Goal: Information Seeking & Learning: Learn about a topic

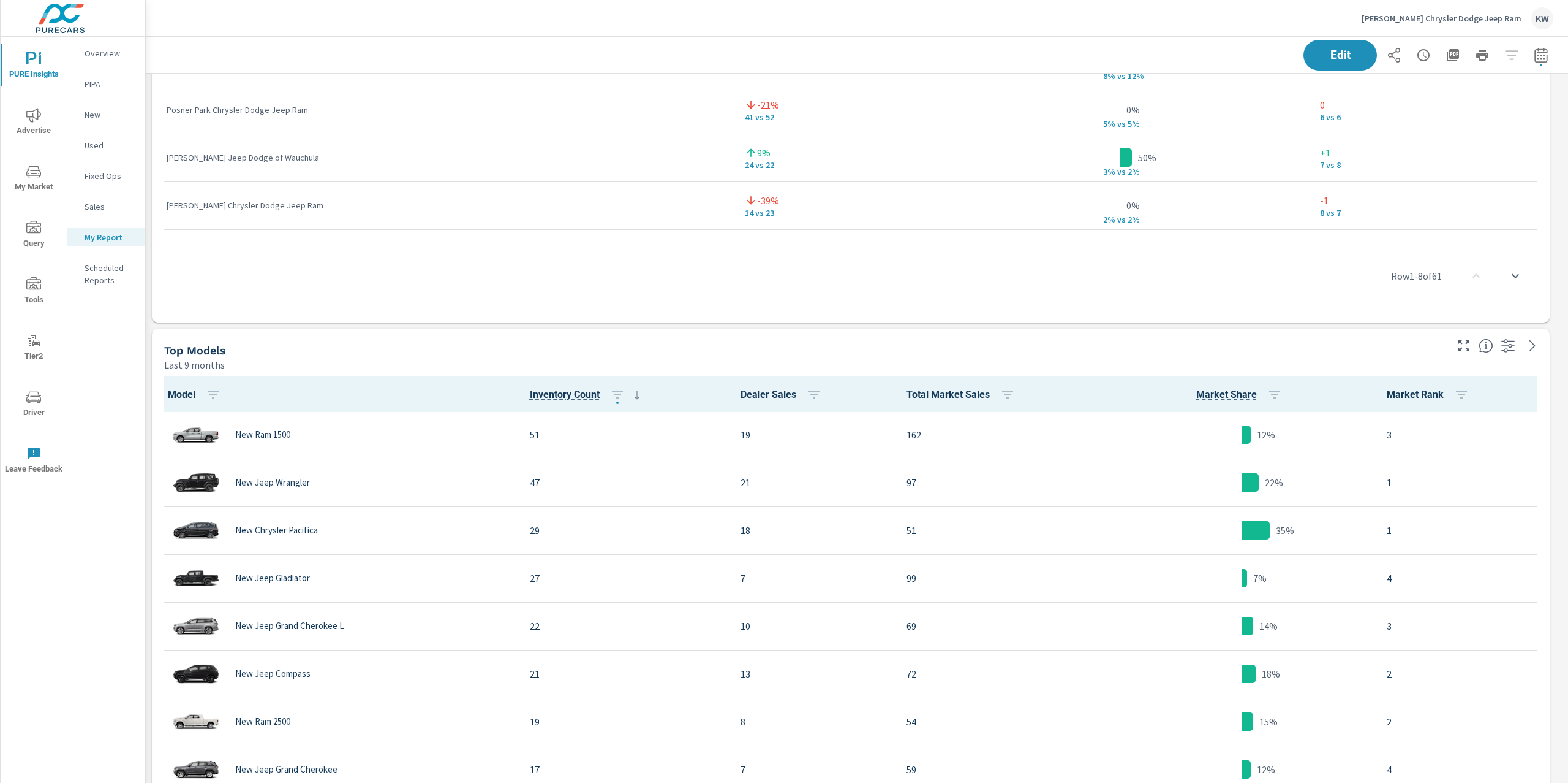
scroll to position [3993, 0]
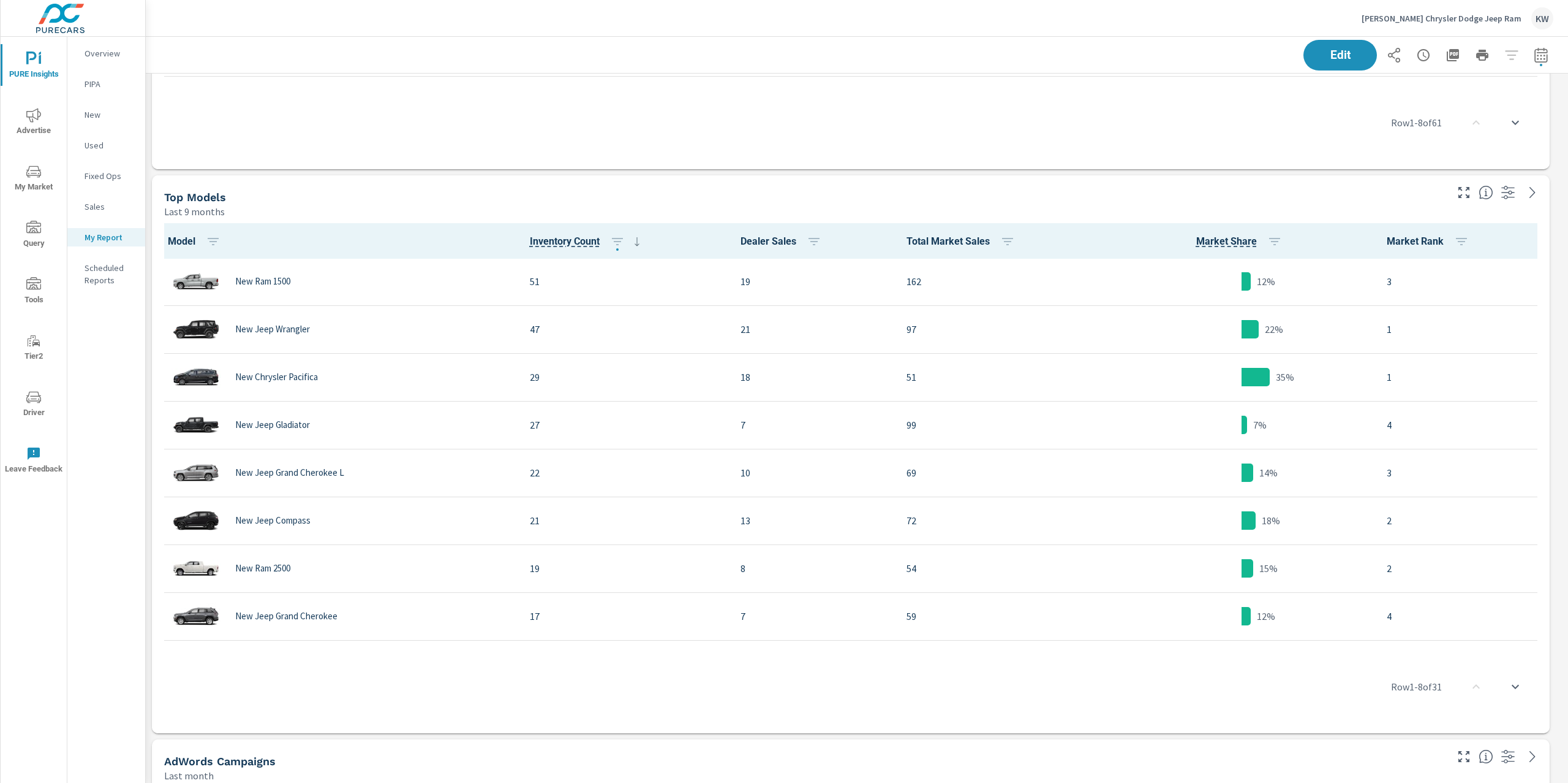
click at [1280, 207] on div "Last 9 months" at bounding box center [804, 212] width 1281 height 15
drag, startPoint x: 1335, startPoint y: 44, endPoint x: 1332, endPoint y: 51, distance: 7.6
click at [1334, 48] on button "Edit" at bounding box center [1340, 55] width 76 height 32
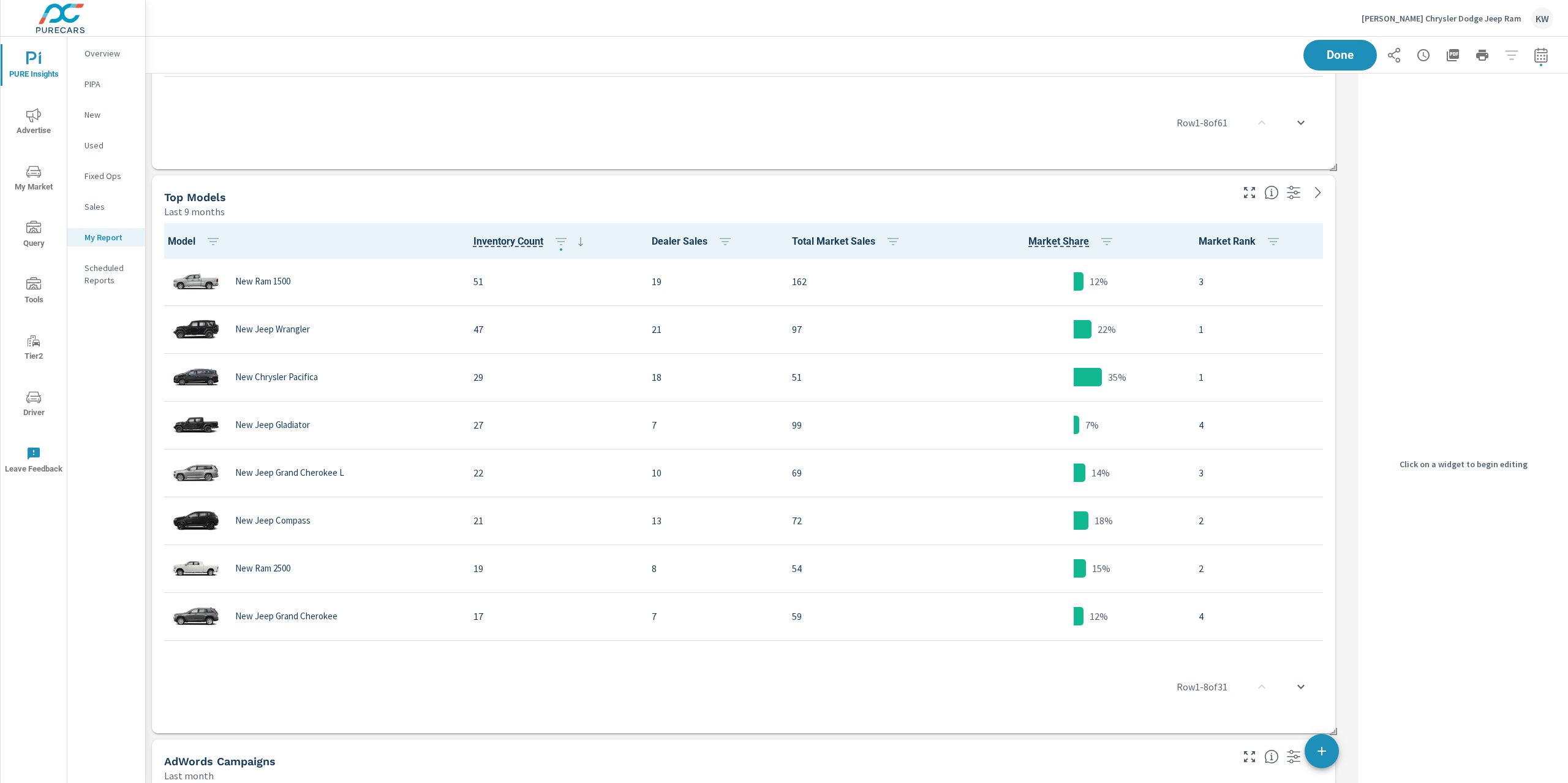
scroll to position [6375, 1221]
click at [1172, 201] on div "Top Models" at bounding box center [697, 196] width 1066 height 14
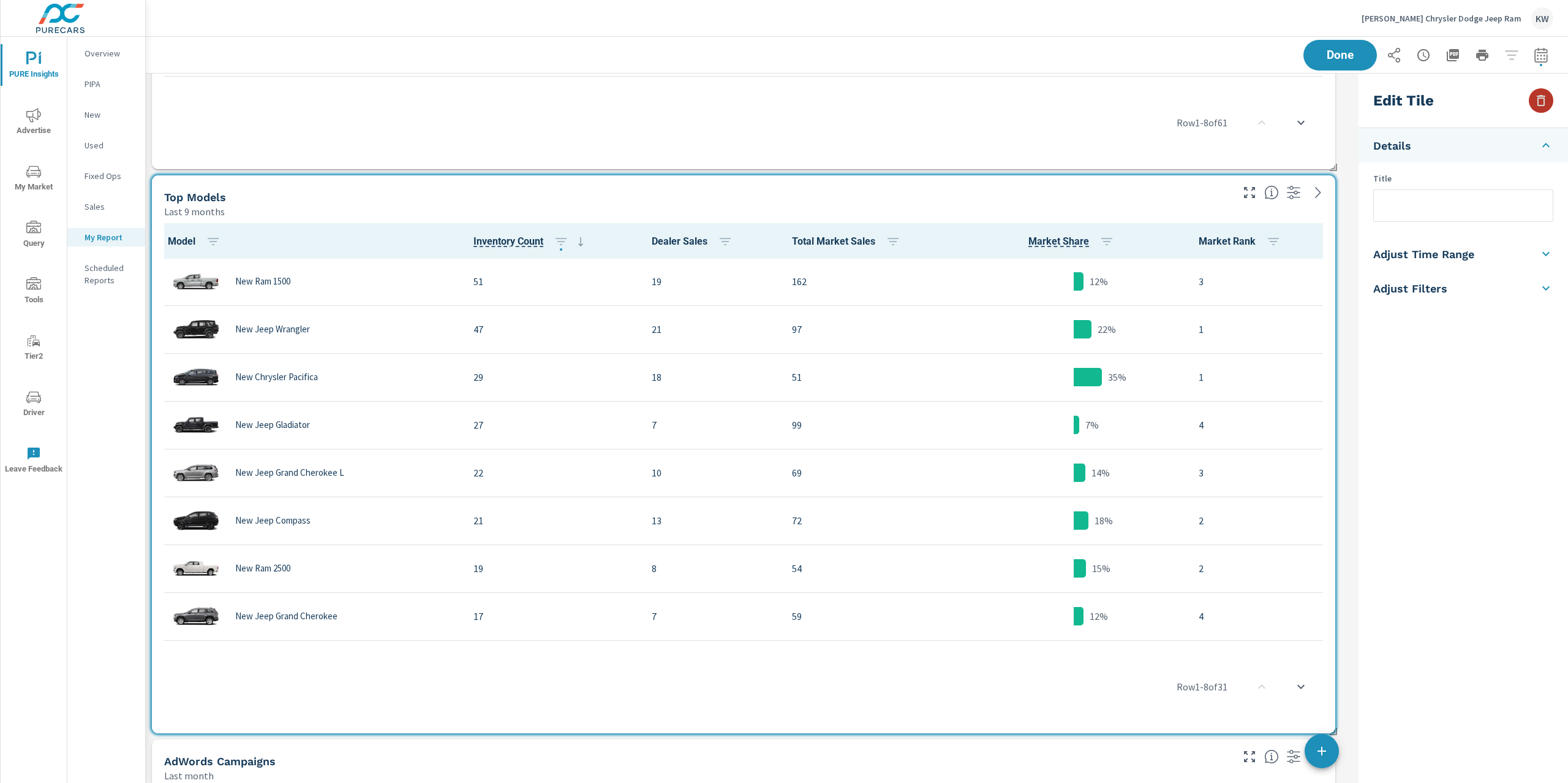
click at [1550, 106] on button "button" at bounding box center [1541, 100] width 25 height 25
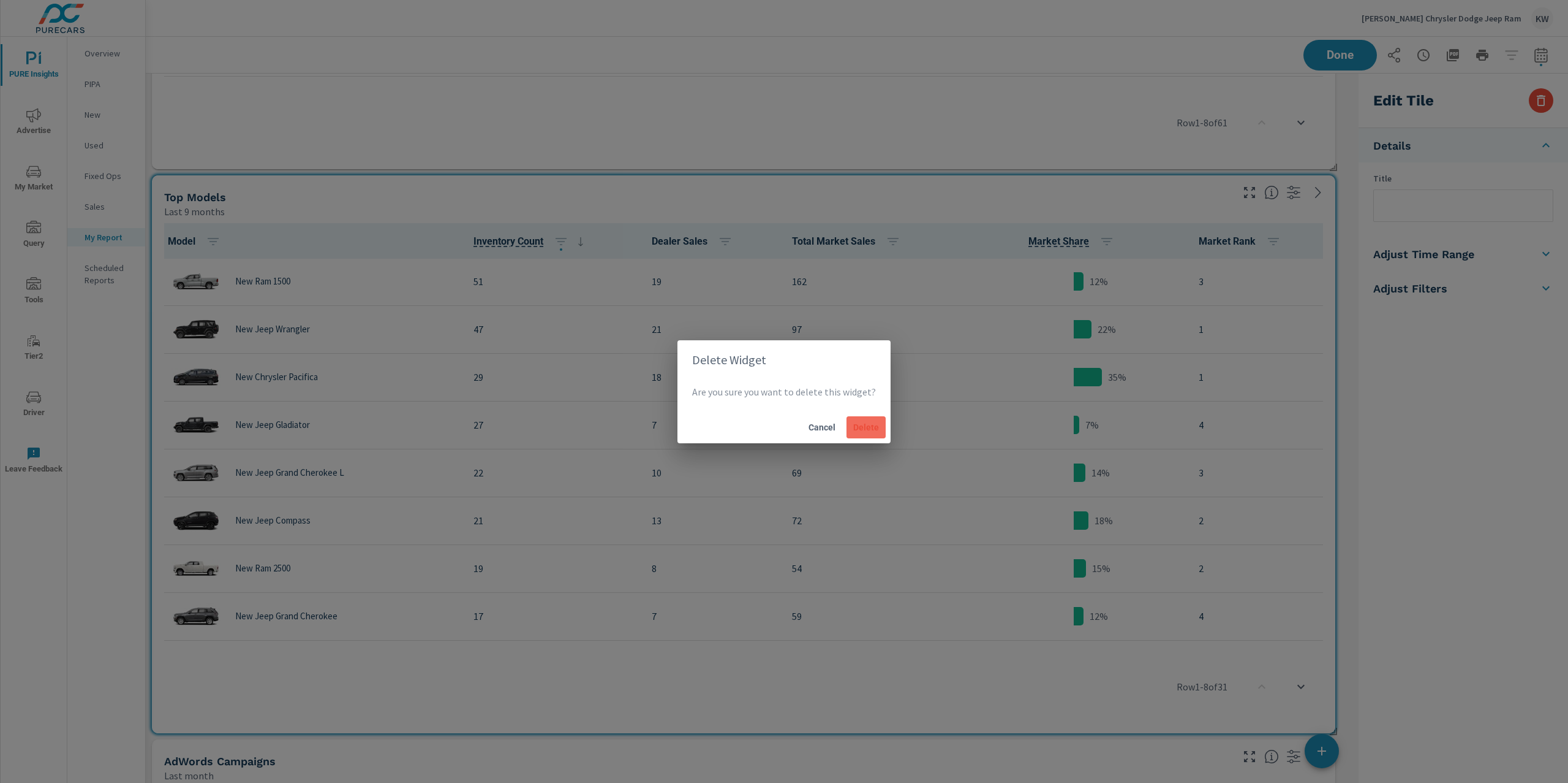
click at [871, 430] on span "Delete" at bounding box center [866, 427] width 29 height 11
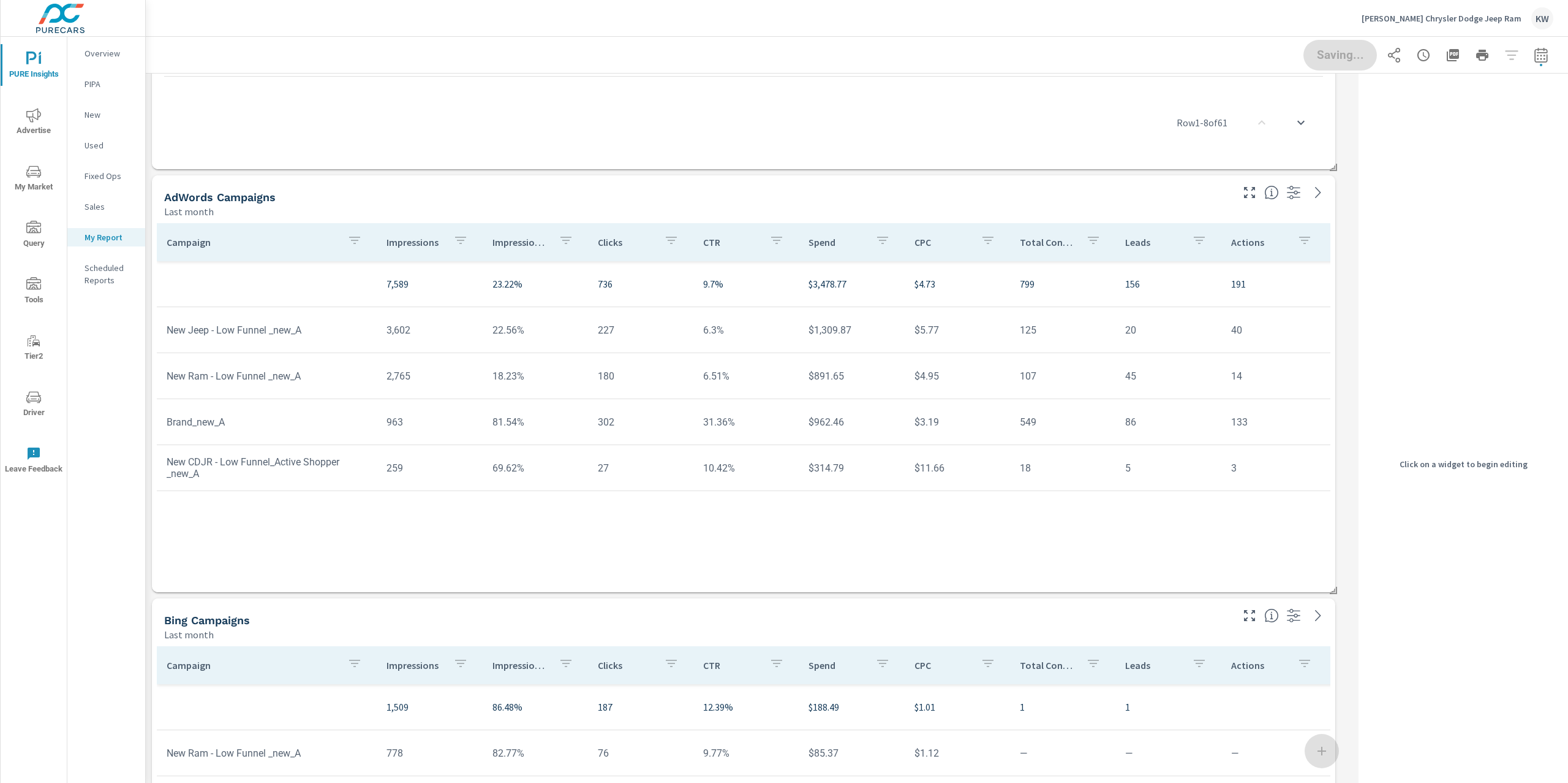
scroll to position [5811, 1221]
click at [510, 244] on p "Impression Share" at bounding box center [521, 242] width 57 height 12
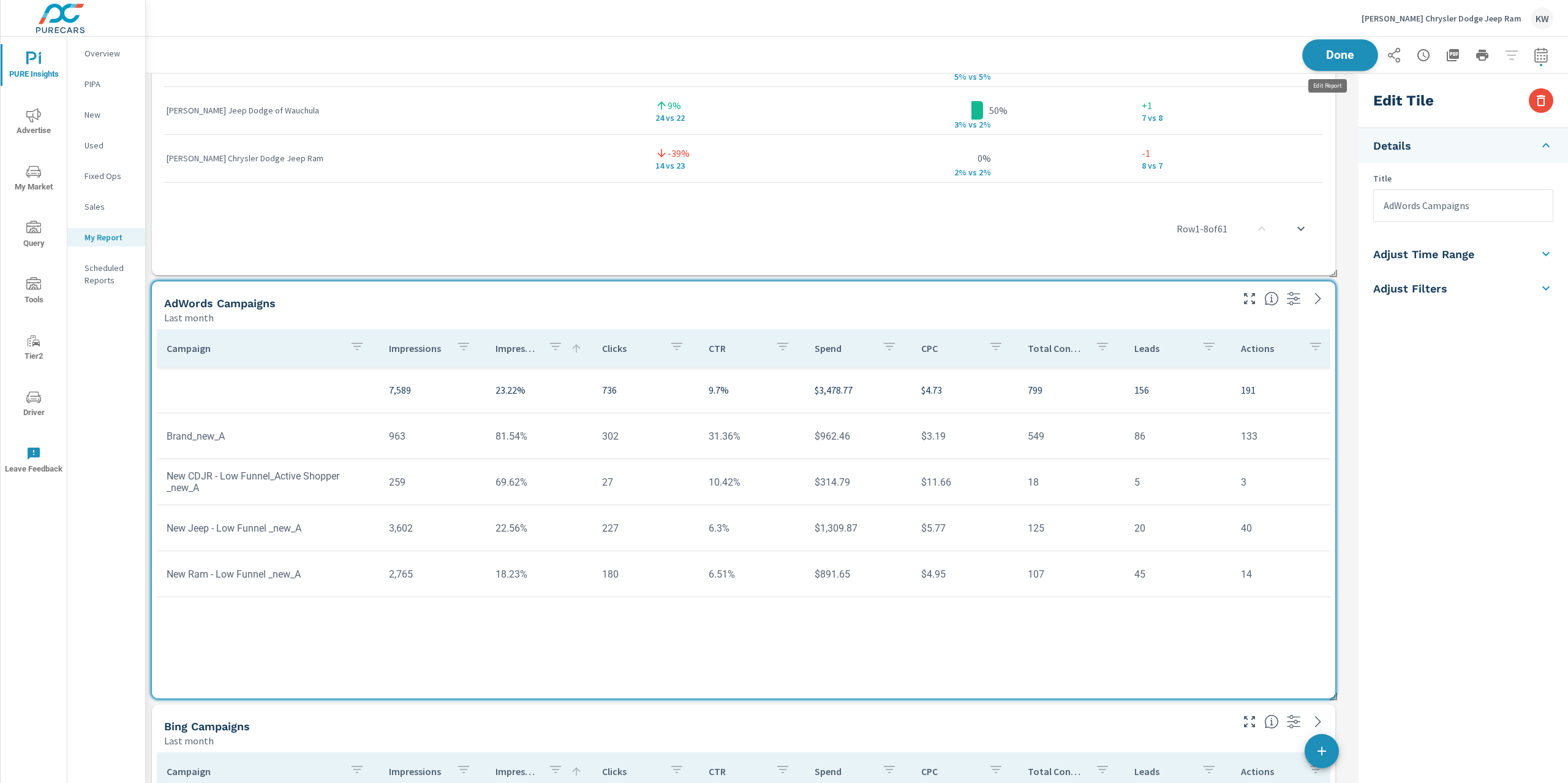
scroll to position [5811, 1221]
click at [1331, 50] on span "Done" at bounding box center [1340, 55] width 50 height 12
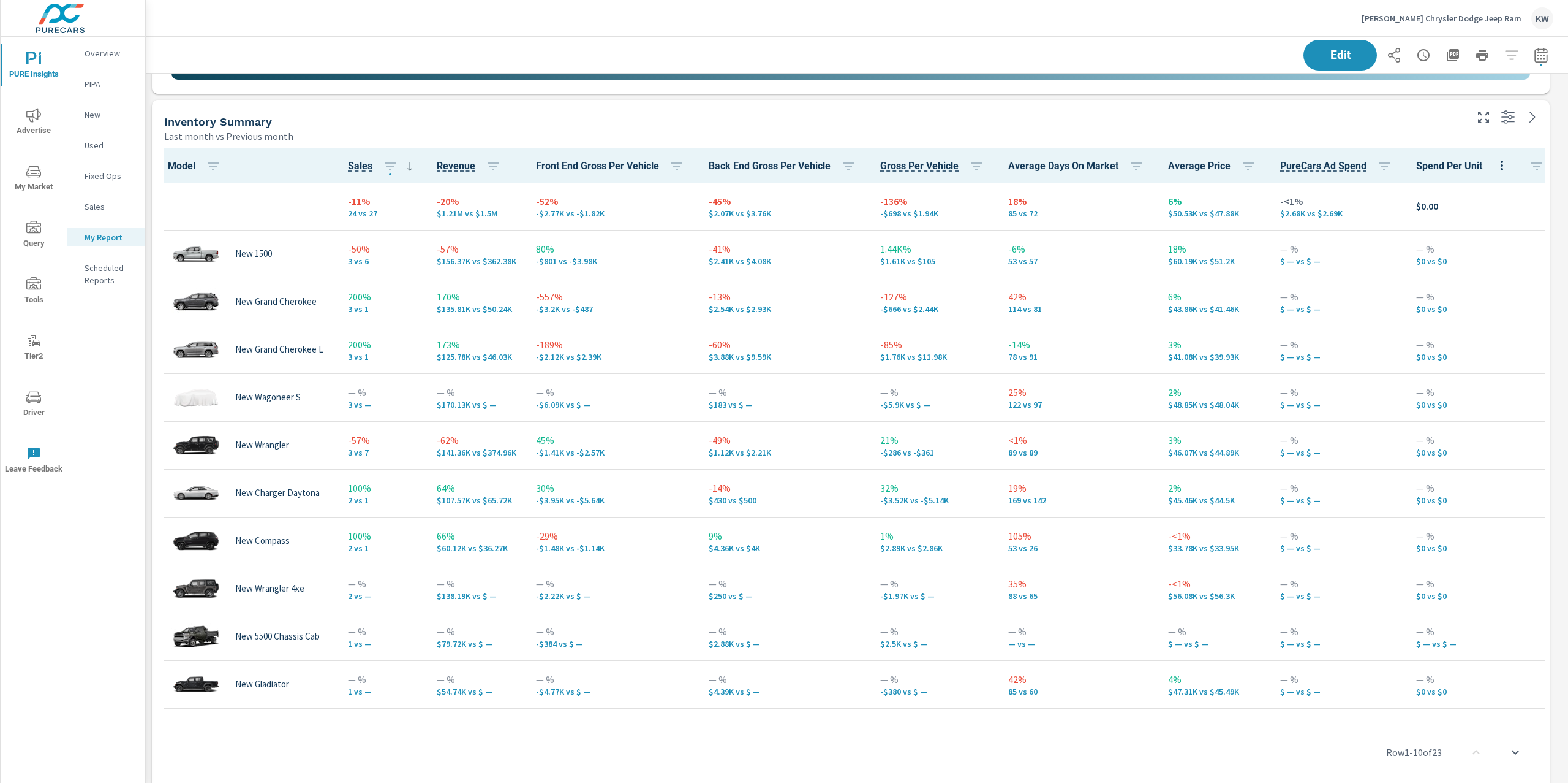
scroll to position [1536, 0]
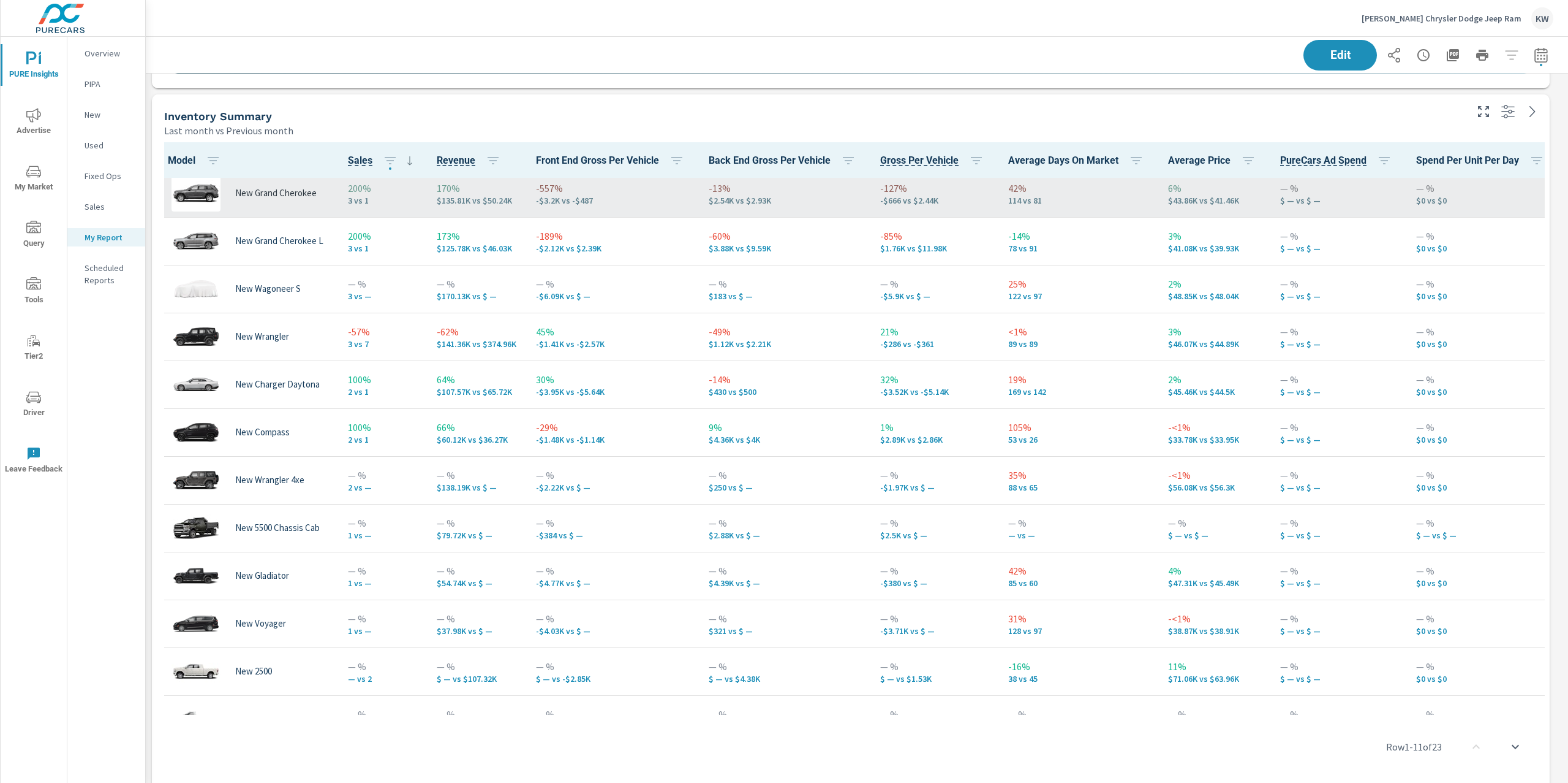
scroll to position [109, 0]
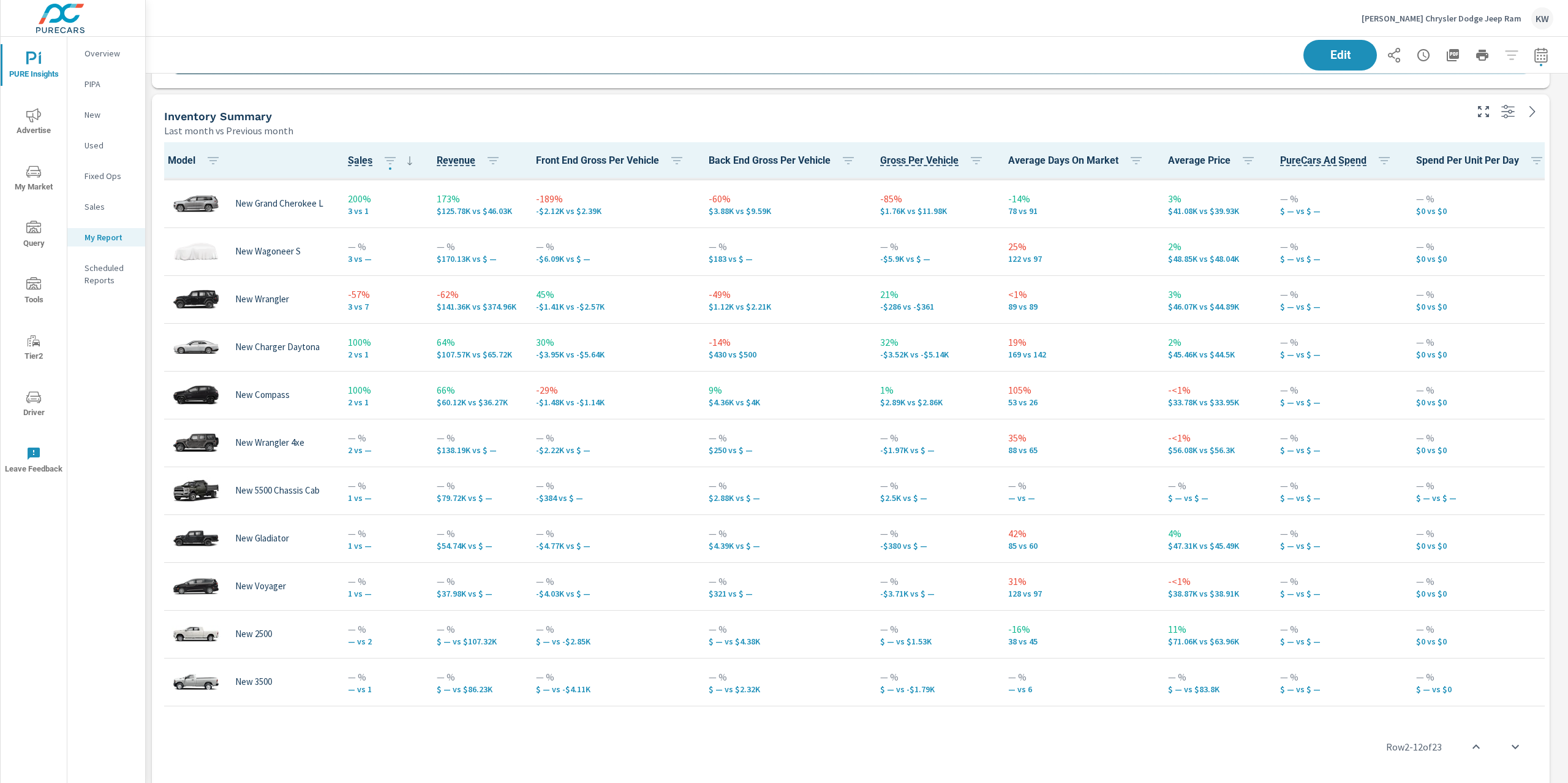
scroll to position [144, 0]
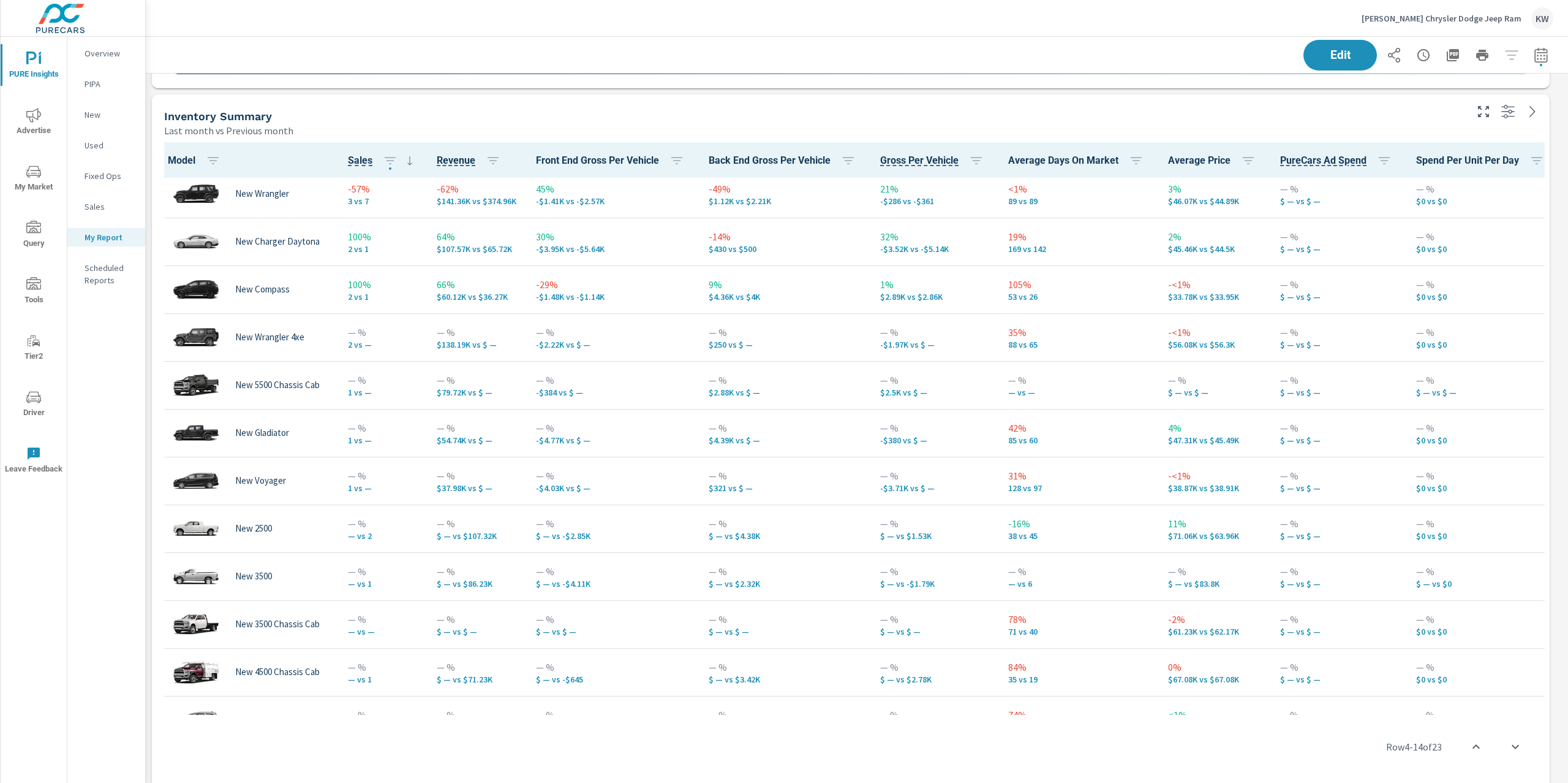
scroll to position [278, 0]
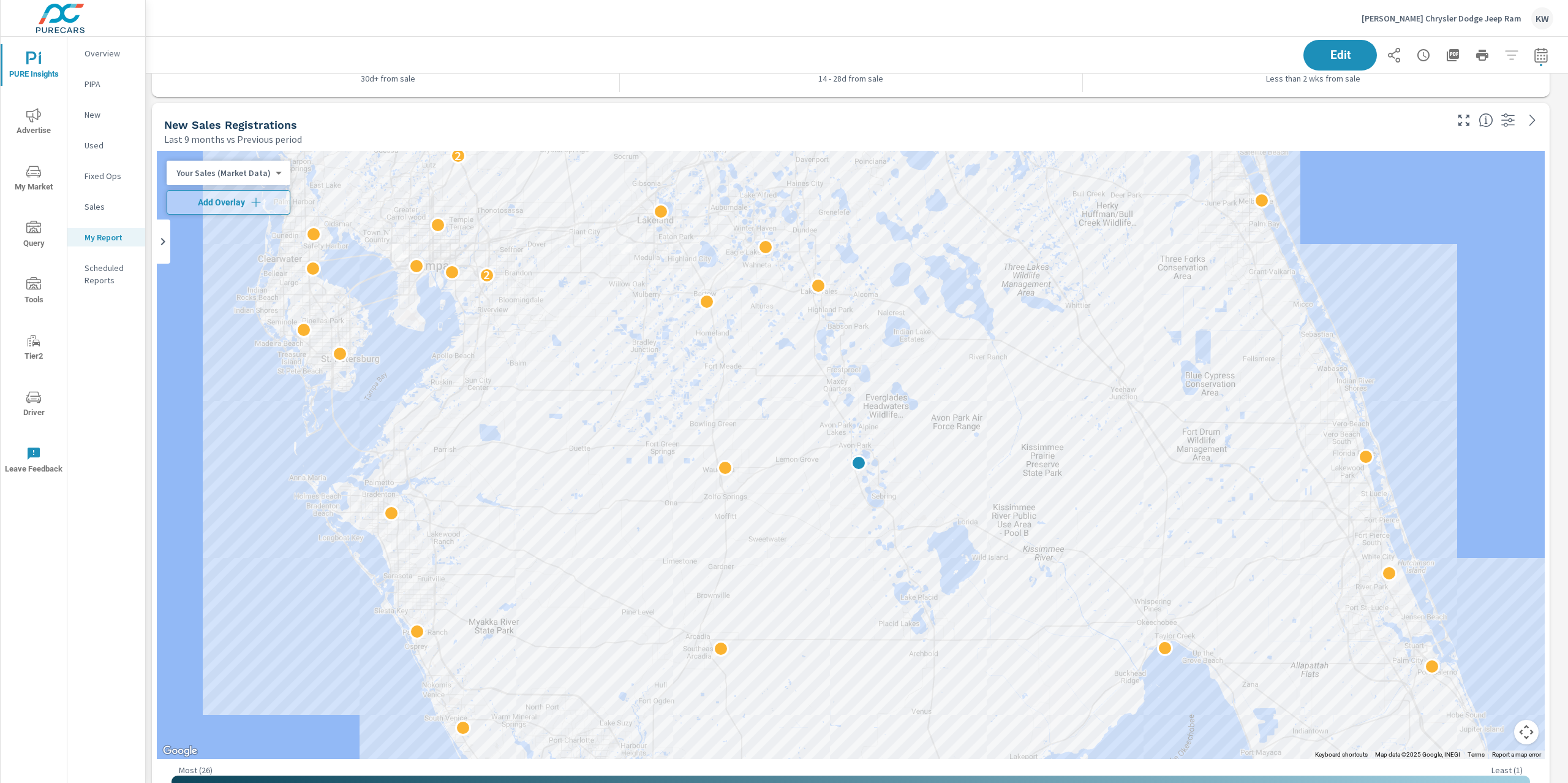
scroll to position [2795, 0]
click at [255, 171] on body "PURE Insights Advertise My Market Query Tools Tier2 Driver Leave Feedback Overv…" at bounding box center [784, 391] width 1568 height 783
click at [233, 196] on li "Your Sales (DMS)" at bounding box center [226, 192] width 120 height 19
click at [250, 201] on icon "button" at bounding box center [247, 202] width 12 height 12
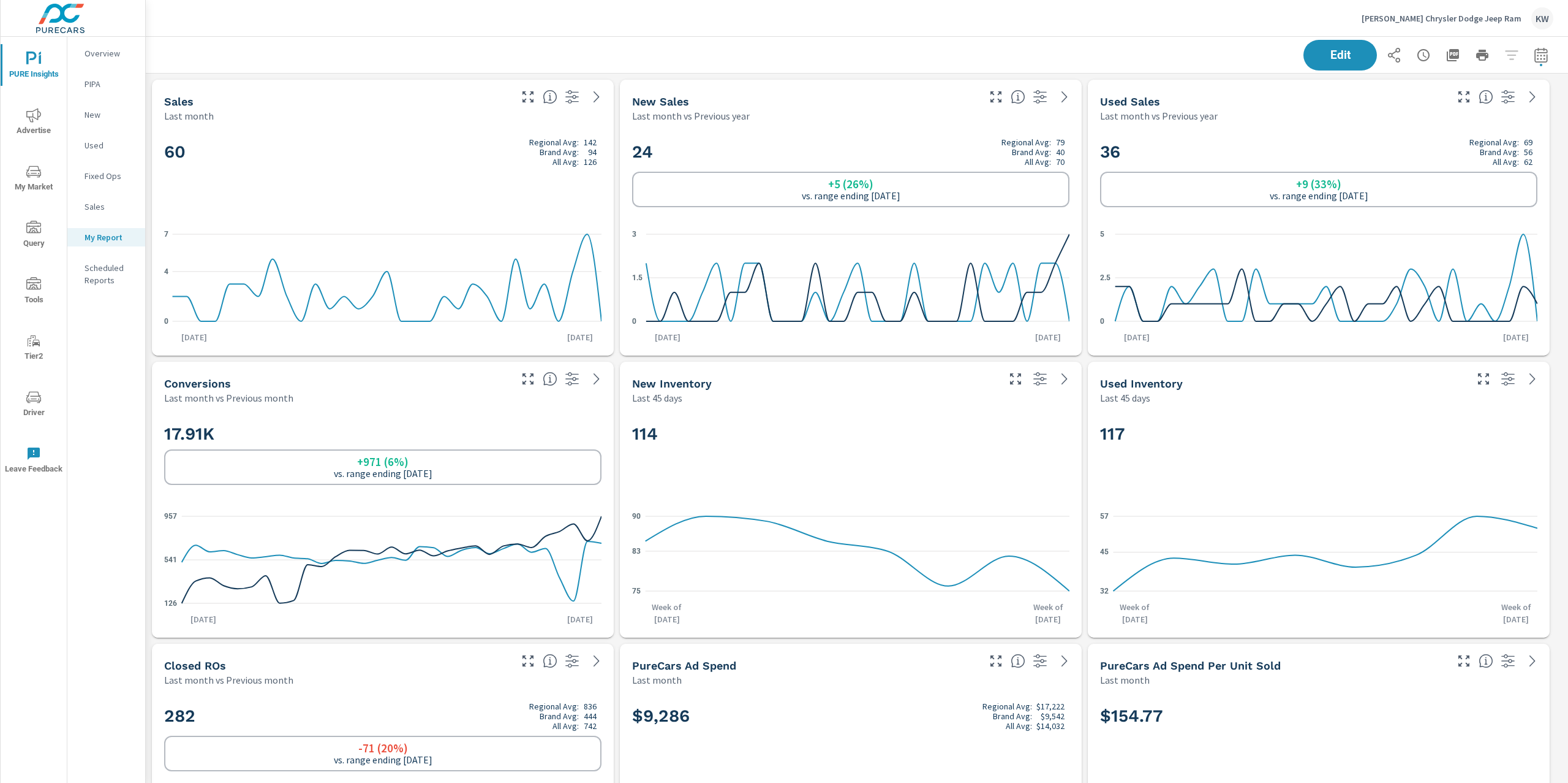
scroll to position [5811, 1436]
click at [1445, 60] on icon "button" at bounding box center [1453, 55] width 15 height 15
click at [1463, 13] on p "Huston Chrysler Dodge Jeep Ram" at bounding box center [1442, 18] width 160 height 11
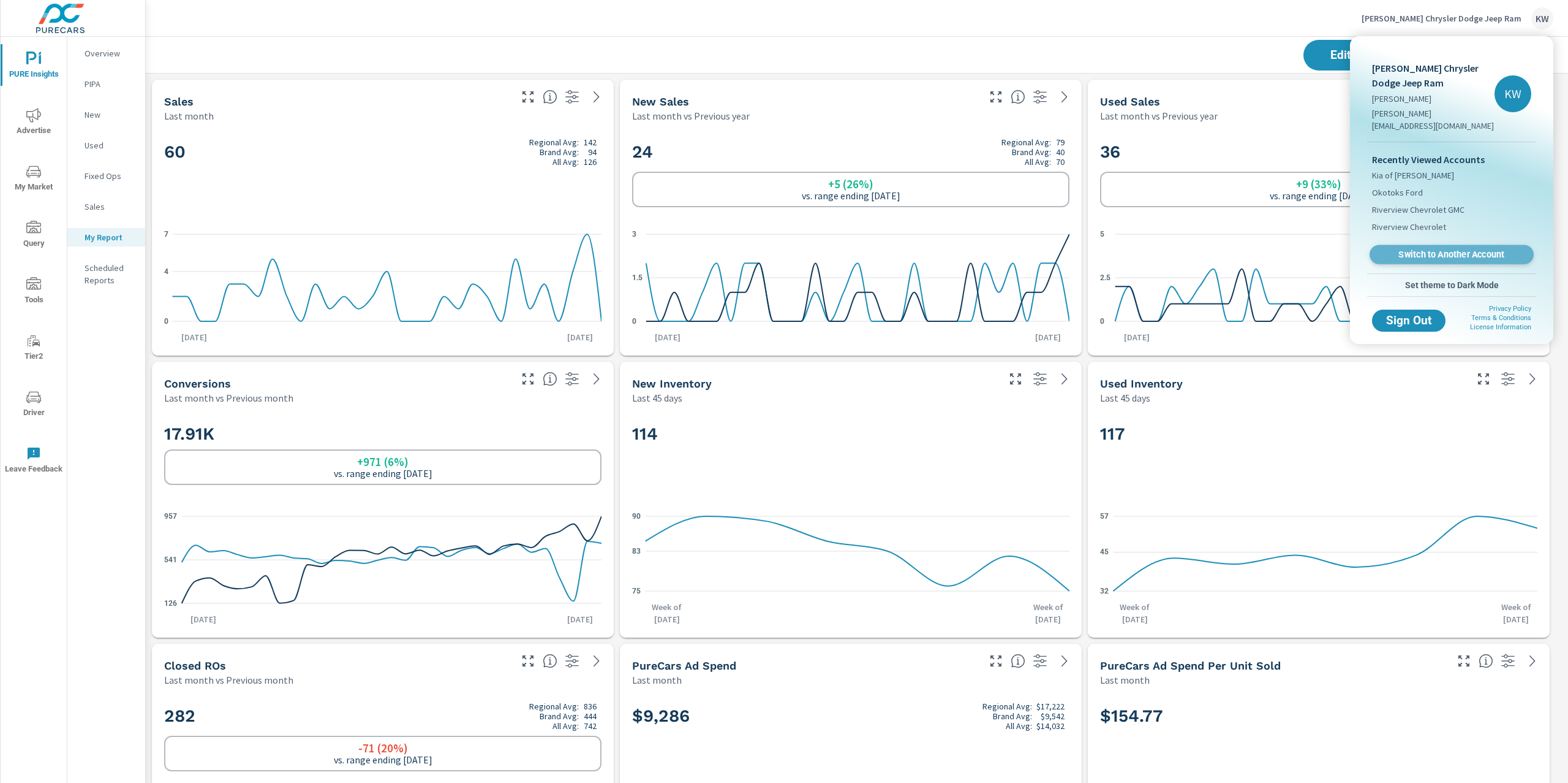
click at [1461, 249] on span "Switch to Another Account" at bounding box center [1452, 255] width 150 height 12
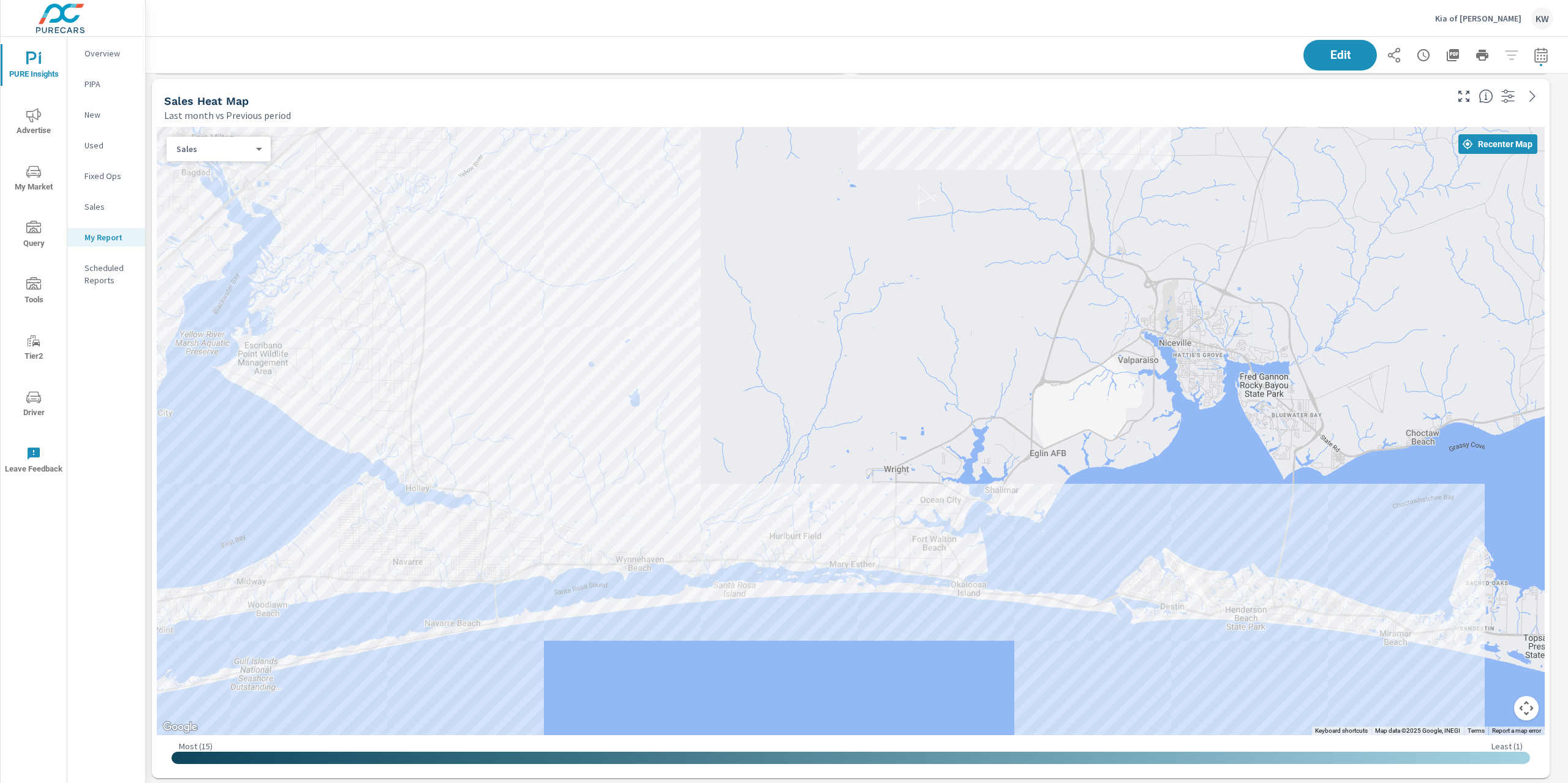
scroll to position [6657, 1436]
click at [1492, 21] on p "Kia of [PERSON_NAME]" at bounding box center [1478, 18] width 86 height 11
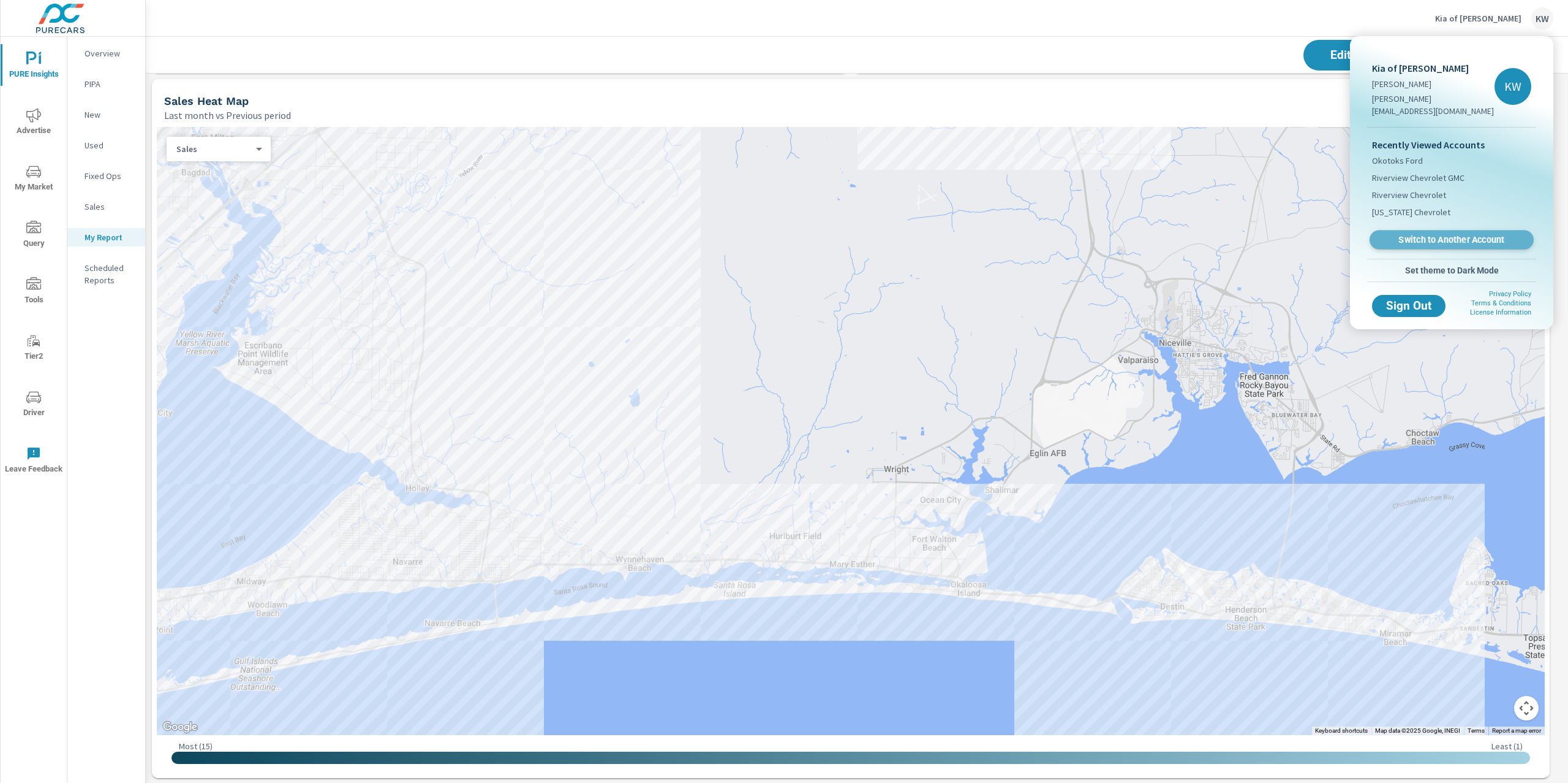
click at [1426, 234] on span "Switch to Another Account" at bounding box center [1452, 240] width 150 height 12
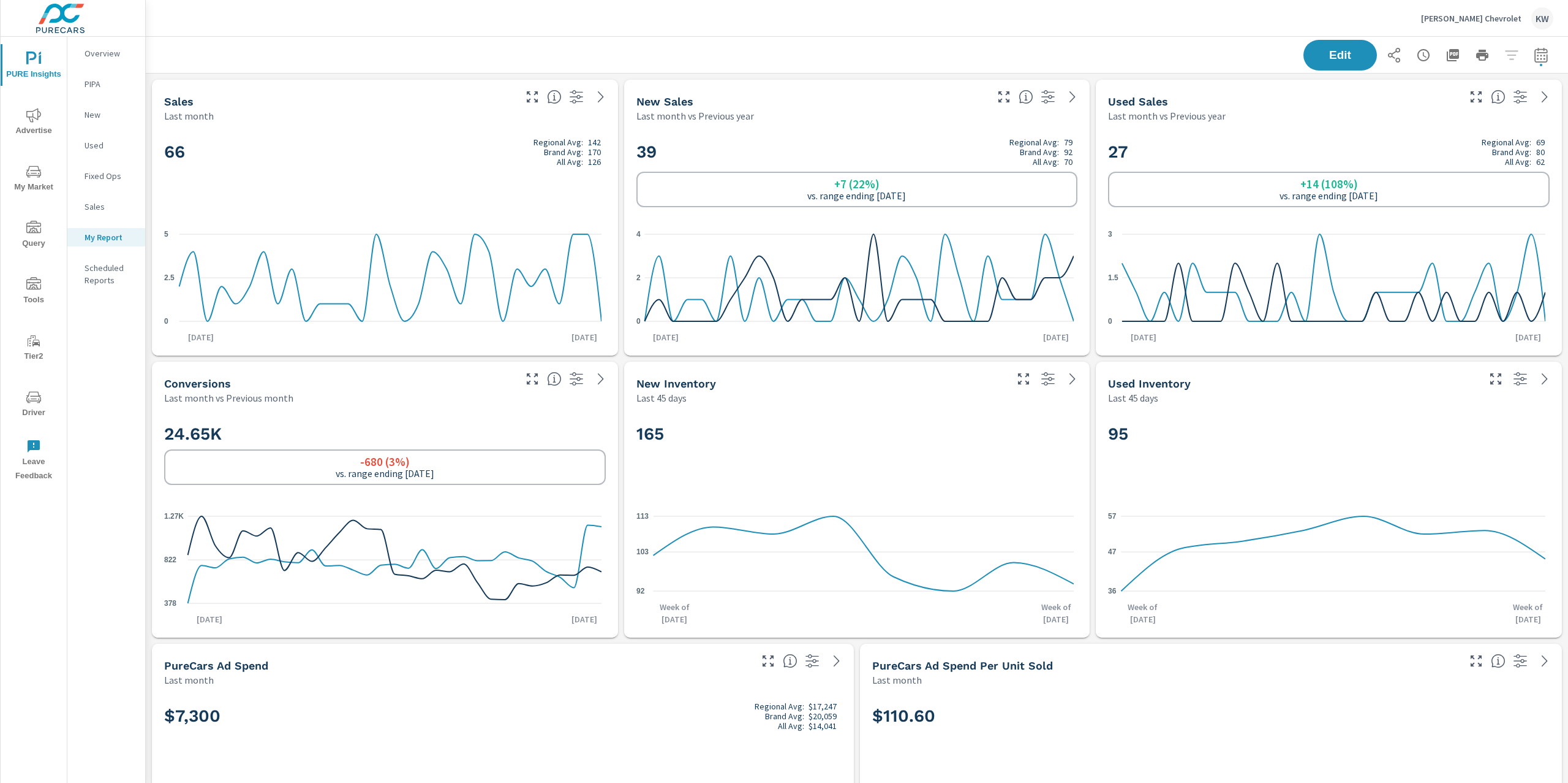
scroll to position [1, 0]
click at [1112, 32] on div "Huston Chevrolet KW" at bounding box center [857, 17] width 1393 height 36
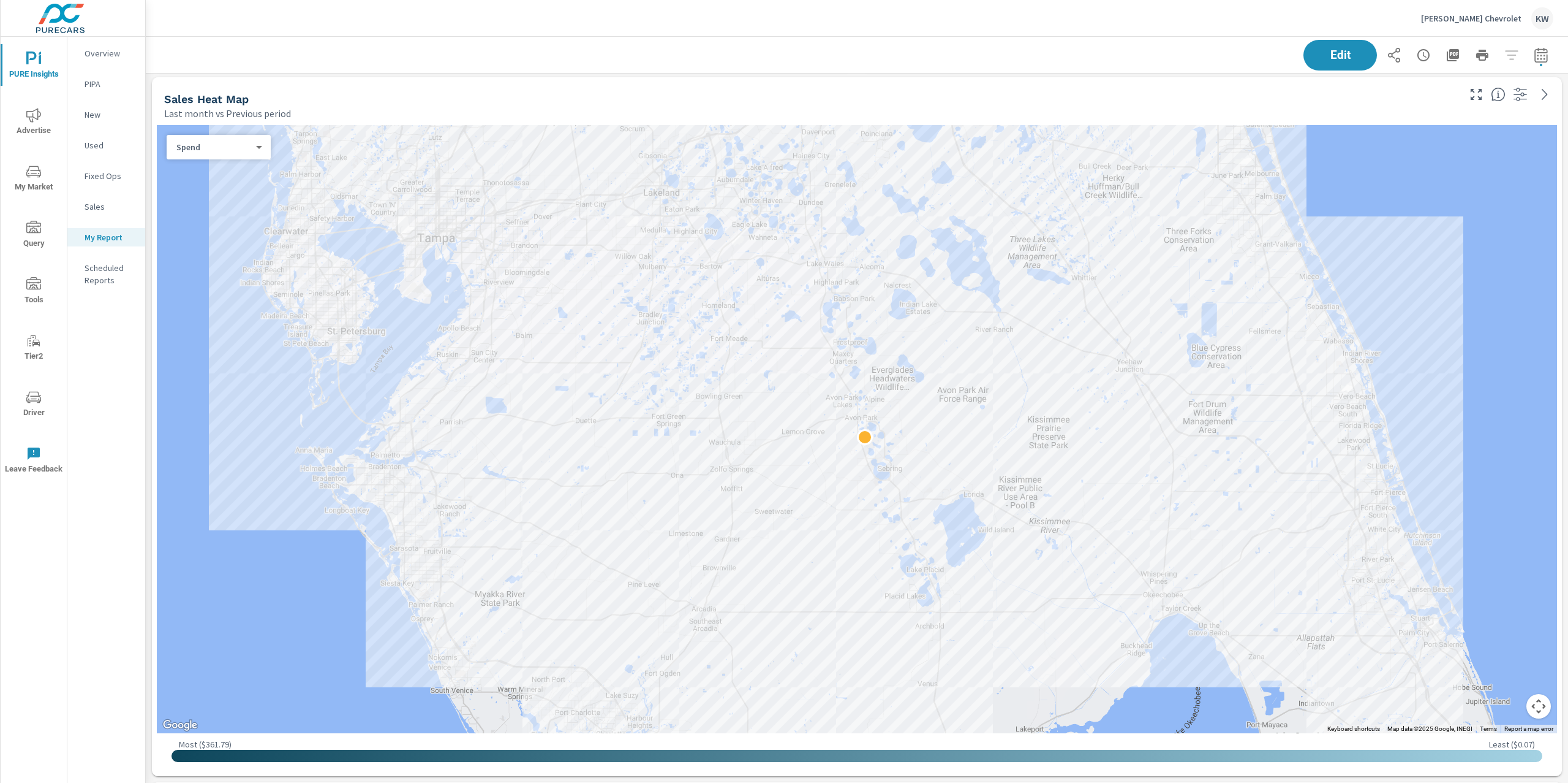
scroll to position [830, 0]
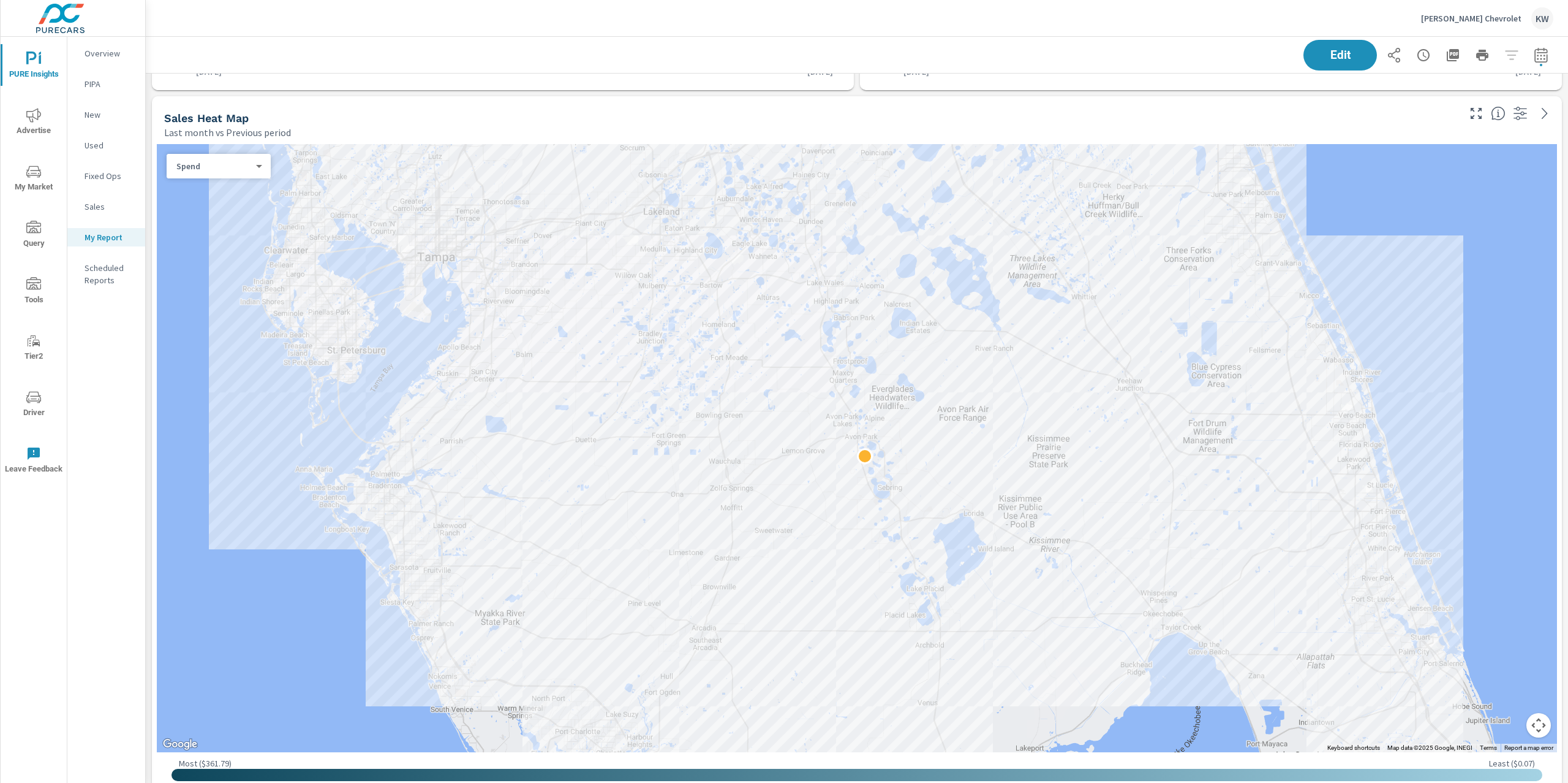
click at [243, 171] on div "Spend 0 ​" at bounding box center [219, 166] width 104 height 25
click at [258, 166] on body "PURE Insights Advertise My Market Query Tools Tier2 Driver Leave Feedback Overv…" at bounding box center [784, 391] width 1568 height 783
click at [223, 189] on li "Sales" at bounding box center [213, 185] width 94 height 19
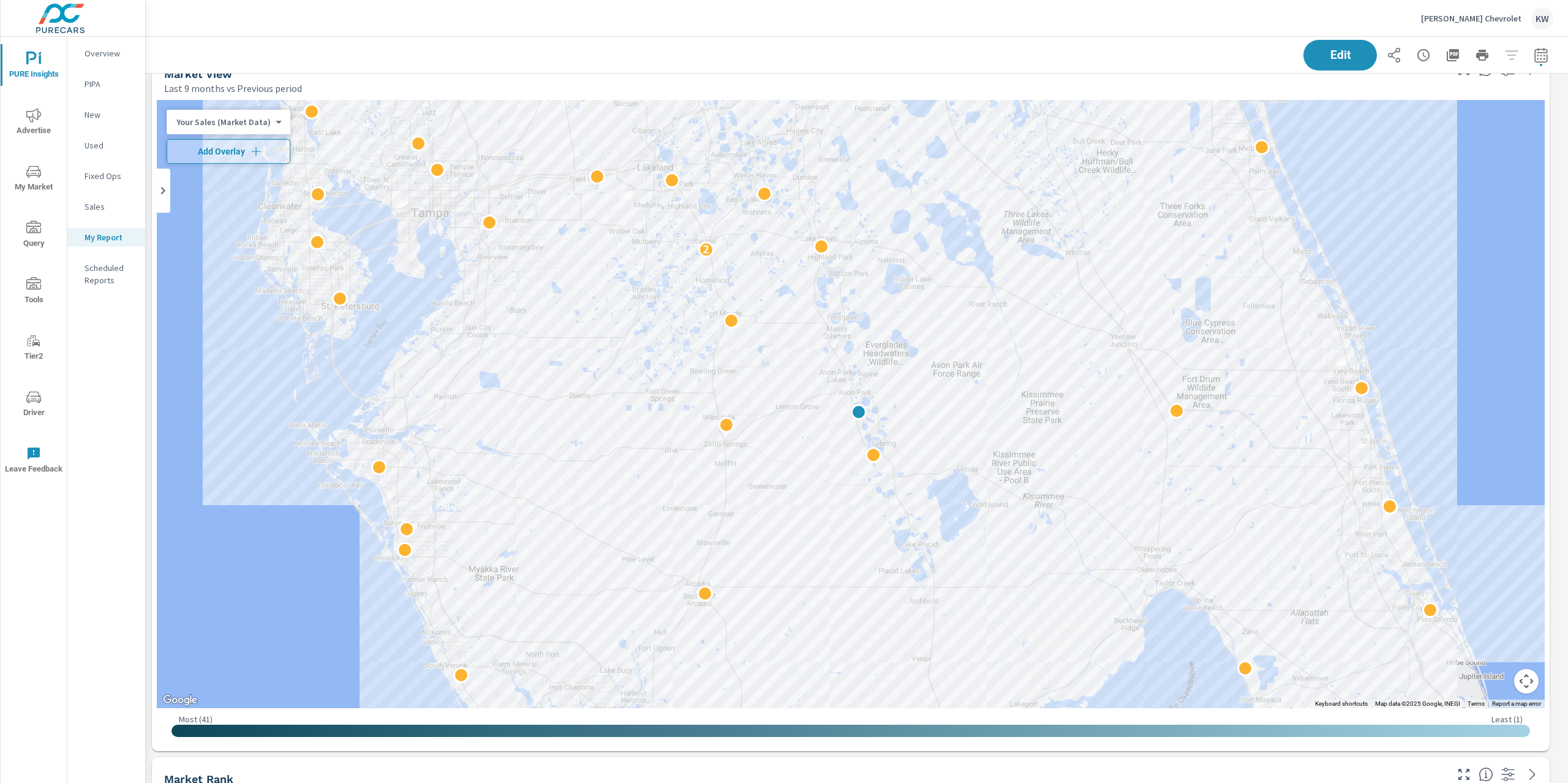
scroll to position [2844, 0]
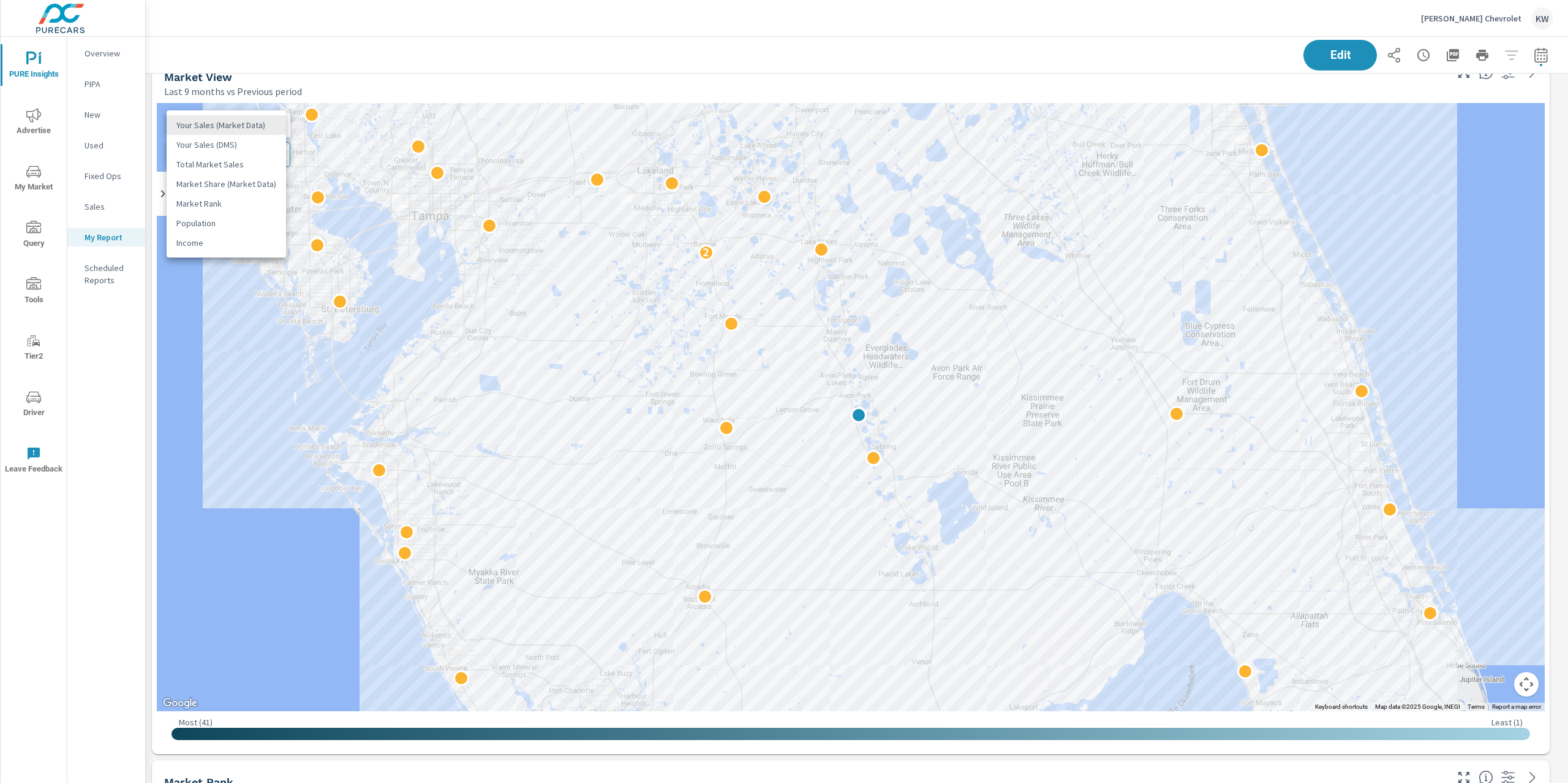
click at [254, 125] on body "PURE Insights Advertise My Market Query Tools Tier2 Driver Leave Feedback Overv…" at bounding box center [784, 391] width 1568 height 783
click at [236, 145] on li "Your Sales (DMS)" at bounding box center [226, 144] width 120 height 19
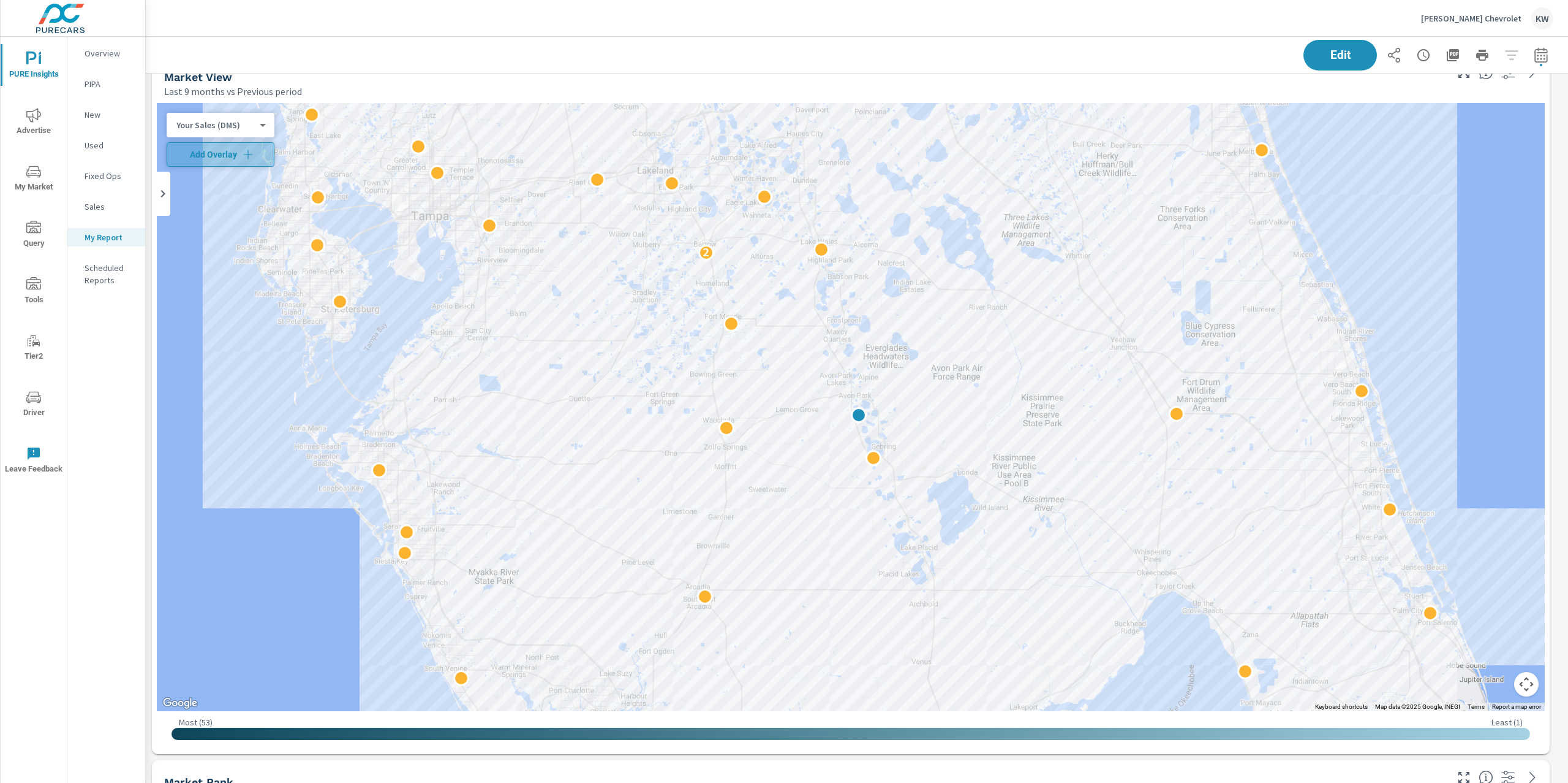
click at [248, 153] on icon "button" at bounding box center [247, 154] width 12 height 12
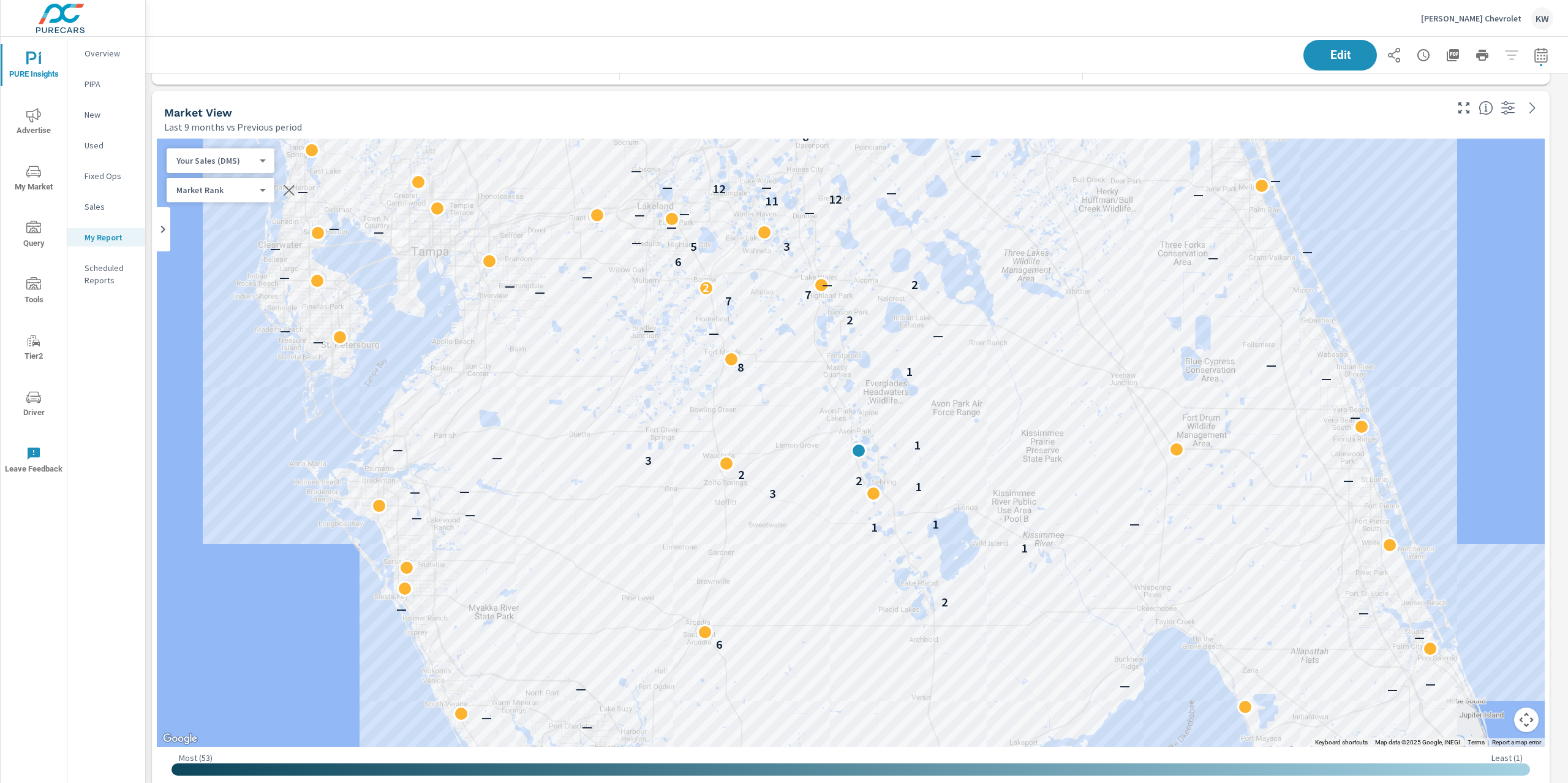
scroll to position [2818, 0]
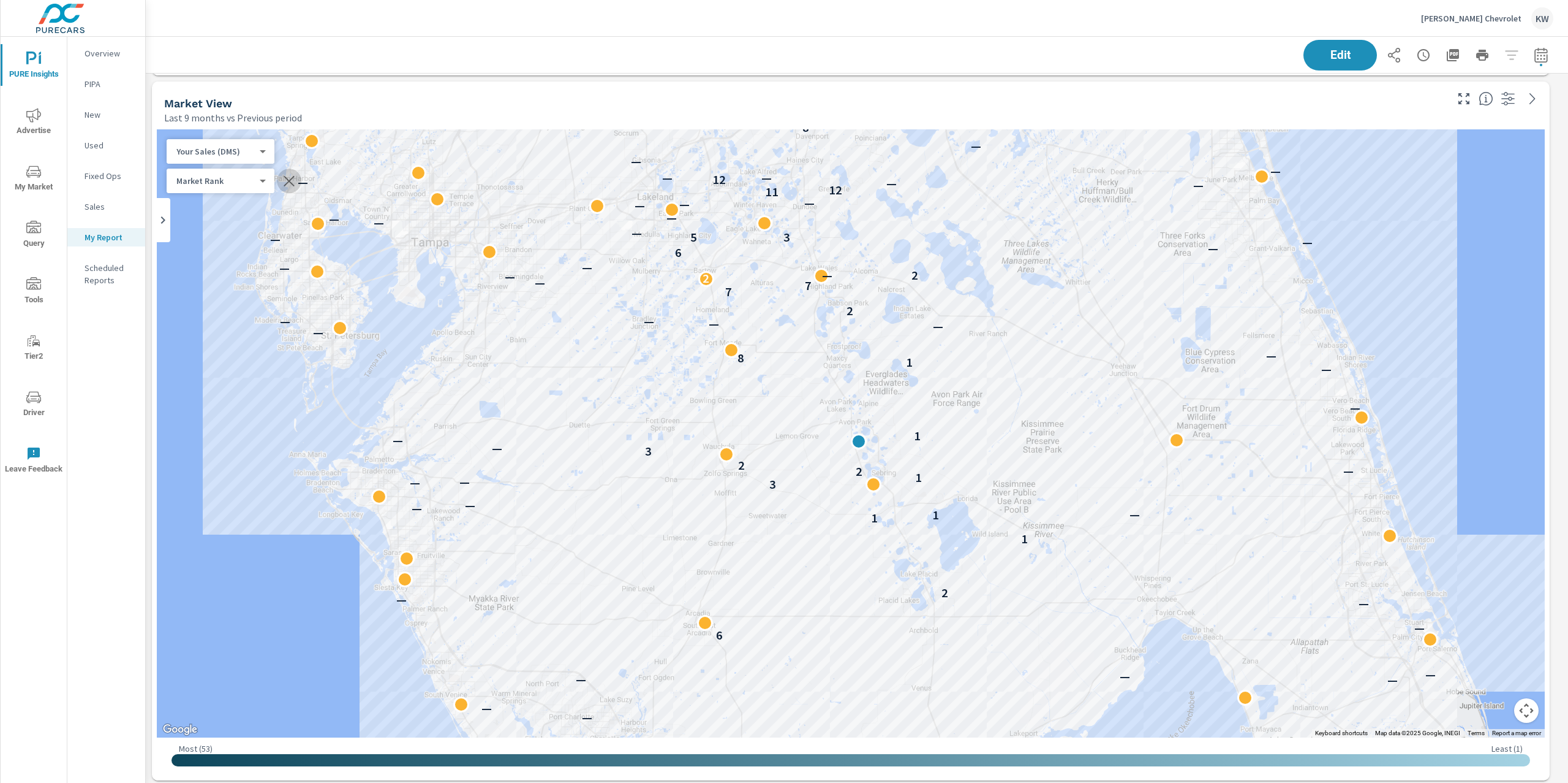
click at [296, 182] on icon "button" at bounding box center [289, 180] width 15 height 15
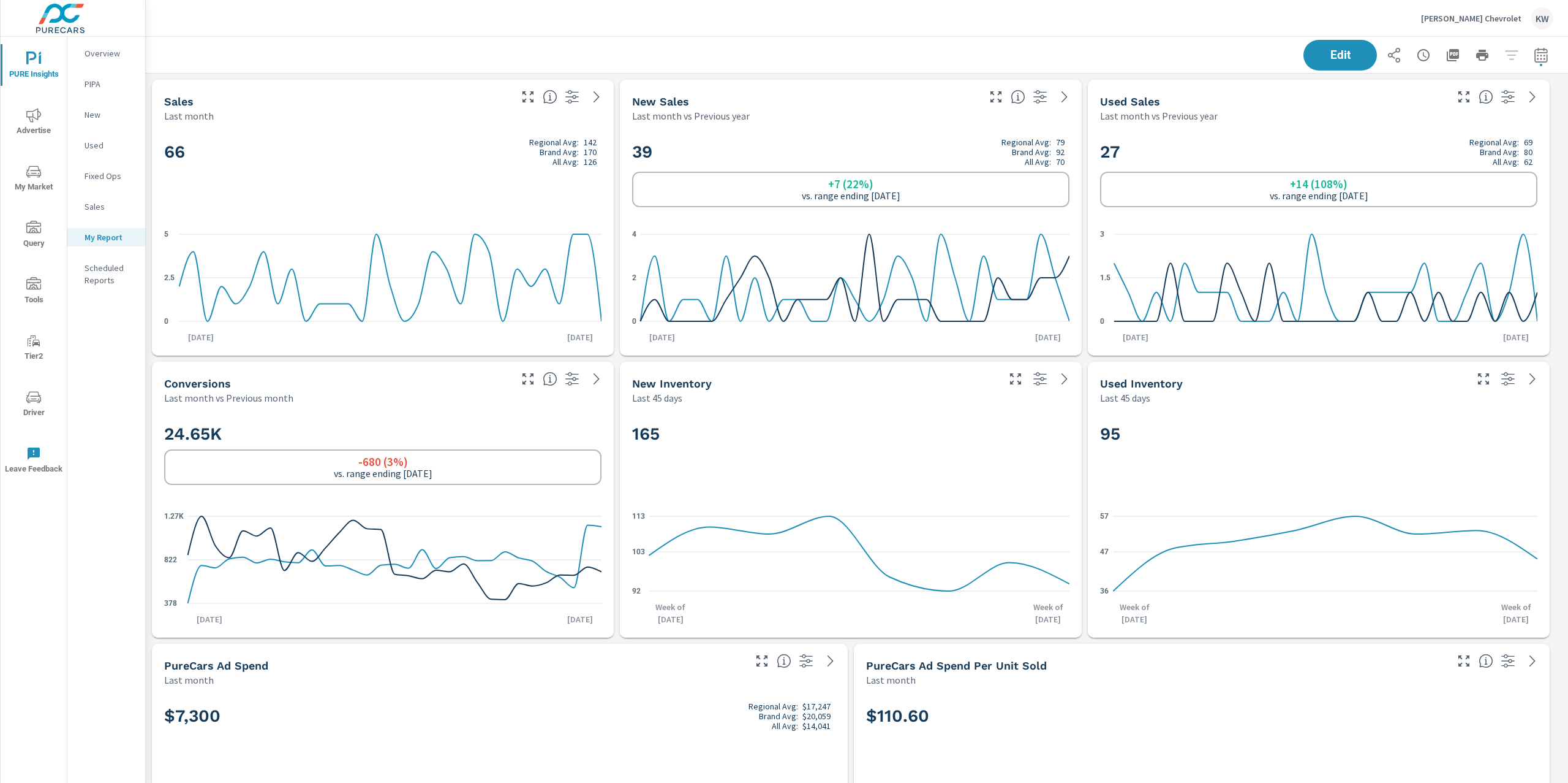
scroll to position [5811, 1436]
click at [1447, 57] on icon "button" at bounding box center [1453, 55] width 12 height 12
click at [1486, 17] on p "[PERSON_NAME] Chevrolet" at bounding box center [1472, 18] width 101 height 11
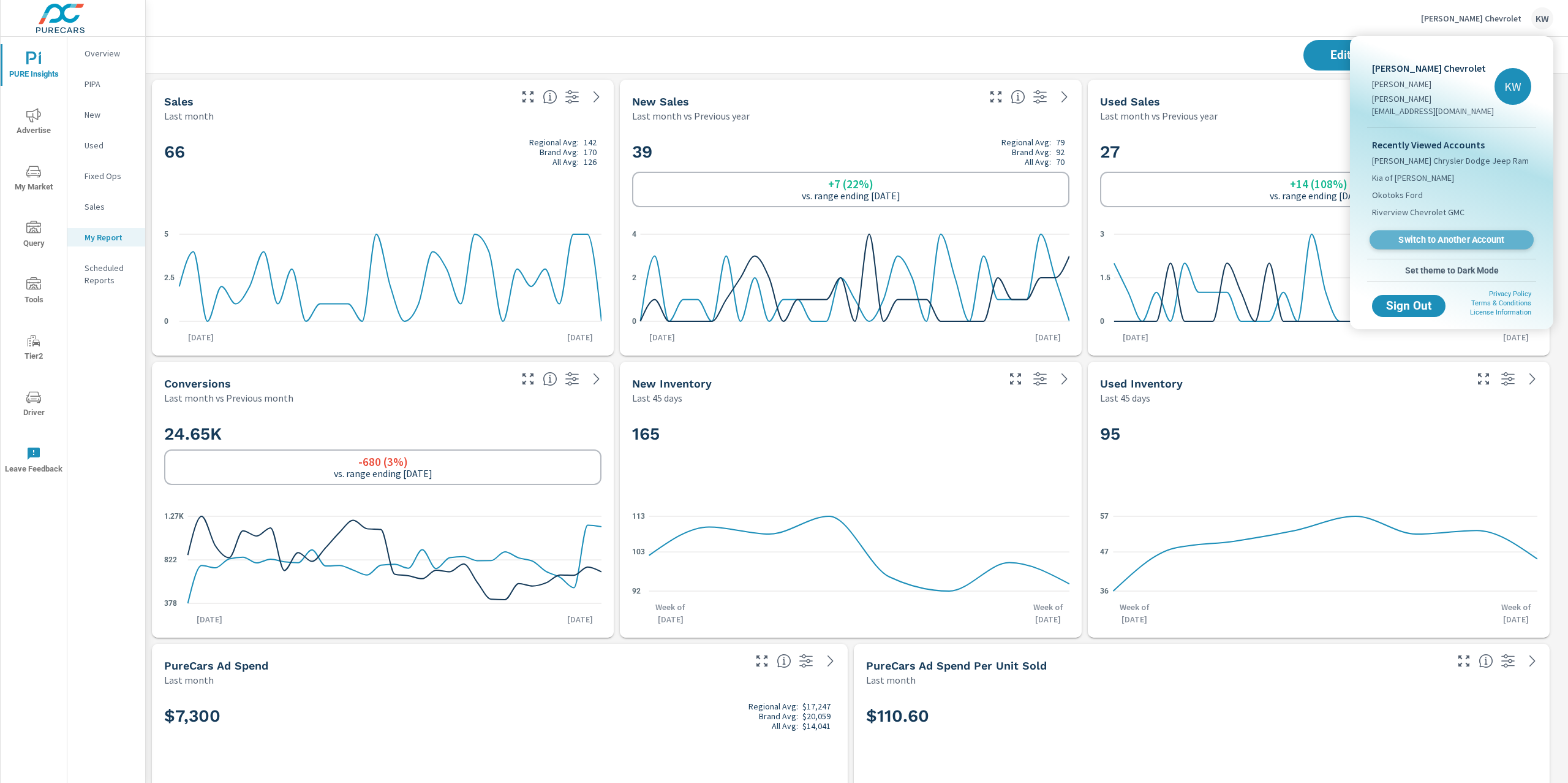
click at [1462, 234] on span "Switch to Another Account" at bounding box center [1452, 240] width 150 height 12
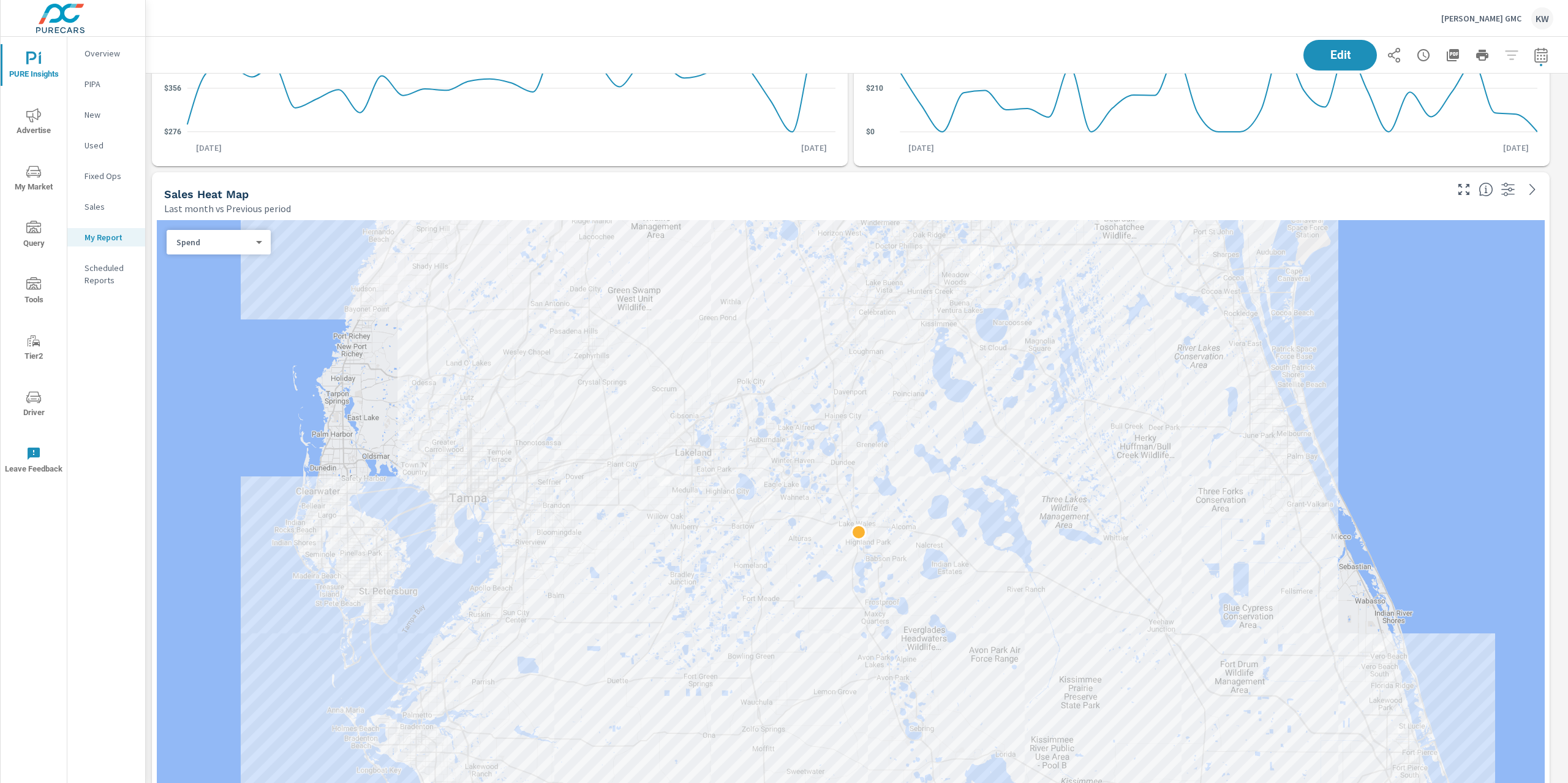
scroll to position [754, 0]
click at [239, 246] on div "Spend 0 ​" at bounding box center [219, 241] width 104 height 25
click at [256, 243] on body "PURE Insights Advertise My Market Query Tools Tier2 Driver Leave Feedback Overv…" at bounding box center [784, 391] width 1568 height 783
click at [240, 259] on li "Sales" at bounding box center [213, 260] width 94 height 19
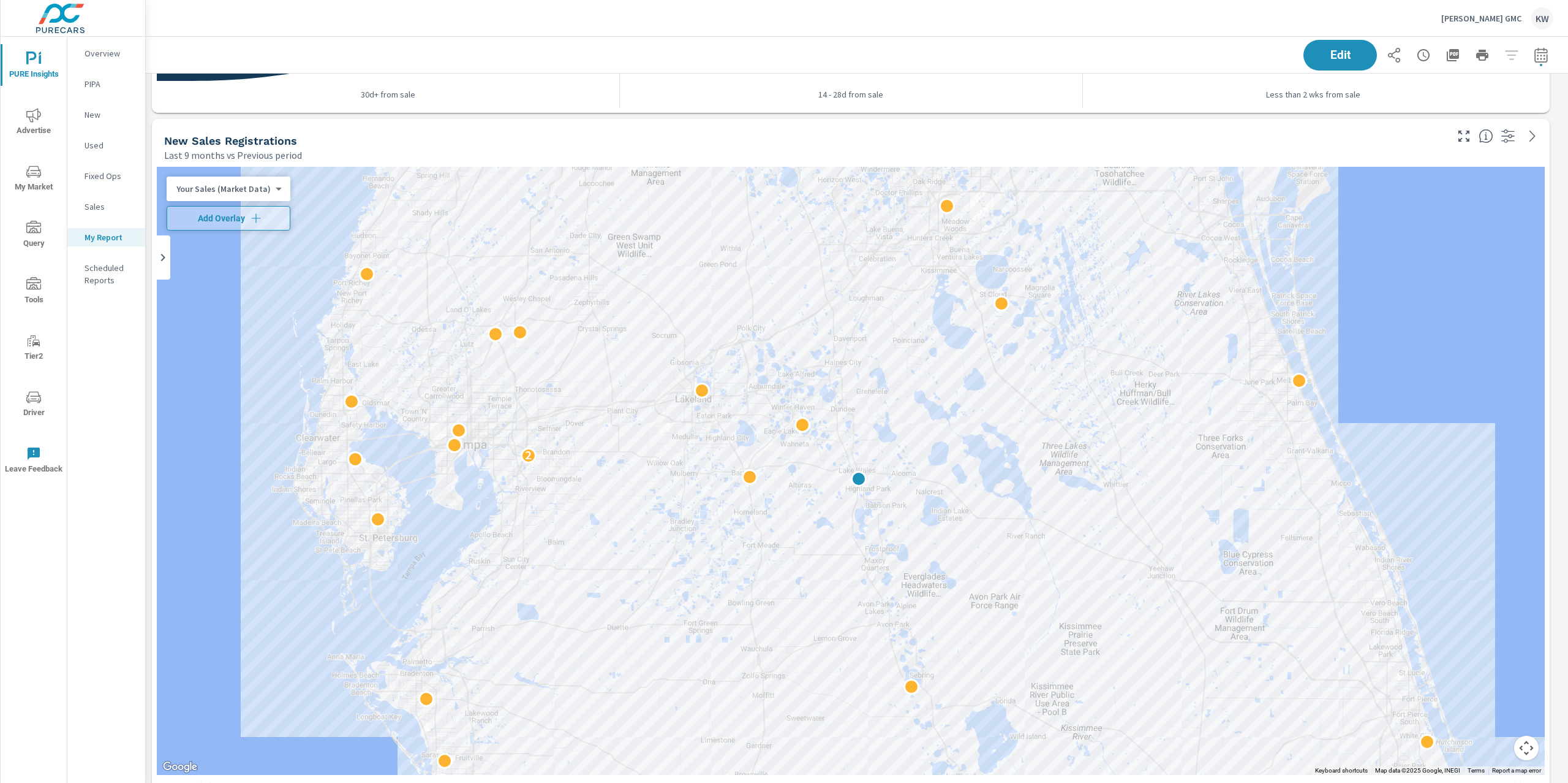
scroll to position [2781, 0]
click at [242, 184] on body "PURE Insights Advertise My Market Query Tools Tier2 Driver Leave Feedback Overv…" at bounding box center [784, 391] width 1568 height 783
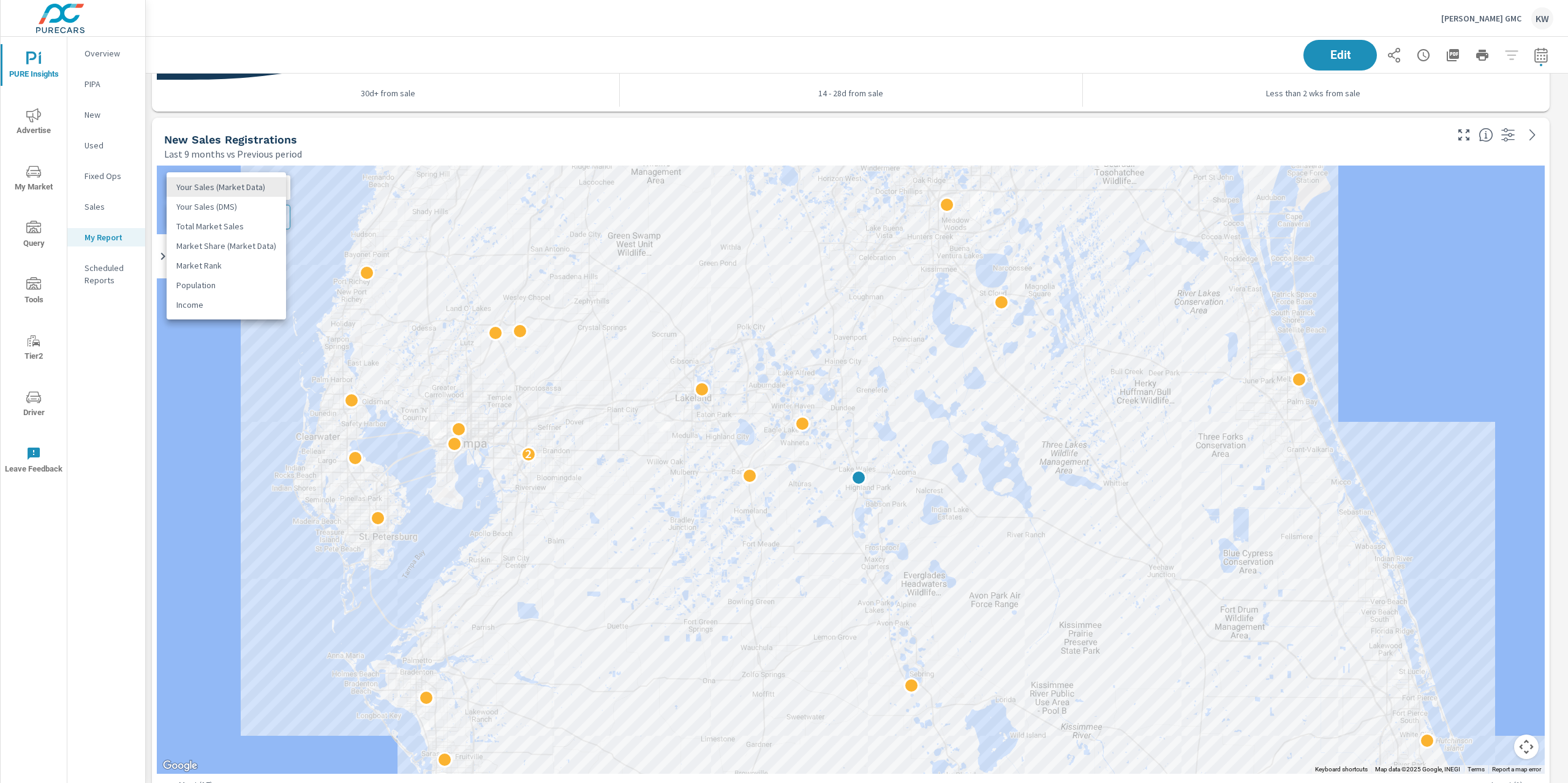
click at [222, 209] on li "Your Sales (DMS)" at bounding box center [226, 206] width 120 height 19
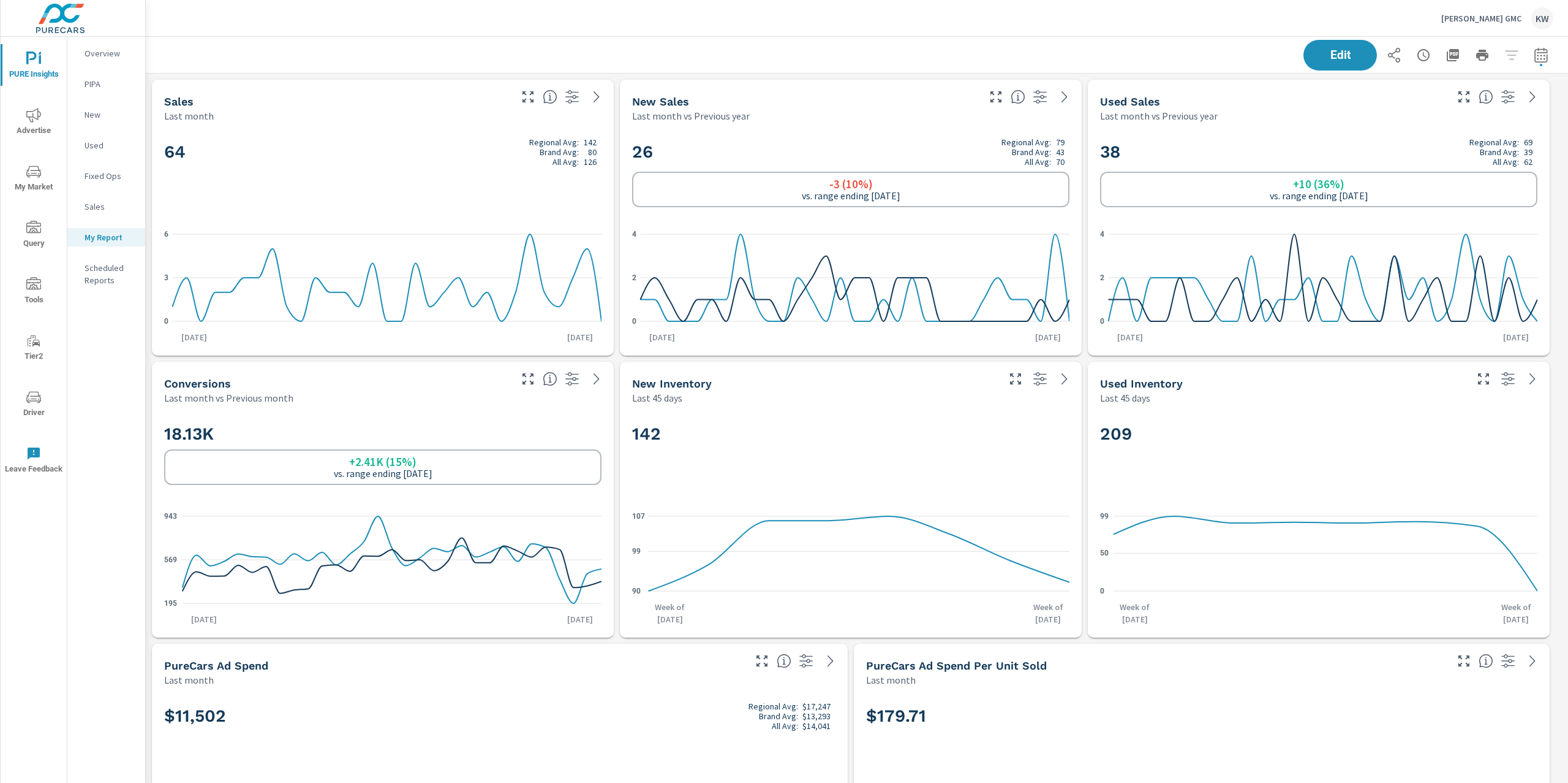
scroll to position [5671, 1436]
click at [1447, 57] on icon "button" at bounding box center [1453, 55] width 12 height 12
click at [1487, 16] on p "Huston GMC" at bounding box center [1482, 18] width 81 height 11
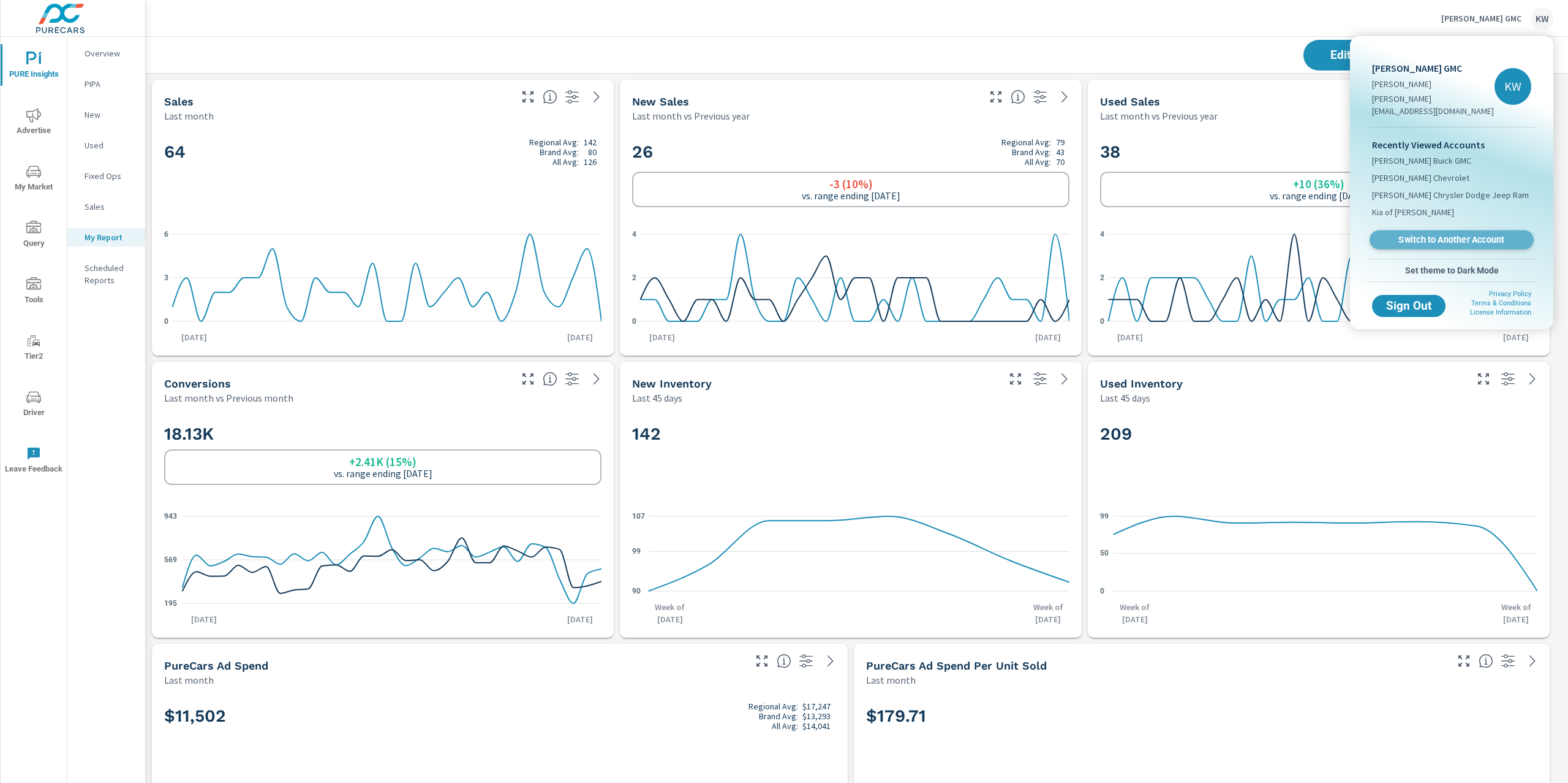
click at [1437, 234] on span "Switch to Another Account" at bounding box center [1452, 240] width 150 height 12
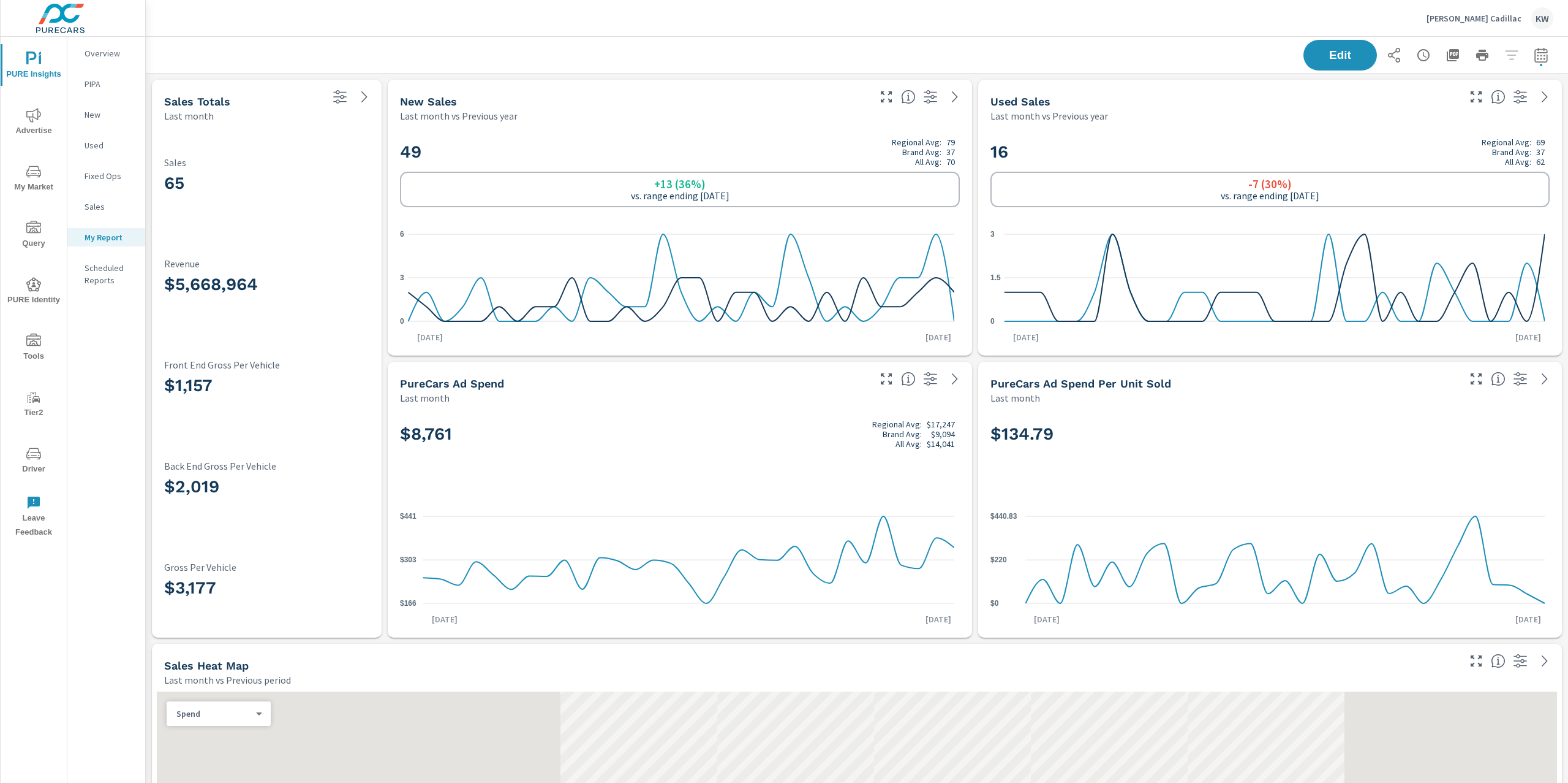
scroll to position [1, 0]
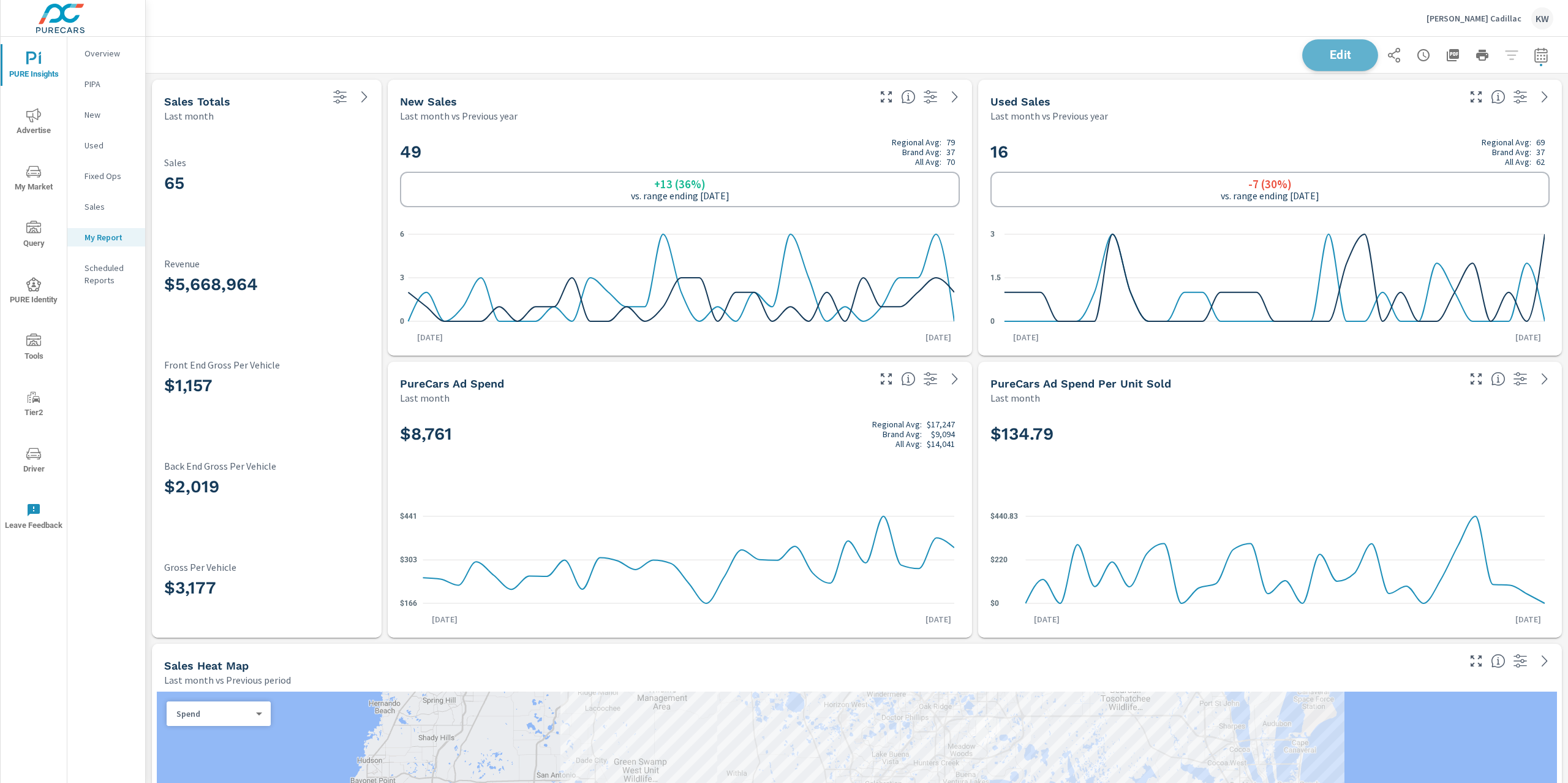
click at [1334, 61] on button "Edit" at bounding box center [1340, 55] width 76 height 32
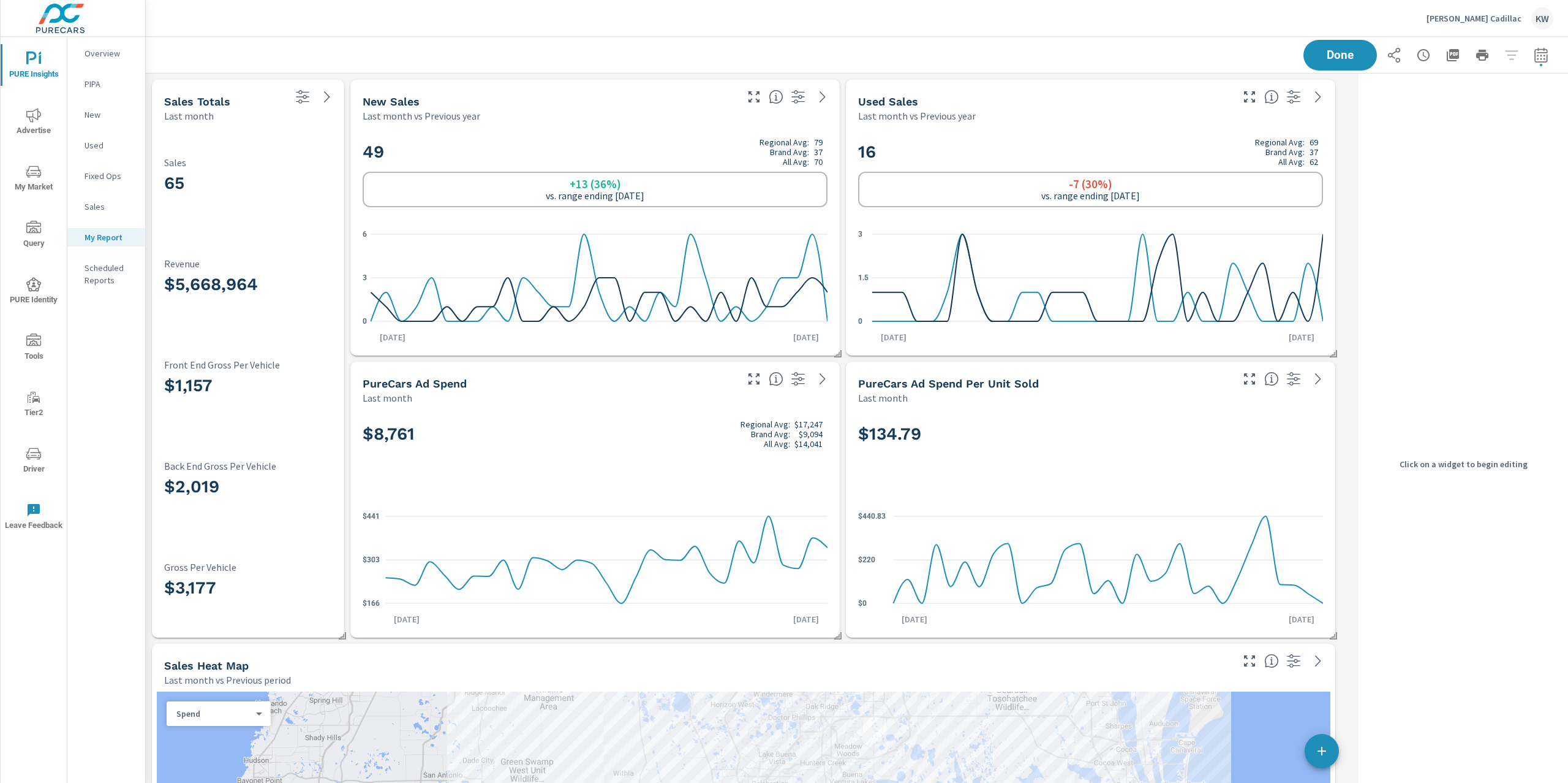
scroll to position [5953, 1221]
click at [308, 184] on h3 "65" at bounding box center [247, 183] width 168 height 21
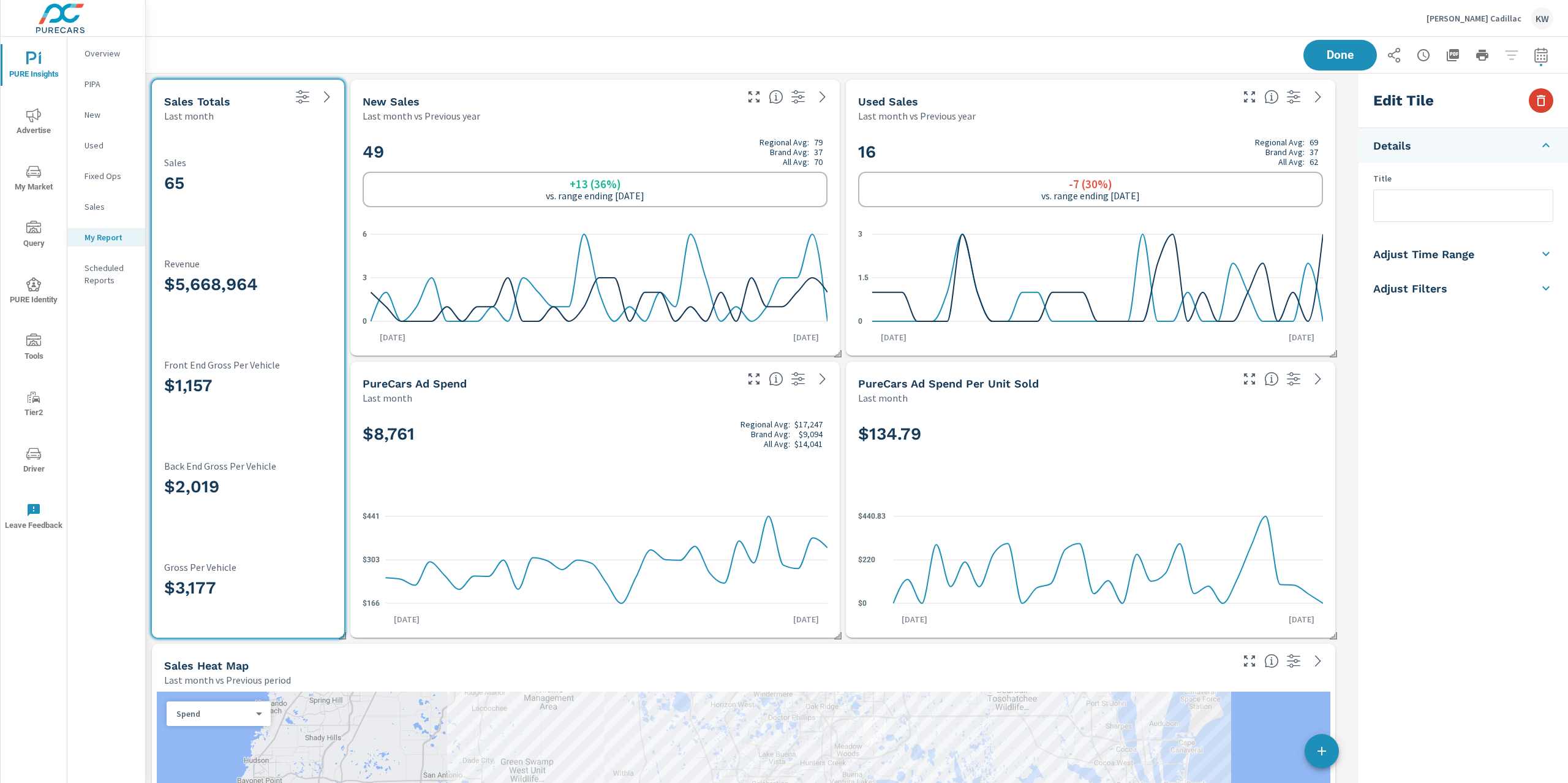
click at [1547, 103] on icon "button" at bounding box center [1541, 101] width 15 height 15
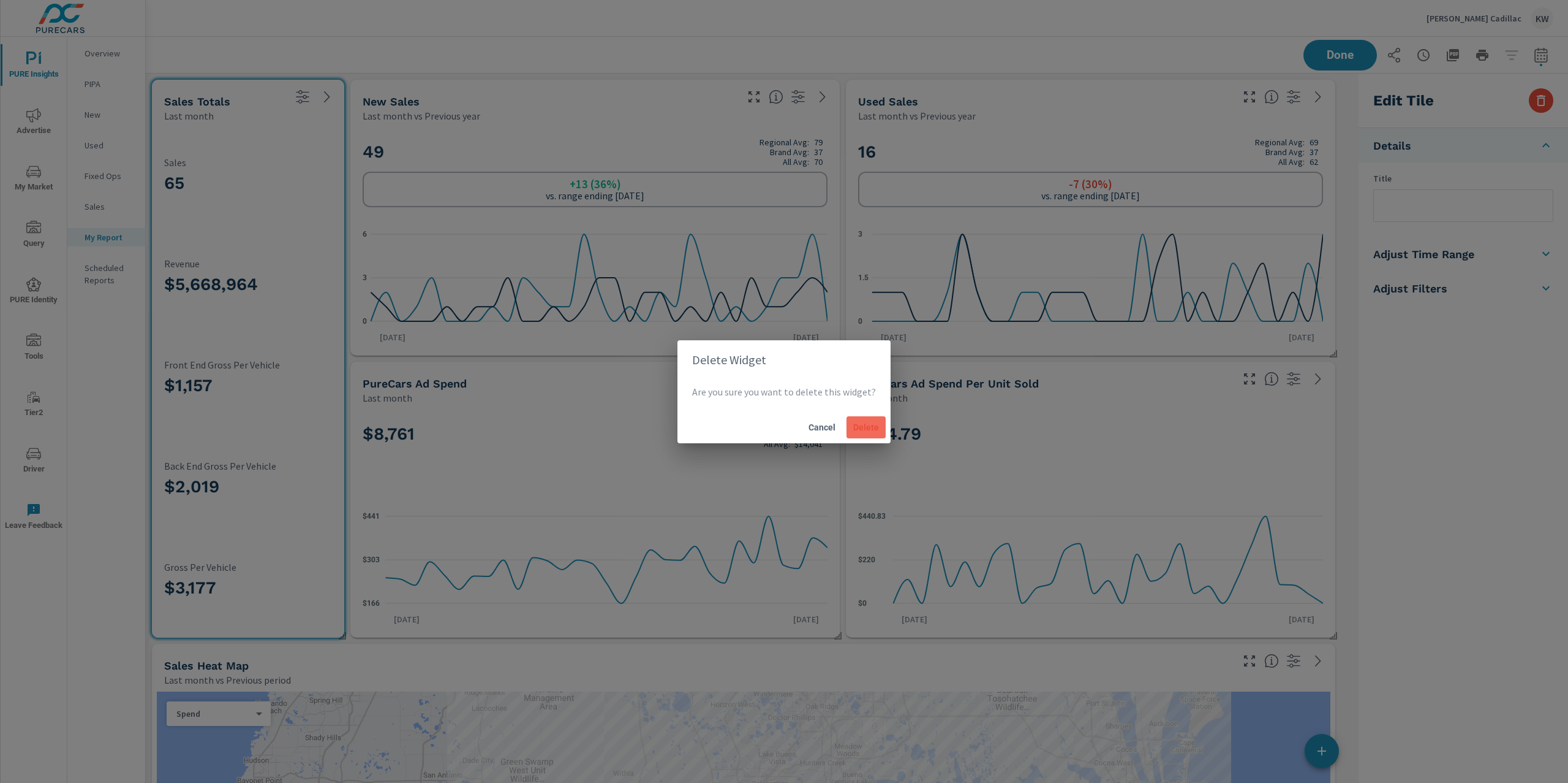
click at [859, 423] on span "Delete" at bounding box center [866, 427] width 29 height 11
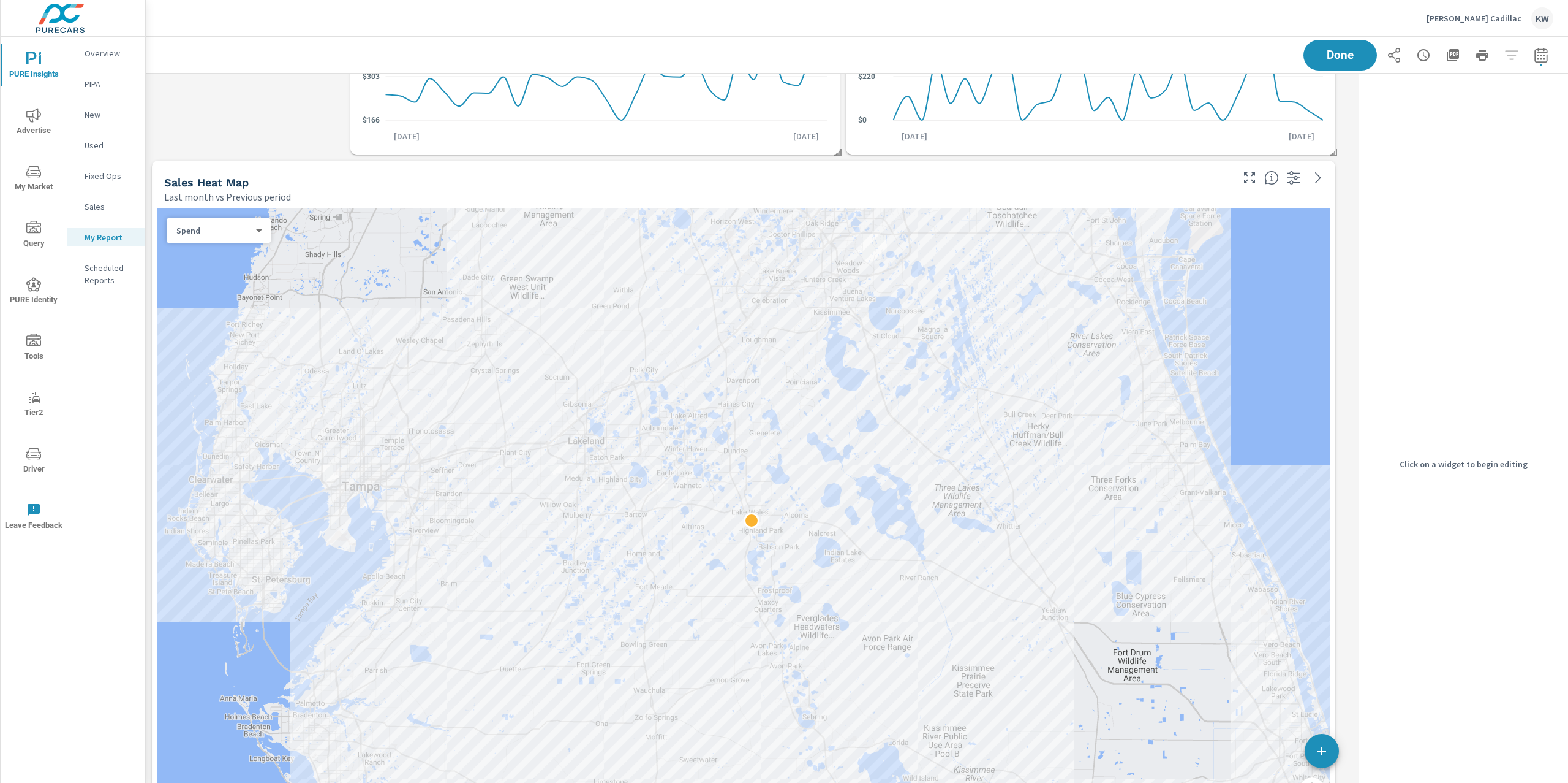
scroll to position [0, 0]
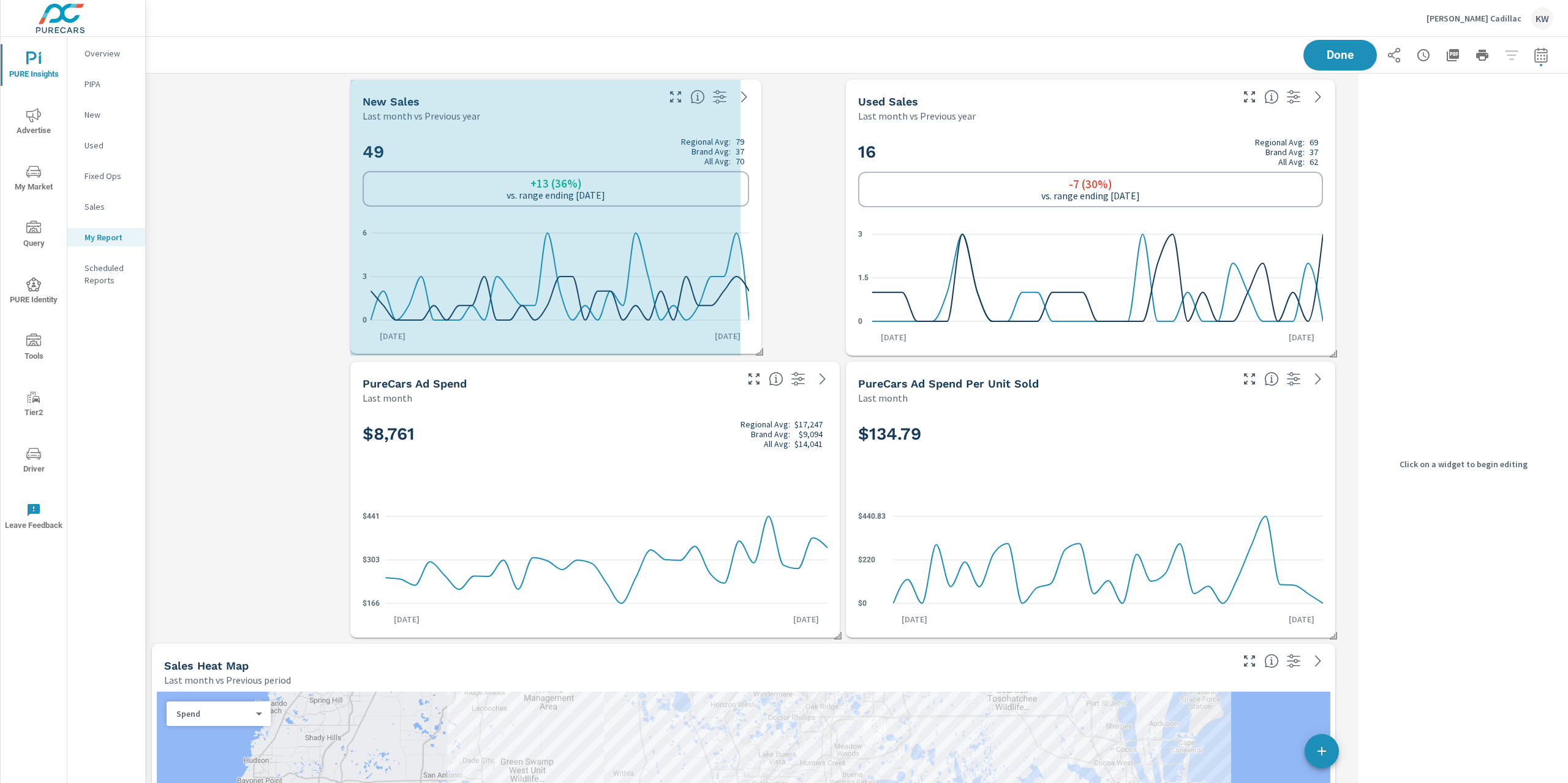
drag, startPoint x: 837, startPoint y: 351, endPoint x: 761, endPoint y: 350, distance: 76.0
click at [761, 350] on span at bounding box center [755, 347] width 12 height 12
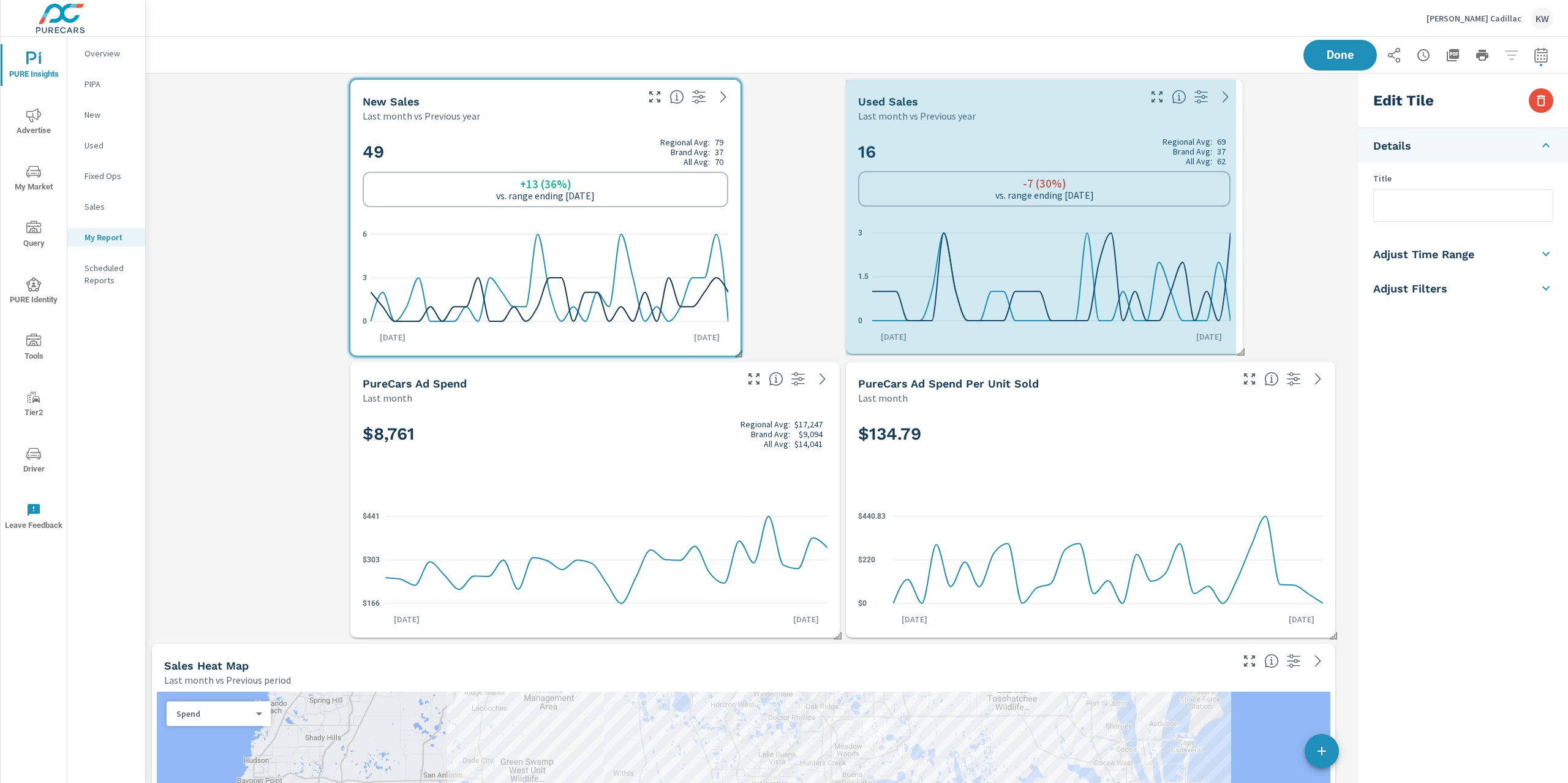
drag, startPoint x: 1332, startPoint y: 353, endPoint x: 1231, endPoint y: 349, distance: 101.1
click at [1237, 350] on span at bounding box center [1237, 347] width 12 height 12
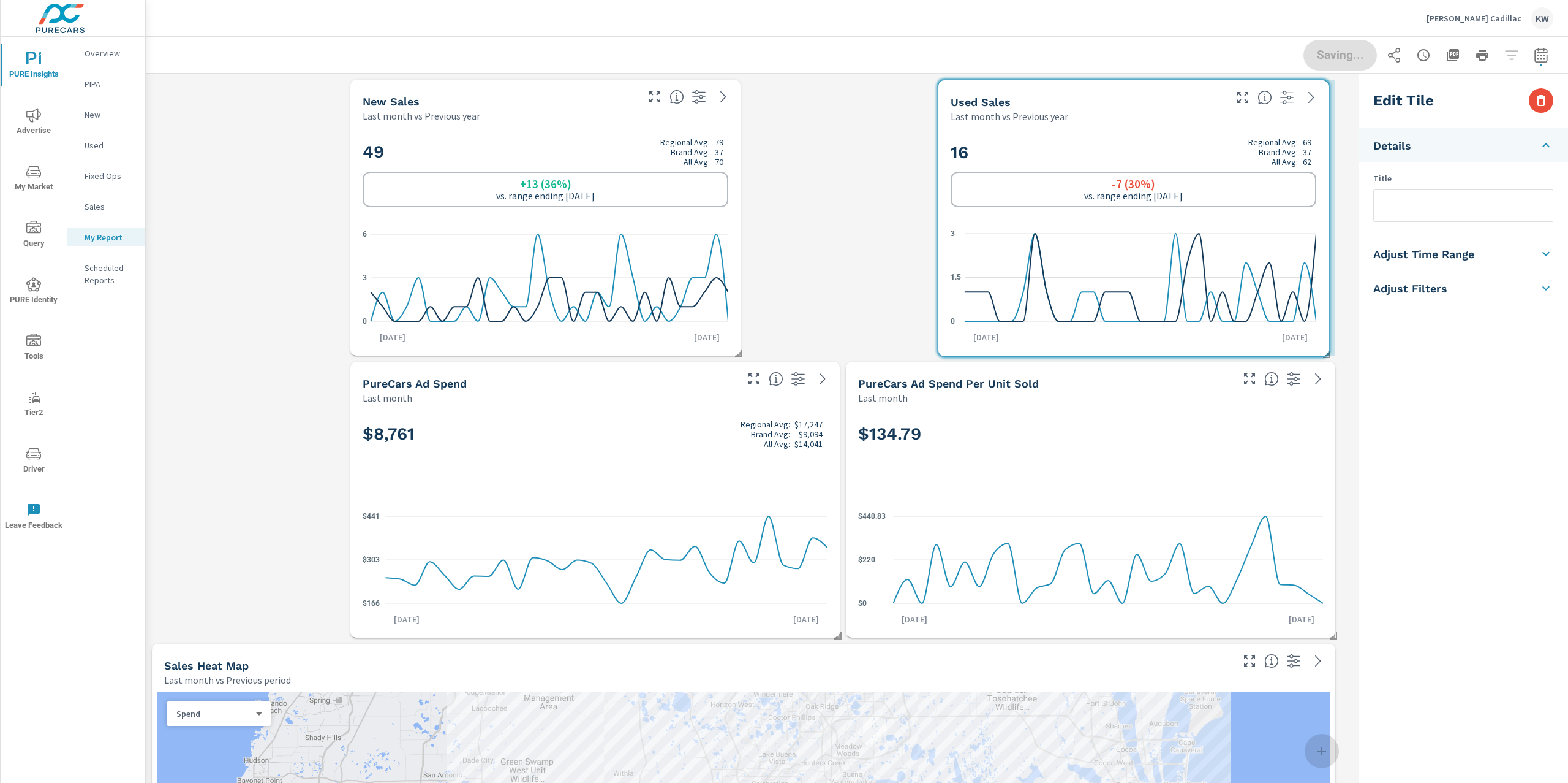
drag, startPoint x: 1041, startPoint y: 164, endPoint x: 1133, endPoint y: 164, distance: 92.0
click at [1133, 164] on h2 "16 Regional Avg: 69 Brand Avg: 37 All Avg: 62" at bounding box center [1134, 152] width 366 height 29
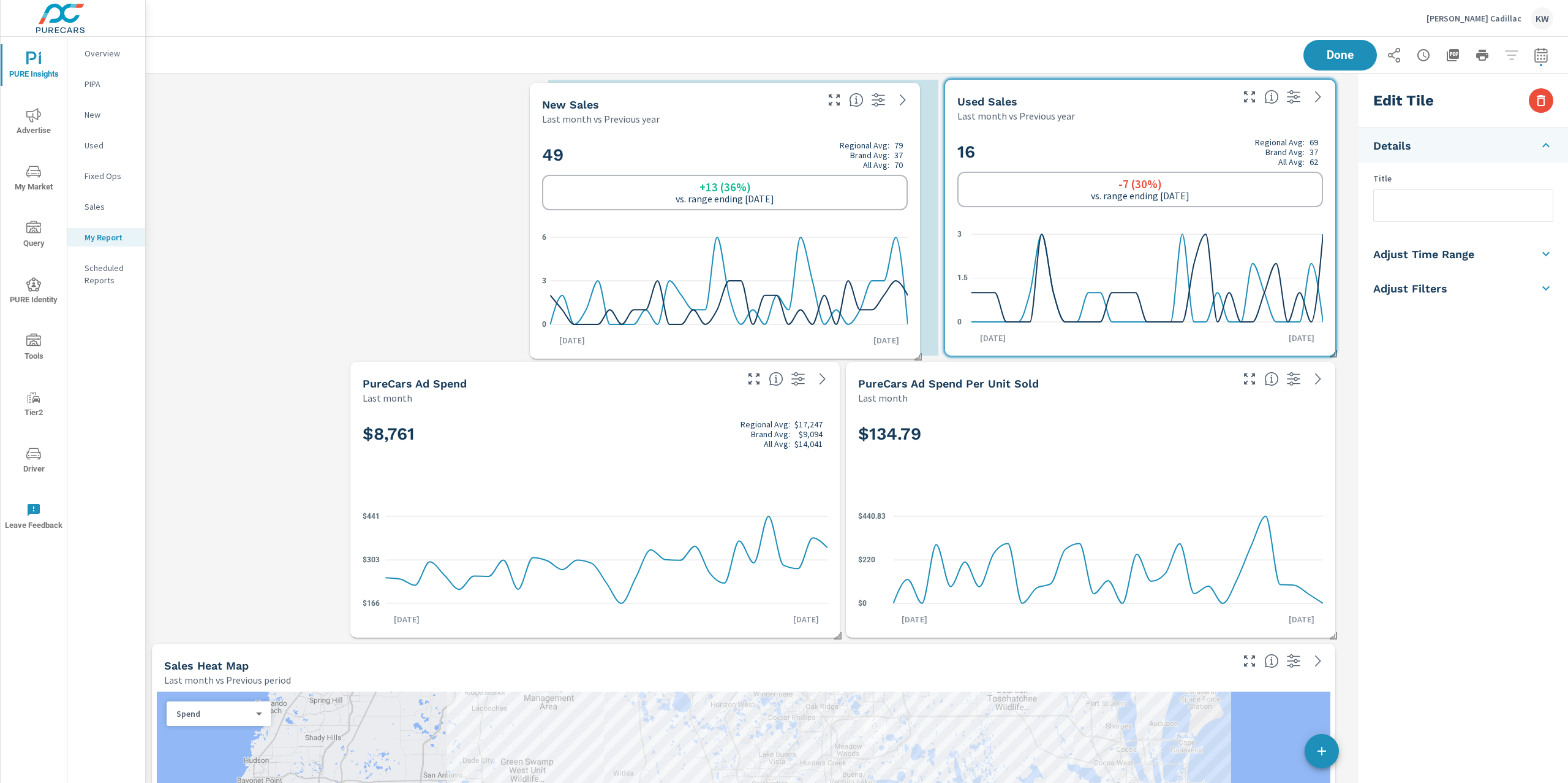
drag, startPoint x: 617, startPoint y: 143, endPoint x: 796, endPoint y: 146, distance: 179.0
click at [796, 146] on h2 "49 Regional Avg: 79 Brand Avg: 37 All Avg: 70" at bounding box center [725, 155] width 366 height 29
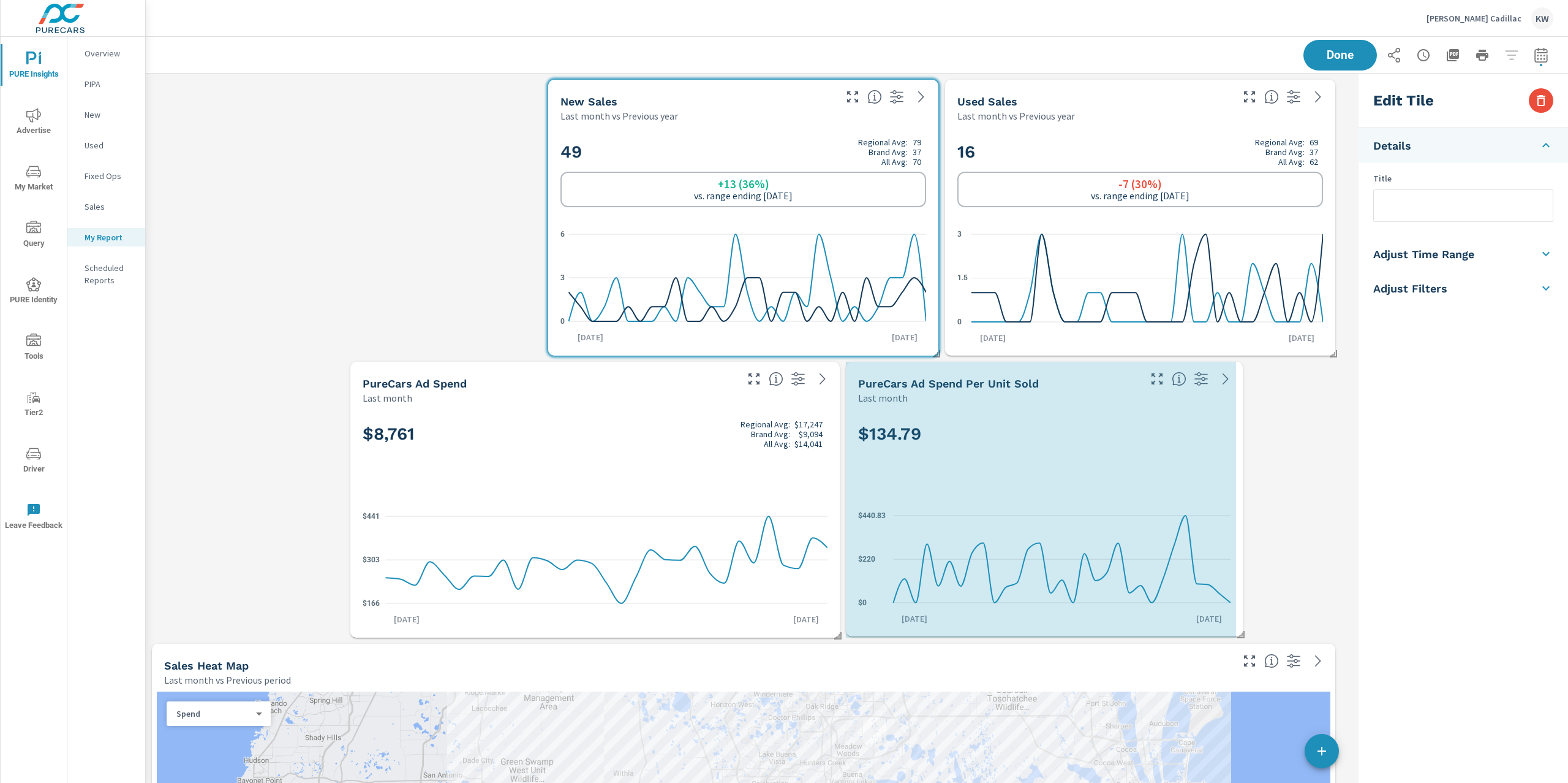
drag, startPoint x: 1336, startPoint y: 632, endPoint x: 1243, endPoint y: 631, distance: 93.0
click at [1243, 631] on span at bounding box center [1237, 629] width 12 height 12
checkbox input "false"
type input "last30Days"
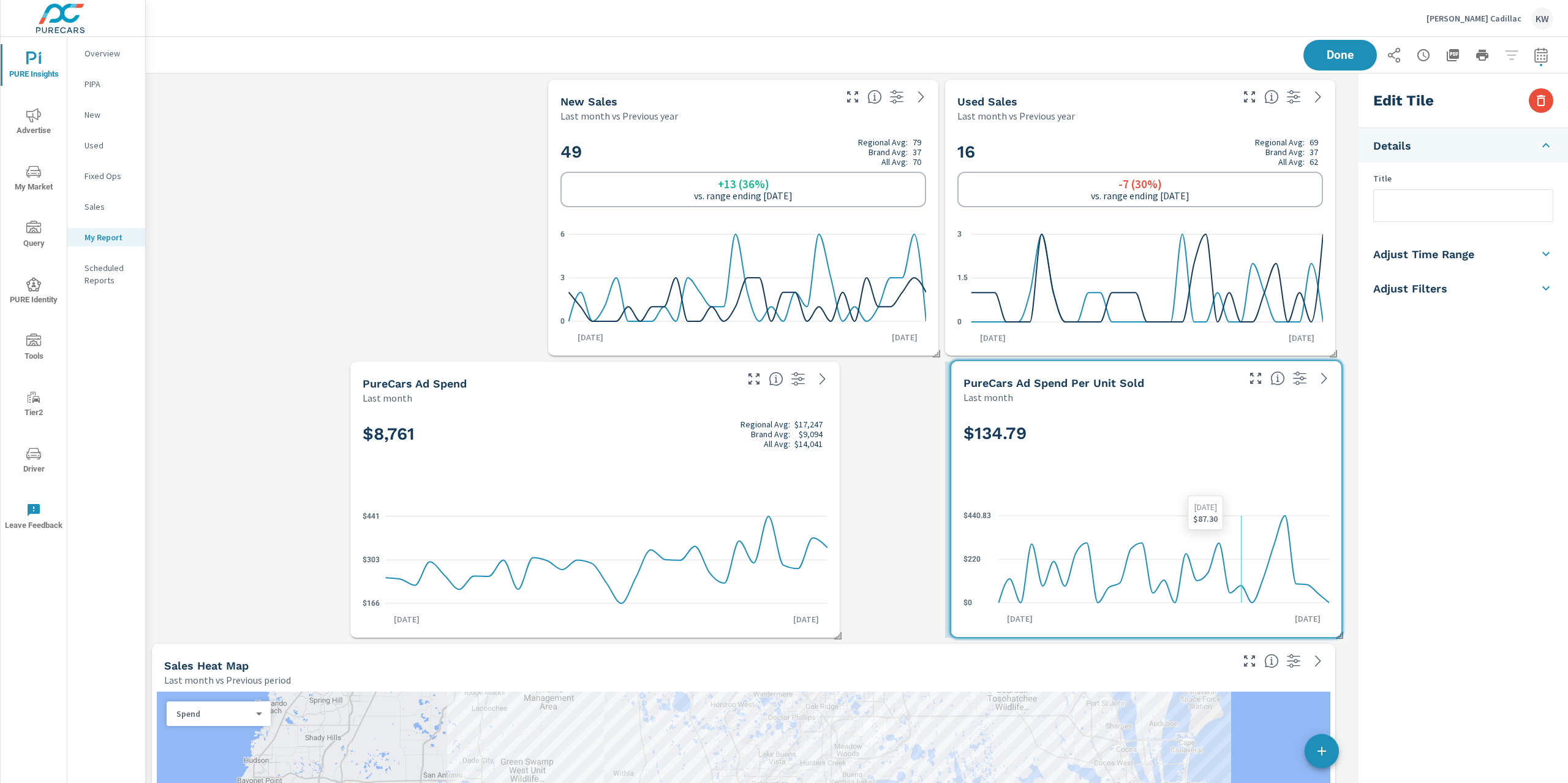
drag, startPoint x: 1101, startPoint y: 510, endPoint x: 1206, endPoint y: 510, distance: 105.0
click at [1206, 510] on icon "$0 $220 $440.83" at bounding box center [1147, 559] width 366 height 106
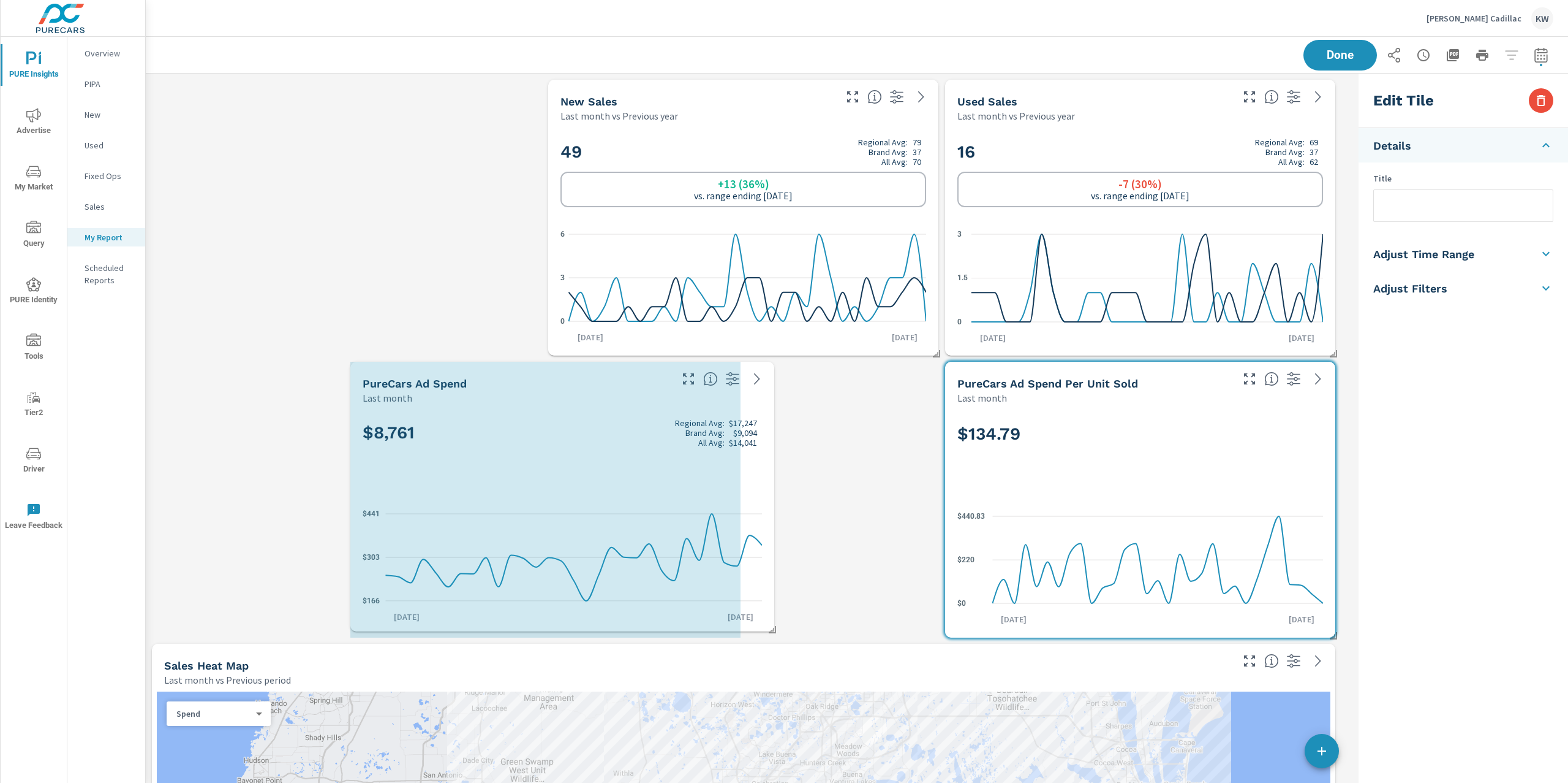
drag, startPoint x: 835, startPoint y: 633, endPoint x: 772, endPoint y: 626, distance: 63.4
click at [772, 626] on span at bounding box center [768, 625] width 12 height 12
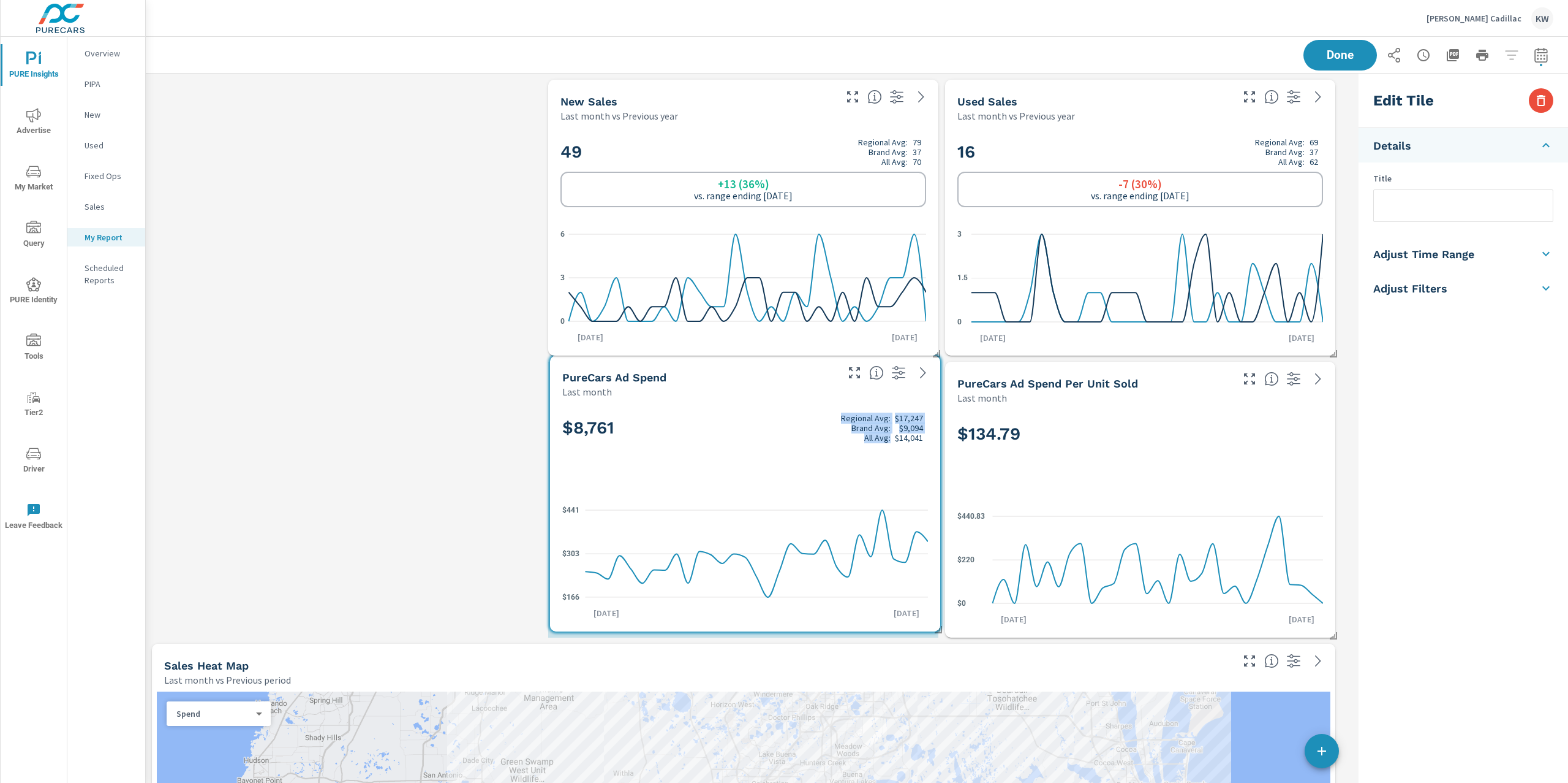
drag, startPoint x: 592, startPoint y: 481, endPoint x: 791, endPoint y: 478, distance: 199.0
click at [790, 476] on div "$8,761 Regional Avg: $17,247 Brand Avg: $9,094 All Avg: $14,041" at bounding box center [745, 448] width 366 height 75
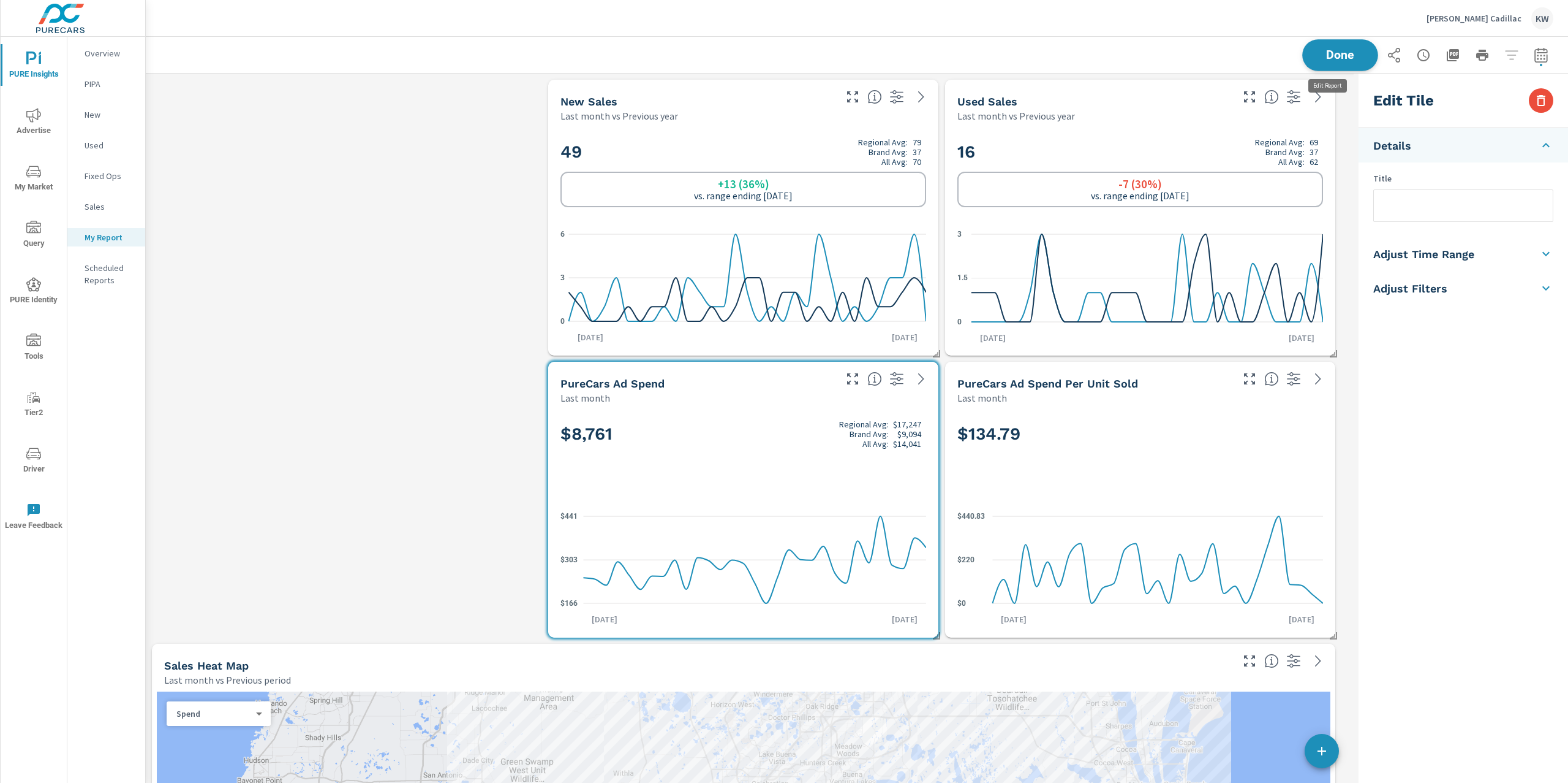
scroll to position [5953, 1221]
click at [1324, 59] on span "Done" at bounding box center [1340, 55] width 50 height 12
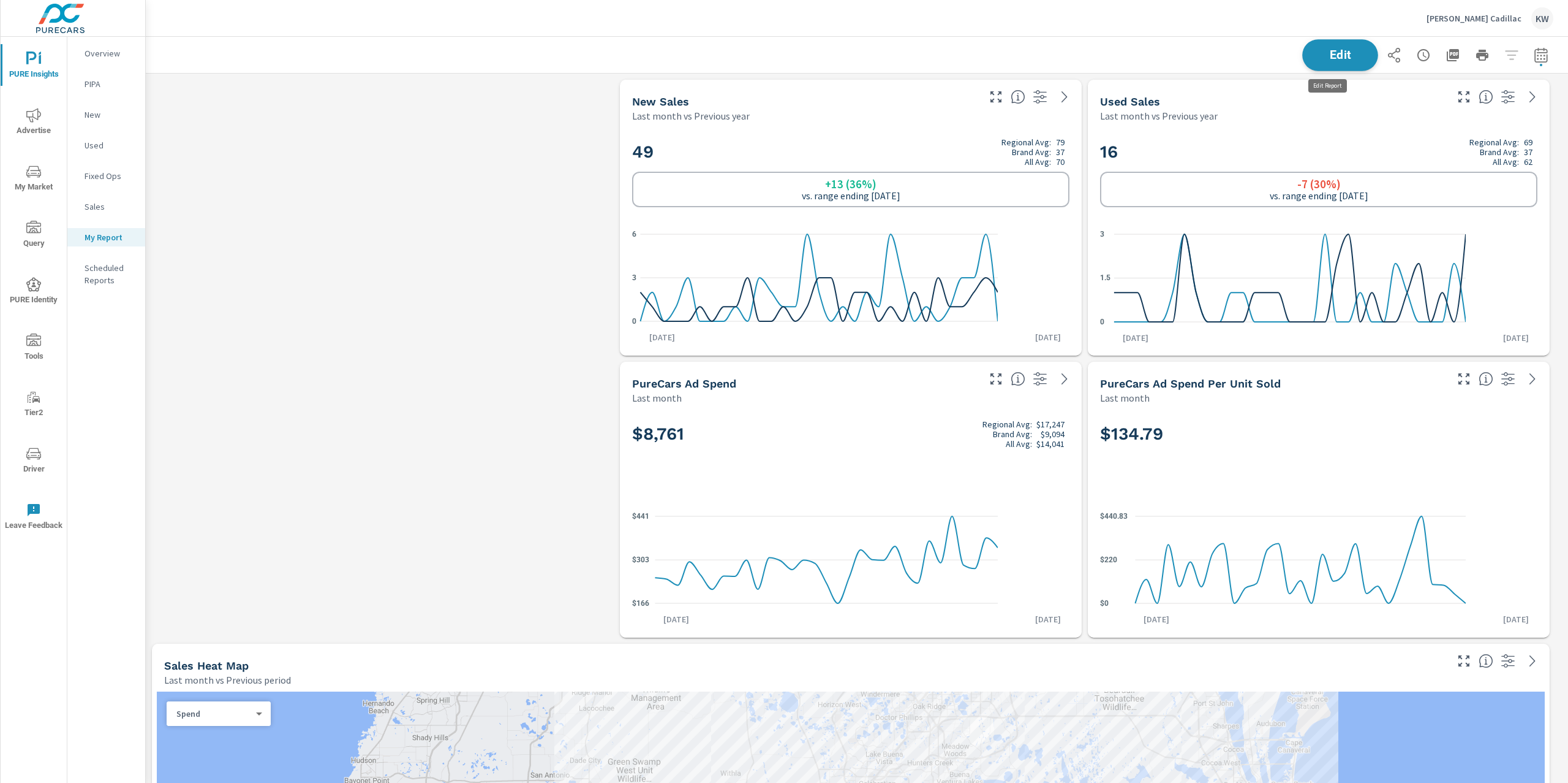
scroll to position [6, 6]
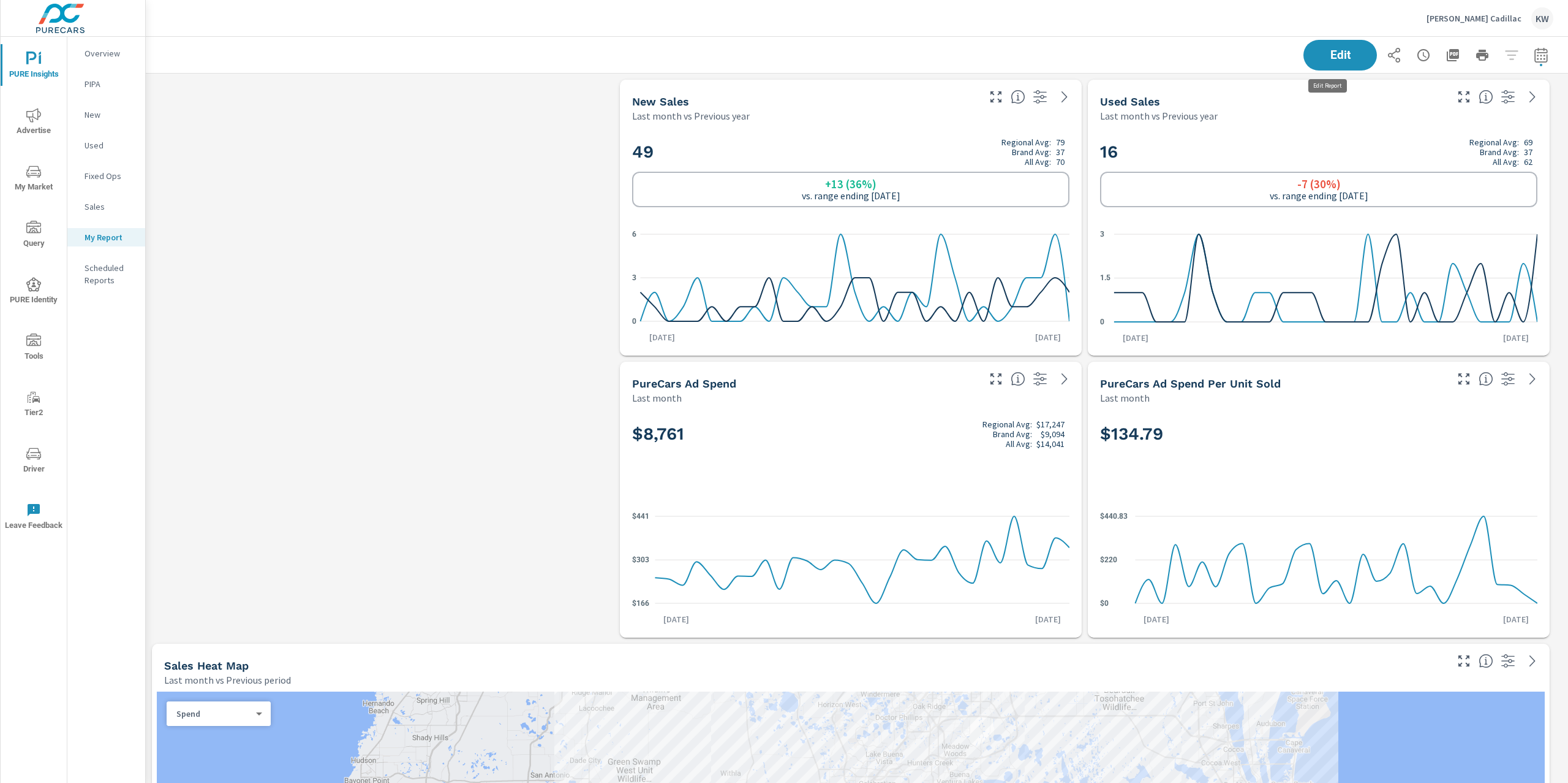
scroll to position [5953, 1436]
click at [111, 55] on p "Overview" at bounding box center [110, 53] width 51 height 12
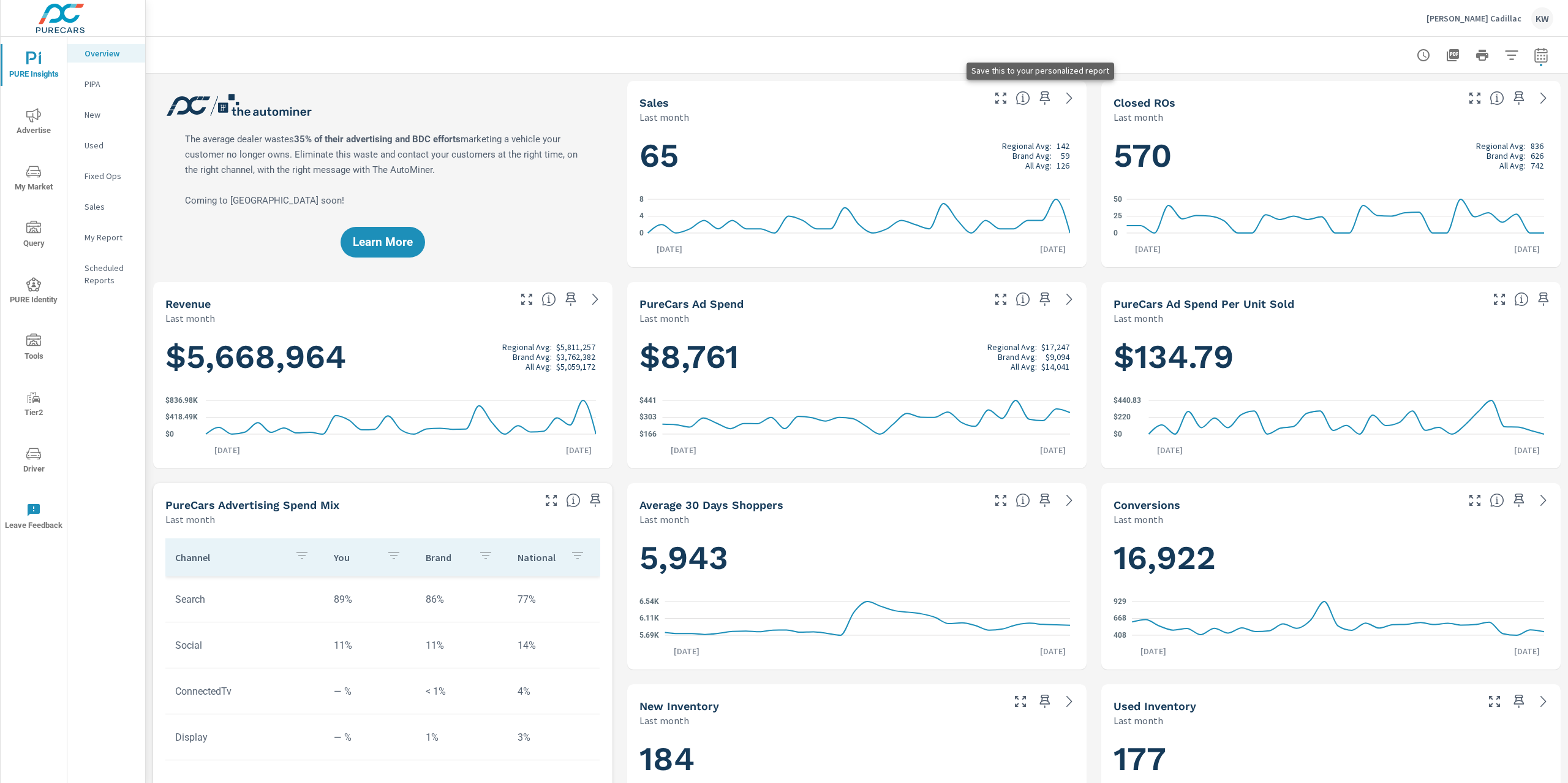
click at [1040, 97] on icon "button" at bounding box center [1044, 98] width 10 height 14
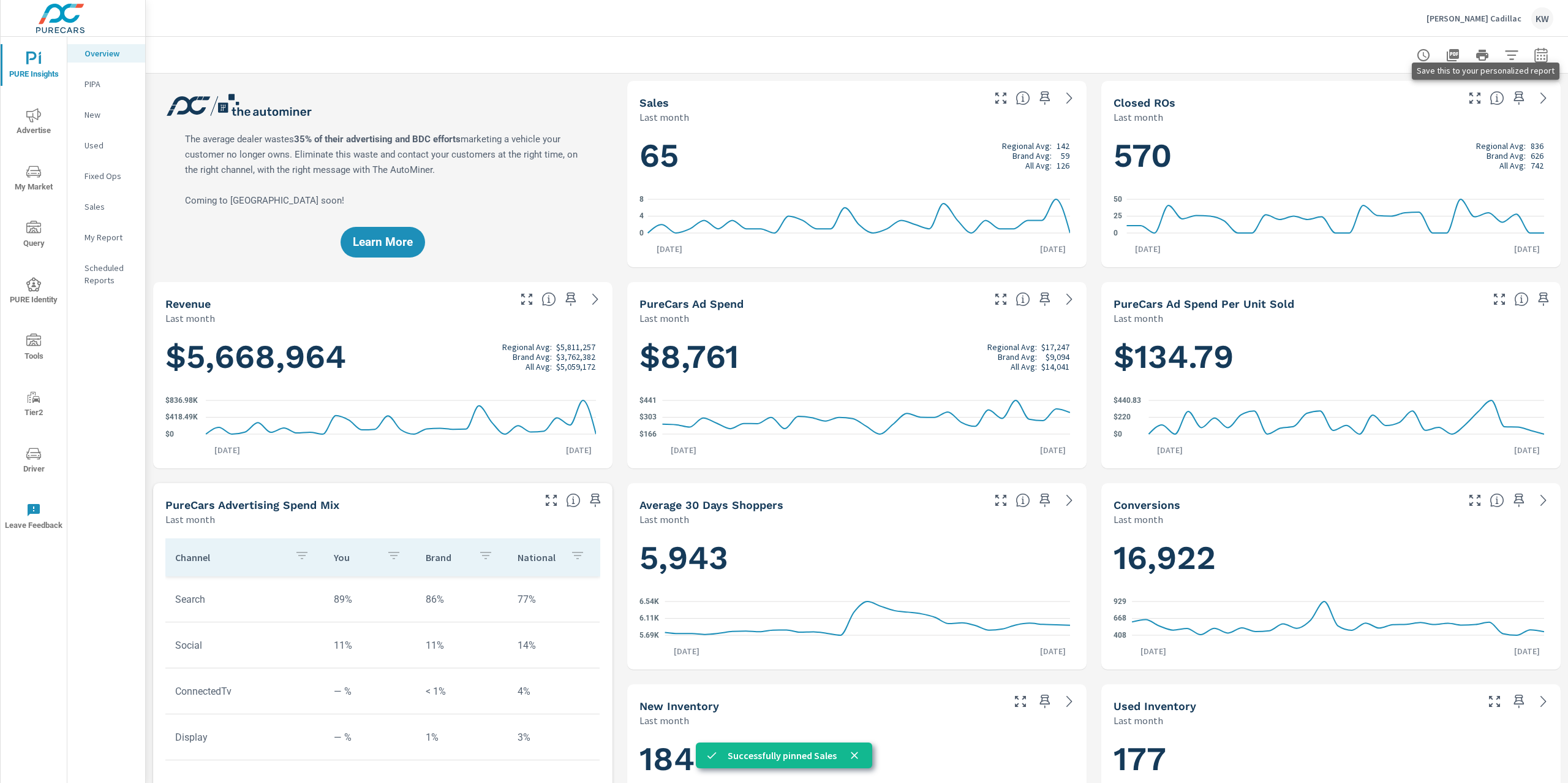
scroll to position [1, 0]
click at [1512, 99] on icon "button" at bounding box center [1519, 98] width 15 height 15
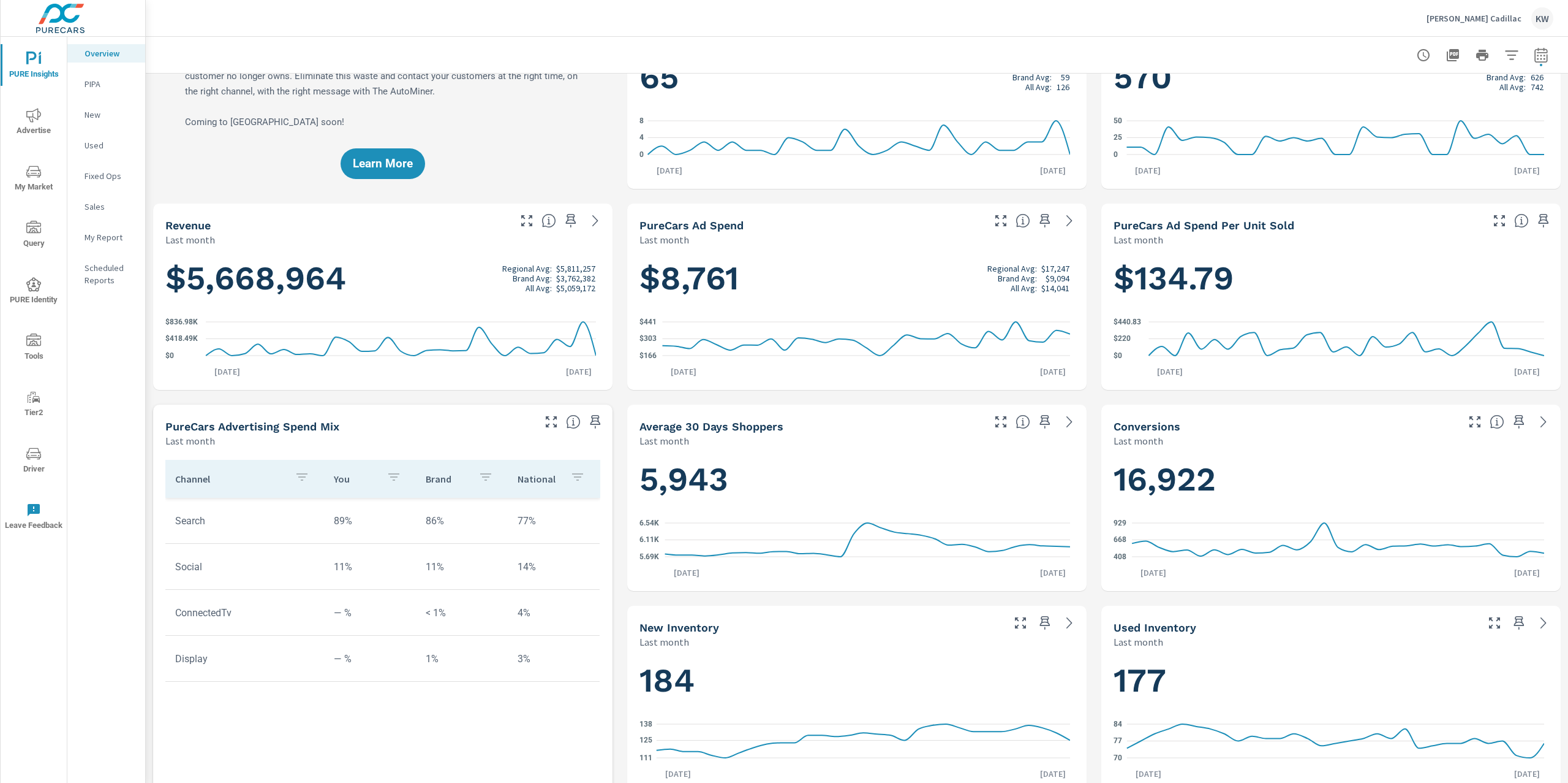
scroll to position [82, 0]
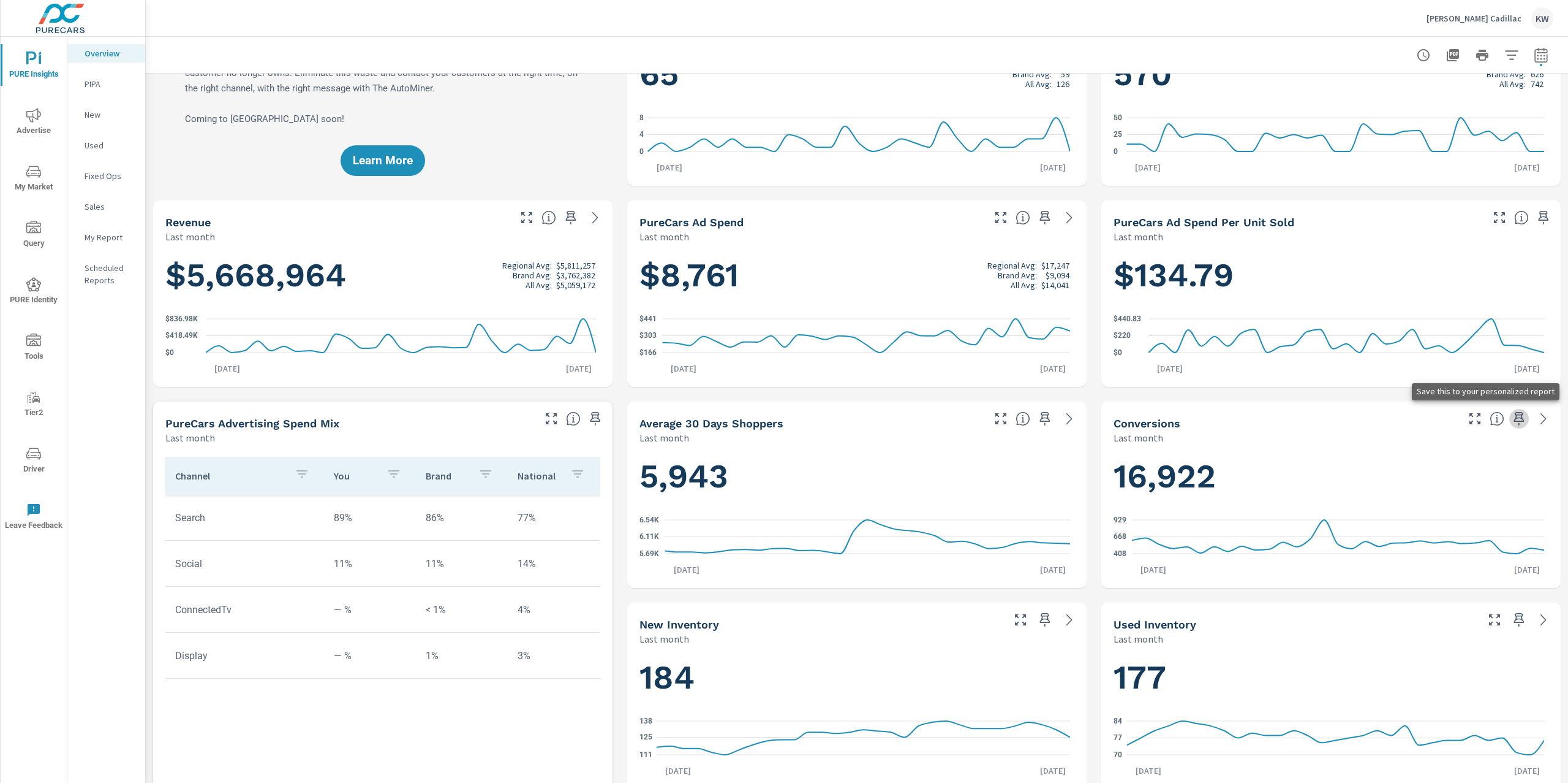
click at [1512, 424] on icon "button" at bounding box center [1519, 419] width 15 height 15
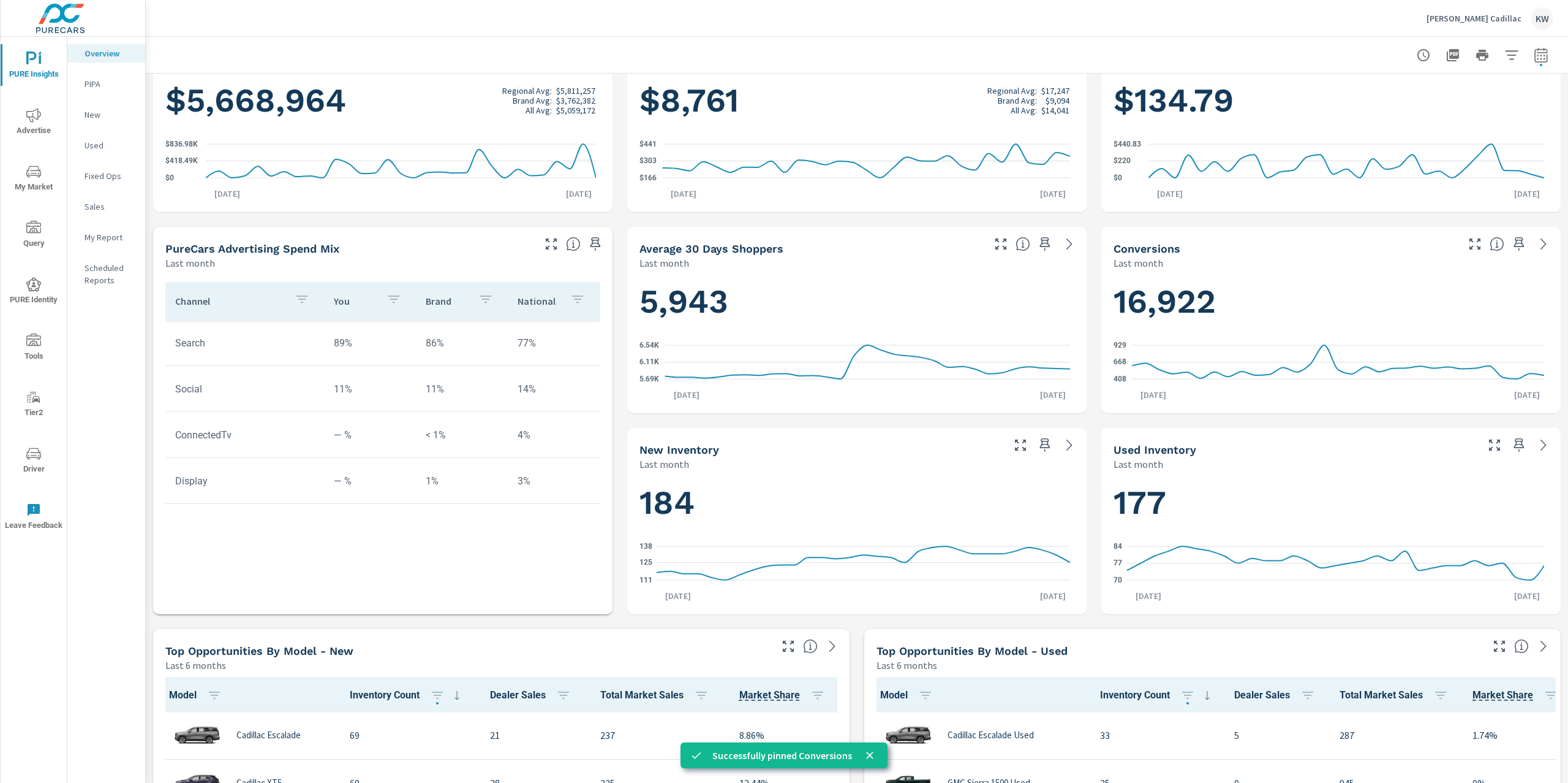
scroll to position [257, 0]
click at [1040, 446] on icon "button" at bounding box center [1044, 443] width 10 height 14
click at [1514, 446] on icon "button" at bounding box center [1519, 443] width 10 height 14
click at [110, 240] on p "My Report" at bounding box center [110, 236] width 51 height 12
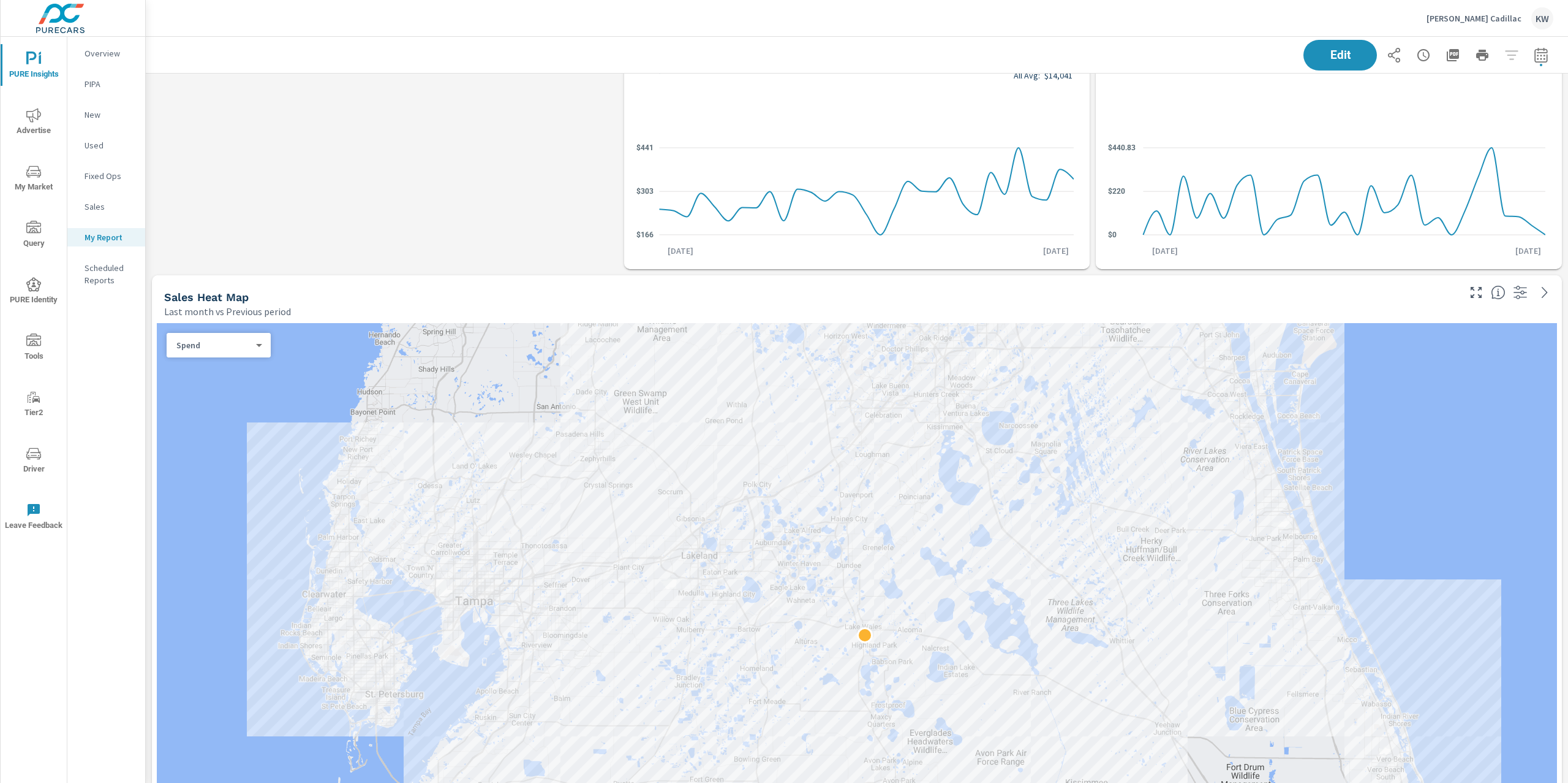
scroll to position [394, 0]
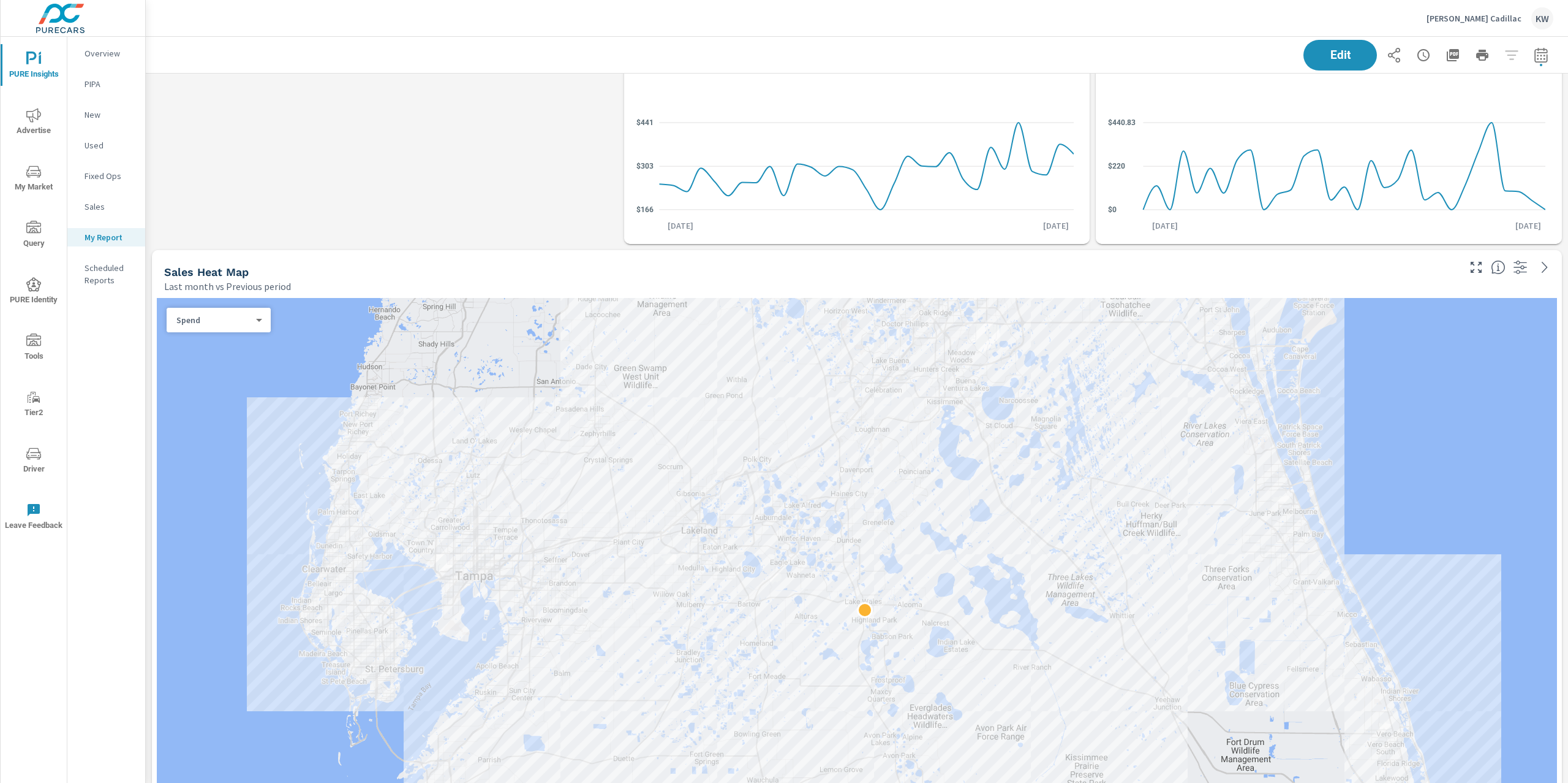
click at [264, 325] on div "Spend 0 ​" at bounding box center [219, 320] width 104 height 25
click at [253, 321] on body "PURE Insights Advertise My Market Query PURE Identity Tools Tier2 Driver Leave …" at bounding box center [784, 391] width 1568 height 783
click at [234, 340] on li "Sales" at bounding box center [213, 338] width 94 height 19
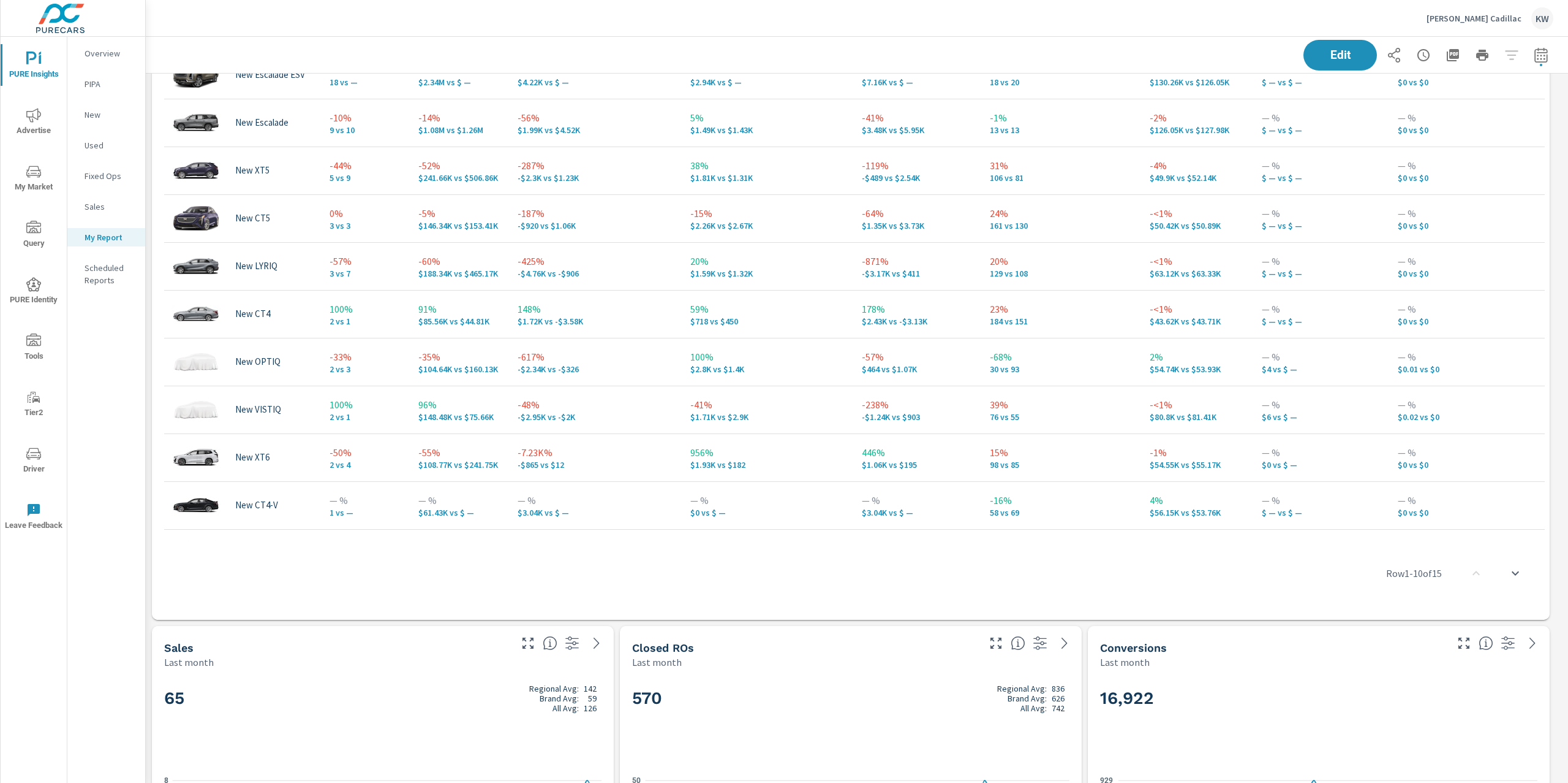
scroll to position [1466, 0]
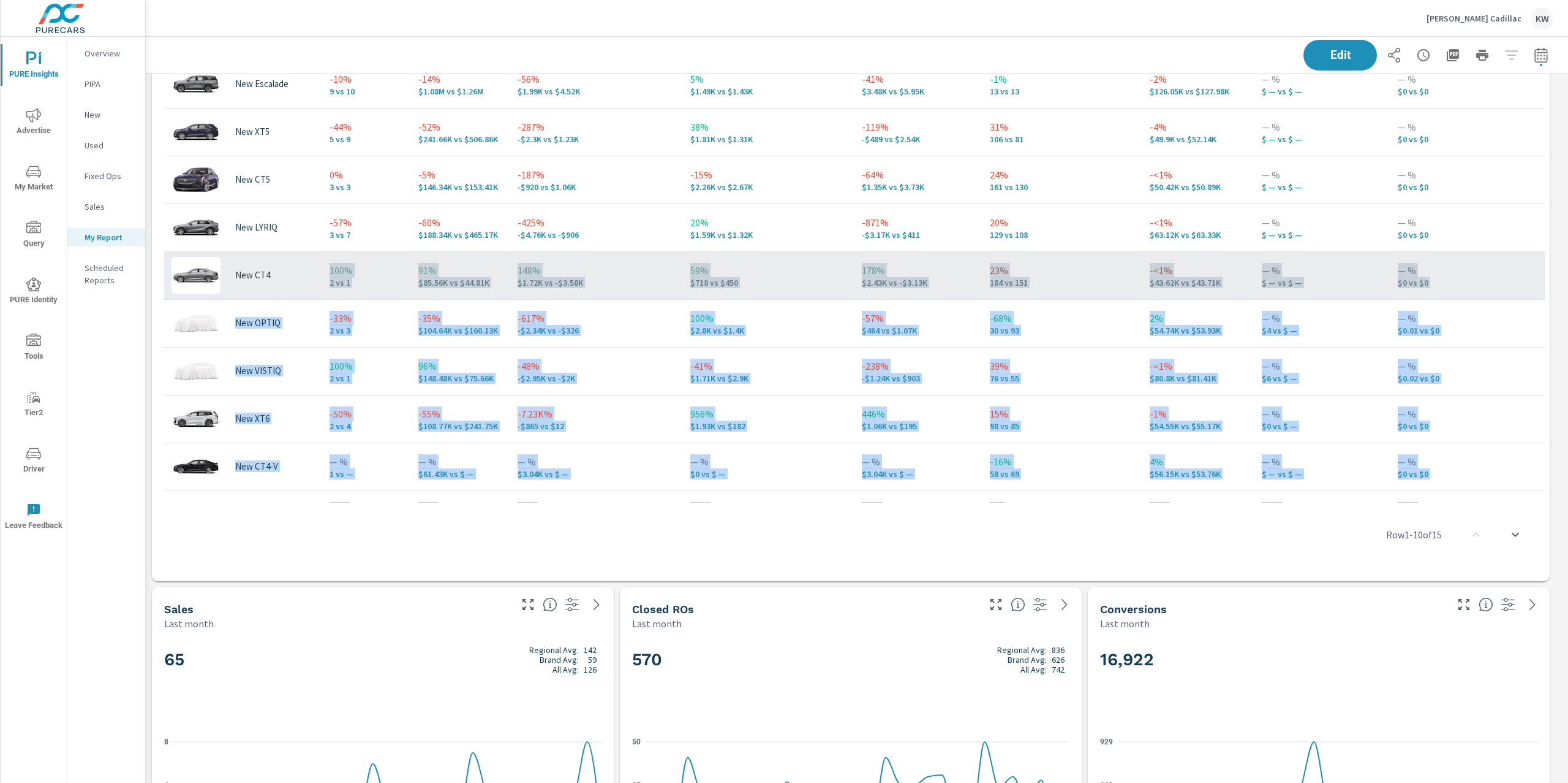
drag, startPoint x: 373, startPoint y: 647, endPoint x: 405, endPoint y: 271, distance: 377.4
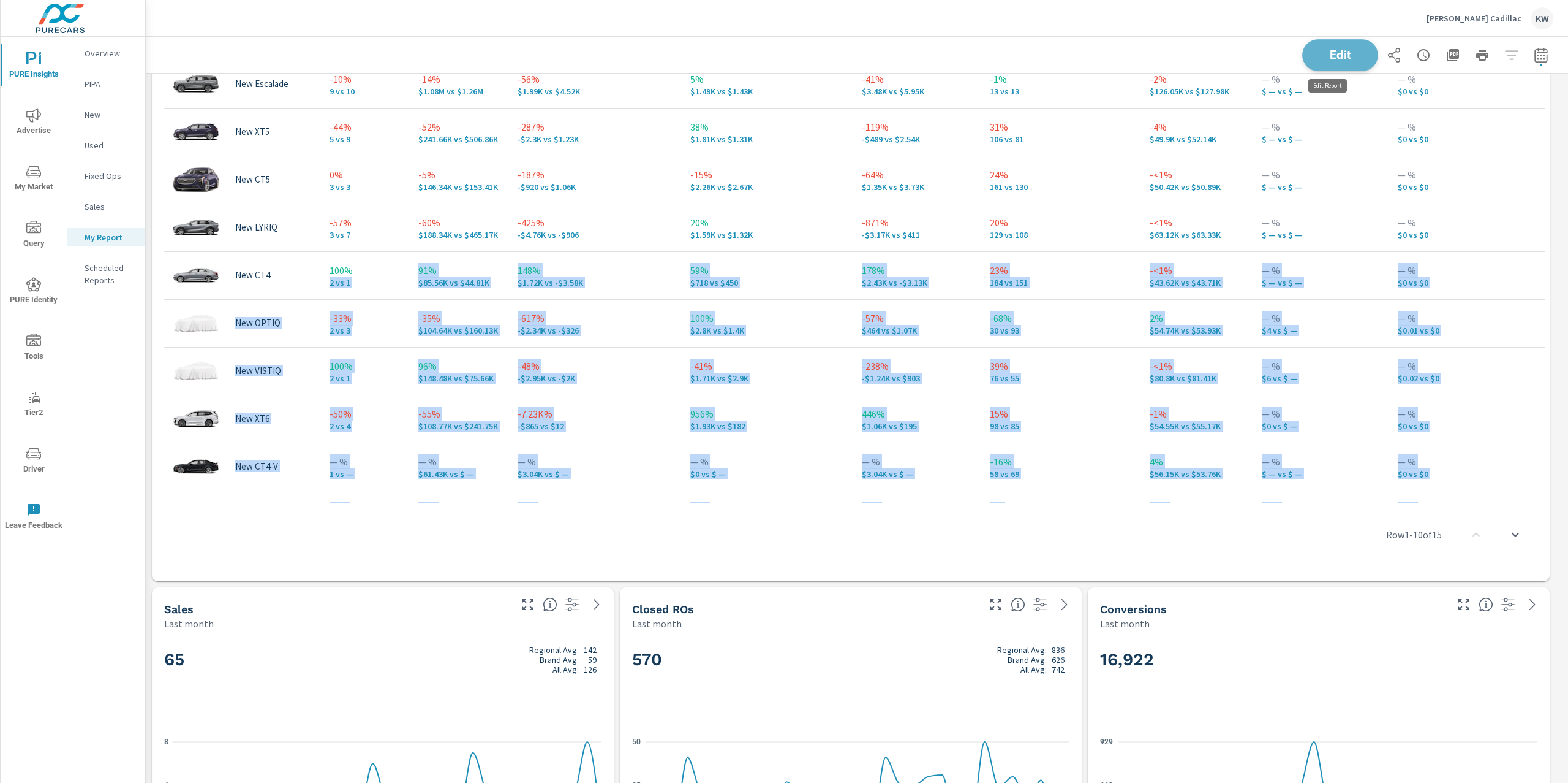
click at [1307, 62] on button "Edit" at bounding box center [1340, 55] width 76 height 32
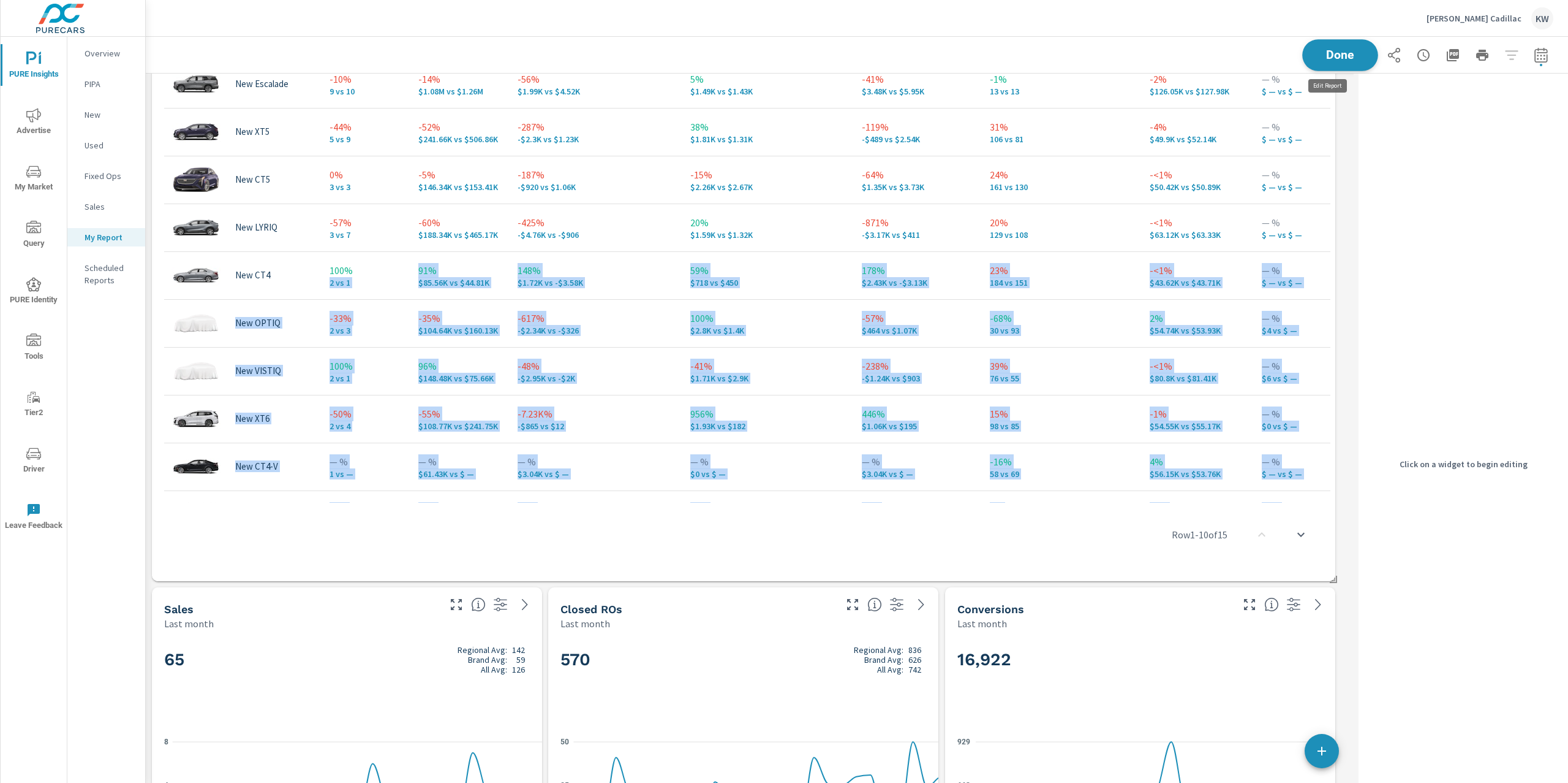
scroll to position [6, 5]
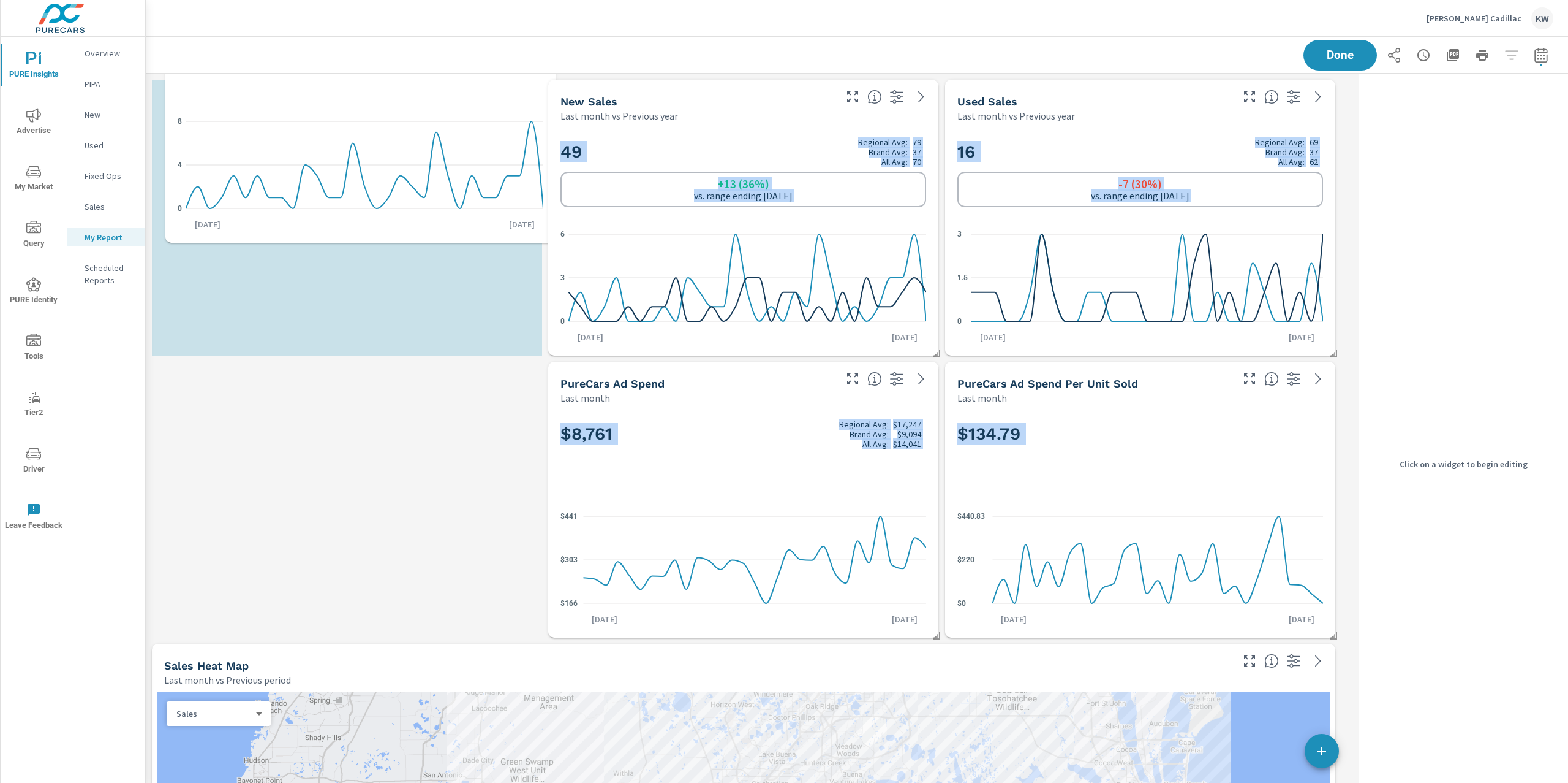
scroll to position [6, 5]
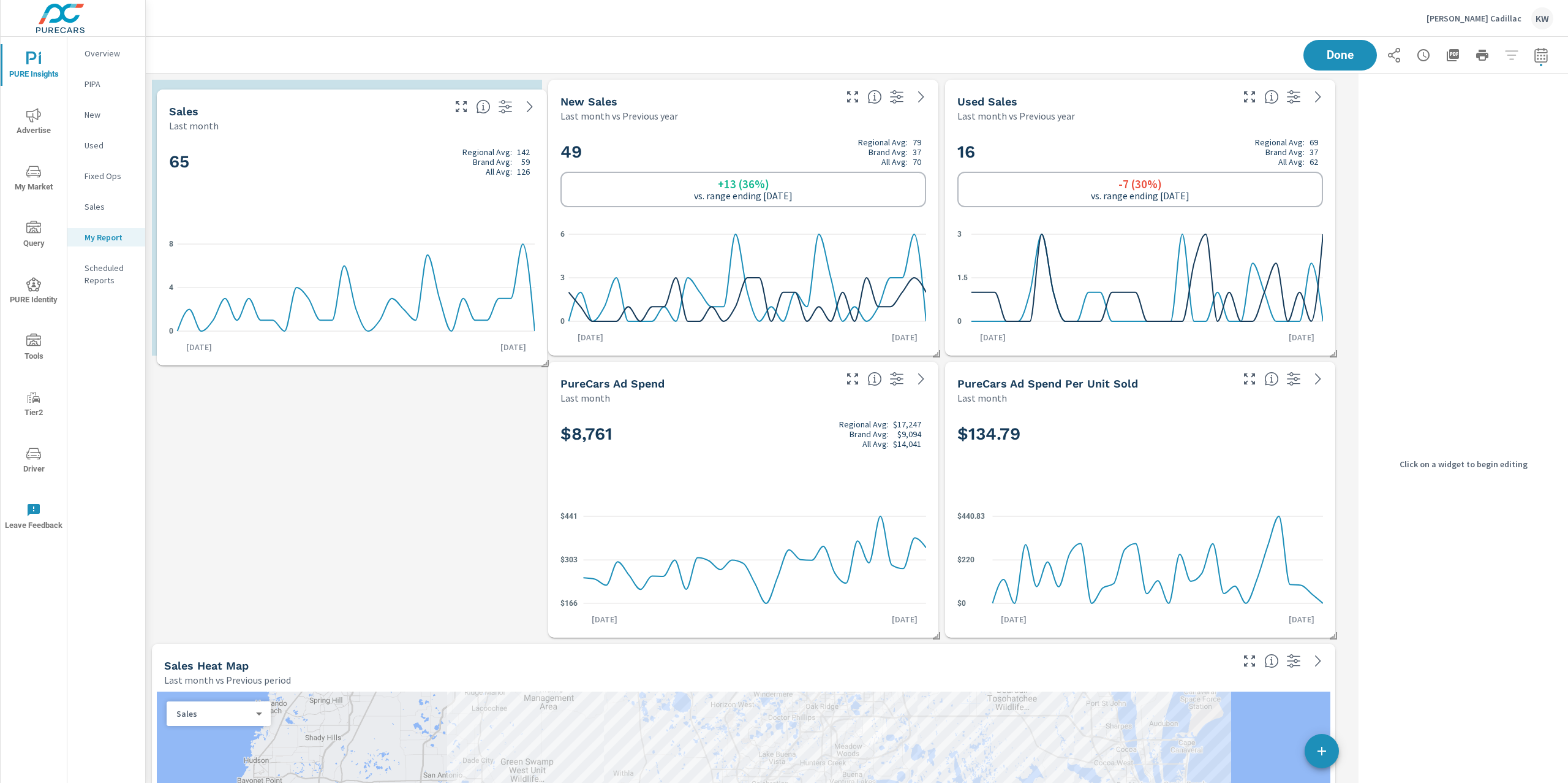
drag, startPoint x: 357, startPoint y: 636, endPoint x: 362, endPoint y: 141, distance: 495.0
click at [362, 139] on div "65 Regional Avg: 142 Brand Avg: 59 All Avg: 126 0 4 8 Aug 1st Aug 31st" at bounding box center [352, 249] width 381 height 223
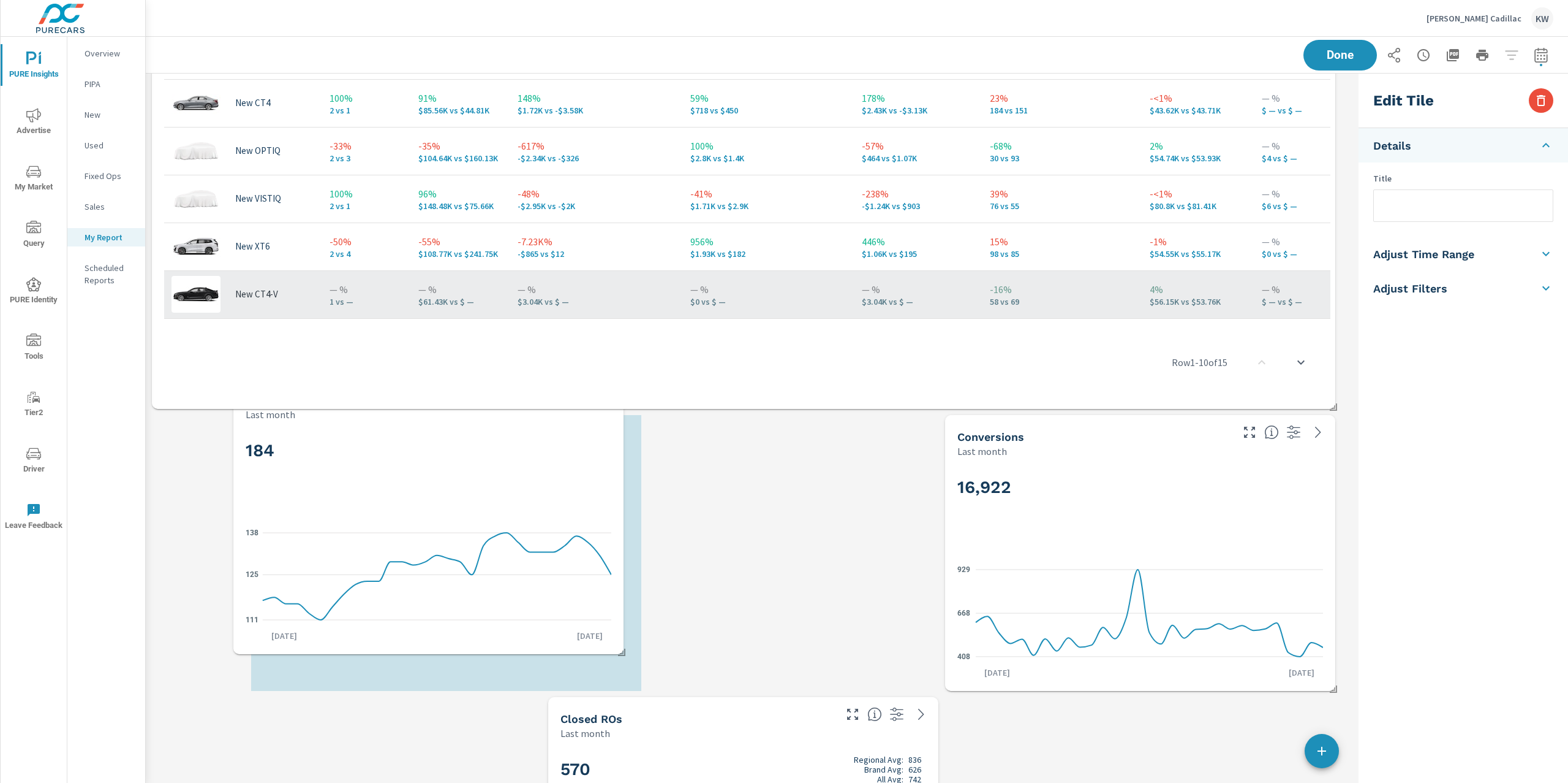
scroll to position [0, 0]
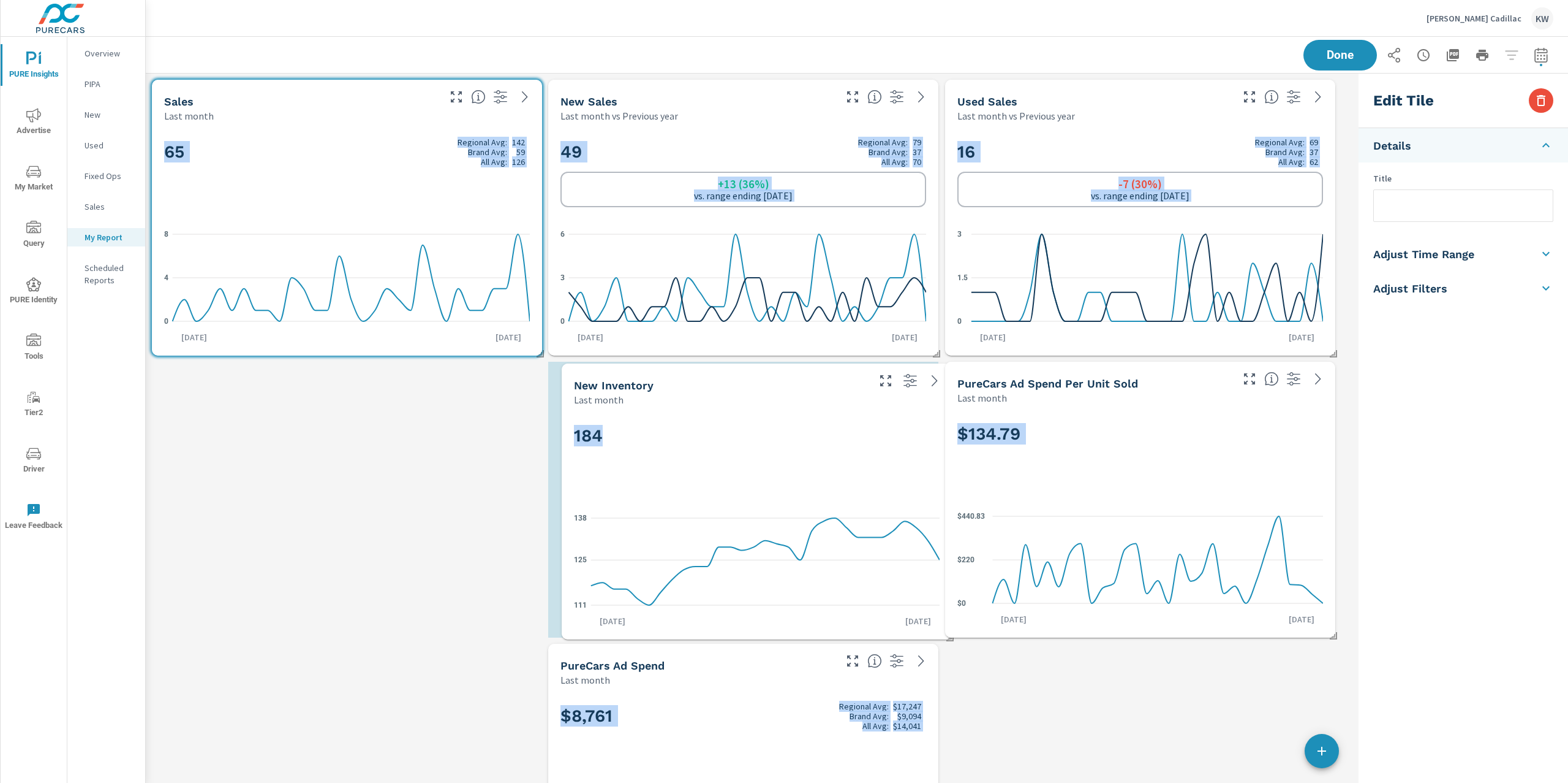
drag, startPoint x: 383, startPoint y: 484, endPoint x: 773, endPoint y: 435, distance: 393.1
click at [773, 435] on h2 "184" at bounding box center [757, 435] width 366 height 21
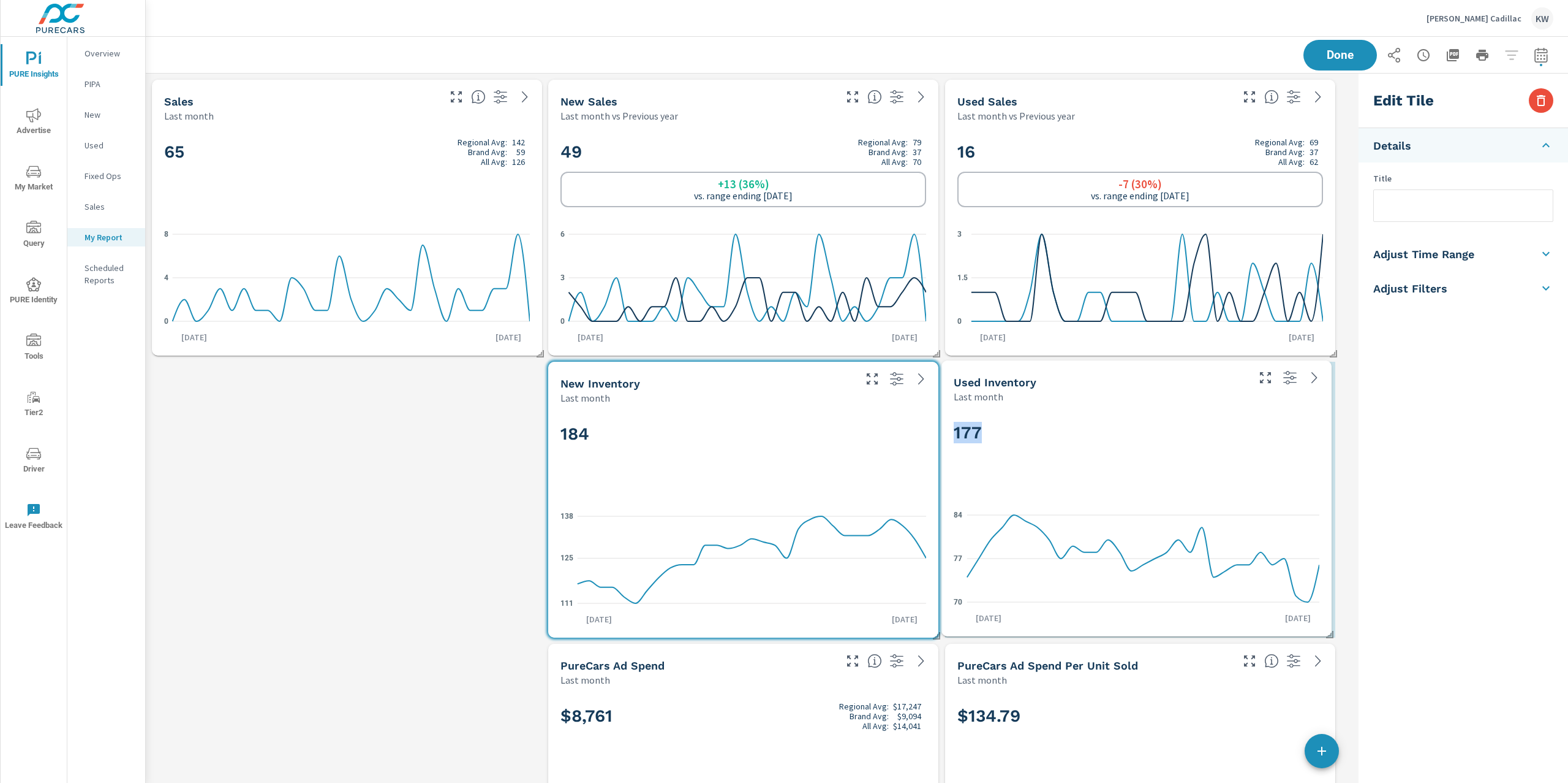
drag, startPoint x: 775, startPoint y: 596, endPoint x: 1164, endPoint y: 408, distance: 432.0
click at [1164, 408] on div "177 70 77 84 Aug 1st Aug 31st" at bounding box center [1137, 520] width 381 height 223
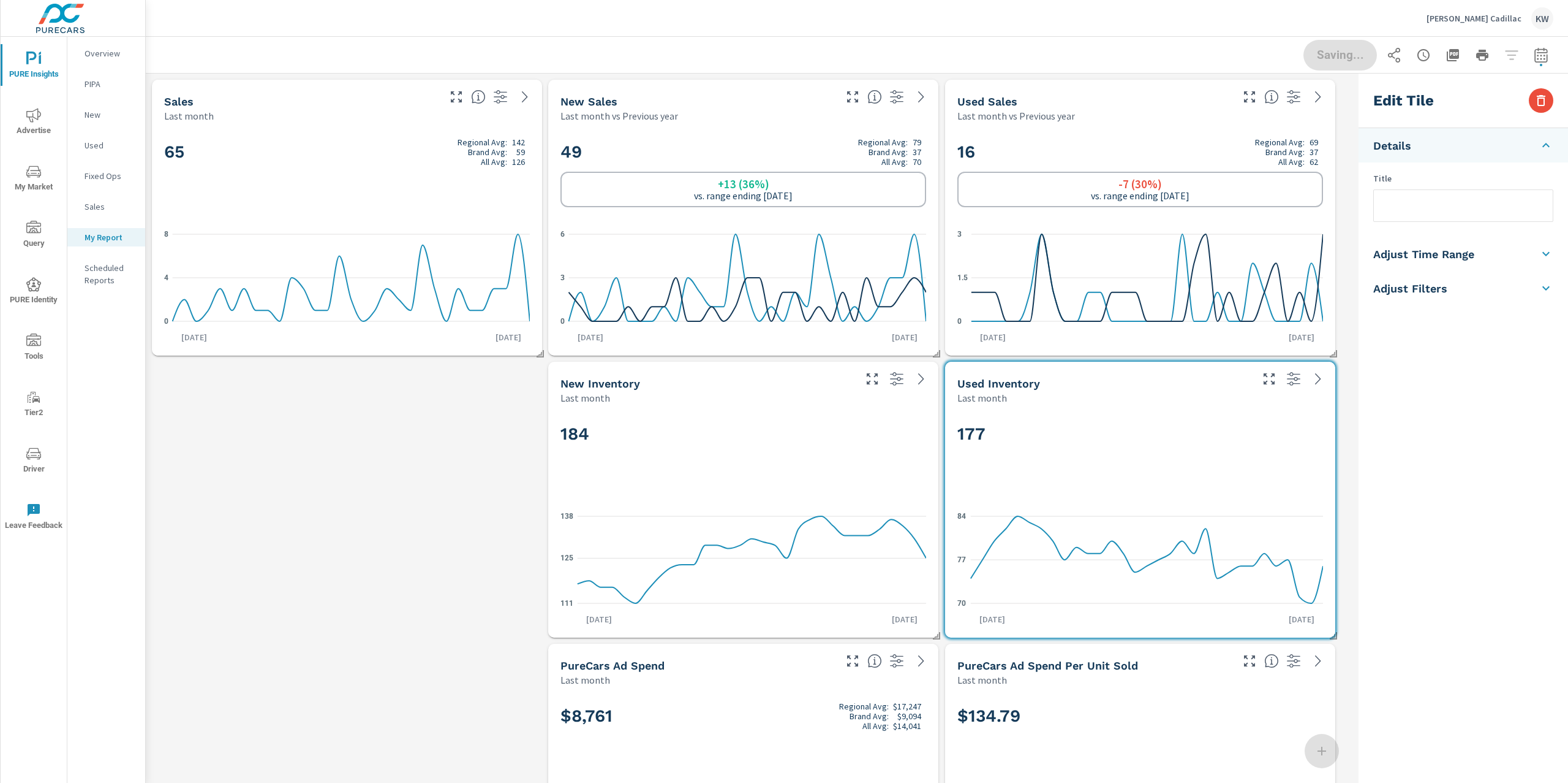
click at [1438, 264] on li "Adjust Time Range" at bounding box center [1463, 253] width 210 height 34
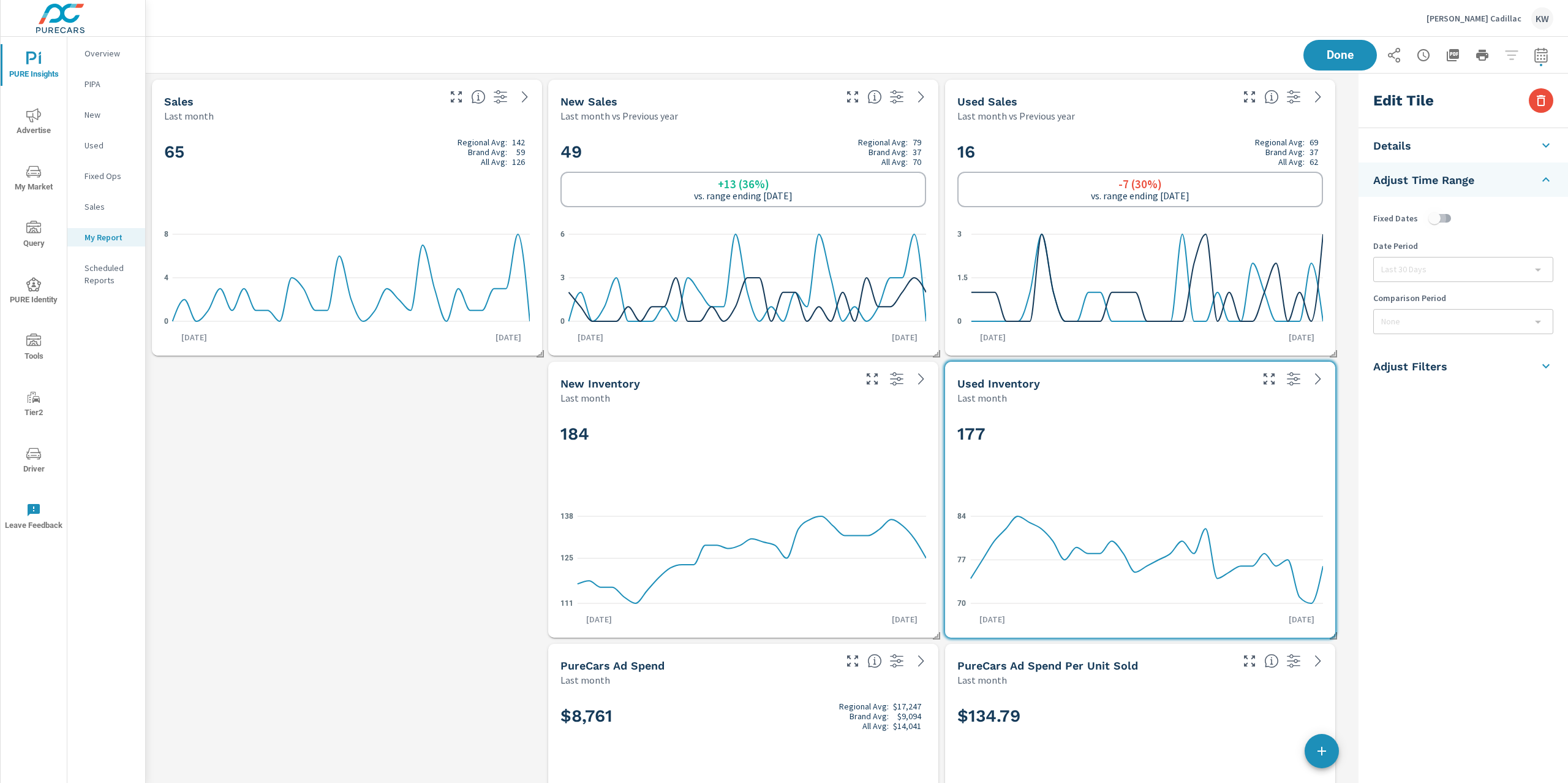
click at [1445, 223] on input "checkbox" at bounding box center [1434, 218] width 70 height 23
checkbox input "true"
click at [1438, 272] on body "PURE Insights Advertise My Market Query PURE Identity Tools Tier2 Driver Leave …" at bounding box center [784, 391] width 1568 height 783
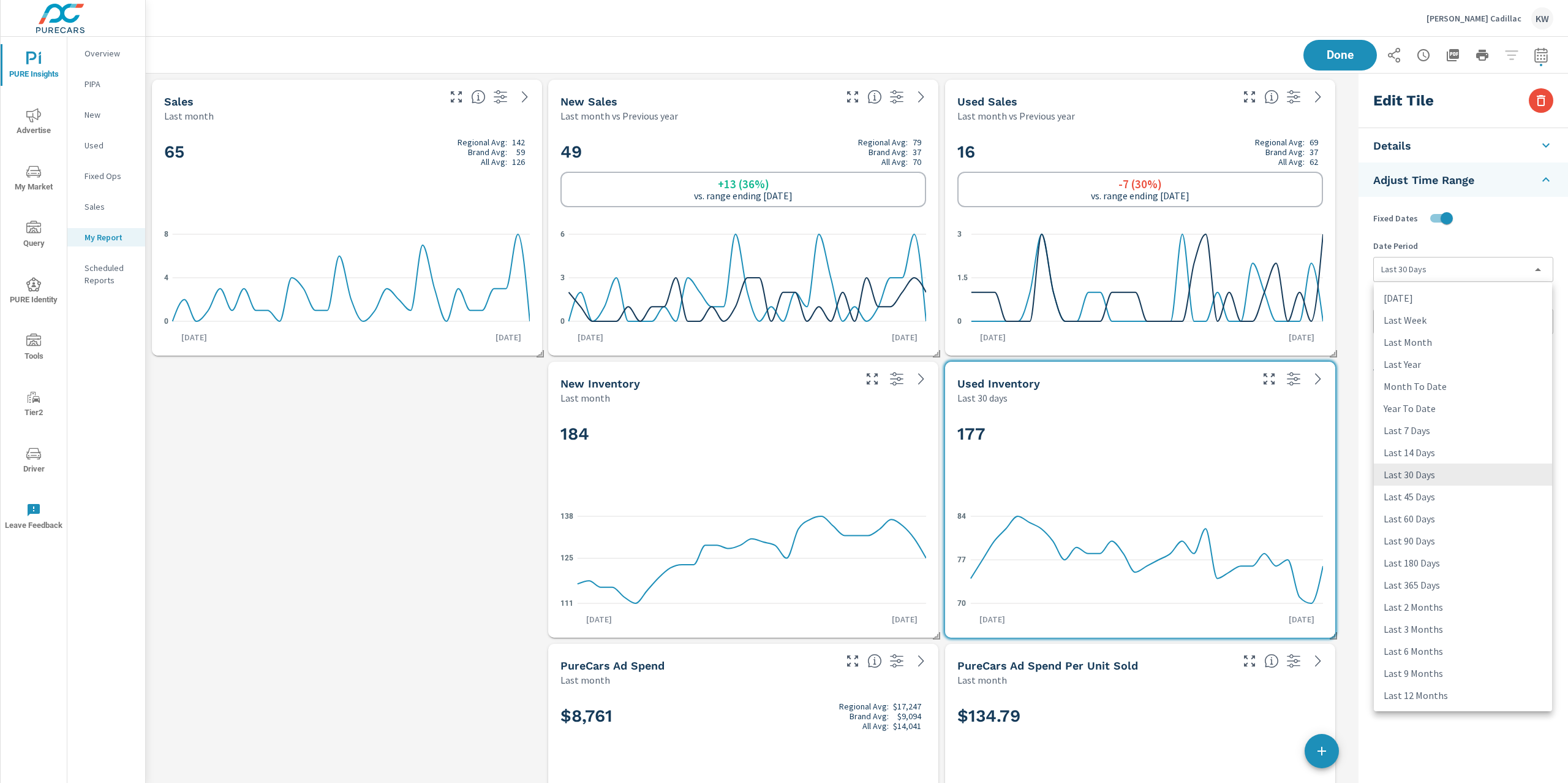
click at [1422, 494] on li "Last 45 Days" at bounding box center [1463, 496] width 178 height 22
type input "last45Days"
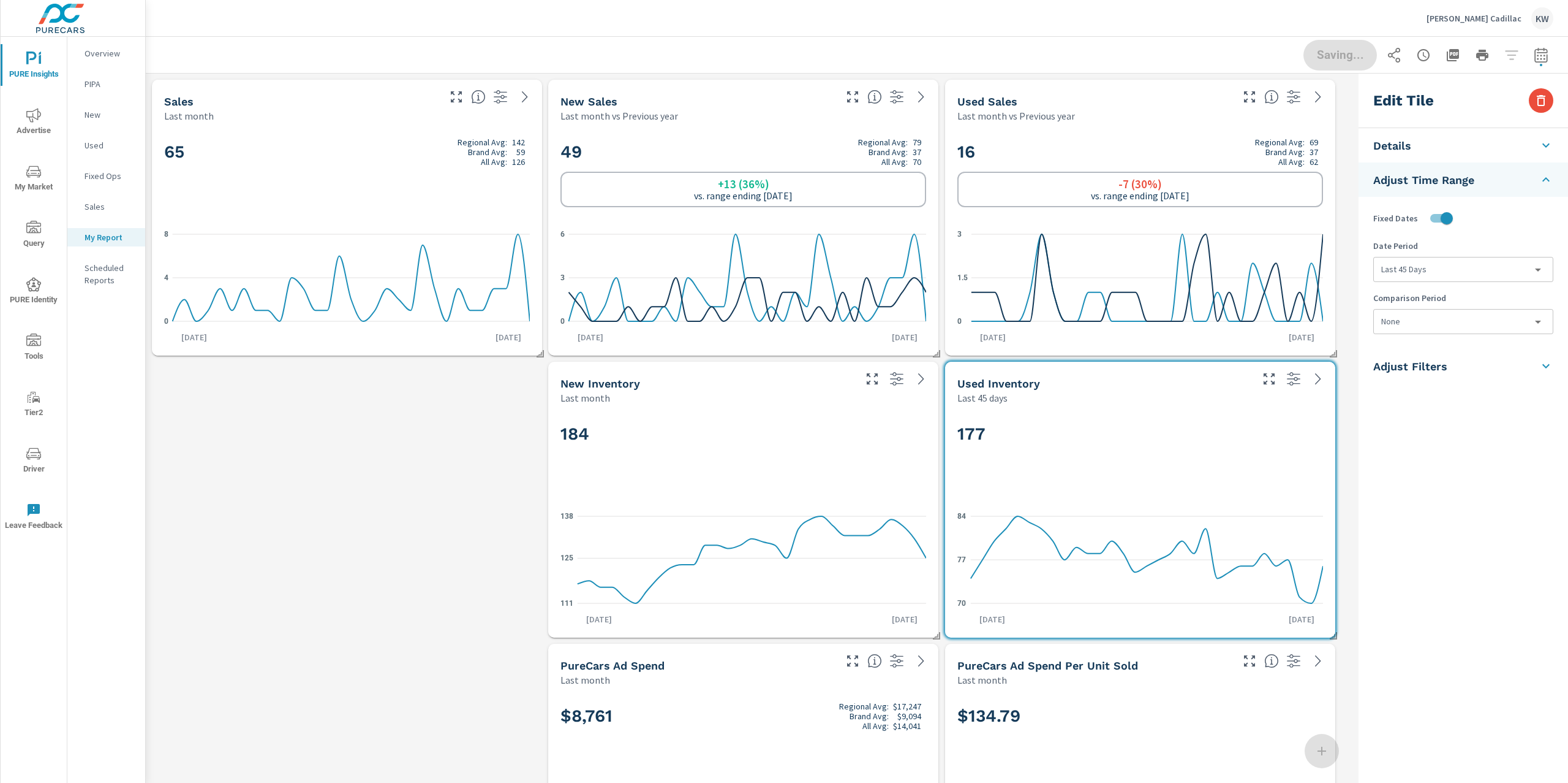
click at [843, 476] on div "184" at bounding box center [743, 454] width 366 height 75
checkbox input "false"
type input "last30Days"
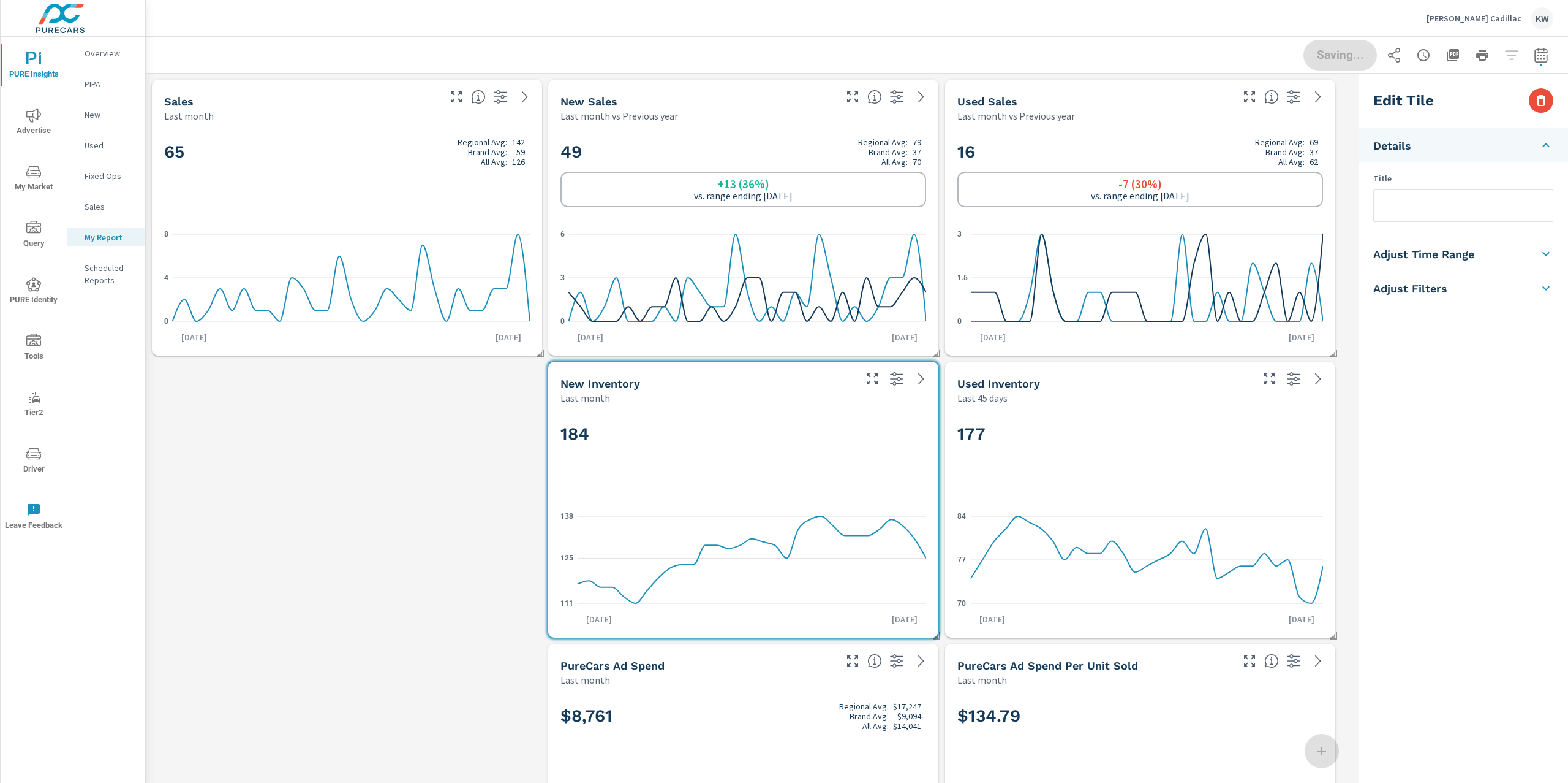
click at [1454, 256] on h5 "Adjust Time Range" at bounding box center [1423, 254] width 101 height 14
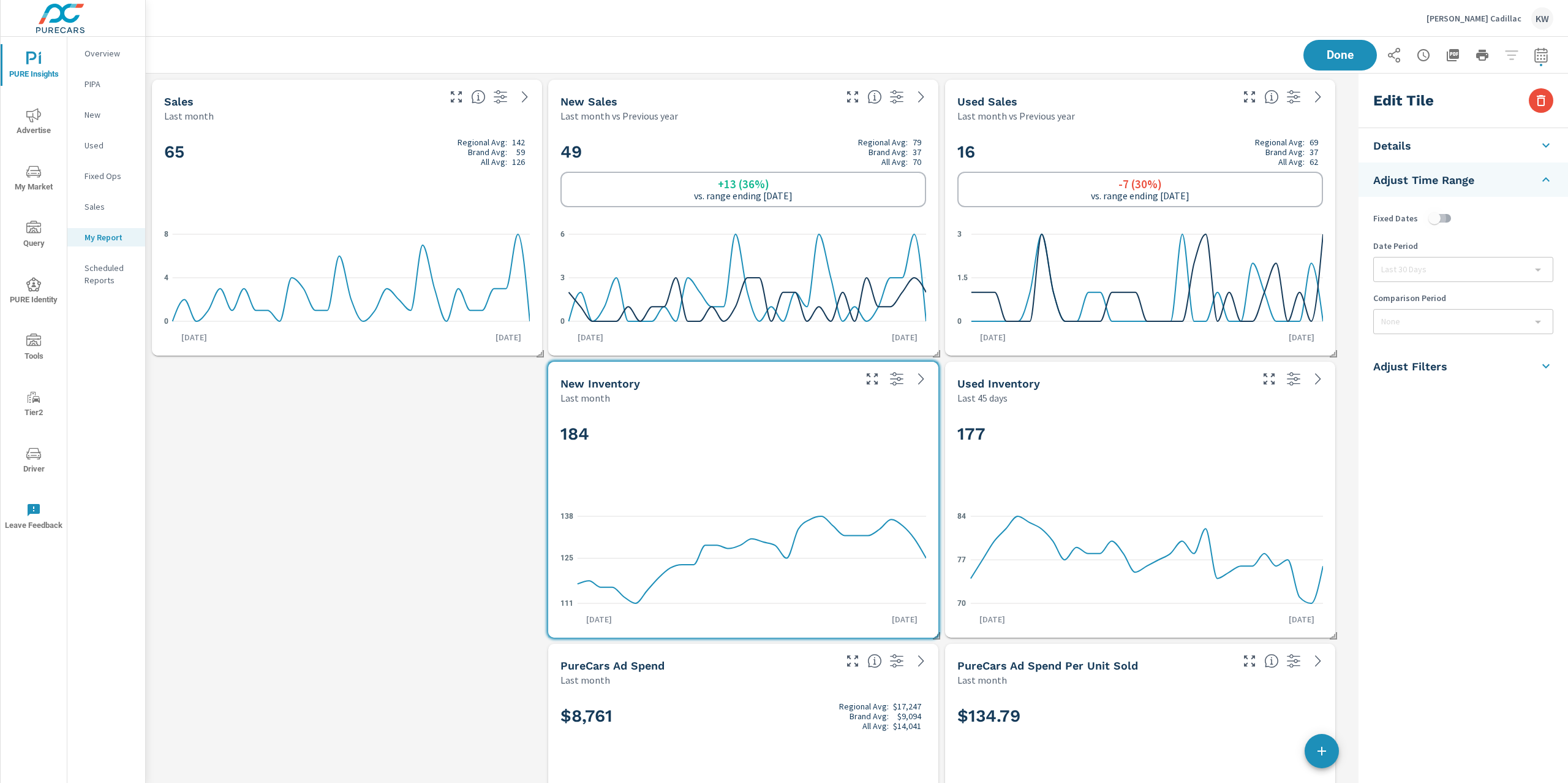
click at [1444, 218] on input "checkbox" at bounding box center [1434, 218] width 70 height 23
checkbox input "true"
click at [1444, 268] on body "PURE Insights Advertise My Market Query PURE Identity Tools Tier2 Driver Leave …" at bounding box center [784, 391] width 1568 height 783
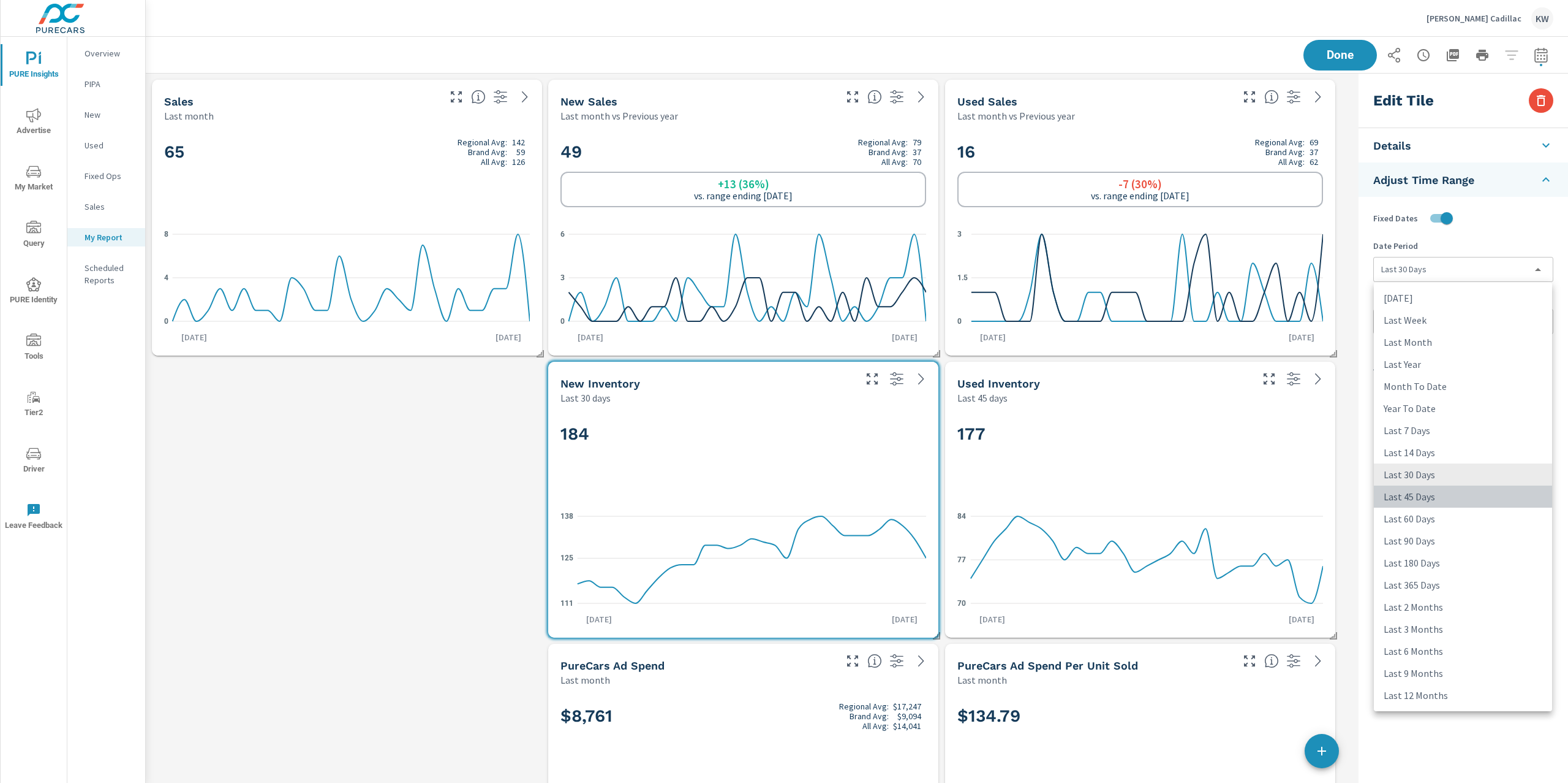
click at [1418, 502] on li "Last 45 Days" at bounding box center [1463, 496] width 178 height 22
type input "last45Days"
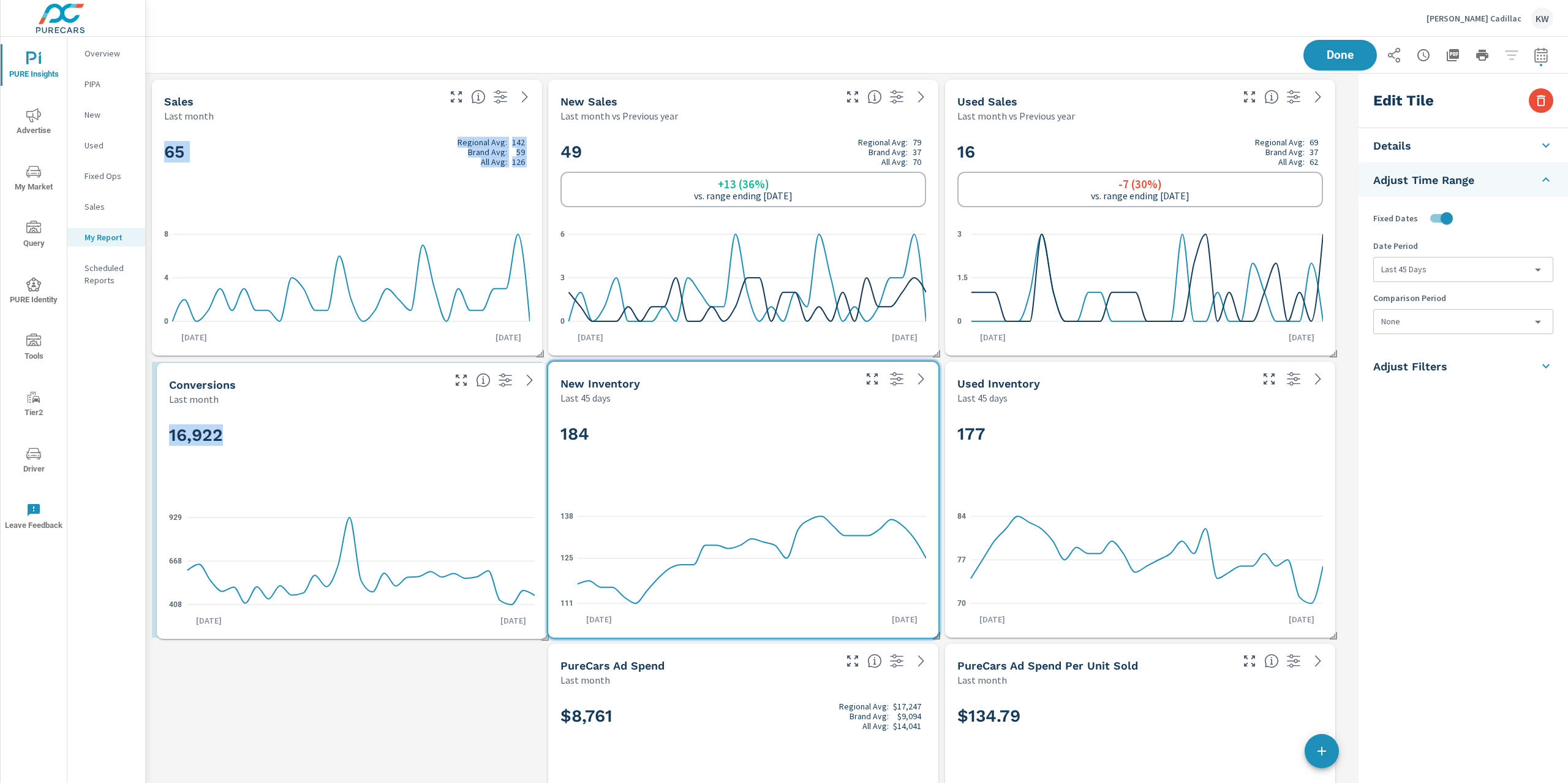
drag, startPoint x: 1159, startPoint y: 528, endPoint x: 370, endPoint y: 427, distance: 795.4
click at [370, 427] on h2 "16,922" at bounding box center [352, 434] width 366 height 21
checkbox input "false"
type input "last30Days"
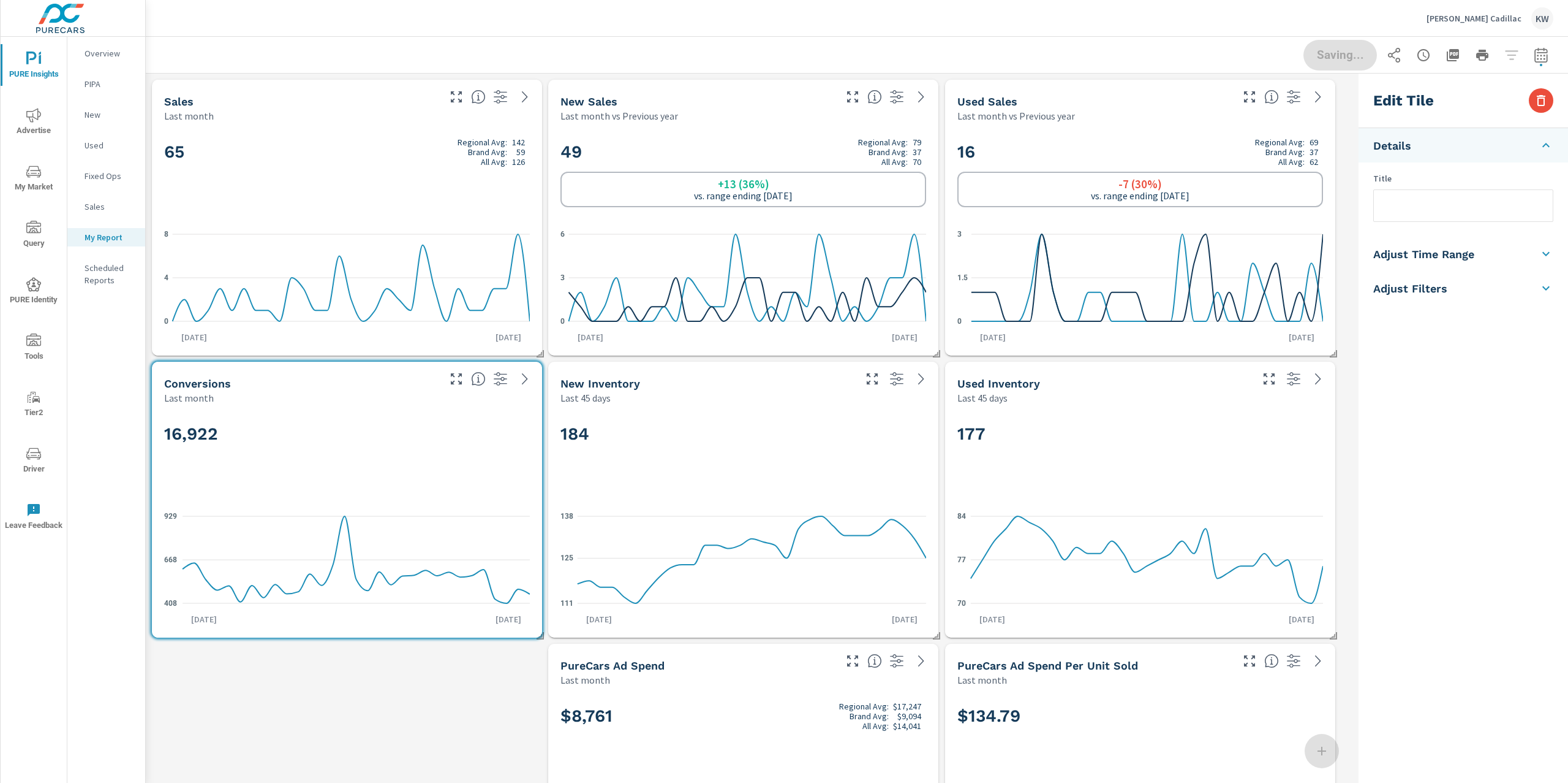
click at [1454, 251] on h5 "Adjust Time Range" at bounding box center [1423, 254] width 101 height 14
drag, startPoint x: 1447, startPoint y: 214, endPoint x: 1454, endPoint y: 234, distance: 21.2
click at [1449, 216] on input "checkbox" at bounding box center [1434, 218] width 70 height 23
checkbox input "true"
click at [1447, 266] on body "PURE Insights Advertise My Market Query PURE Identity Tools Tier2 Driver Leave …" at bounding box center [784, 391] width 1568 height 783
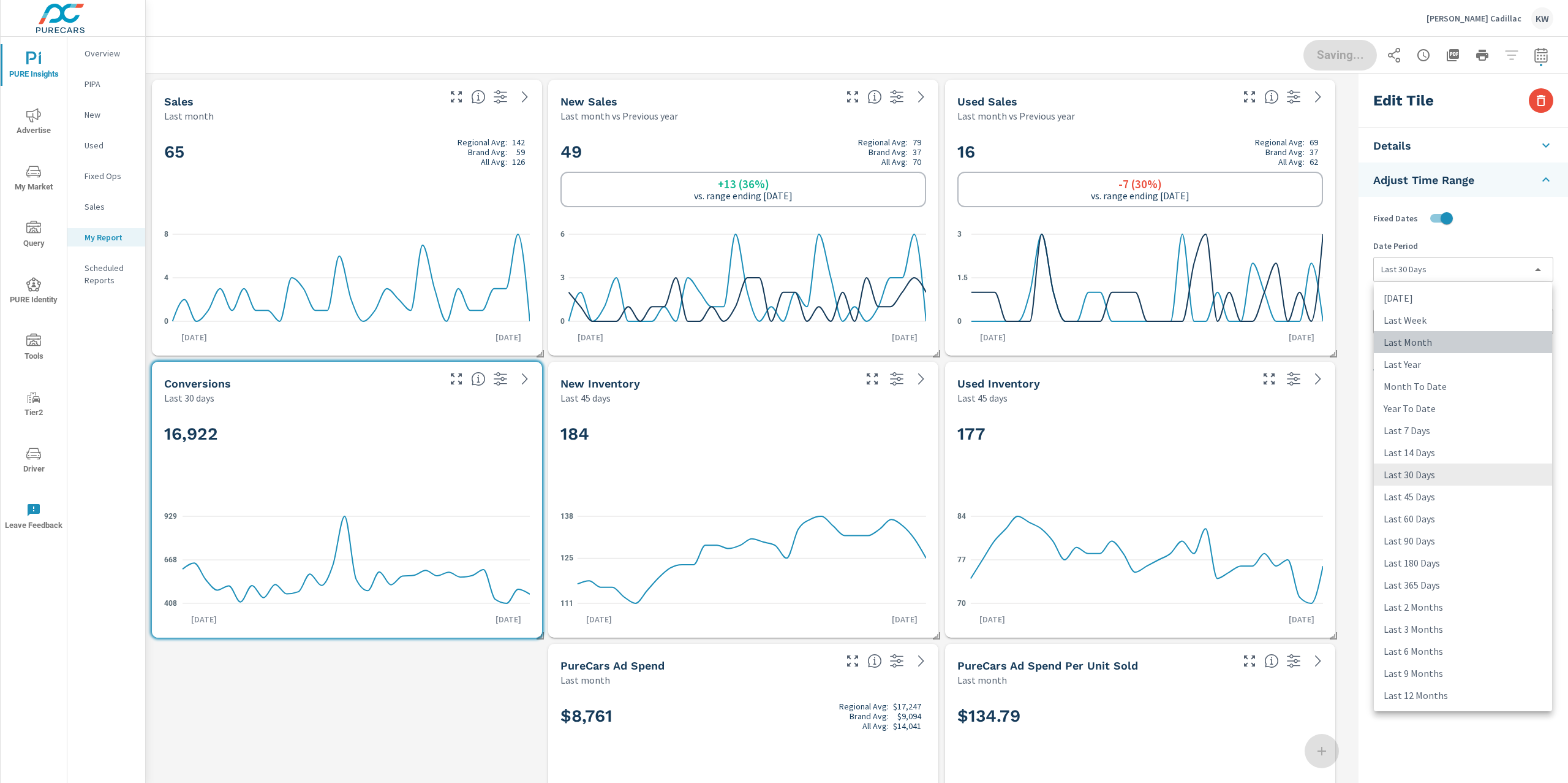
click at [1434, 345] on li "Last Month" at bounding box center [1463, 342] width 178 height 22
type input "lastMonth"
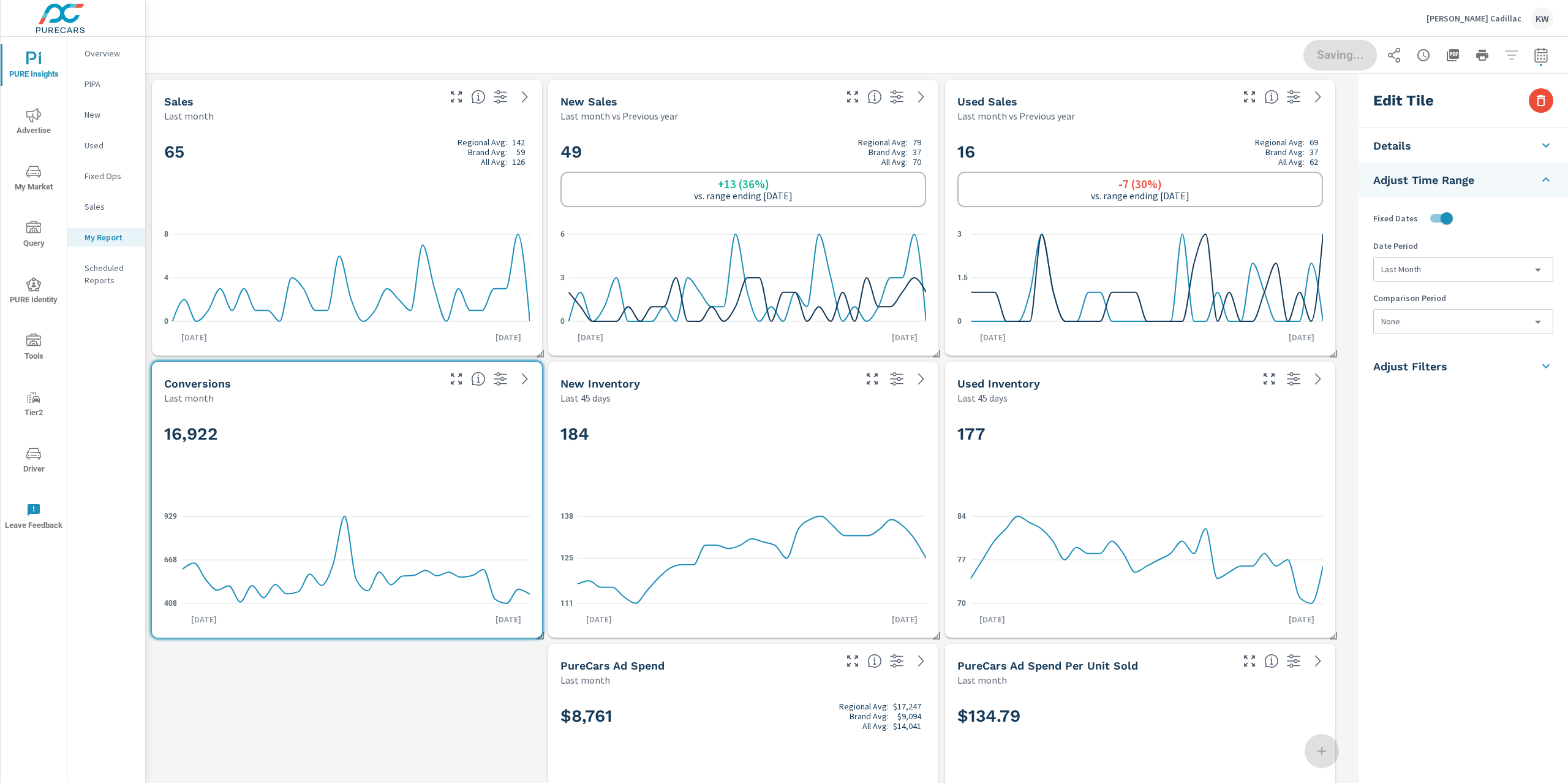
click at [1429, 323] on body "PURE Insights Advertise My Market Query PURE Identity Tools Tier2 Driver Leave …" at bounding box center [784, 391] width 1568 height 783
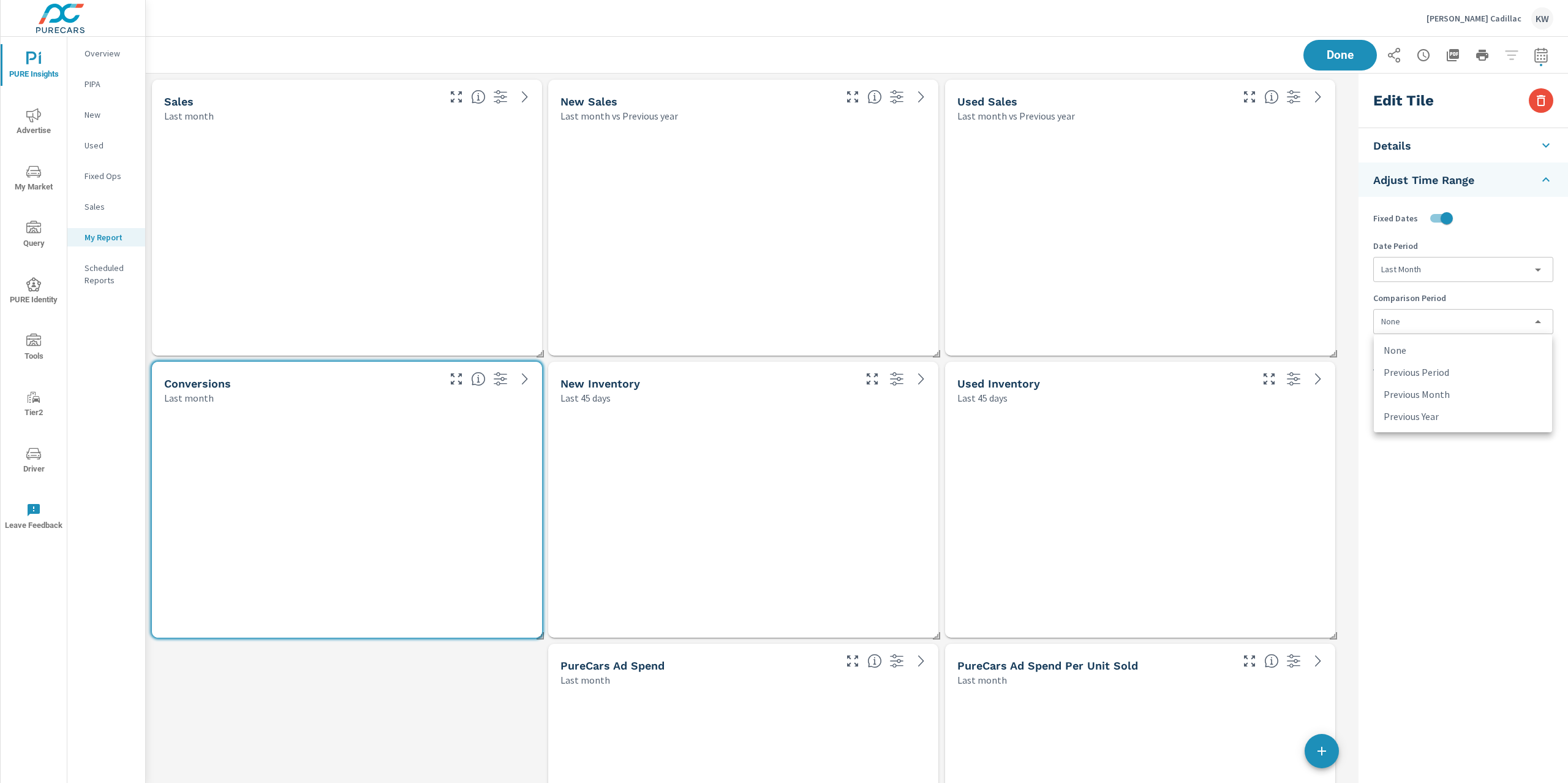
click at [1438, 399] on div "None Previous Period Previous Month Previous Year" at bounding box center [784, 391] width 1568 height 783
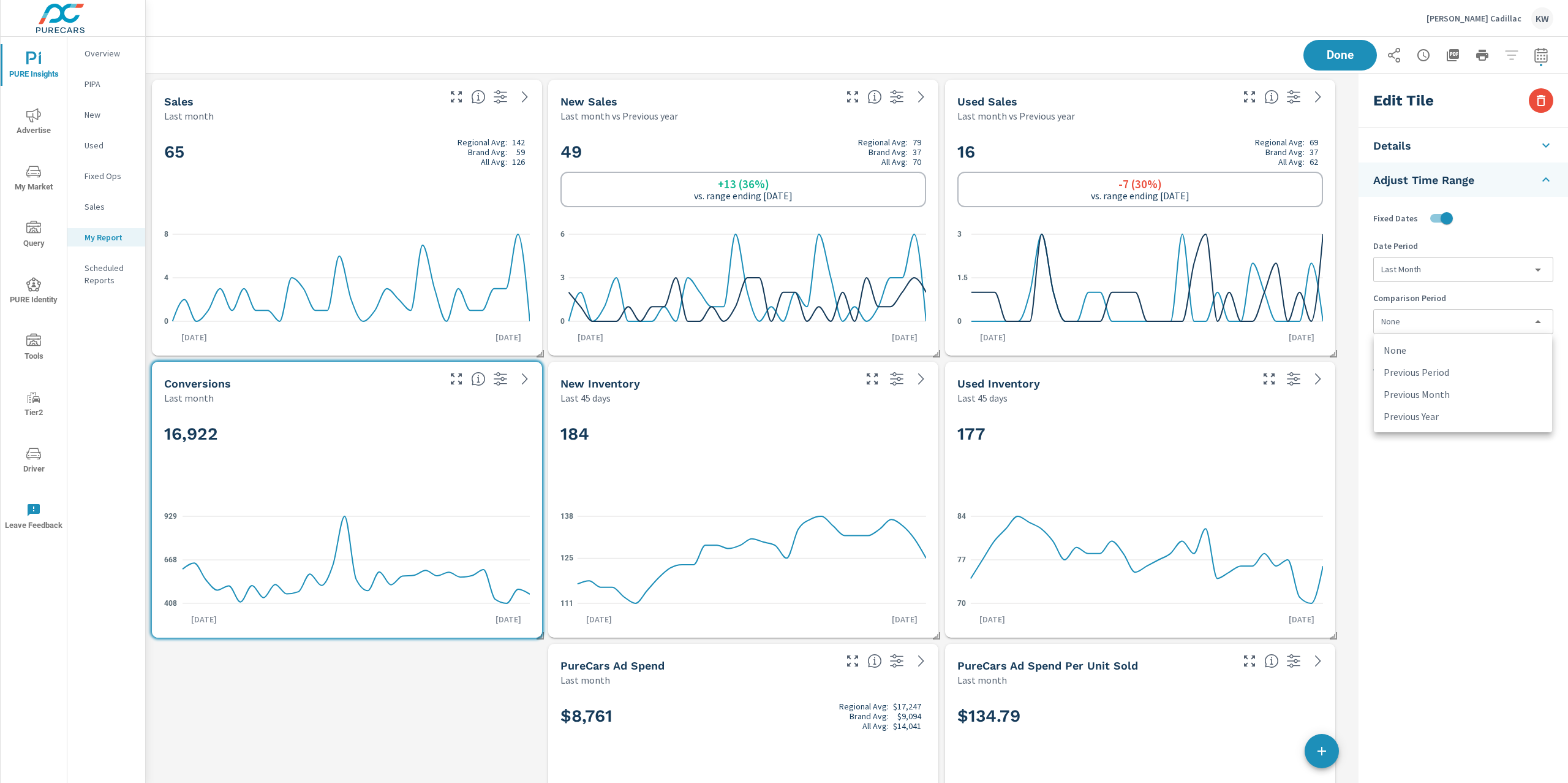
click at [1438, 396] on li "Previous Month" at bounding box center [1463, 394] width 178 height 22
type input "lastMonth"
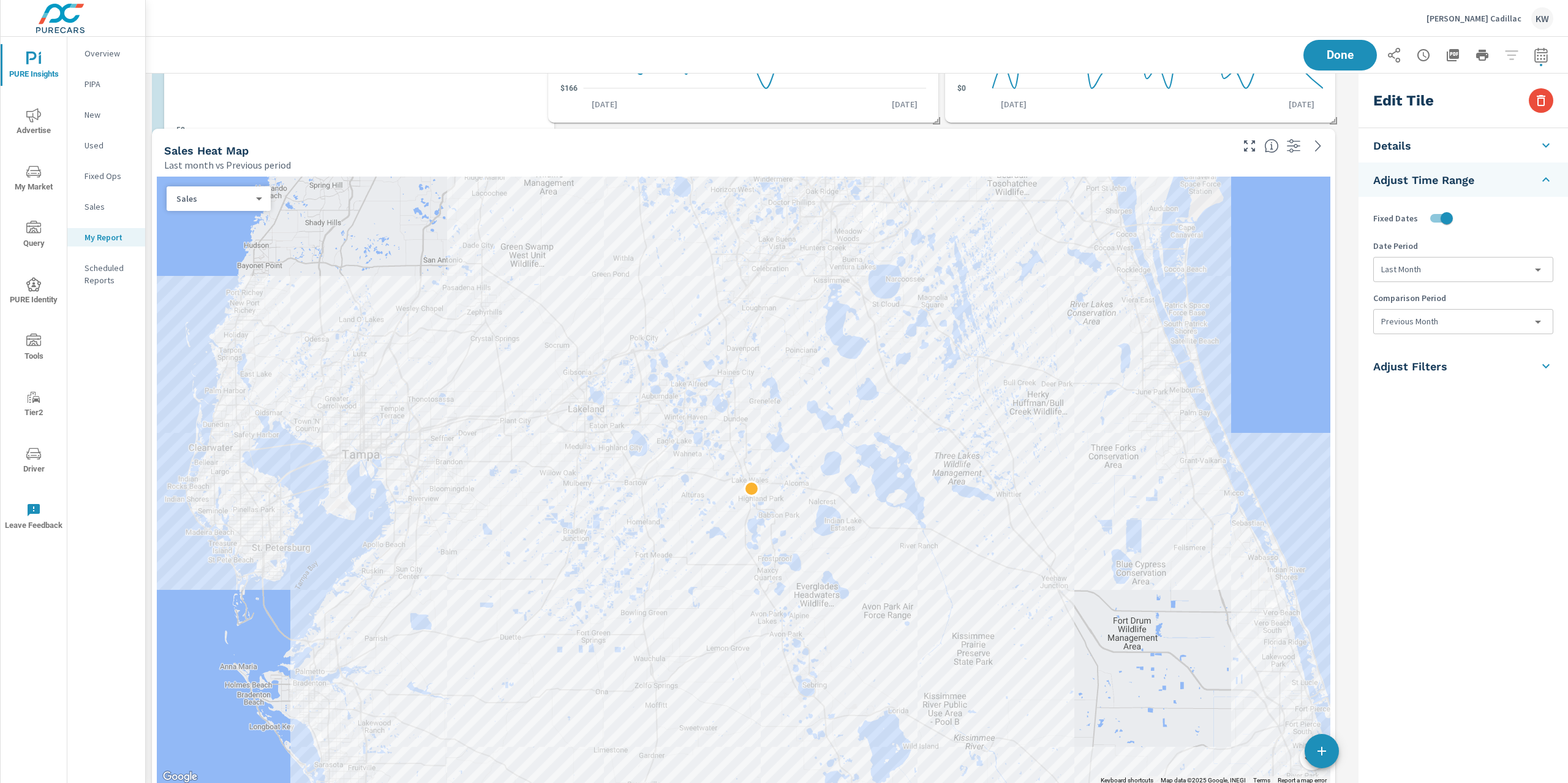
drag, startPoint x: 707, startPoint y: 709, endPoint x: 324, endPoint y: 76, distance: 739.8
click at [324, 76] on div "570 Regional Avg: 836 Brand Avg: 626 All Avg: 742" at bounding box center [360, 68] width 366 height 75
checkbox input "false"
type input "last30Days"
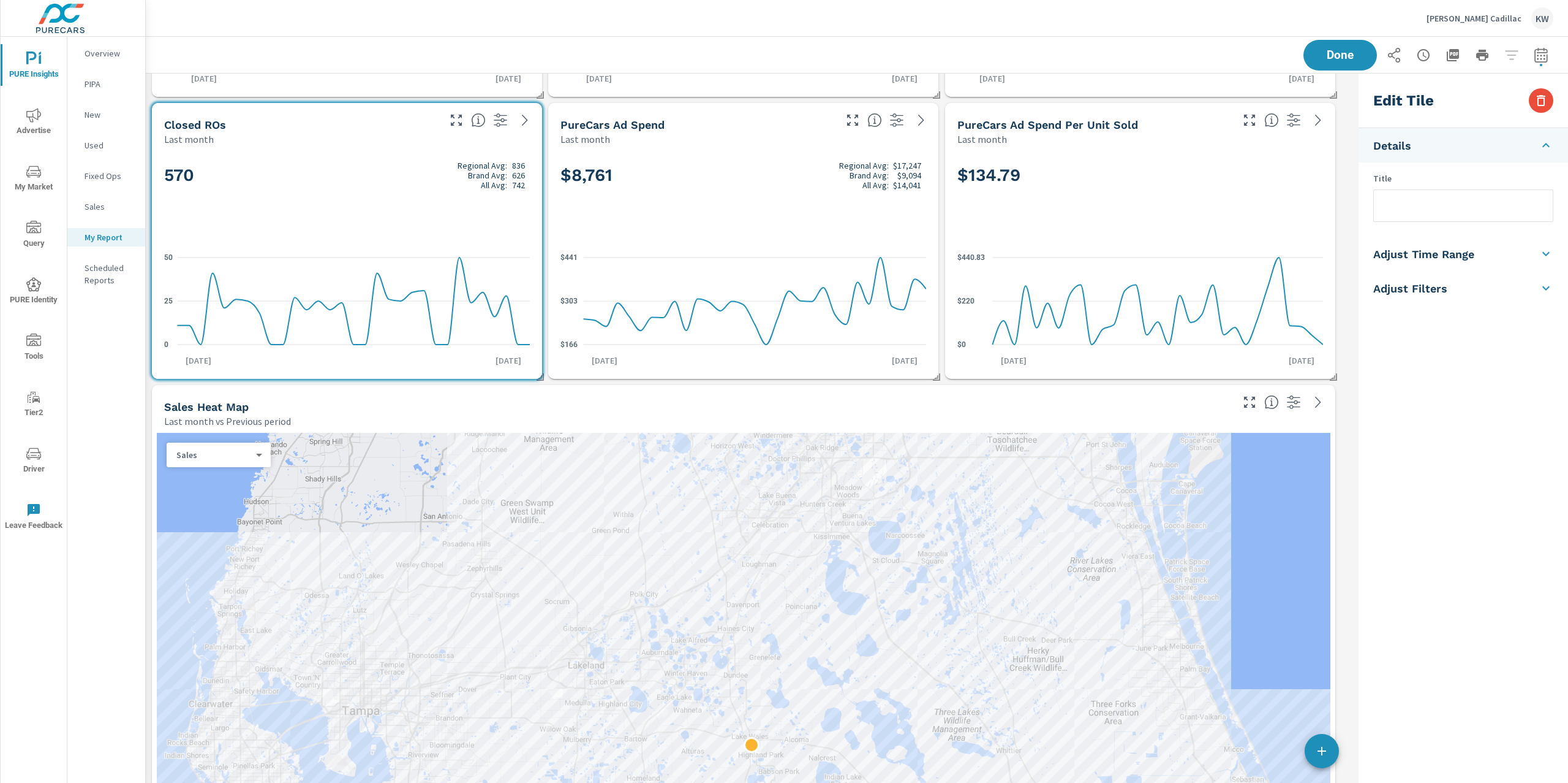
click at [1440, 255] on h5 "Adjust Time Range" at bounding box center [1423, 254] width 101 height 14
click at [1452, 218] on input "checkbox" at bounding box center [1434, 218] width 70 height 23
checkbox input "true"
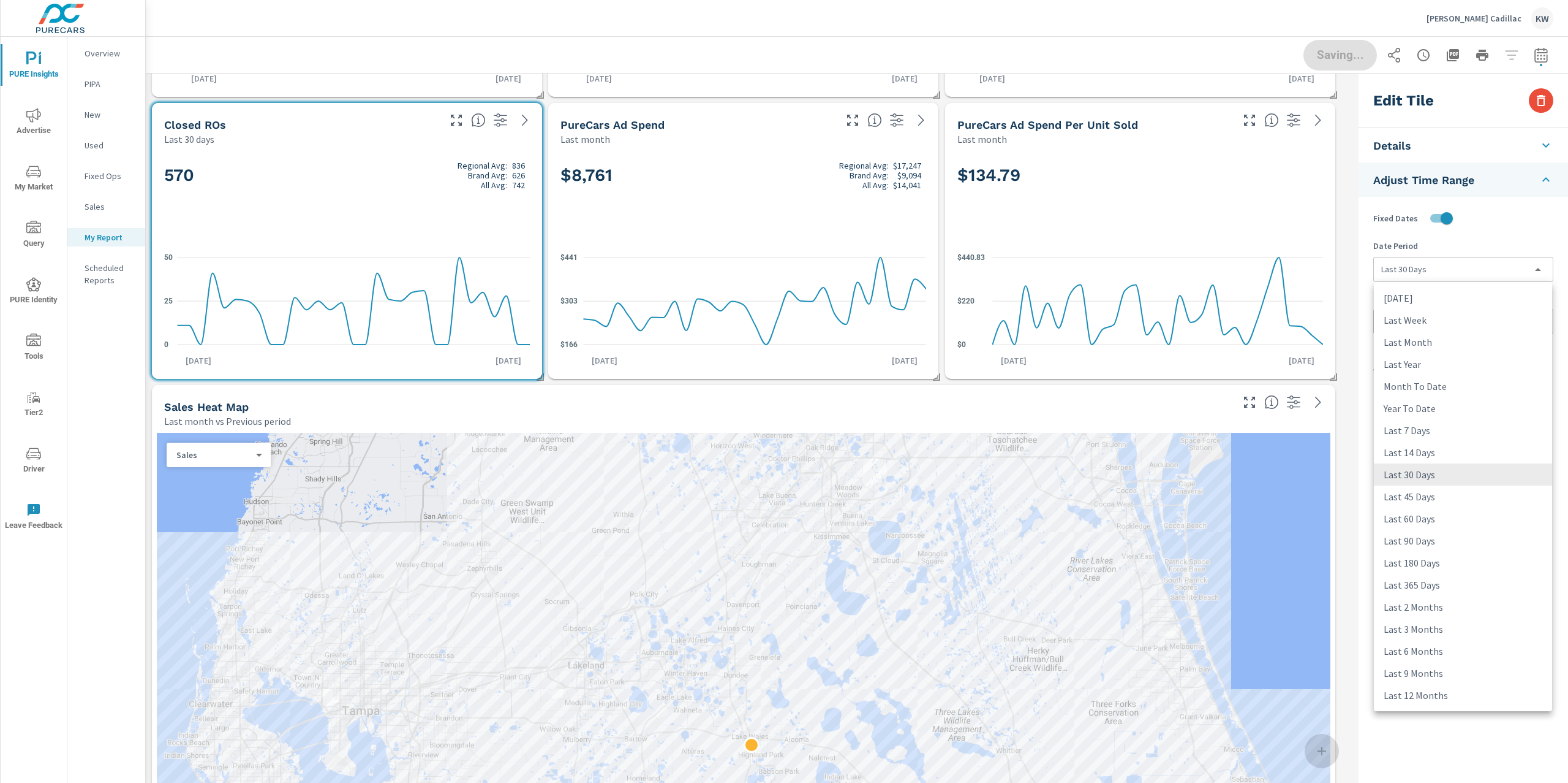
click at [1444, 266] on body "PURE Insights Advertise My Market Query PURE Identity Tools Tier2 Driver Leave …" at bounding box center [784, 391] width 1568 height 783
click at [1440, 342] on li "Last Month" at bounding box center [1463, 342] width 178 height 22
type input "lastMonth"
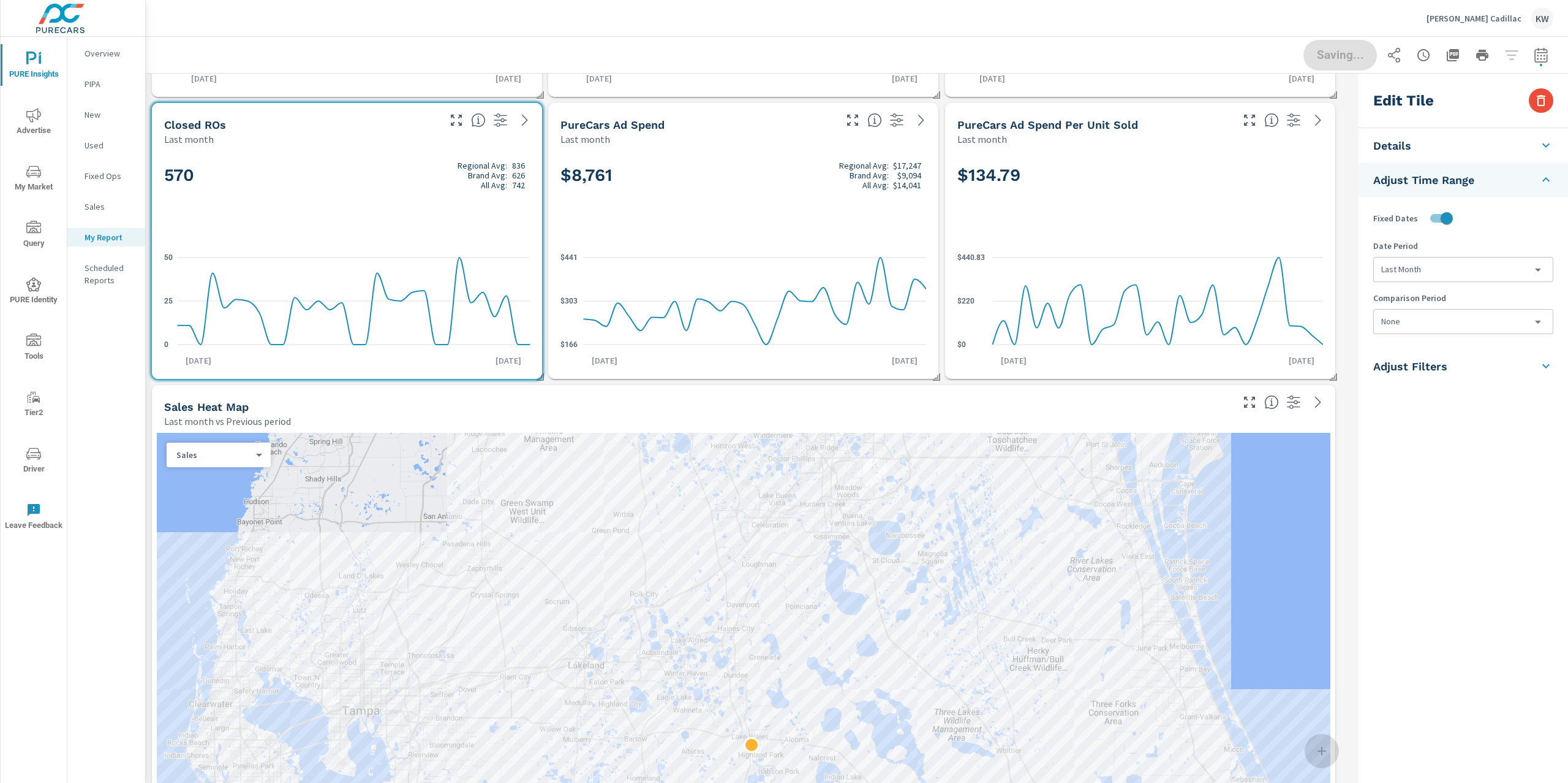
click at [1436, 323] on body "PURE Insights Advertise My Market Query PURE Identity Tools Tier2 Driver Leave …" at bounding box center [784, 391] width 1568 height 783
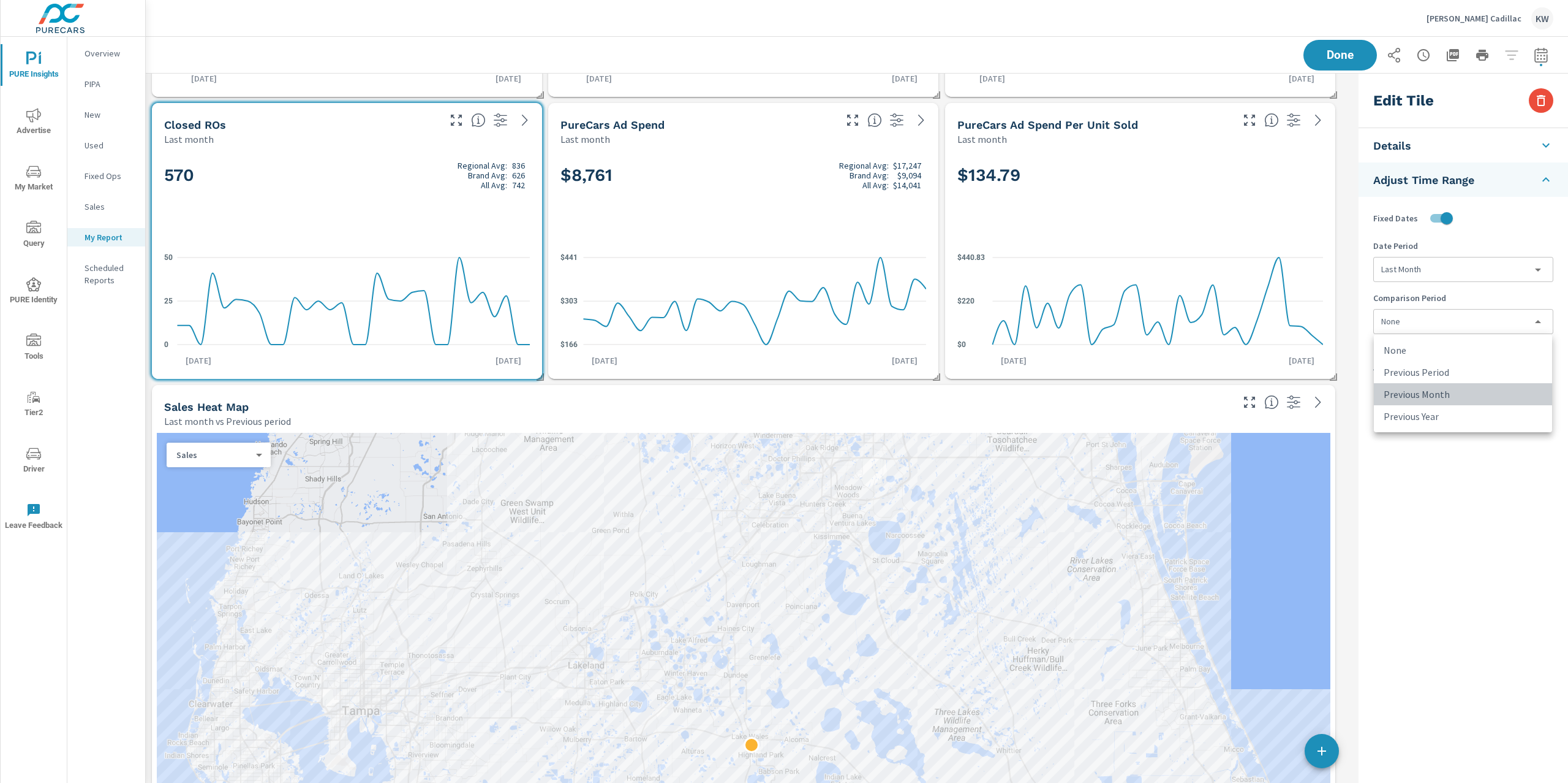
click at [1436, 393] on li "Previous Month" at bounding box center [1463, 394] width 178 height 22
type input "lastMonth"
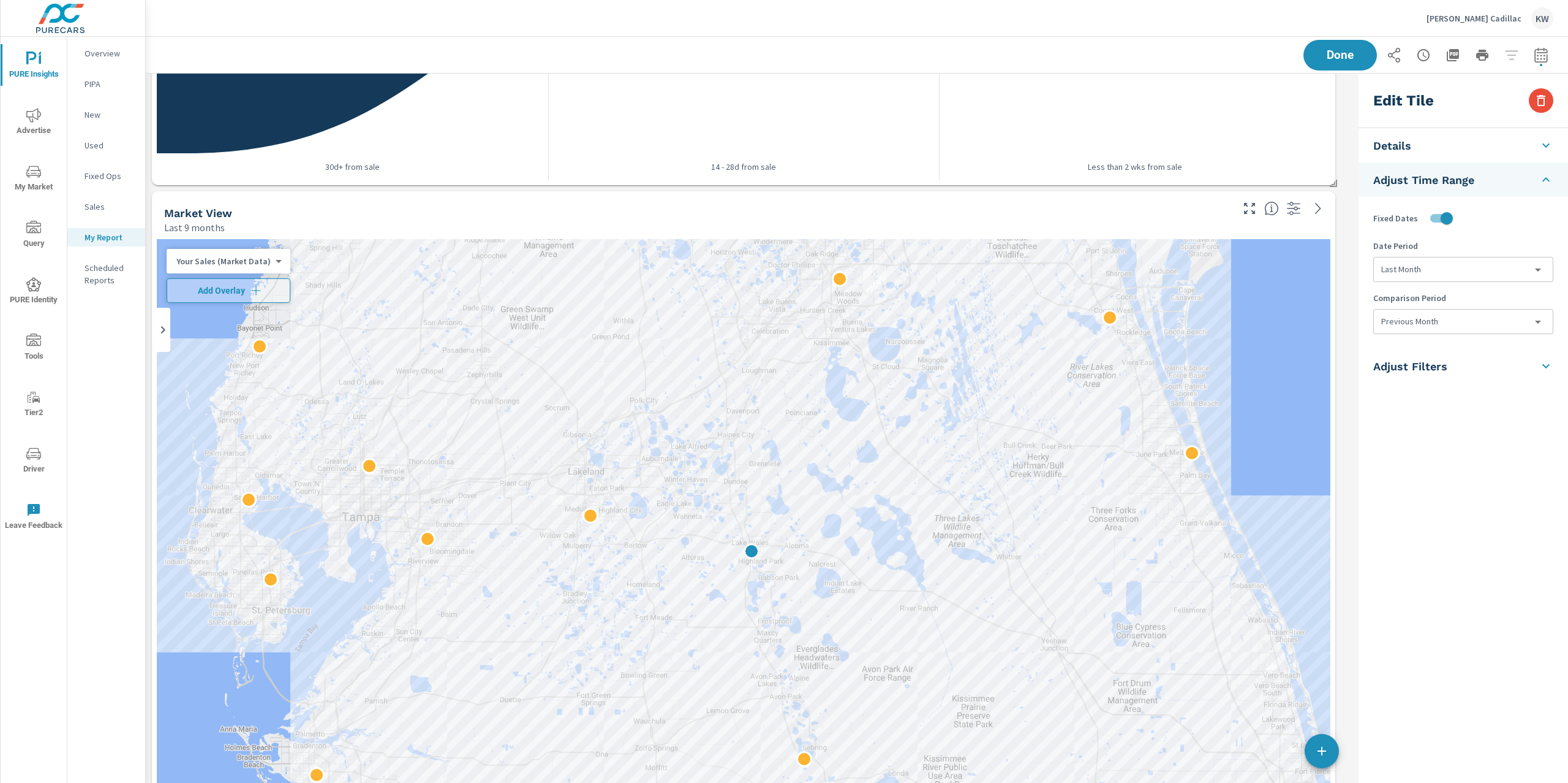
click at [256, 261] on body "PURE Insights Advertise My Market Query PURE Identity Tools Tier2 Driver Leave …" at bounding box center [784, 391] width 1568 height 783
click at [232, 282] on li "Your Sales (DMS)" at bounding box center [226, 279] width 120 height 19
type input "last9Months"
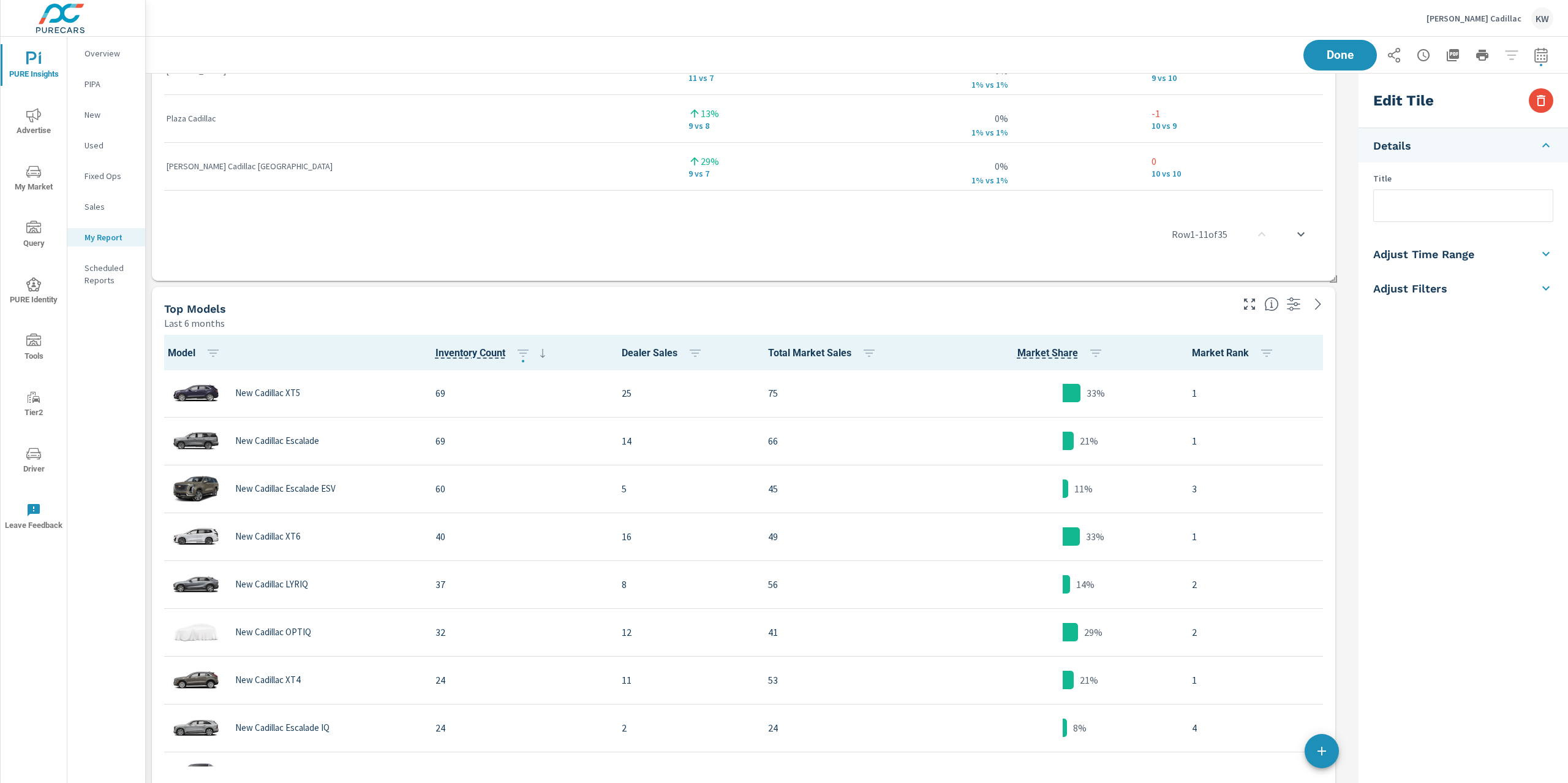
scroll to position [4052, 0]
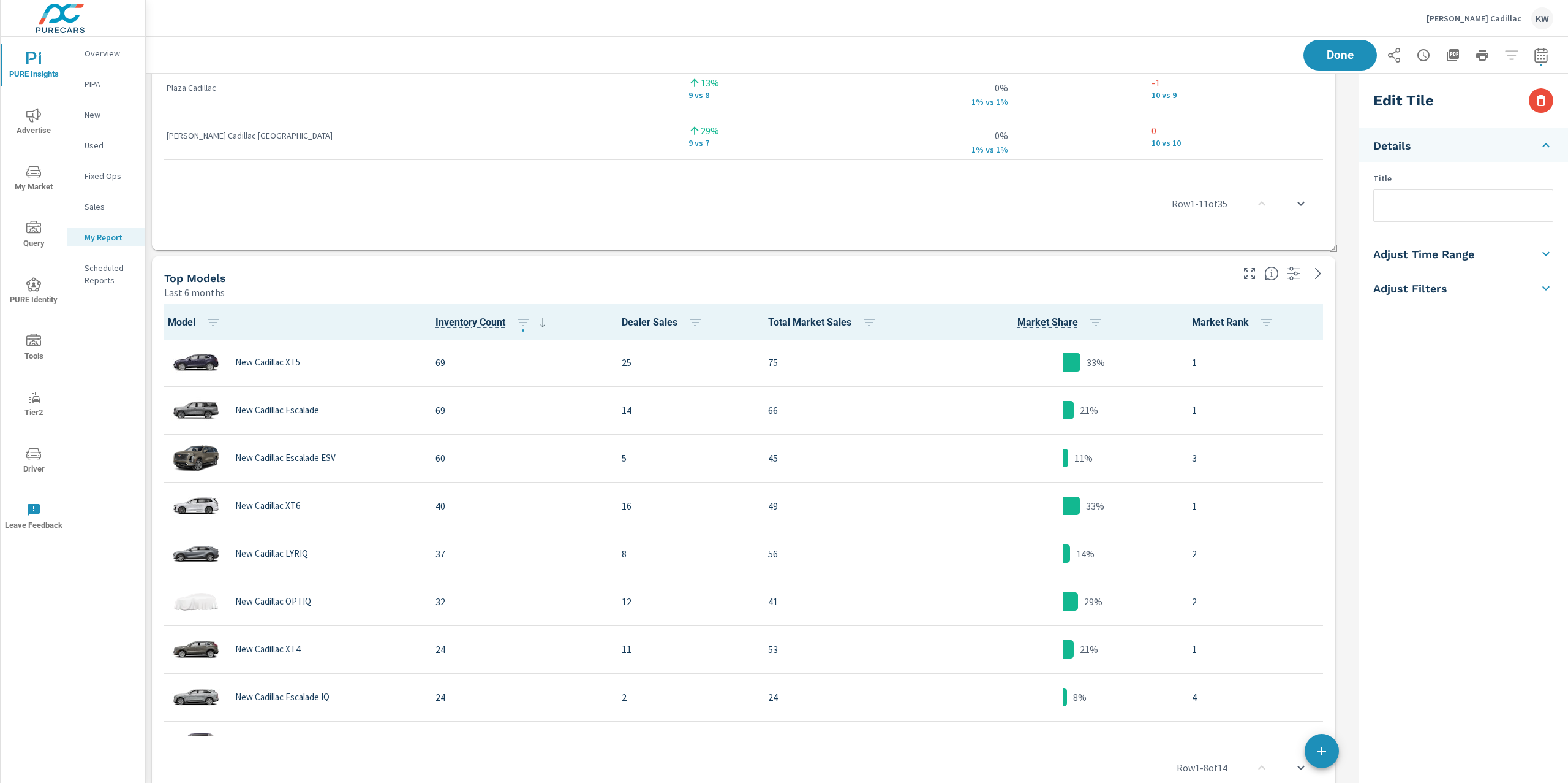
click at [880, 275] on div "Top Models" at bounding box center [697, 277] width 1066 height 14
type input "last6Months"
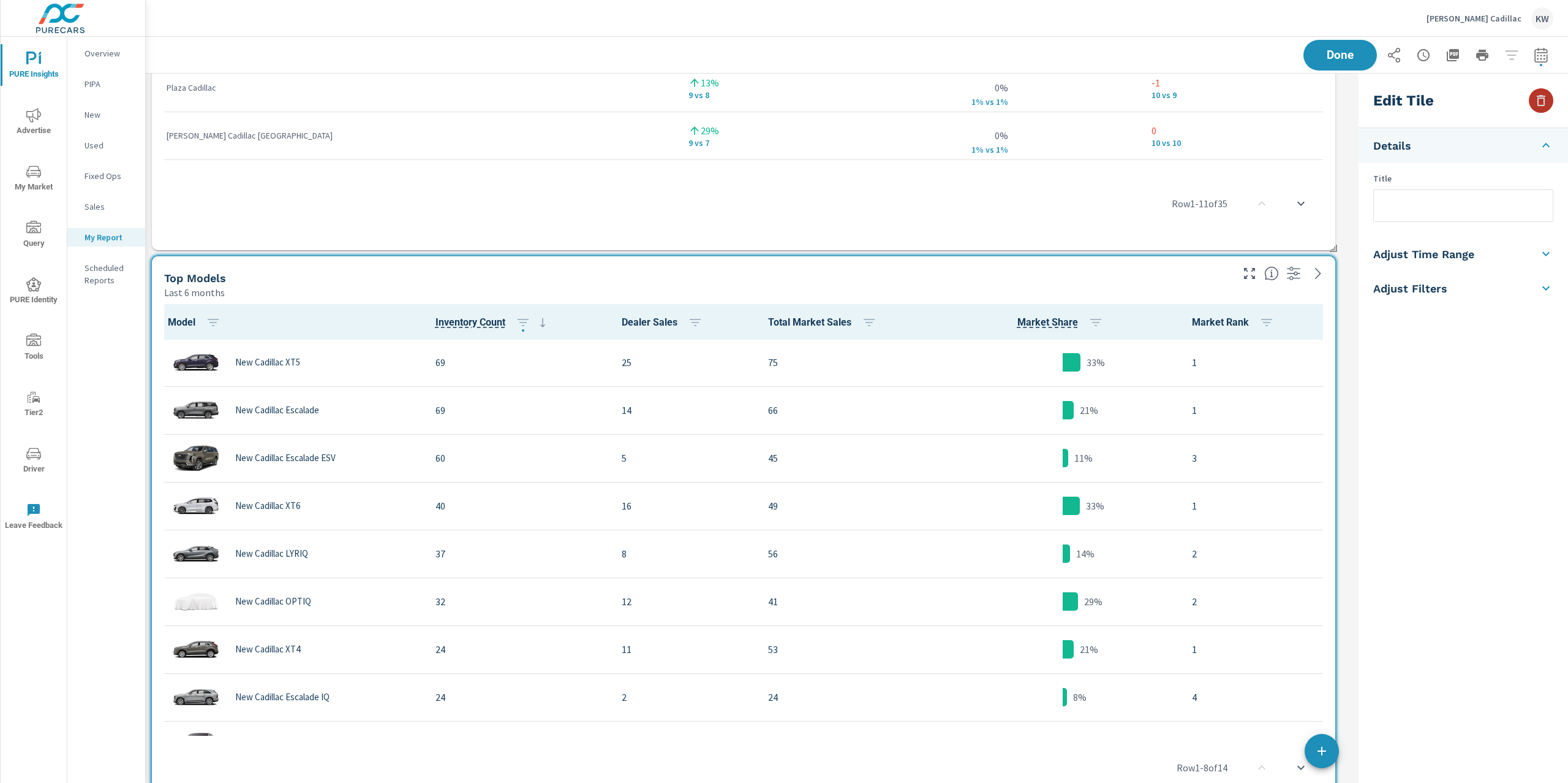
click at [1539, 103] on icon "button" at bounding box center [1541, 101] width 8 height 11
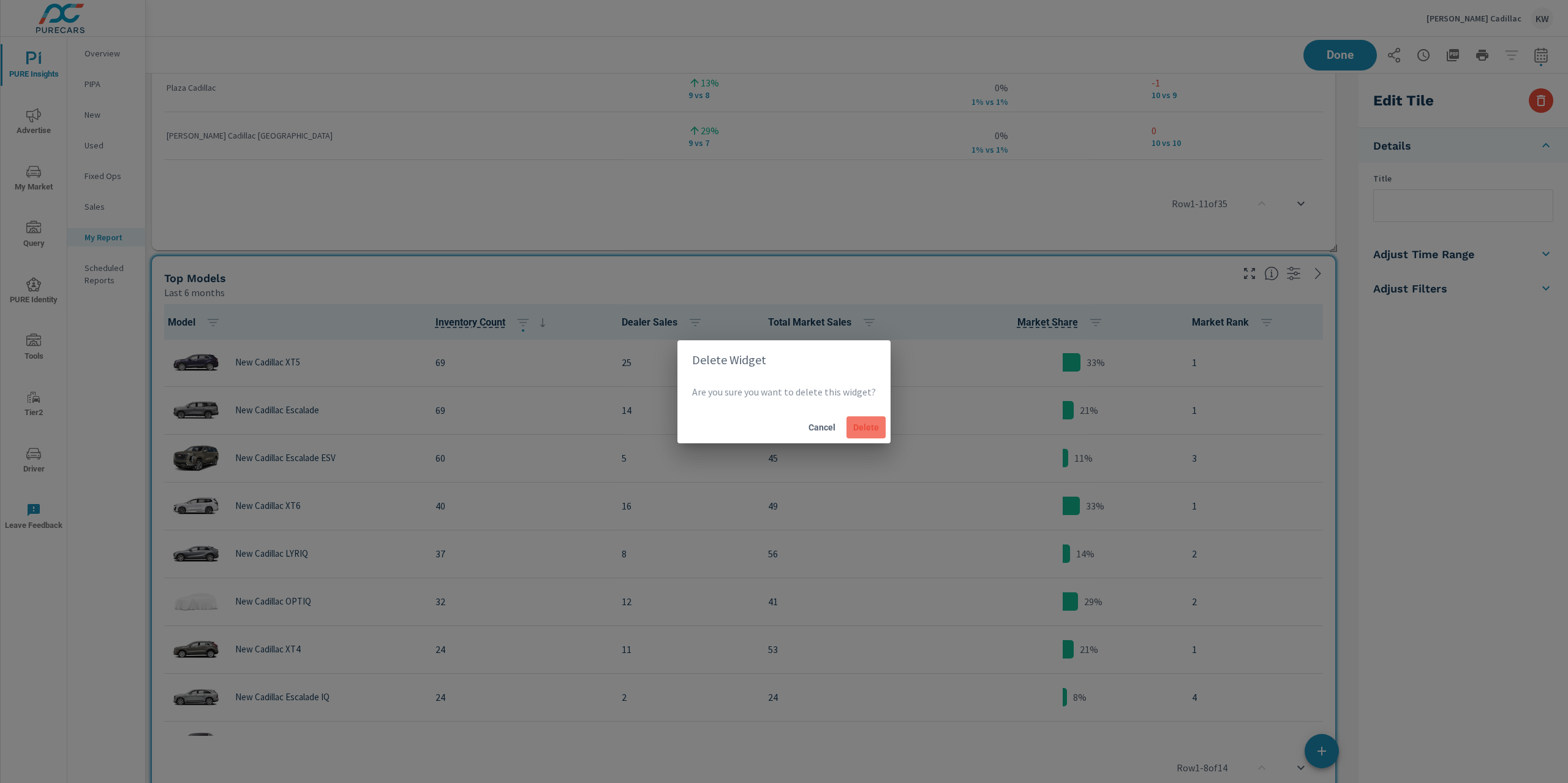
click at [864, 427] on span "Delete" at bounding box center [866, 427] width 29 height 11
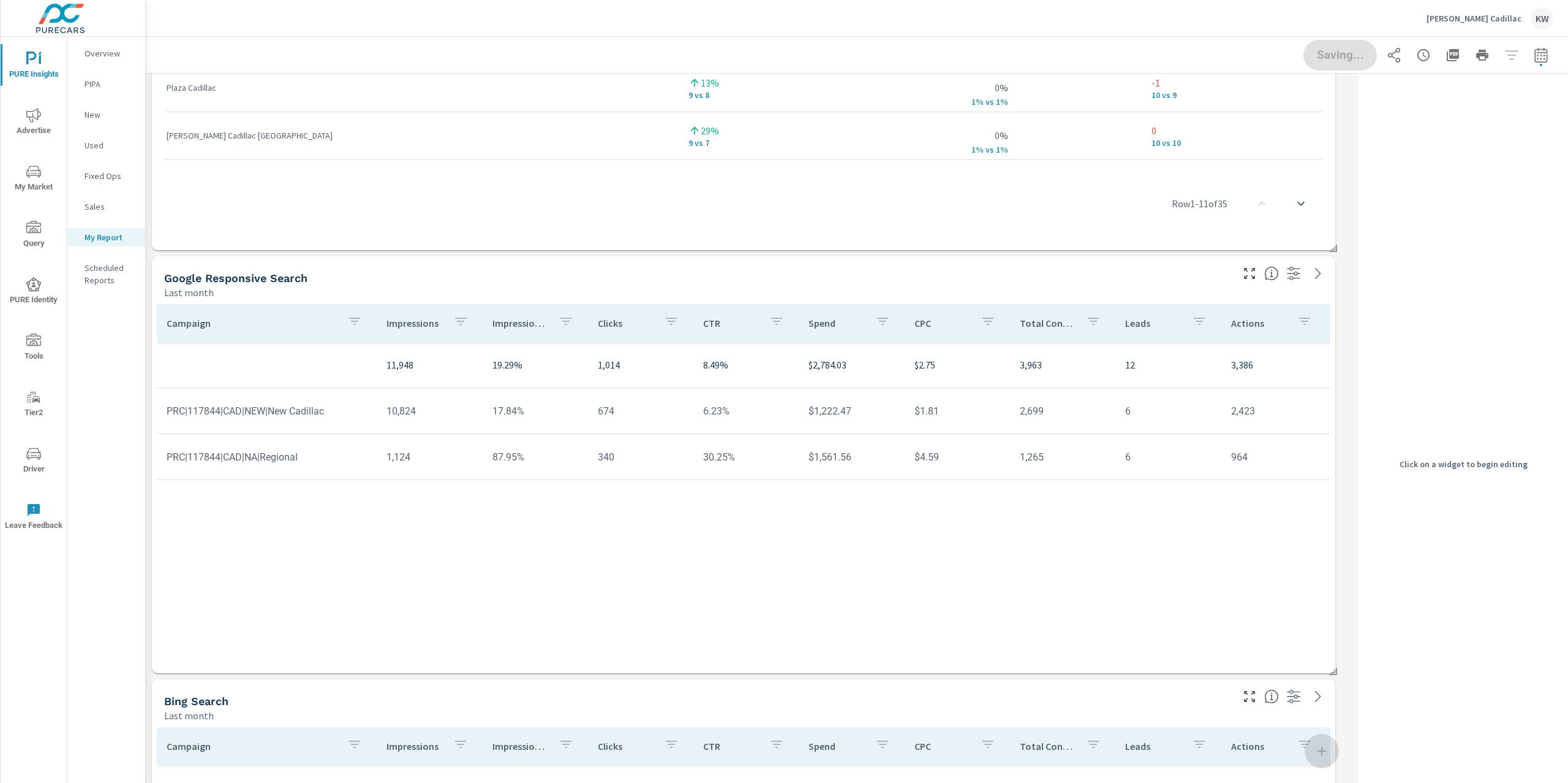
scroll to position [4055, 0]
click at [514, 319] on p "Impression Share" at bounding box center [521, 320] width 57 height 12
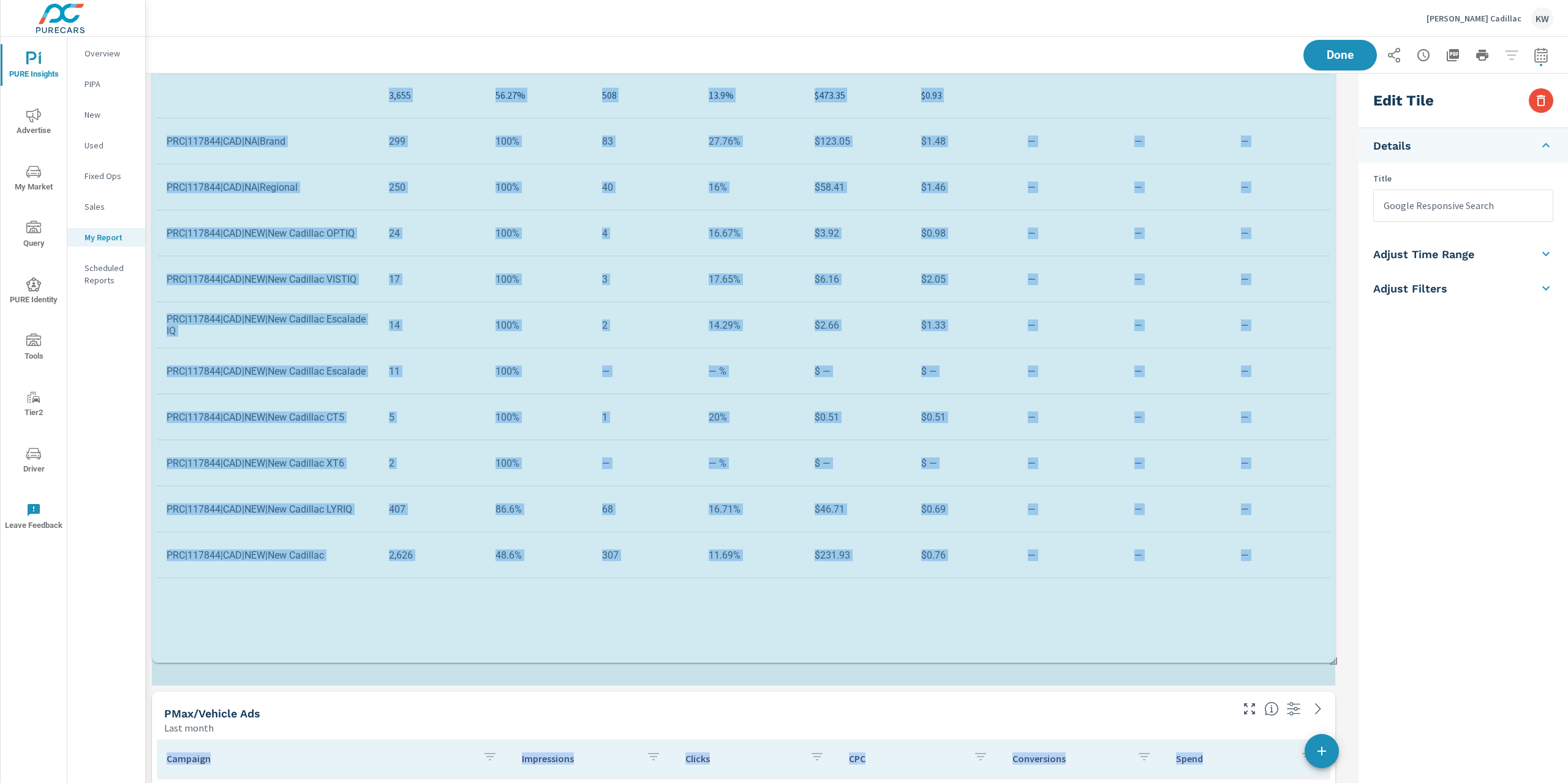
scroll to position [6, 5]
drag, startPoint x: 1333, startPoint y: 402, endPoint x: 1340, endPoint y: 570, distance: 168.1
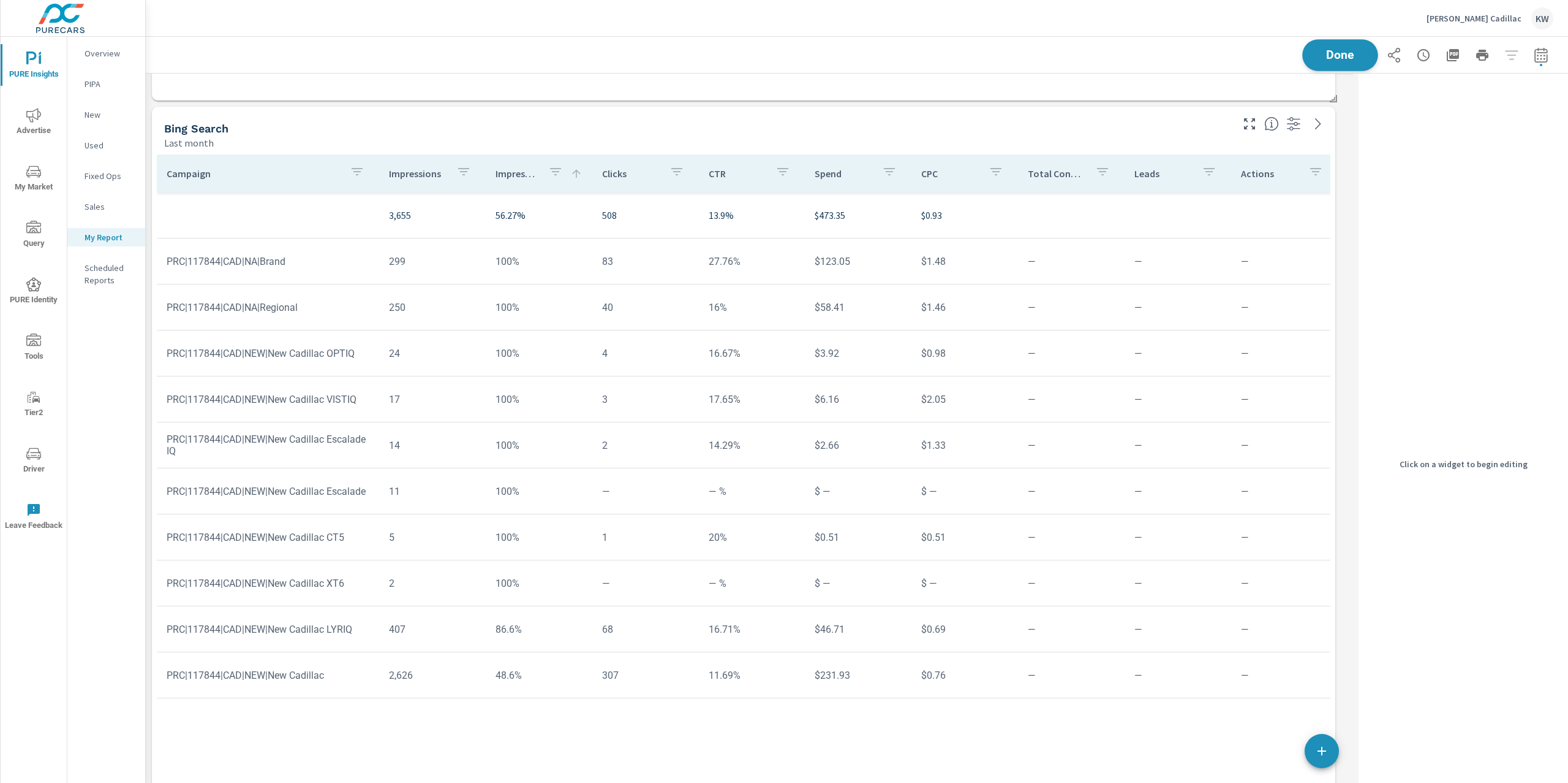
scroll to position [5953, 1221]
click at [1331, 49] on span "Done" at bounding box center [1340, 55] width 50 height 12
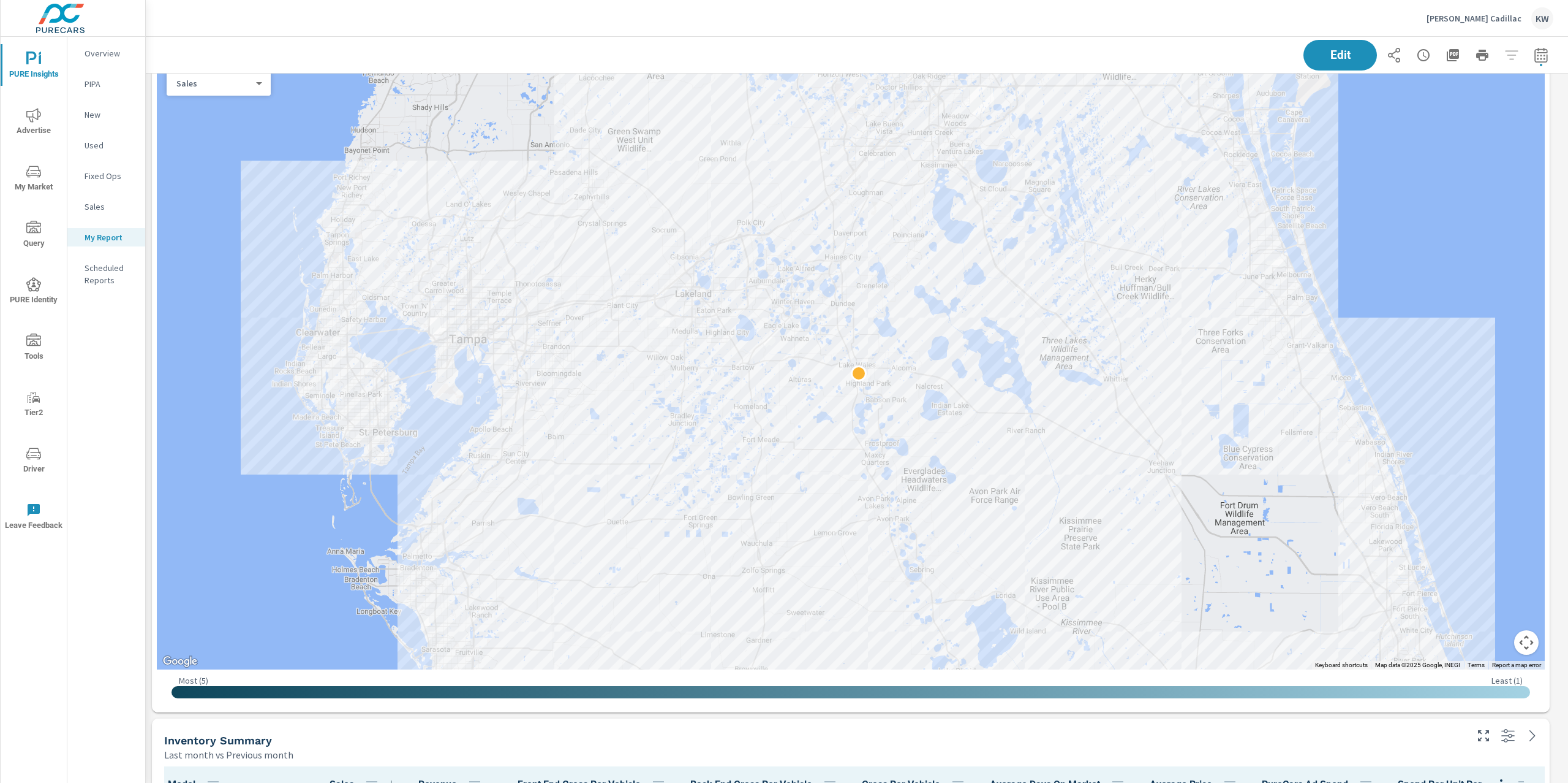
scroll to position [0, 0]
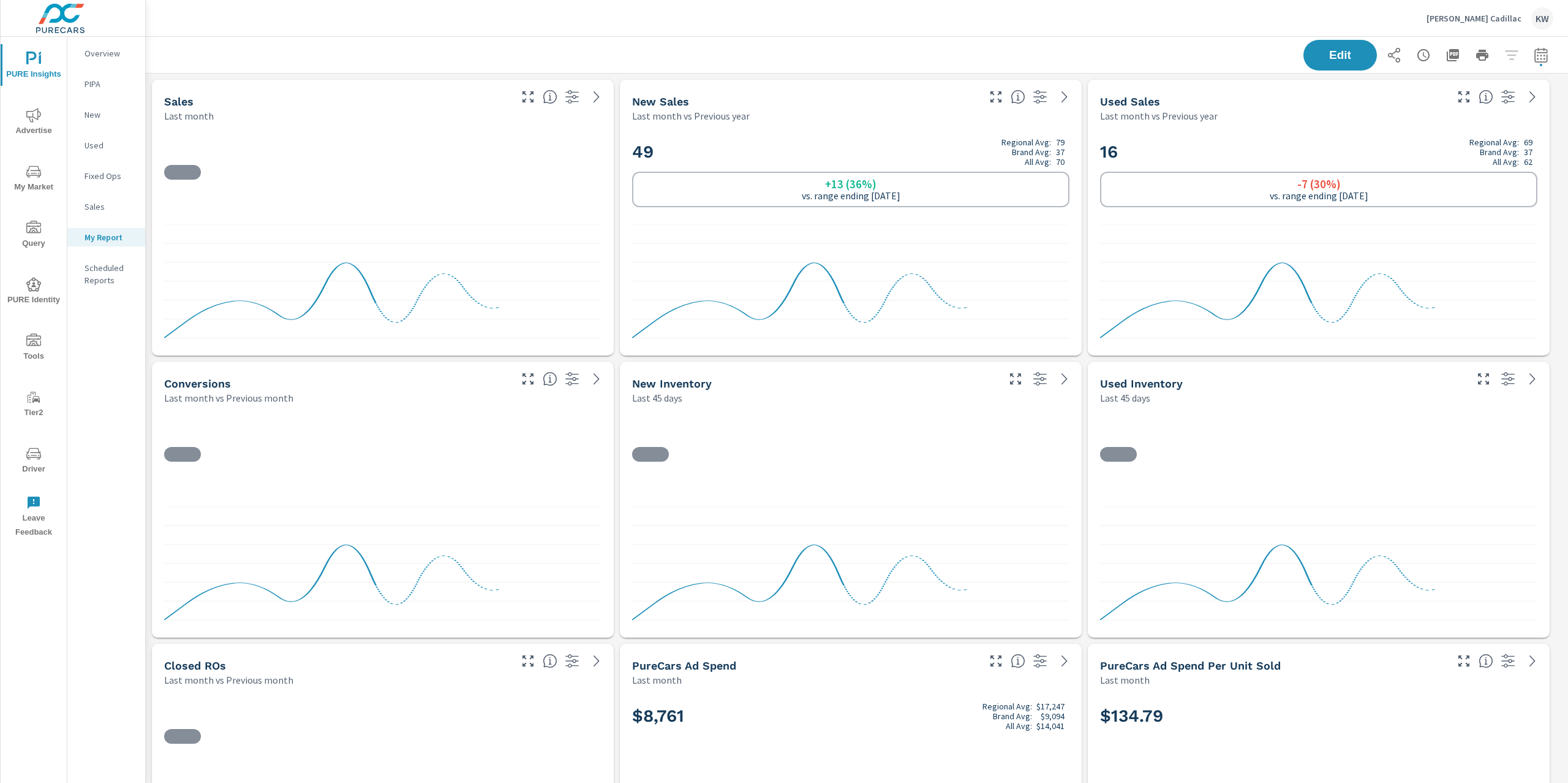
scroll to position [1, 0]
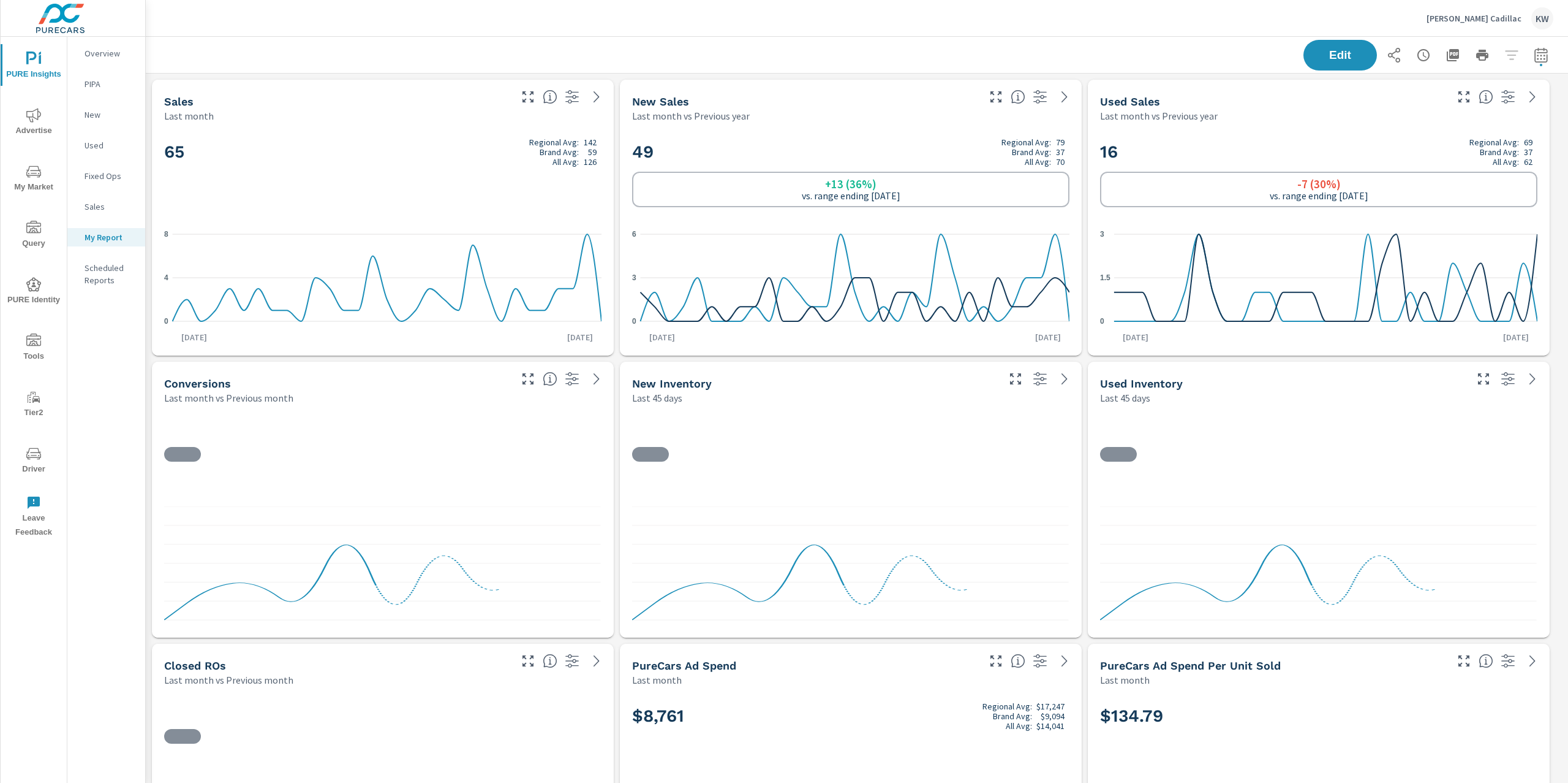
scroll to position [1, 0]
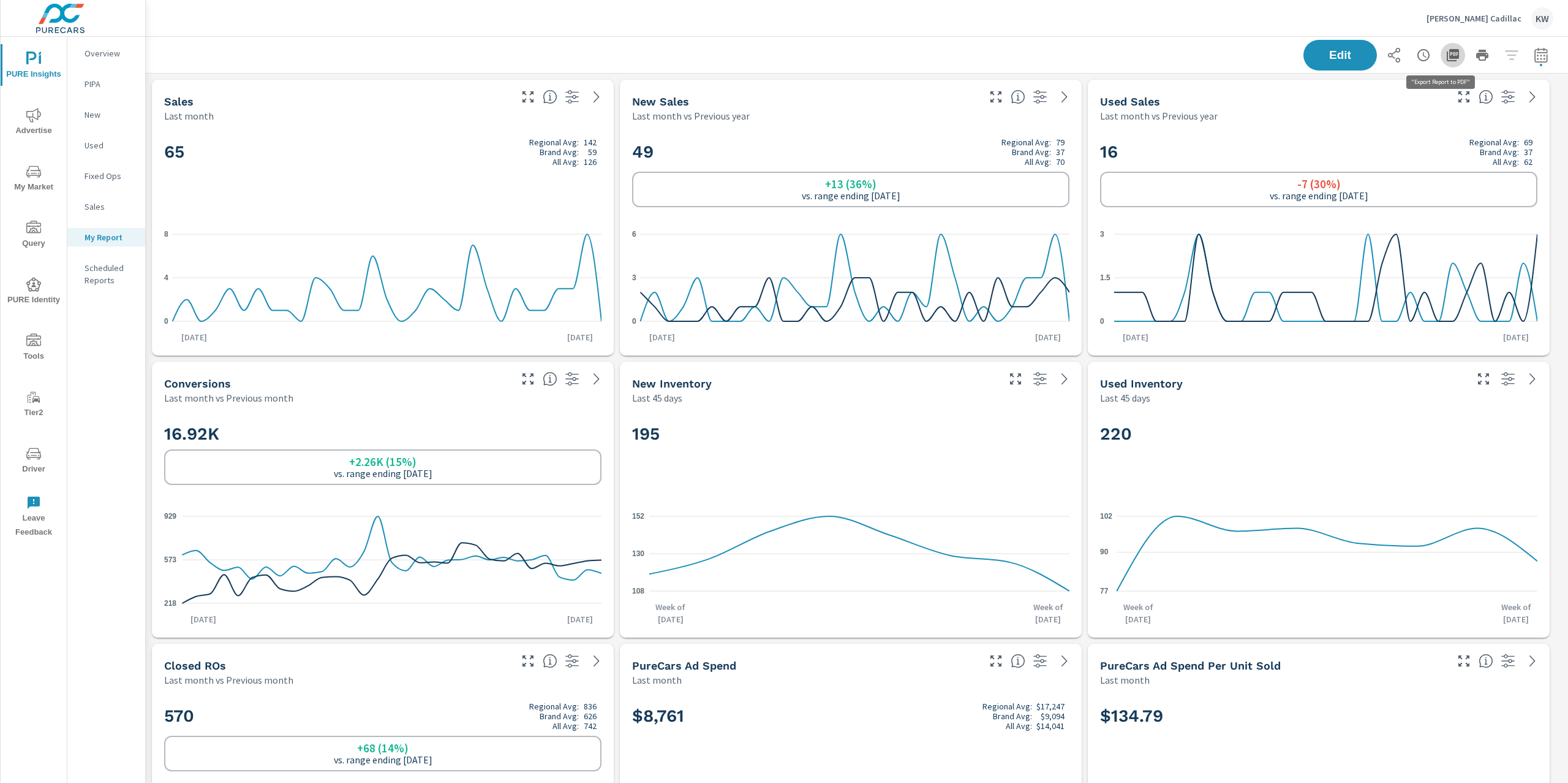
scroll to position [5953, 1436]
click at [1447, 57] on icon "button" at bounding box center [1453, 55] width 12 height 12
click at [1483, 19] on p "[PERSON_NAME] Cadillac" at bounding box center [1475, 18] width 95 height 11
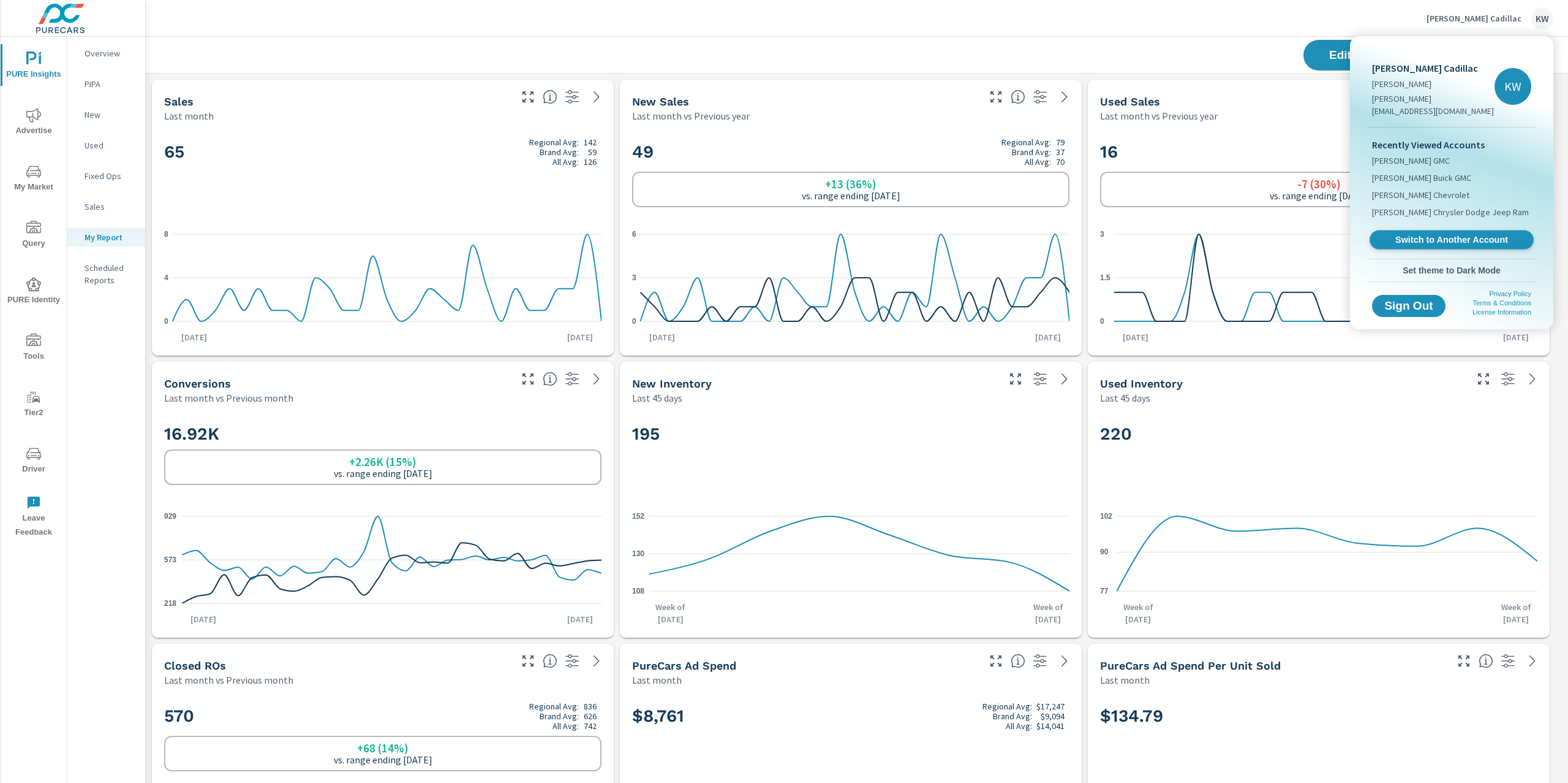
click at [1439, 234] on span "Switch to Another Account" at bounding box center [1452, 240] width 150 height 12
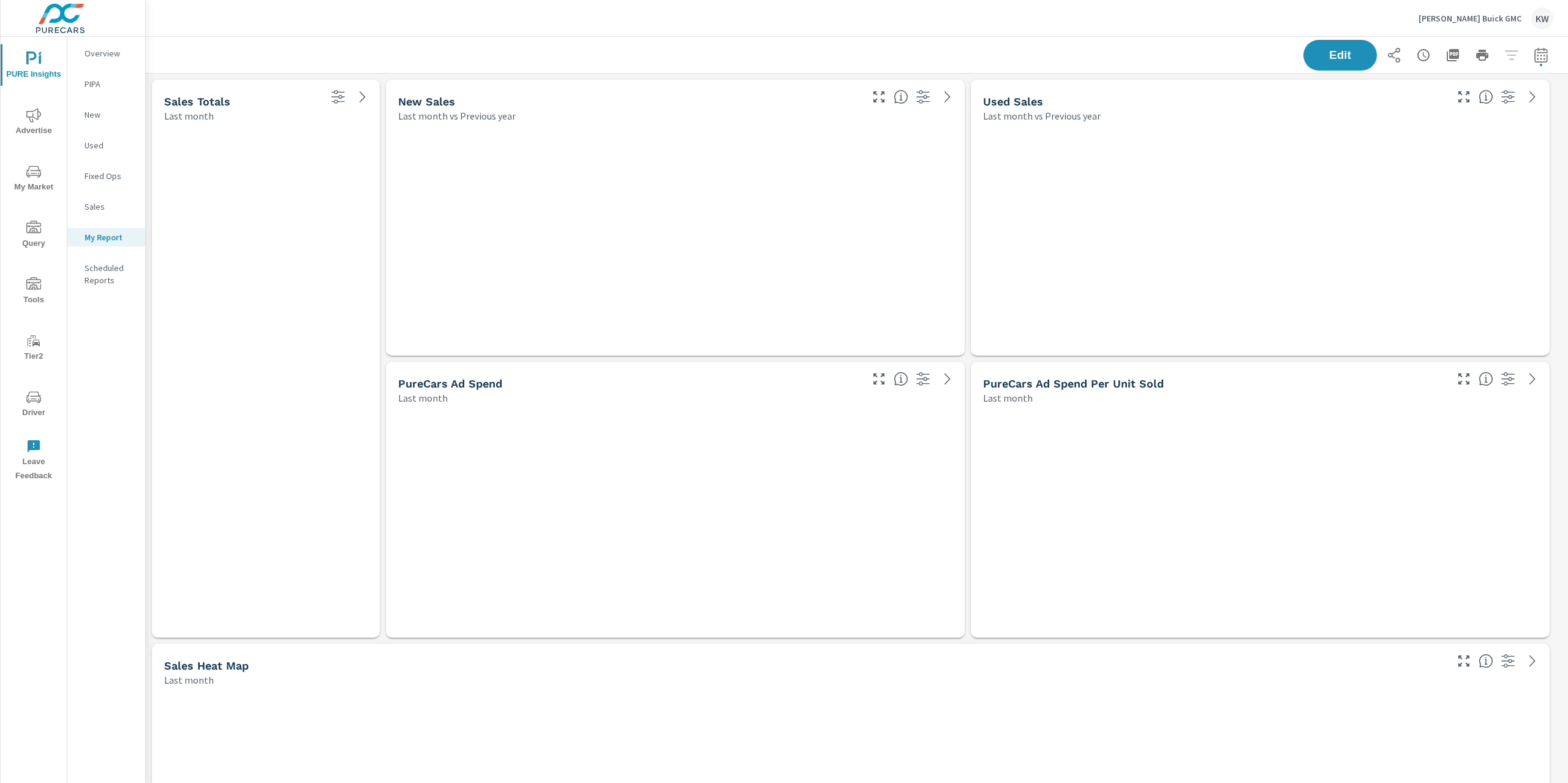
scroll to position [5247, 1436]
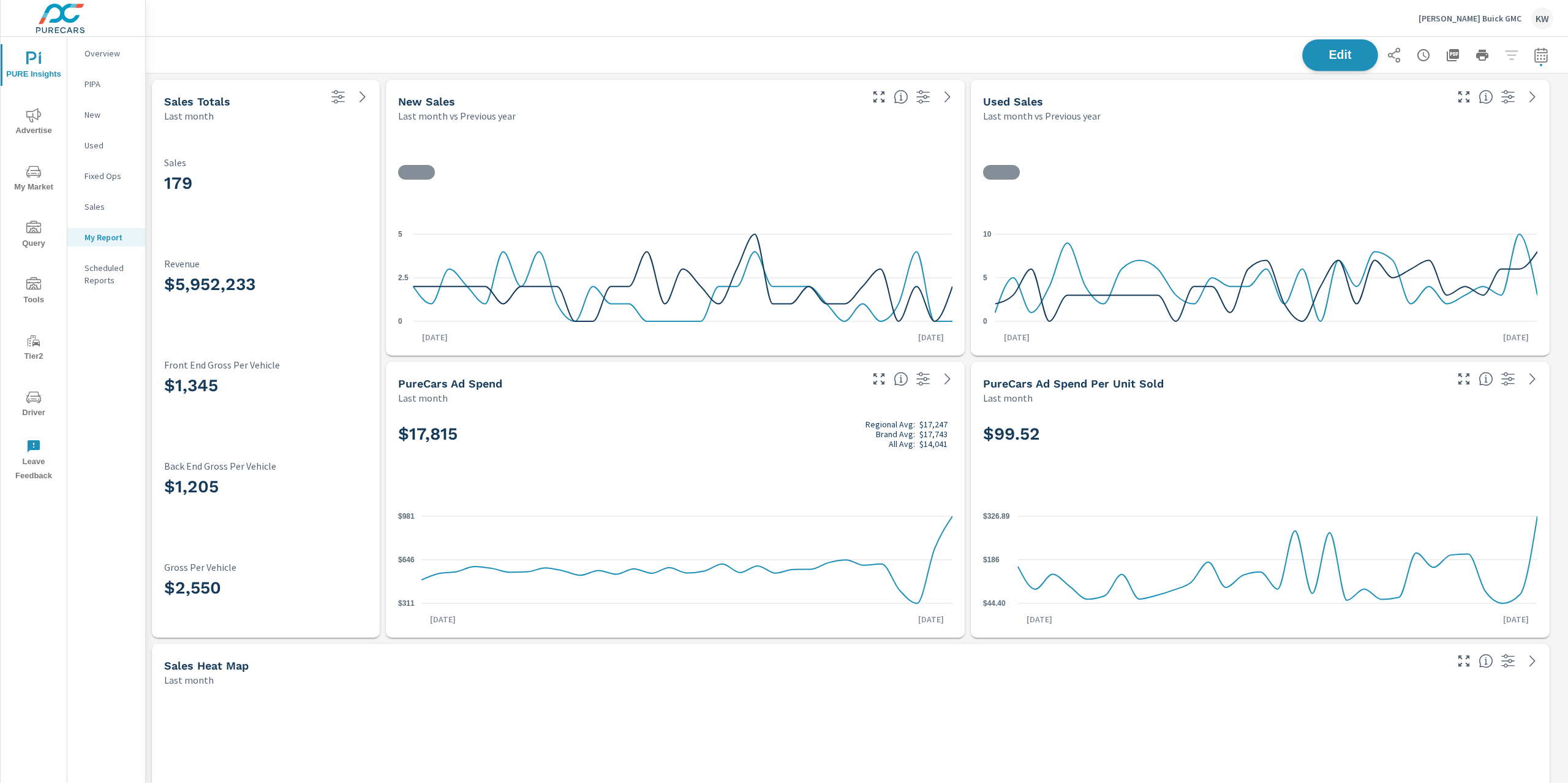
click at [1315, 62] on button "Edit" at bounding box center [1340, 55] width 76 height 32
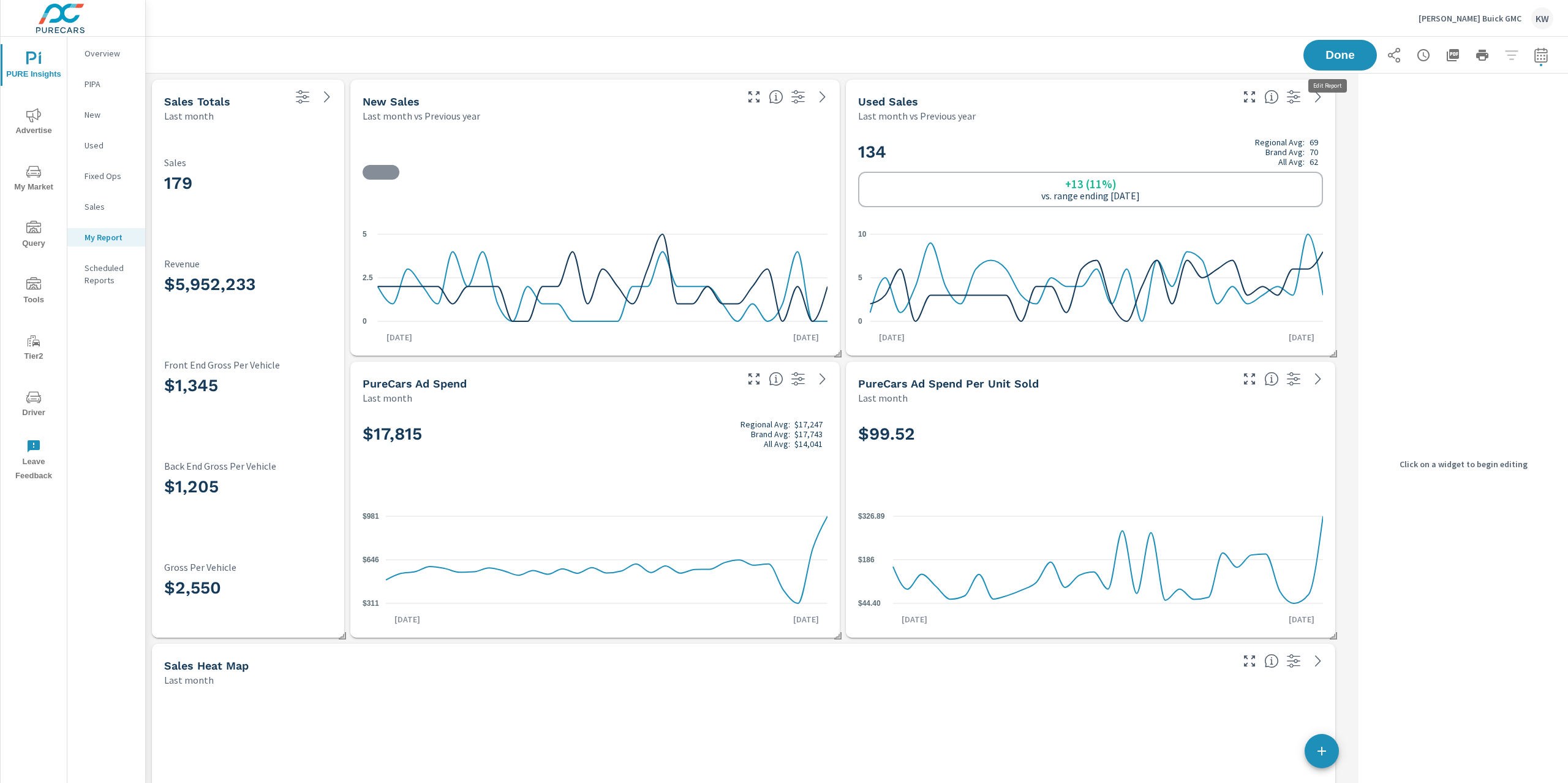
click at [209, 162] on p "Sales" at bounding box center [247, 162] width 168 height 11
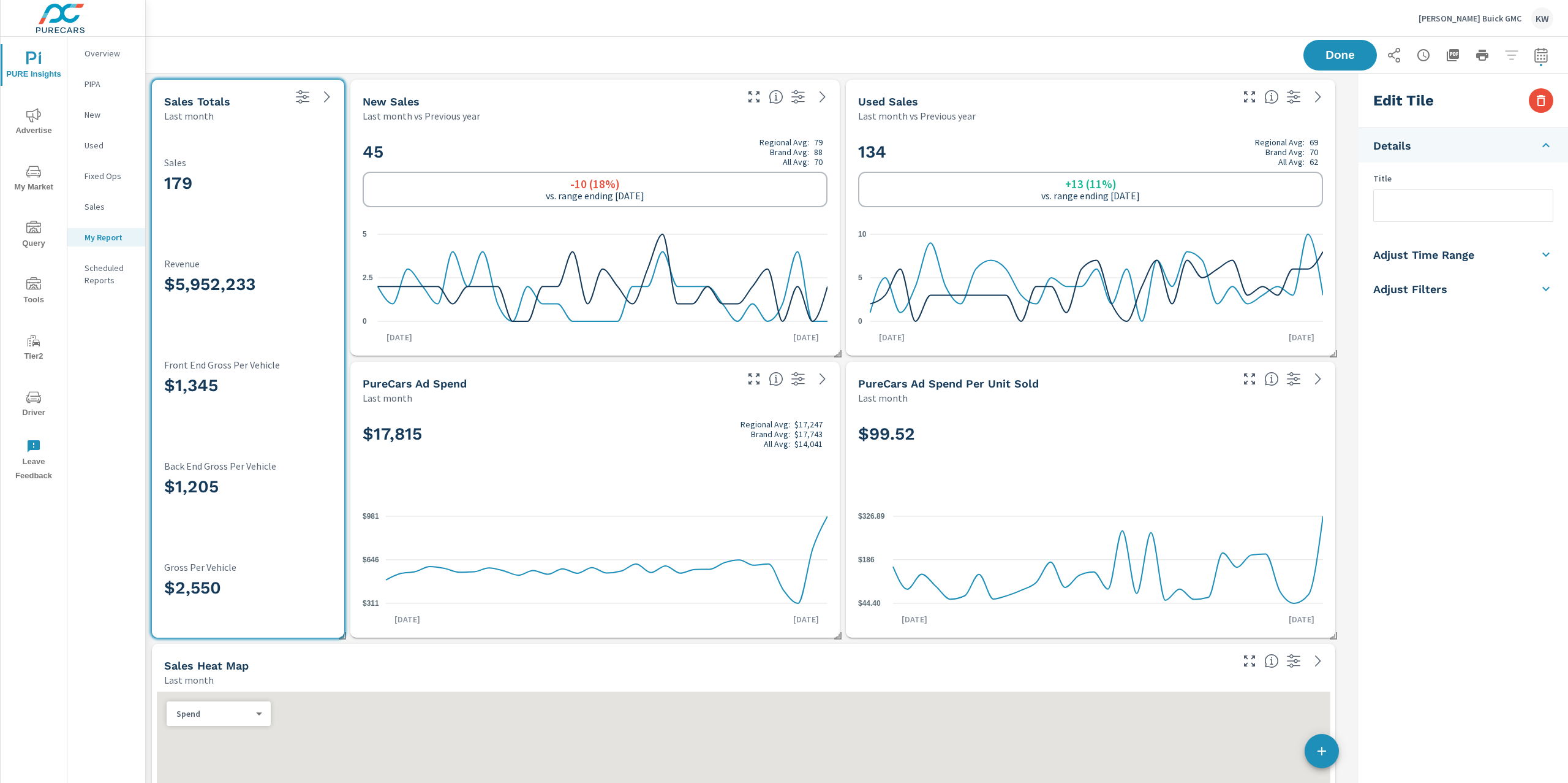
scroll to position [1, 0]
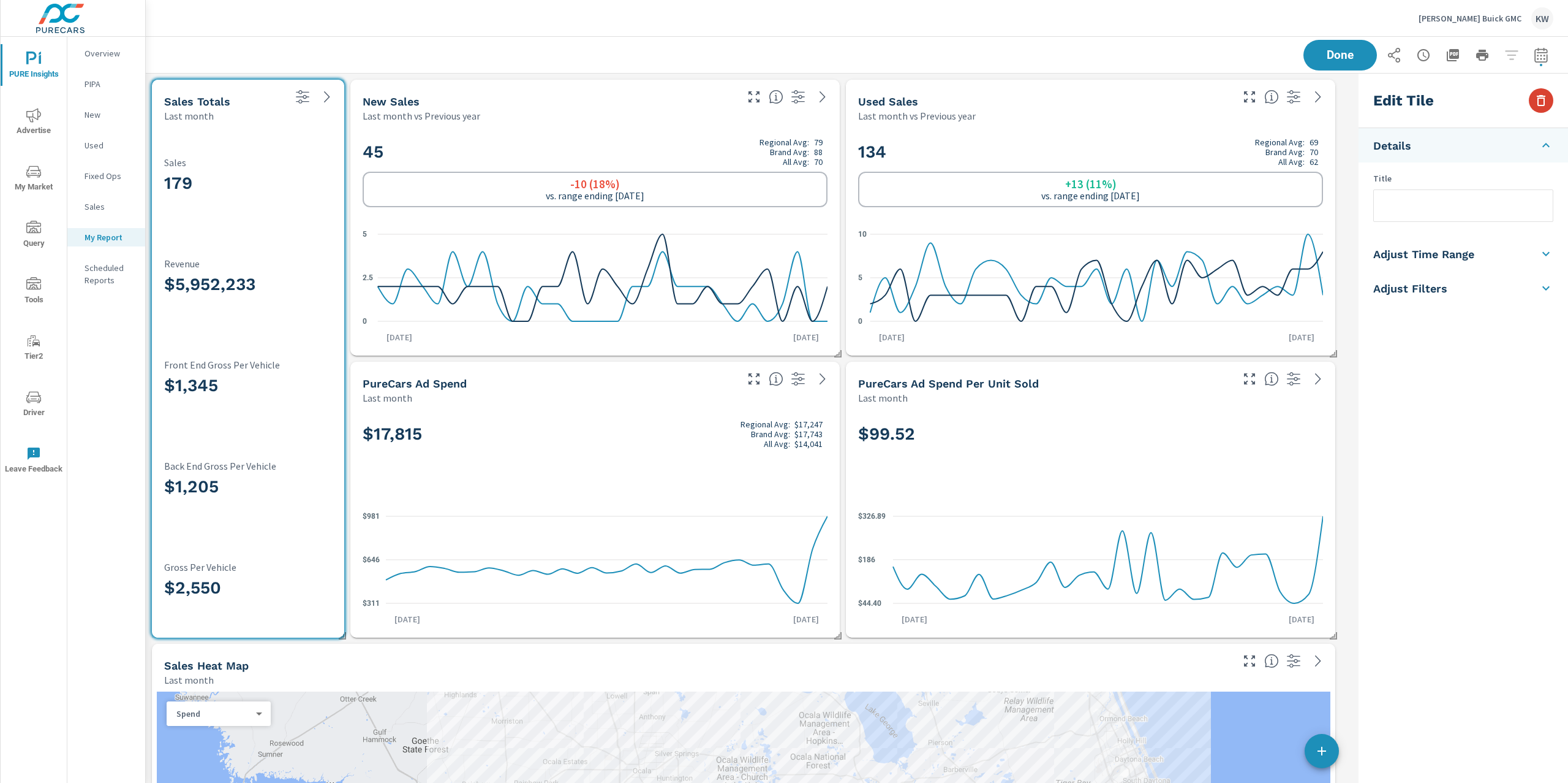
click at [1540, 103] on icon "button" at bounding box center [1541, 101] width 15 height 15
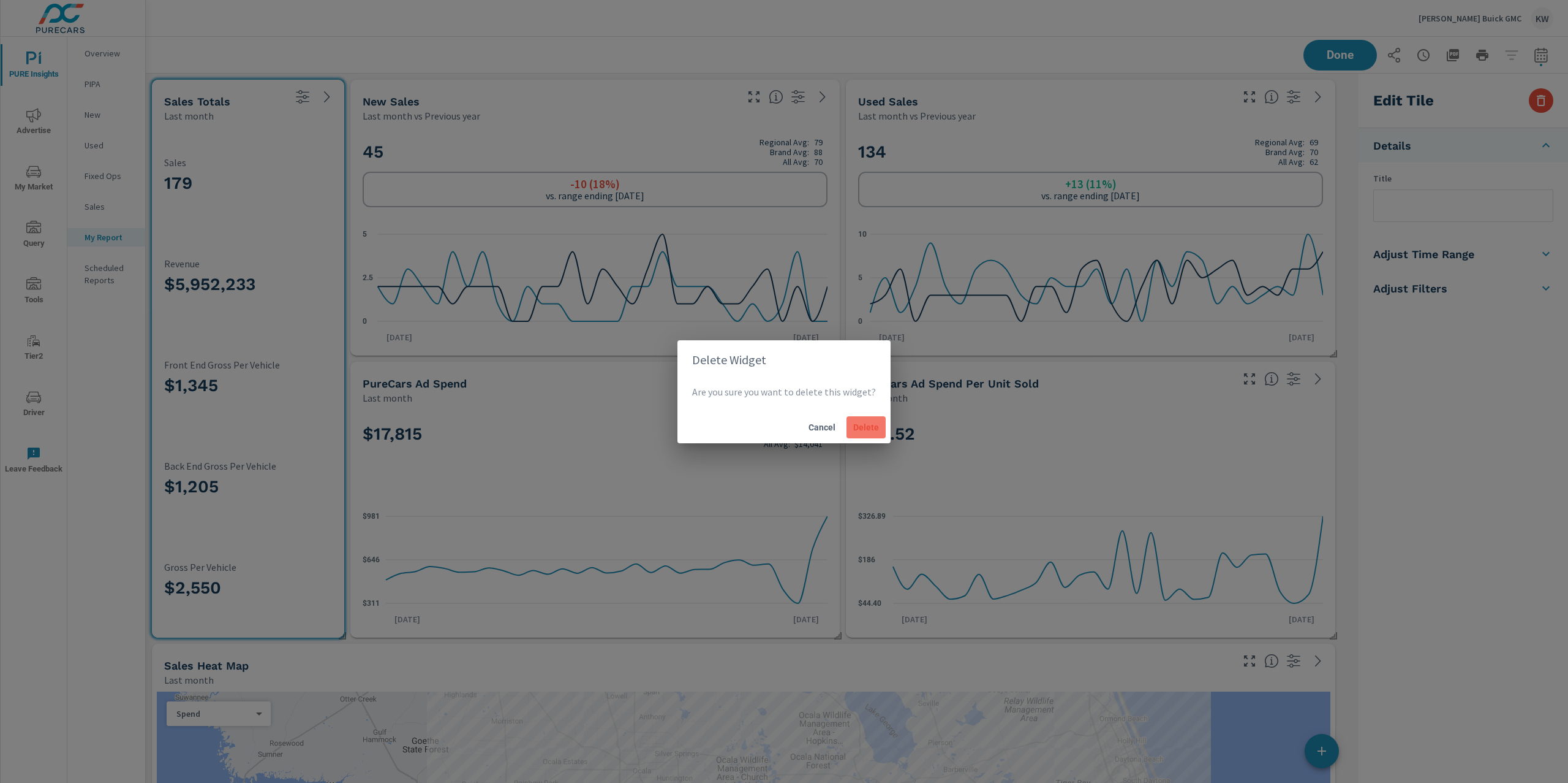
click at [861, 426] on span "Delete" at bounding box center [866, 427] width 29 height 11
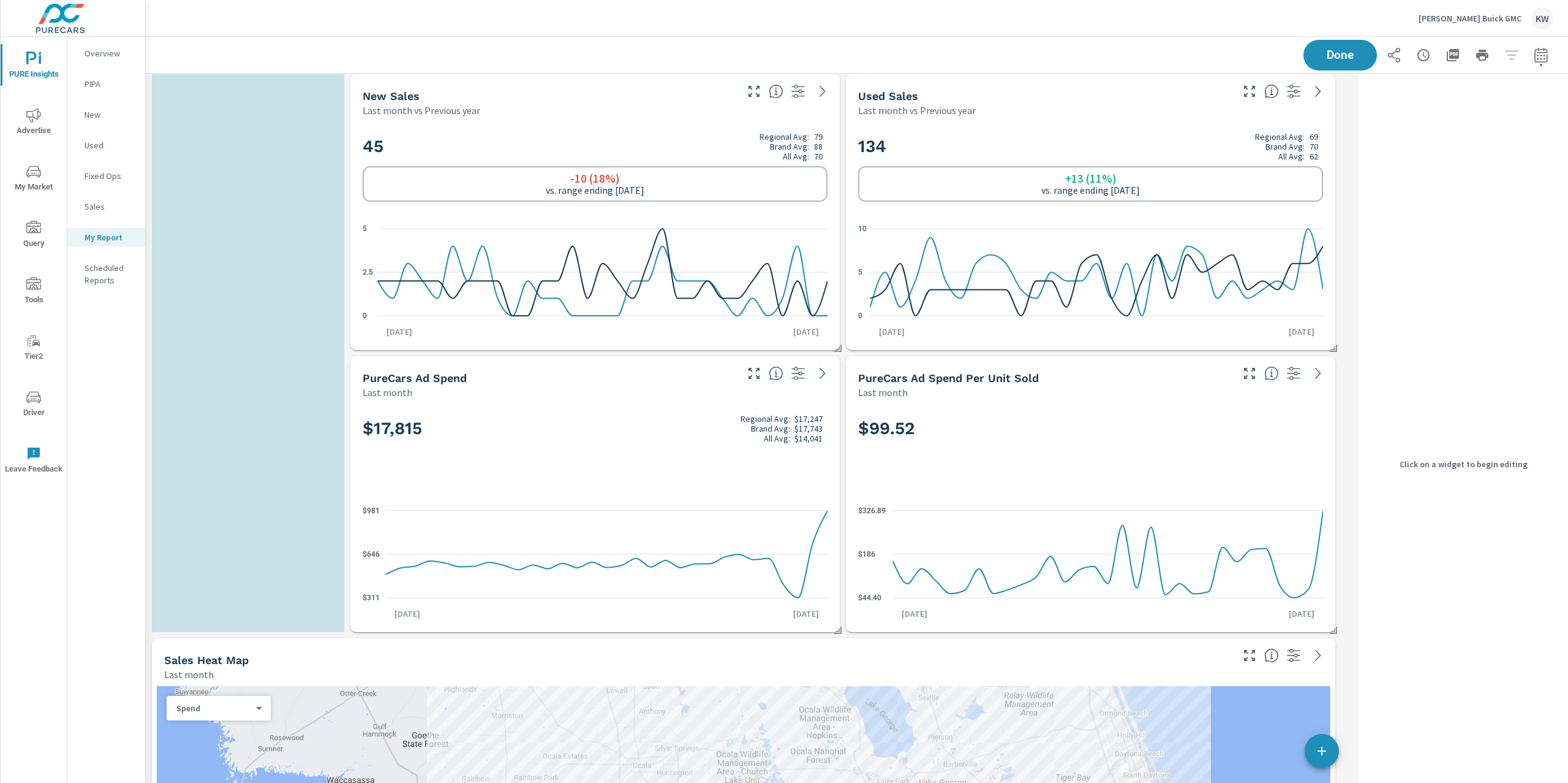
scroll to position [0, 0]
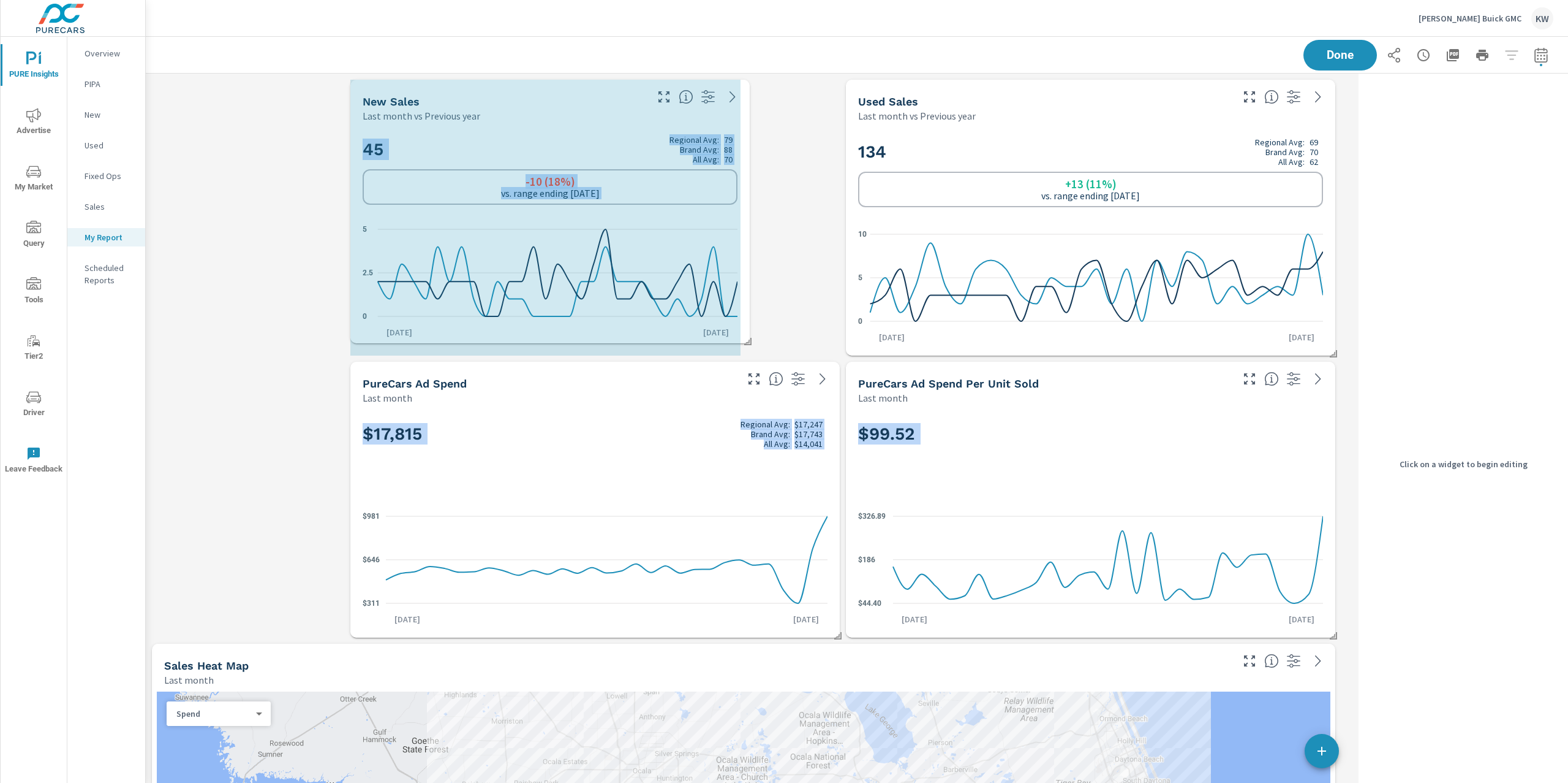
drag, startPoint x: 837, startPoint y: 351, endPoint x: 768, endPoint y: 340, distance: 69.9
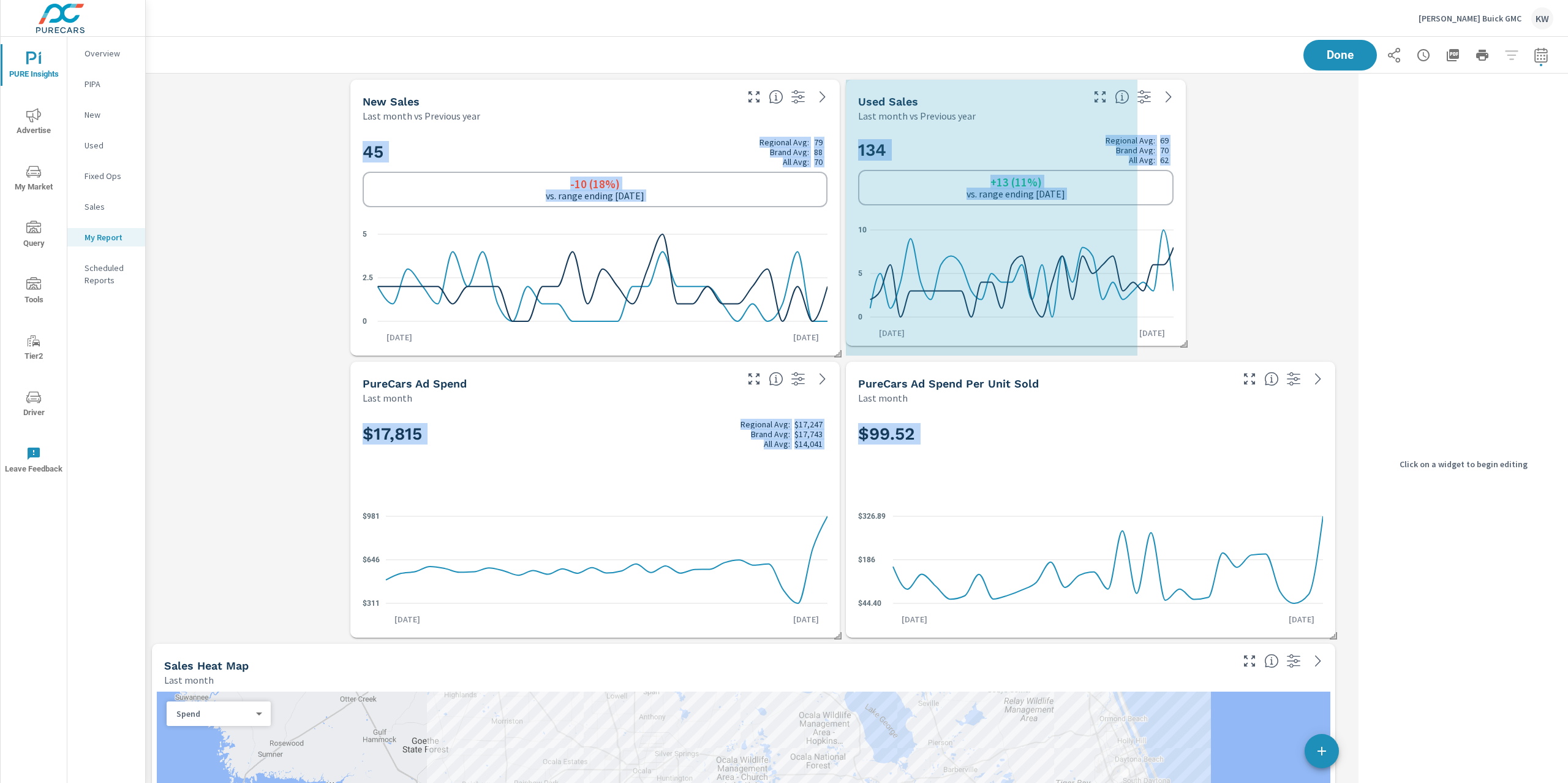
drag, startPoint x: 1333, startPoint y: 353, endPoint x: 1209, endPoint y: 344, distance: 124.3
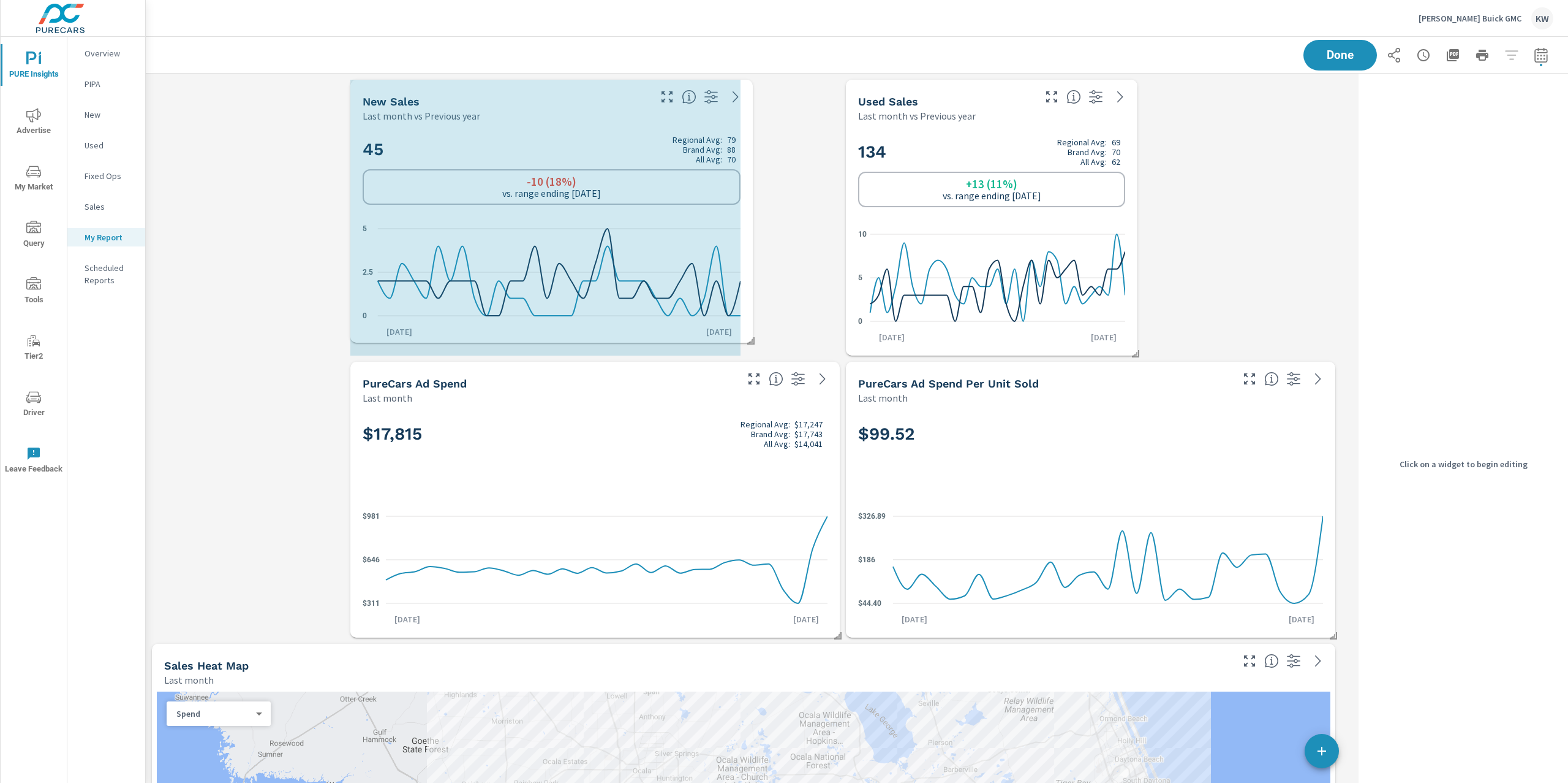
drag, startPoint x: 838, startPoint y: 351, endPoint x: 751, endPoint y: 338, distance: 88.0
click at [751, 338] on span at bounding box center [746, 336] width 12 height 12
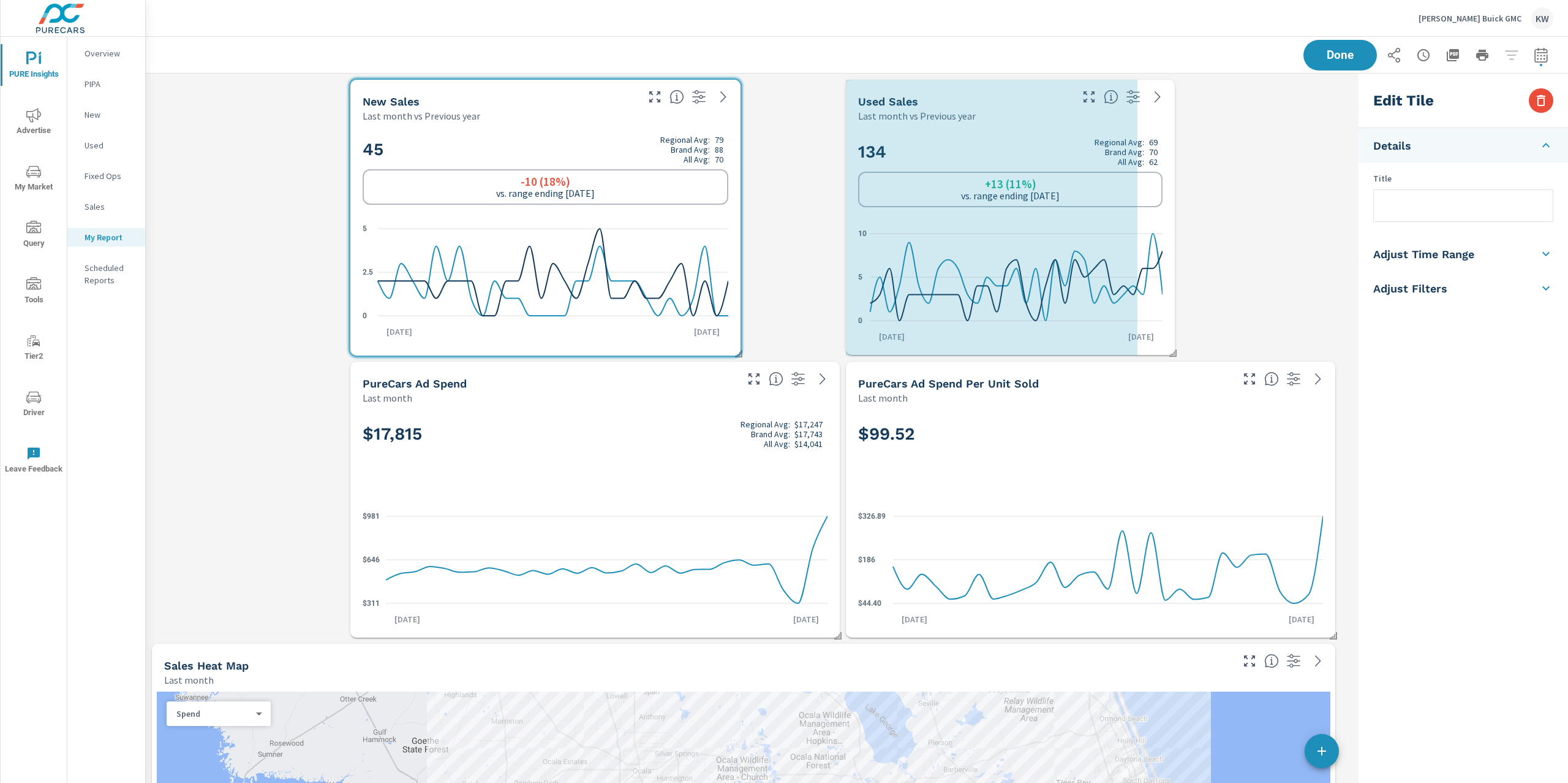
drag, startPoint x: 1136, startPoint y: 352, endPoint x: 1174, endPoint y: 351, distance: 38.0
click at [1174, 351] on span at bounding box center [1168, 348] width 12 height 12
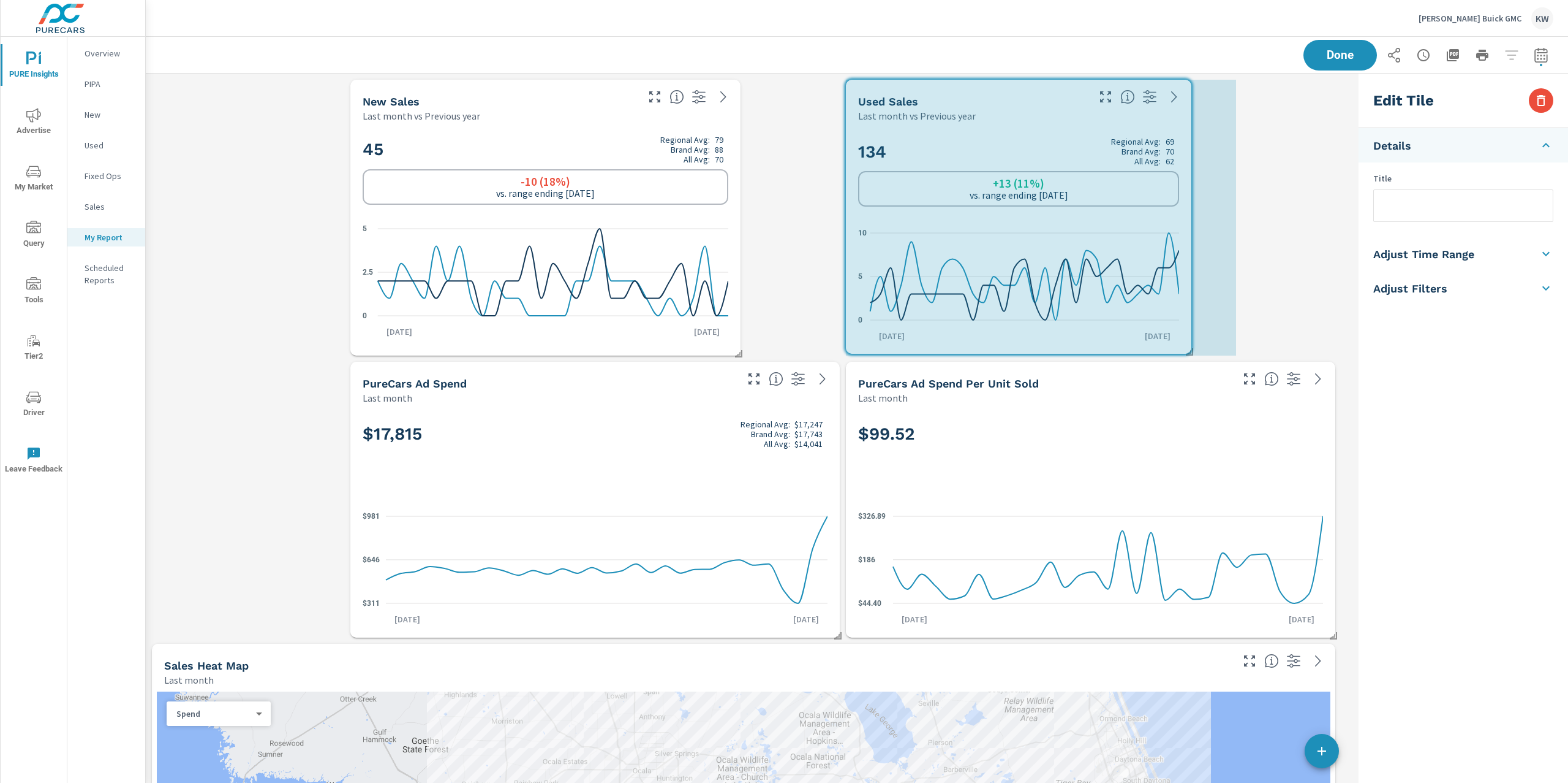
drag, startPoint x: 1162, startPoint y: 351, endPoint x: 1216, endPoint y: 349, distance: 54.0
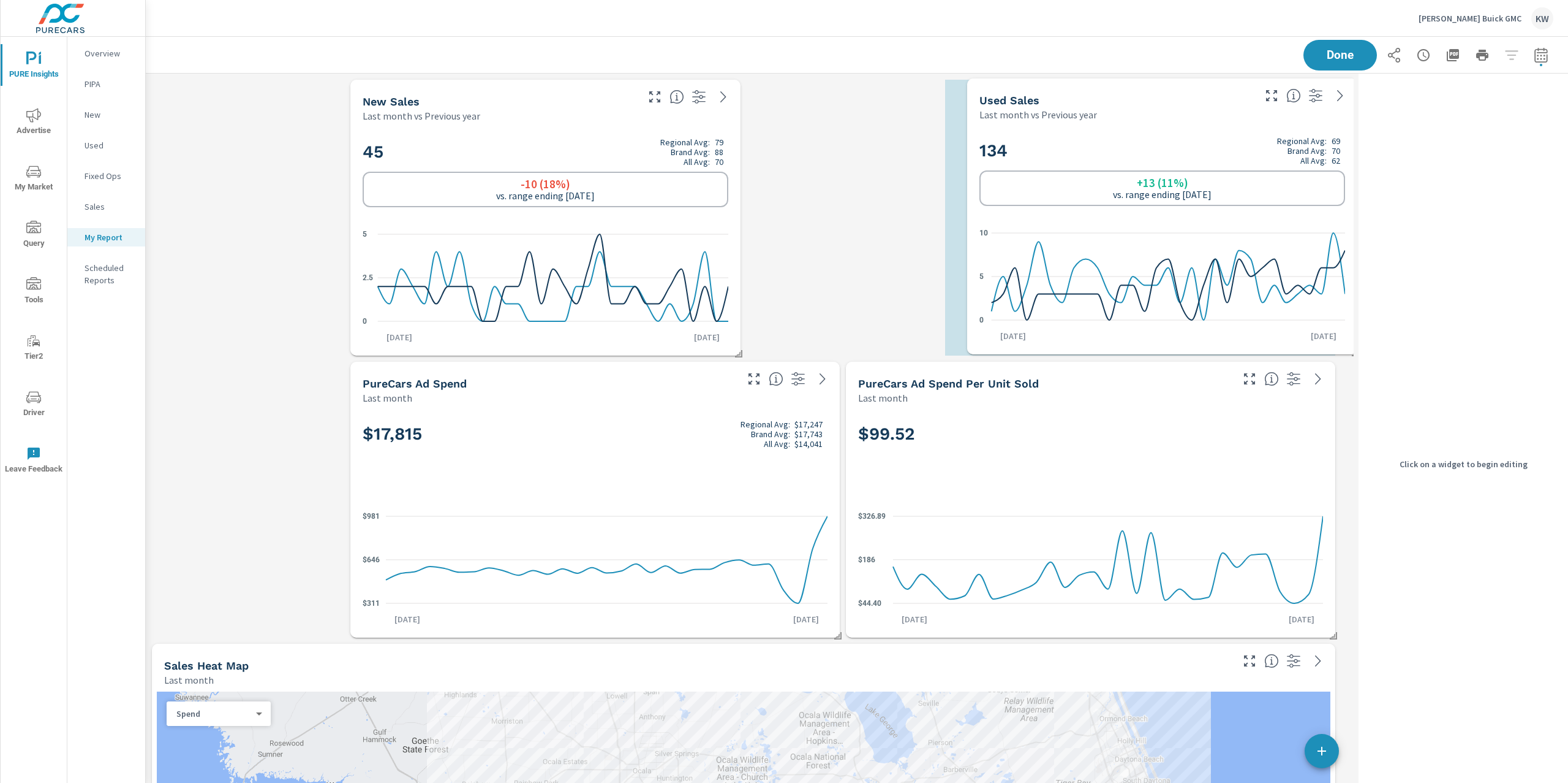
drag, startPoint x: 1058, startPoint y: 155, endPoint x: 1180, endPoint y: 153, distance: 122.0
click at [1180, 153] on h2 "134 Regional Avg: 69 Brand Avg: 70 All Avg: 62" at bounding box center [1162, 151] width 366 height 29
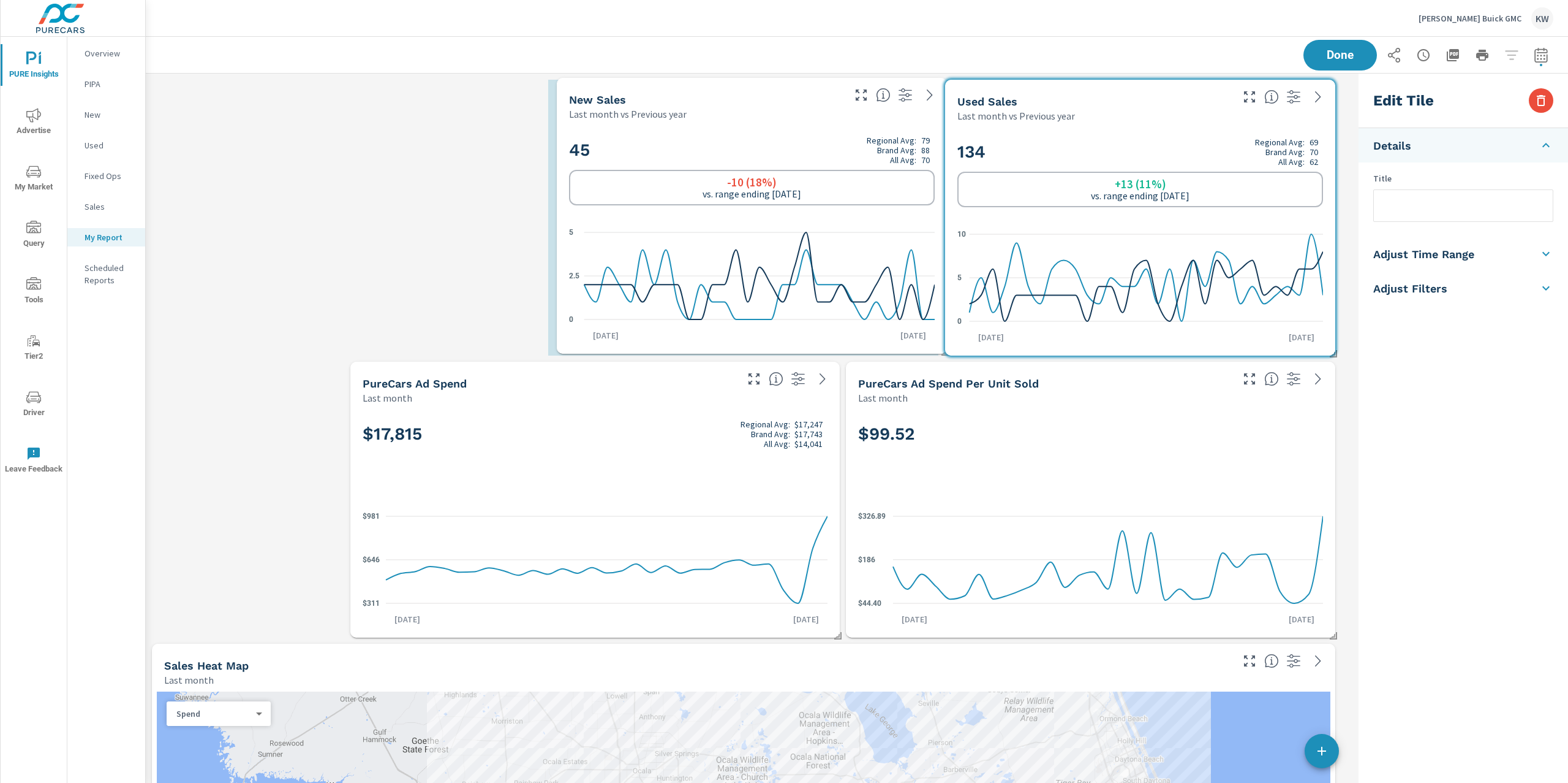
drag, startPoint x: 699, startPoint y: 138, endPoint x: 816, endPoint y: 136, distance: 117.0
click at [821, 136] on h2 "45 Regional Avg: 79 Brand Avg: 88 All Avg: 70" at bounding box center [752, 150] width 366 height 29
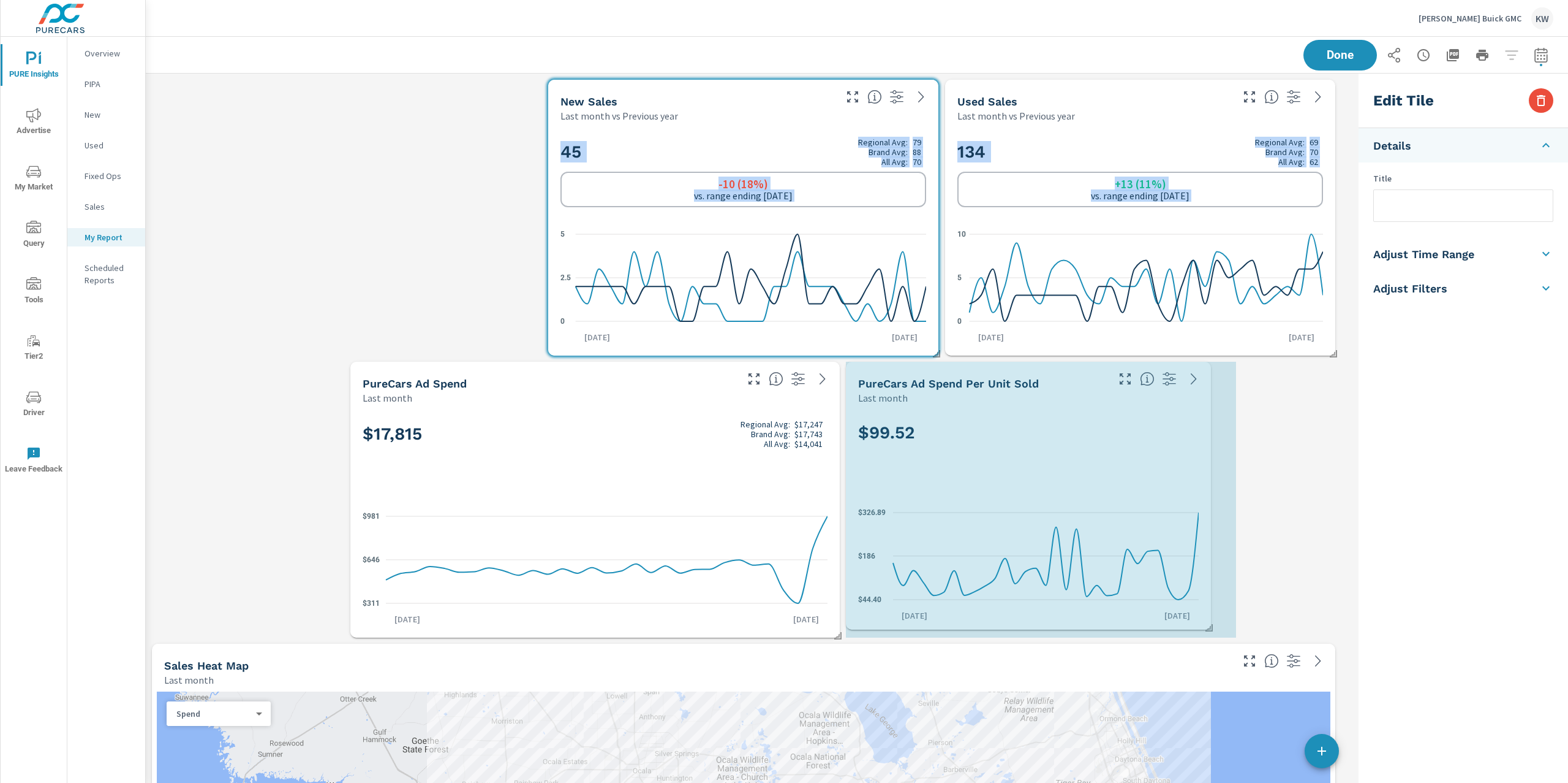
drag, startPoint x: 1335, startPoint y: 635, endPoint x: 1214, endPoint y: 625, distance: 121.4
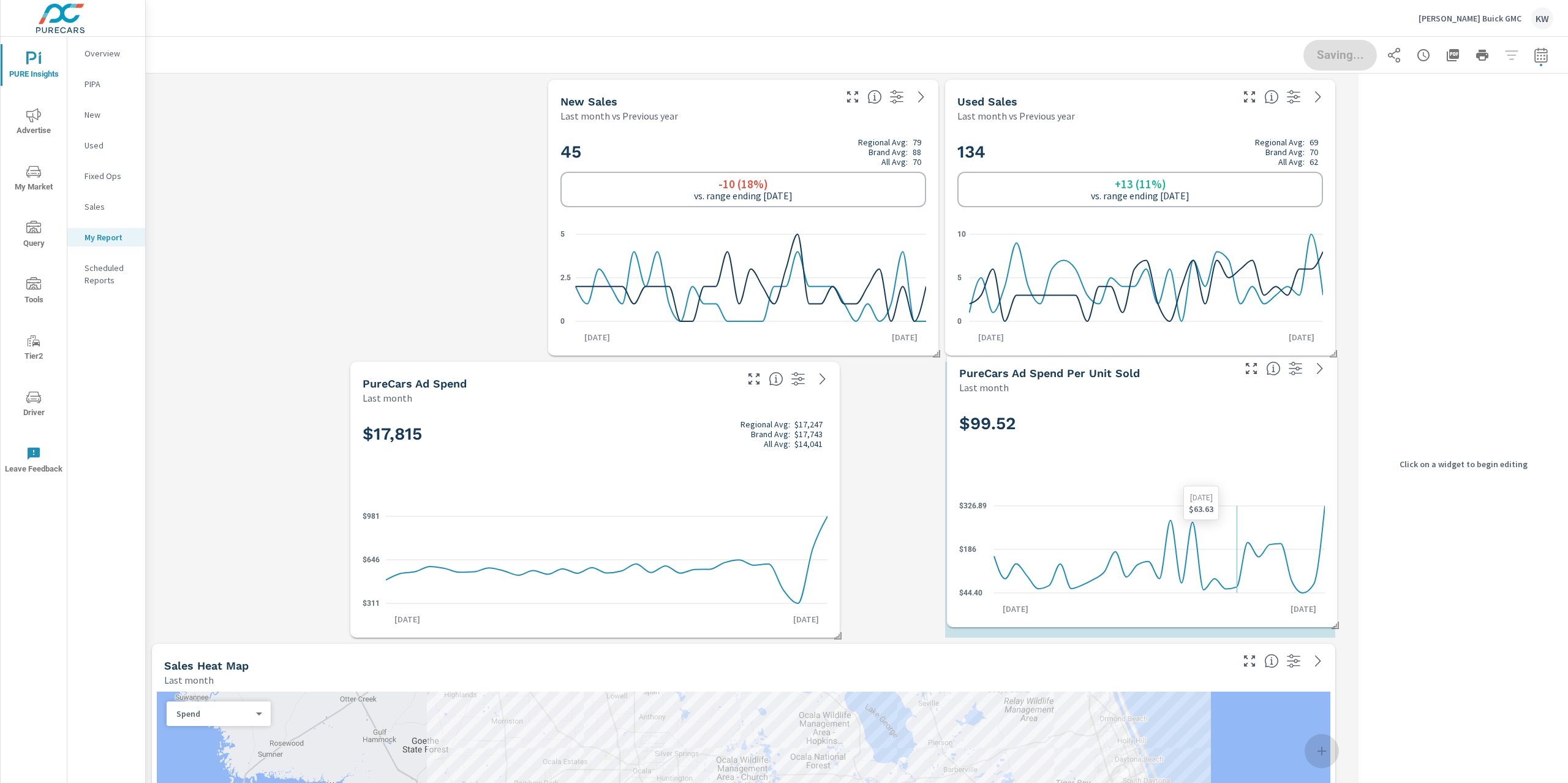
drag, startPoint x: 1110, startPoint y: 514, endPoint x: 1188, endPoint y: 520, distance: 78.2
click at [1188, 518] on icon "$44.40 $186 $326.89" at bounding box center [1142, 549] width 366 height 106
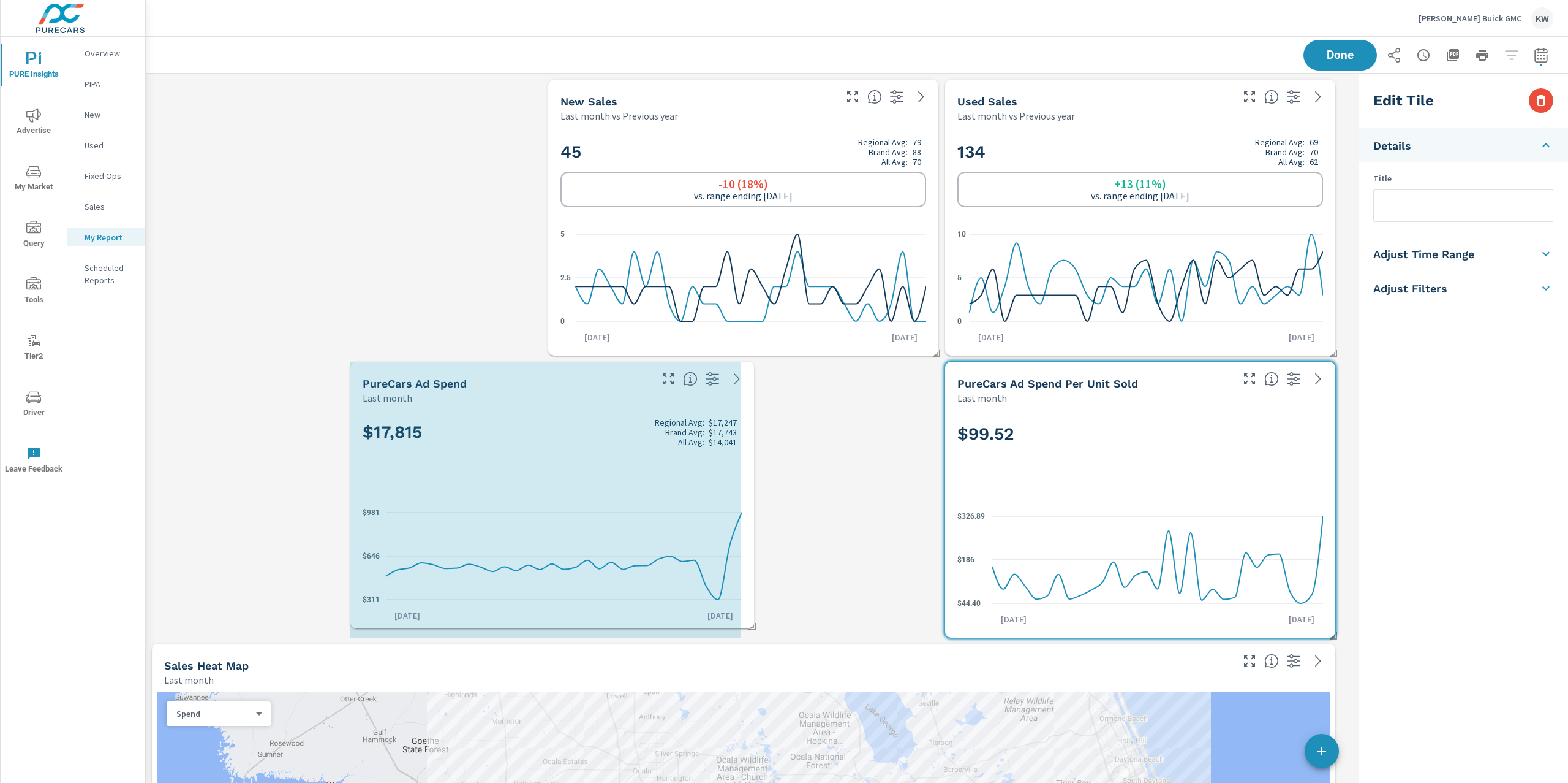
drag, startPoint x: 837, startPoint y: 631, endPoint x: 752, endPoint y: 622, distance: 85.5
click at [752, 622] on span at bounding box center [747, 622] width 12 height 12
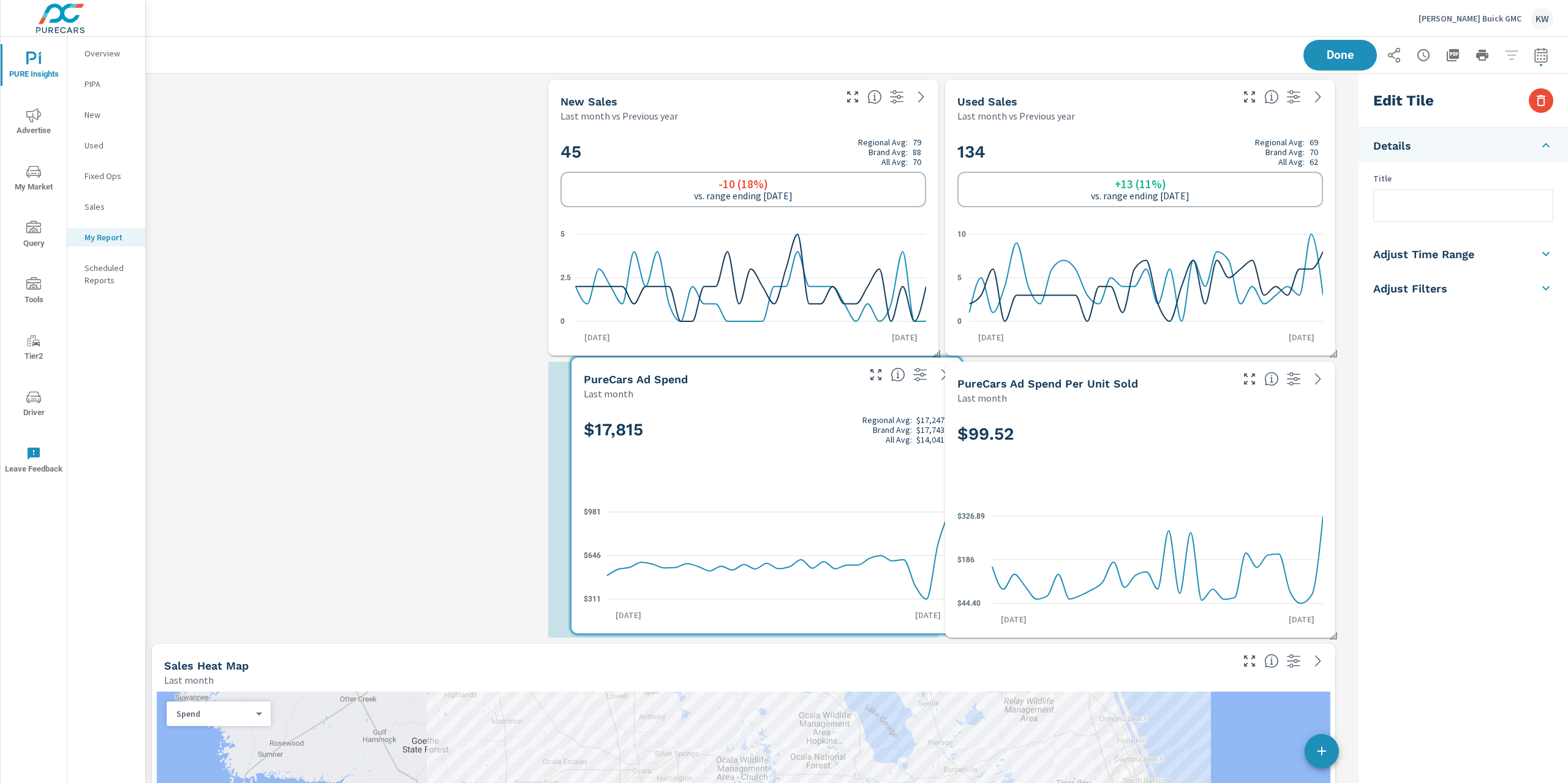
drag, startPoint x: 641, startPoint y: 497, endPoint x: 819, endPoint y: 495, distance: 178.0
click at [819, 495] on div "$17,815 Regional Avg: $17,247 Brand Avg: $17,743 All Avg: $14,041 $311 $646 $98…" at bounding box center [767, 517] width 381 height 223
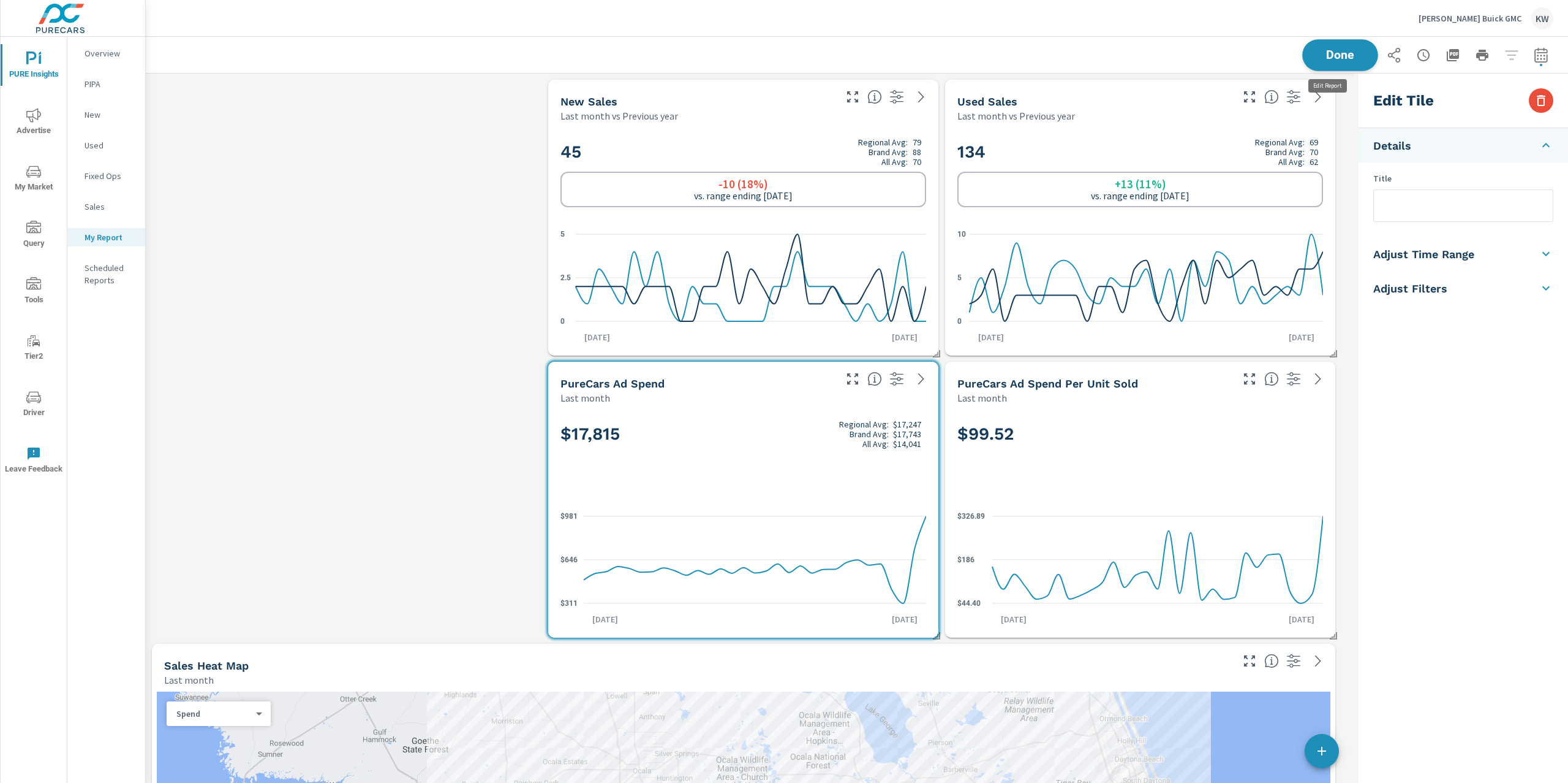
scroll to position [5247, 1221]
click at [1315, 55] on span "Done" at bounding box center [1340, 55] width 50 height 12
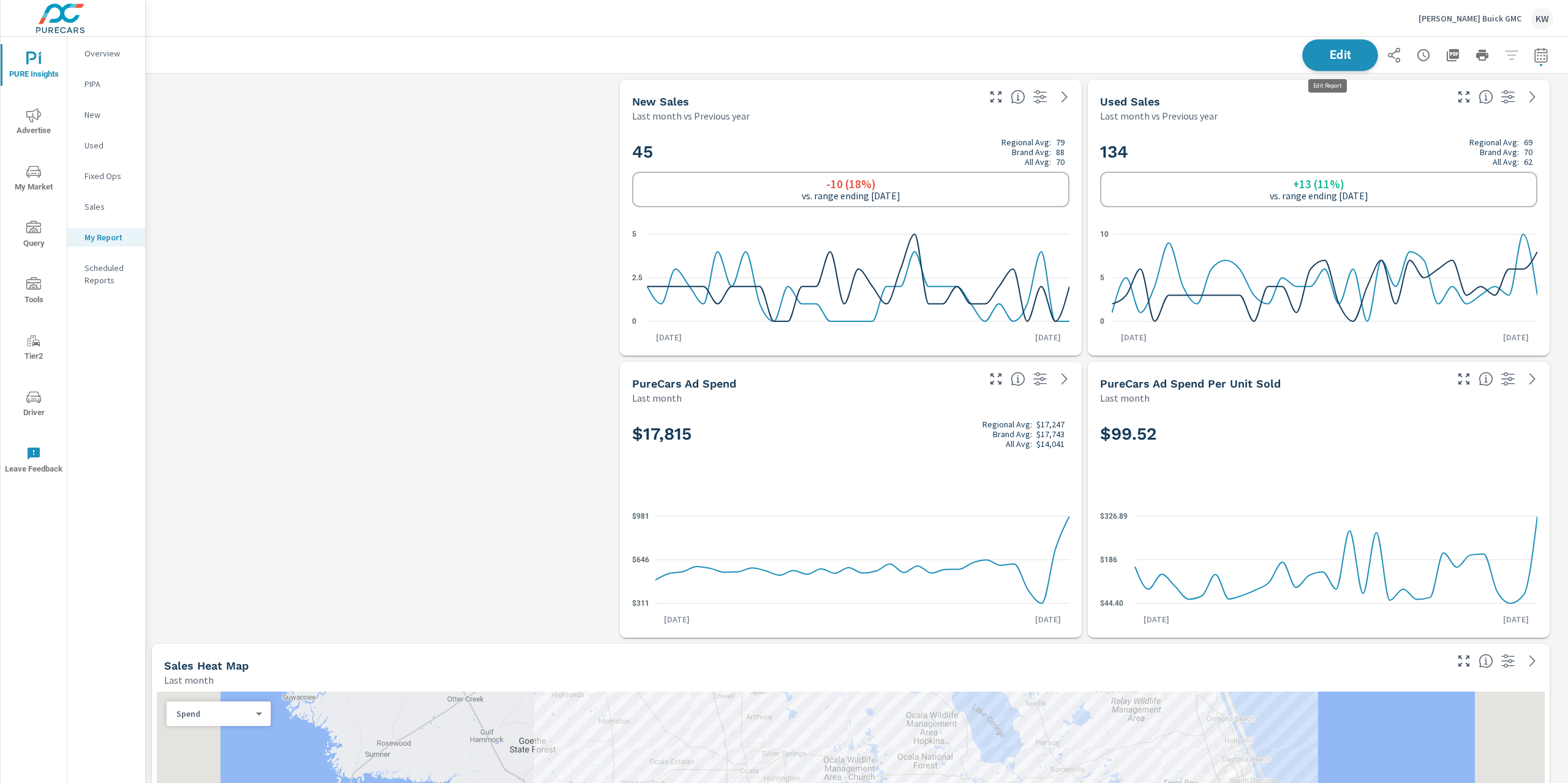
scroll to position [5, 6]
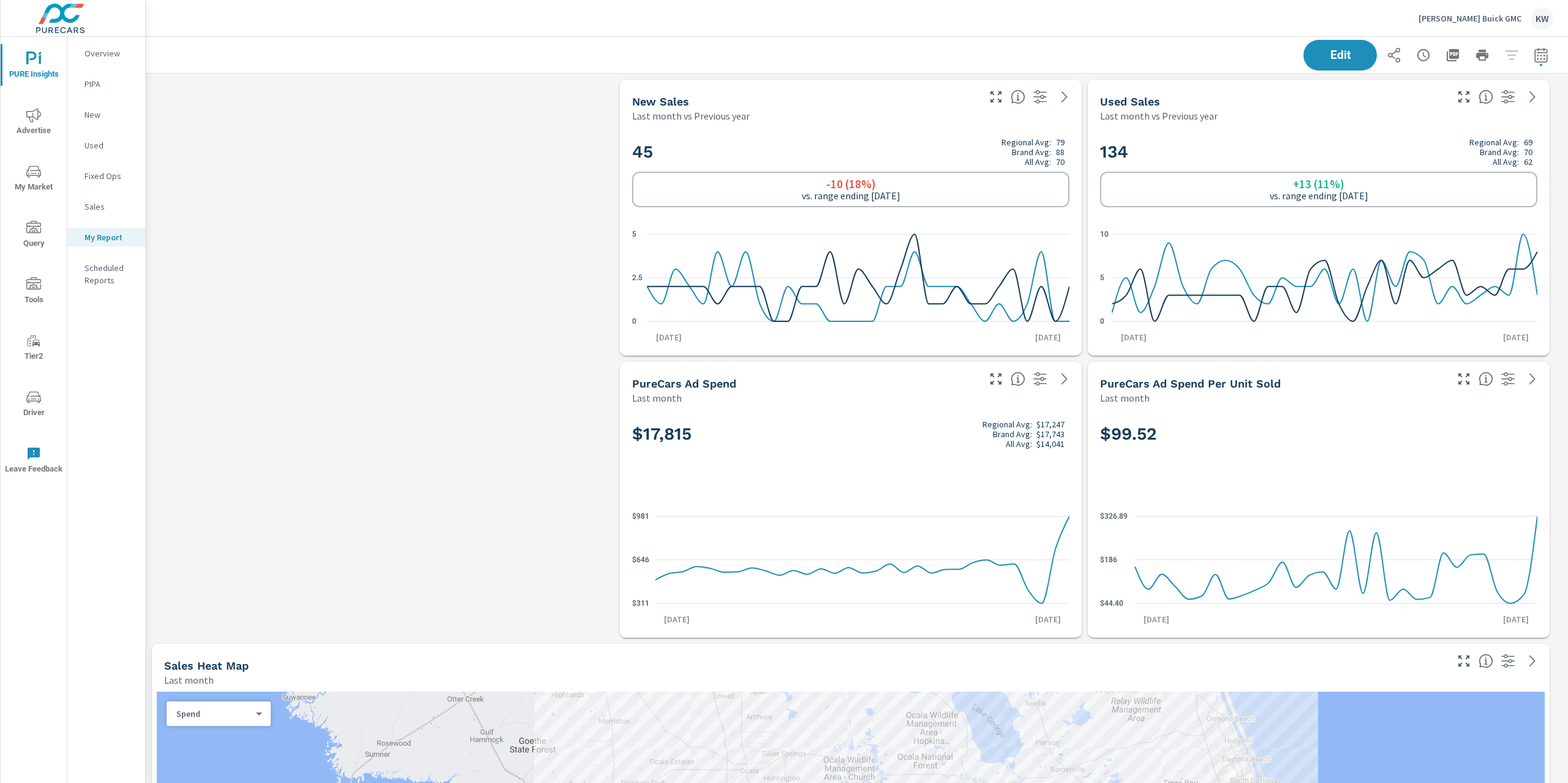
scroll to position [5247, 1436]
click at [120, 53] on p "Overview" at bounding box center [110, 53] width 51 height 12
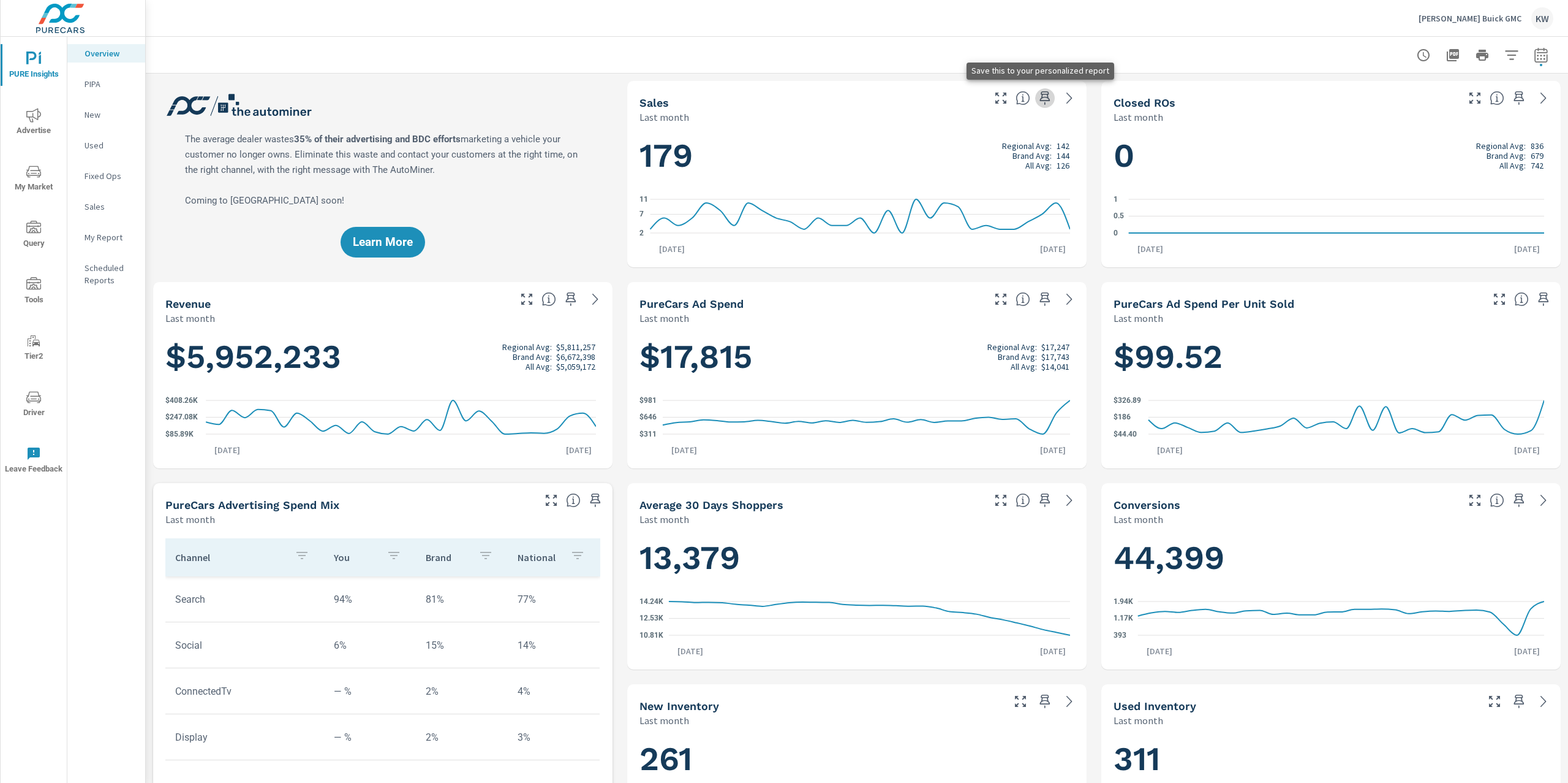
click at [1038, 99] on icon "button" at bounding box center [1045, 98] width 15 height 15
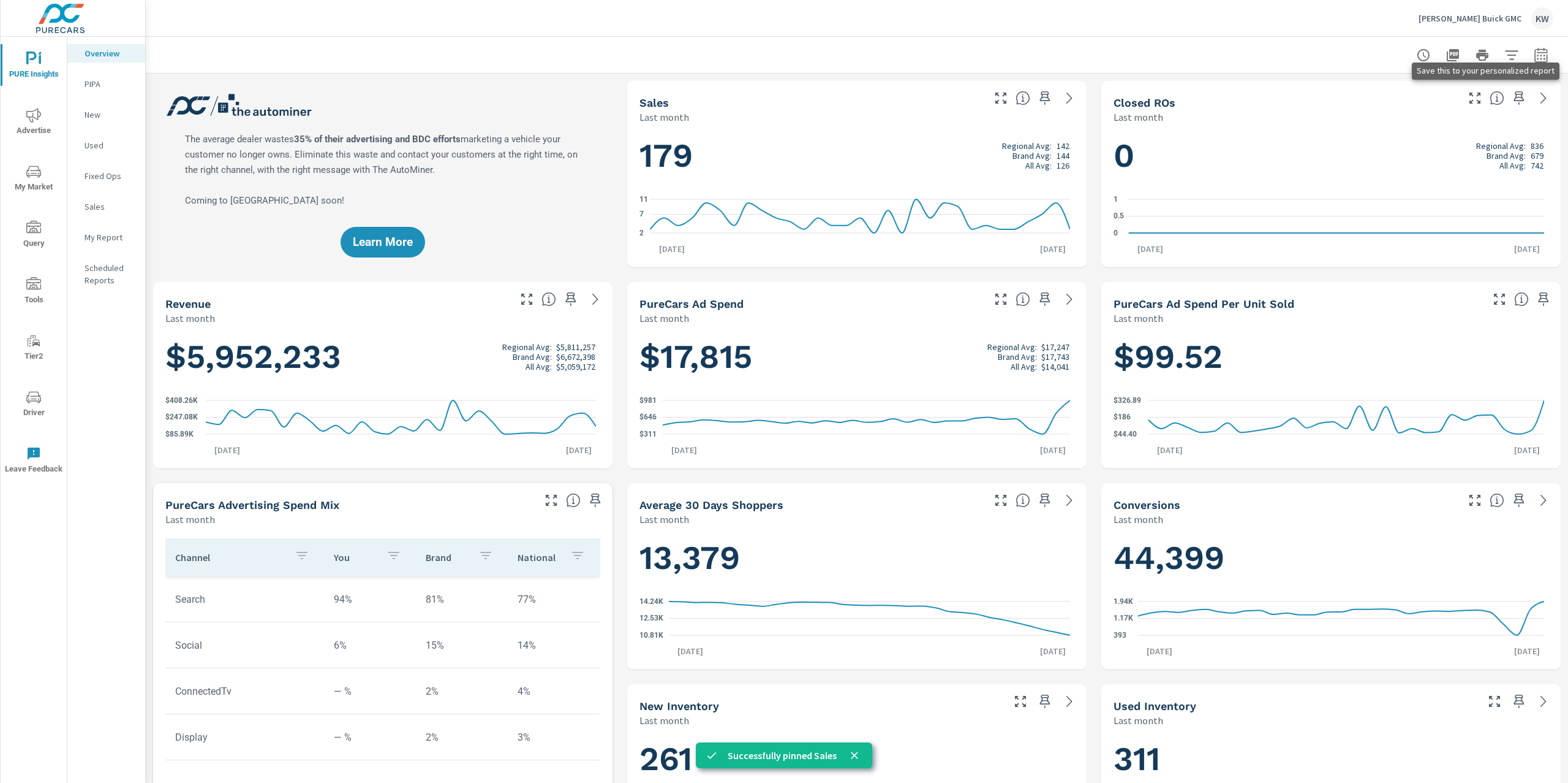
click at [1512, 101] on icon "button" at bounding box center [1519, 98] width 15 height 15
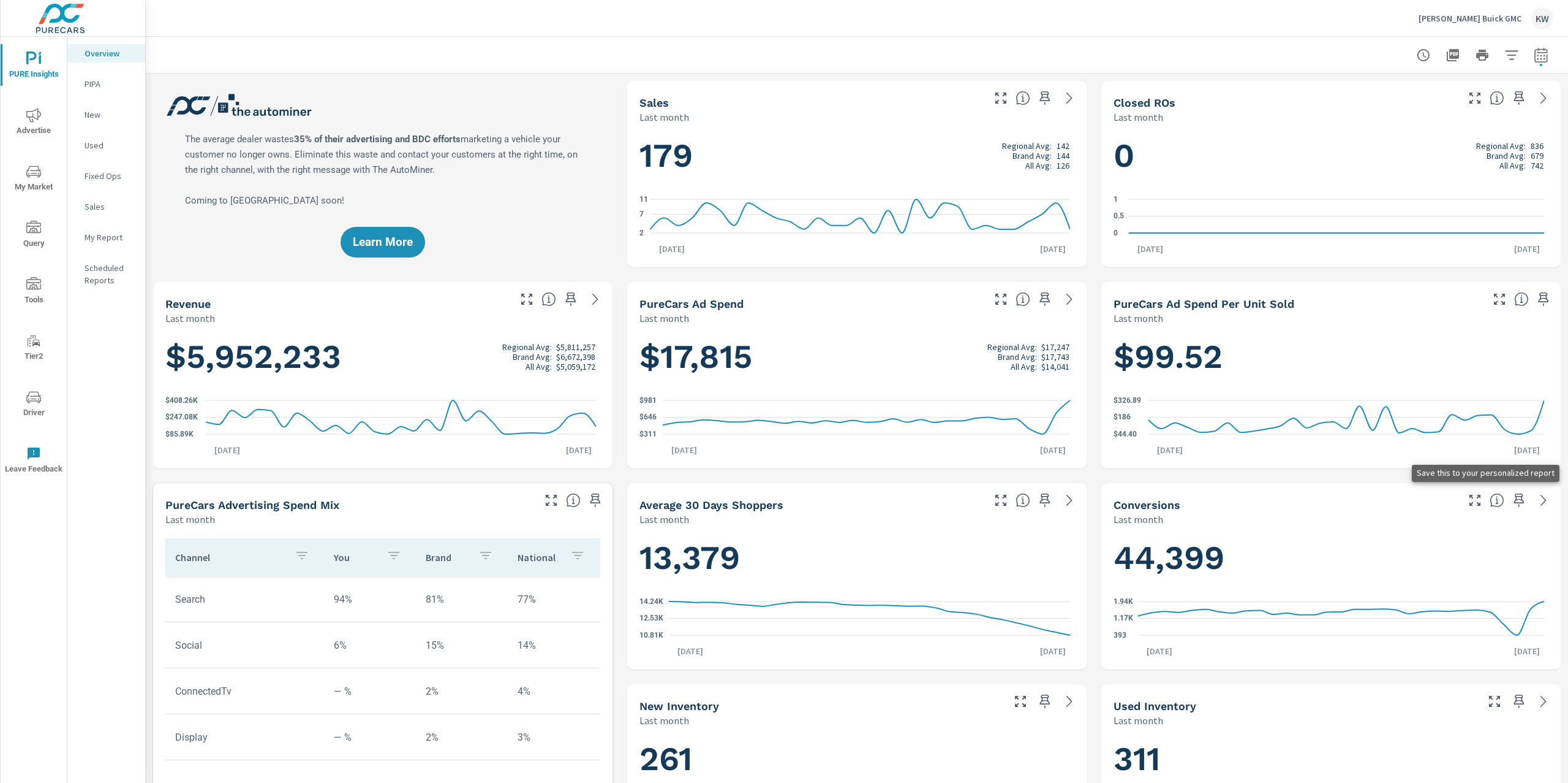
scroll to position [1, 0]
click at [1512, 500] on icon "button" at bounding box center [1519, 500] width 15 height 15
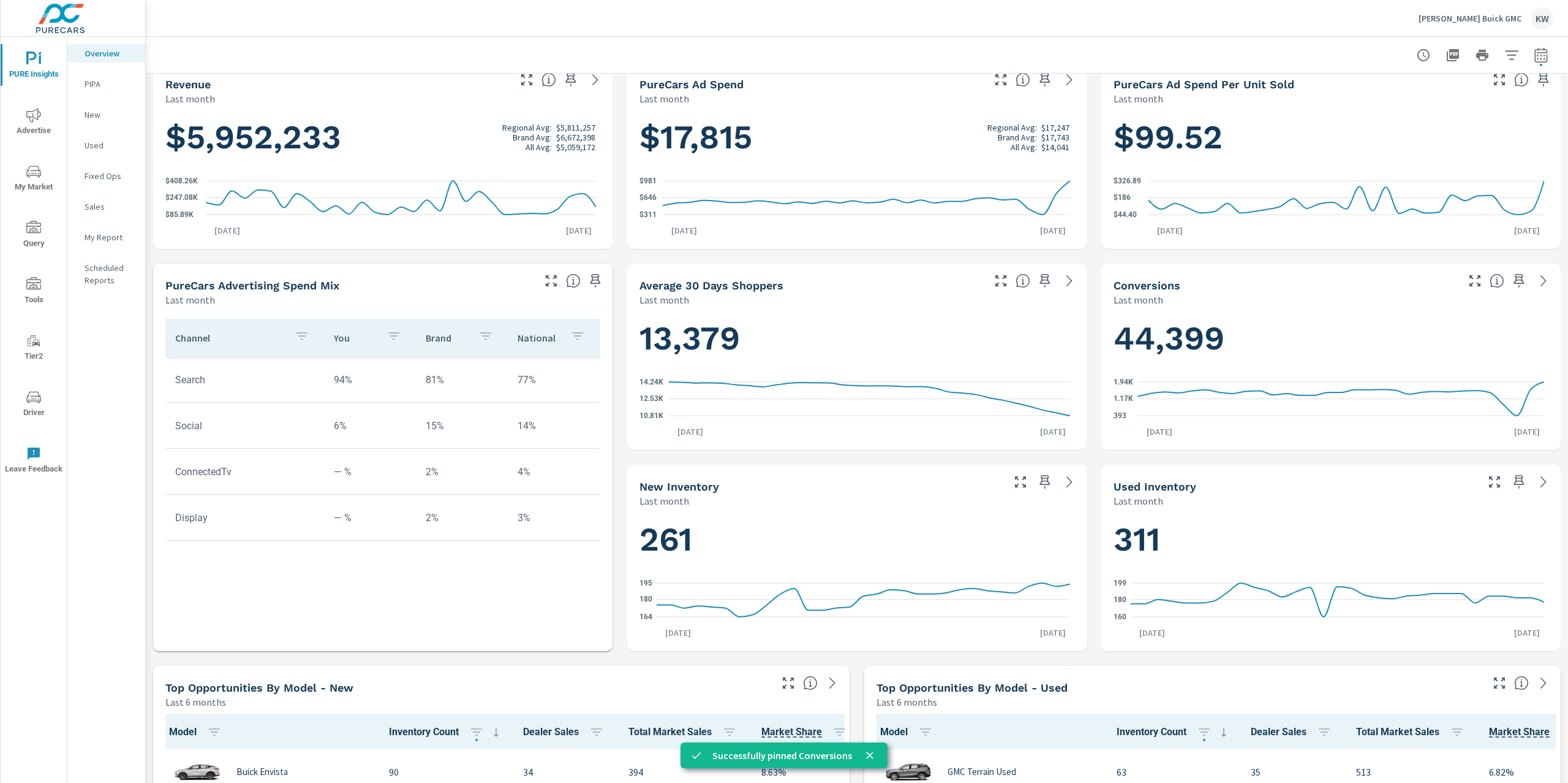
scroll to position [224, 0]
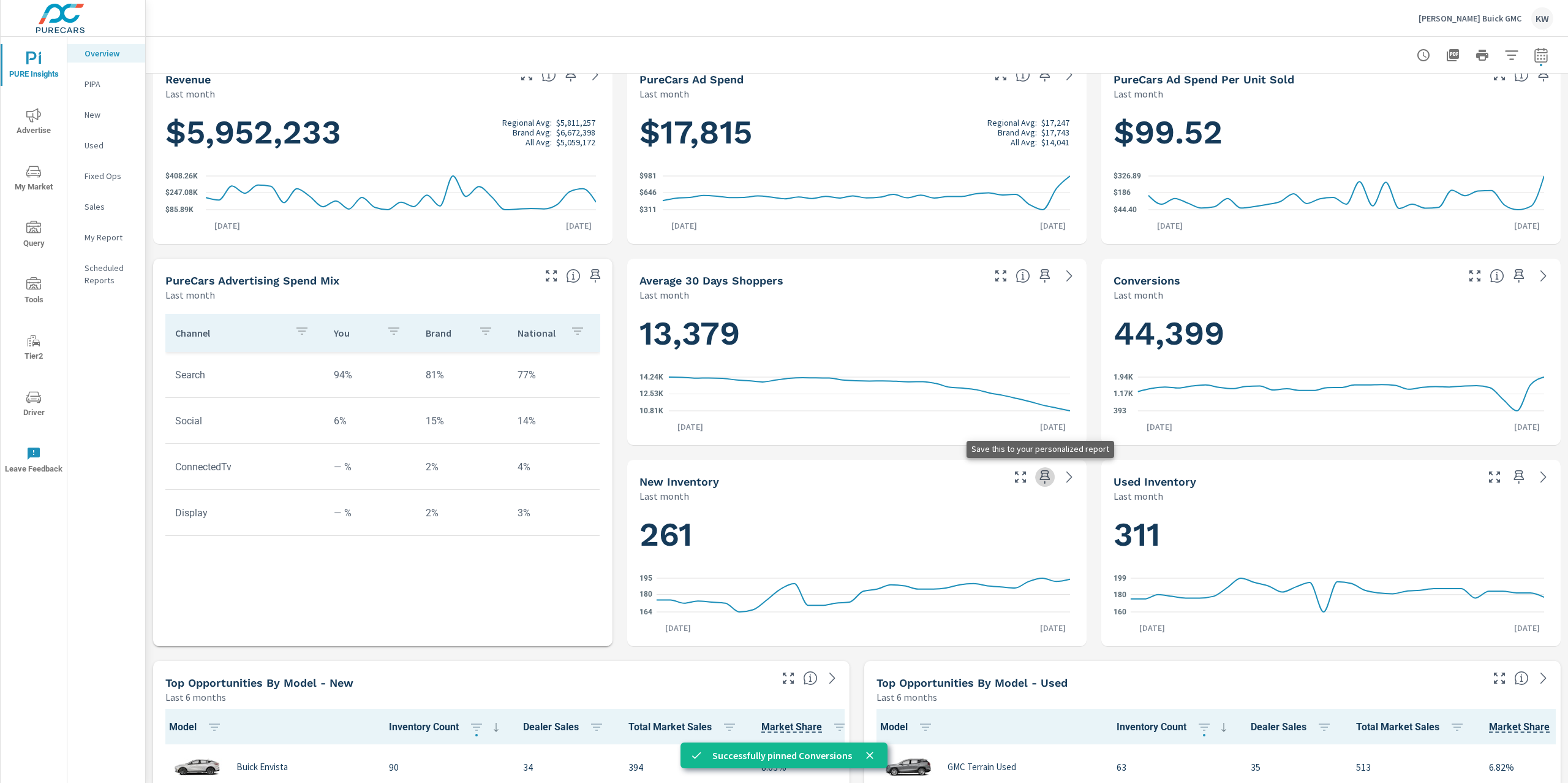
click at [1038, 477] on icon "button" at bounding box center [1045, 477] width 15 height 15
click at [1514, 477] on icon "button" at bounding box center [1519, 476] width 10 height 14
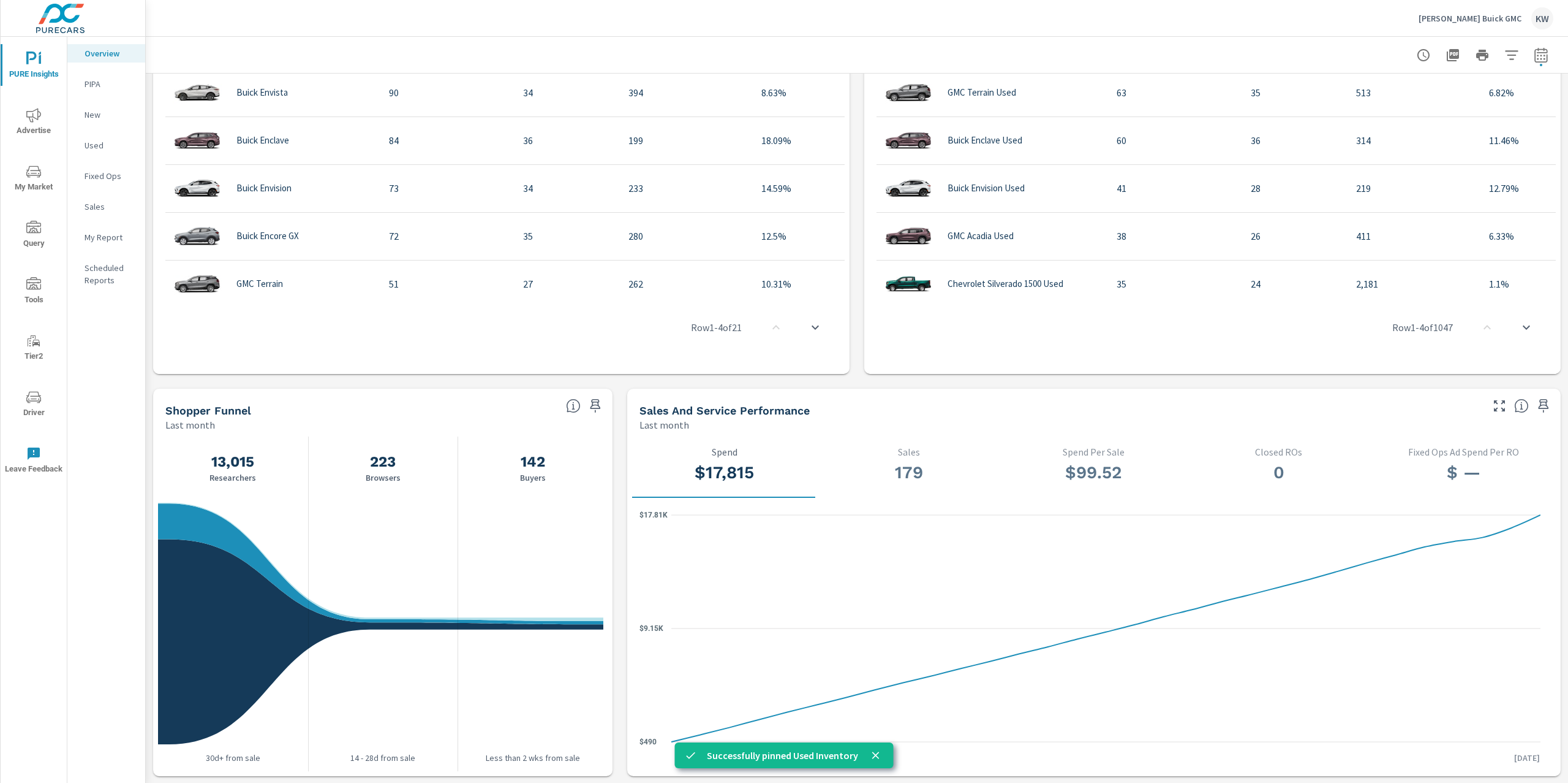
scroll to position [901, 0]
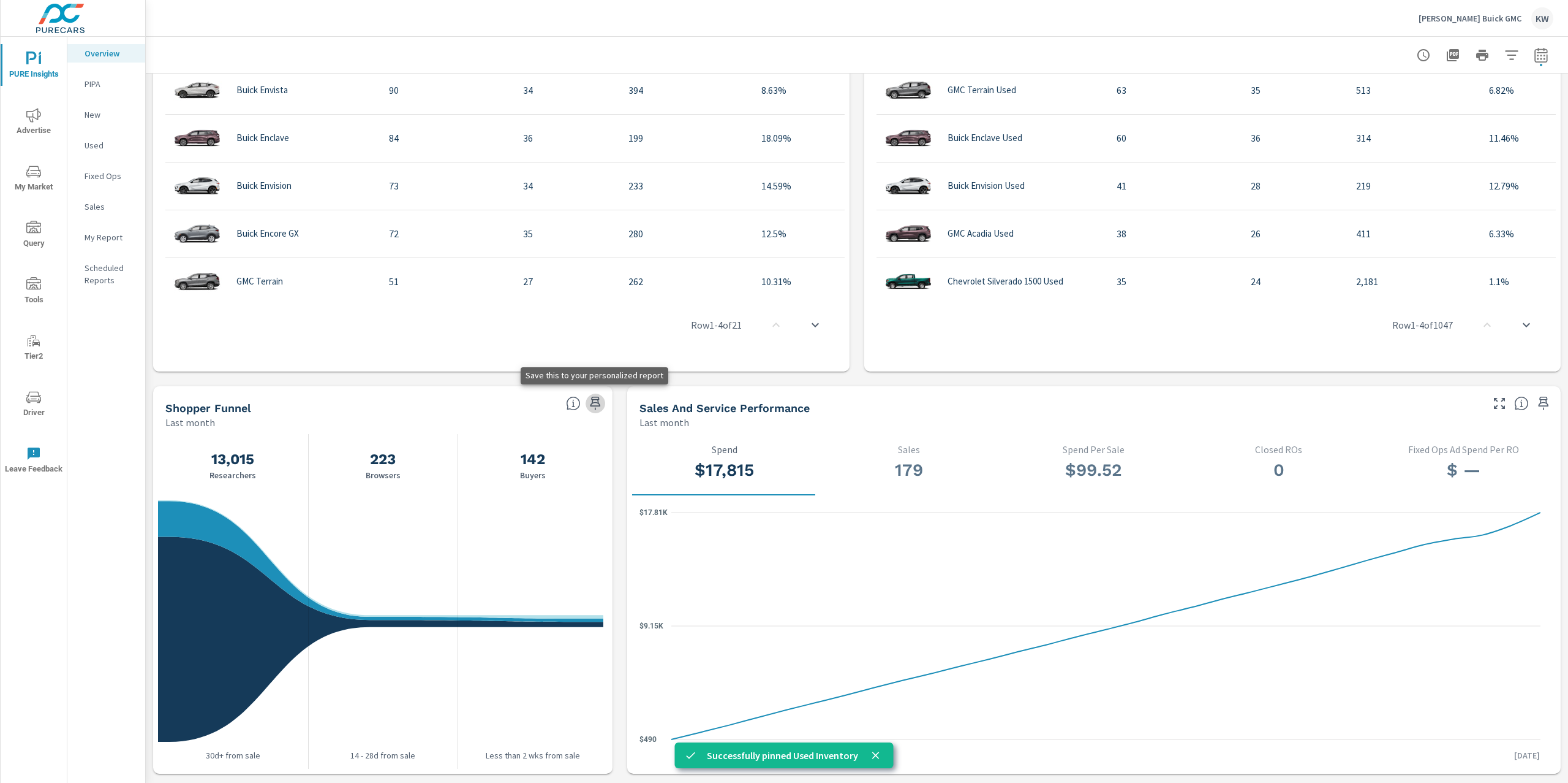
click at [596, 405] on icon "button" at bounding box center [595, 403] width 10 height 14
click at [106, 232] on p "My Report" at bounding box center [110, 236] width 51 height 12
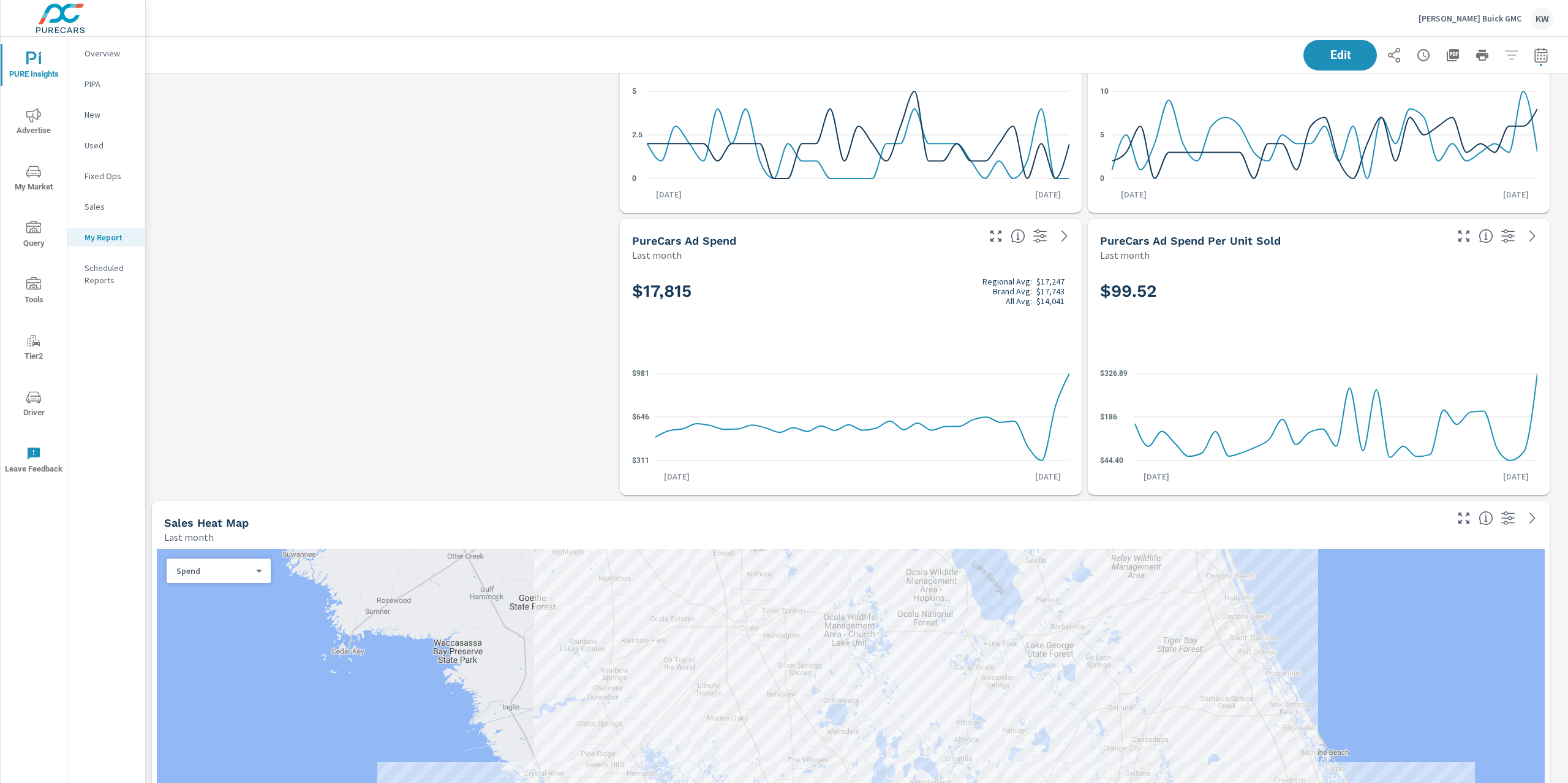
scroll to position [145, 0]
drag, startPoint x: 1327, startPoint y: 51, endPoint x: 1357, endPoint y: 60, distance: 31.3
click at [1328, 51] on span "Edit" at bounding box center [1340, 55] width 50 height 12
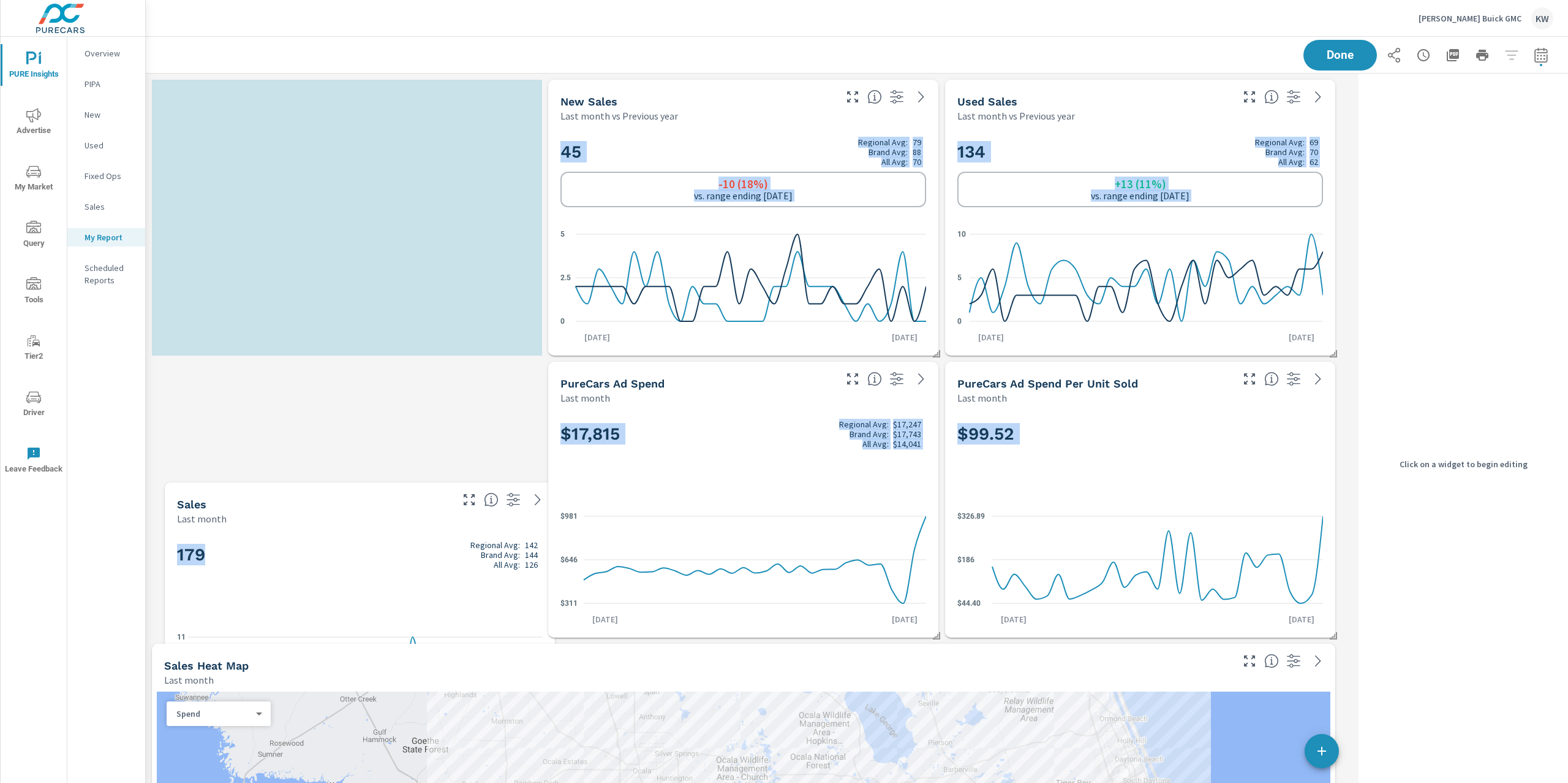
scroll to position [5, 5]
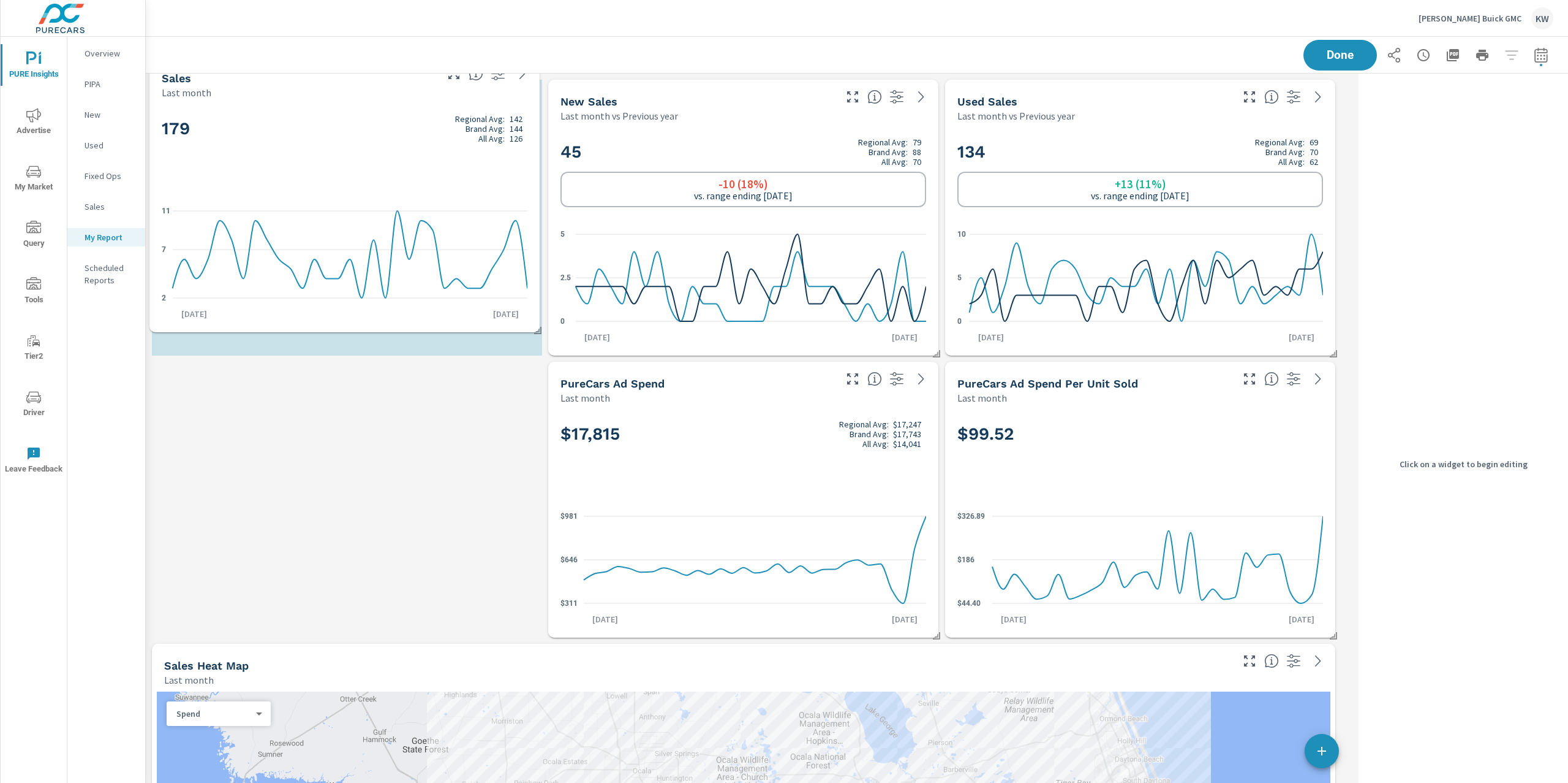
drag, startPoint x: 368, startPoint y: 425, endPoint x: 364, endPoint y: 129, distance: 296.0
click at [364, 128] on h2 "179 Regional Avg: 142 Brand Avg: 144 All Avg: 126" at bounding box center [345, 128] width 366 height 29
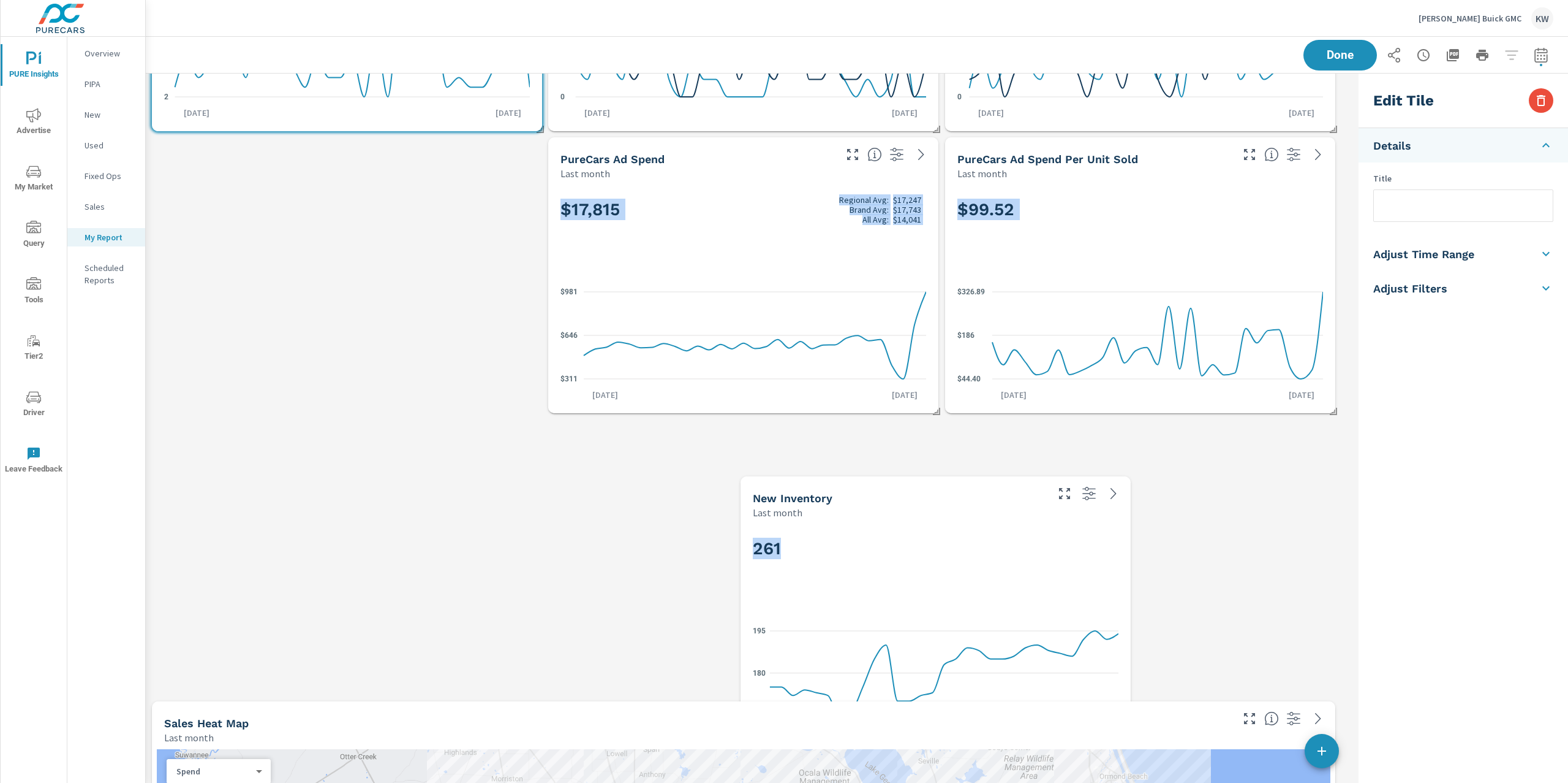
scroll to position [0, 0]
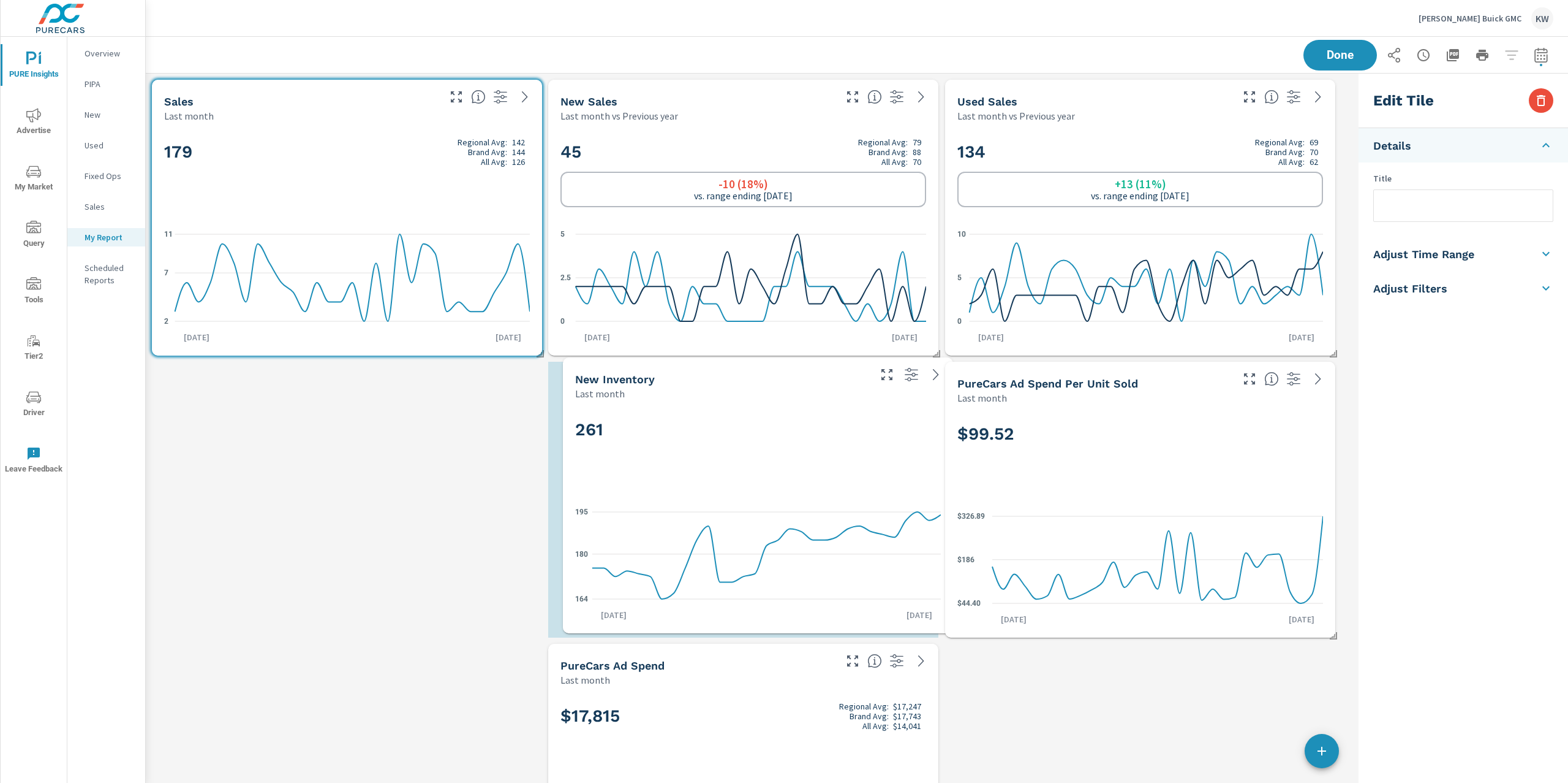
drag, startPoint x: 364, startPoint y: 466, endPoint x: 775, endPoint y: 425, distance: 413.0
click at [775, 425] on h2 "261" at bounding box center [758, 429] width 366 height 21
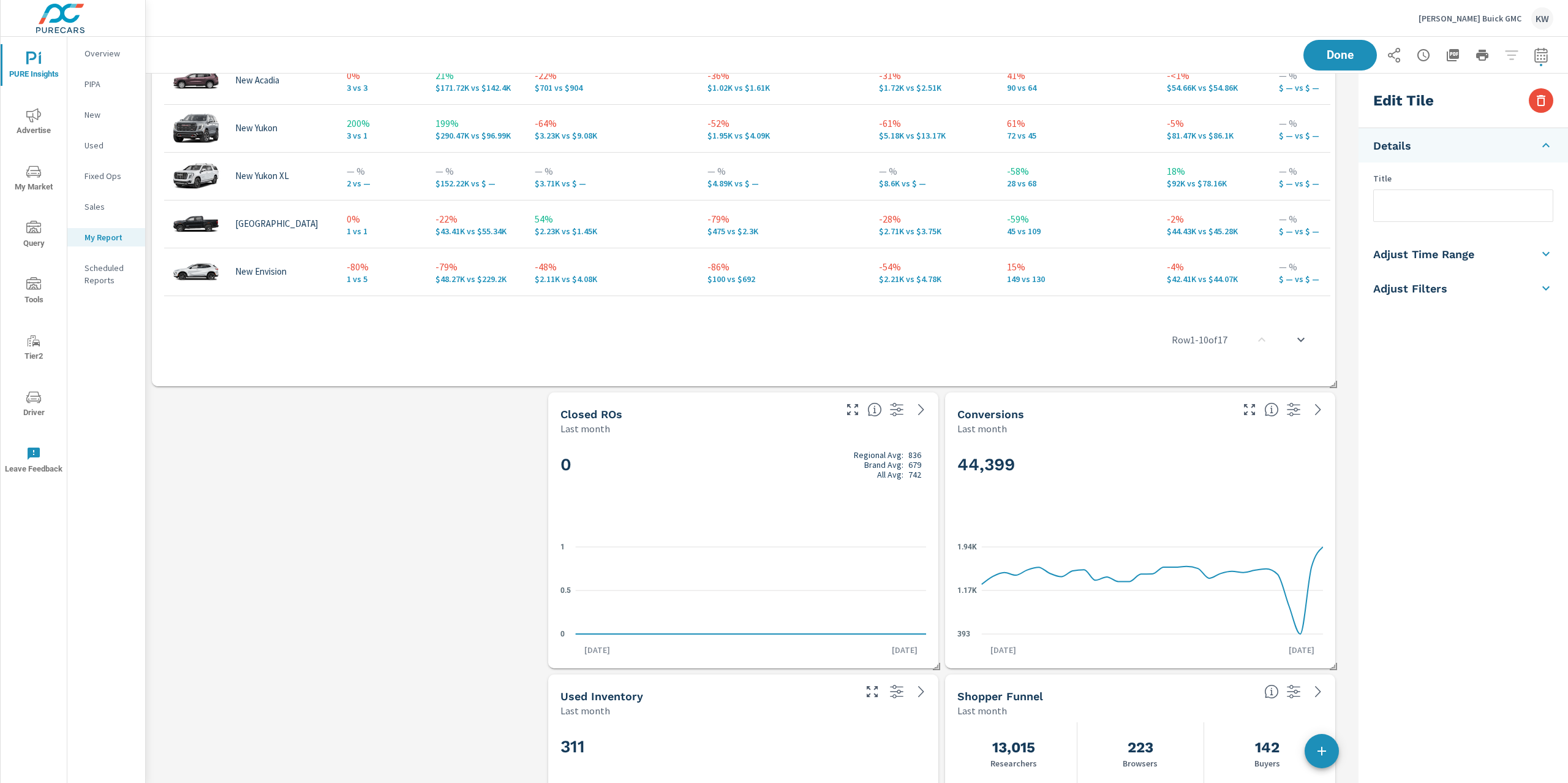
scroll to position [1960, 0]
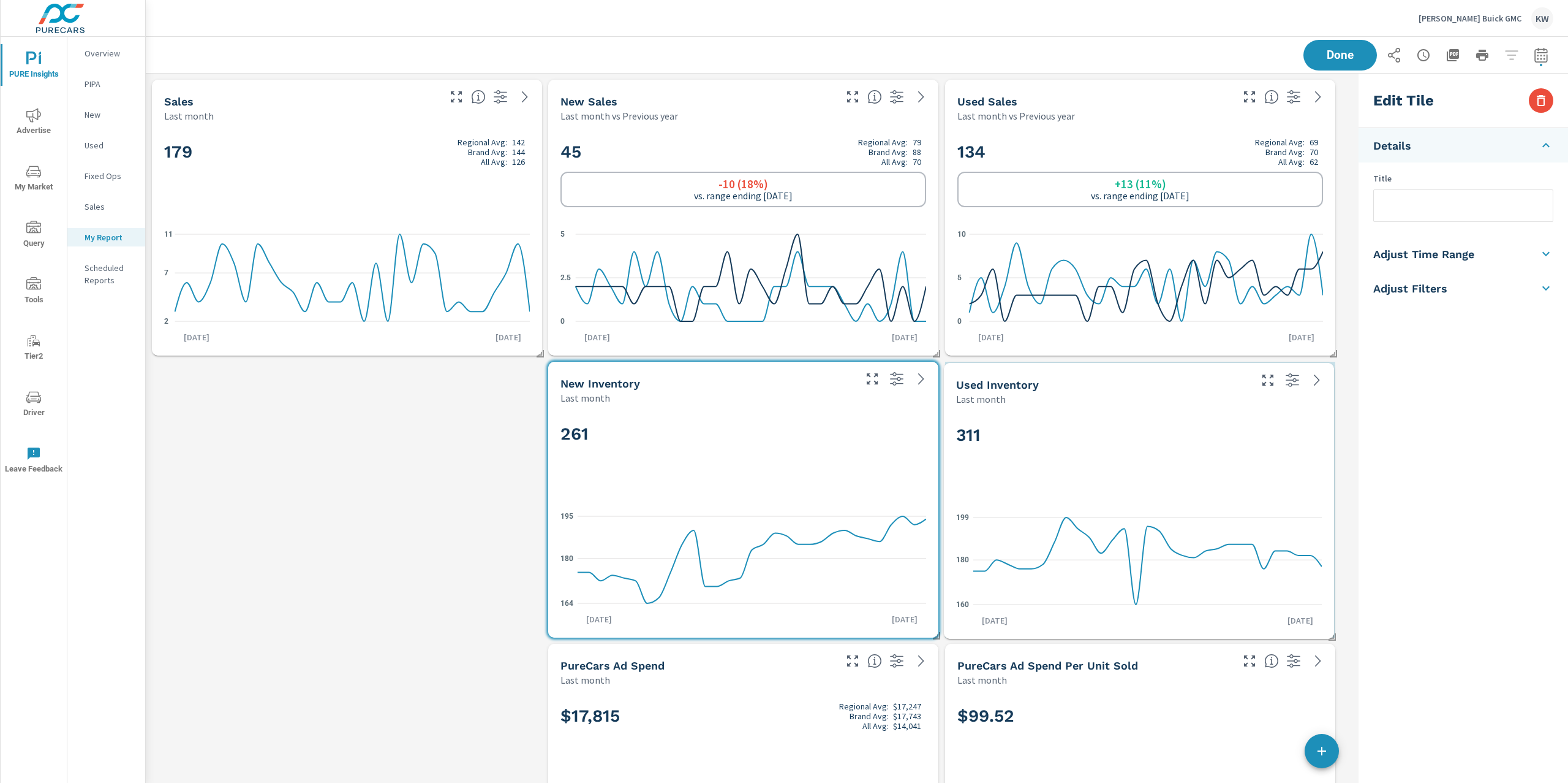
drag, startPoint x: 736, startPoint y: 601, endPoint x: 1131, endPoint y: 448, distance: 423.6
click at [1131, 448] on div "311" at bounding box center [1140, 455] width 366 height 75
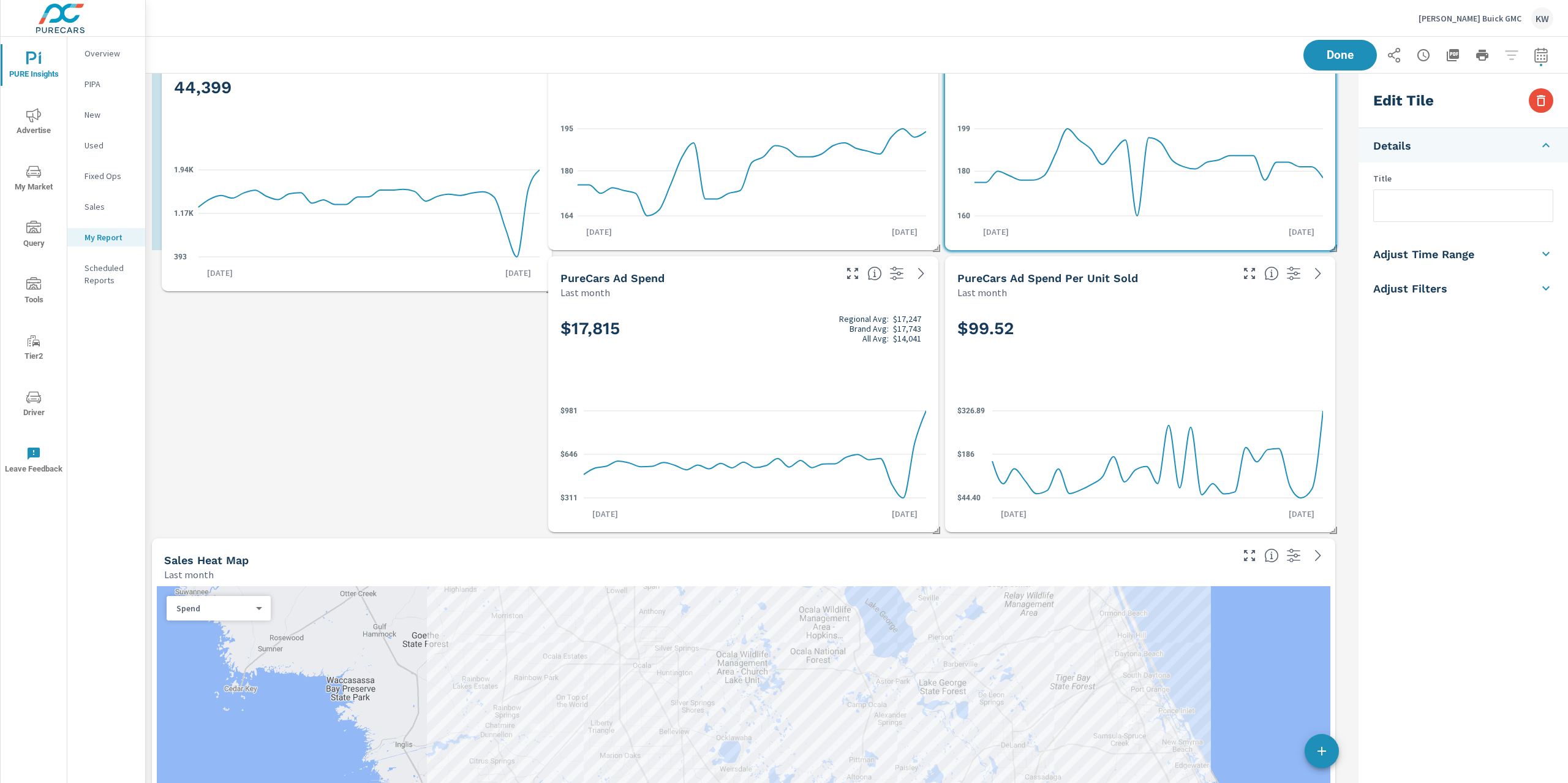
drag, startPoint x: 1122, startPoint y: 347, endPoint x: 350, endPoint y: 142, distance: 798.8
click at [352, 146] on div "44,399 393 1.17K 1.94K Aug 1st Aug 31st" at bounding box center [357, 175] width 381 height 223
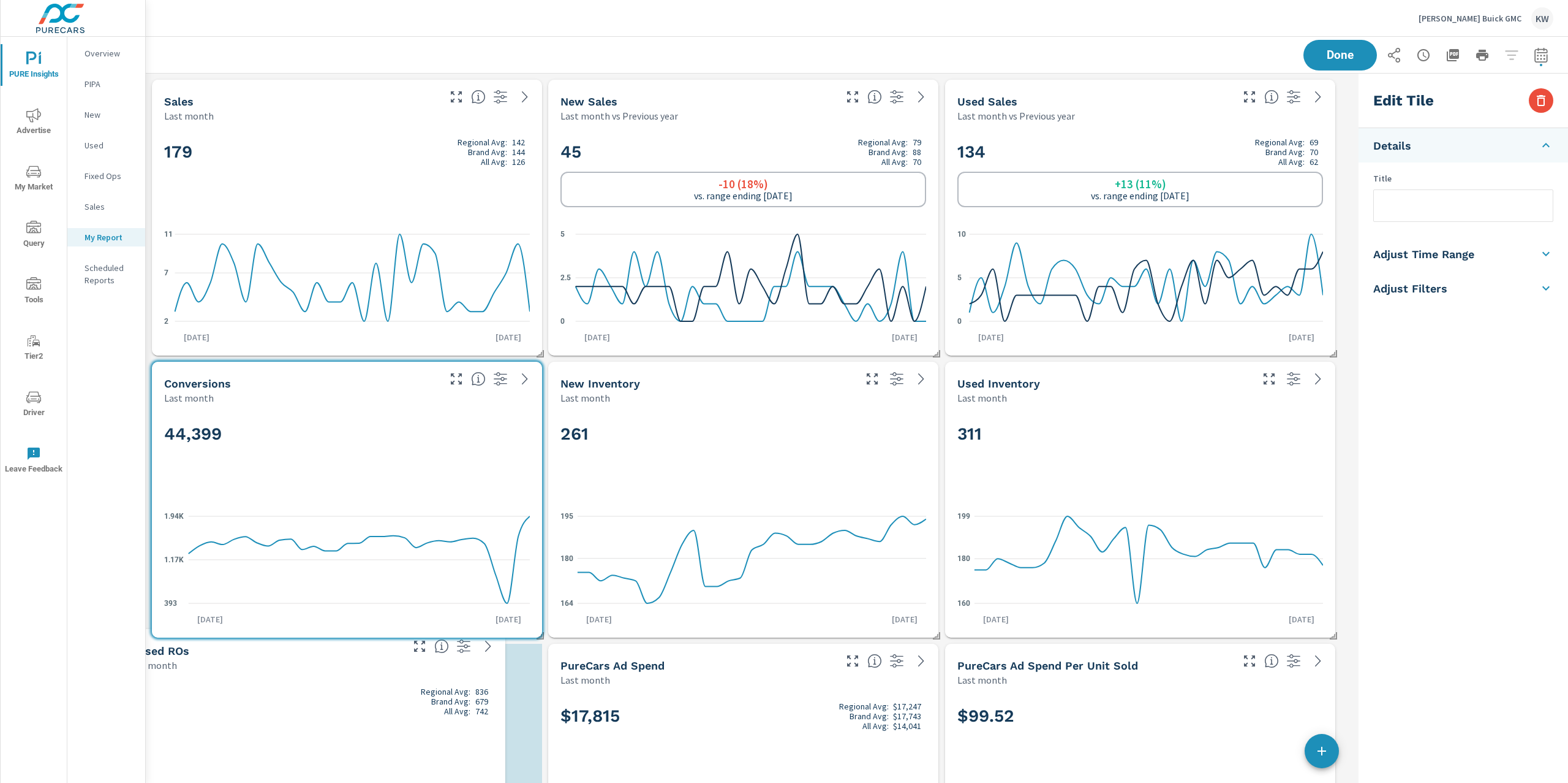
drag, startPoint x: 790, startPoint y: 545, endPoint x: 367, endPoint y: 753, distance: 471.4
click at [362, 752] on div "0 Regional Avg: 836 Brand Avg: 679 All Avg: 742" at bounding box center [310, 722] width 366 height 75
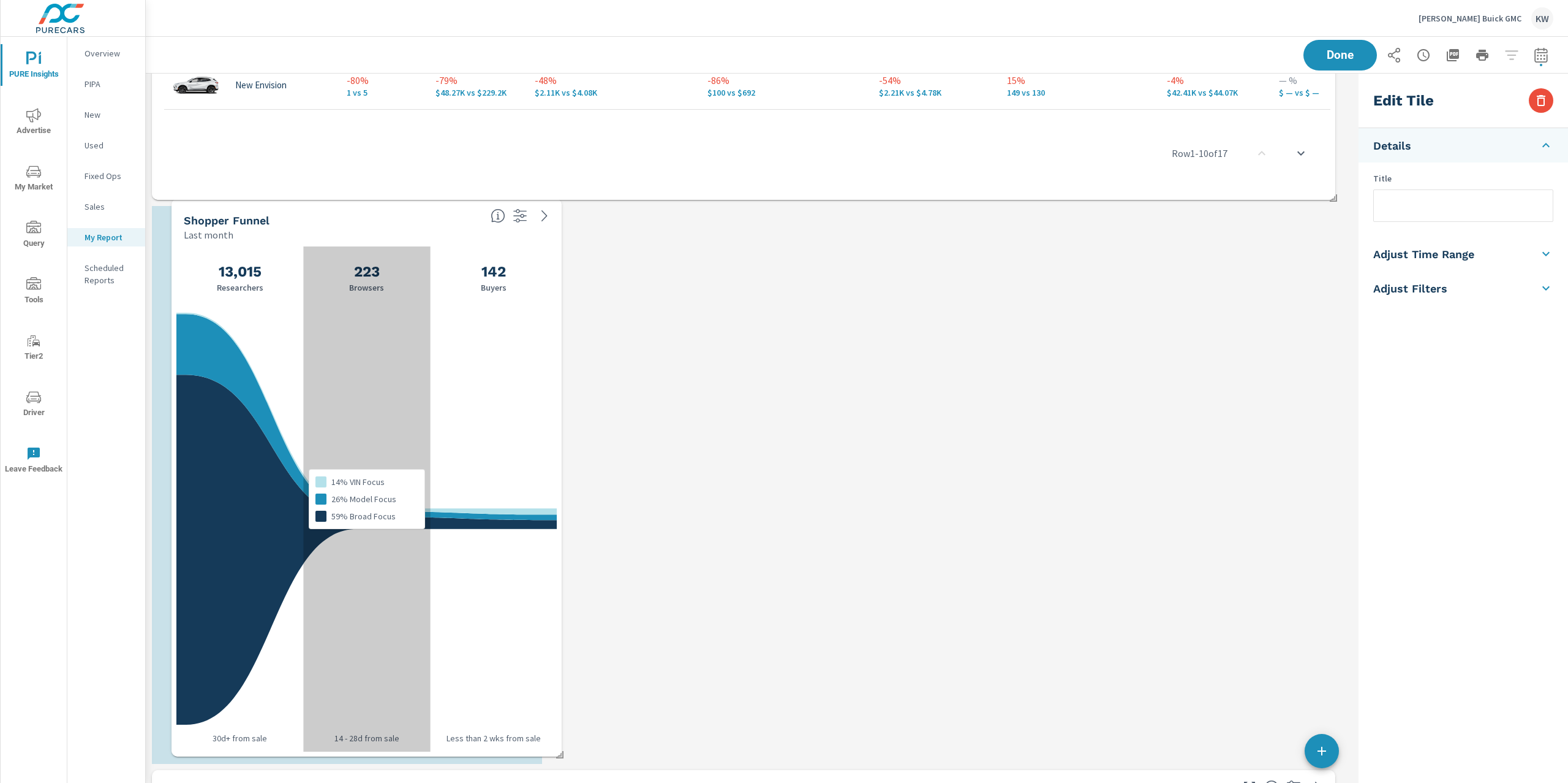
drag, startPoint x: 1080, startPoint y: 386, endPoint x: 291, endPoint y: 386, distance: 789.0
click at [288, 383] on div "13,015 Researchers 223 Browsers 142 Buyers 14% VIN Focus 26% Model Focus 59% Br…" at bounding box center [367, 498] width 381 height 505
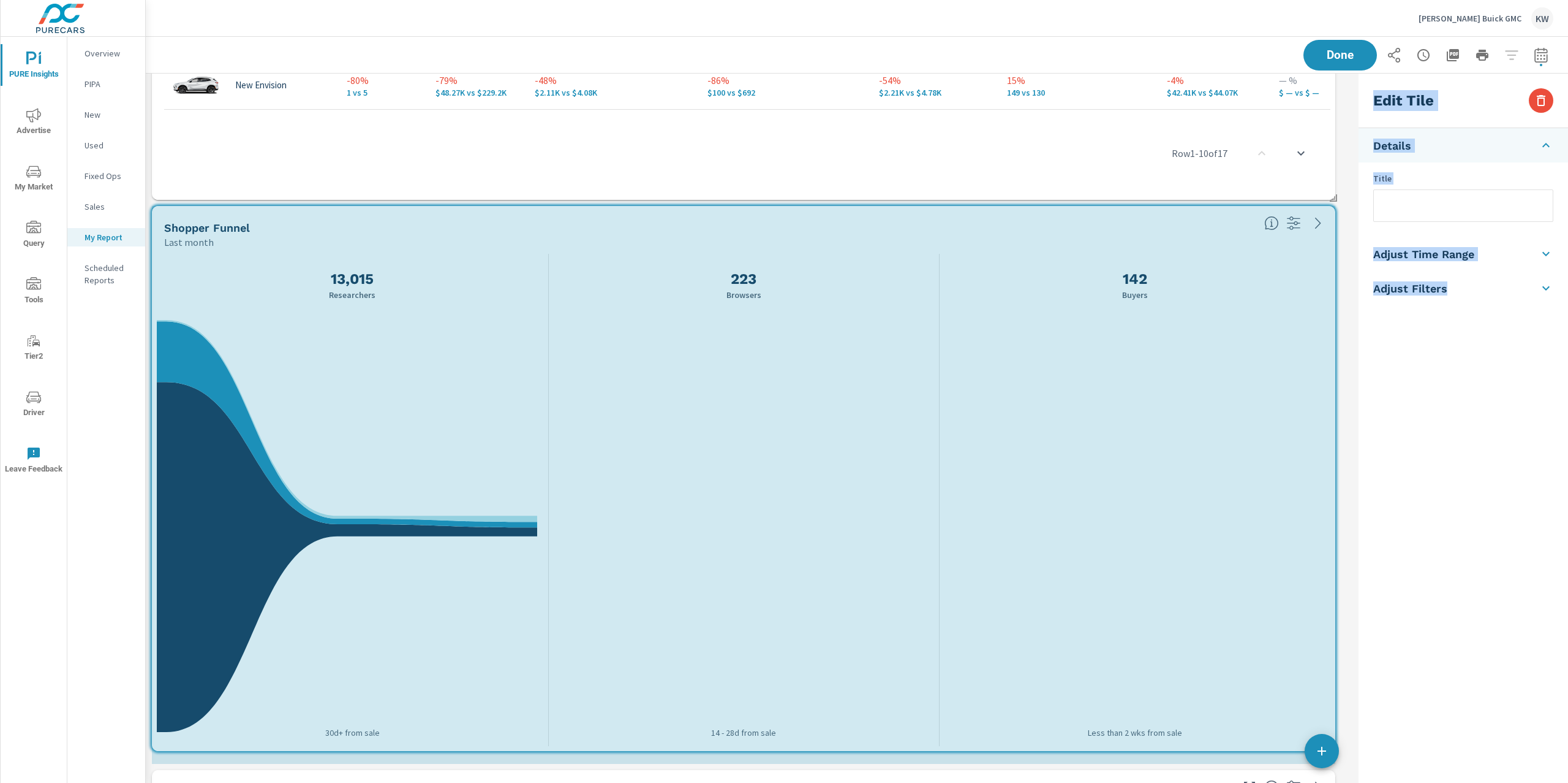
drag, startPoint x: 542, startPoint y: 756, endPoint x: 1354, endPoint y: 743, distance: 812.1
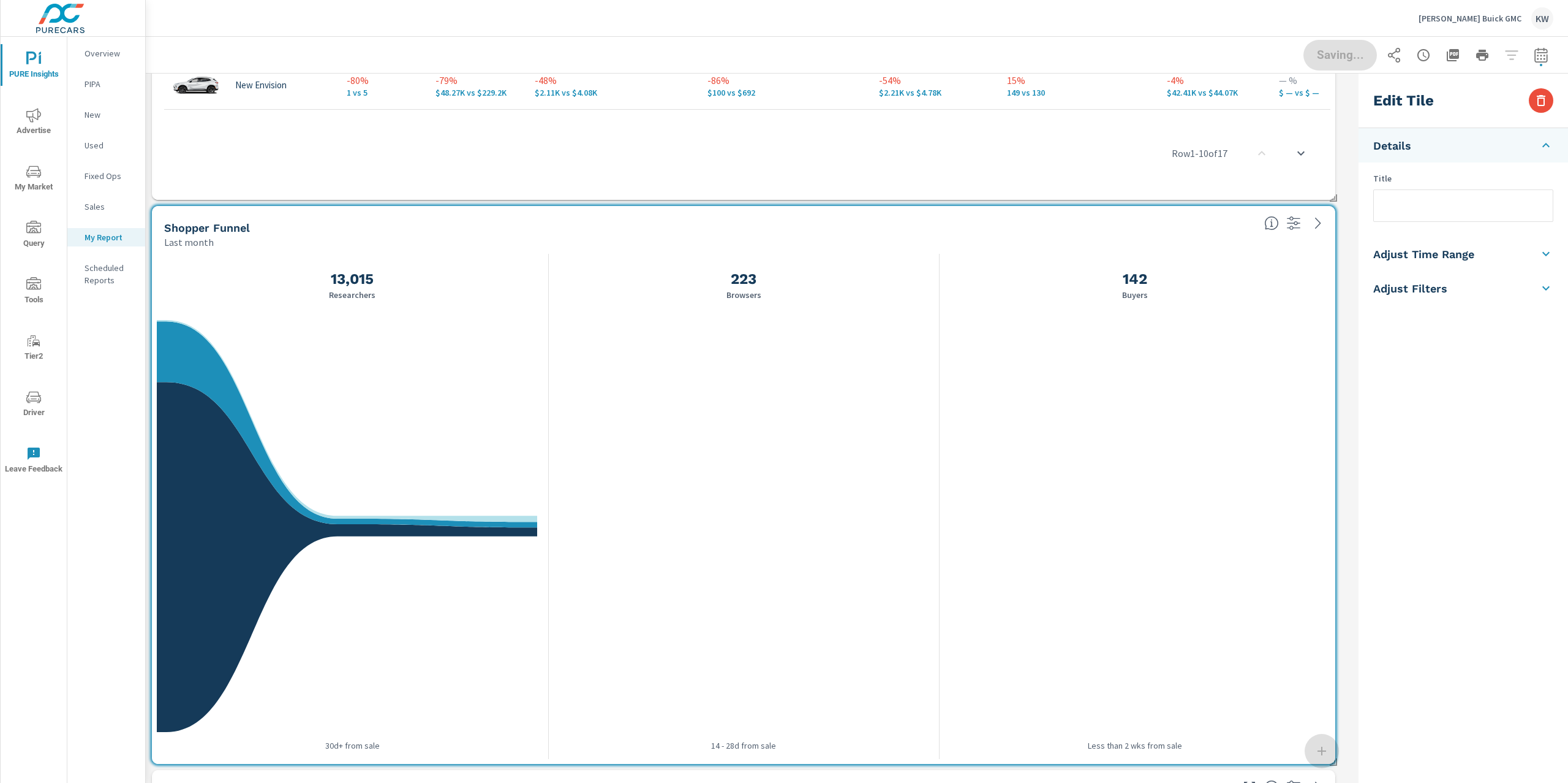
click at [1451, 258] on h5 "Adjust Time Range" at bounding box center [1423, 254] width 101 height 14
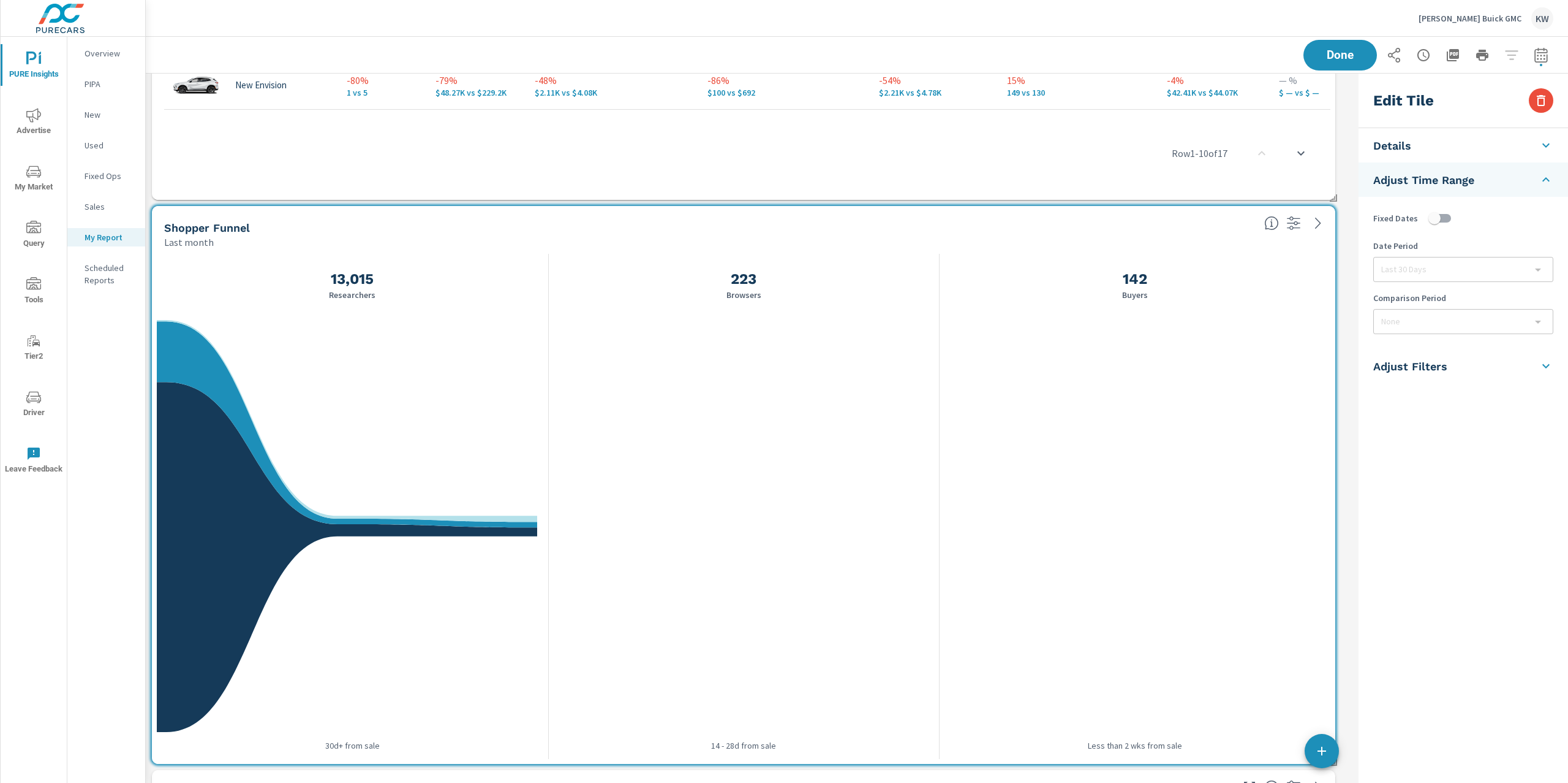
click at [1447, 220] on input "checkbox" at bounding box center [1434, 218] width 70 height 23
checkbox input "true"
click at [1446, 315] on body "PURE Insights Advertise My Market Query Tools Tier2 Driver Leave Feedback Overv…" at bounding box center [784, 391] width 1568 height 783
click at [1431, 372] on li "Previous Period" at bounding box center [1463, 372] width 178 height 22
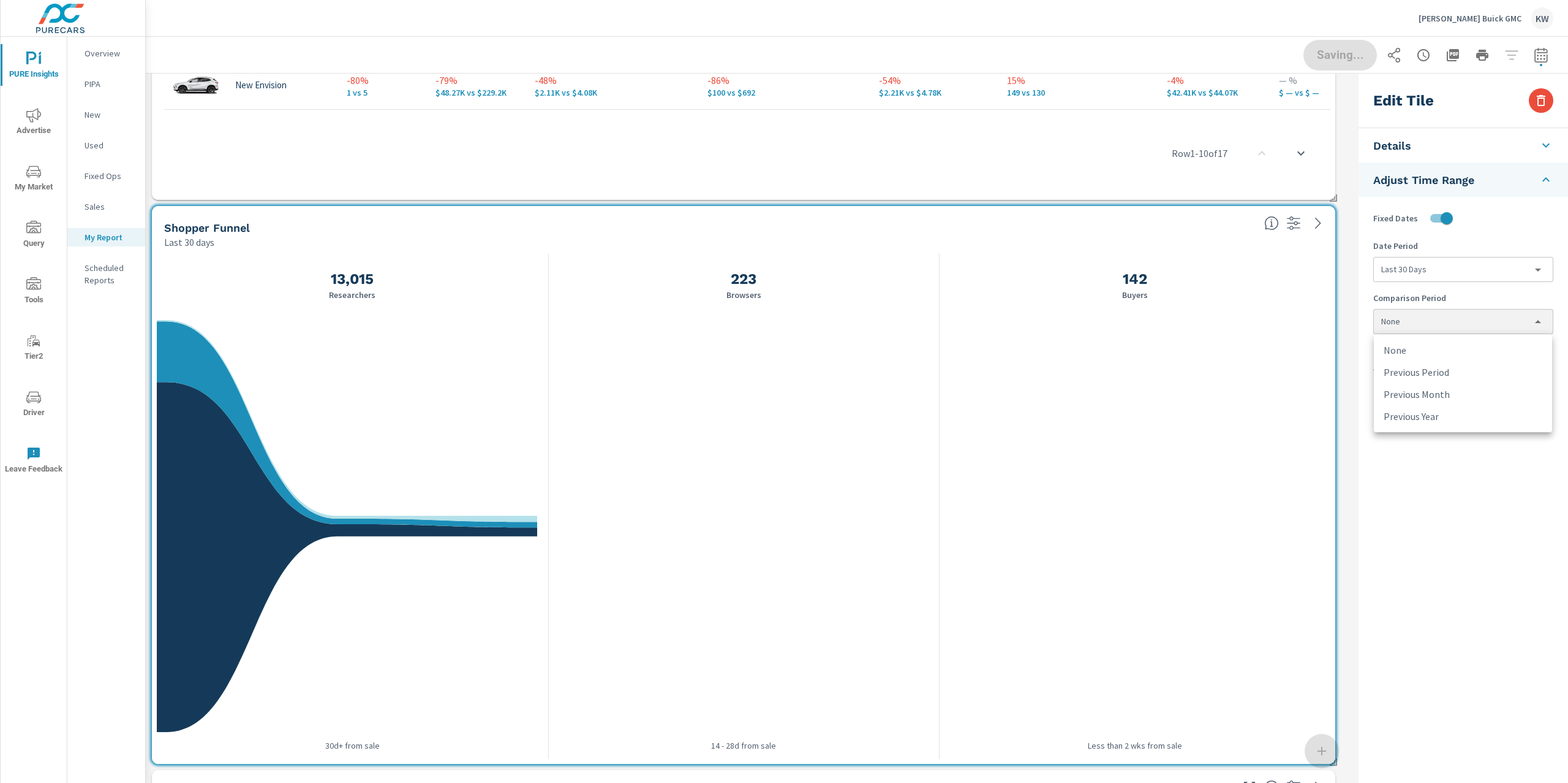
type input "currentPeriodStart"
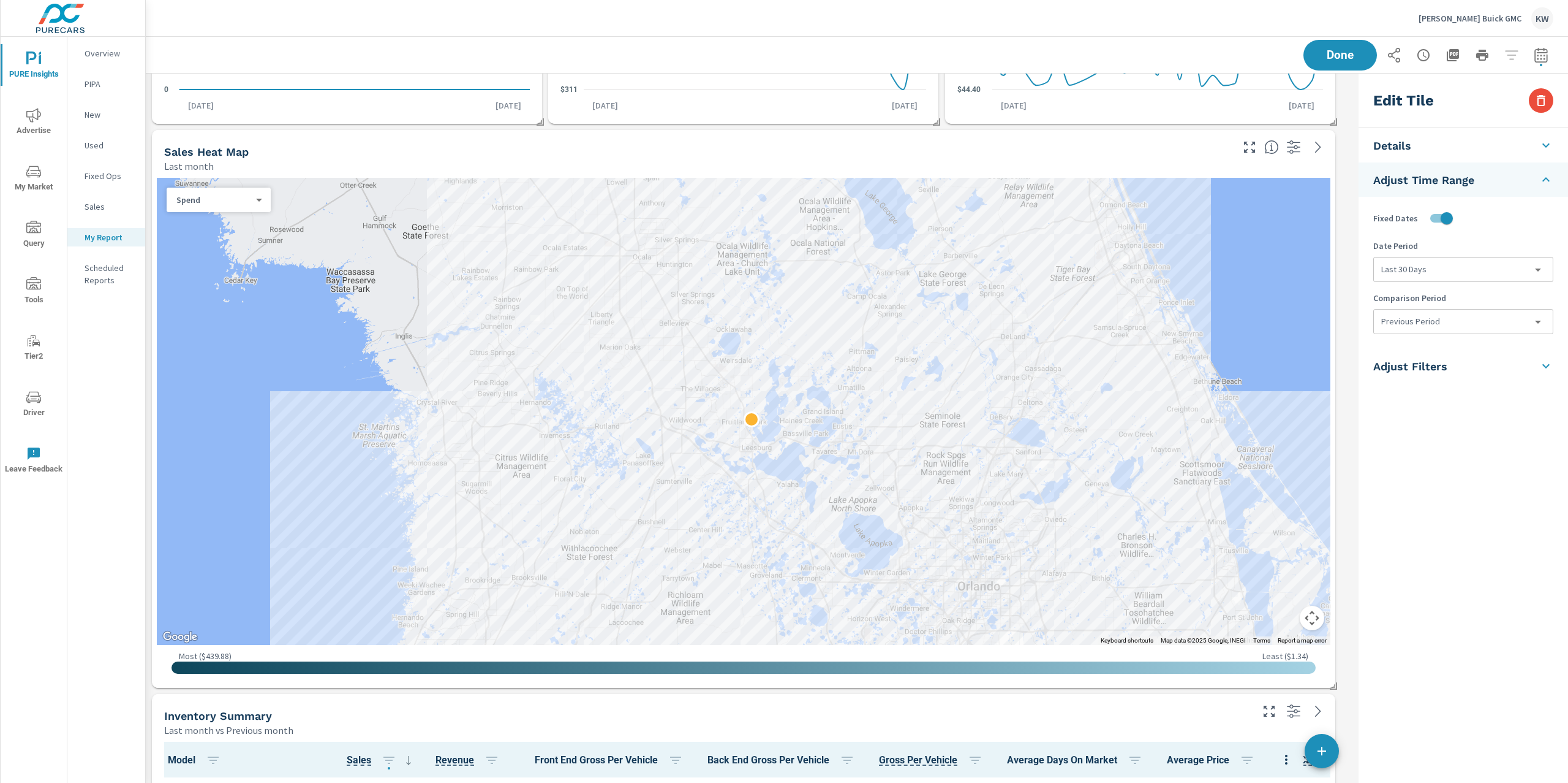
click at [254, 202] on div "Spend" at bounding box center [213, 200] width 94 height 12
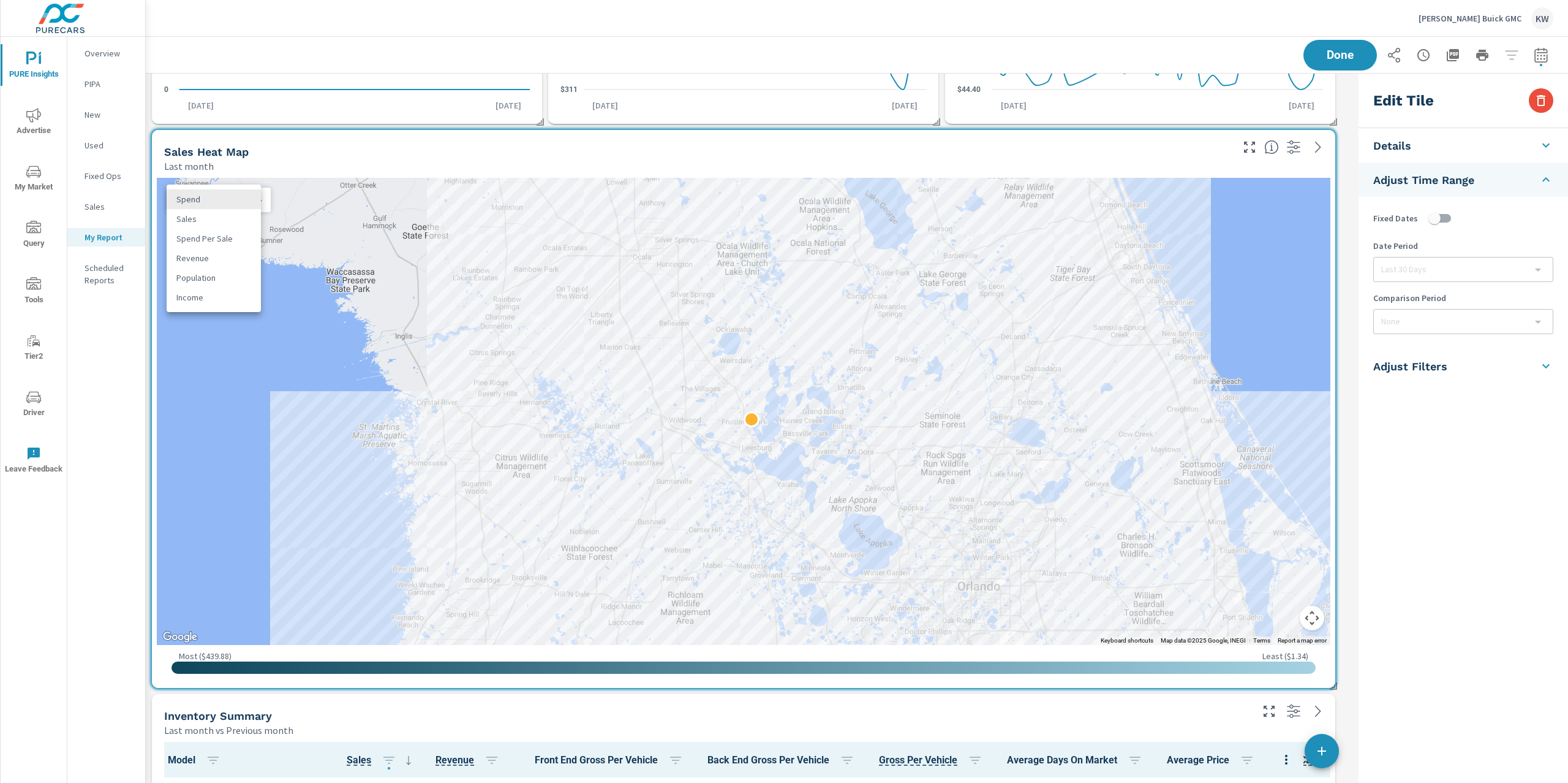
type input "Sales Heat Map"
checkbox input "false"
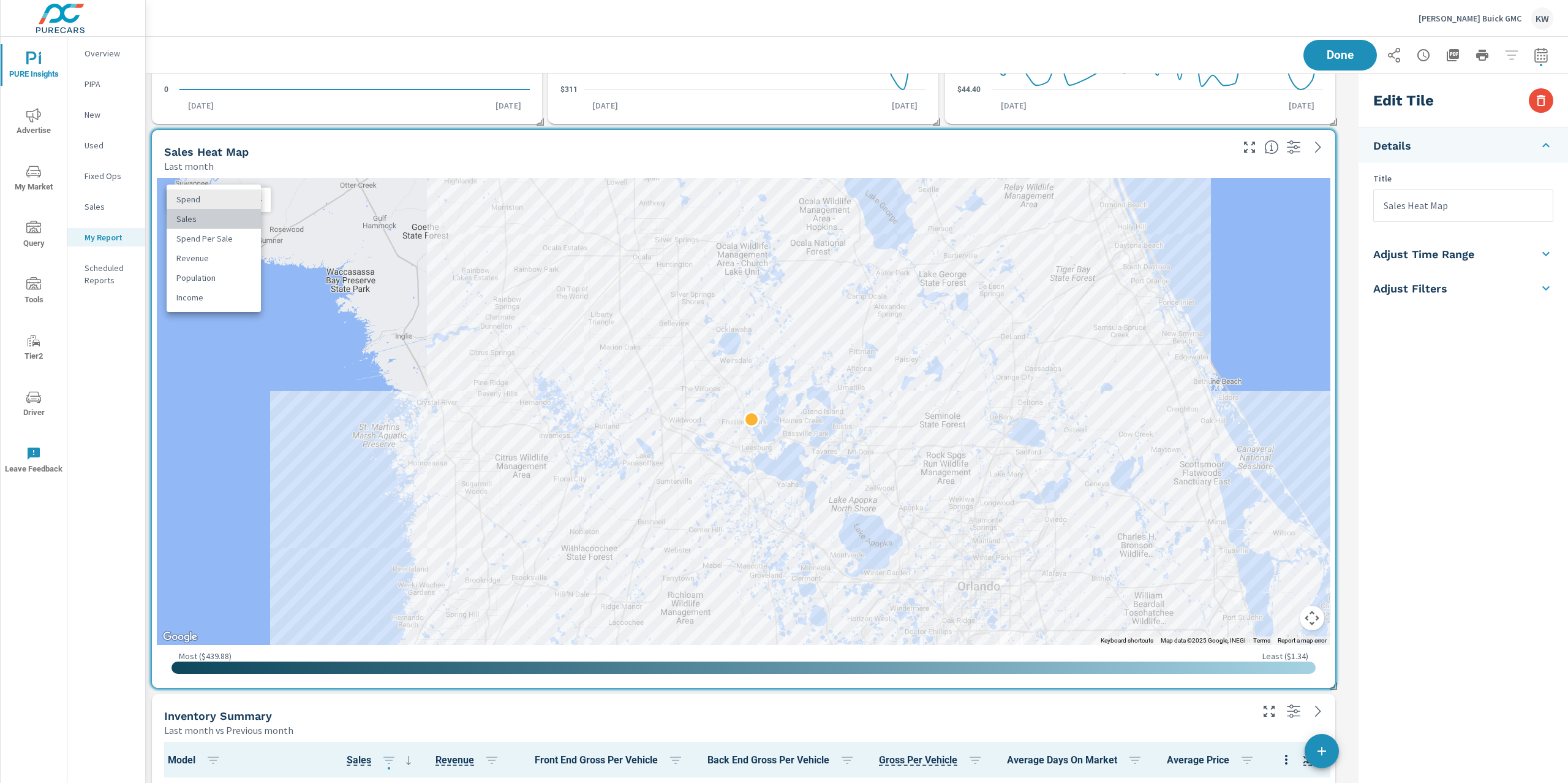
click at [240, 214] on li "Sales" at bounding box center [213, 218] width 94 height 19
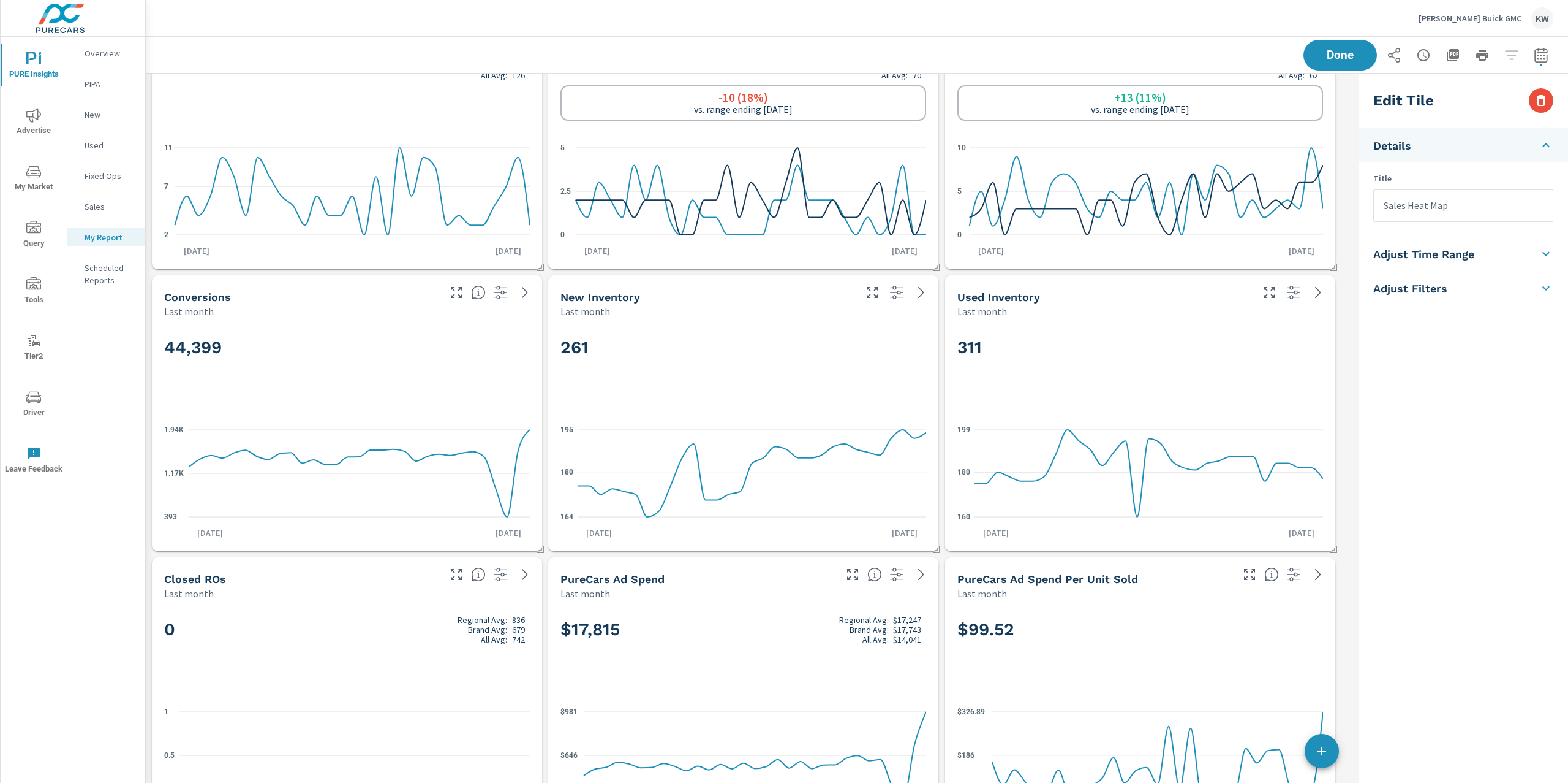
scroll to position [79, 0]
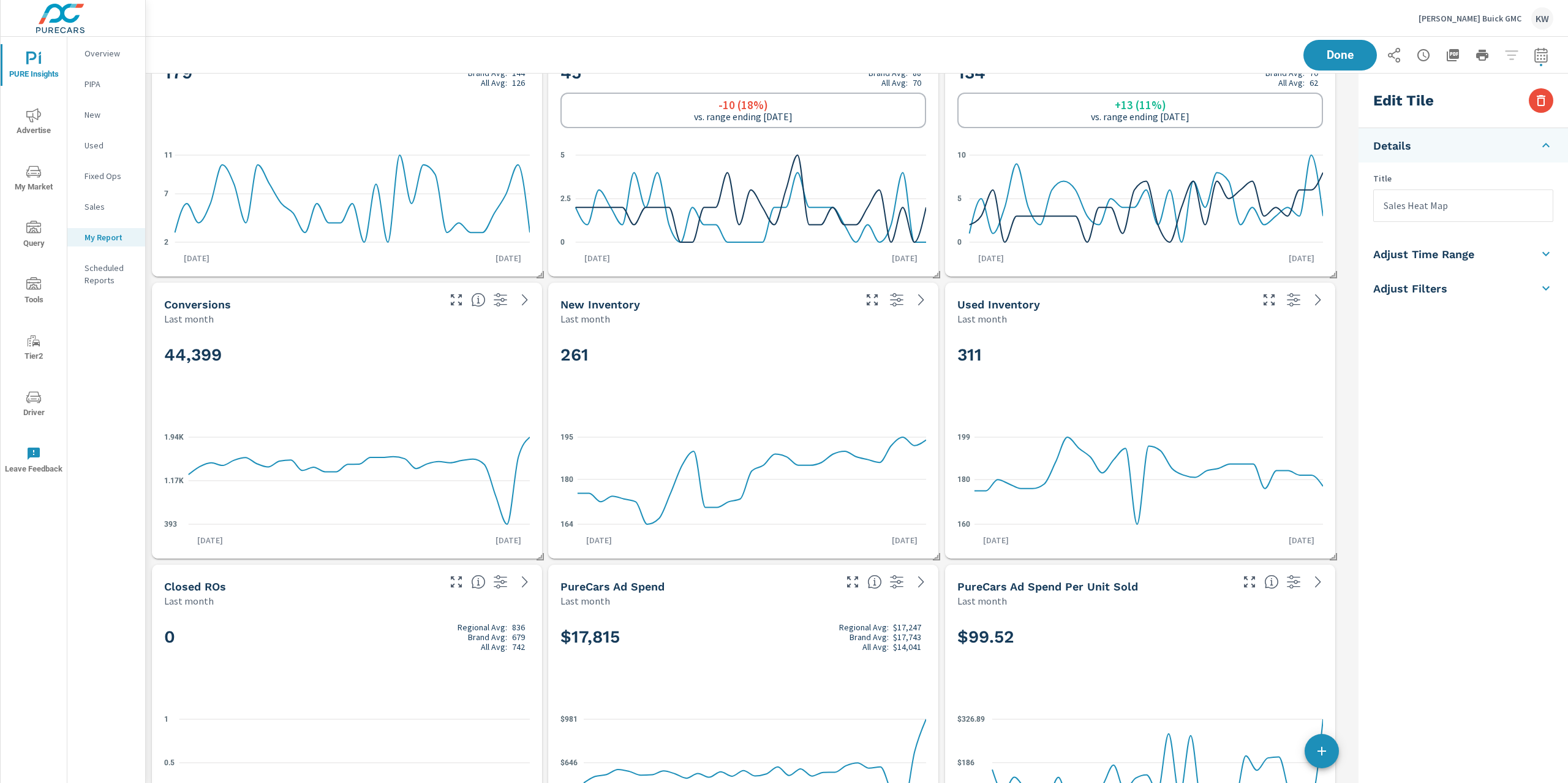
click at [273, 342] on div "44,399" at bounding box center [347, 375] width 366 height 75
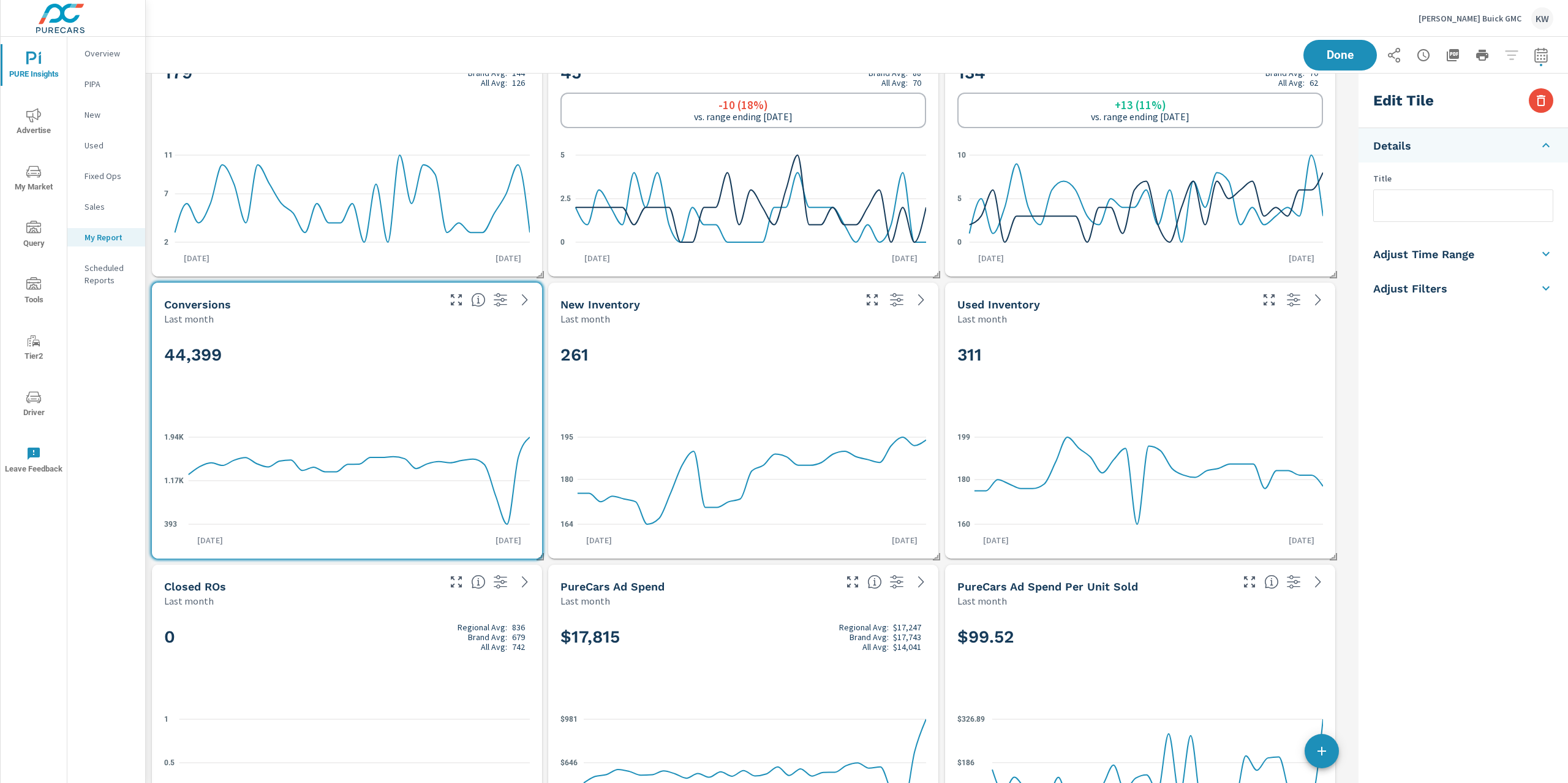
click at [1474, 249] on h5 "Adjust Time Range" at bounding box center [1423, 254] width 101 height 14
click at [1449, 220] on input "checkbox" at bounding box center [1434, 218] width 70 height 23
checkbox input "true"
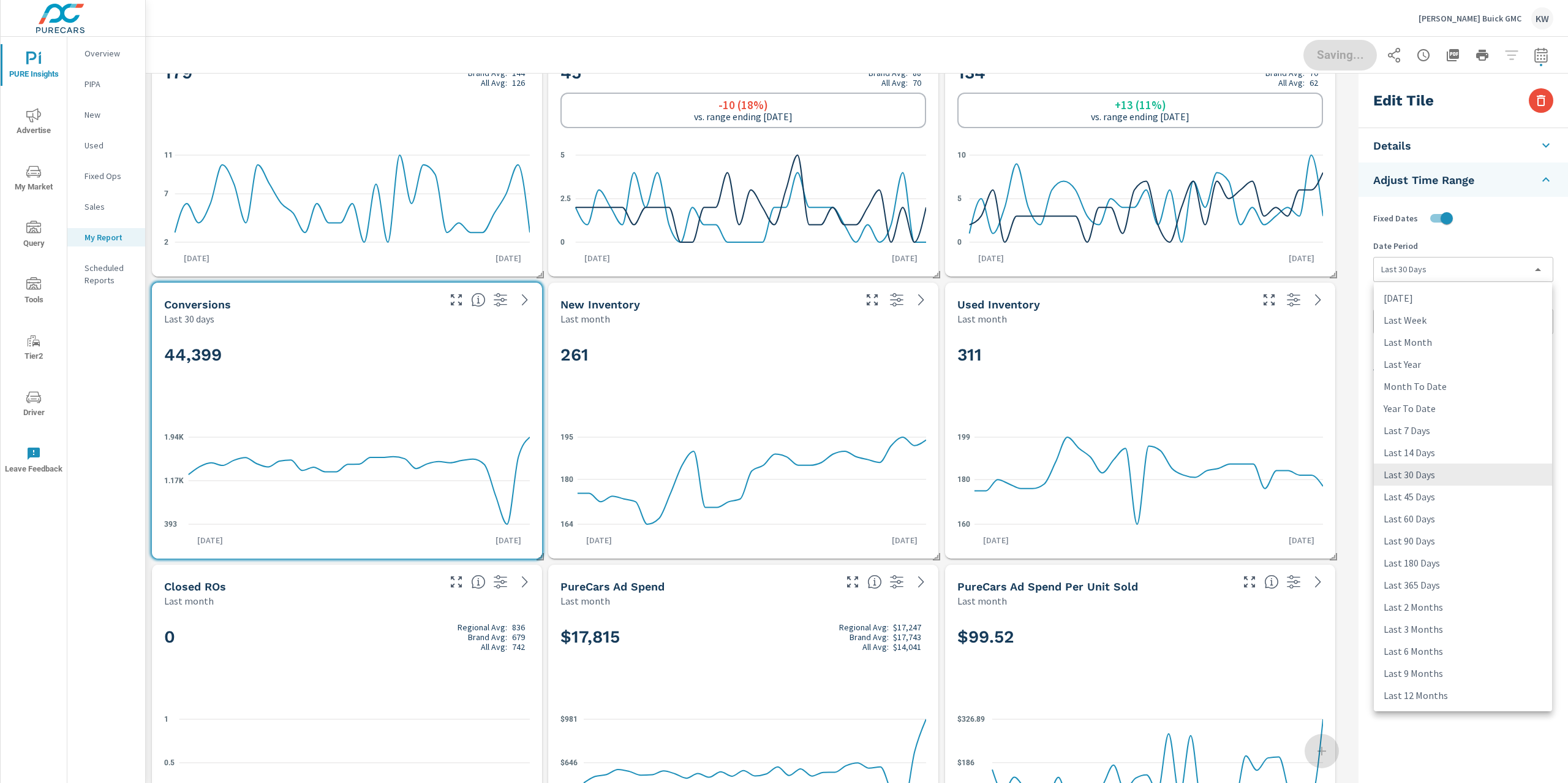
click at [1444, 265] on body "PURE Insights Advertise My Market Query Tools Tier2 Driver Leave Feedback Overv…" at bounding box center [784, 391] width 1568 height 783
click at [1431, 337] on li "Last Month" at bounding box center [1463, 342] width 178 height 22
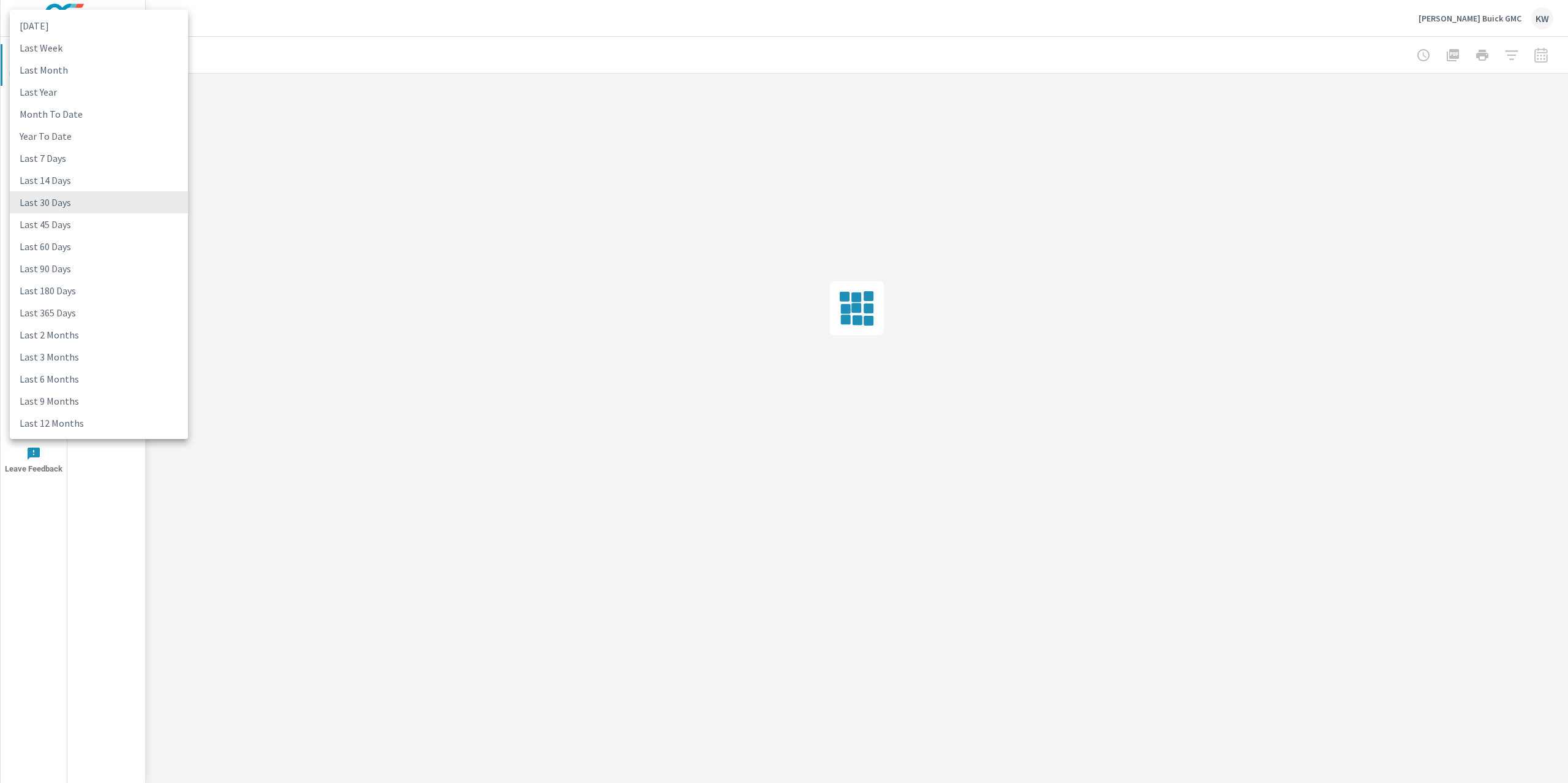
type input "lastMonth"
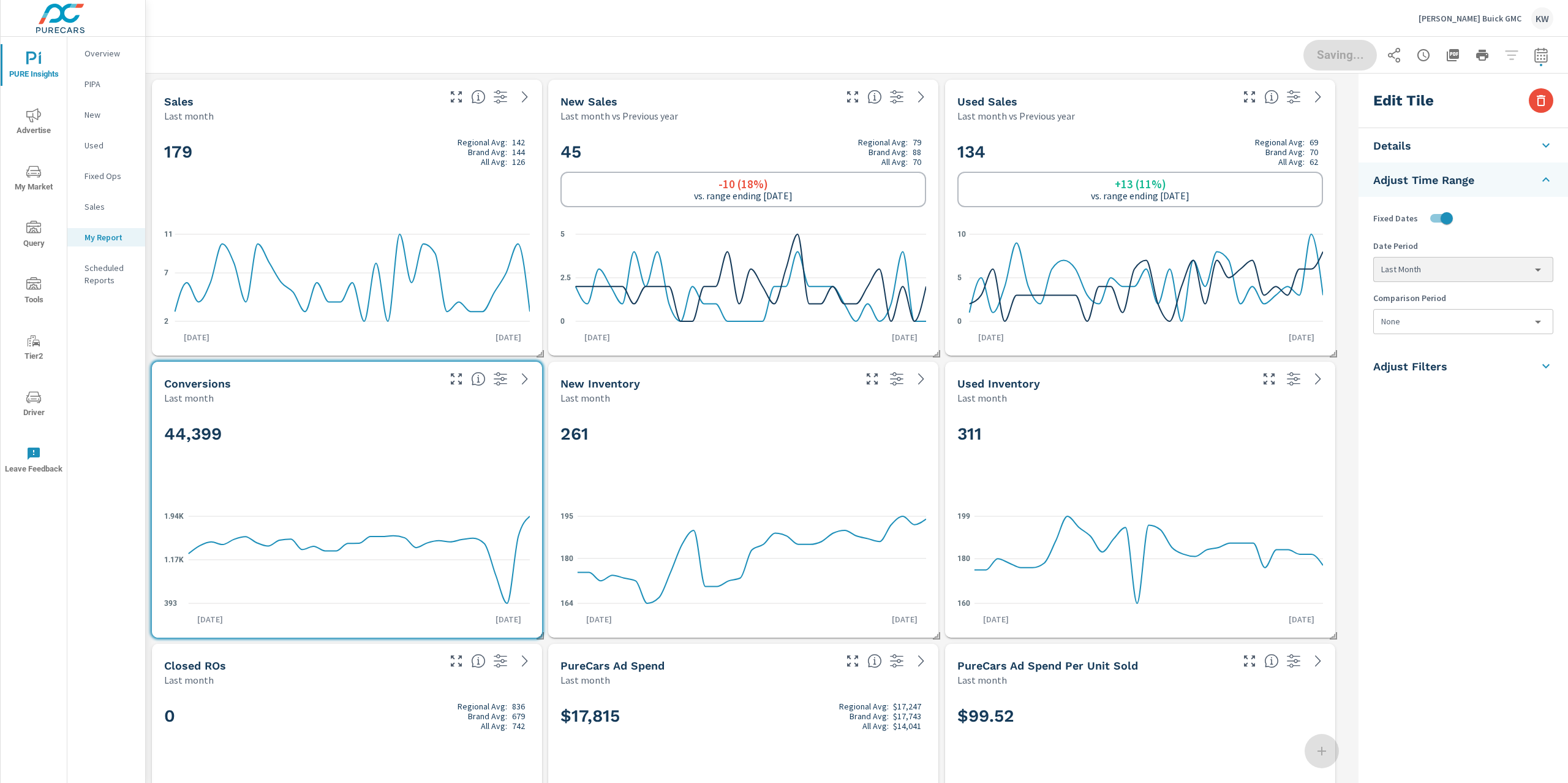
scroll to position [1, 0]
click at [1442, 316] on body "PURE Insights Advertise My Market Query Tools Tier2 Driver Leave Feedback Overv…" at bounding box center [784, 391] width 1568 height 783
click at [1430, 392] on li "Previous Month" at bounding box center [1463, 394] width 178 height 22
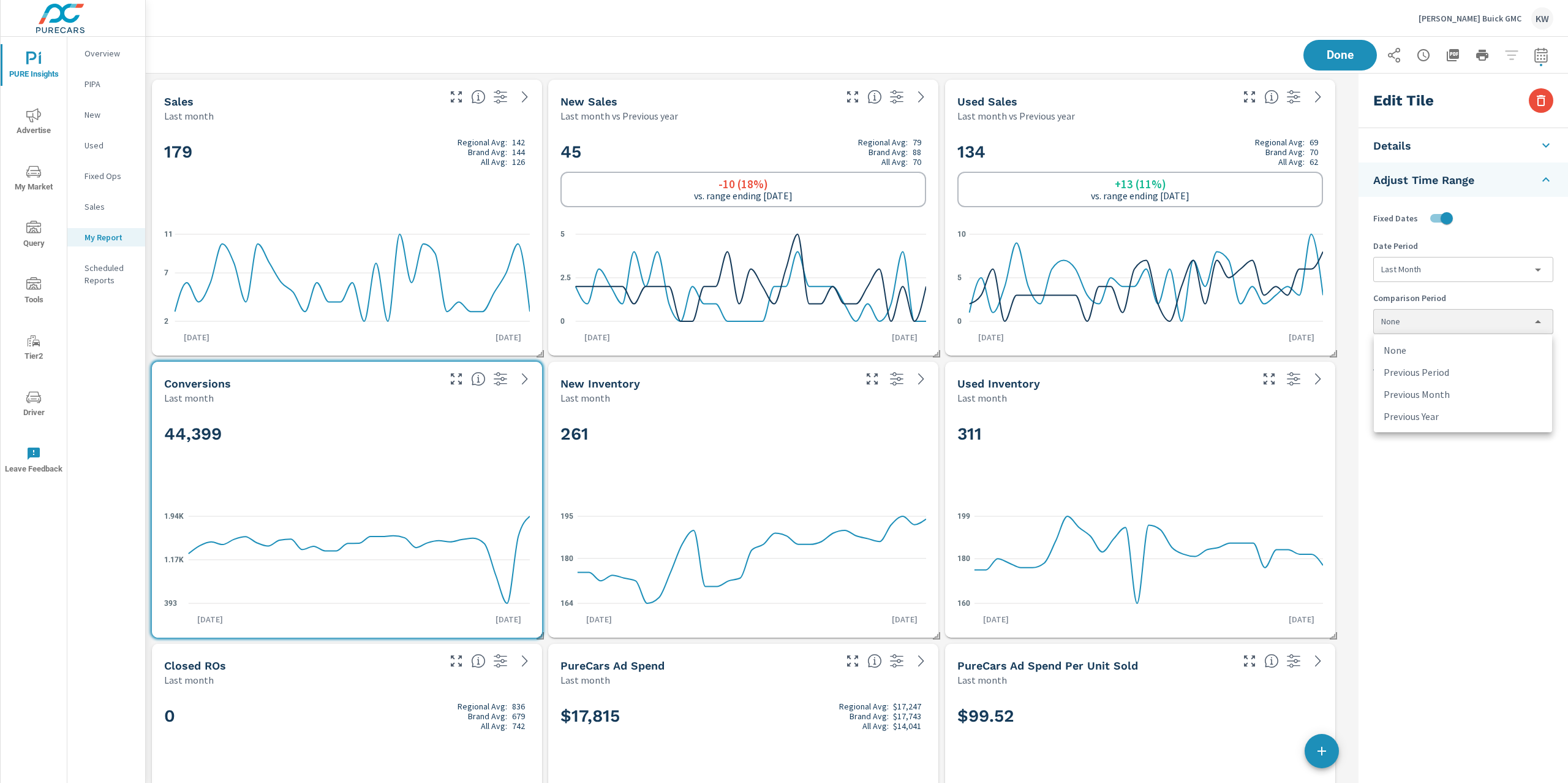
type input "lastMonth"
click at [729, 425] on h2 "261" at bounding box center [744, 433] width 366 height 21
checkbox input "false"
type input "last30Days"
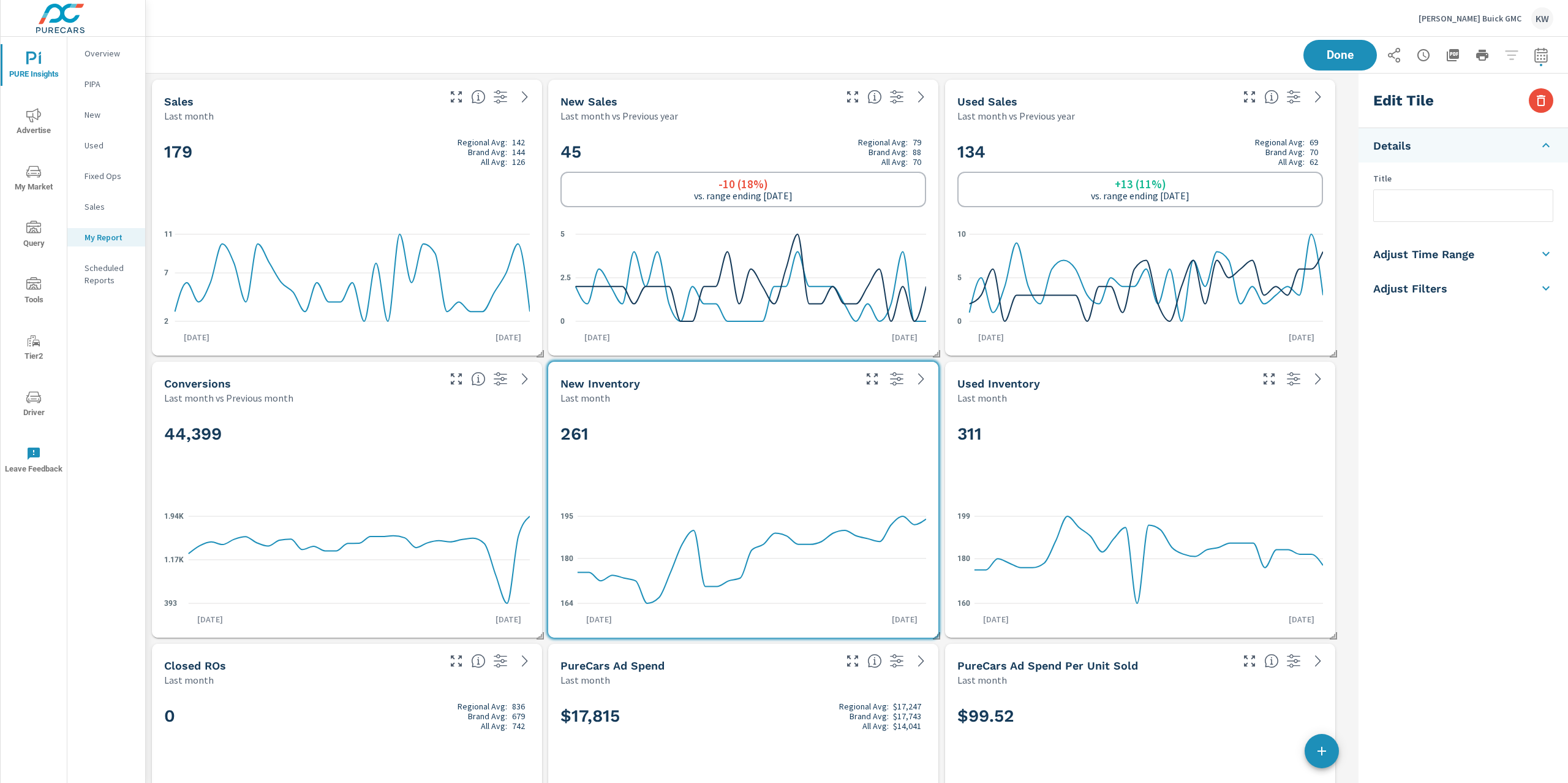
click at [1477, 262] on li "Adjust Time Range" at bounding box center [1463, 253] width 210 height 34
click at [1449, 220] on input "checkbox" at bounding box center [1434, 218] width 70 height 23
checkbox input "true"
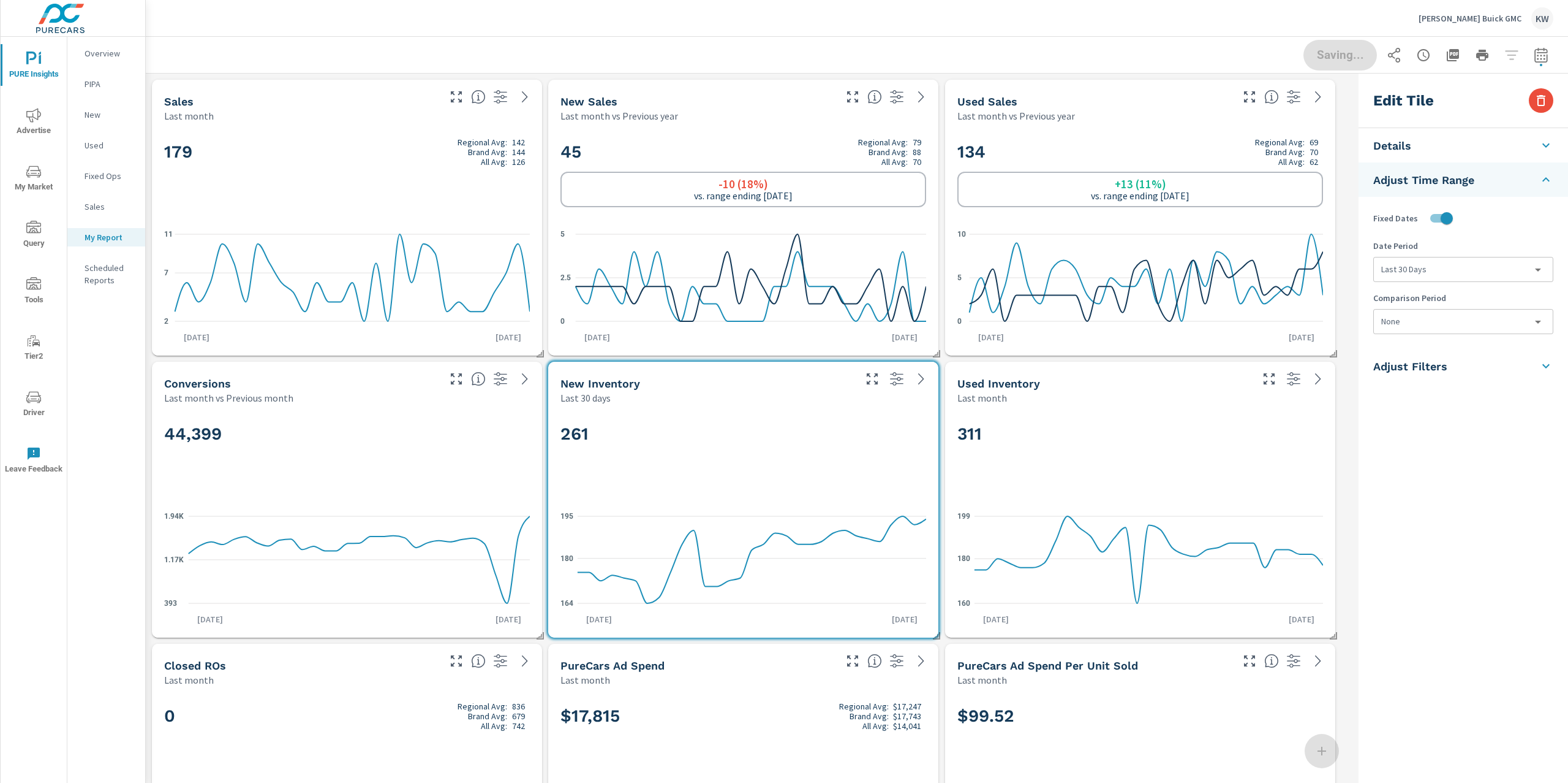
click at [1455, 273] on body "PURE Insights Advertise My Market Query Tools Tier2 Driver Leave Feedback Overv…" at bounding box center [784, 391] width 1568 height 783
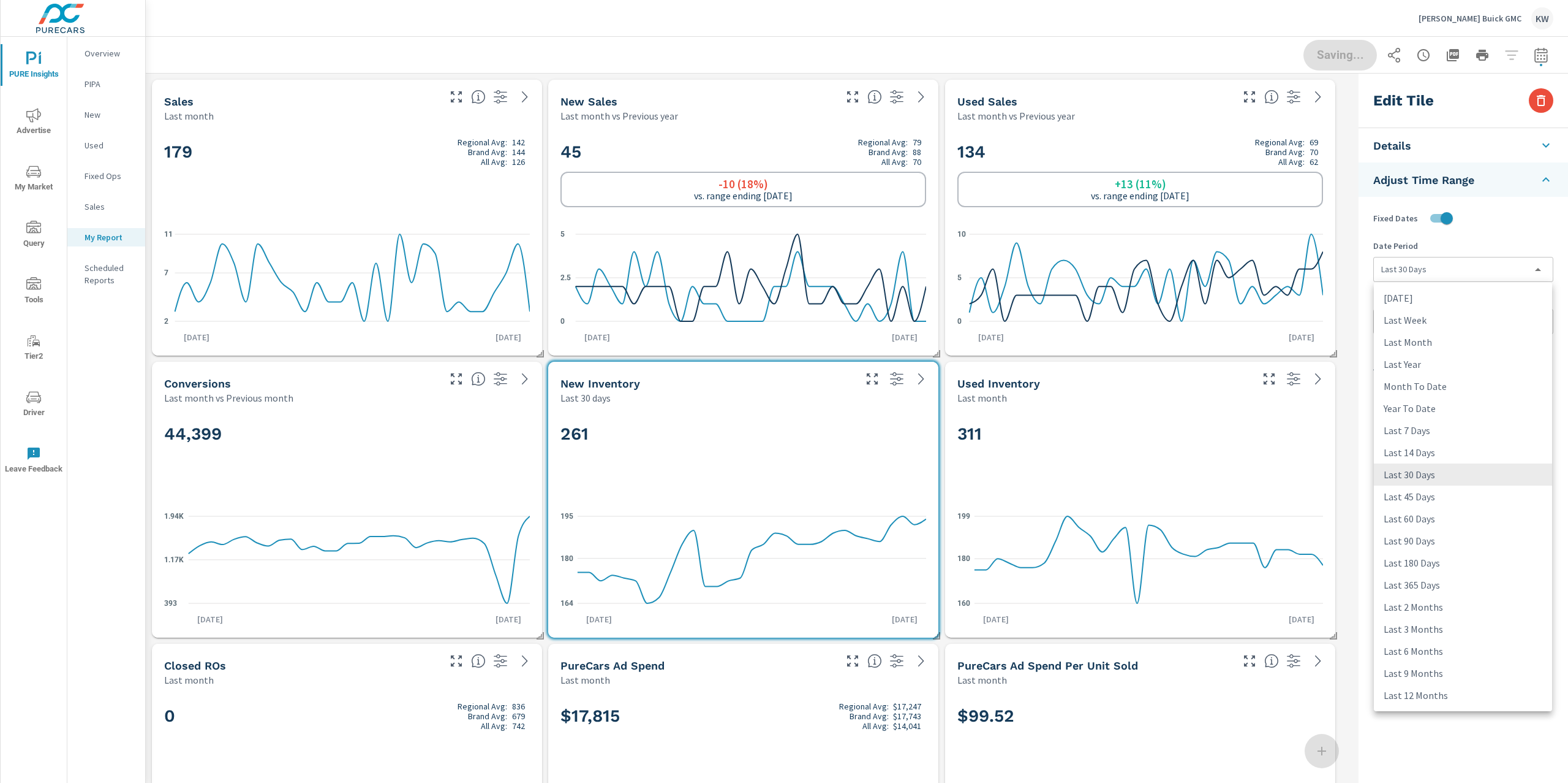
click at [1438, 498] on li "Last 45 Days" at bounding box center [1463, 496] width 178 height 22
type input "last45Days"
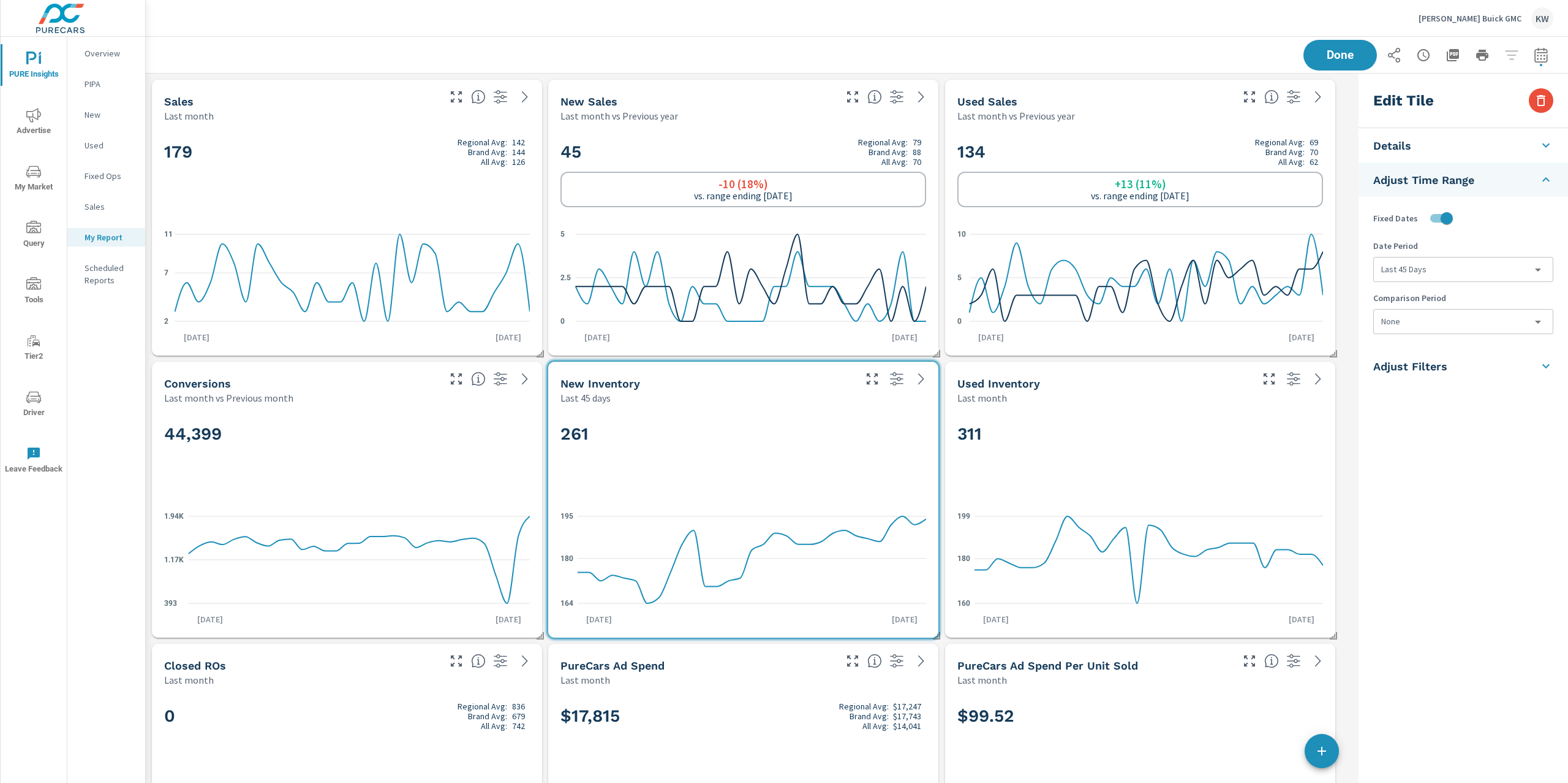
click at [1262, 450] on div "311" at bounding box center [1141, 454] width 366 height 75
checkbox input "false"
type input "last30Days"
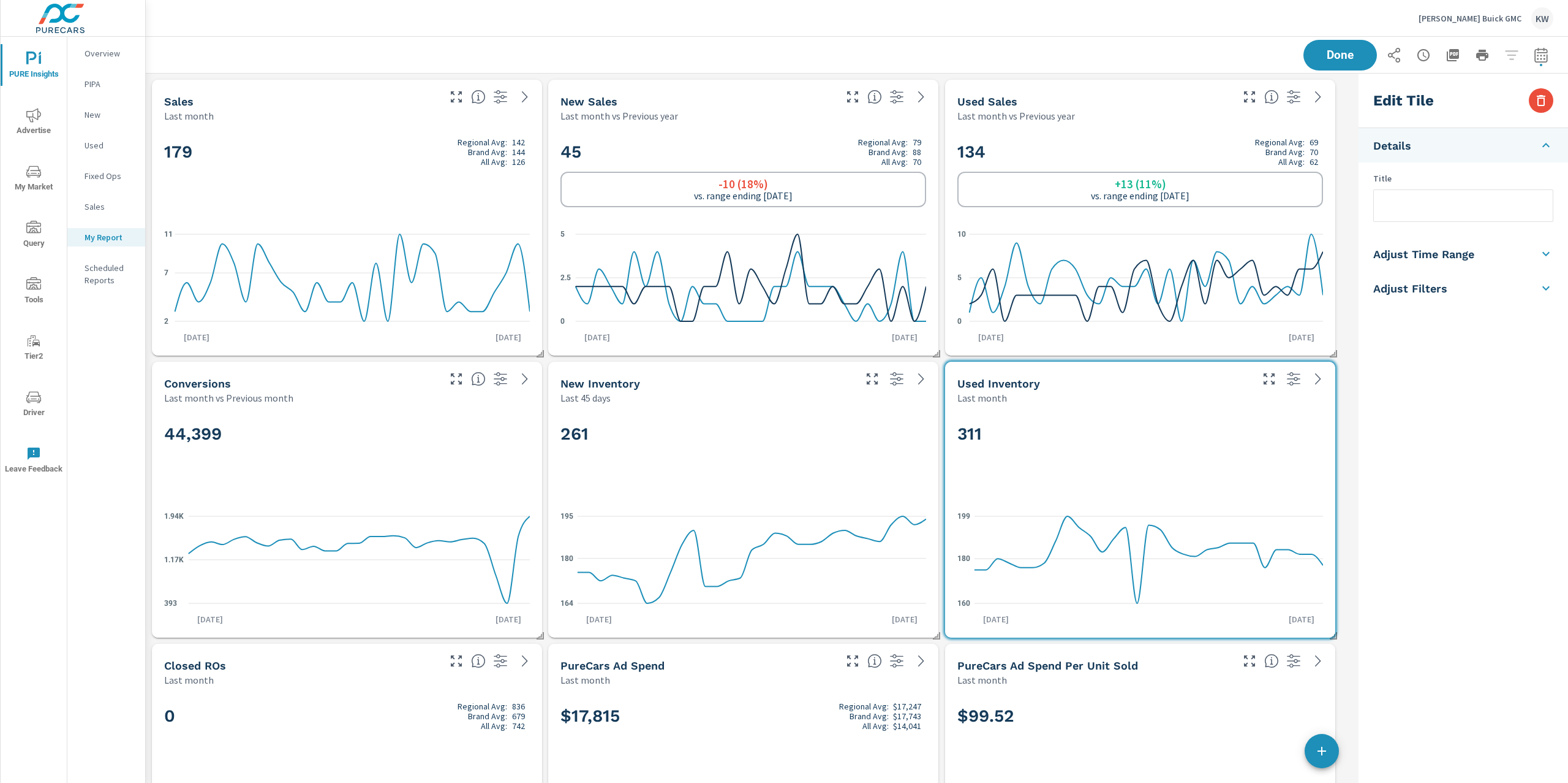
click at [1475, 251] on li "Adjust Time Range" at bounding box center [1463, 253] width 210 height 34
click at [1450, 223] on input "checkbox" at bounding box center [1434, 218] width 70 height 23
checkbox input "true"
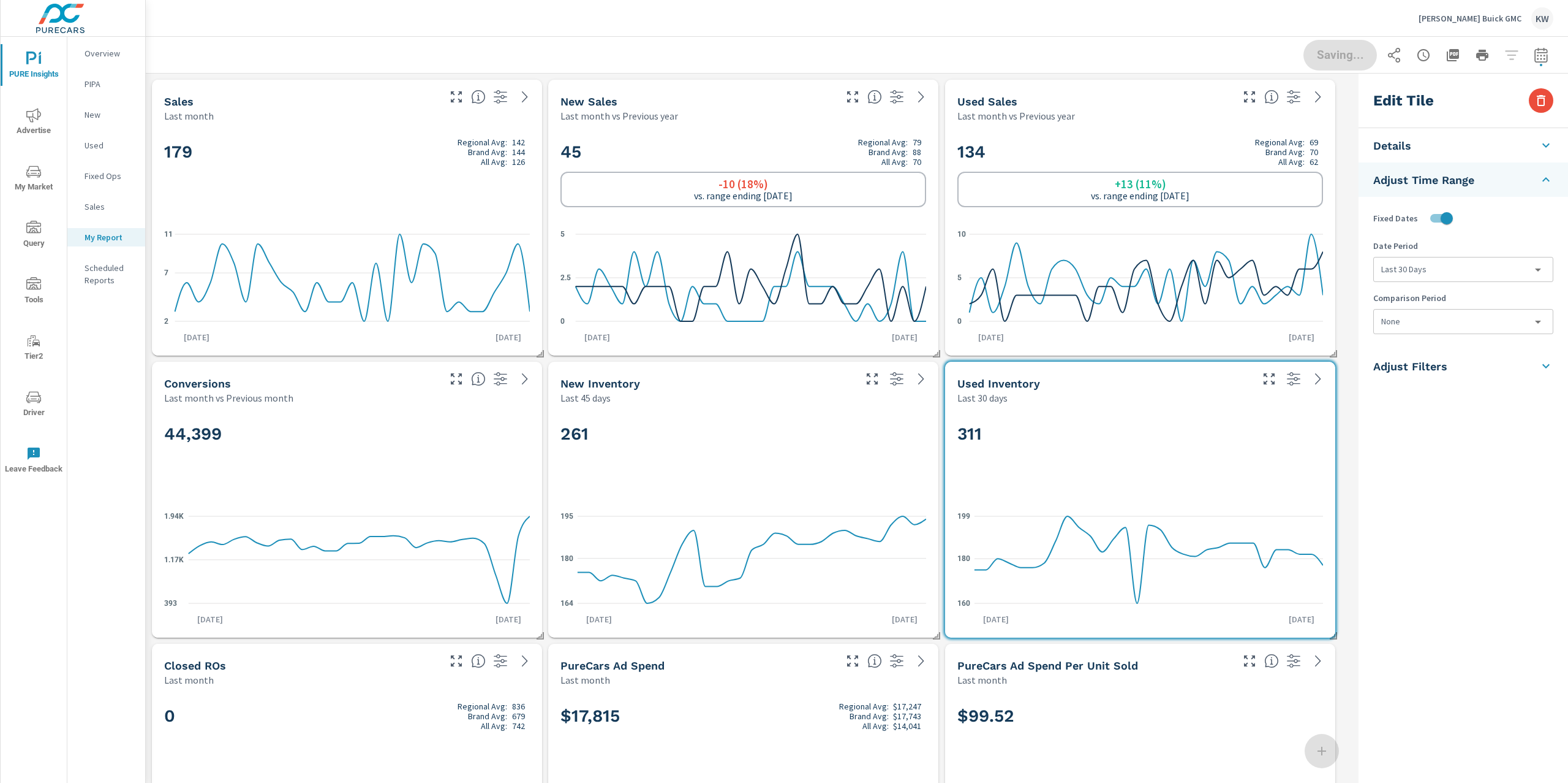
click at [1453, 272] on body "PURE Insights Advertise My Market Query Tools Tier2 Driver Leave Feedback Overv…" at bounding box center [784, 391] width 1568 height 783
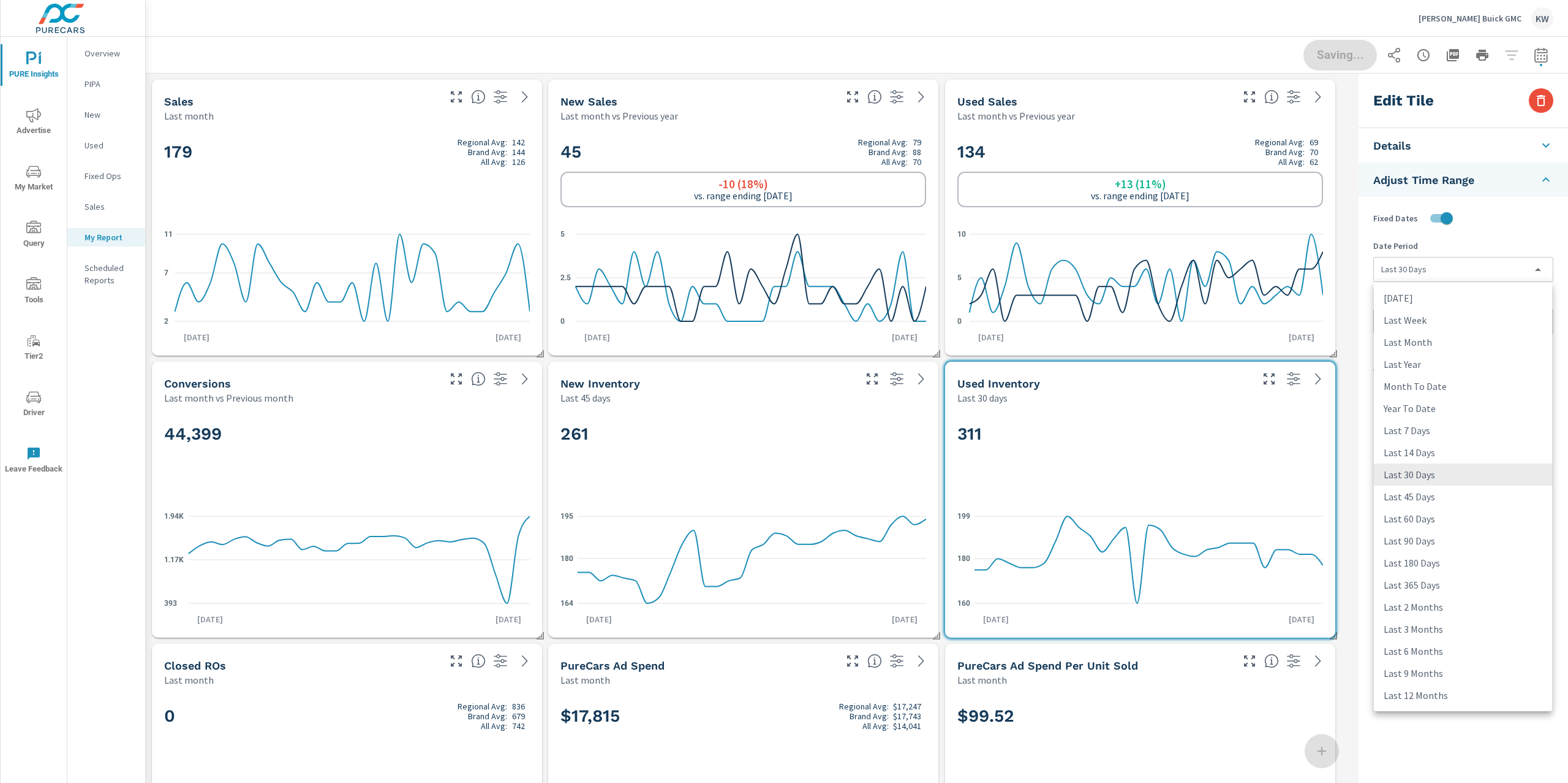
click at [1420, 500] on li "Last 45 Days" at bounding box center [1463, 496] width 178 height 22
type input "last45Days"
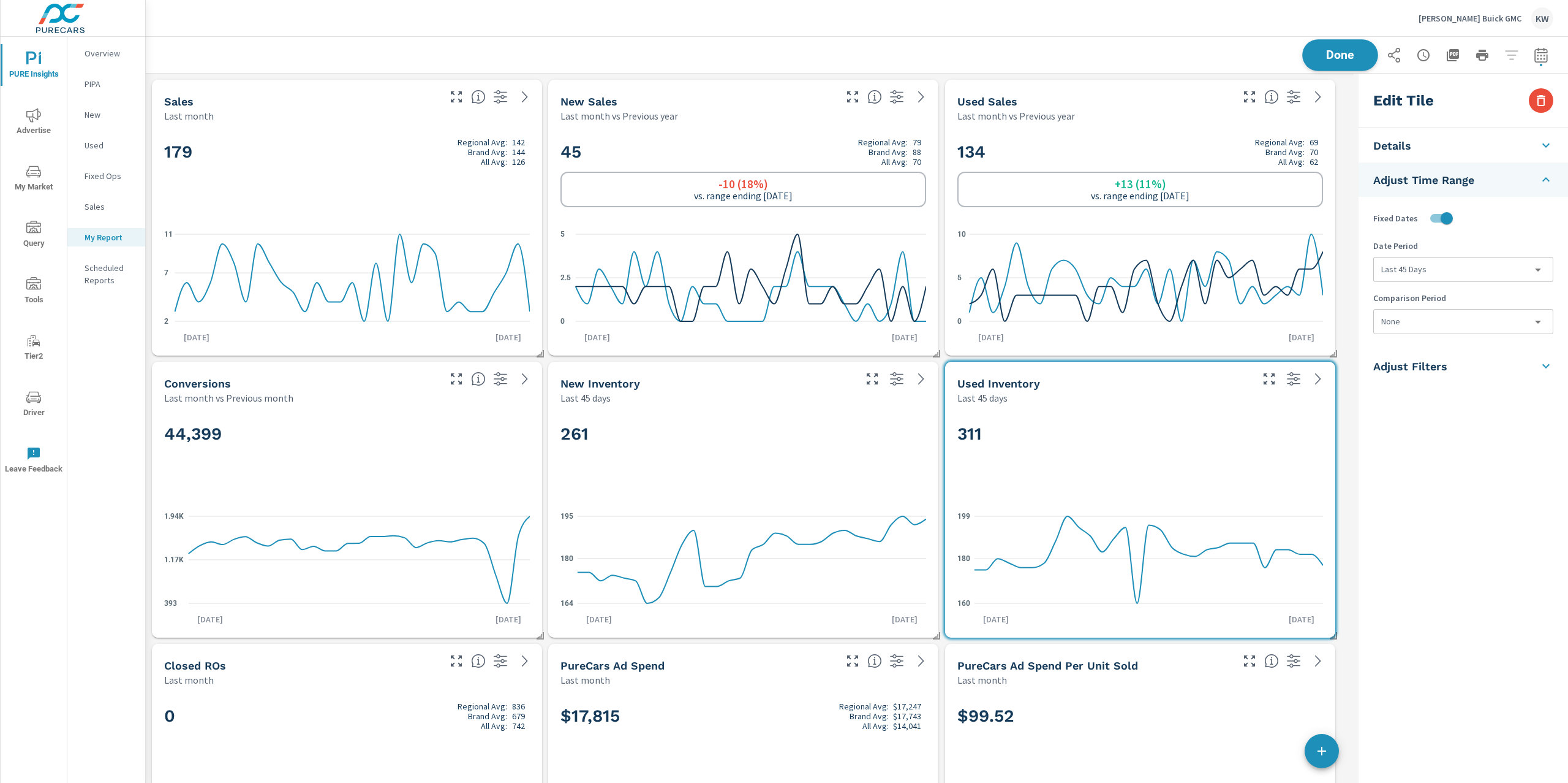
scroll to position [6093, 1221]
click at [1338, 59] on span "Done" at bounding box center [1340, 55] width 50 height 12
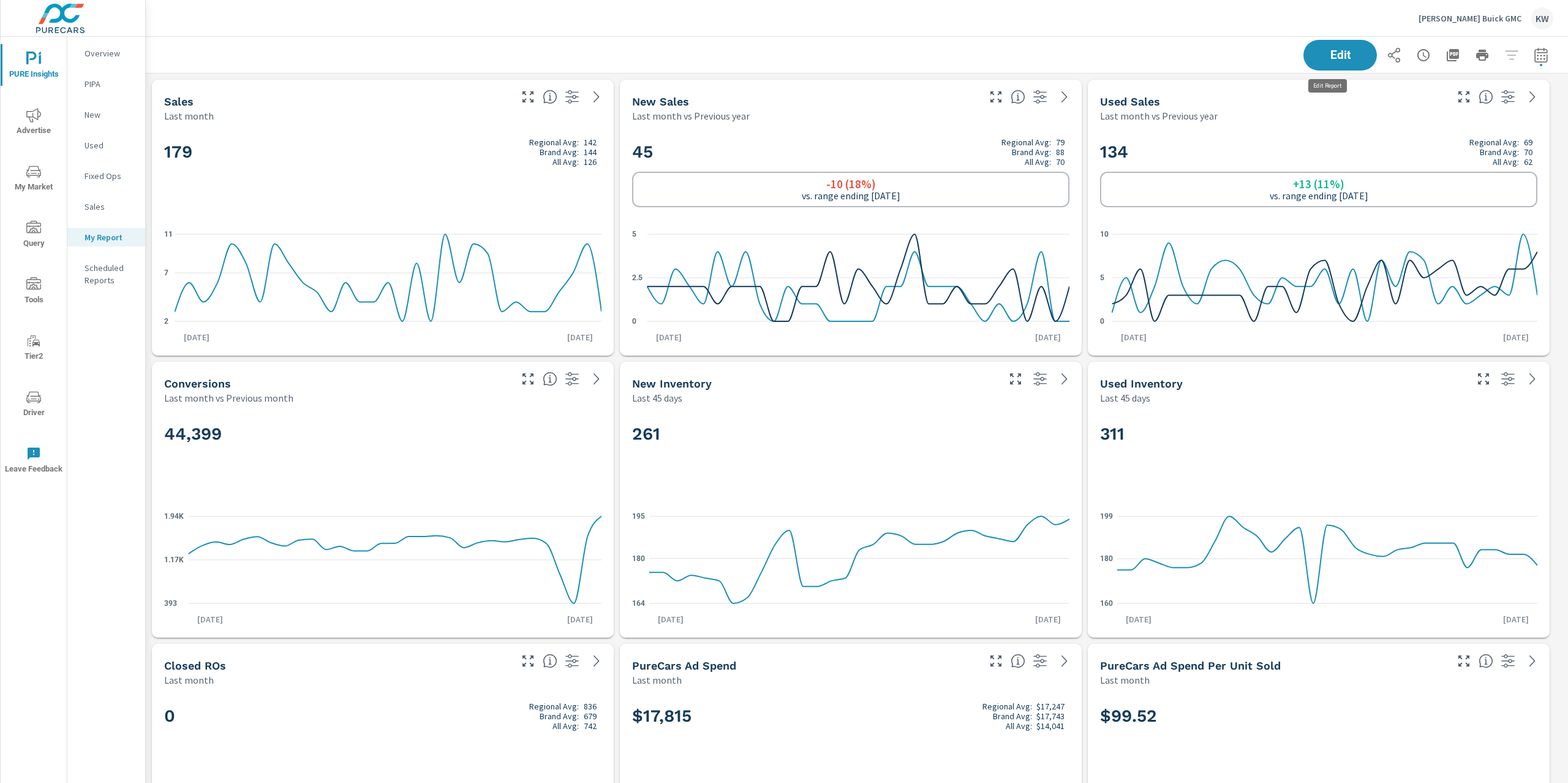
scroll to position [6093, 1436]
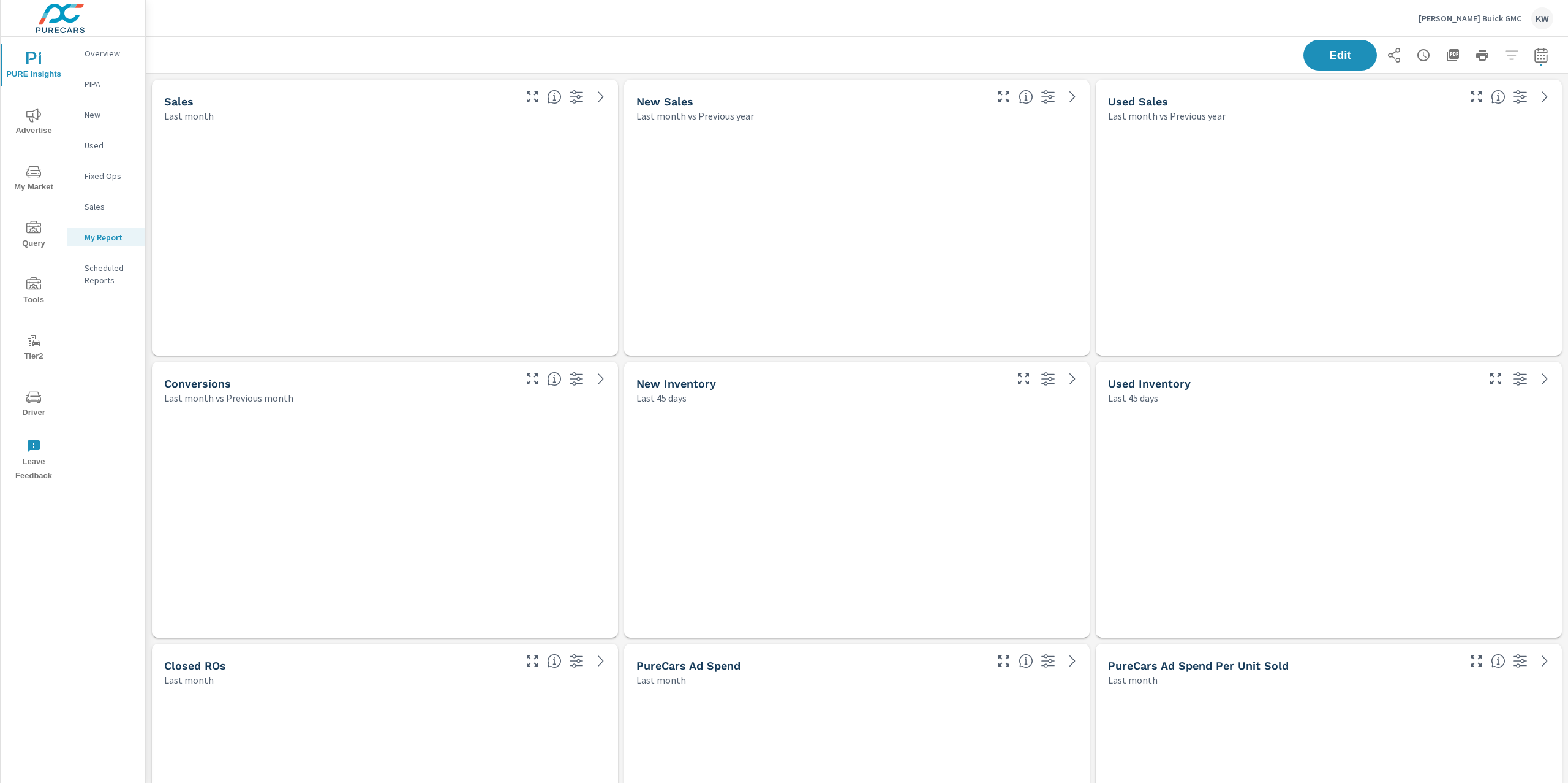
scroll to position [6093, 1436]
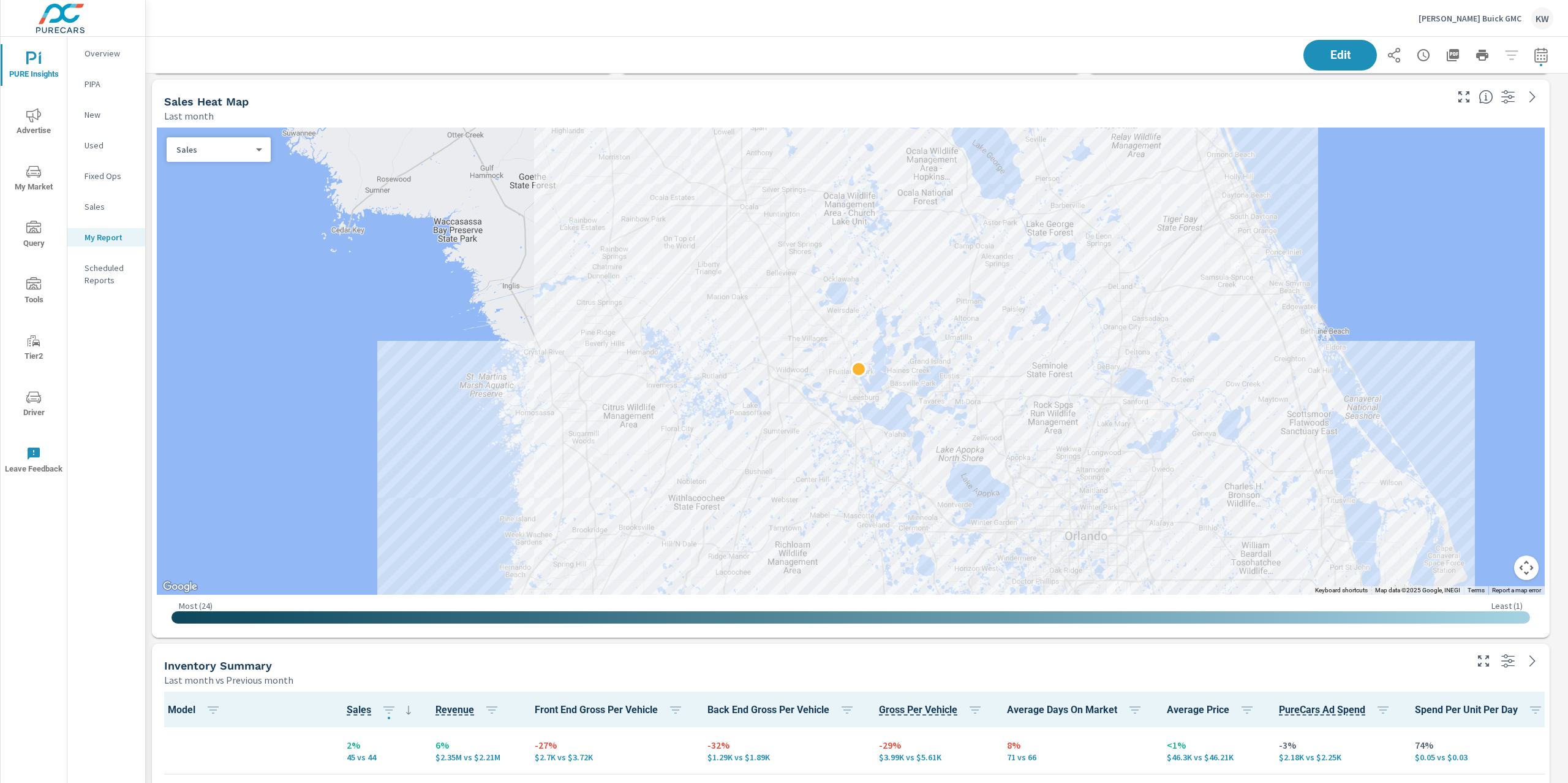
scroll to position [846, 0]
click at [1325, 65] on button "Edit" at bounding box center [1340, 55] width 76 height 32
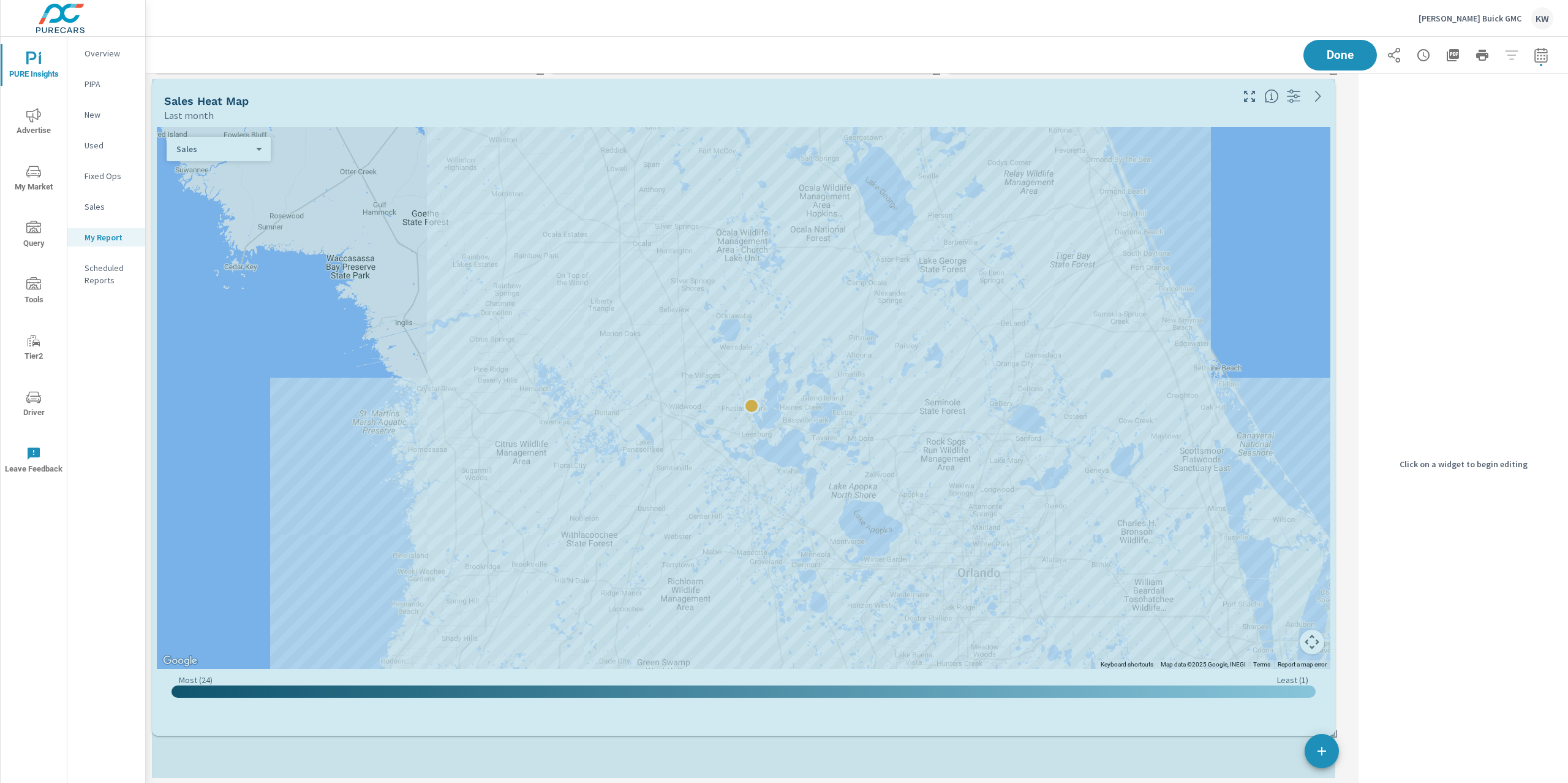
scroll to position [6, 5]
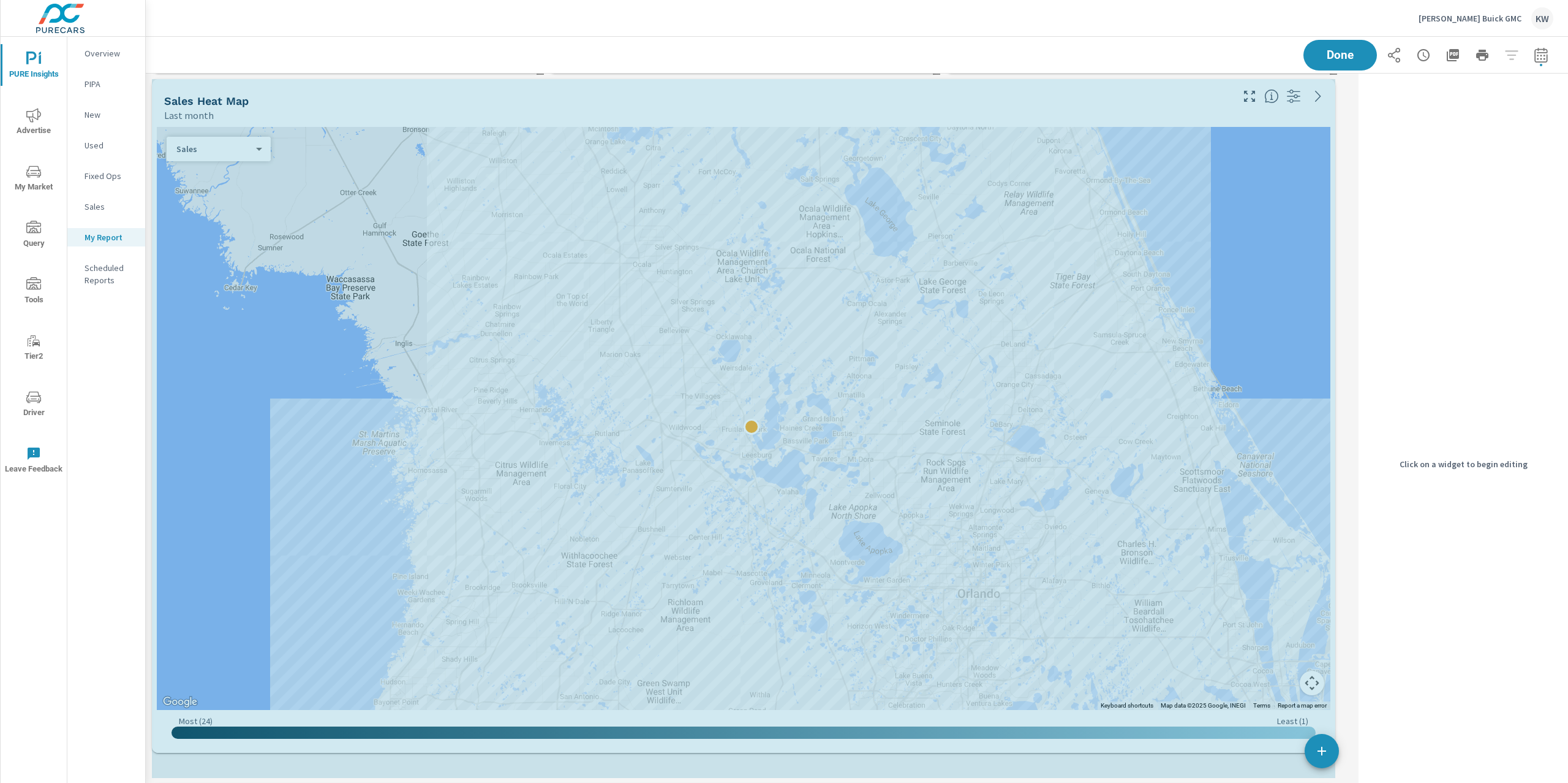
drag, startPoint x: 1334, startPoint y: 631, endPoint x: 1347, endPoint y: 707, distance: 77.1
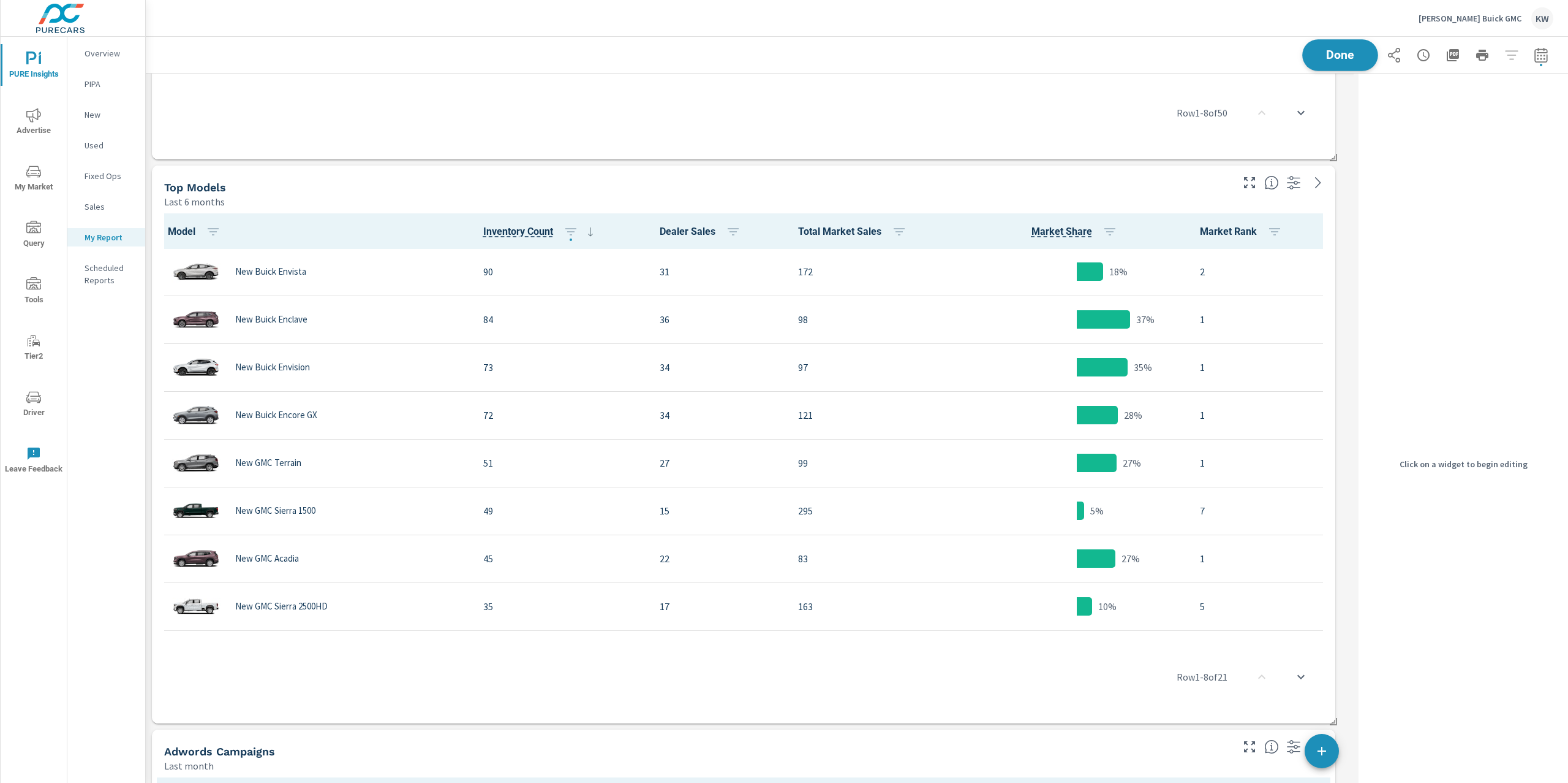
scroll to position [6235, 1221]
click at [1320, 49] on span "Done" at bounding box center [1340, 55] width 50 height 12
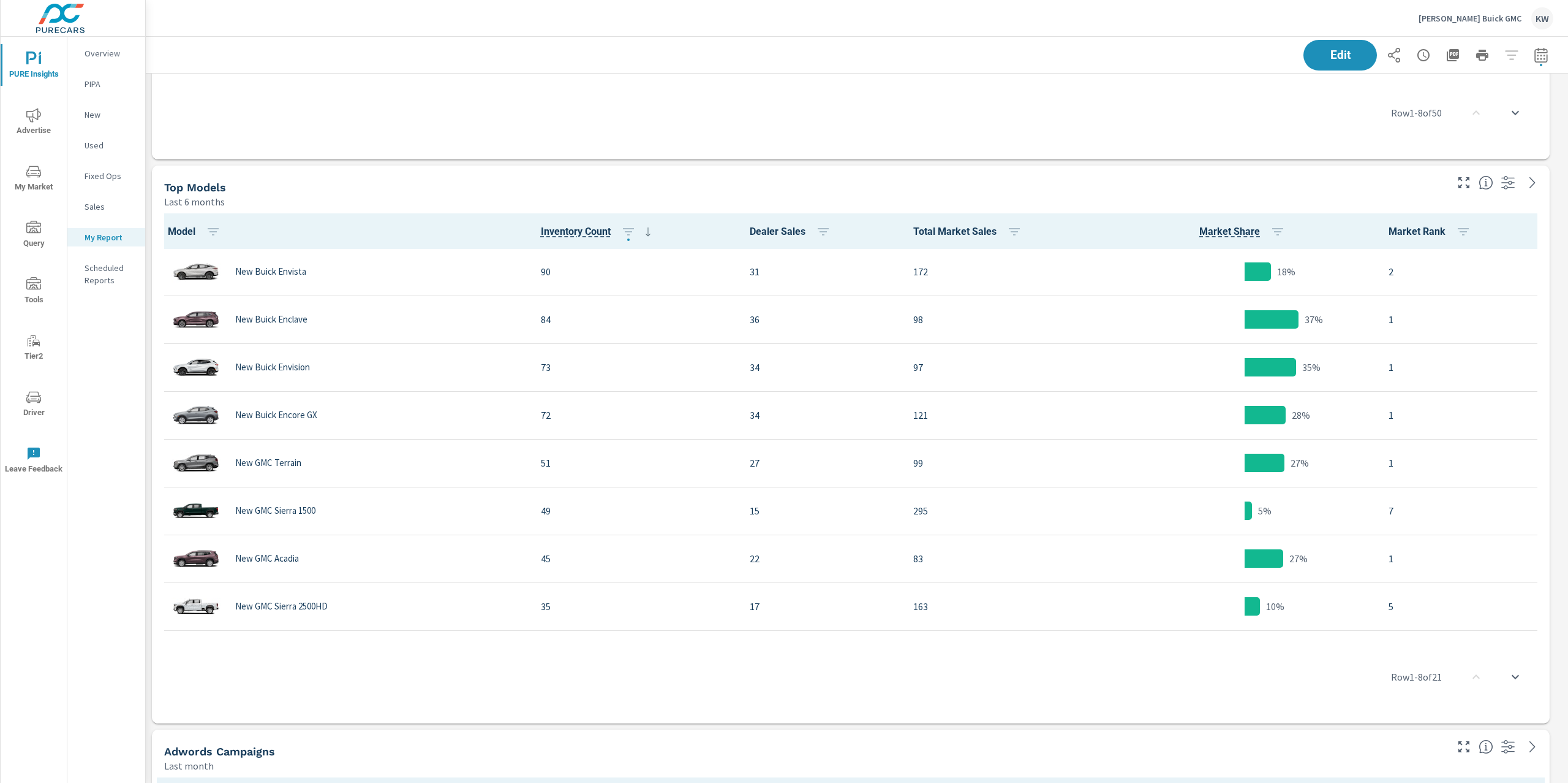
click at [987, 201] on div "Last 6 months" at bounding box center [804, 201] width 1281 height 15
click at [1318, 54] on span "Edit" at bounding box center [1340, 55] width 50 height 12
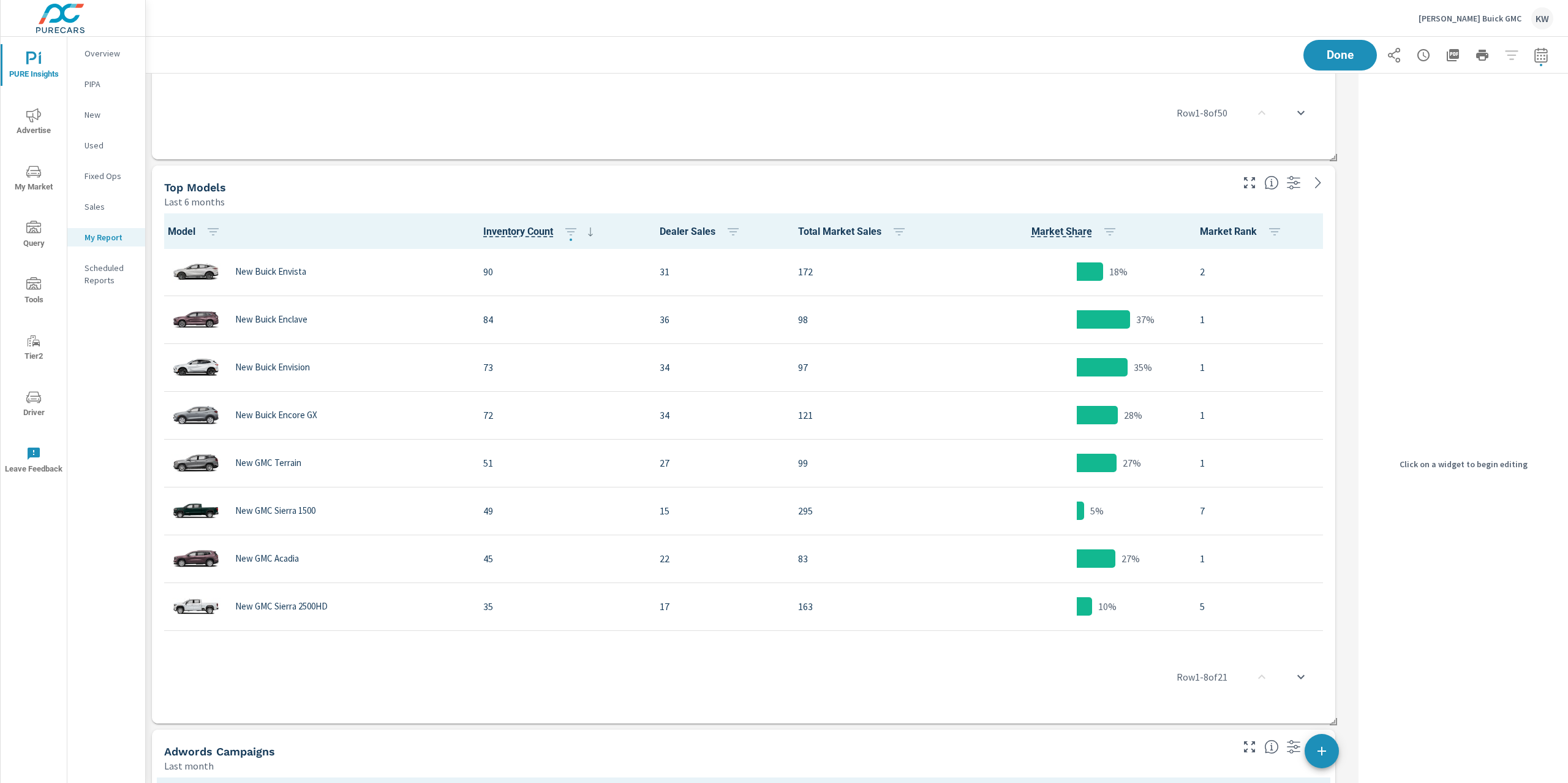
scroll to position [6235, 1221]
click at [1036, 205] on div "Last 6 months" at bounding box center [697, 201] width 1066 height 15
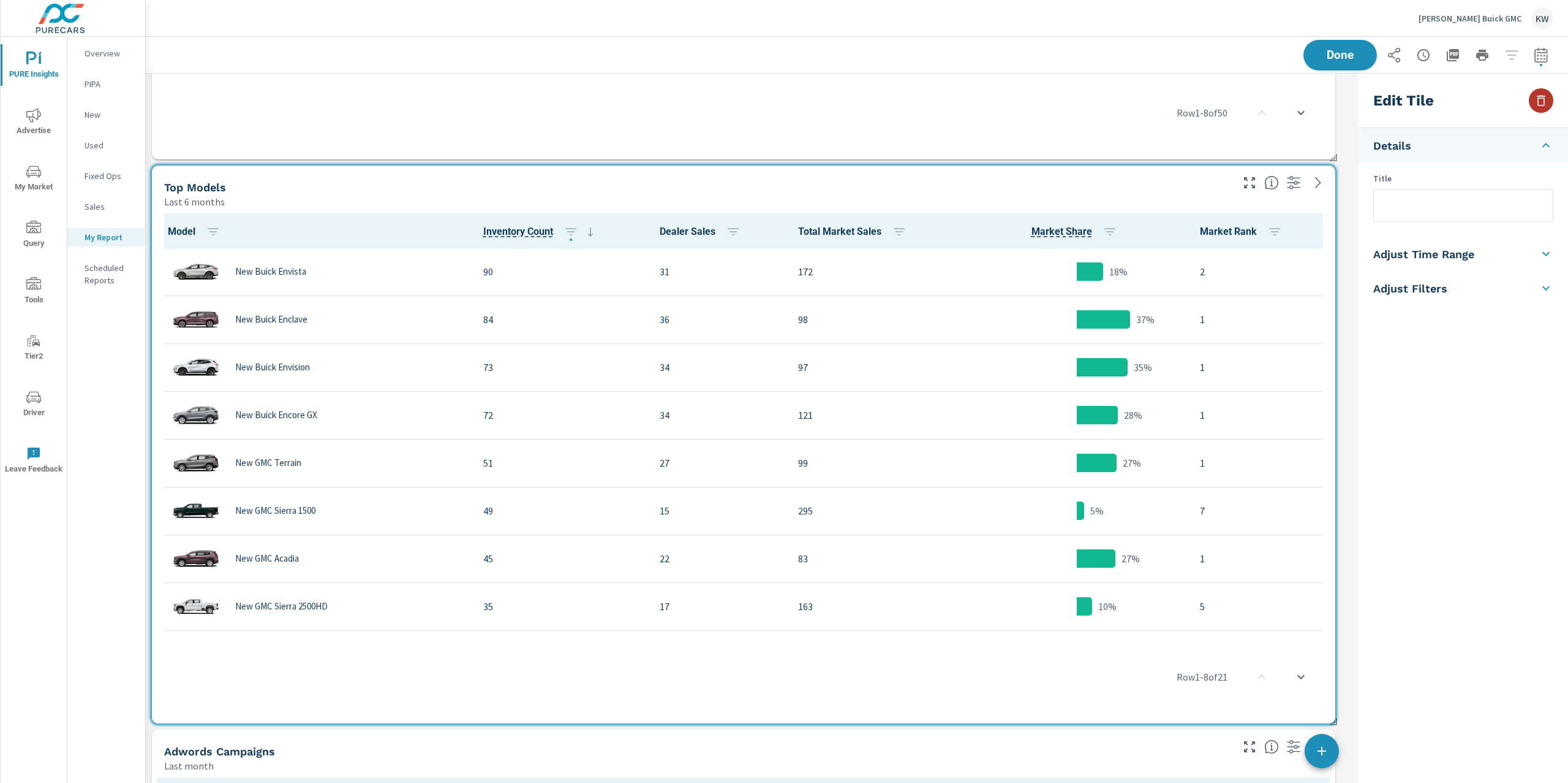
click at [1542, 101] on icon "button" at bounding box center [1541, 101] width 15 height 15
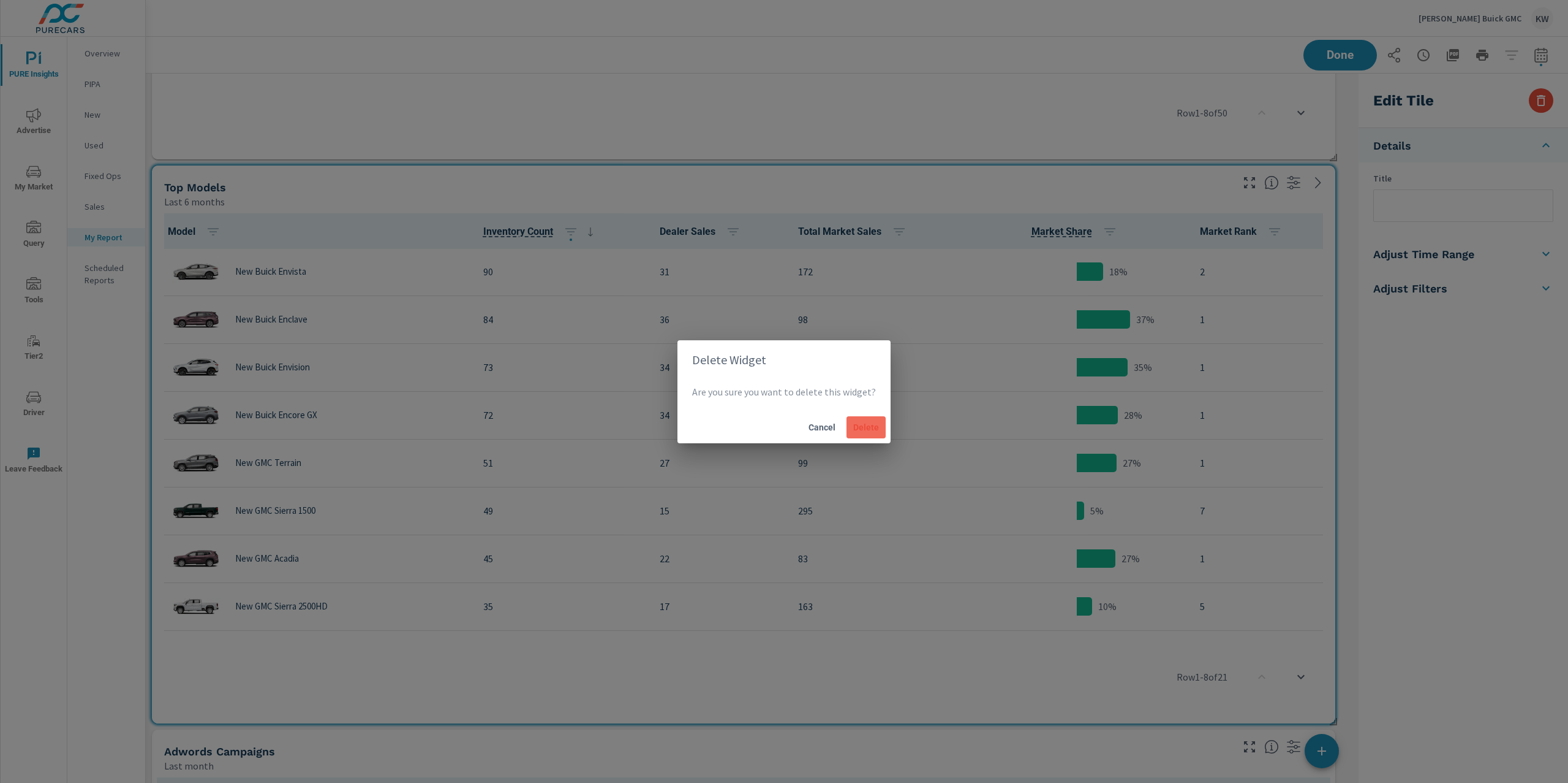
click at [871, 425] on span "Delete" at bounding box center [866, 427] width 29 height 11
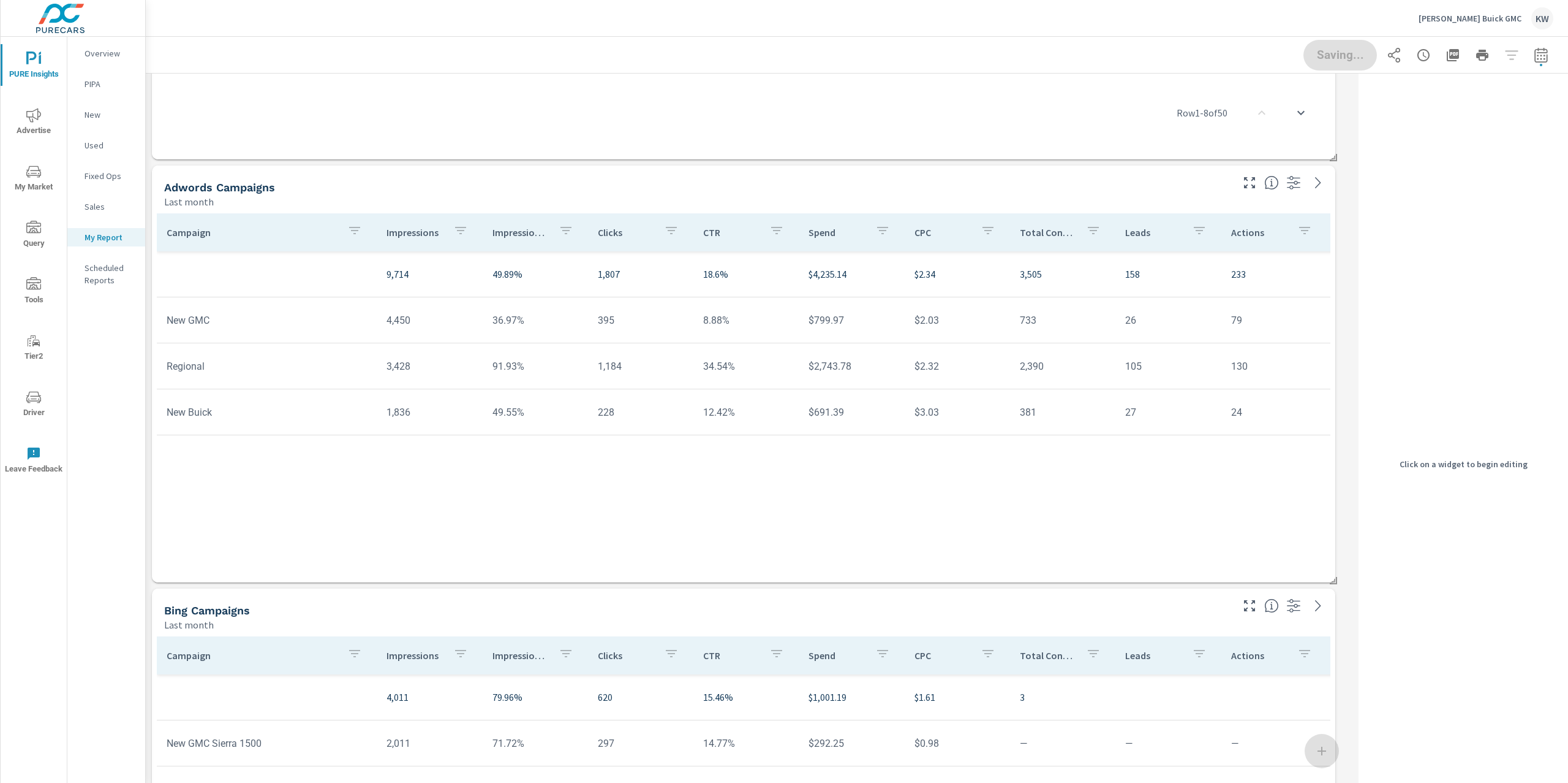
scroll to position [0, 0]
click at [512, 233] on p "Impression Share" at bounding box center [521, 232] width 57 height 12
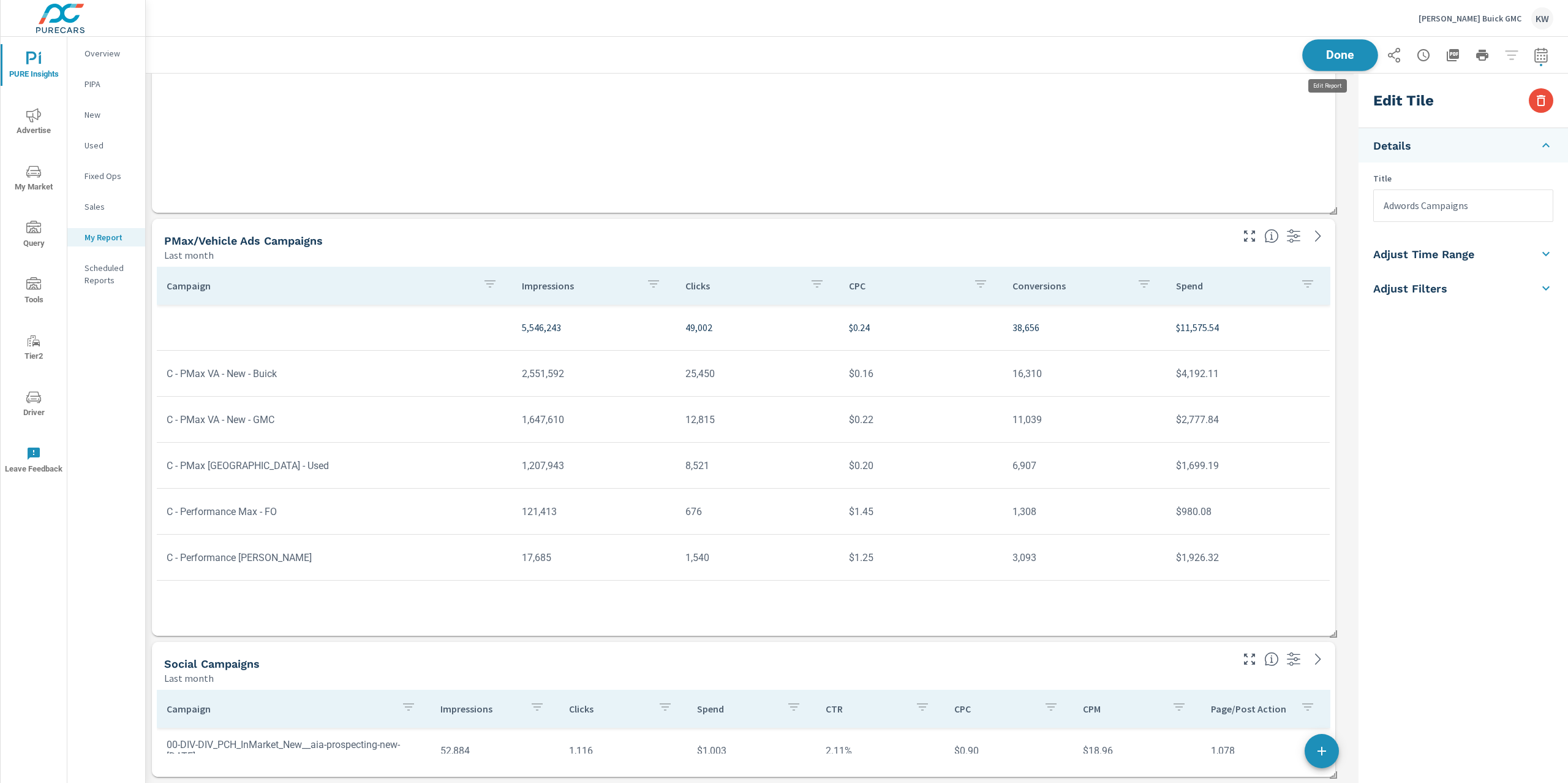
scroll to position [5671, 1221]
click at [1335, 56] on span "Done" at bounding box center [1340, 55] width 50 height 12
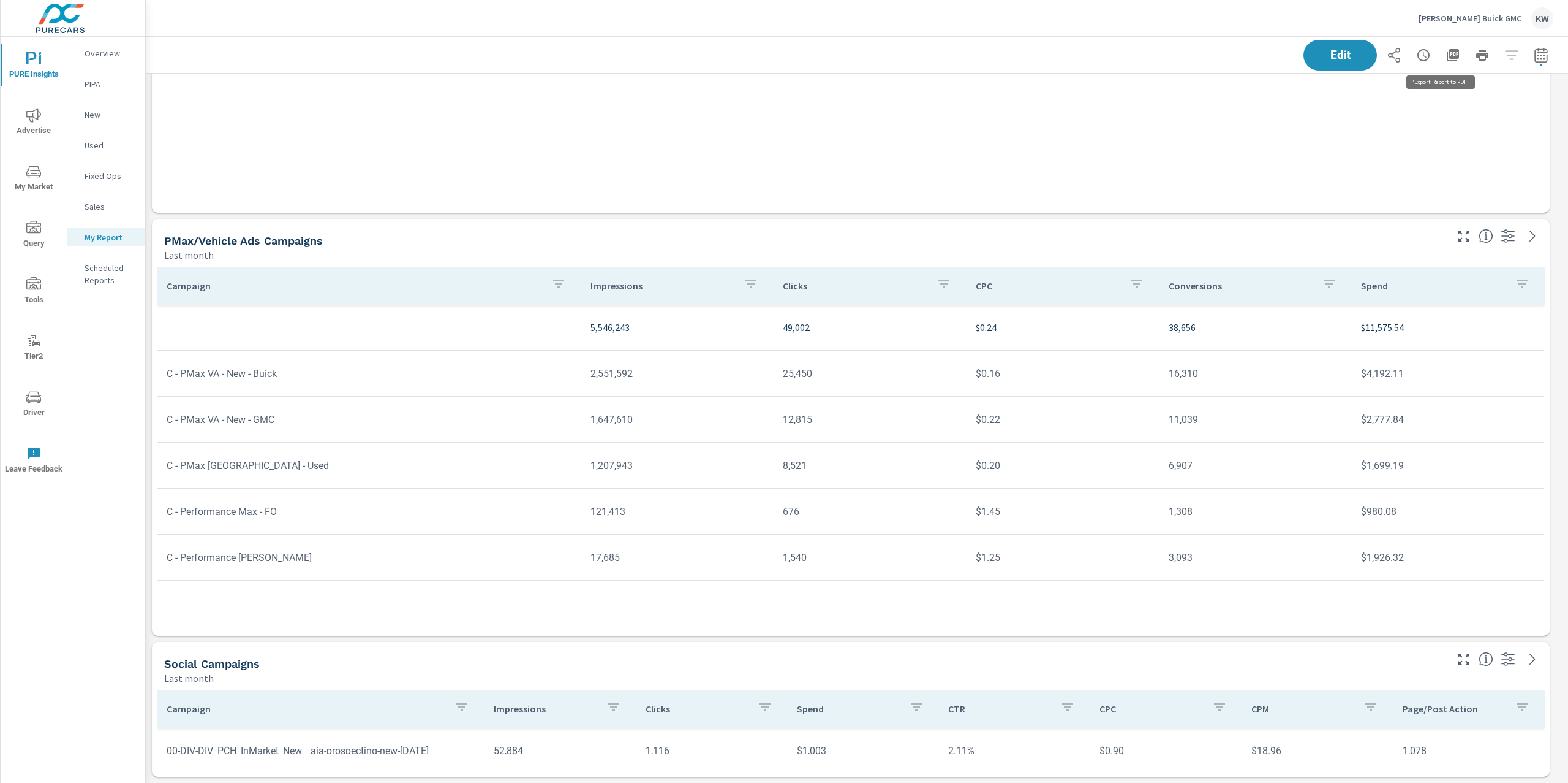
scroll to position [5671, 1436]
click at [1445, 59] on icon "button" at bounding box center [1453, 55] width 15 height 15
click at [1468, 17] on p "[PERSON_NAME] Buick GMC" at bounding box center [1470, 18] width 103 height 11
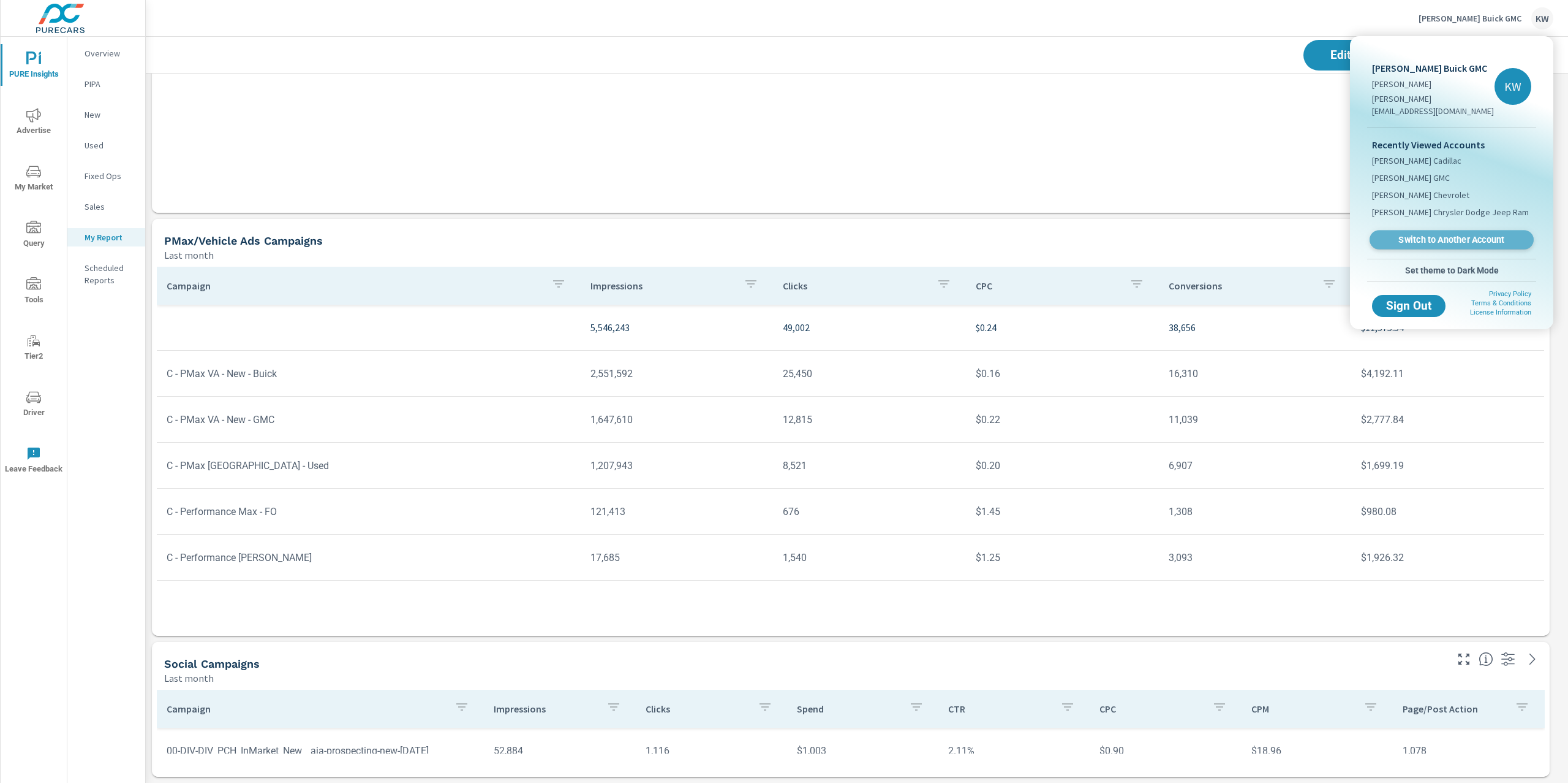
click at [1456, 234] on span "Switch to Another Account" at bounding box center [1452, 240] width 150 height 12
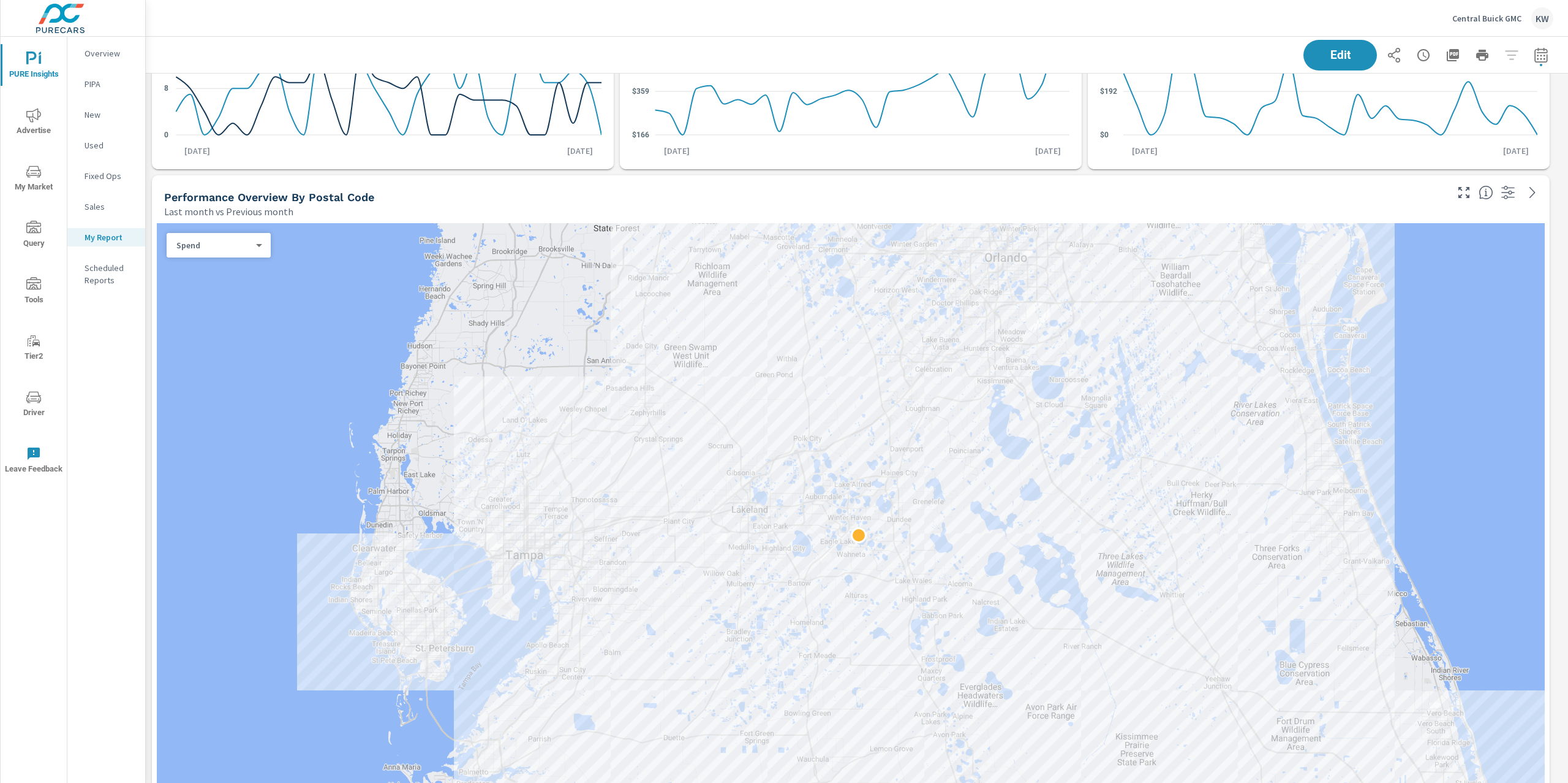
scroll to position [790, 0]
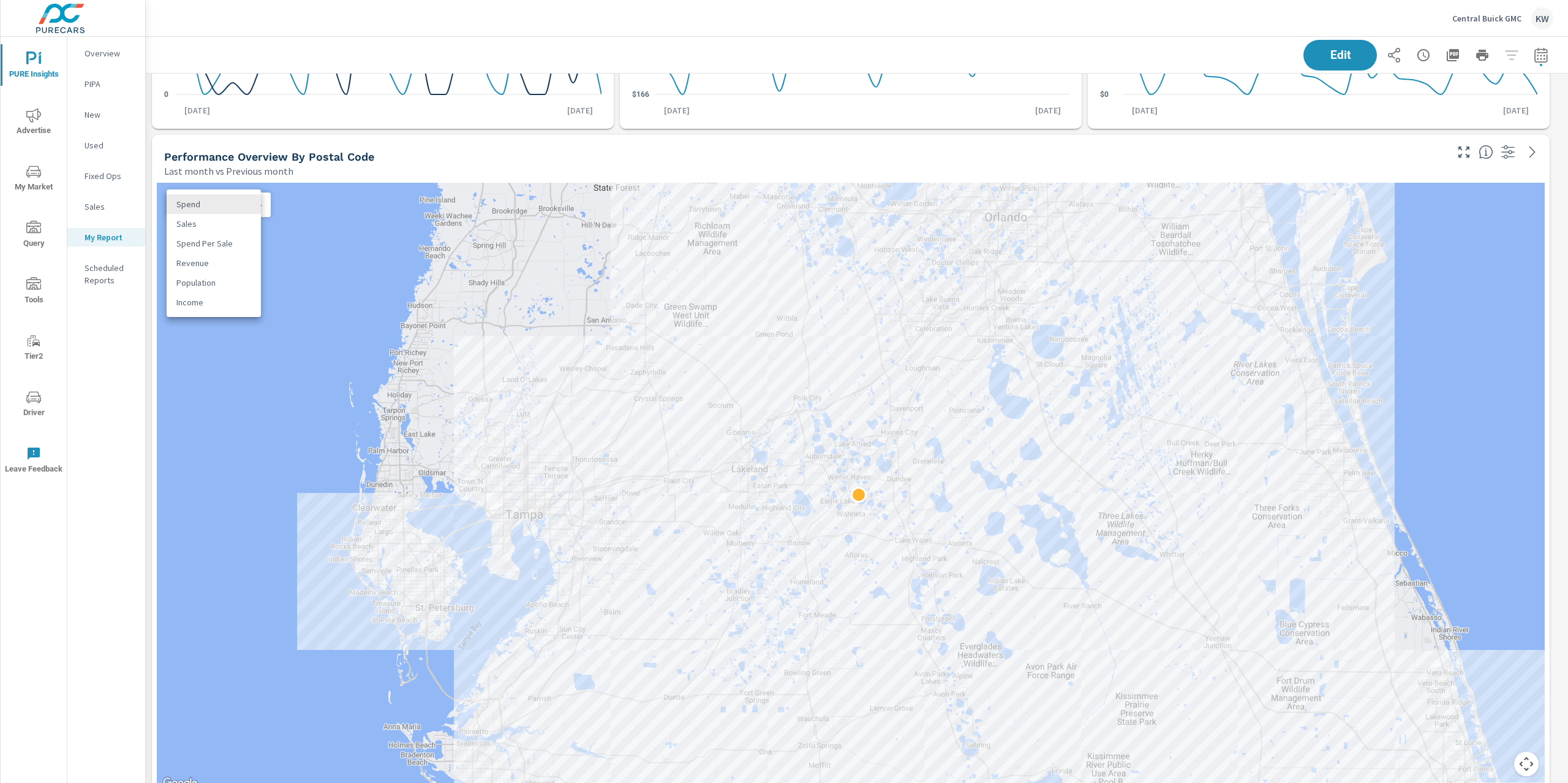
click at [256, 209] on body "PURE Insights Advertise My Market Query Tools Tier2 Driver Leave Feedback Overv…" at bounding box center [784, 391] width 1568 height 783
click at [240, 223] on li "Sales" at bounding box center [213, 223] width 94 height 19
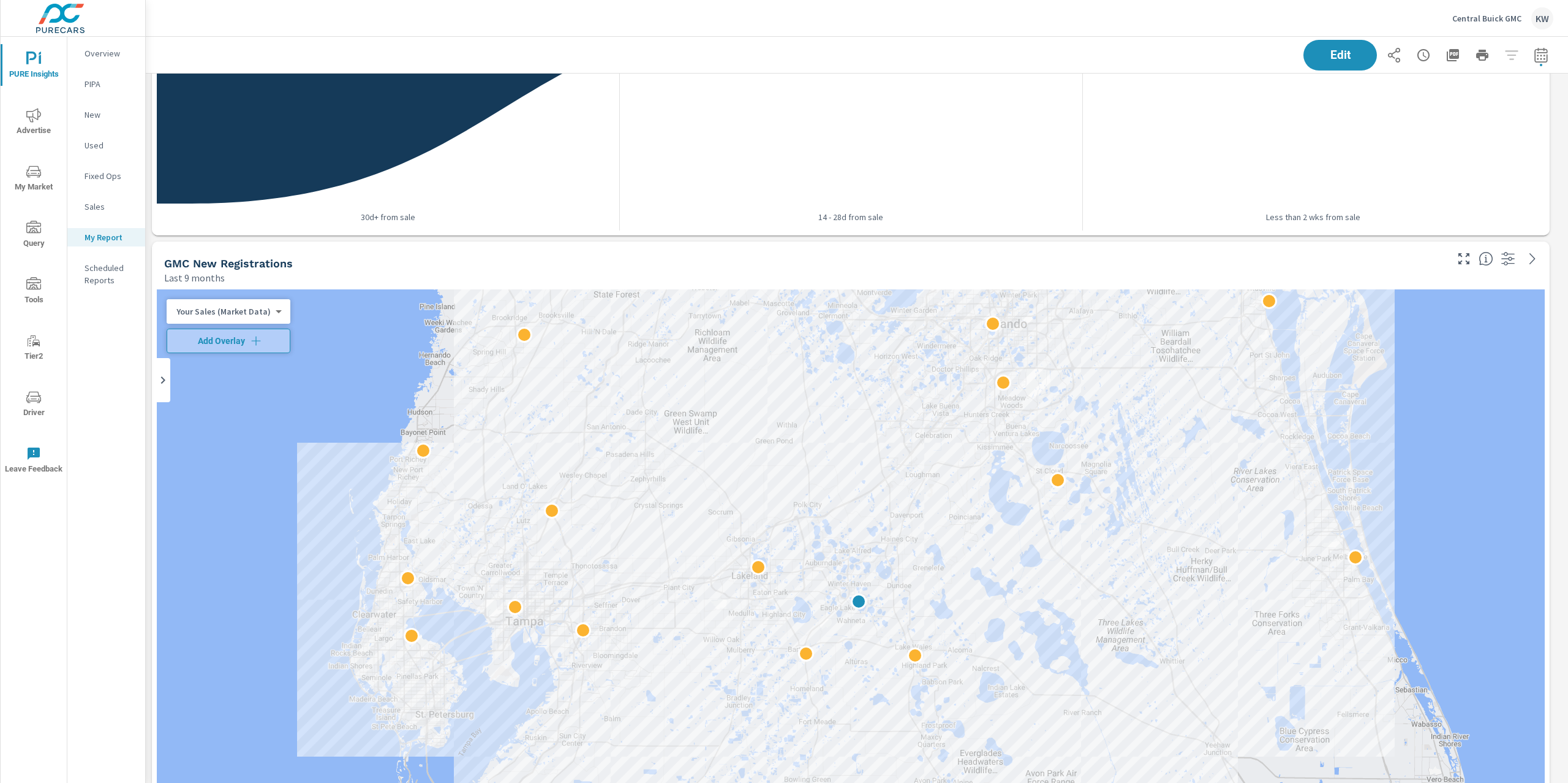
scroll to position [2695, 0]
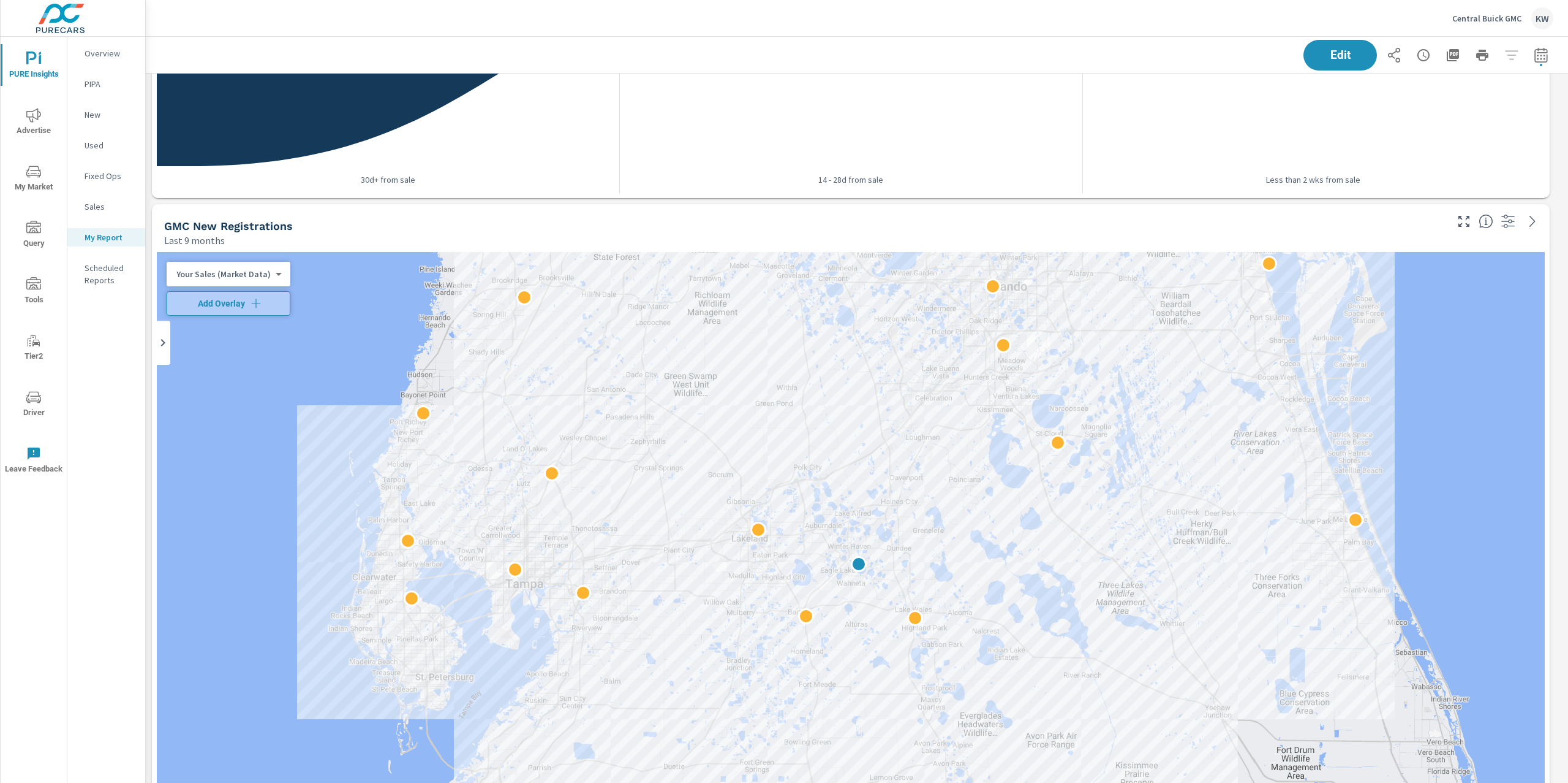
click at [265, 276] on body "PURE Insights Advertise My Market Query Tools Tier2 Driver Leave Feedback Overv…" at bounding box center [784, 391] width 1568 height 783
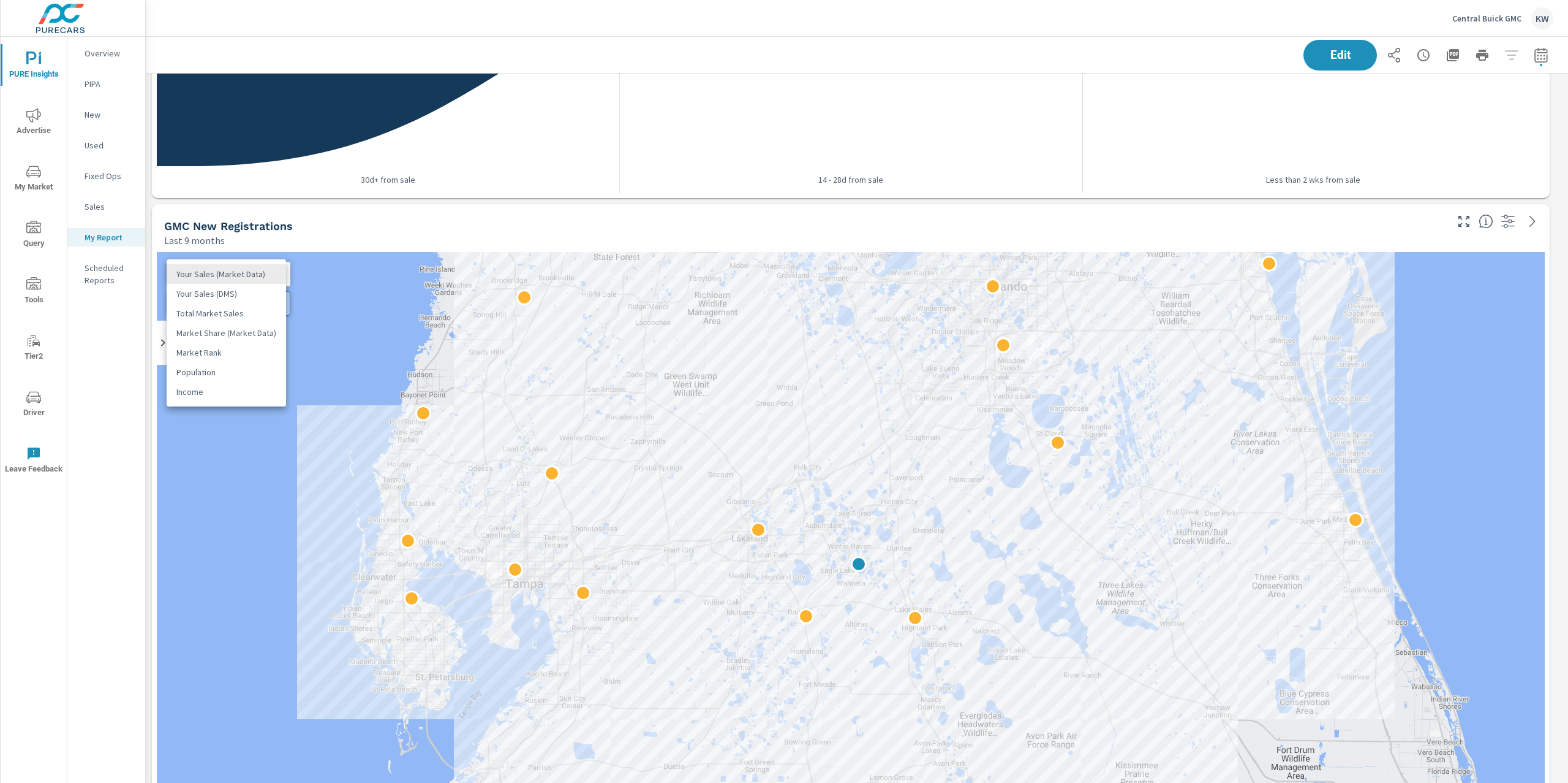
click at [245, 299] on li "Your Sales (DMS)" at bounding box center [226, 293] width 120 height 19
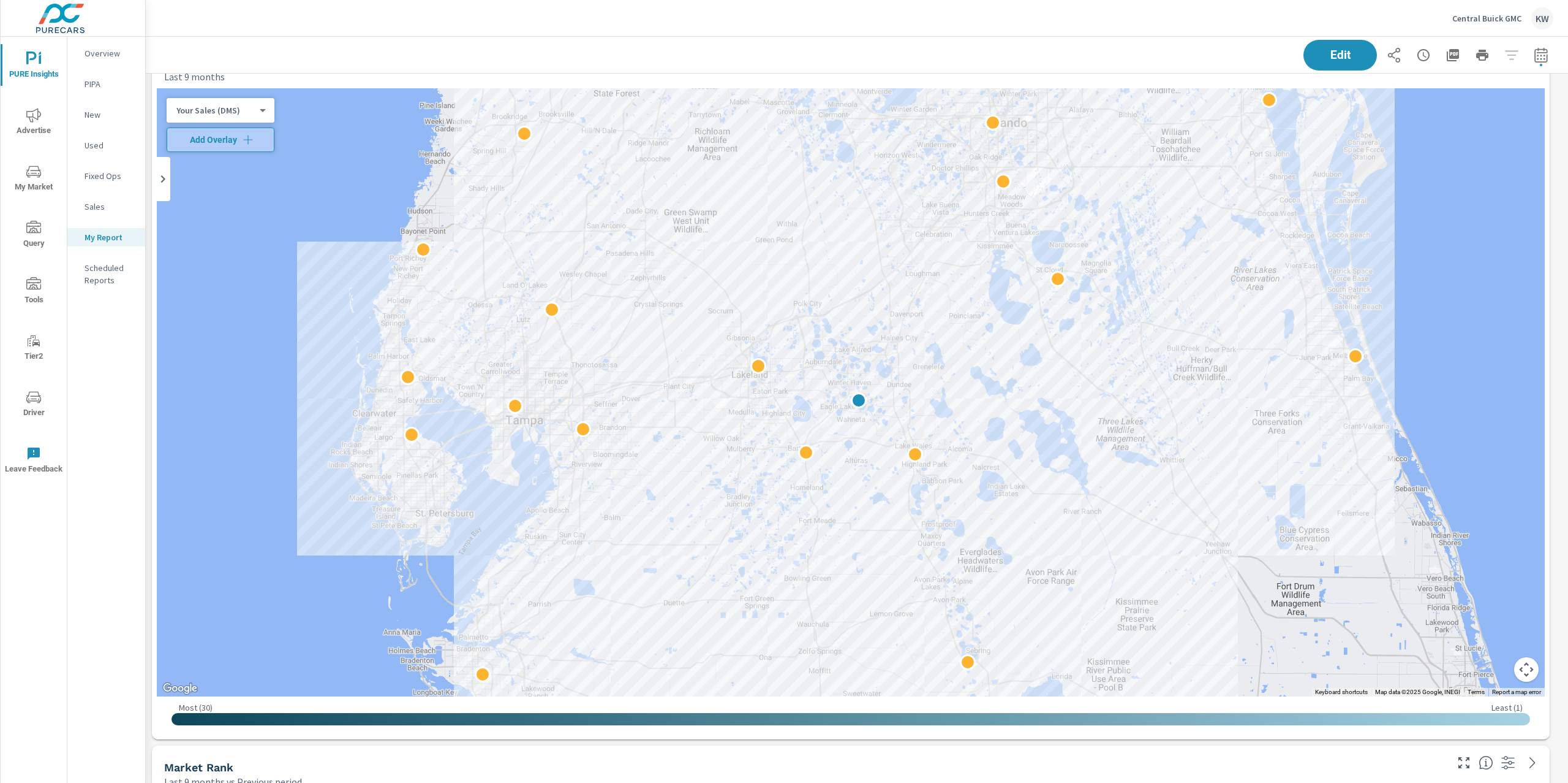
scroll to position [2918, 0]
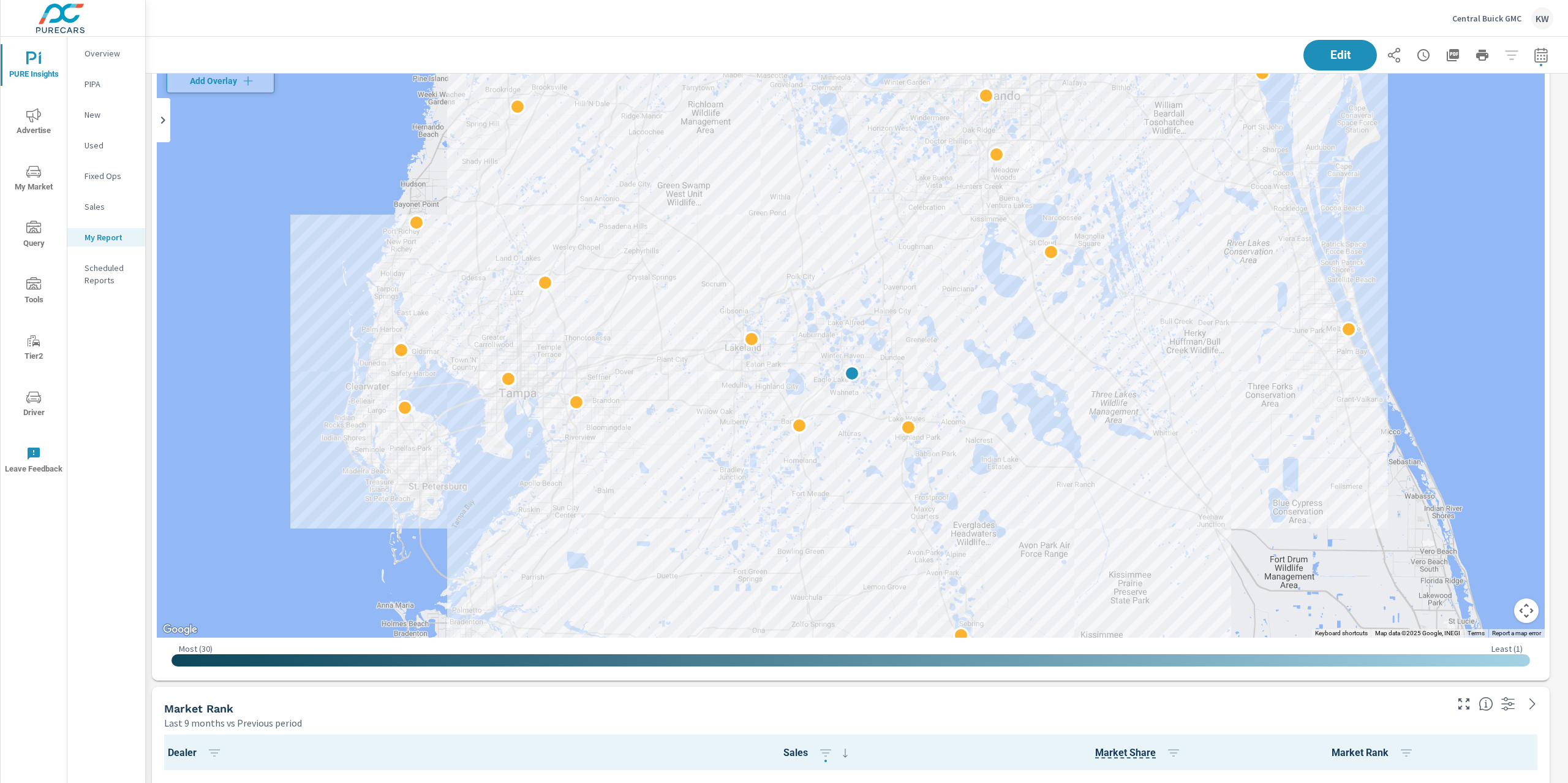
drag, startPoint x: 1269, startPoint y: 394, endPoint x: 1262, endPoint y: 427, distance: 33.7
click at [1262, 427] on div at bounding box center [1432, 696] width 1176 height 662
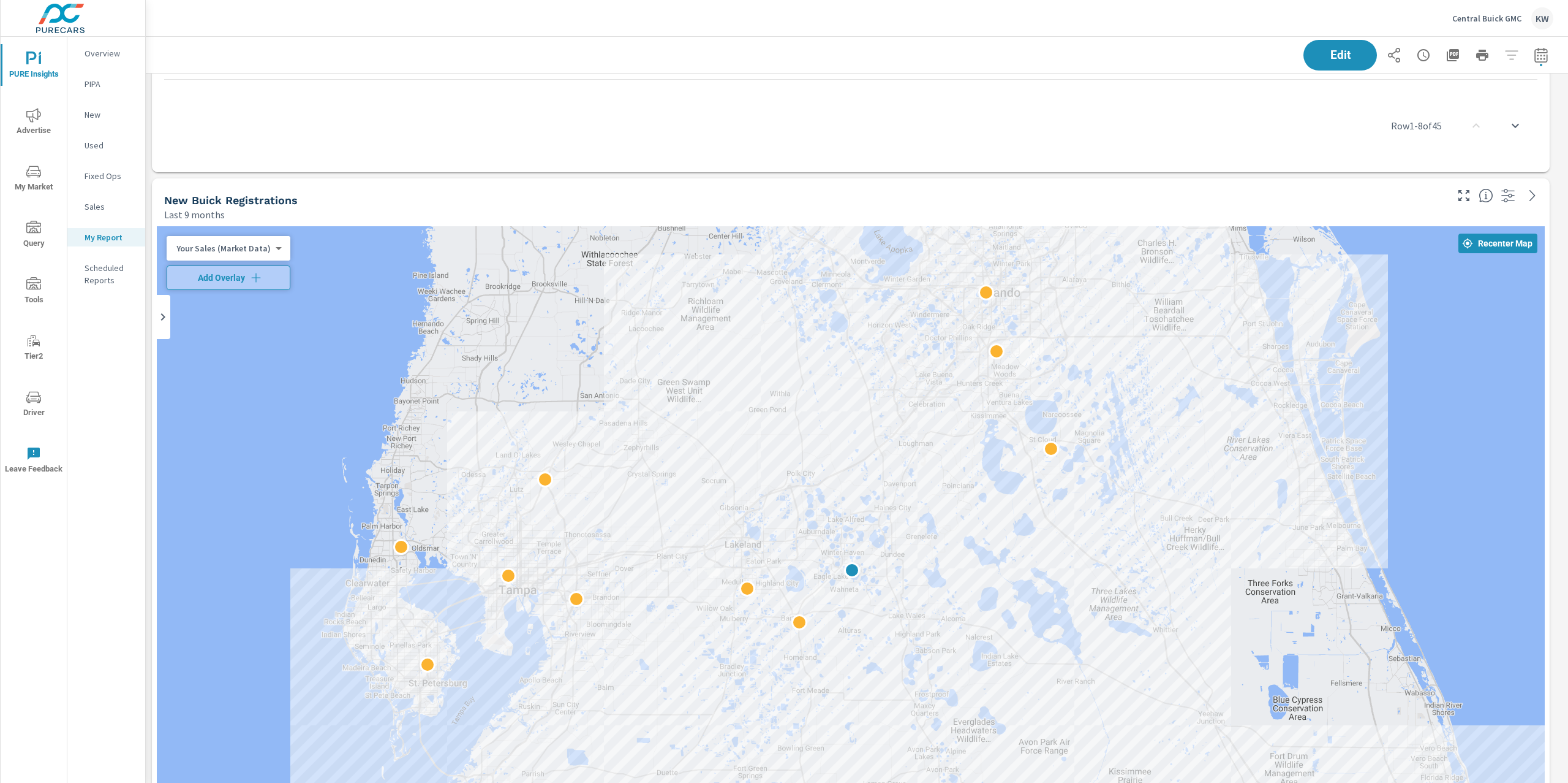
scroll to position [4075, 0]
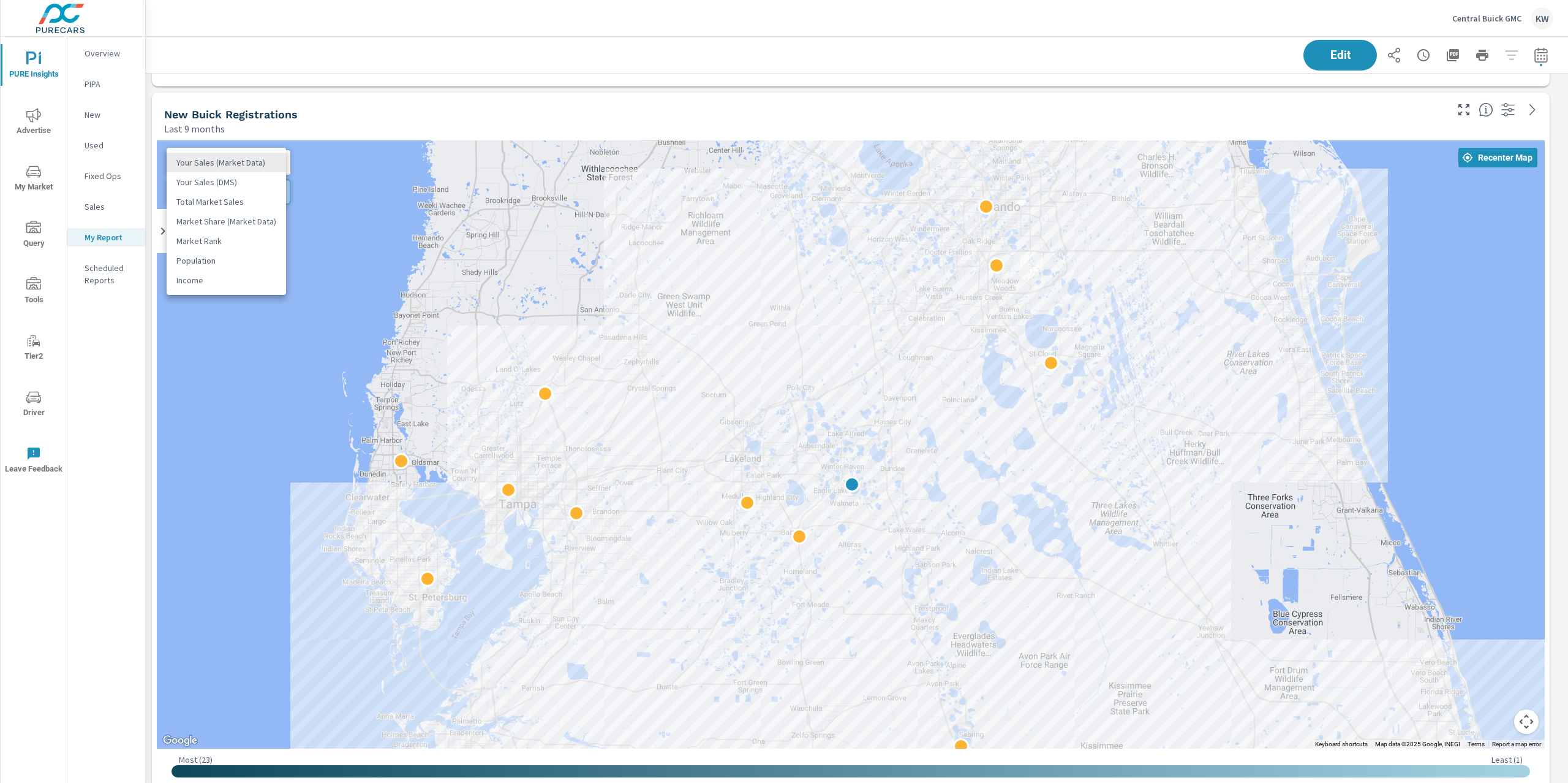
click at [262, 158] on body "PURE Insights Advertise My Market Query Tools Tier2 Driver Leave Feedback Overv…" at bounding box center [784, 391] width 1568 height 783
click at [243, 177] on li "Your Sales (DMS)" at bounding box center [226, 181] width 120 height 19
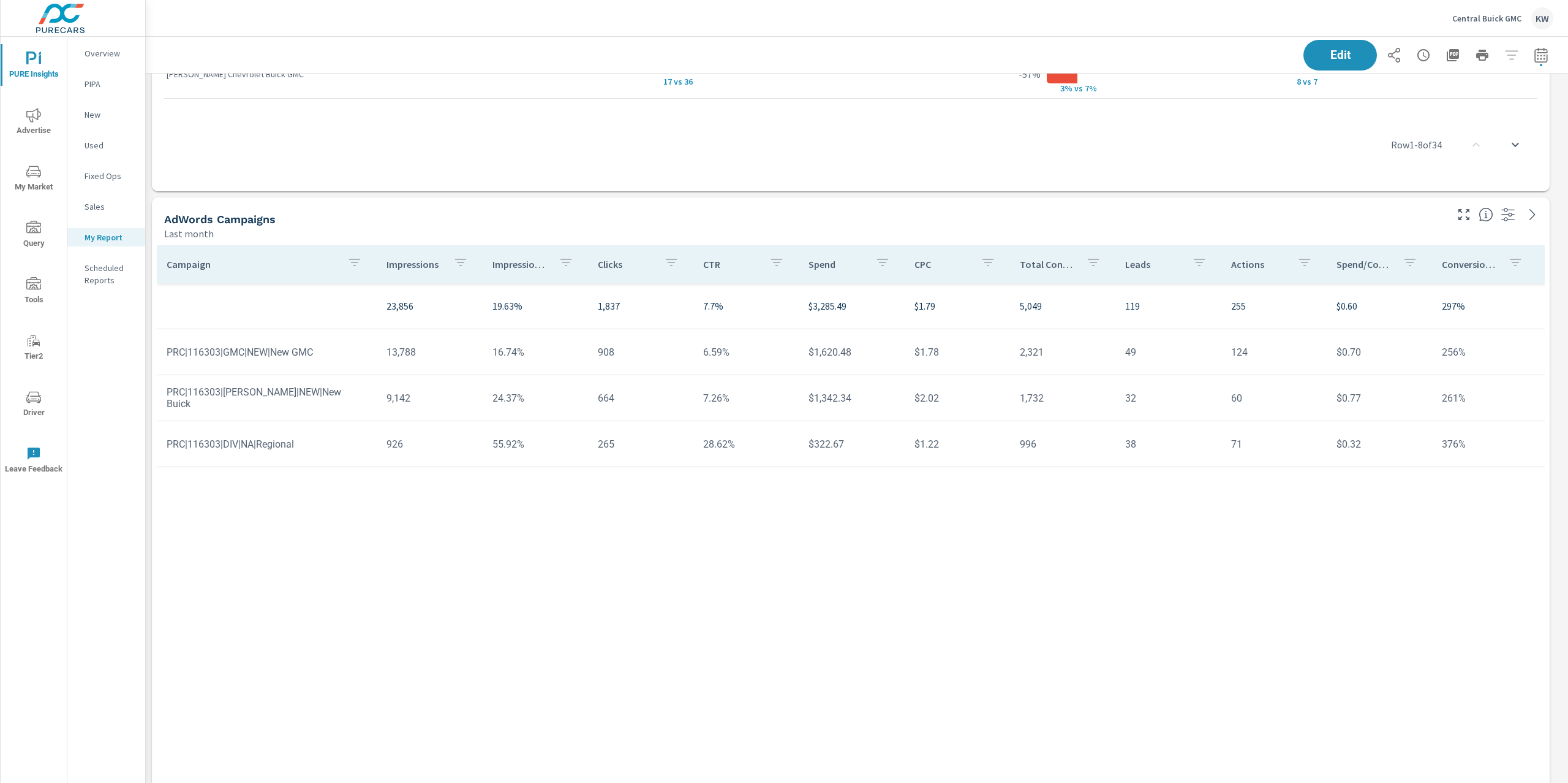
scroll to position [5244, 0]
click at [524, 266] on div "Impression Share" at bounding box center [535, 259] width 86 height 28
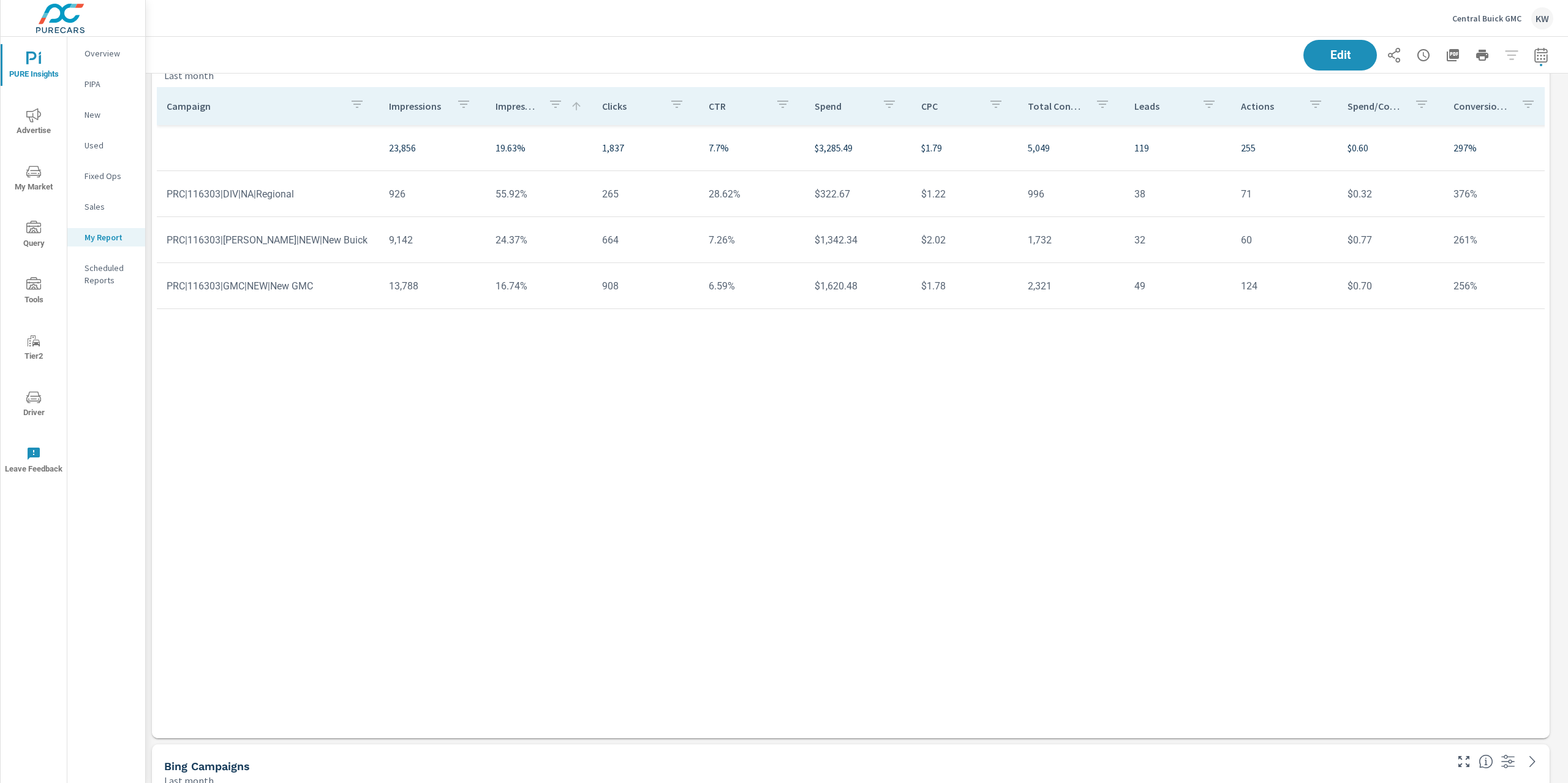
scroll to position [5401, 0]
click at [1336, 69] on button "Edit" at bounding box center [1340, 55] width 76 height 32
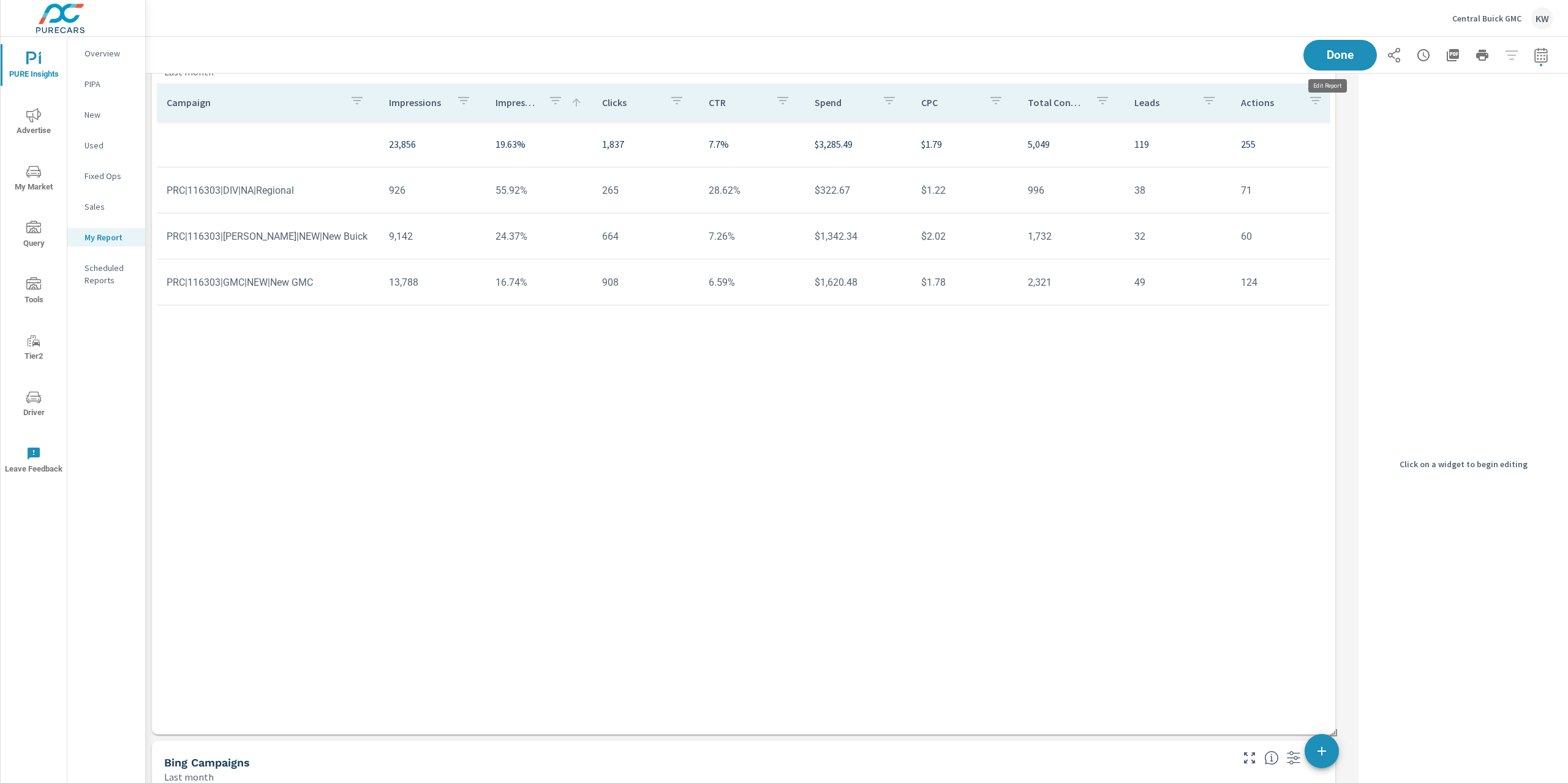
scroll to position [5, 5]
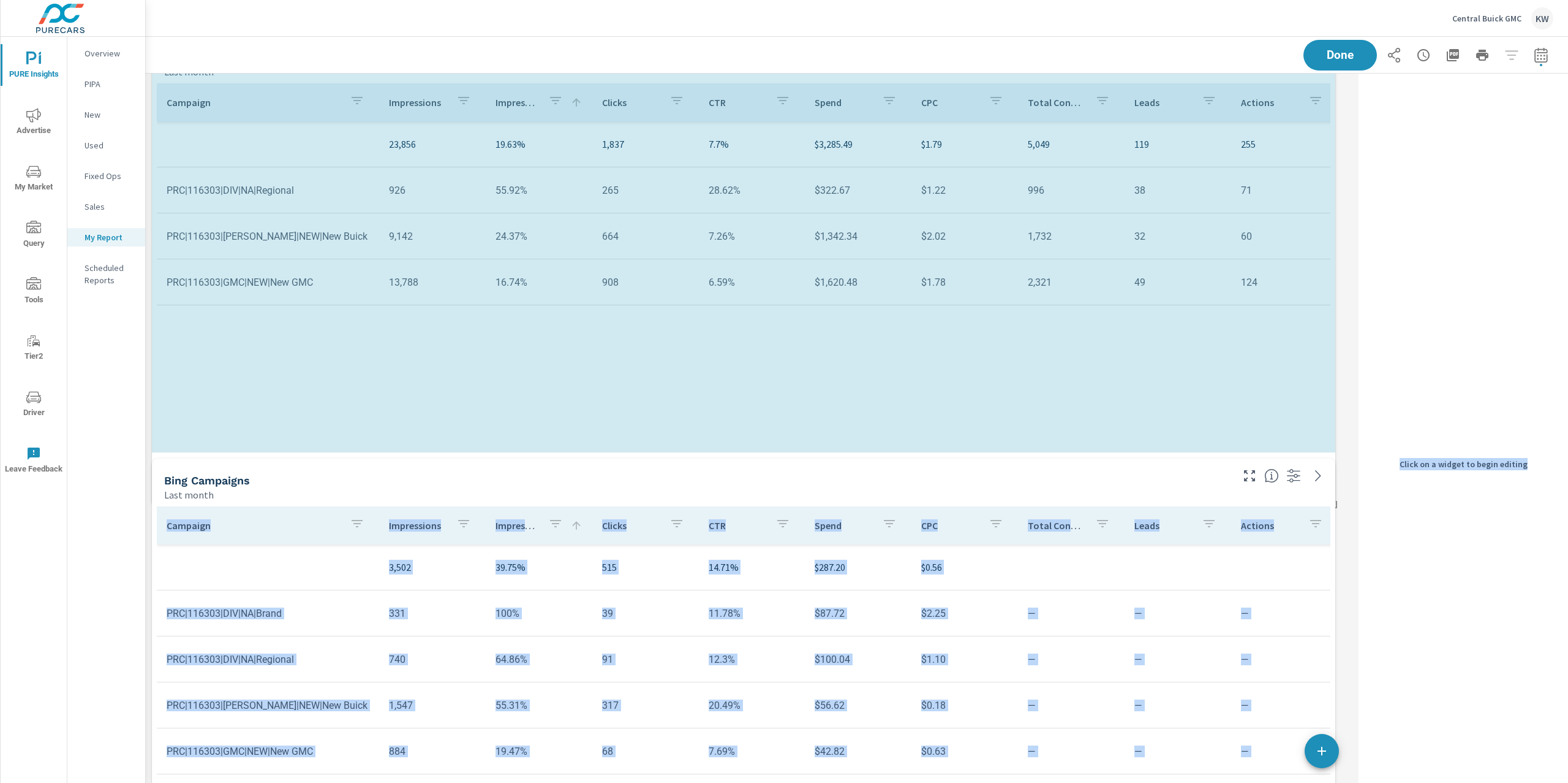
scroll to position [5, 5]
drag, startPoint x: 1331, startPoint y: 731, endPoint x: 1367, endPoint y: 535, distance: 199.3
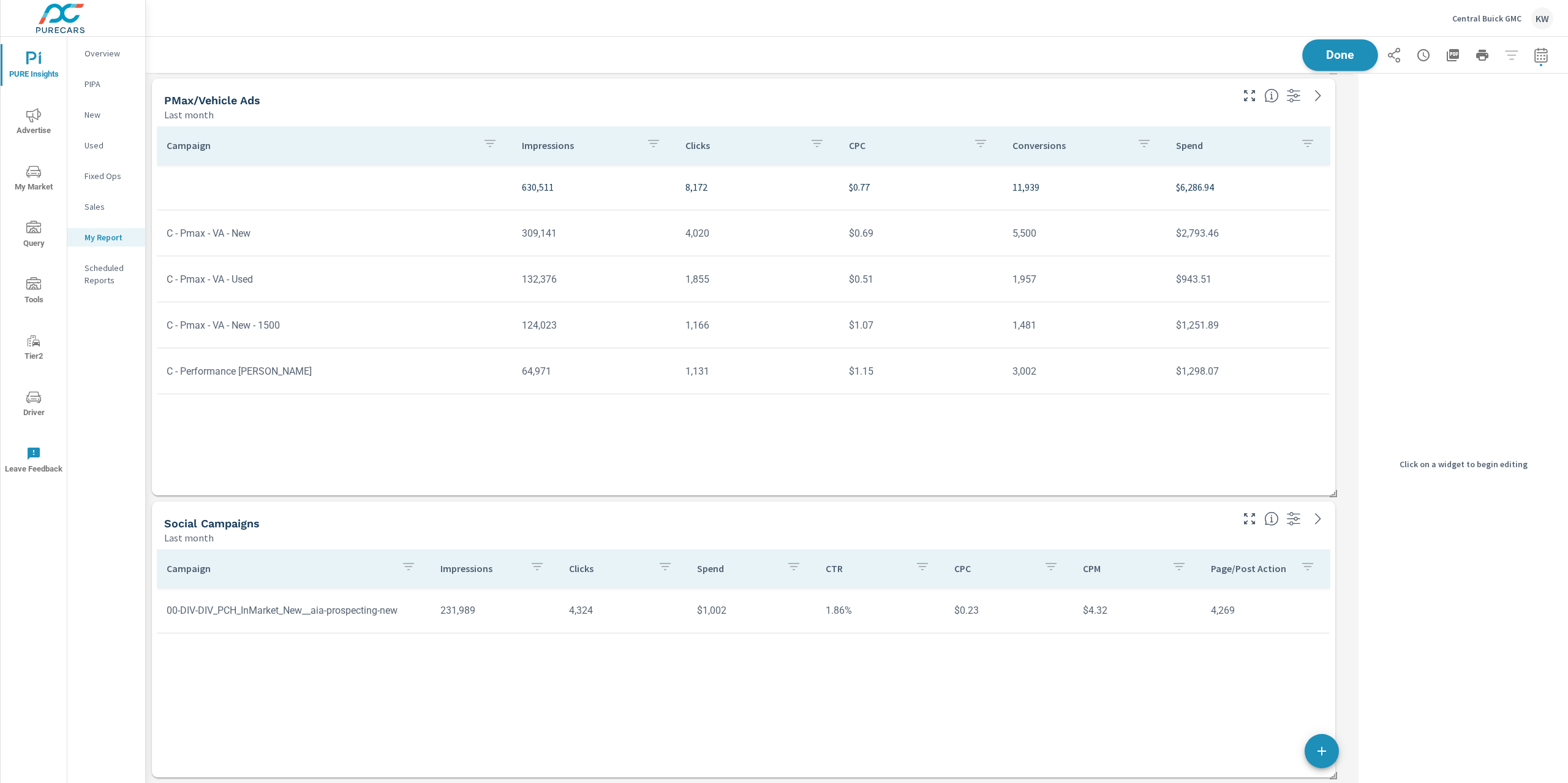
scroll to position [6939, 1221]
click at [1340, 62] on button "Done" at bounding box center [1340, 55] width 76 height 32
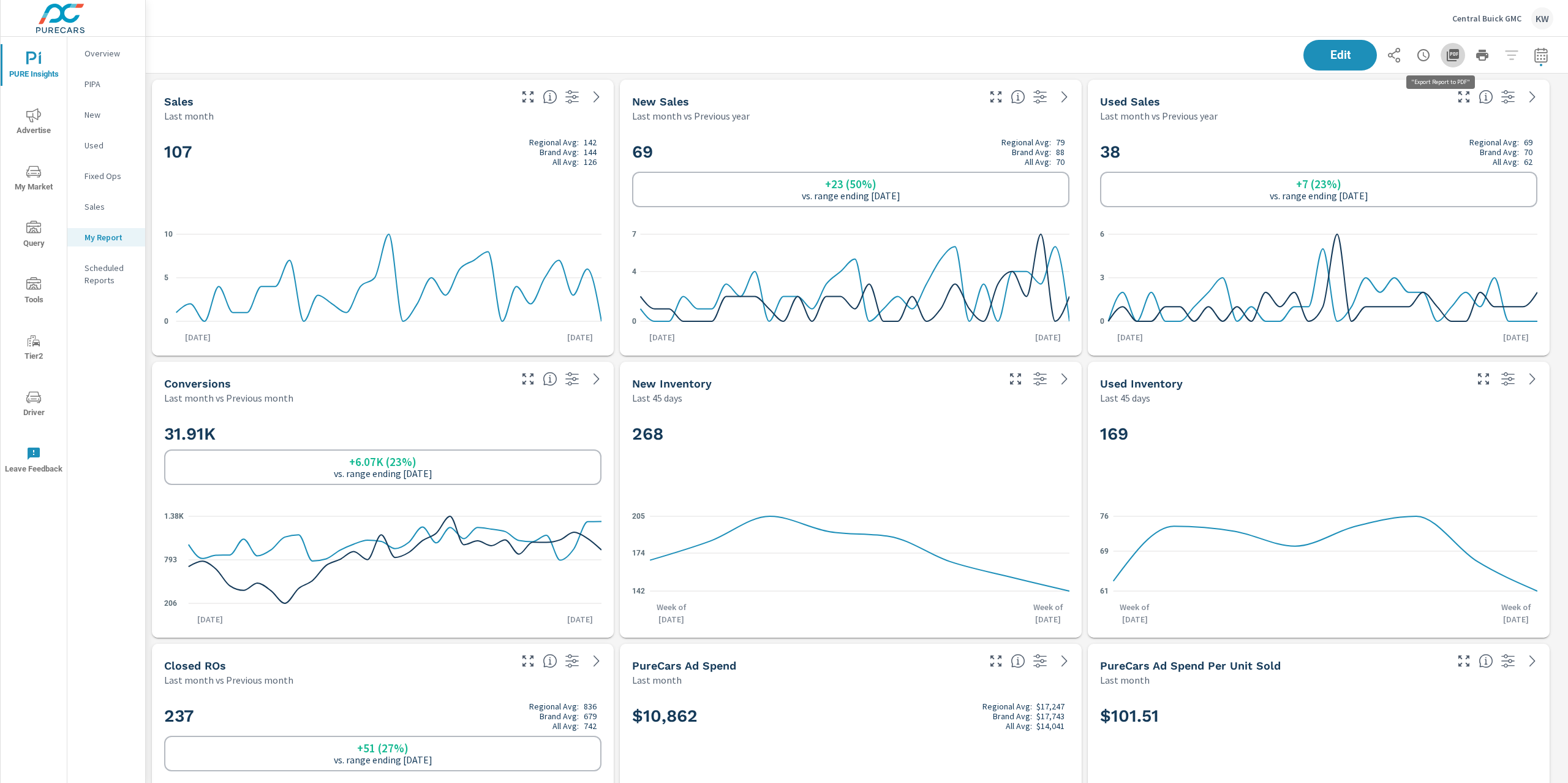
scroll to position [6939, 1436]
click at [1445, 60] on icon "button" at bounding box center [1453, 55] width 15 height 15
click at [1482, 16] on p "Central Buick GMC" at bounding box center [1487, 18] width 70 height 11
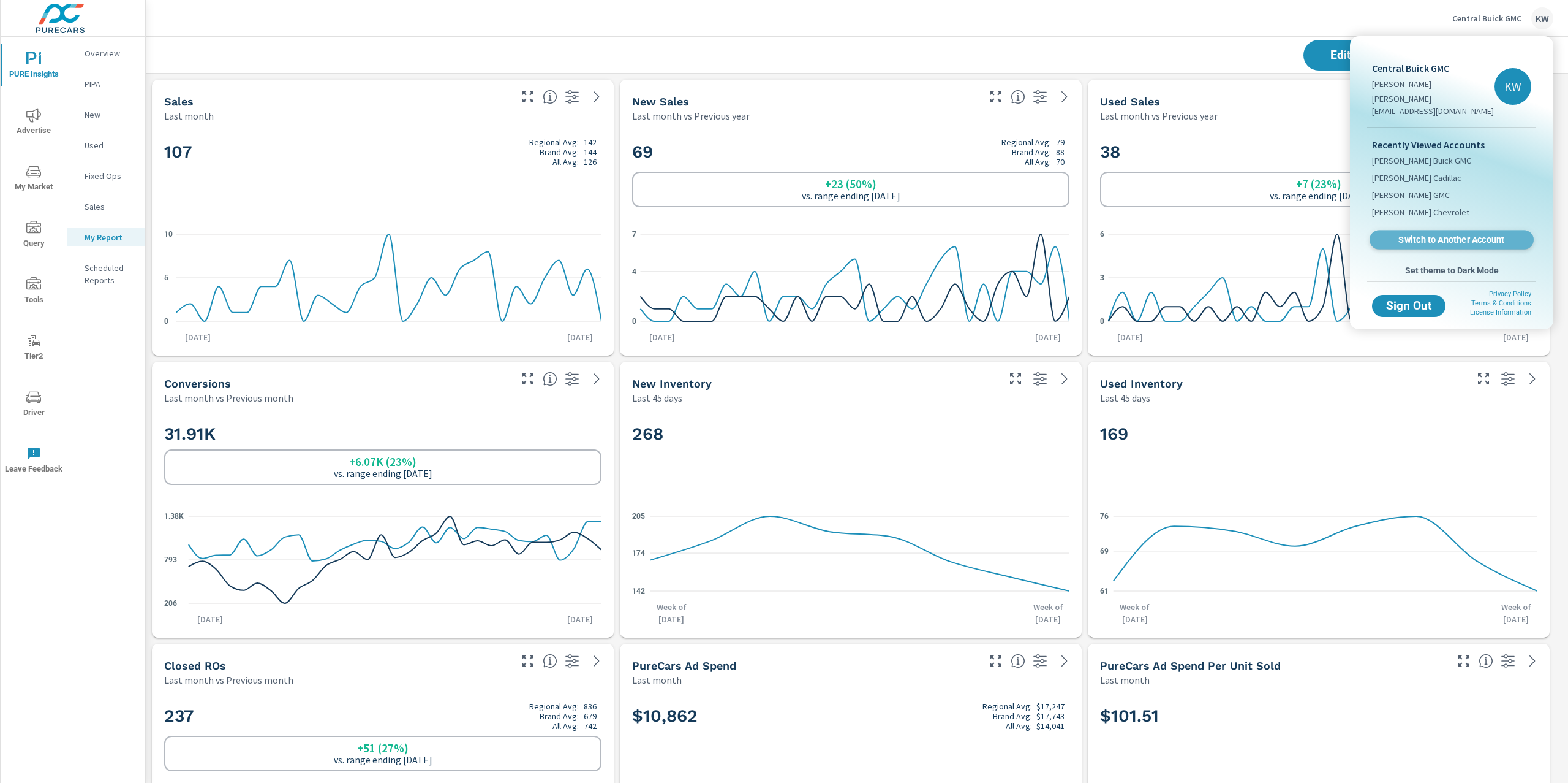
click at [1451, 234] on span "Switch to Another Account" at bounding box center [1452, 240] width 150 height 12
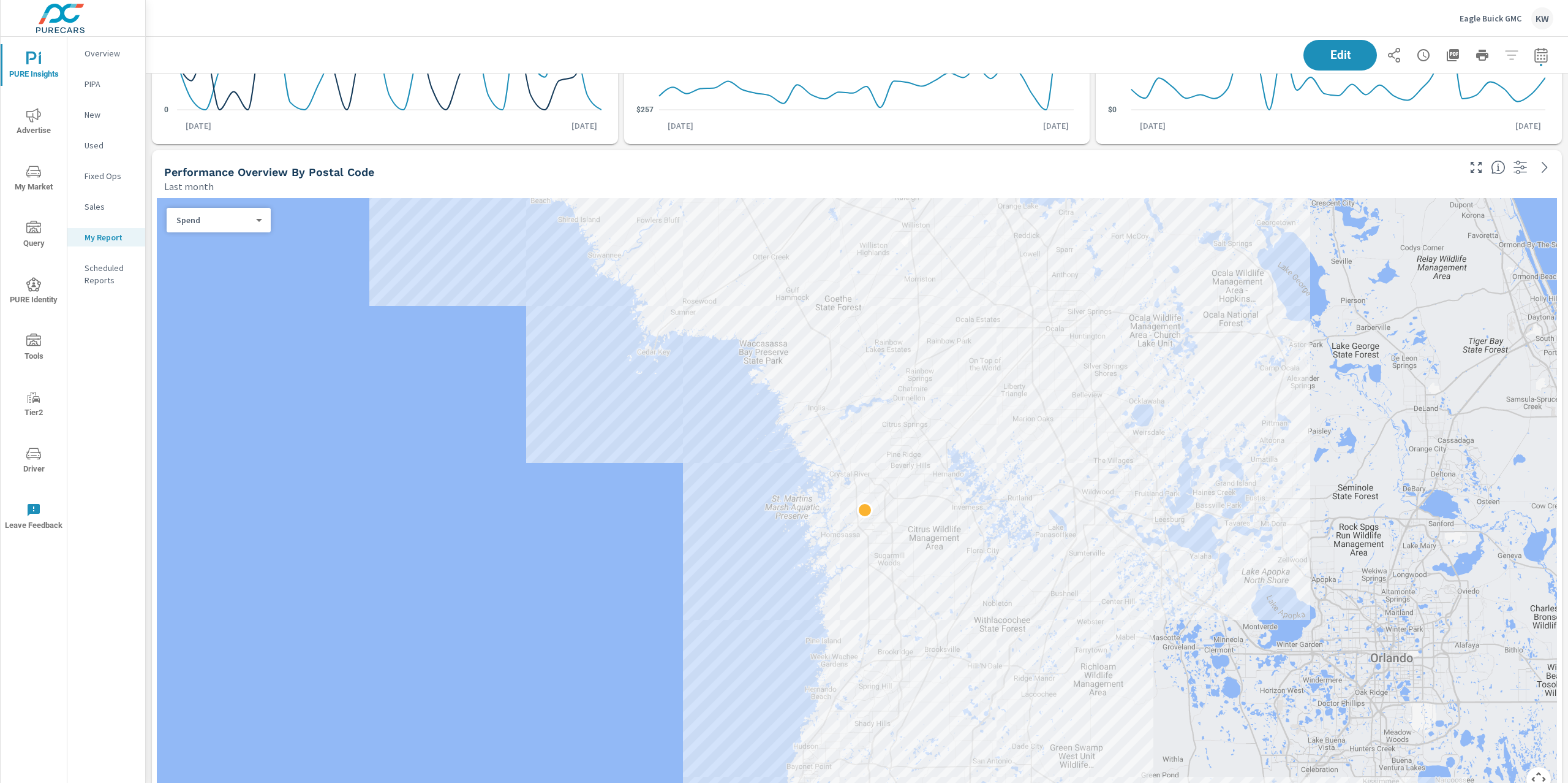
scroll to position [803, 0]
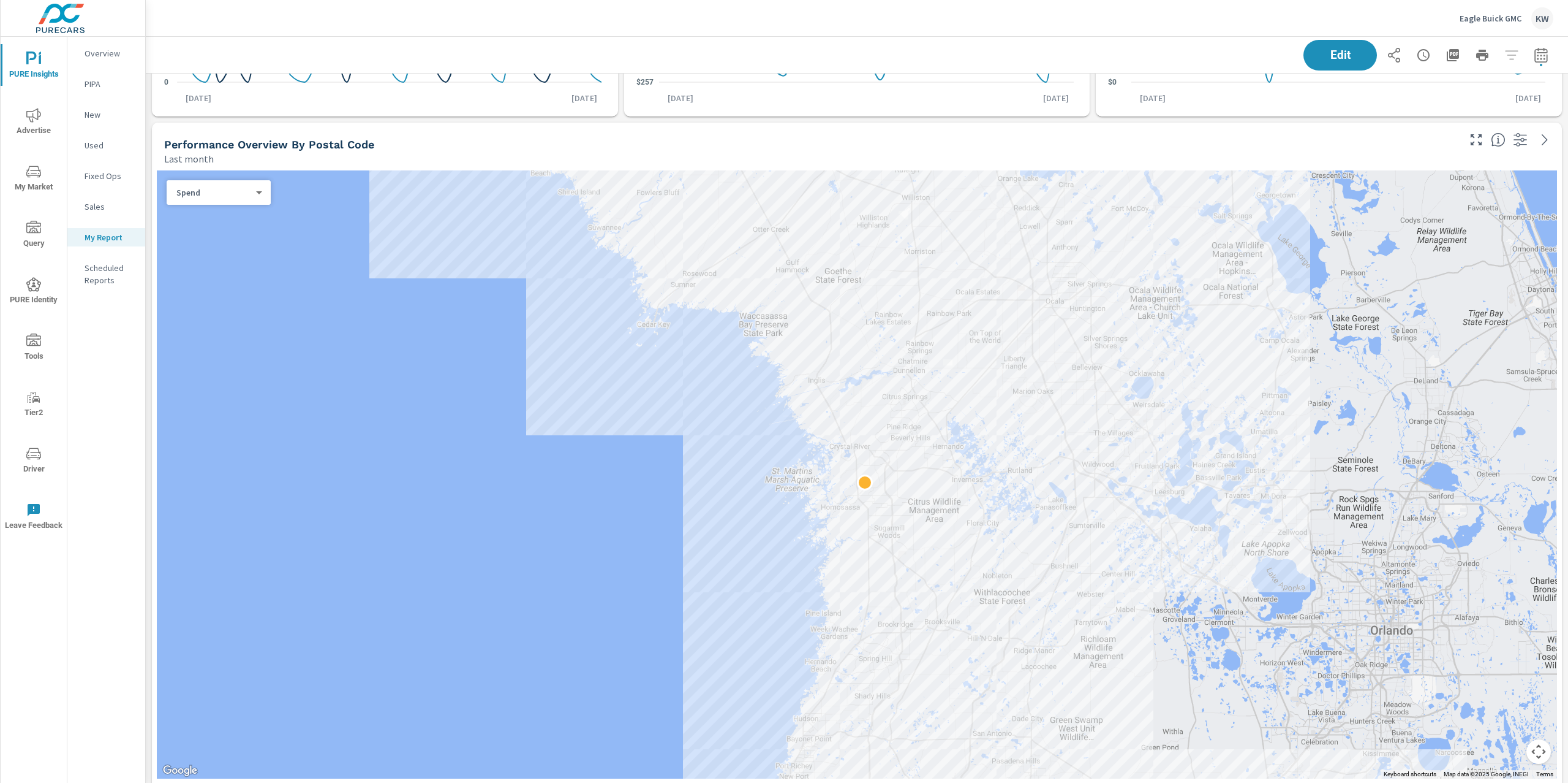
click at [261, 200] on div "Spend 0 ​" at bounding box center [219, 192] width 104 height 25
click at [259, 191] on body "PURE Insights Advertise My Market Query PURE Identity Tools Tier2 Driver Leave …" at bounding box center [784, 391] width 1568 height 783
click at [220, 212] on li "Sales" at bounding box center [213, 211] width 94 height 19
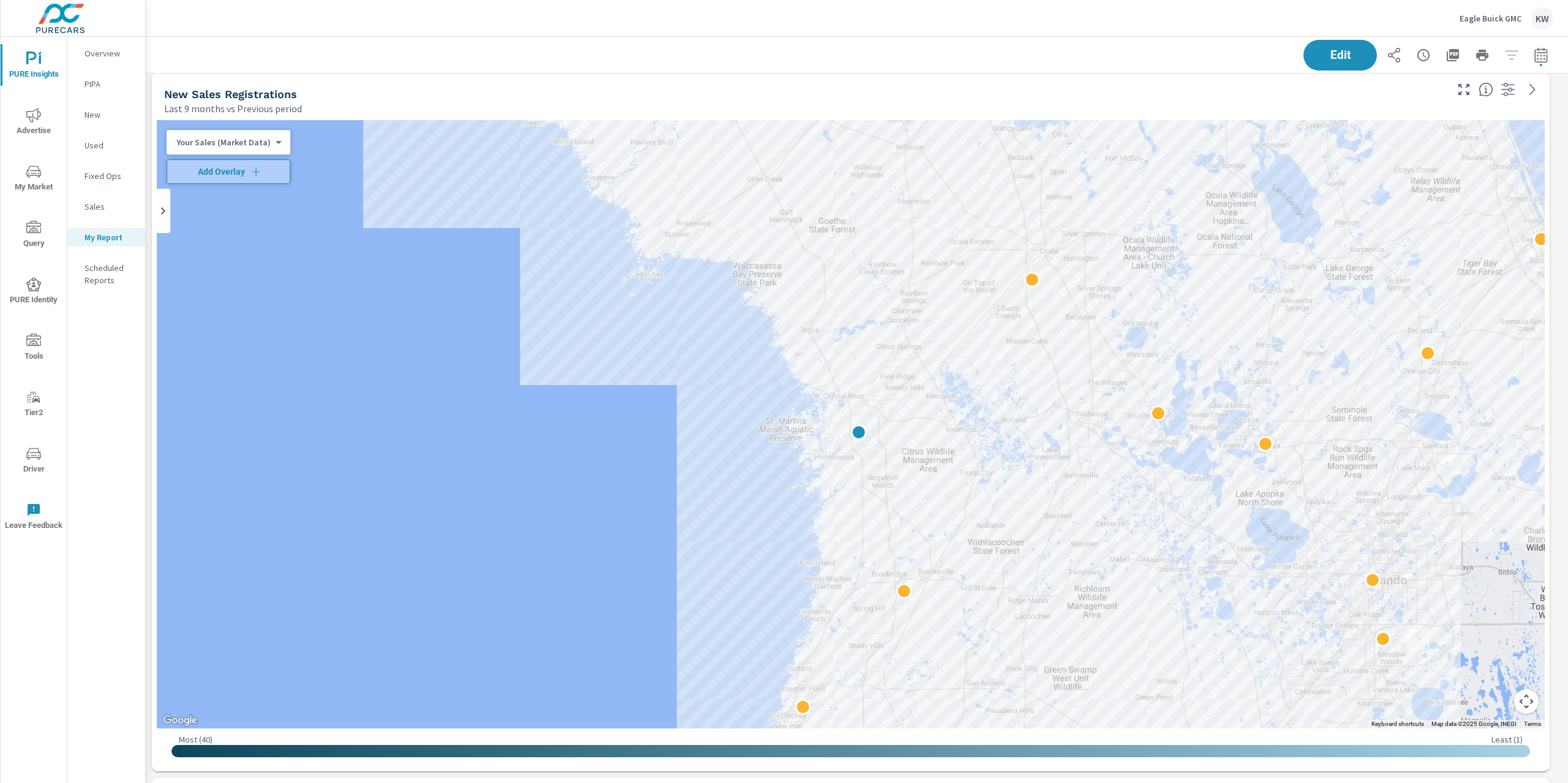
scroll to position [2823, 0]
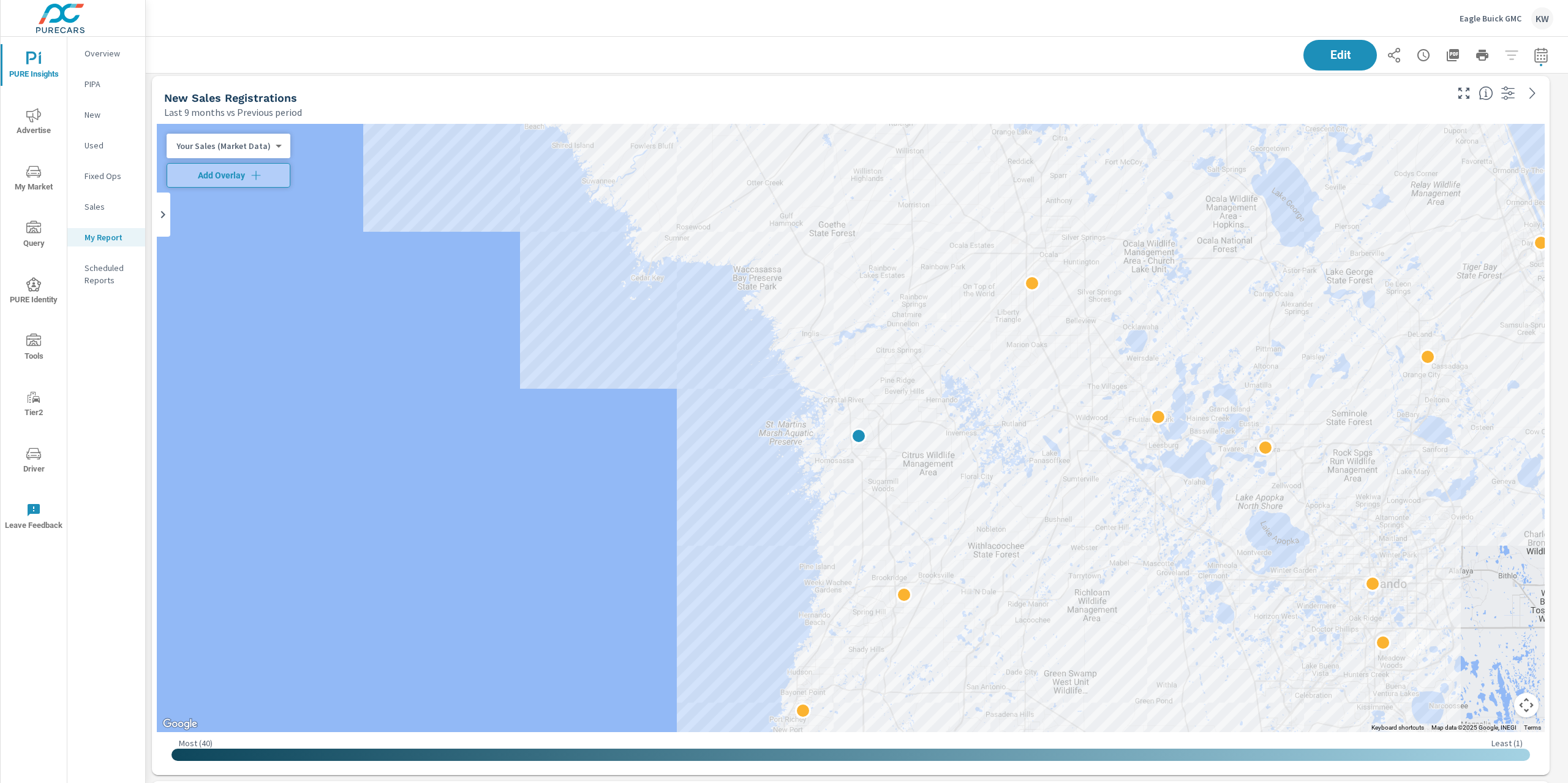
click at [269, 144] on body "PURE Insights Advertise My Market Query PURE Identity Tools Tier2 Driver Leave …" at bounding box center [784, 391] width 1568 height 783
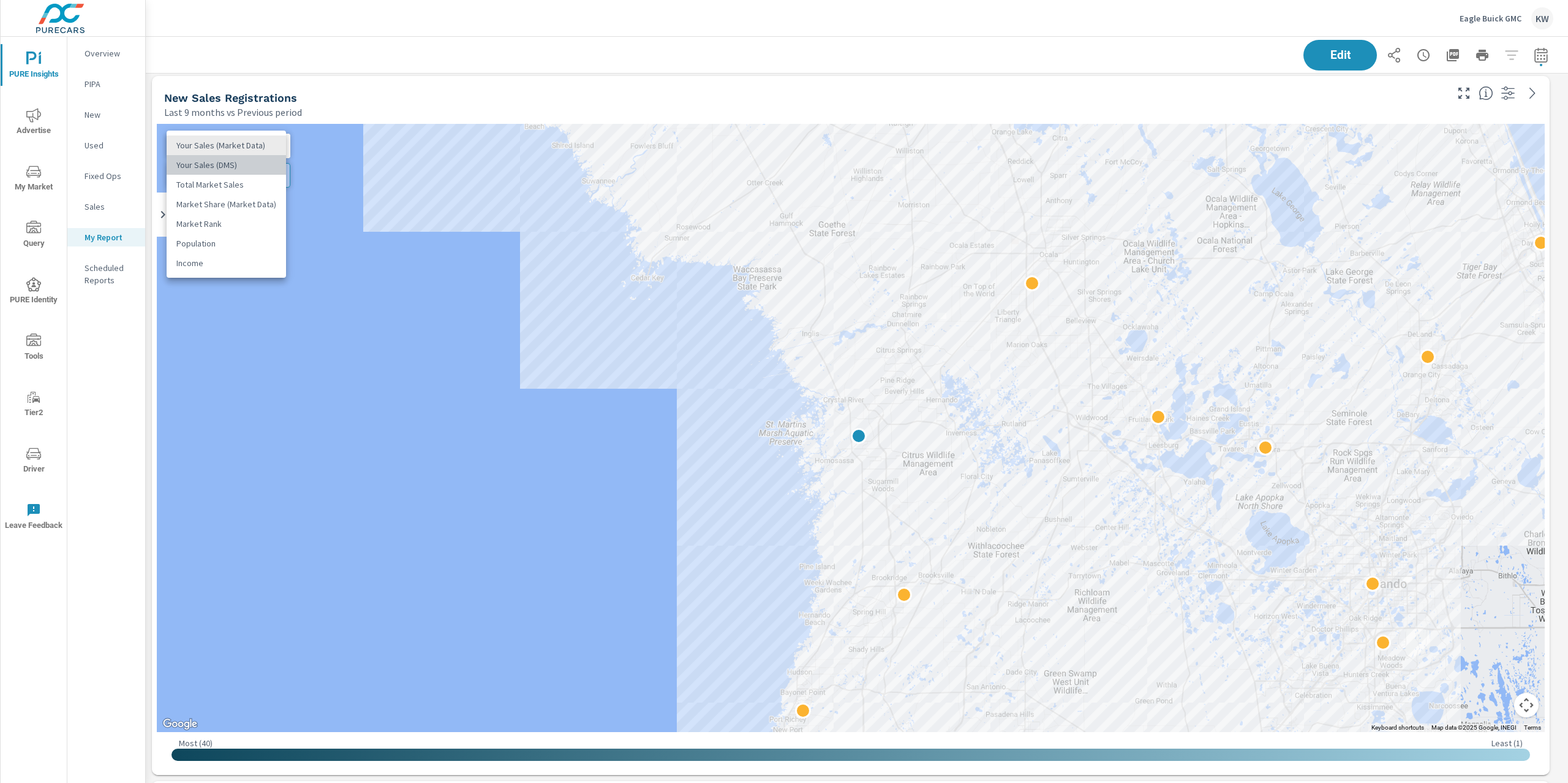
click at [243, 169] on li "Your Sales (DMS)" at bounding box center [226, 164] width 120 height 19
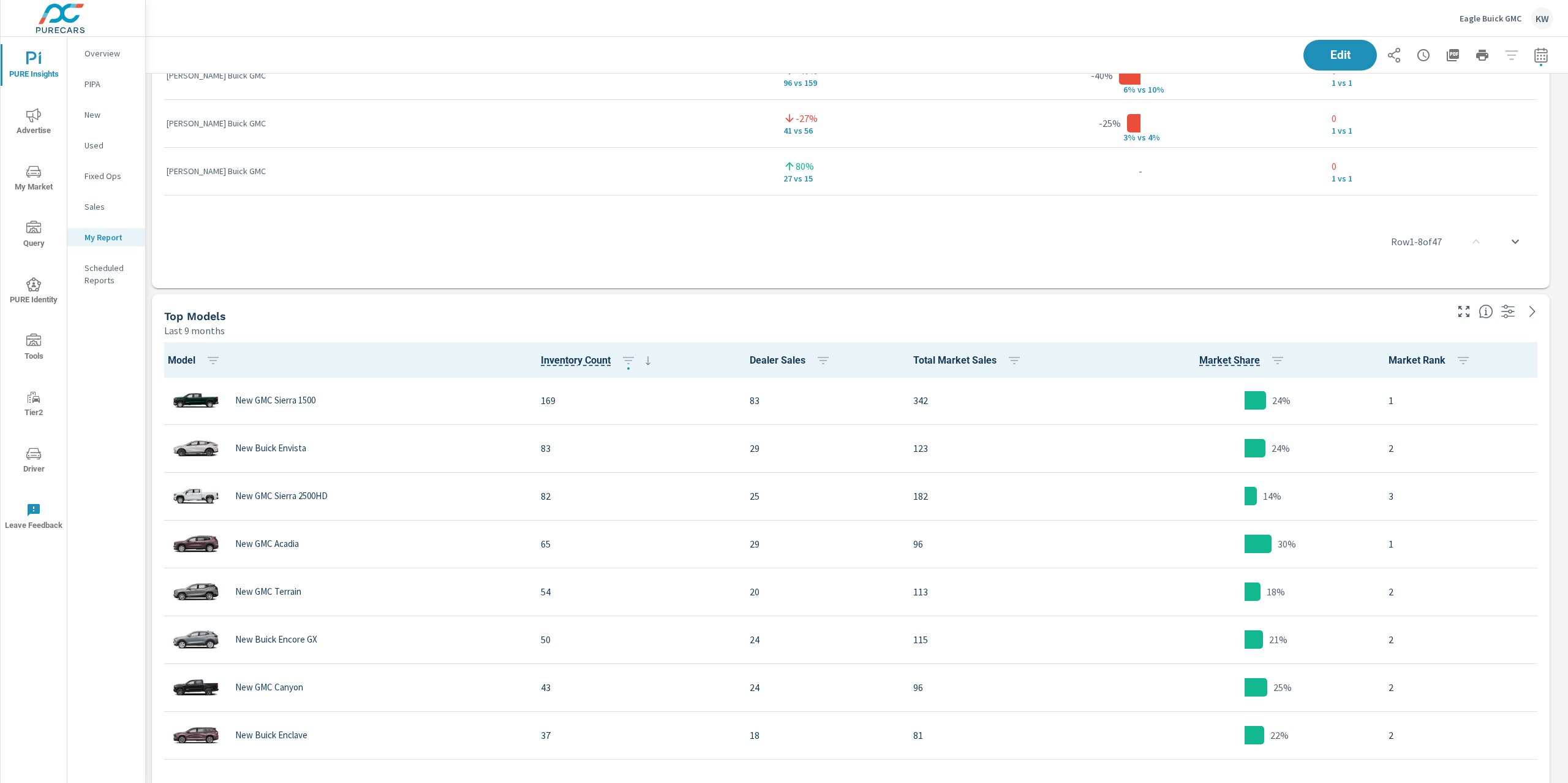
scroll to position [3936, 0]
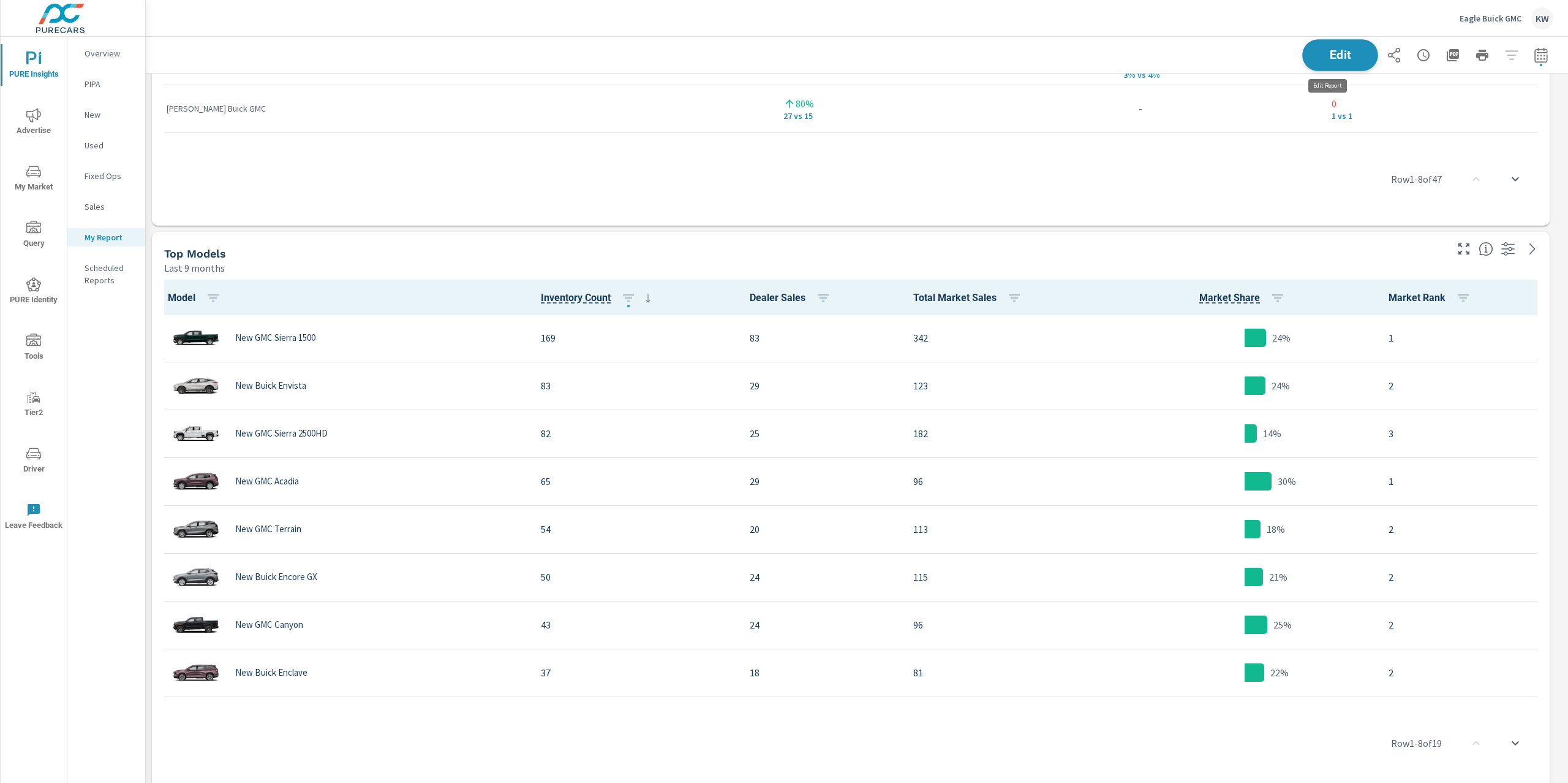
click at [1318, 46] on button "Edit" at bounding box center [1340, 55] width 76 height 32
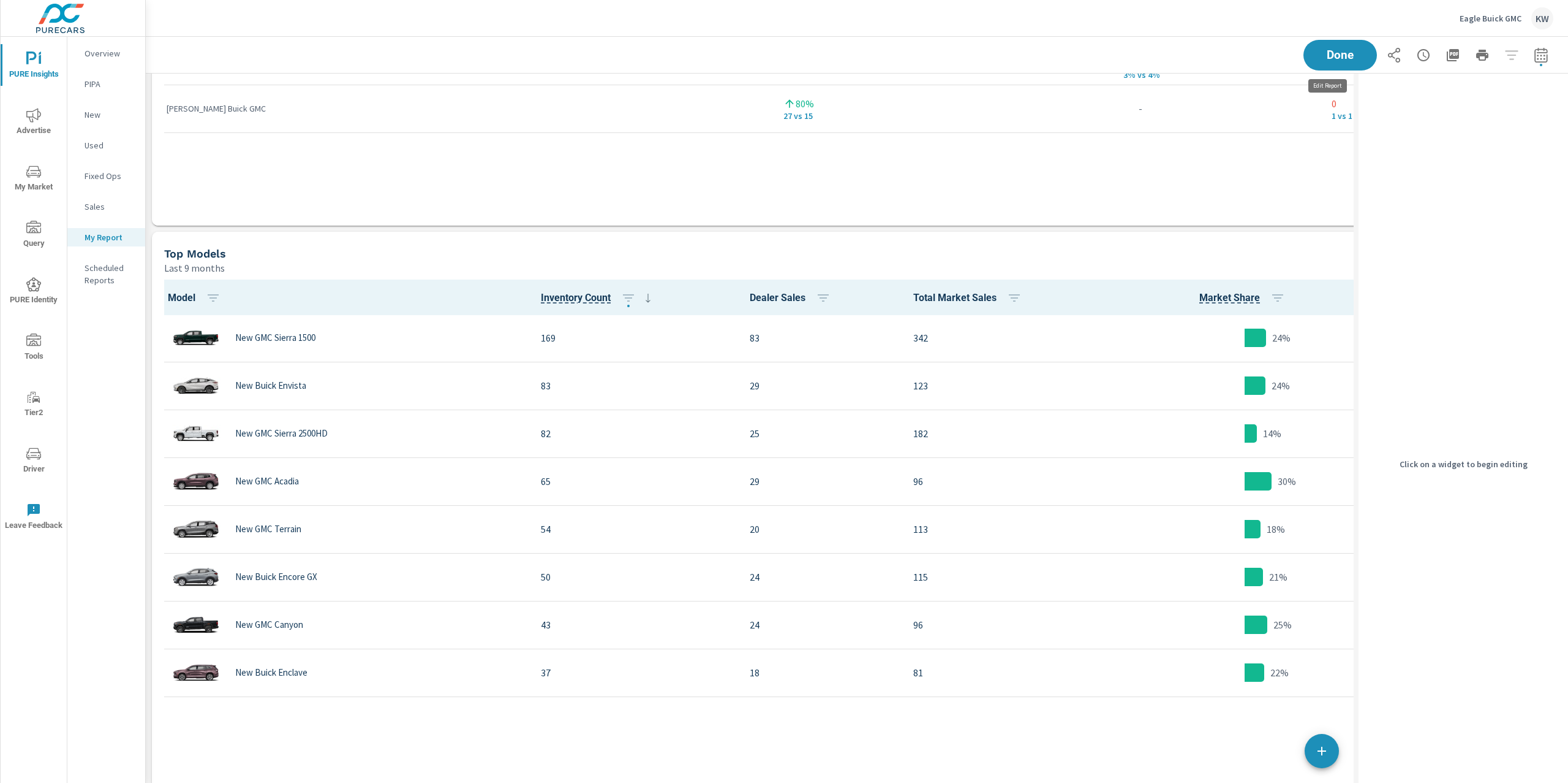
scroll to position [6, 5]
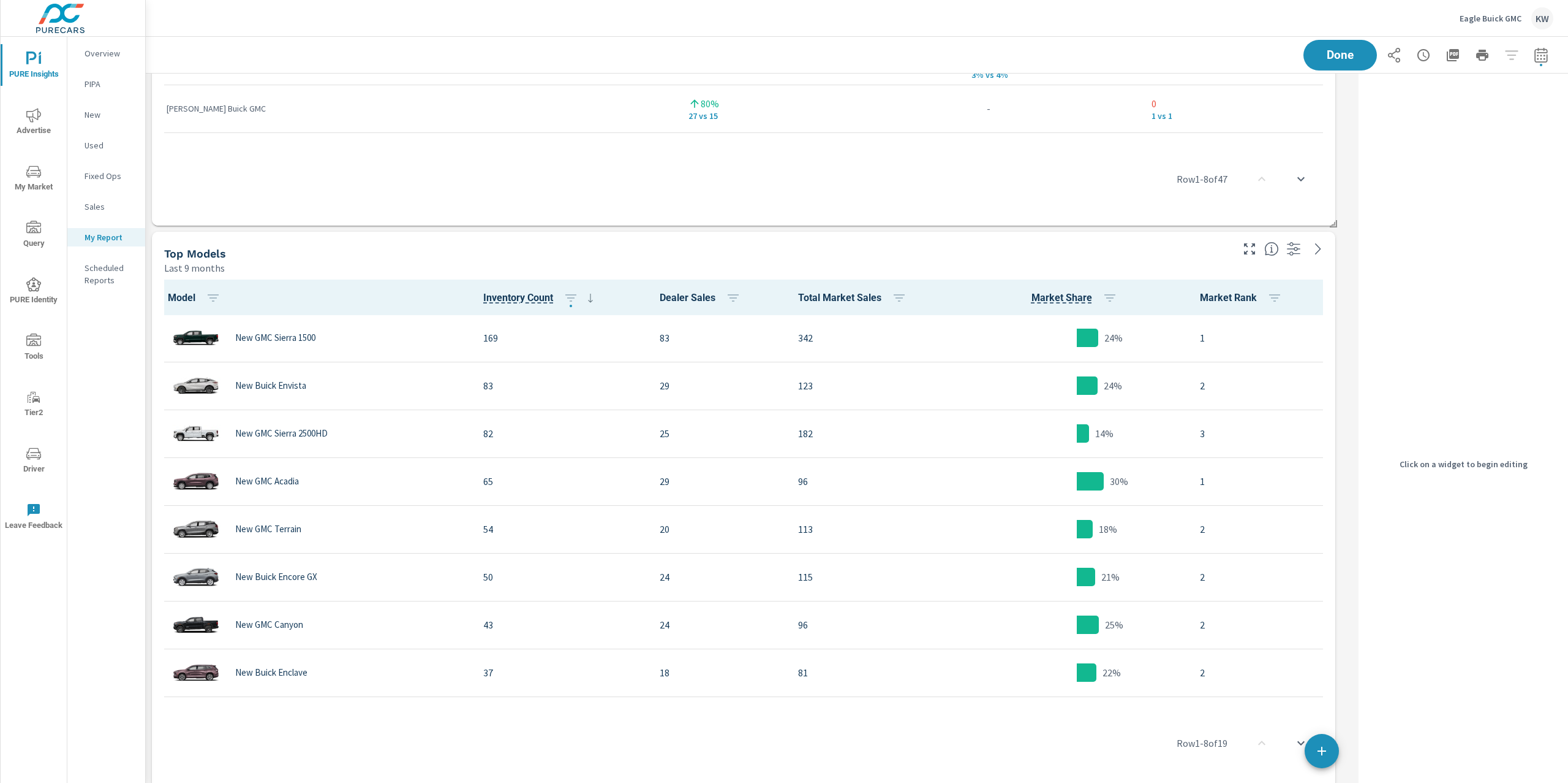
click at [1112, 266] on div "Last 9 months" at bounding box center [697, 267] width 1066 height 15
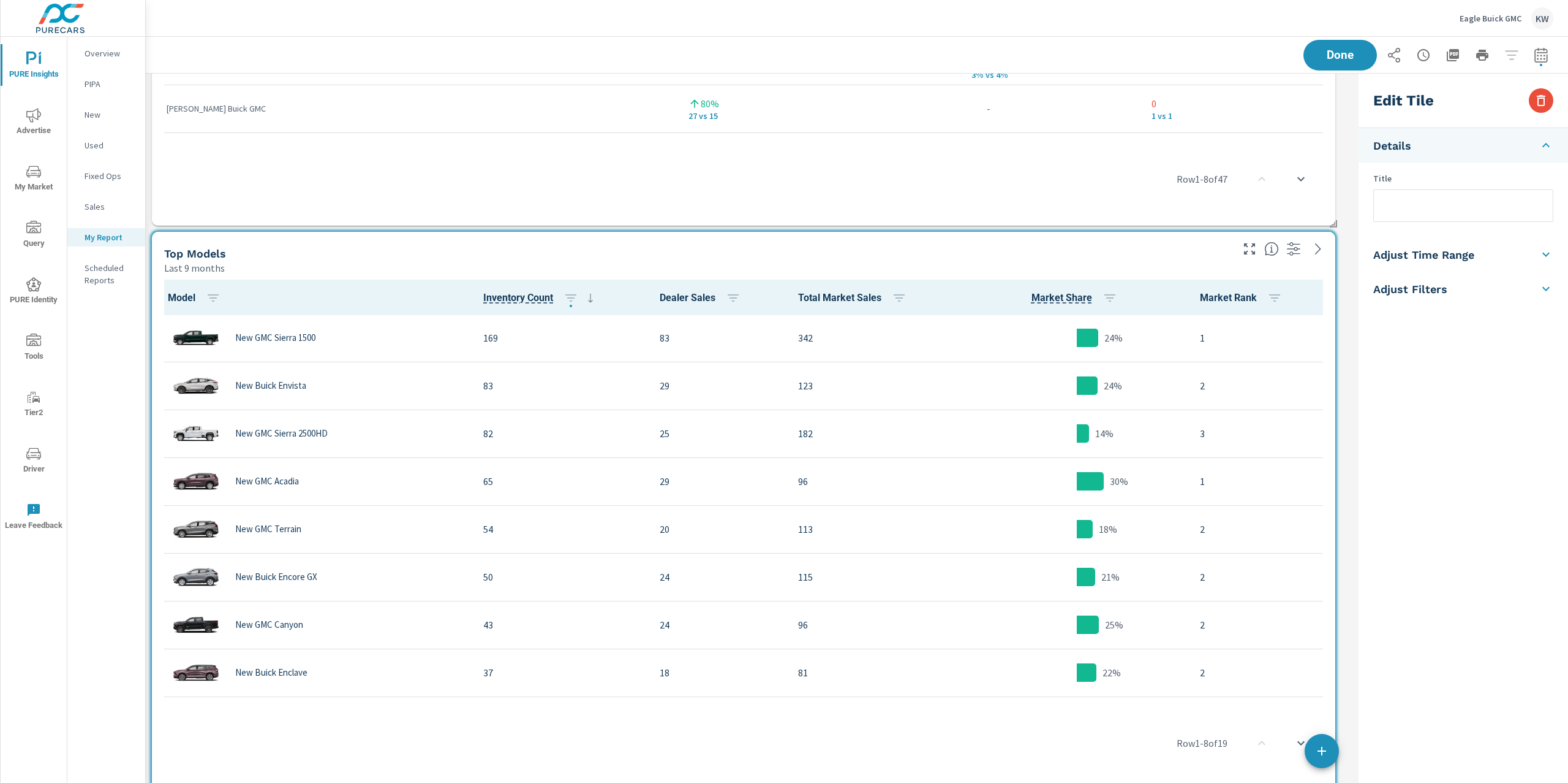
scroll to position [6235, 1221]
click at [1545, 100] on icon "button" at bounding box center [1541, 101] width 15 height 15
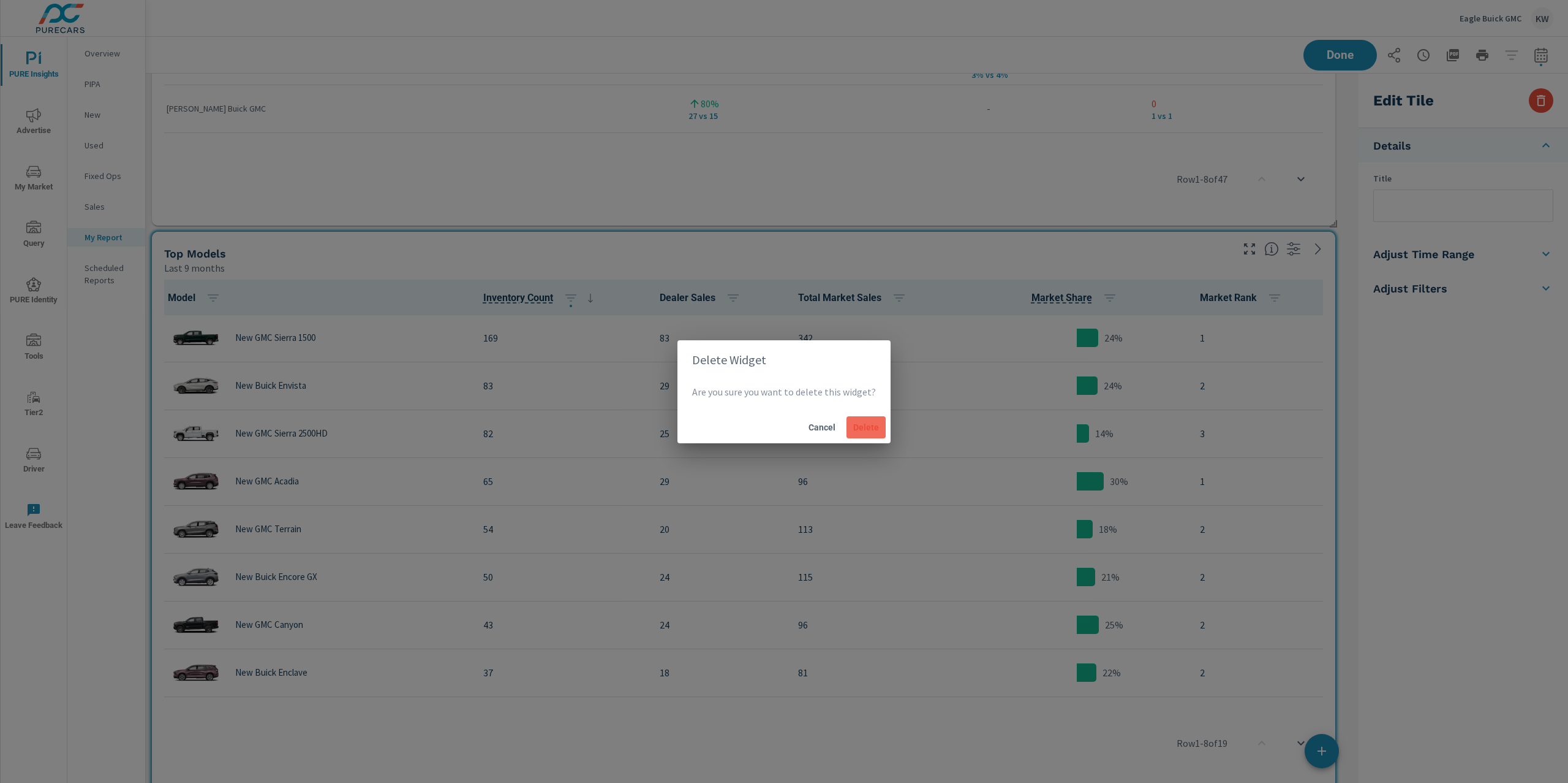
click at [860, 425] on span "Delete" at bounding box center [866, 427] width 29 height 11
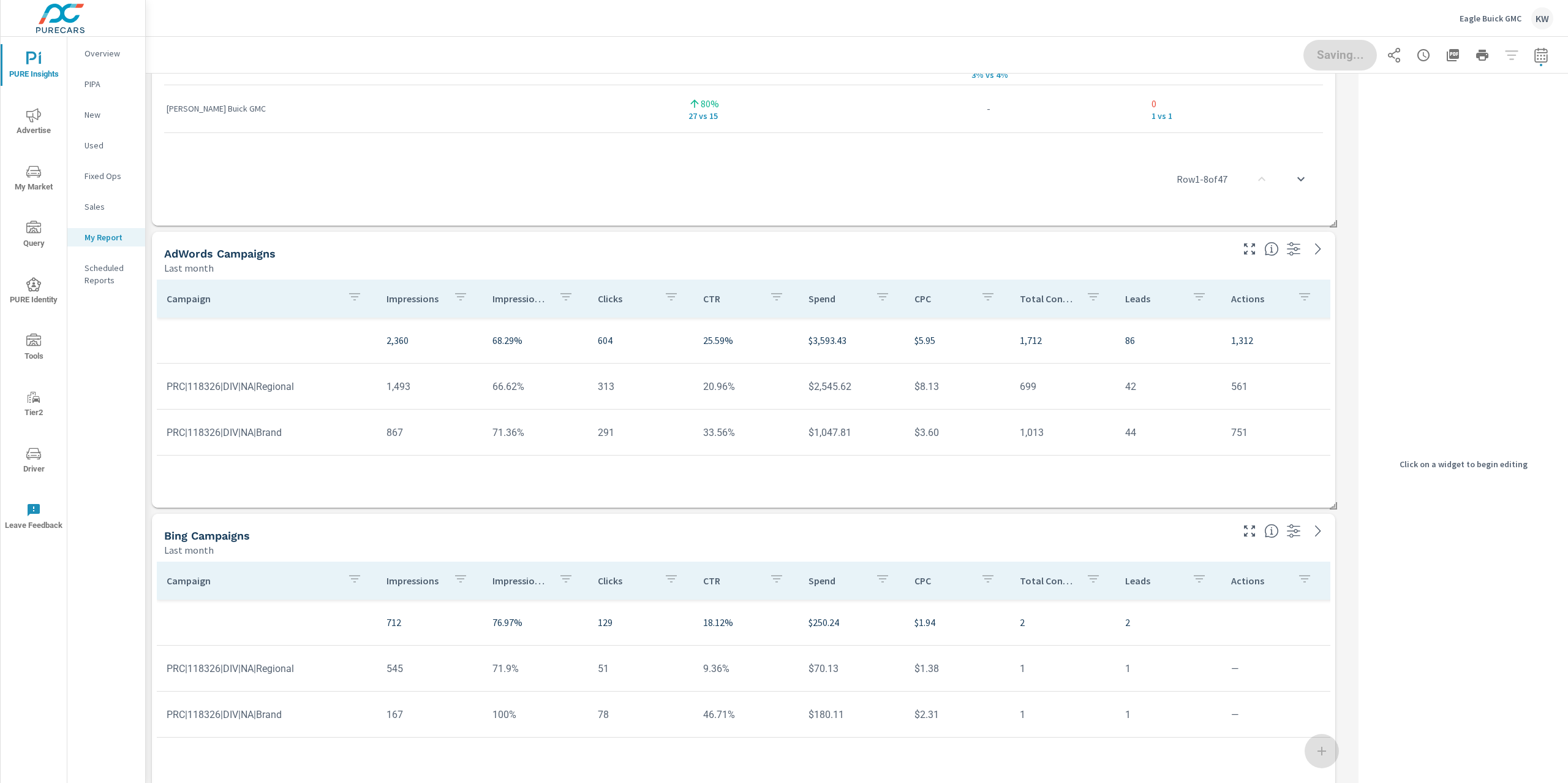
scroll to position [6, 5]
click at [509, 299] on p "Impression Share" at bounding box center [521, 298] width 57 height 12
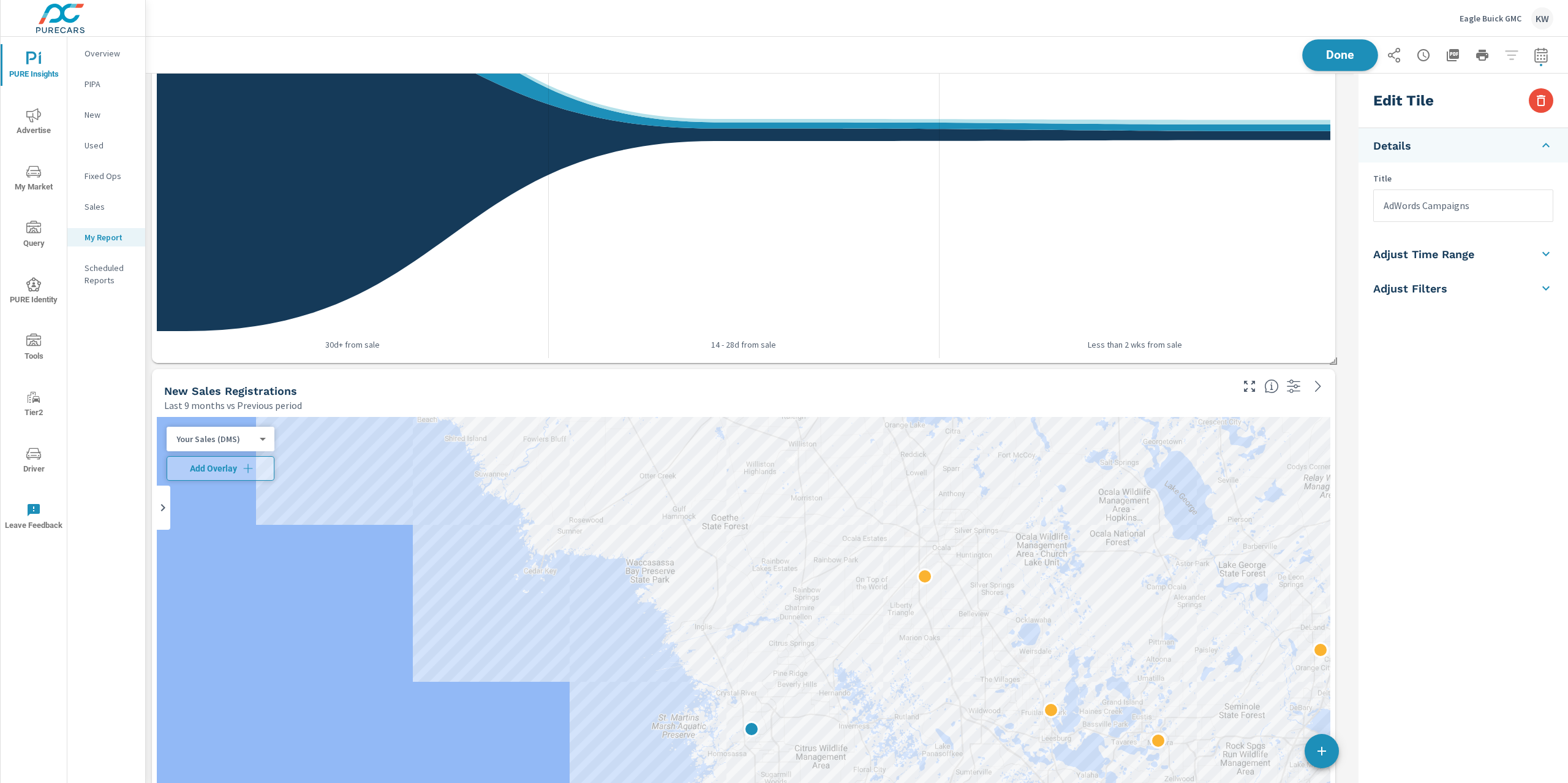
scroll to position [5671, 1221]
click at [1327, 49] on span "Done" at bounding box center [1340, 55] width 50 height 12
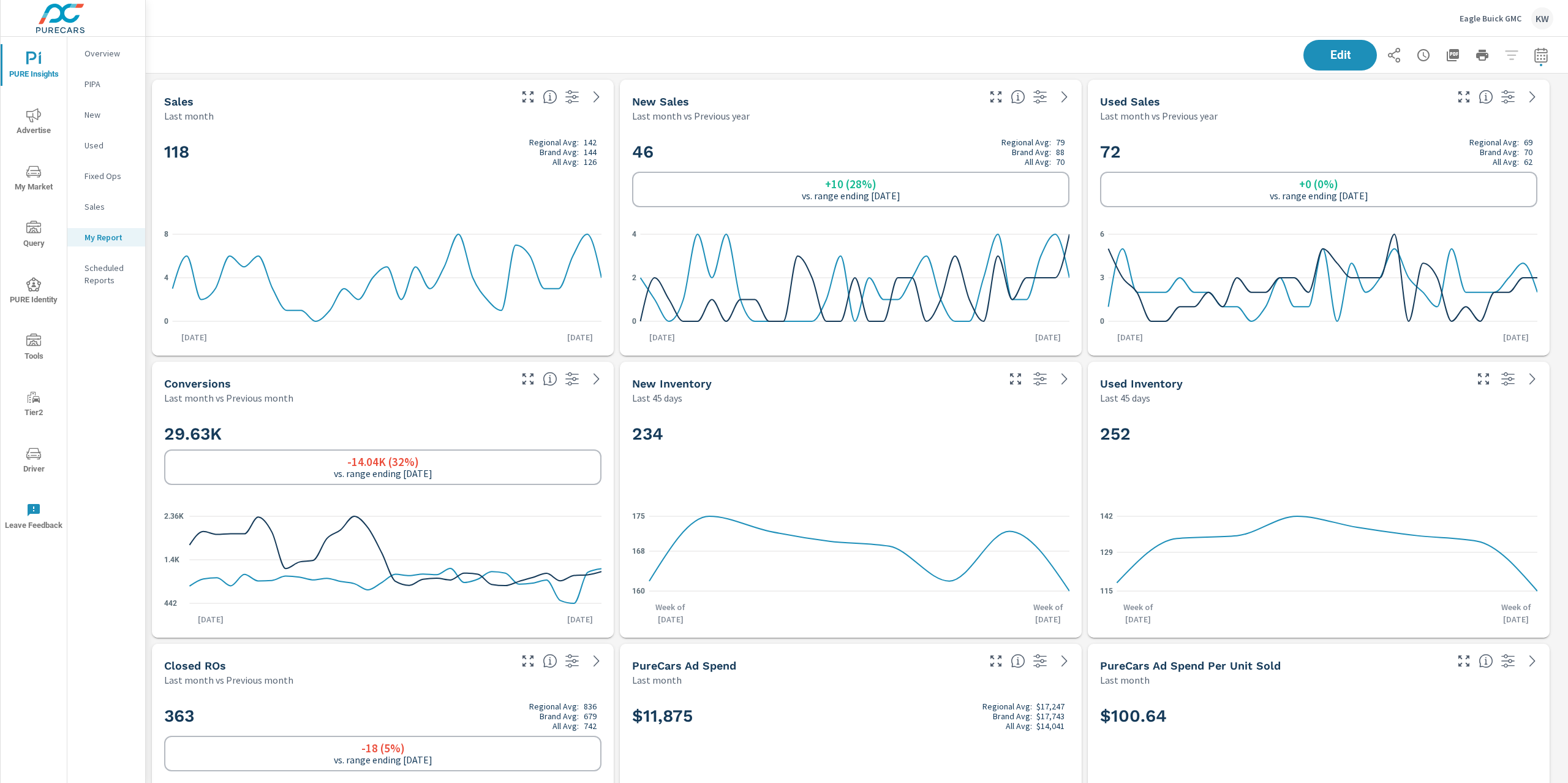
scroll to position [5671, 1436]
click at [1445, 57] on icon "button" at bounding box center [1453, 55] width 15 height 15
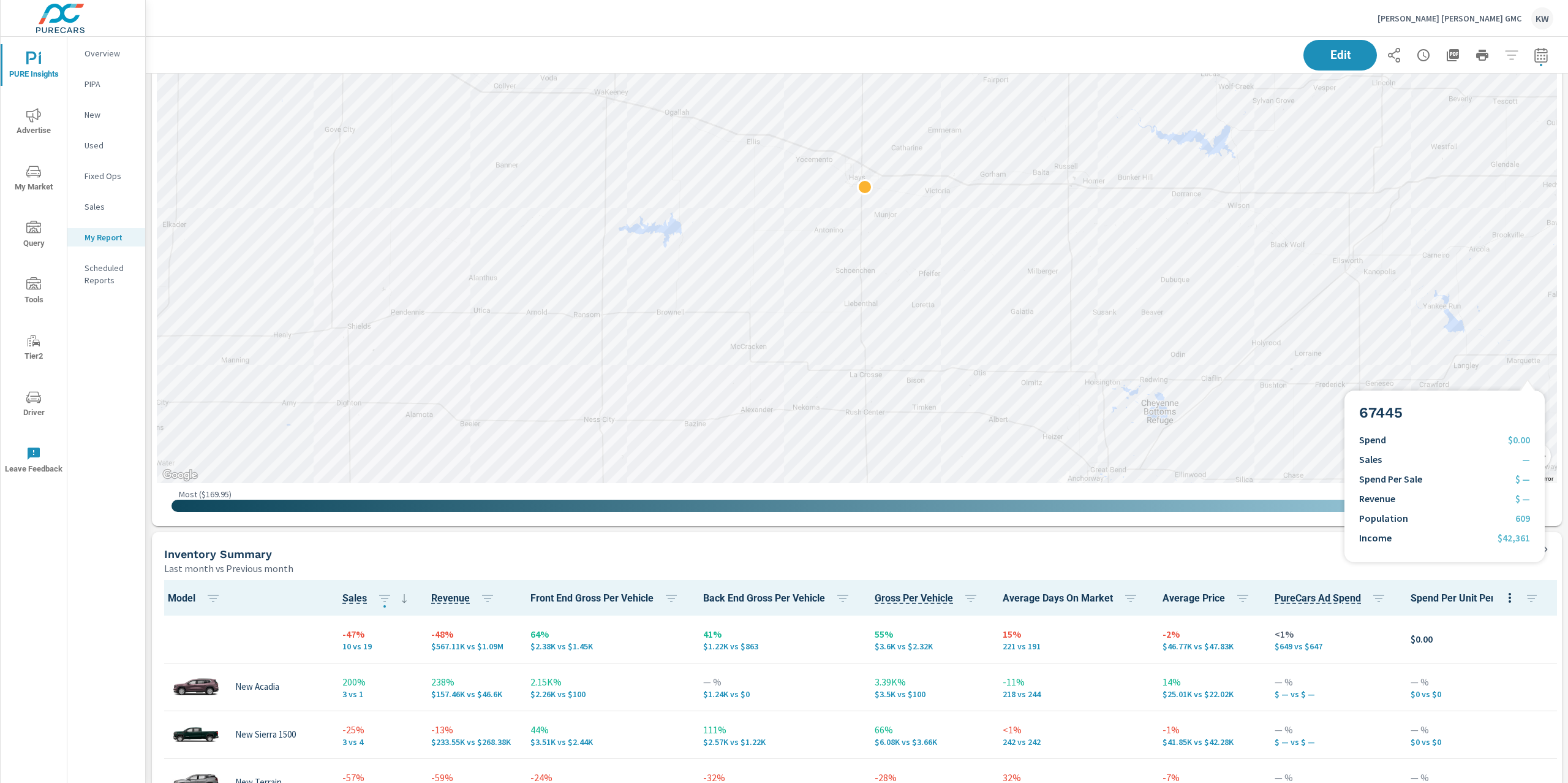
scroll to position [1115, 0]
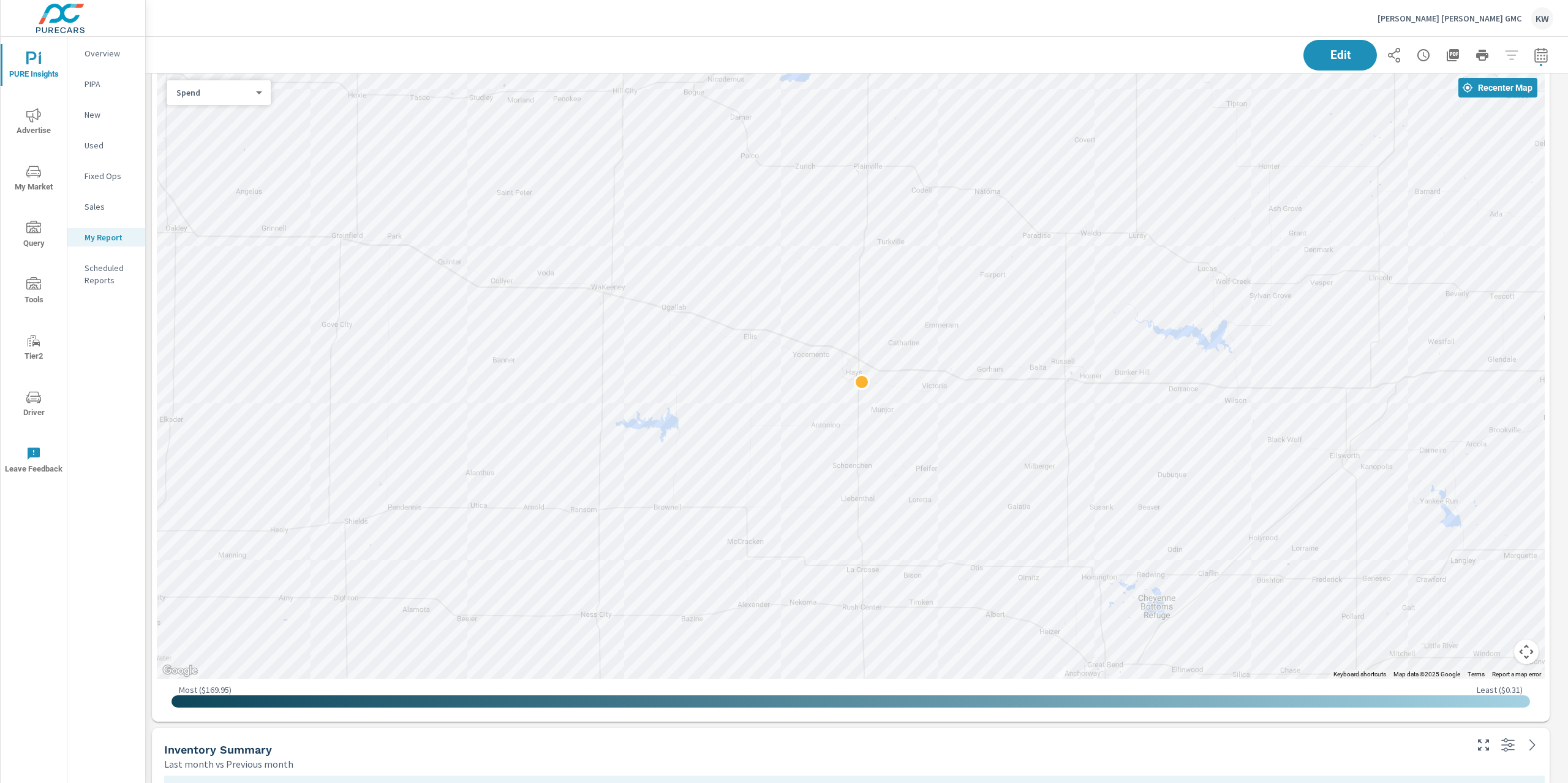
scroll to position [897, 0]
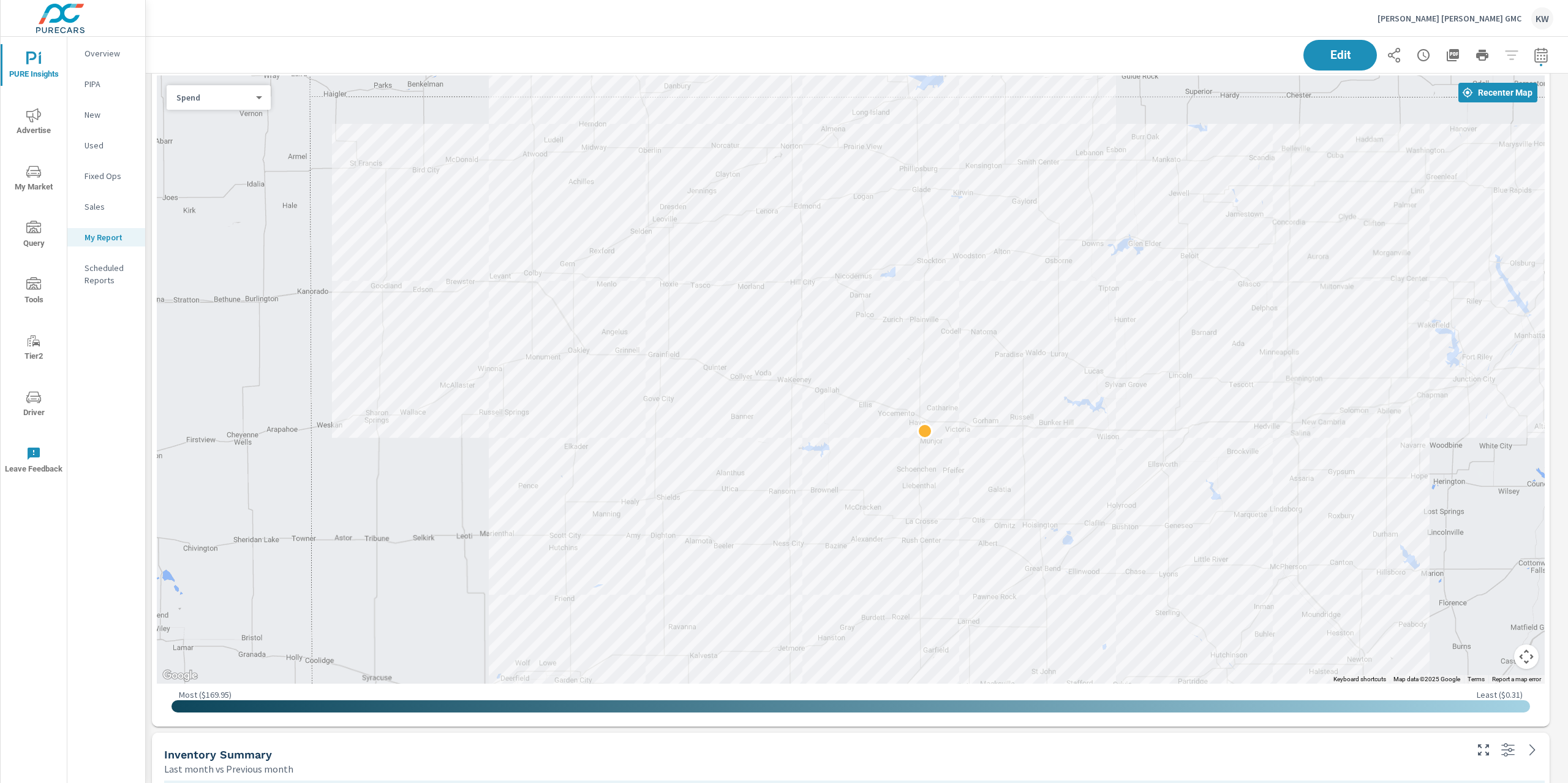
drag, startPoint x: 1347, startPoint y: 329, endPoint x: 1146, endPoint y: 397, distance: 212.2
click at [1146, 397] on div at bounding box center [850, 379] width 1389 height 608
click at [259, 97] on body "PURE Insights Advertise My Market Query Tools Tier2 Driver Leave Feedback Overv…" at bounding box center [784, 391] width 1568 height 783
click at [218, 117] on li "Sales" at bounding box center [213, 116] width 94 height 19
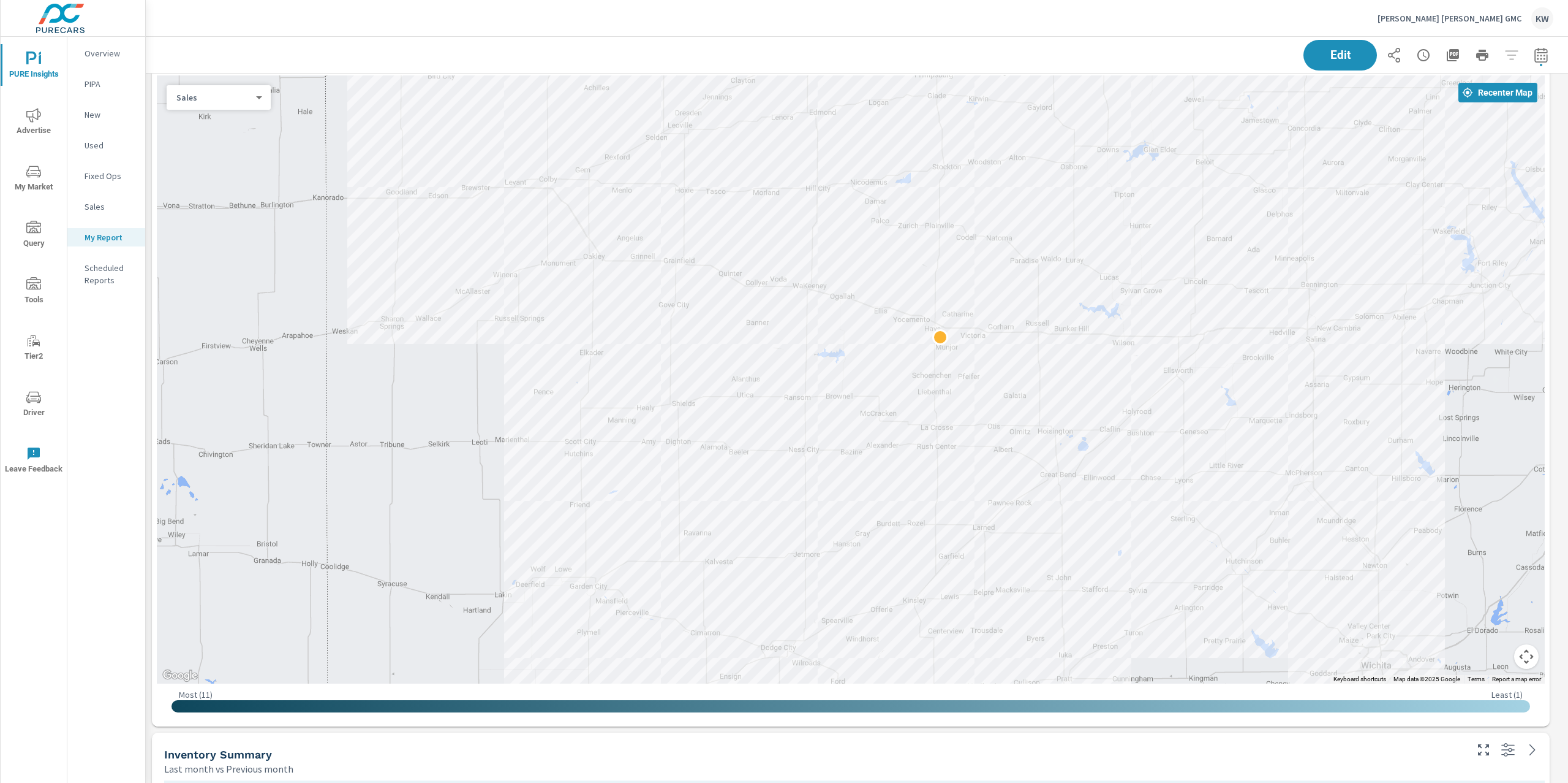
drag, startPoint x: 1452, startPoint y: 428, endPoint x: 1468, endPoint y: 333, distance: 96.3
click at [1468, 333] on div at bounding box center [1454, 616] width 1176 height 662
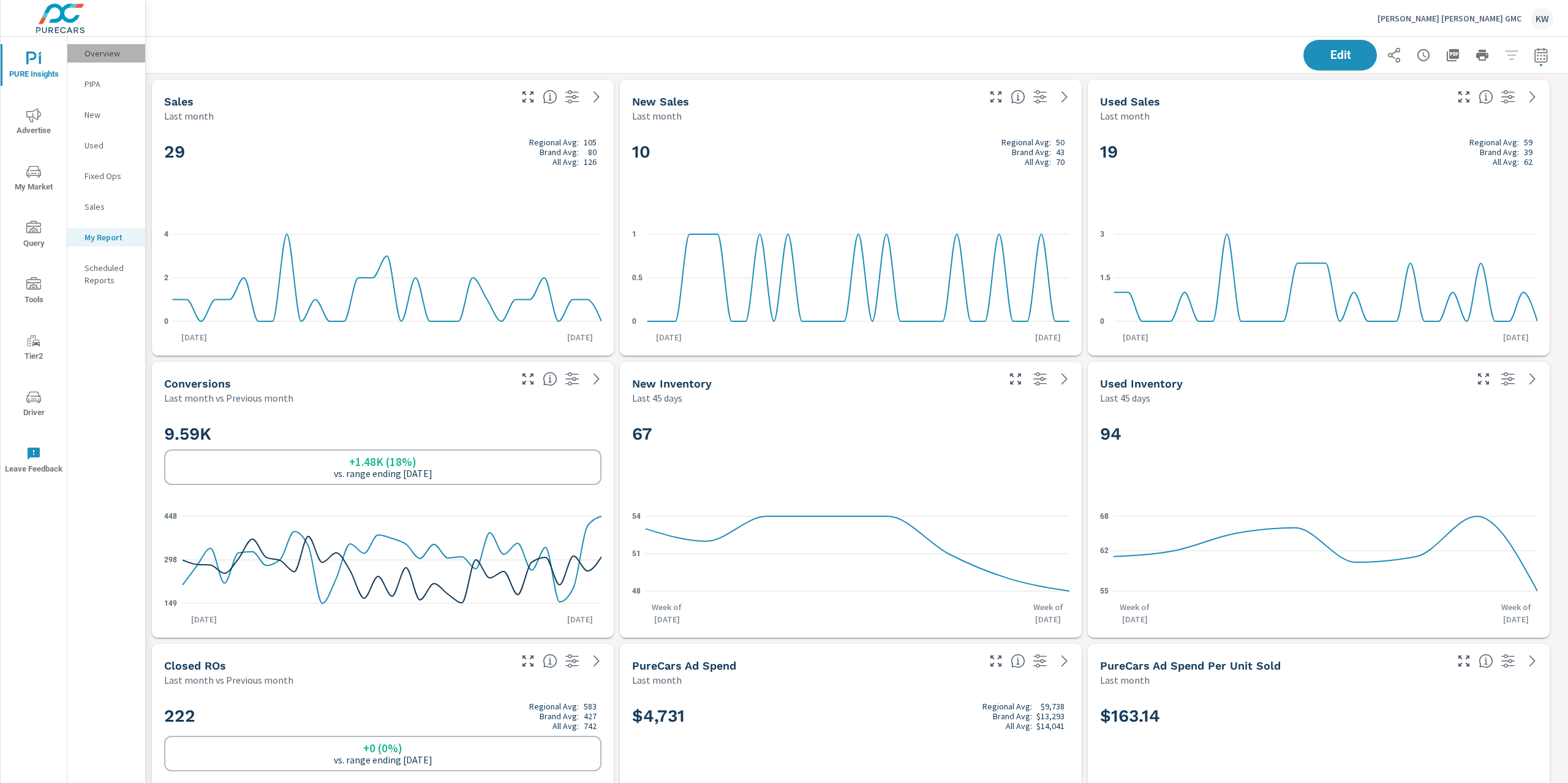
click at [103, 53] on p "Overview" at bounding box center [110, 53] width 51 height 12
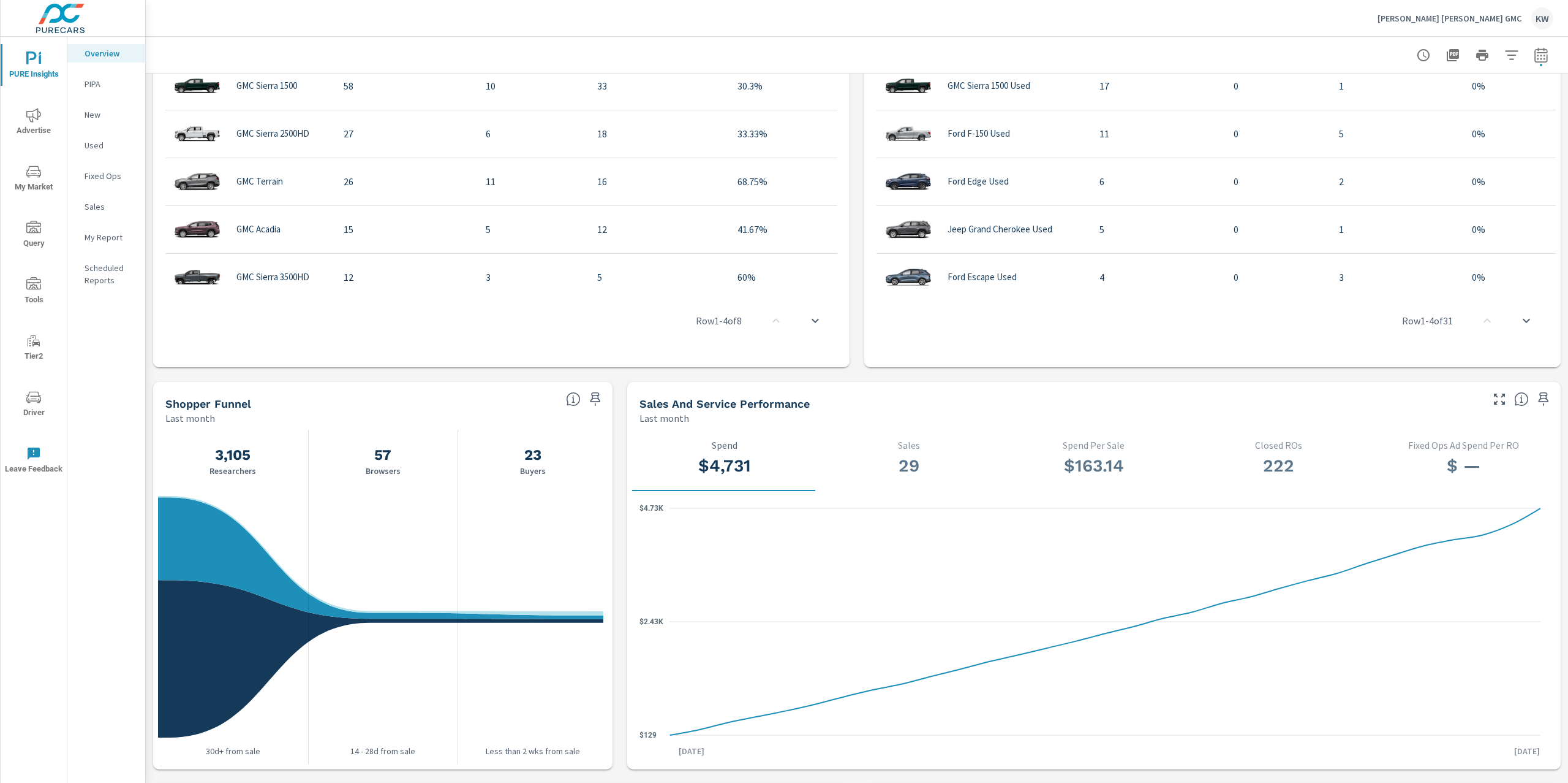
scroll to position [908, 0]
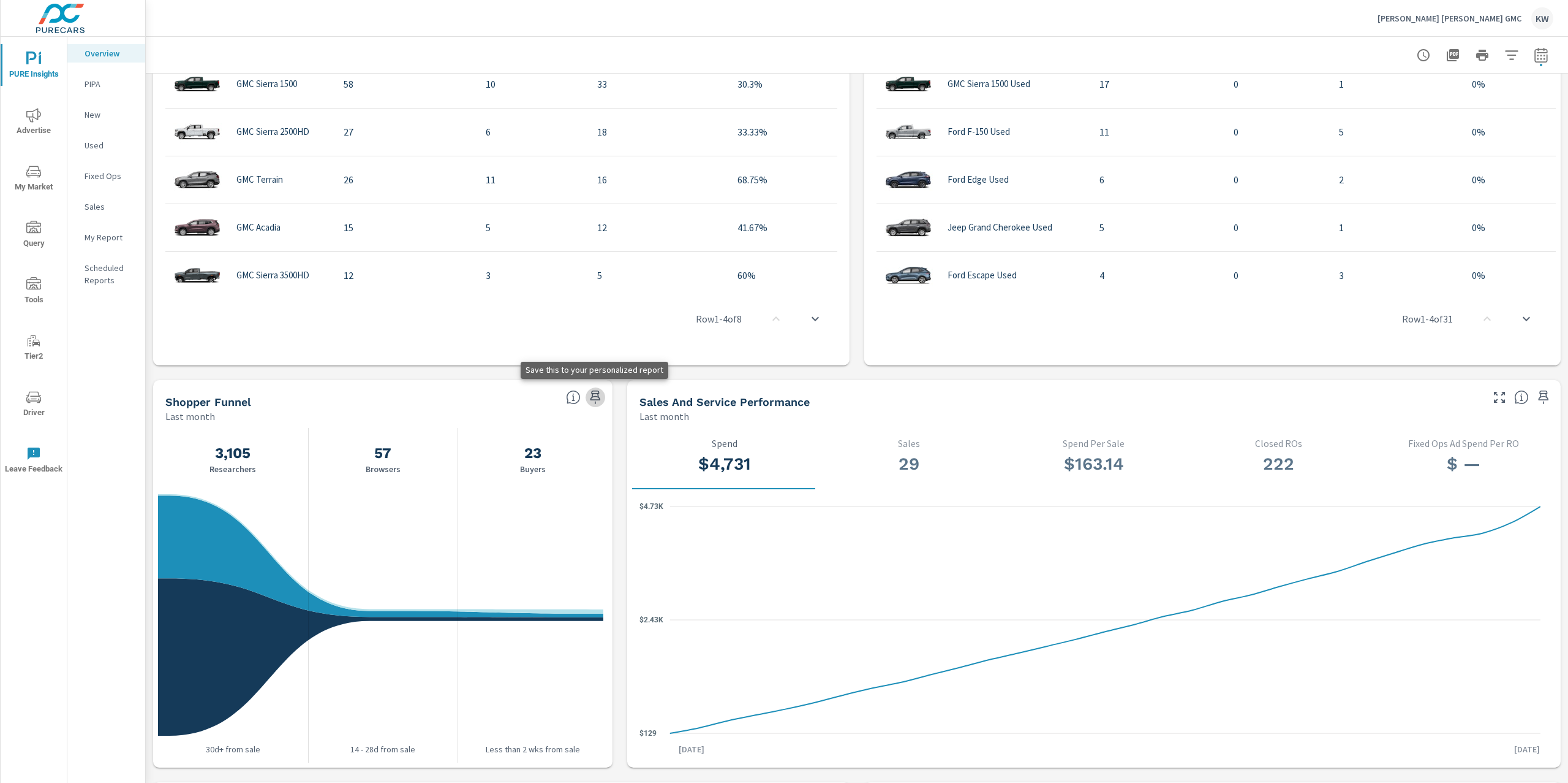
click at [593, 397] on icon "button" at bounding box center [595, 397] width 10 height 14
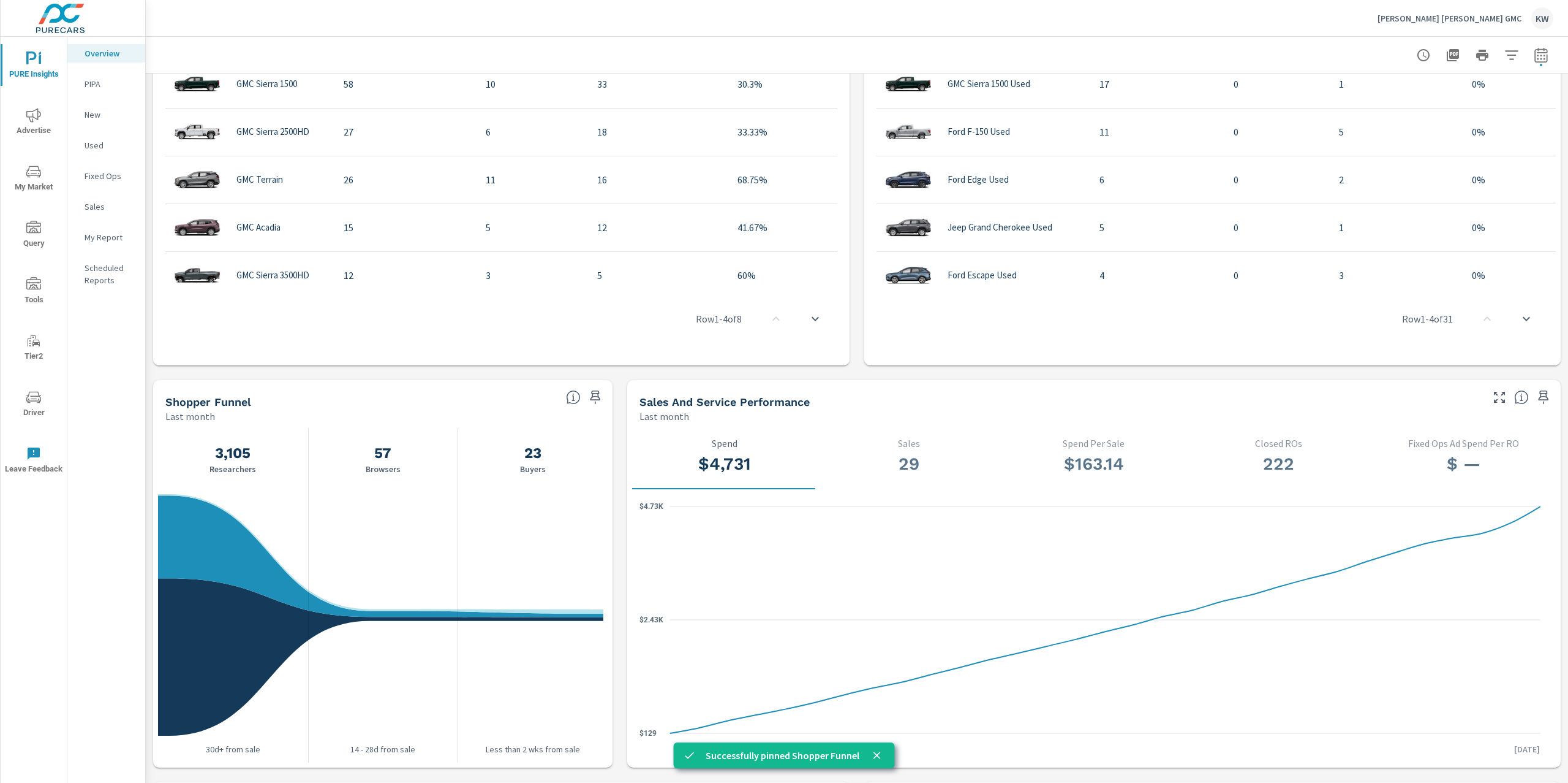
scroll to position [910, 0]
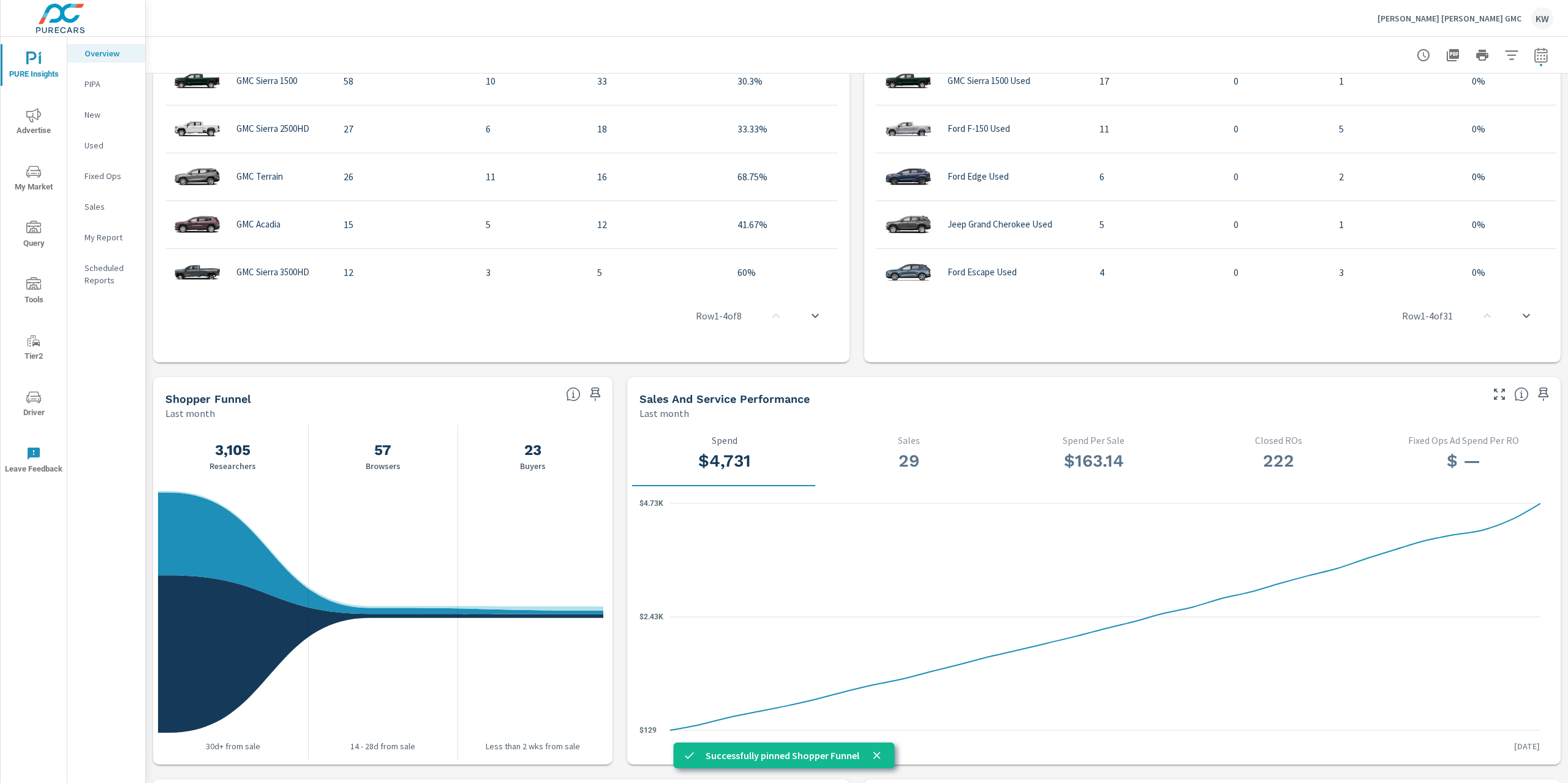
click at [112, 237] on p "My Report" at bounding box center [110, 236] width 51 height 12
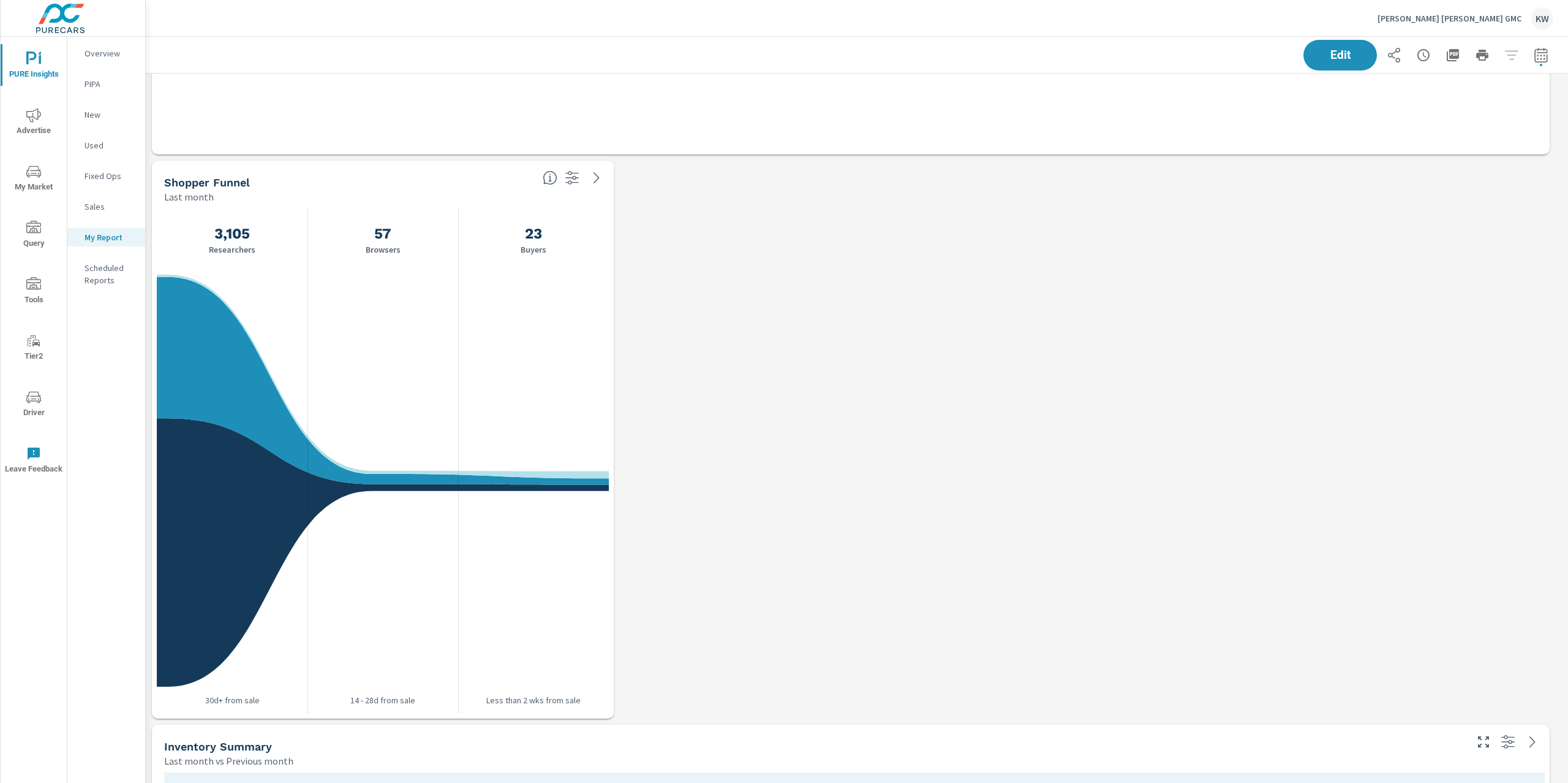
scroll to position [2199, 0]
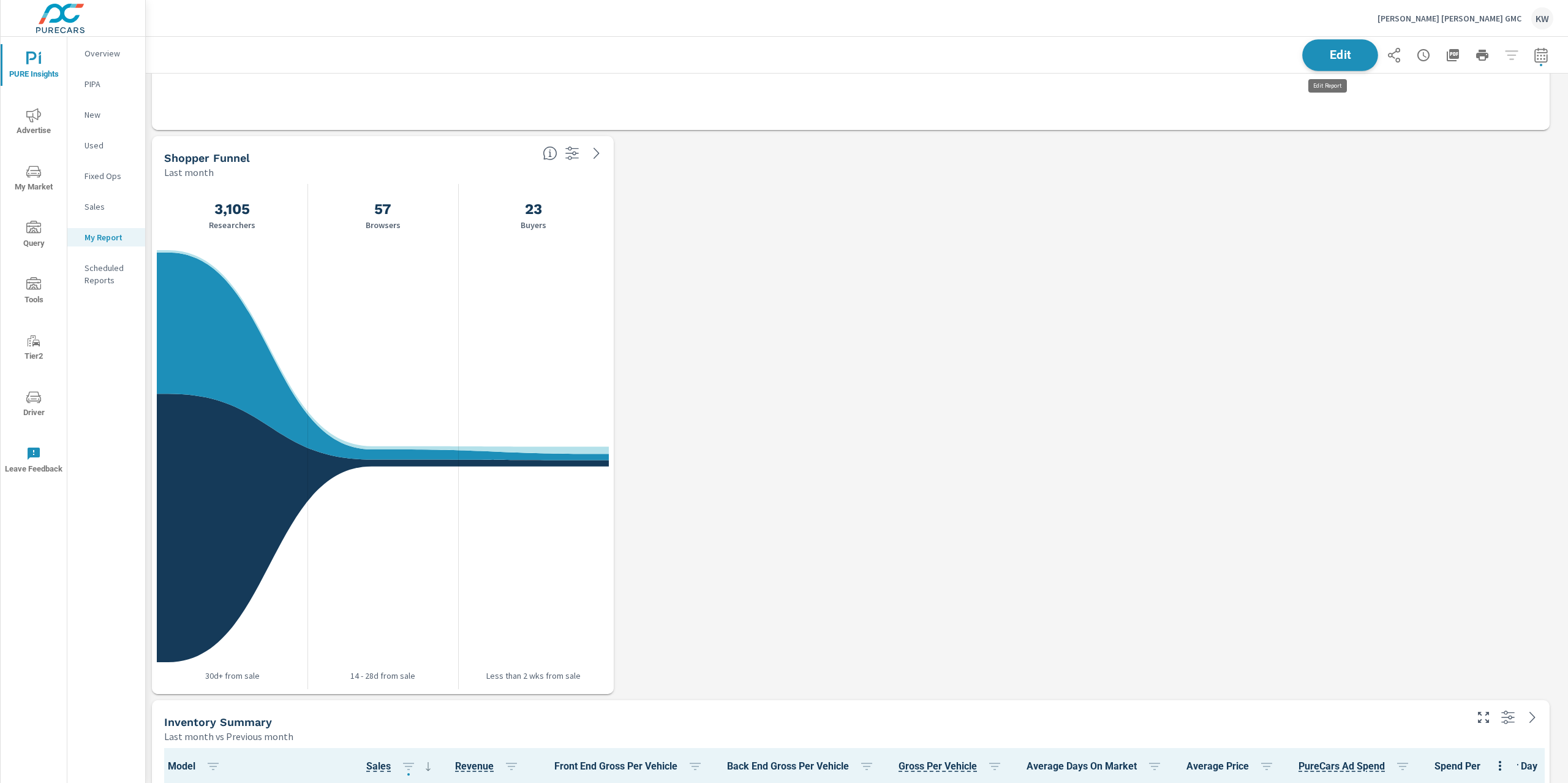
drag, startPoint x: 1353, startPoint y: 57, endPoint x: 1346, endPoint y: 60, distance: 7.6
click at [1353, 57] on span "Edit" at bounding box center [1340, 55] width 50 height 12
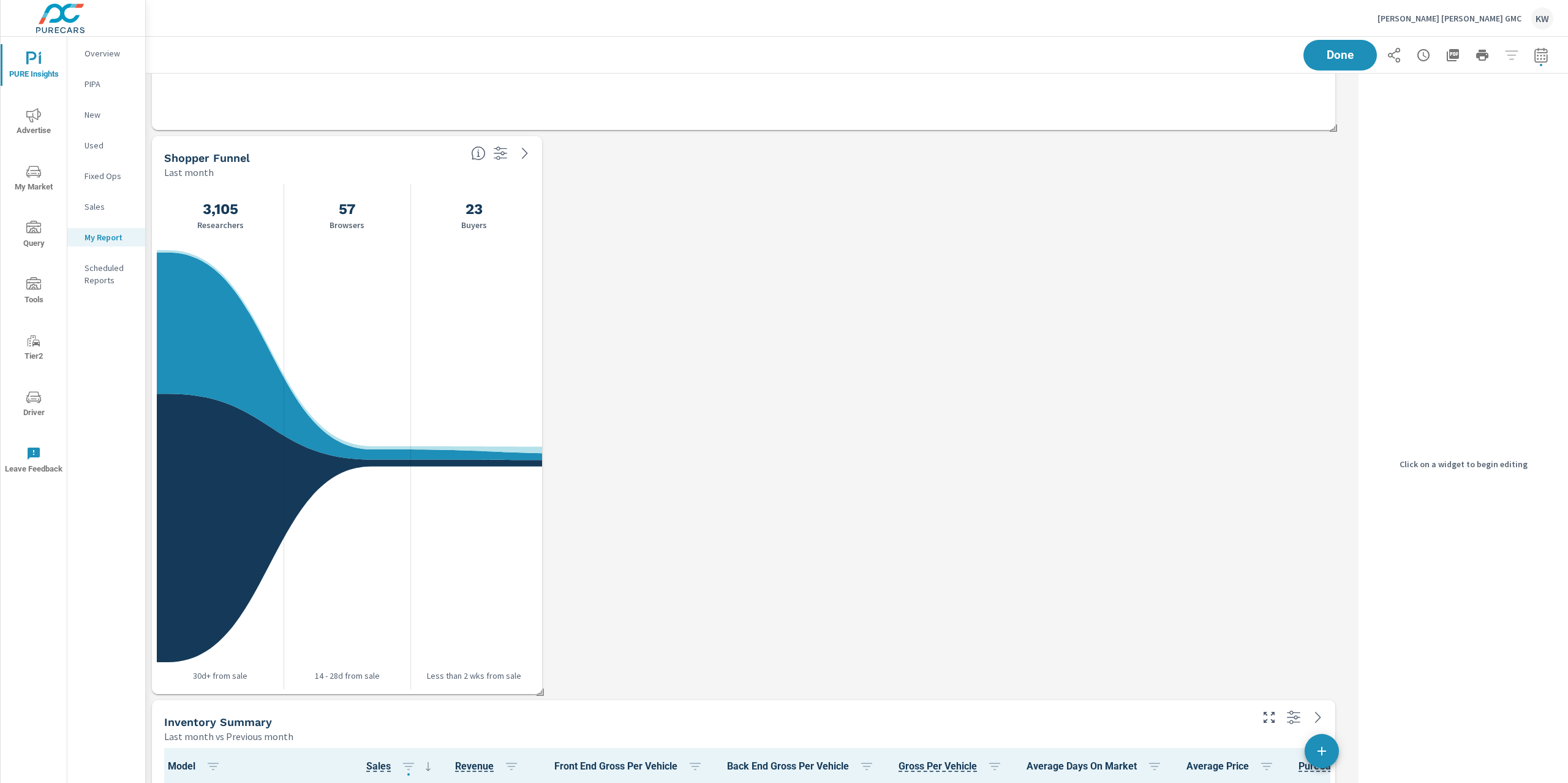
scroll to position [5, 5]
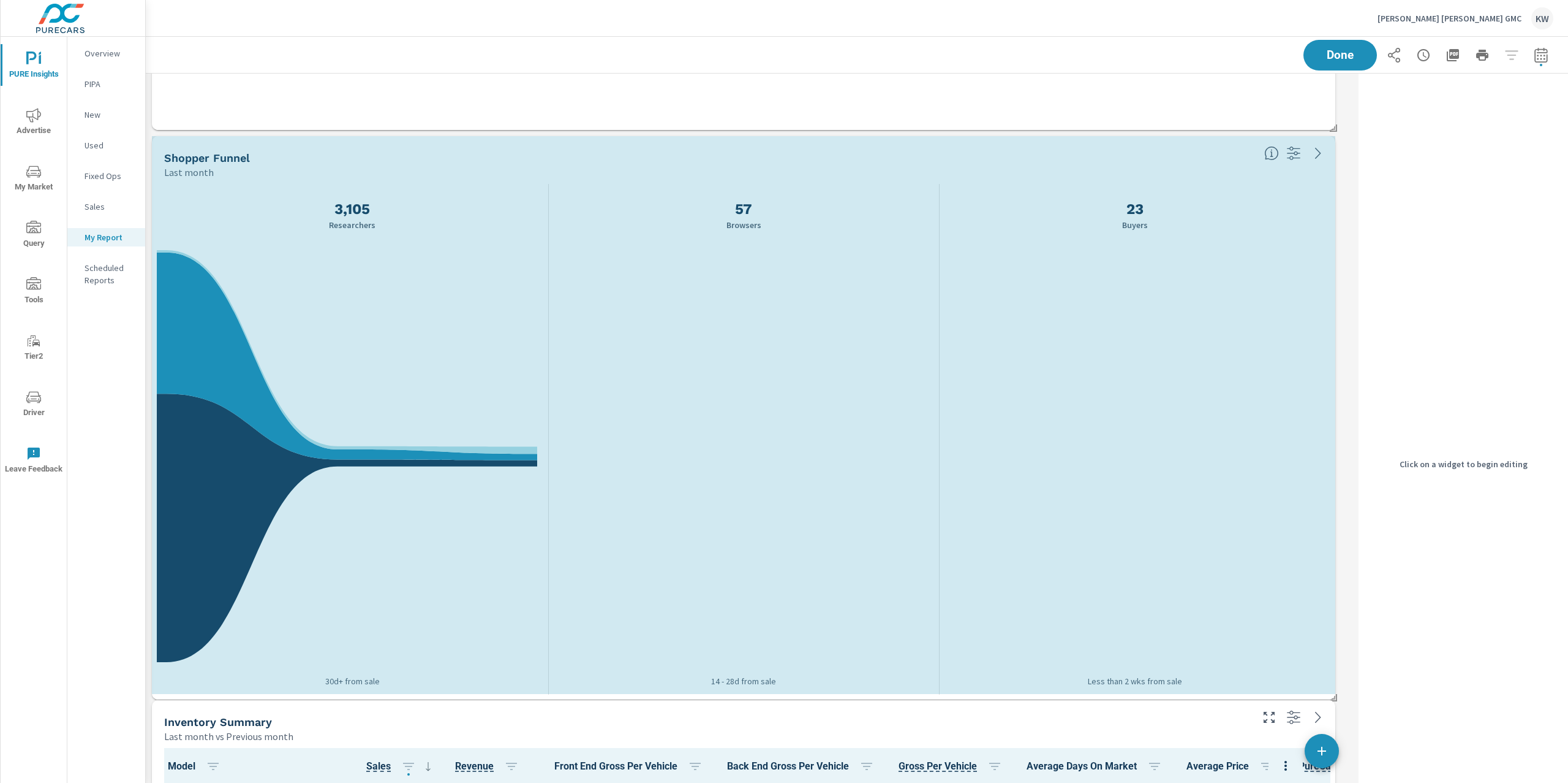
drag, startPoint x: 882, startPoint y: 674, endPoint x: 1238, endPoint y: 692, distance: 356.5
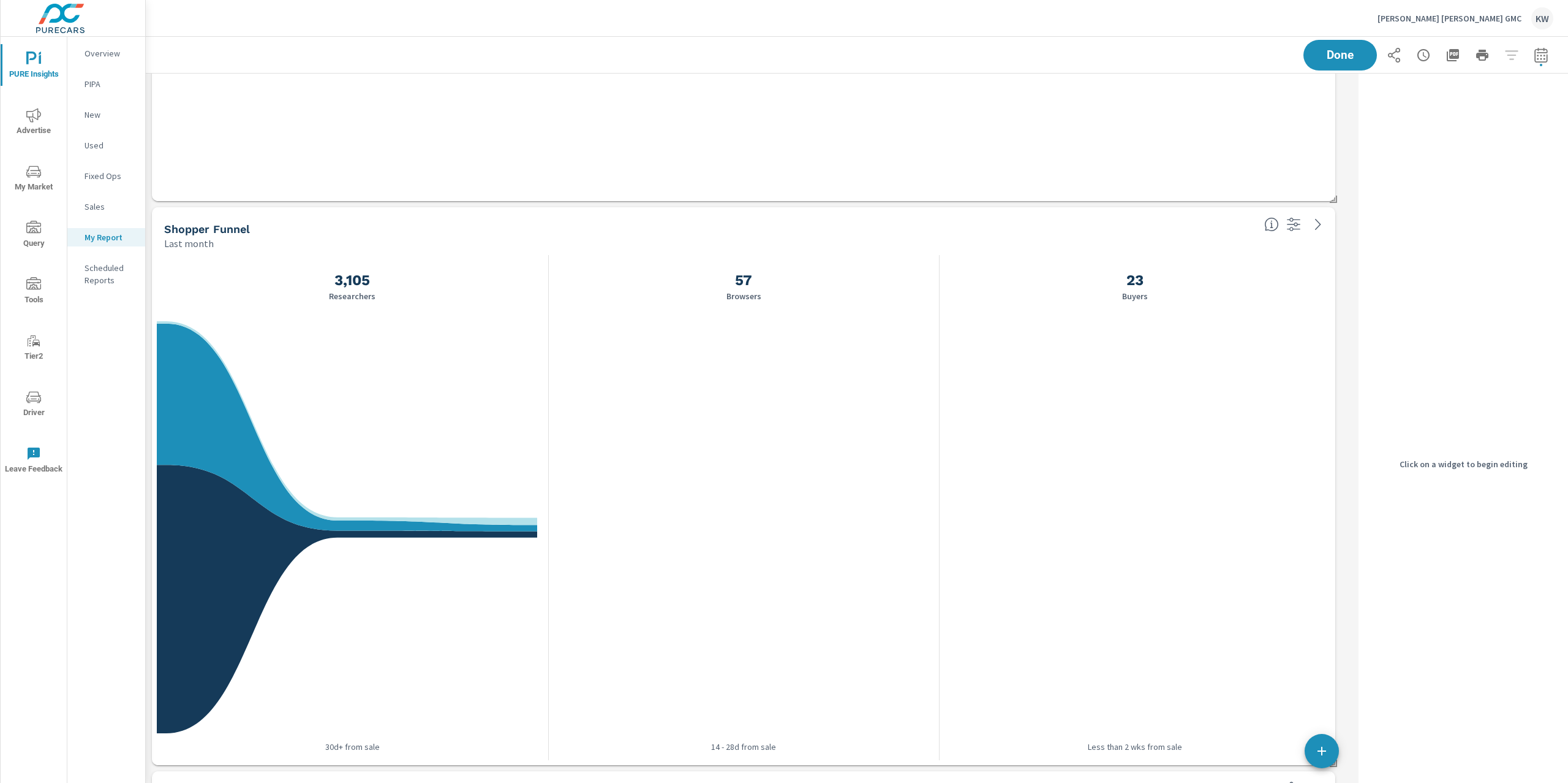
scroll to position [2156, 0]
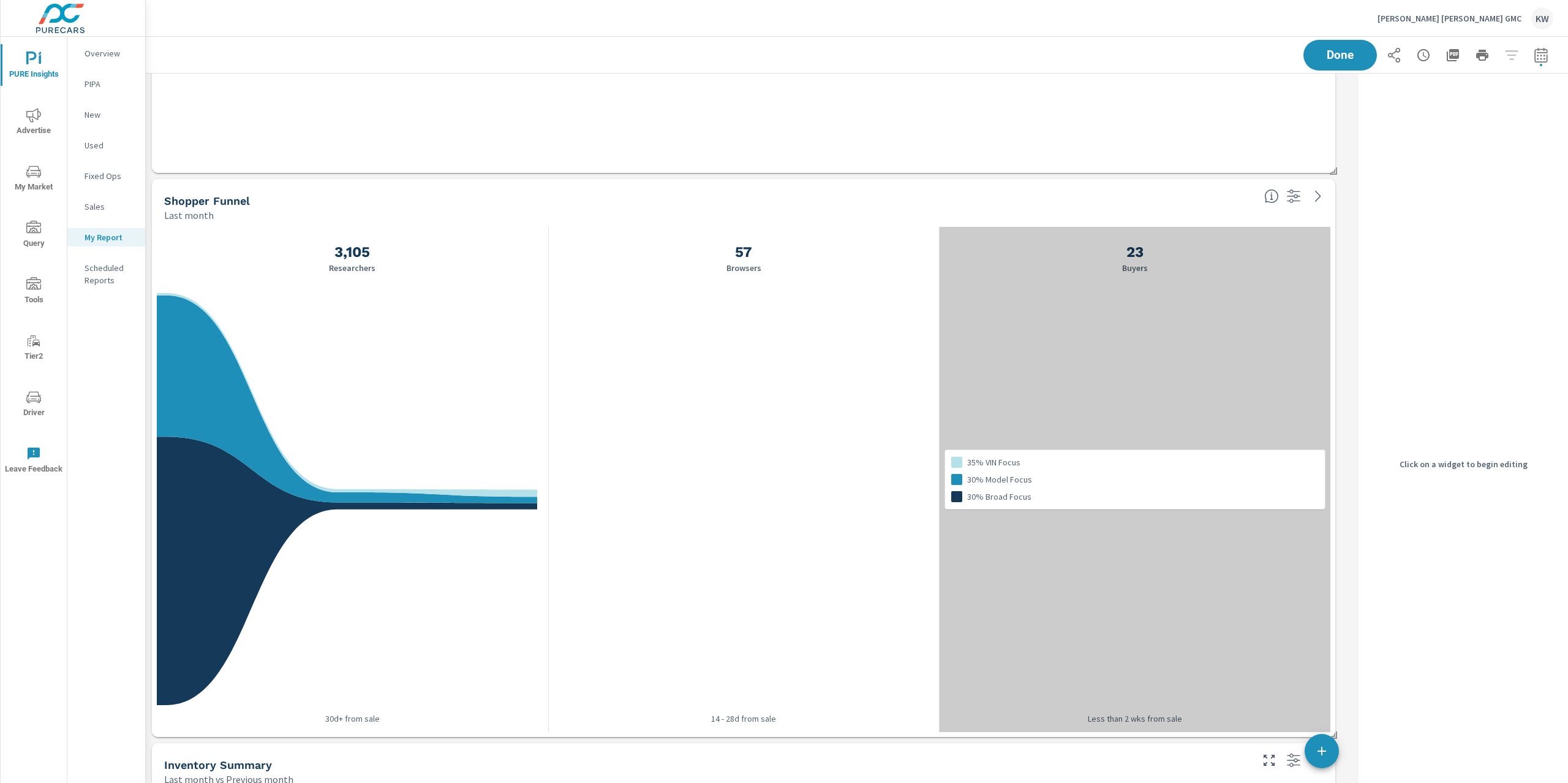
click at [1272, 362] on div "35% VIN Focus 30% Model Focus 30% Broad Focus" at bounding box center [1135, 479] width 392 height 505
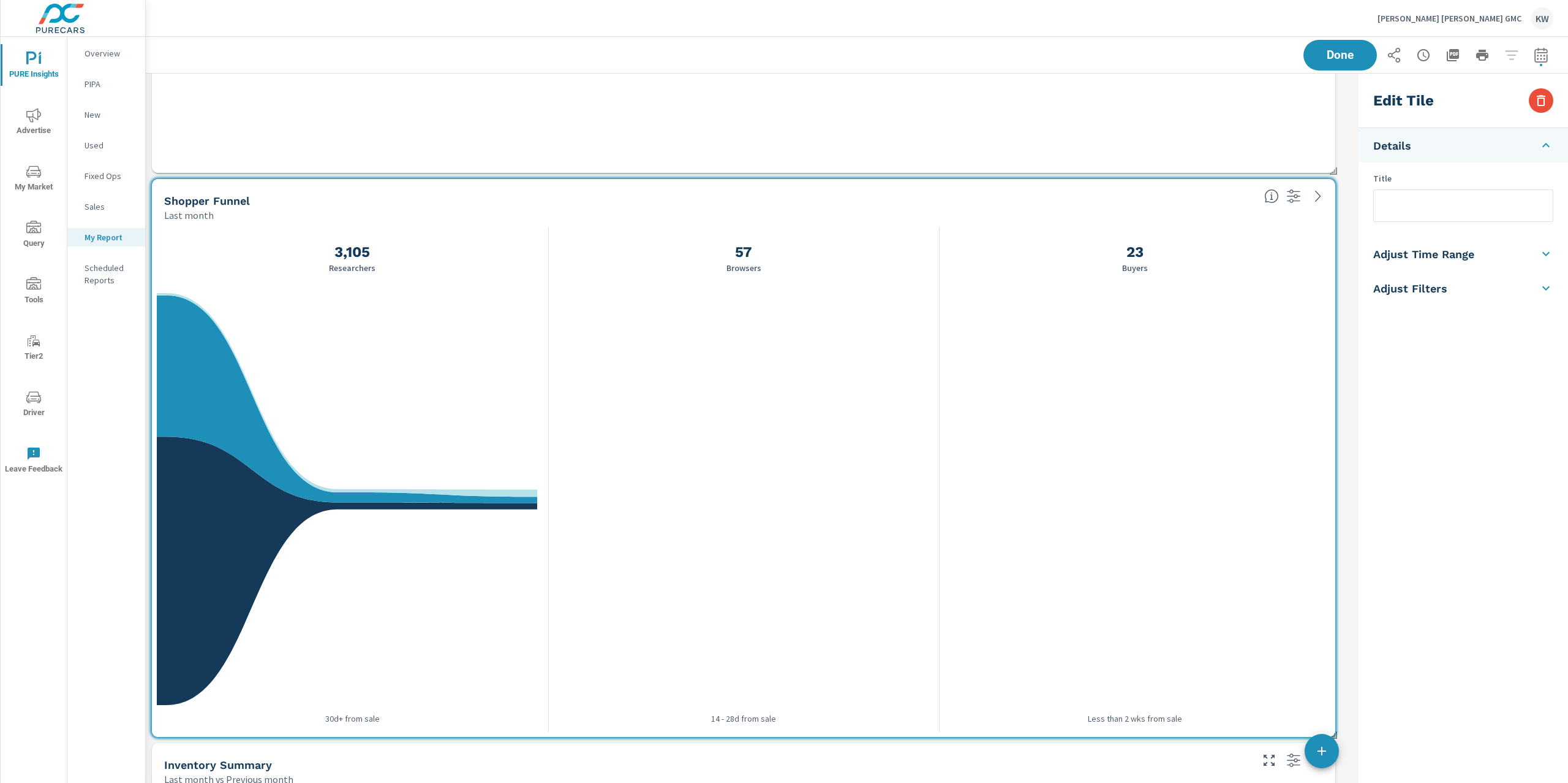
click at [1474, 255] on h5 "Adjust Time Range" at bounding box center [1423, 254] width 101 height 14
drag, startPoint x: 1447, startPoint y: 220, endPoint x: 1445, endPoint y: 243, distance: 23.1
click at [1447, 222] on input "checkbox" at bounding box center [1434, 218] width 70 height 23
checkbox input "true"
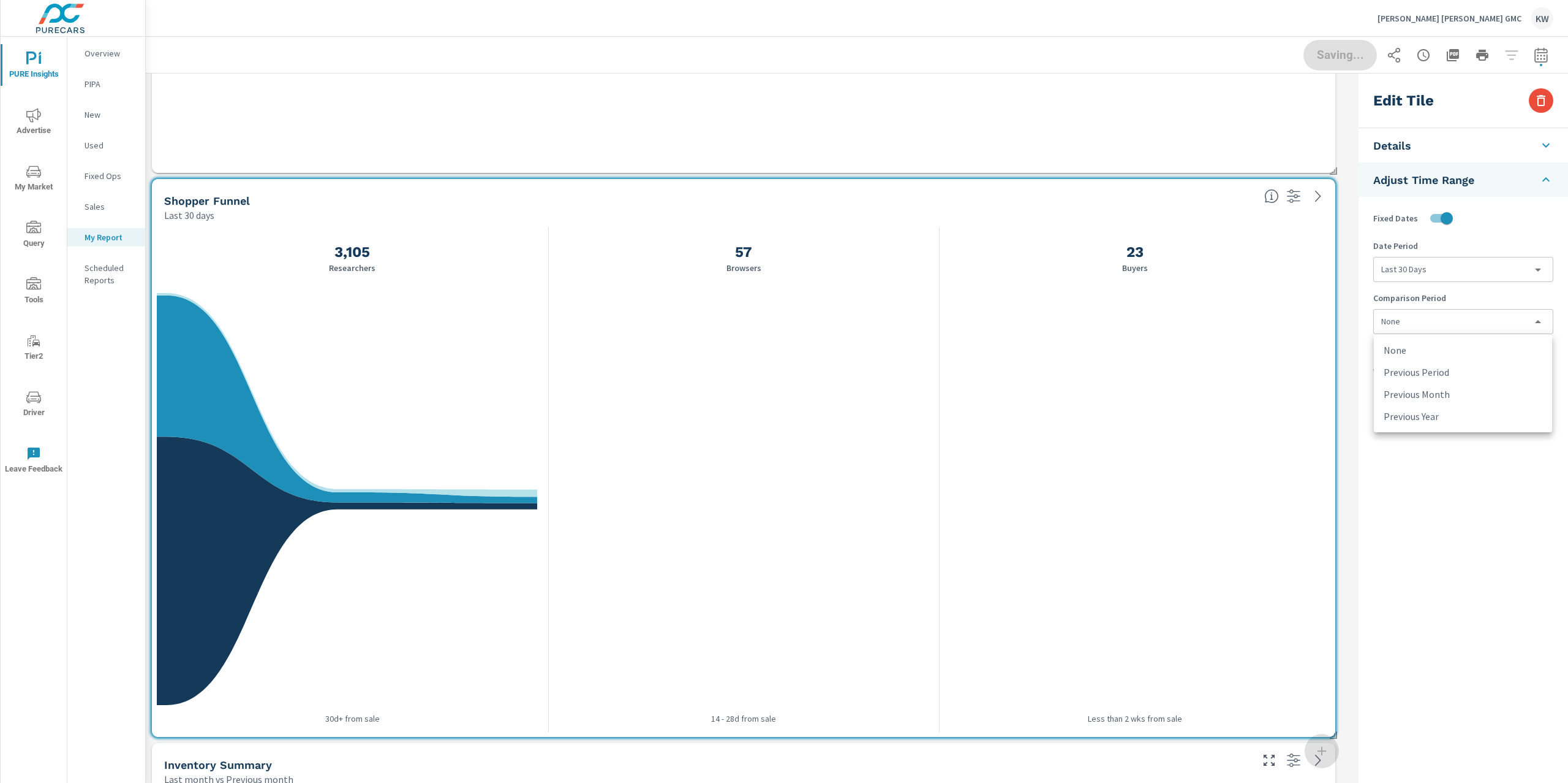
click at [1451, 320] on body "PURE Insights Advertise My Market Query Tools Tier2 Driver Leave Feedback Overv…" at bounding box center [784, 391] width 1568 height 783
click at [1471, 372] on li "Previous Period" at bounding box center [1463, 372] width 178 height 22
type input "currentPeriodStart"
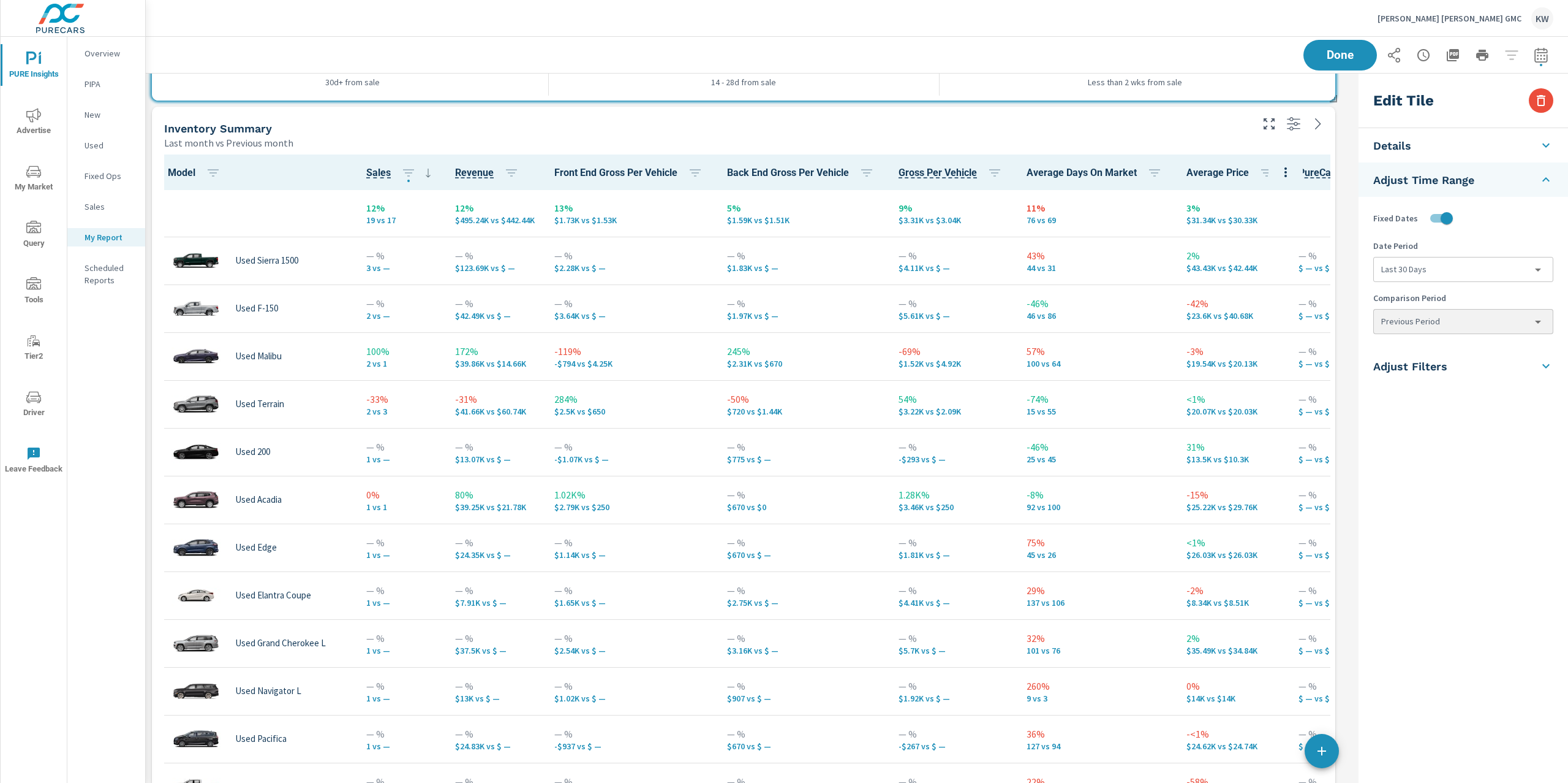
scroll to position [9195, 1221]
click at [1175, 129] on div "Inventory Summary" at bounding box center [707, 128] width 1086 height 14
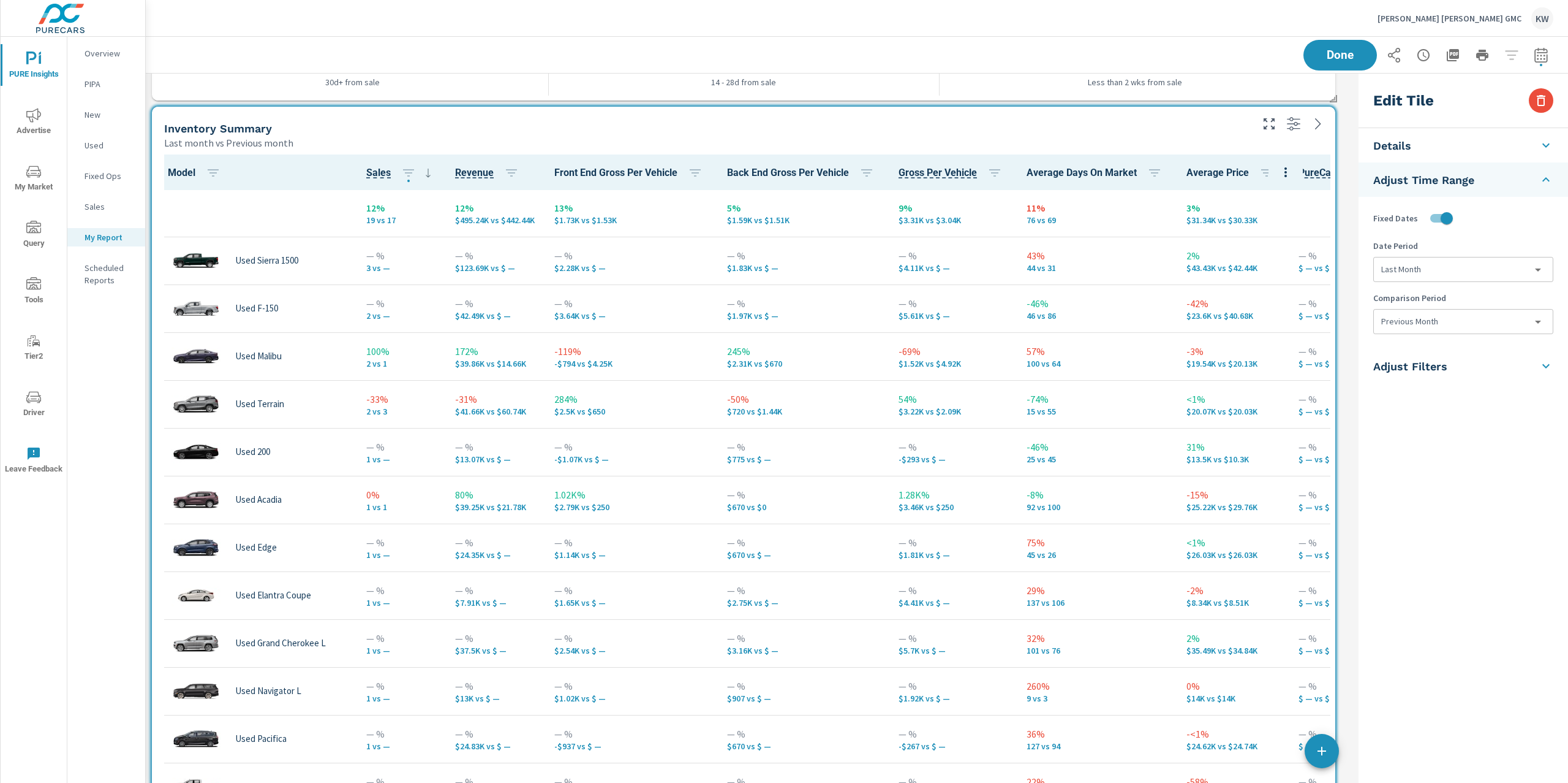
type input "lastMonth"
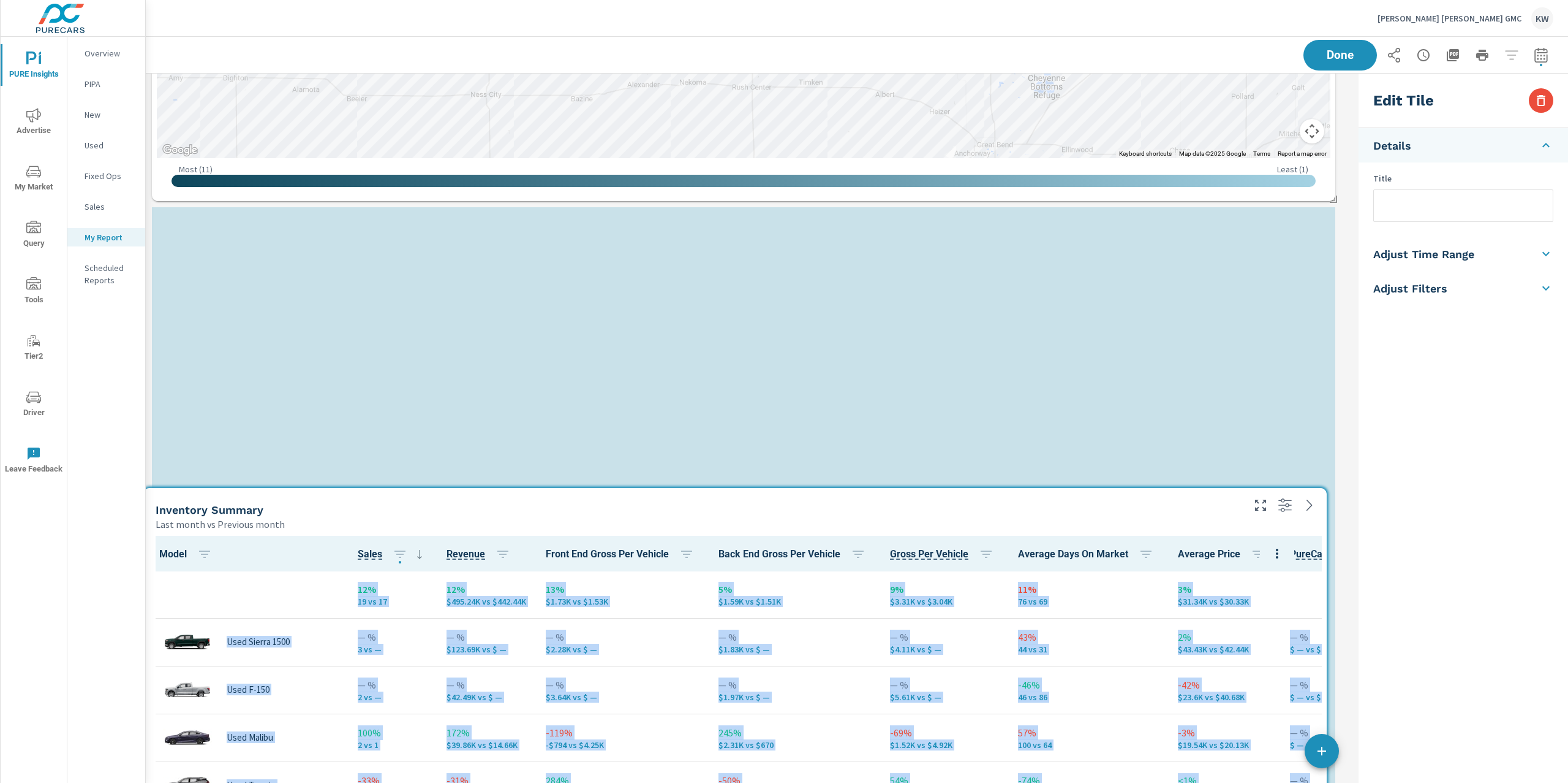
scroll to position [1574, 0]
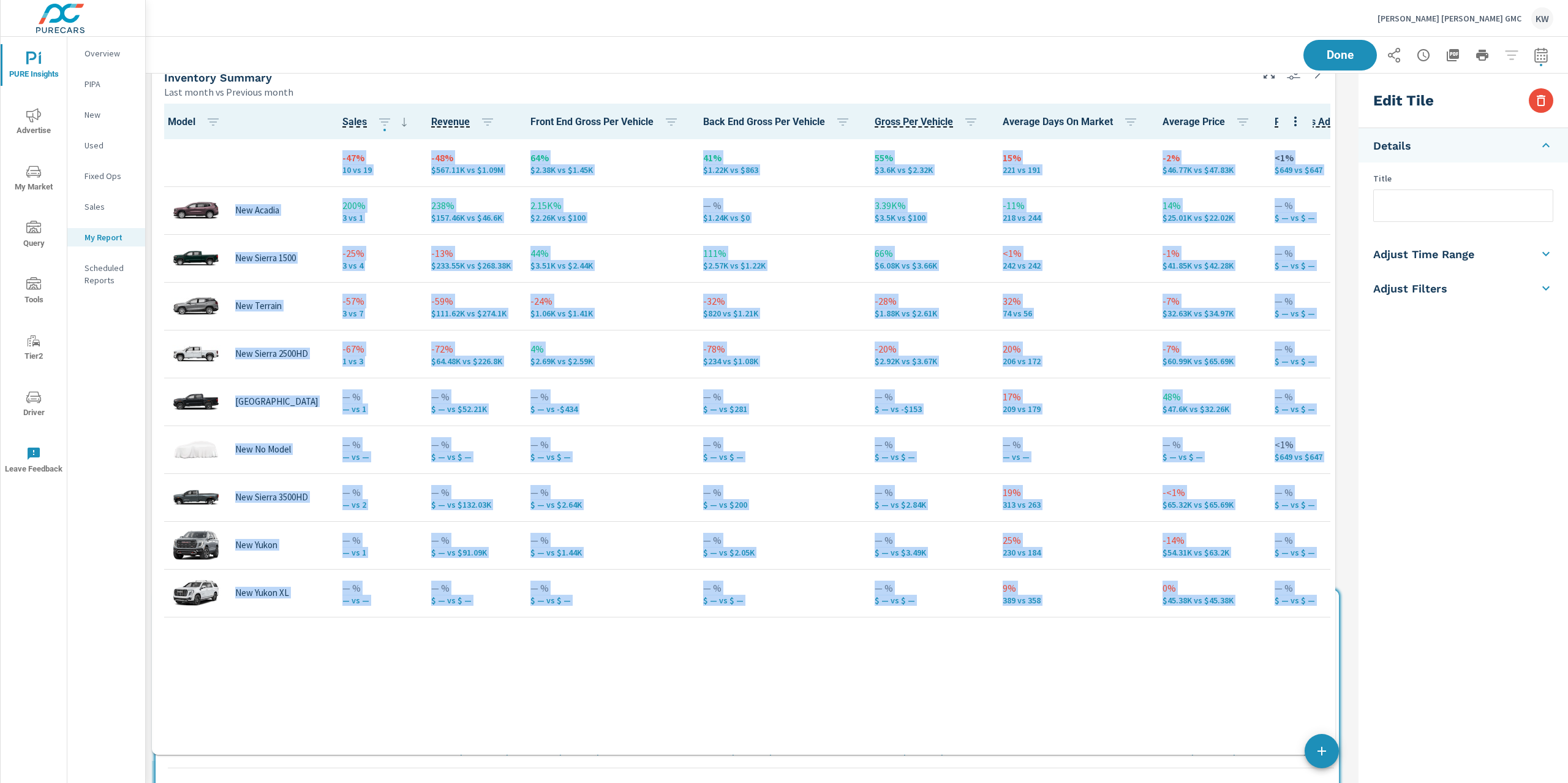
drag, startPoint x: 910, startPoint y: 298, endPoint x: 914, endPoint y: 622, distance: 324.0
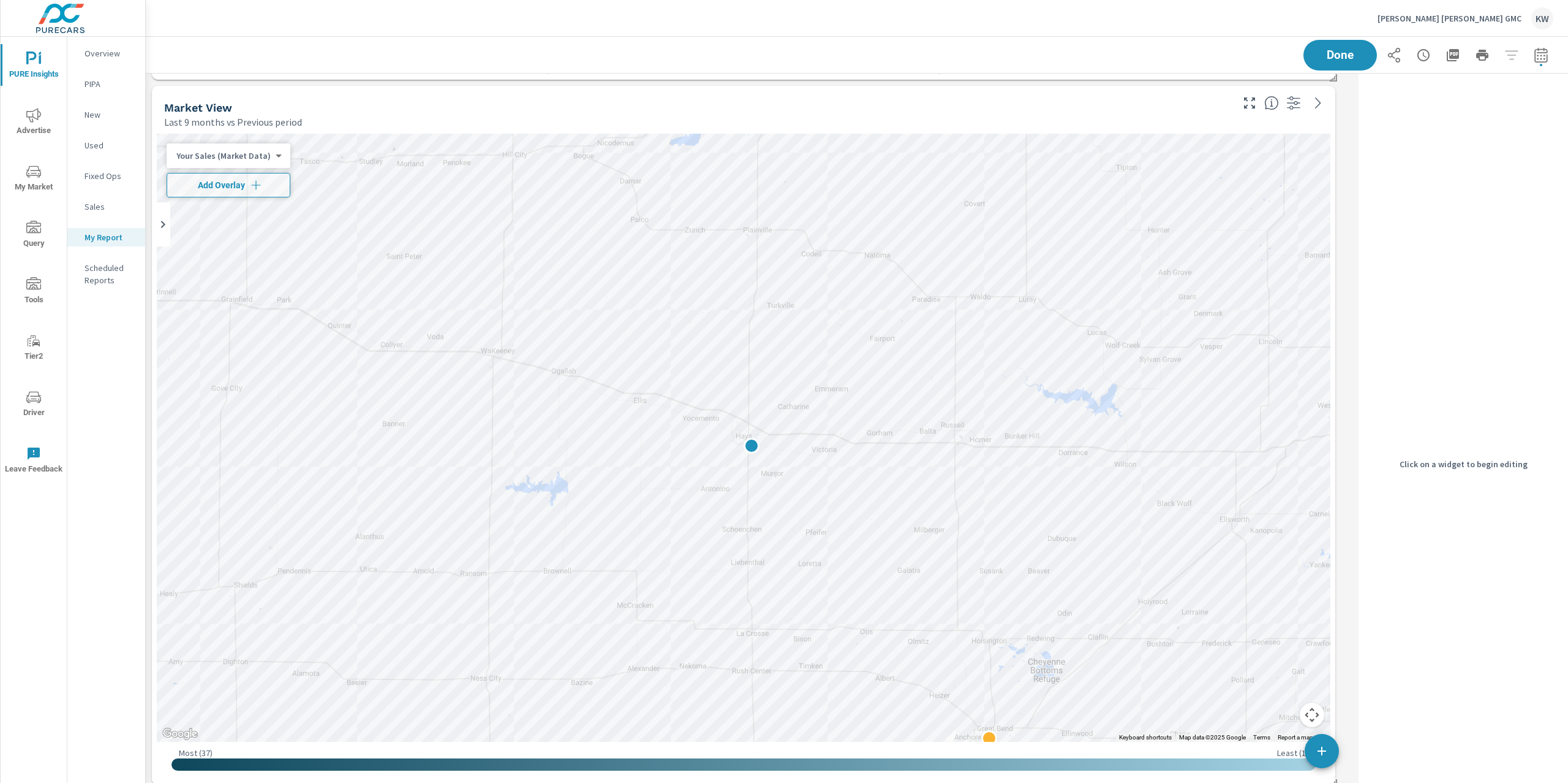
scroll to position [5771, 0]
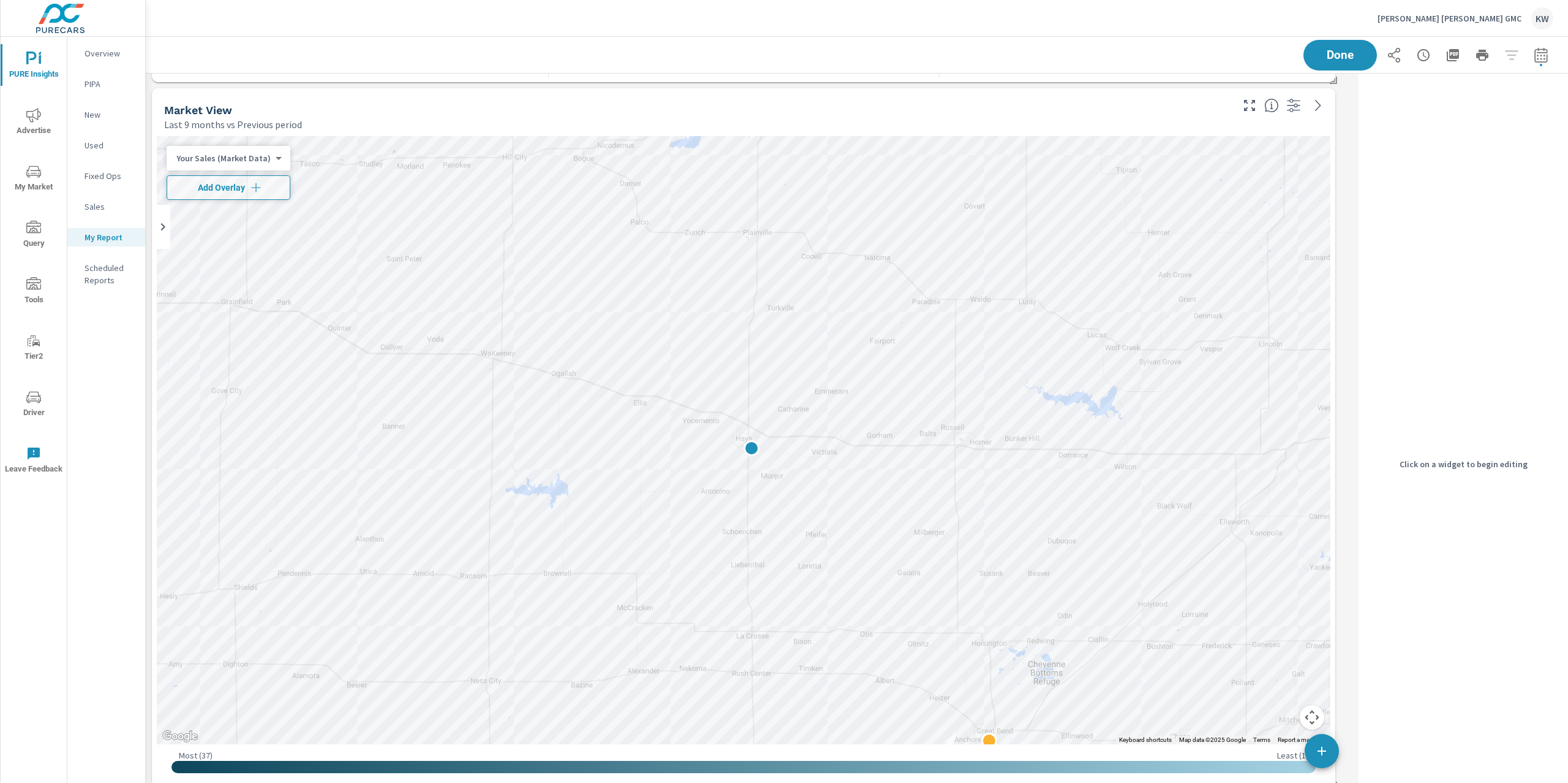
click at [261, 151] on div "Your Sales (Market Data) 0 ​" at bounding box center [228, 158] width 124 height 25
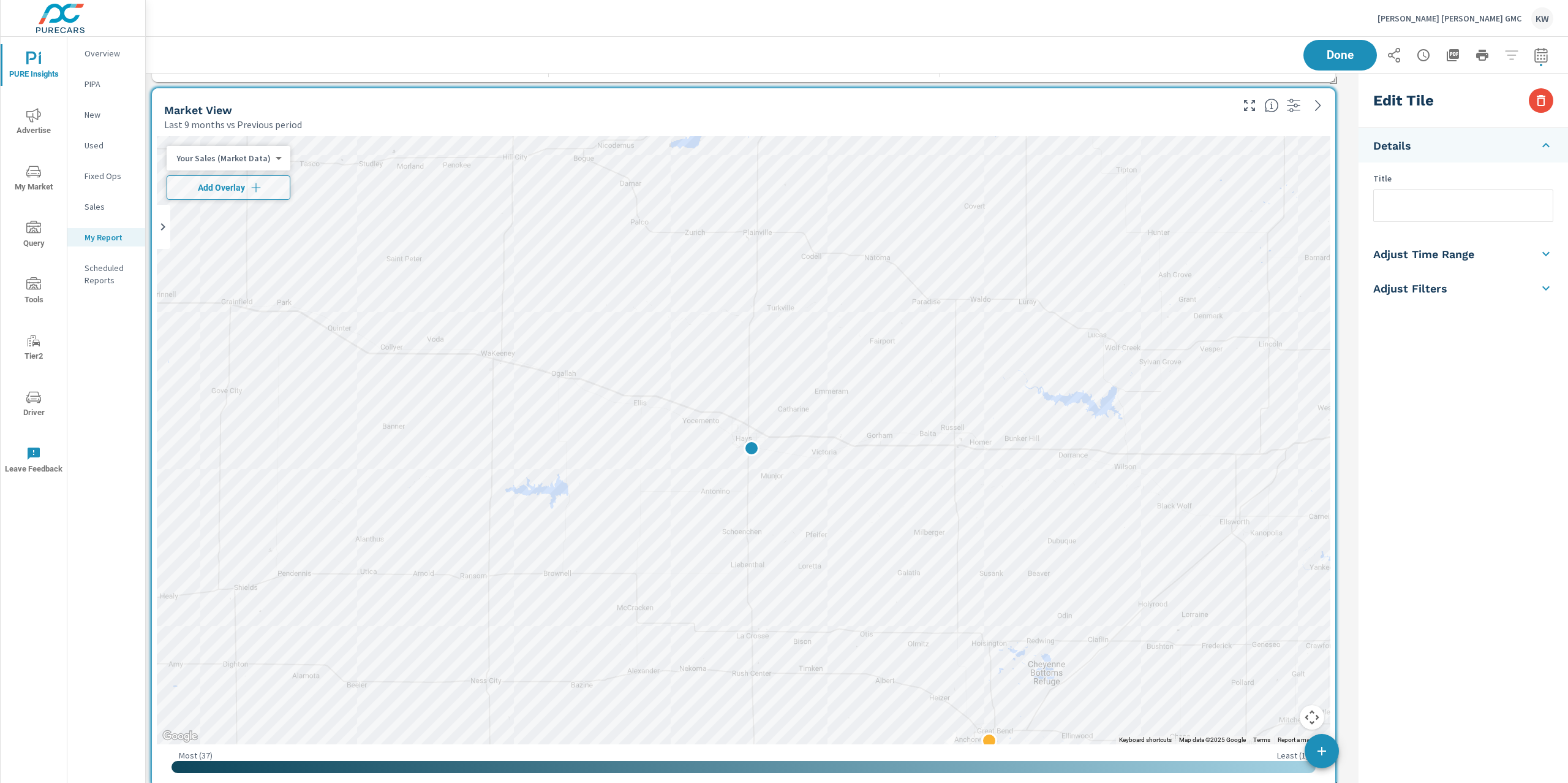
click at [263, 160] on p "Your Sales (Market Data)" at bounding box center [223, 158] width 94 height 11
click at [228, 182] on li "Your Sales (DMS)" at bounding box center [226, 177] width 120 height 19
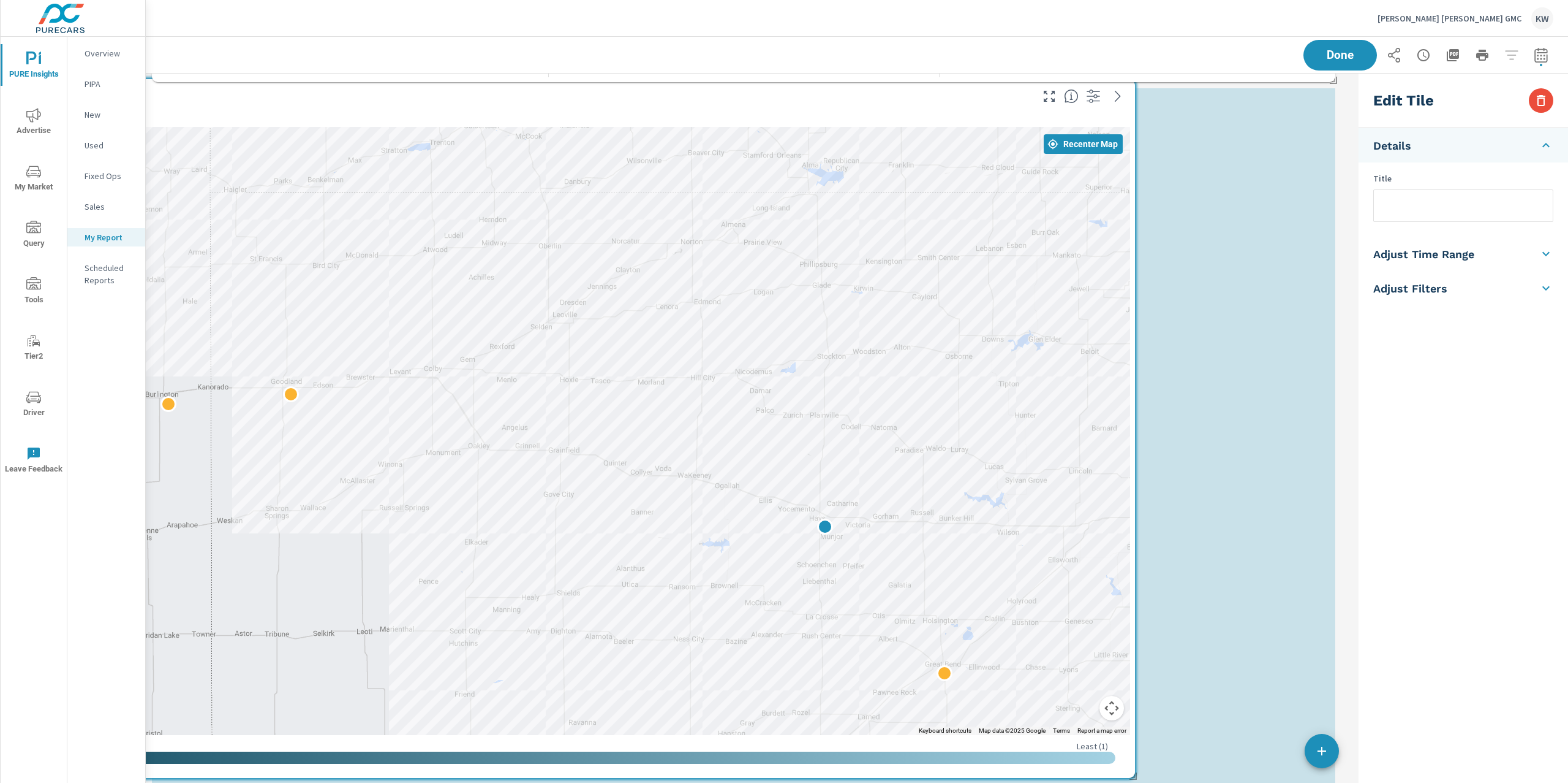
drag, startPoint x: 1106, startPoint y: 432, endPoint x: 943, endPoint y: 429, distance: 163.0
click at [943, 429] on div at bounding box center [543, 431] width 1173 height 608
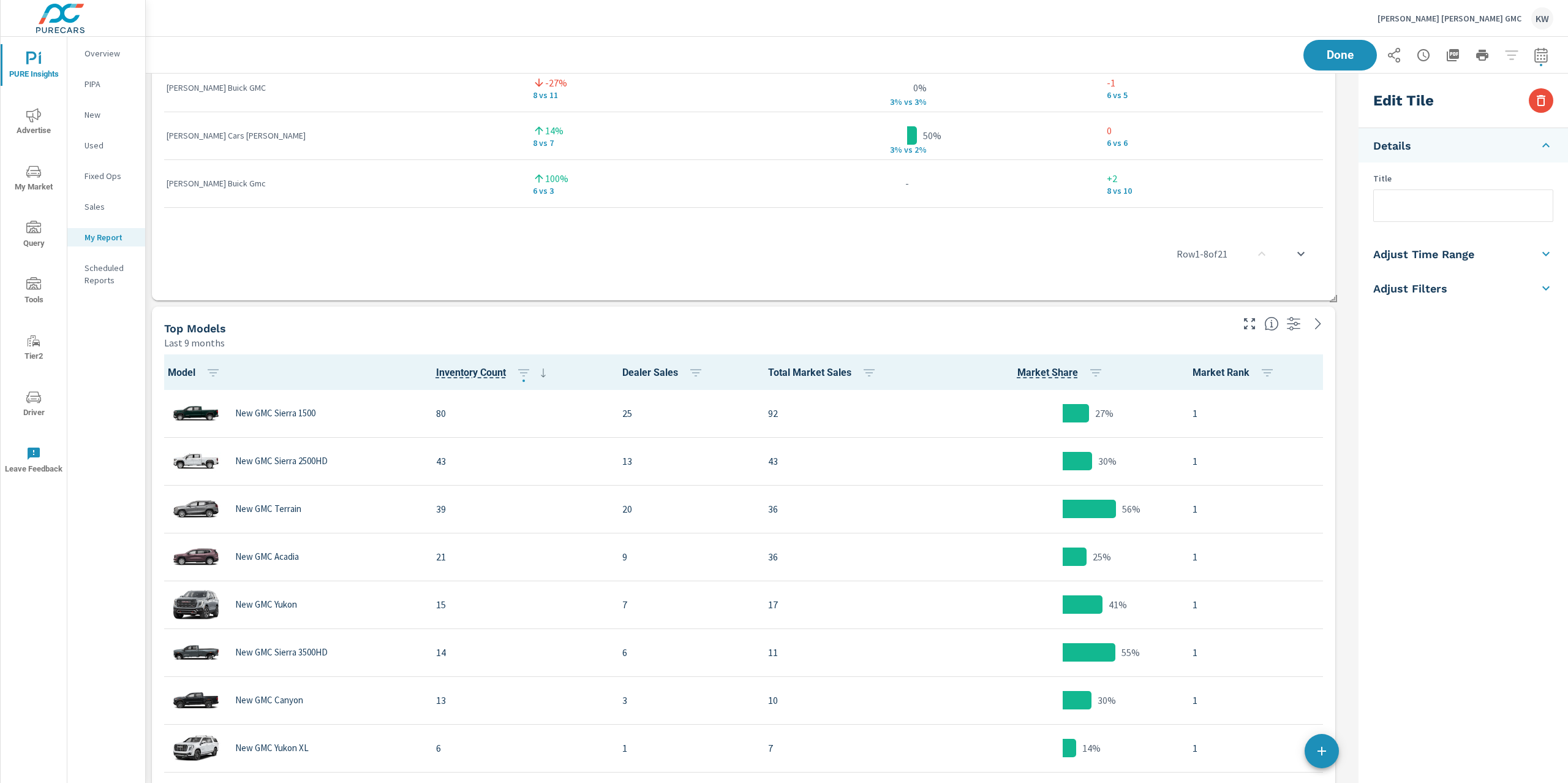
scroll to position [6912, 0]
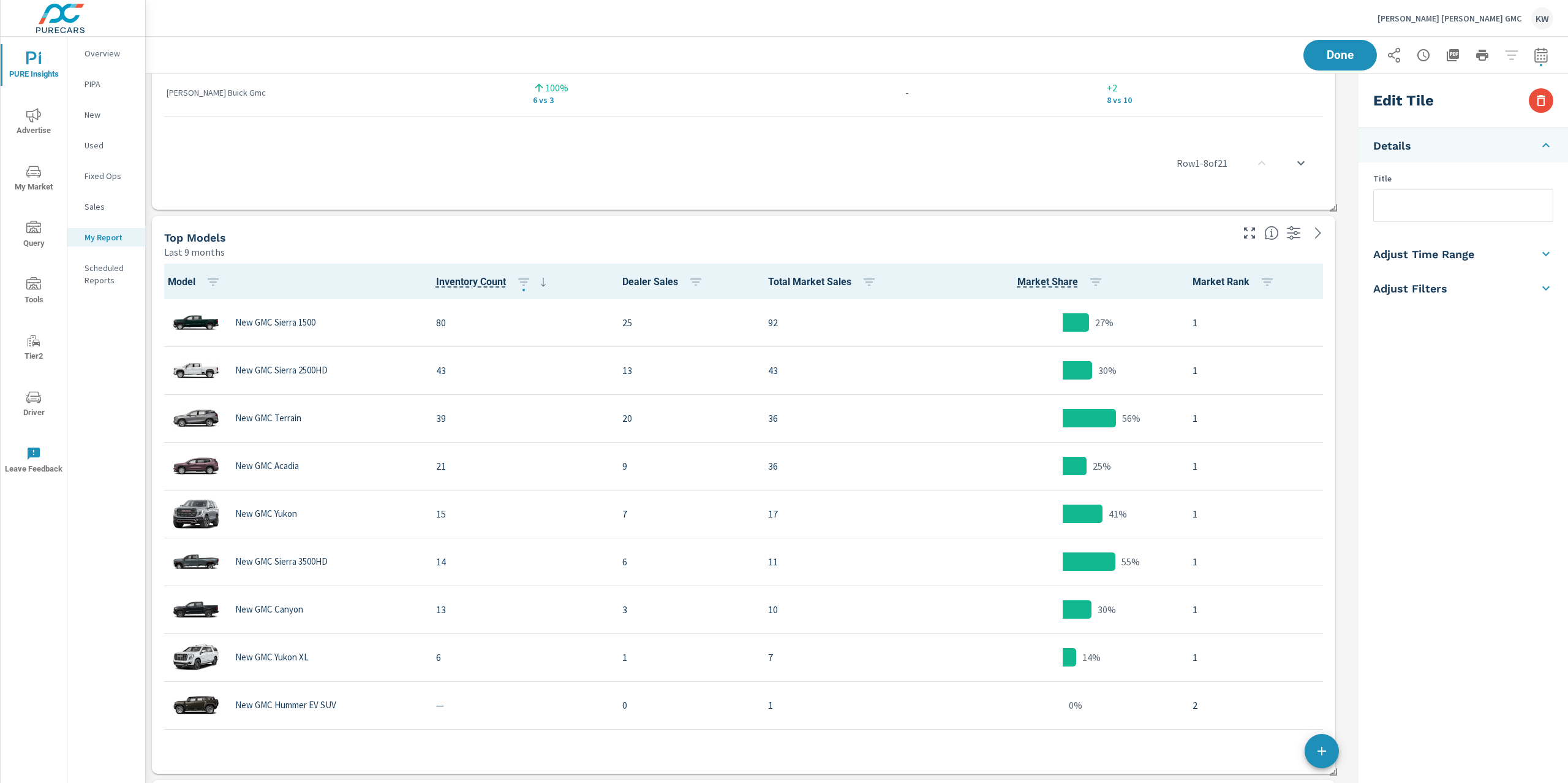
click at [1141, 264] on th "Market Share" at bounding box center [1063, 281] width 240 height 36
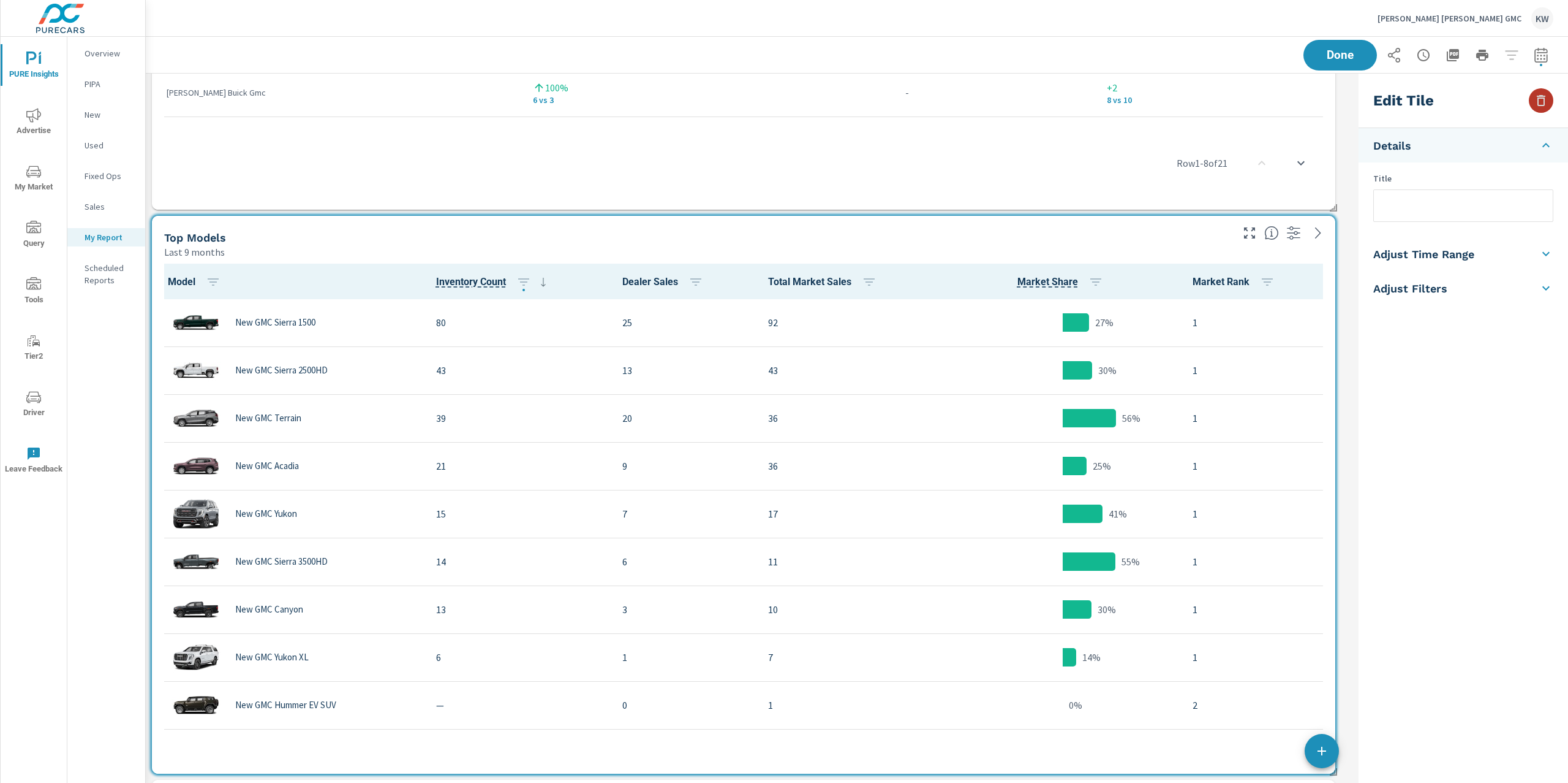
click at [1541, 108] on button "button" at bounding box center [1541, 100] width 25 height 25
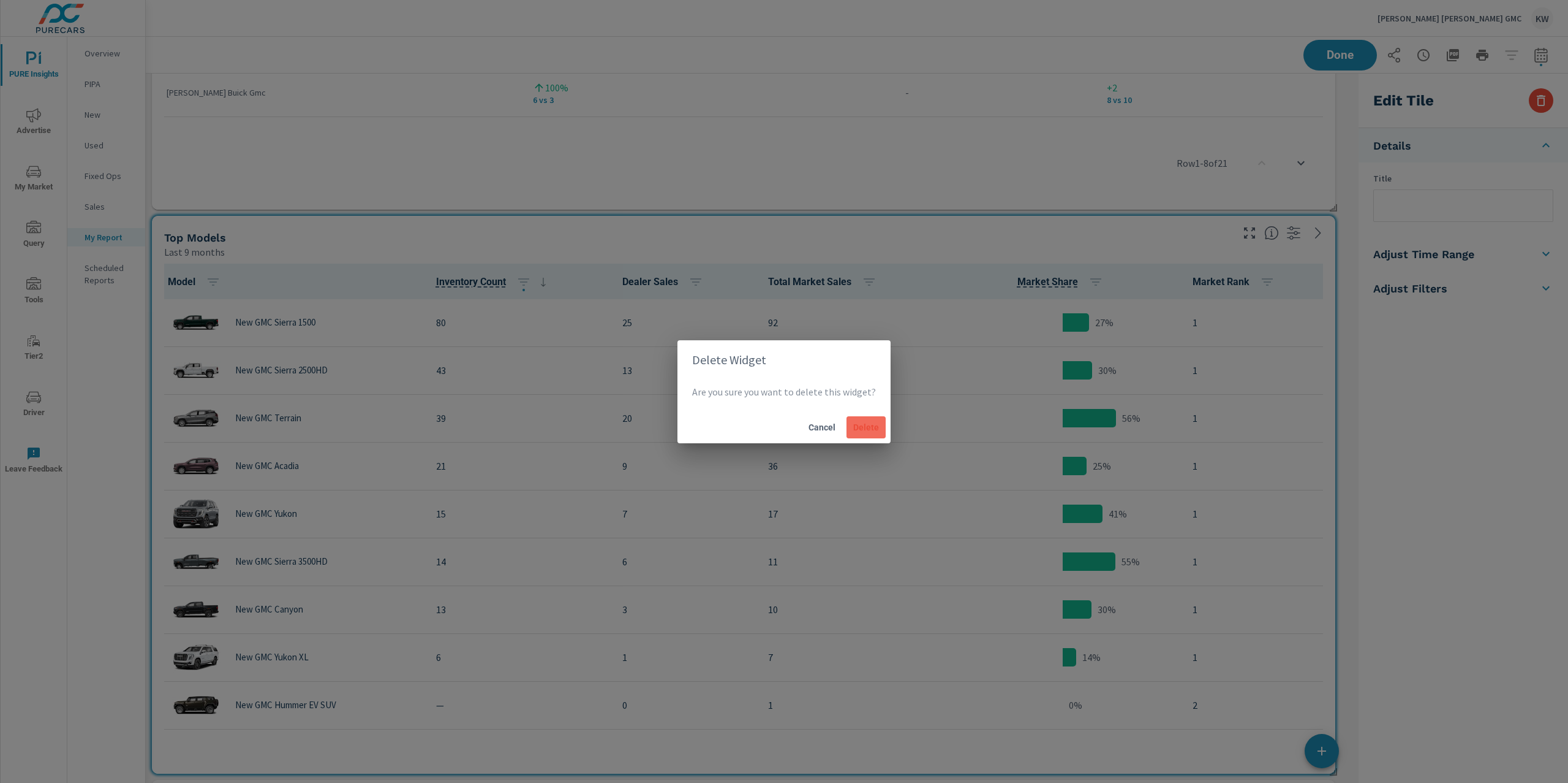
click at [867, 423] on span "Delete" at bounding box center [866, 427] width 29 height 11
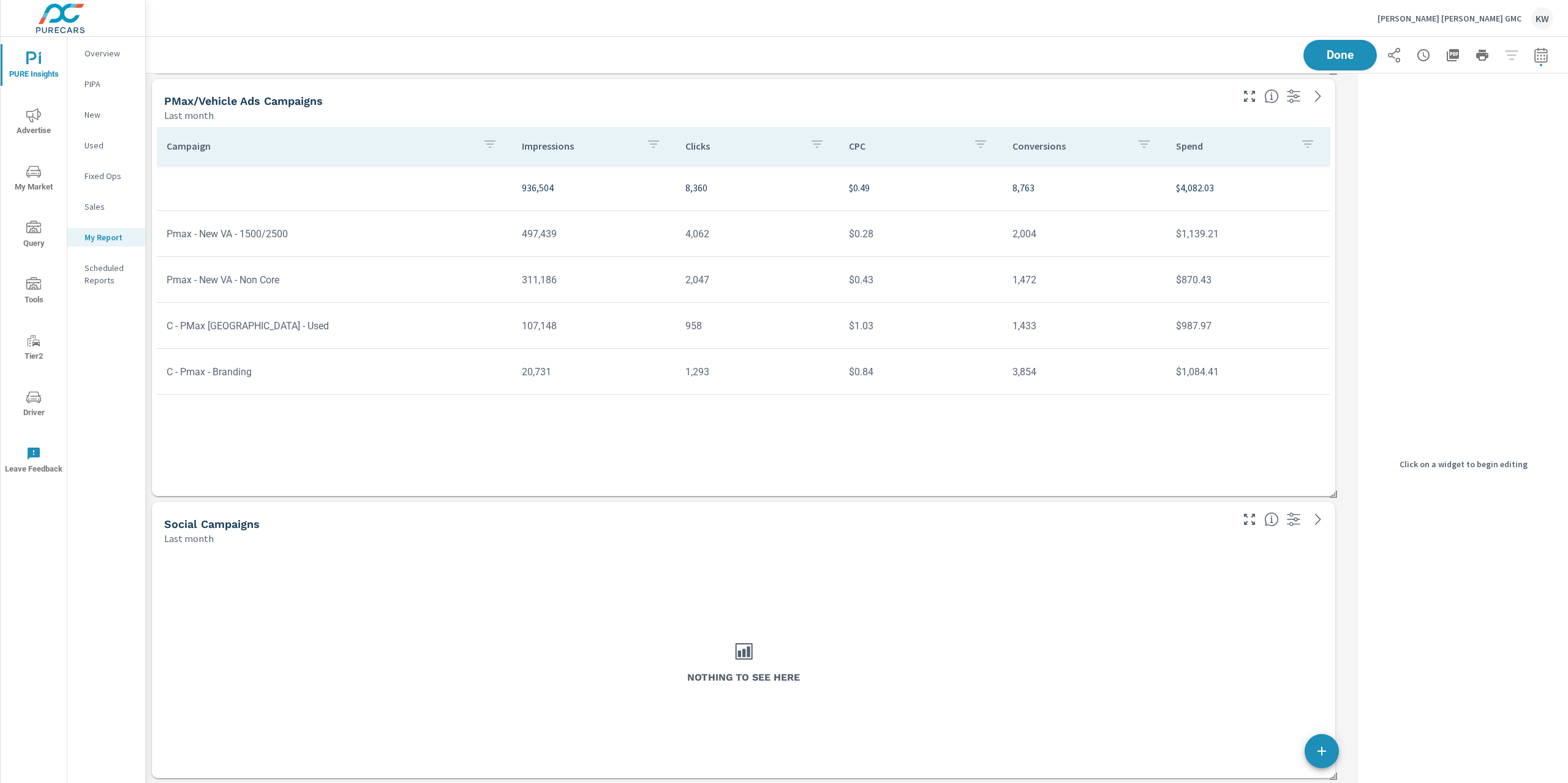
scroll to position [7895, 0]
click at [1223, 608] on div "Nothing to see here" at bounding box center [743, 661] width 1173 height 223
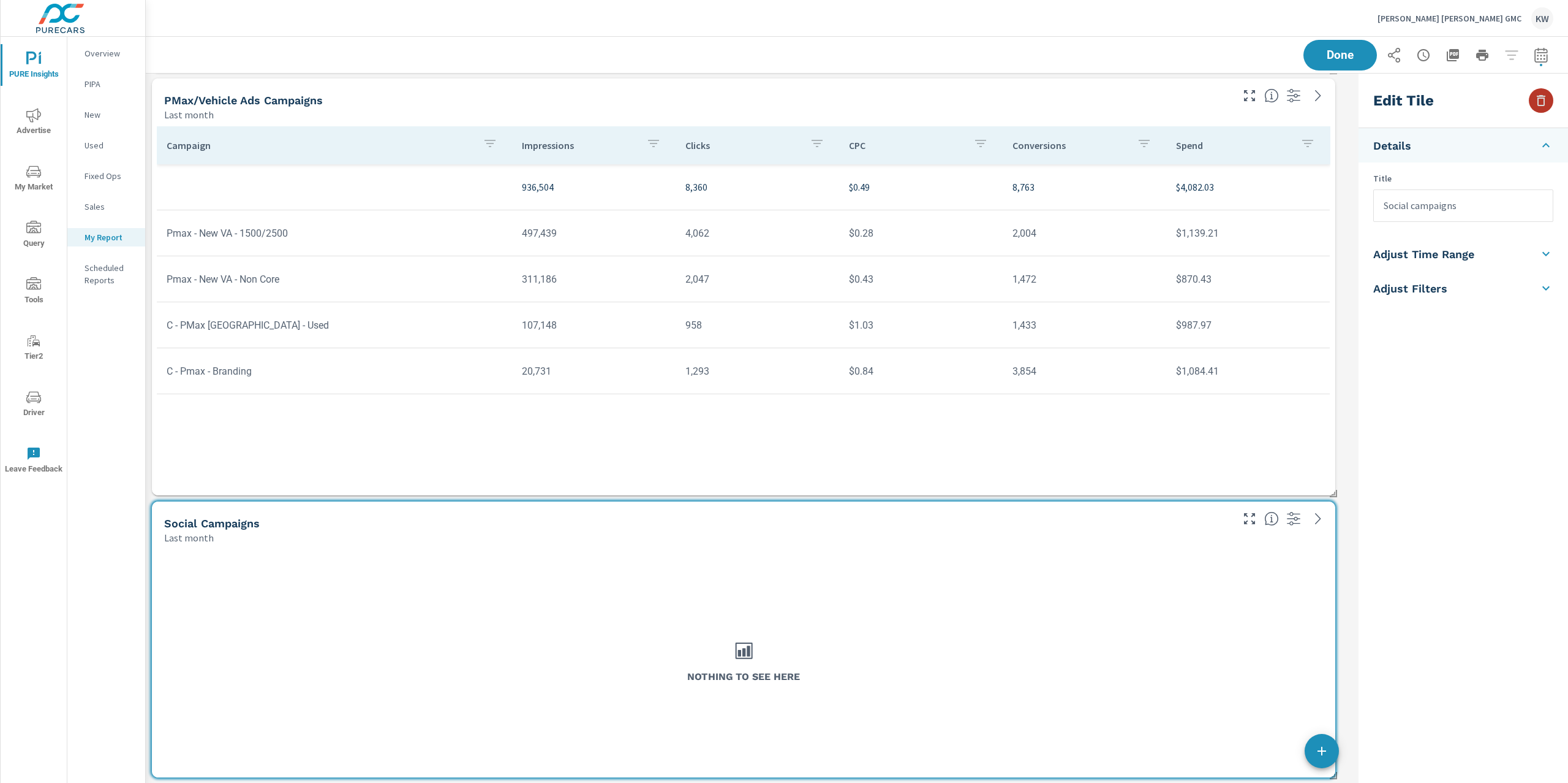
click at [1539, 106] on icon "button" at bounding box center [1541, 101] width 15 height 15
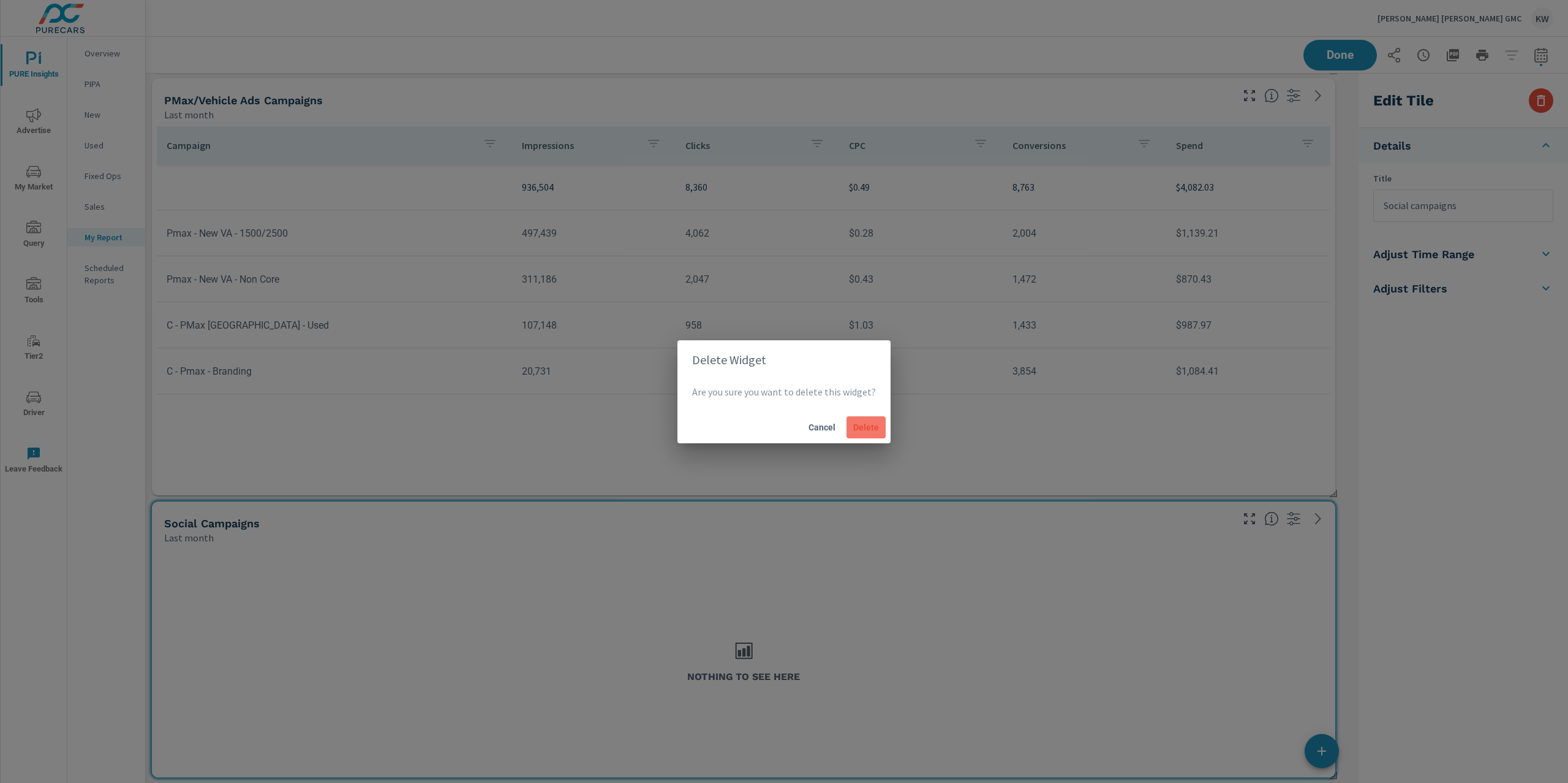
click at [867, 431] on span "Delete" at bounding box center [866, 427] width 29 height 11
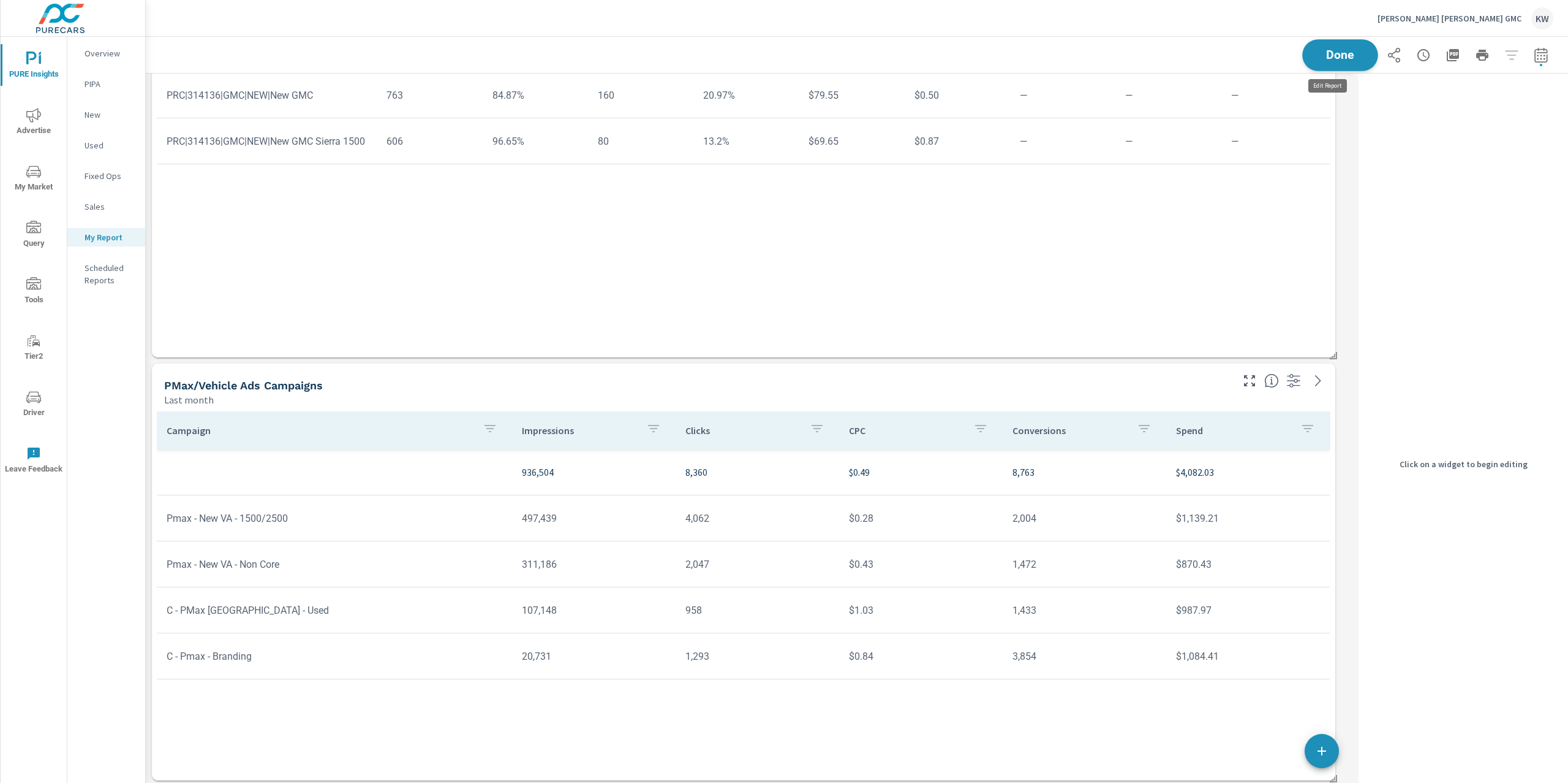
scroll to position [8348, 1221]
click at [1346, 57] on span "Done" at bounding box center [1340, 55] width 50 height 12
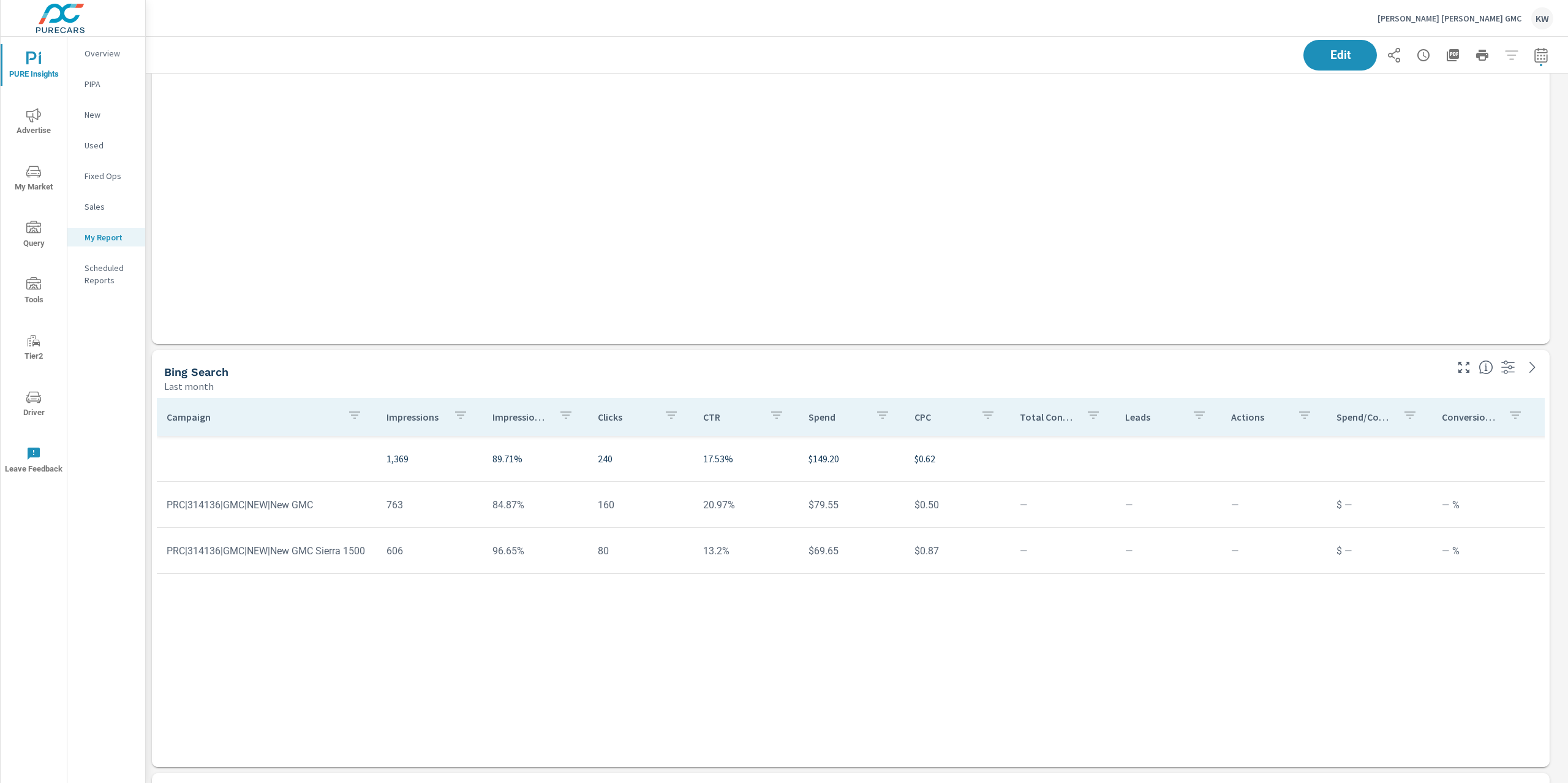
scroll to position [7174, 0]
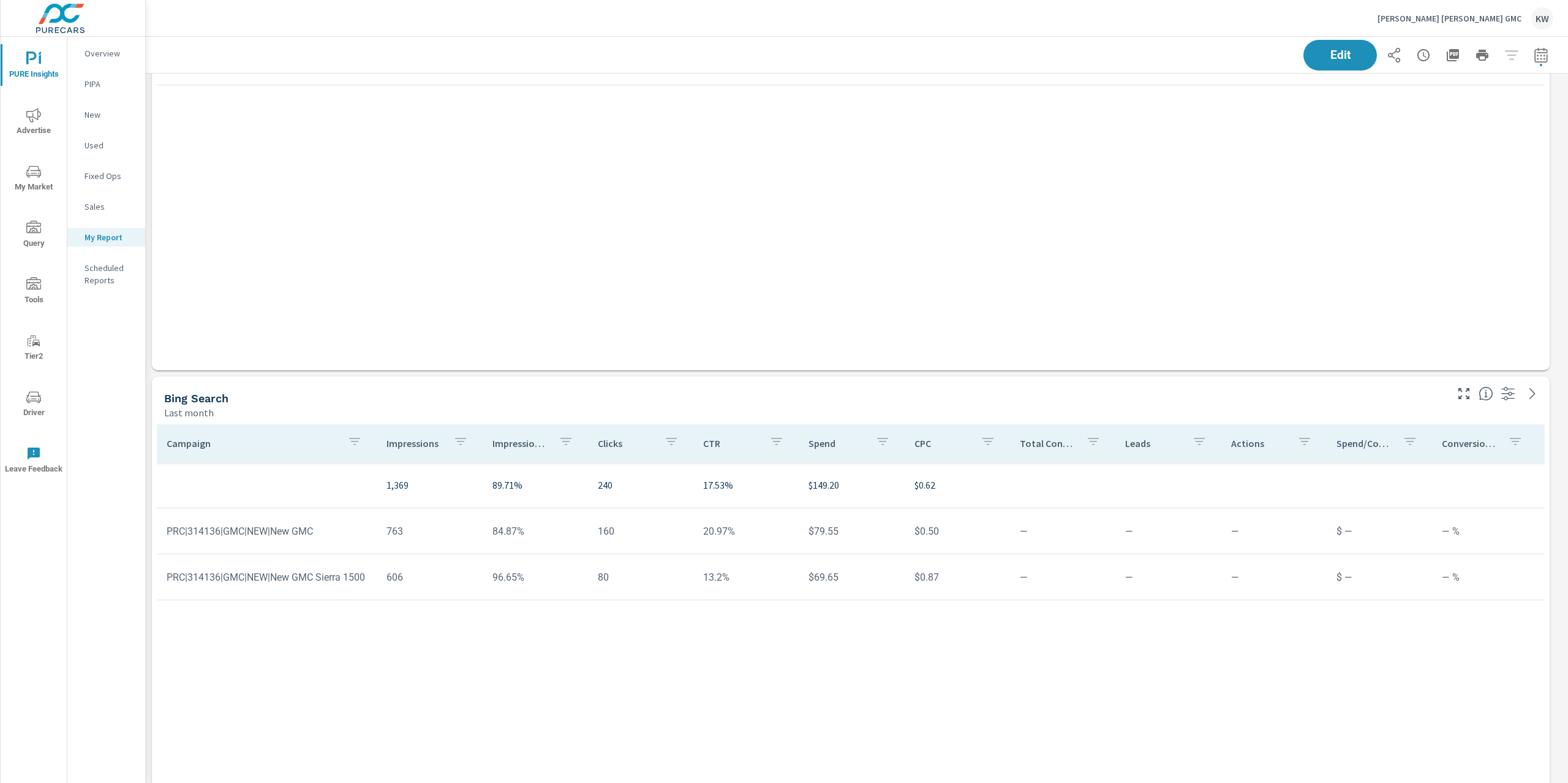
click at [531, 440] on p "Impression Share" at bounding box center [521, 442] width 57 height 12
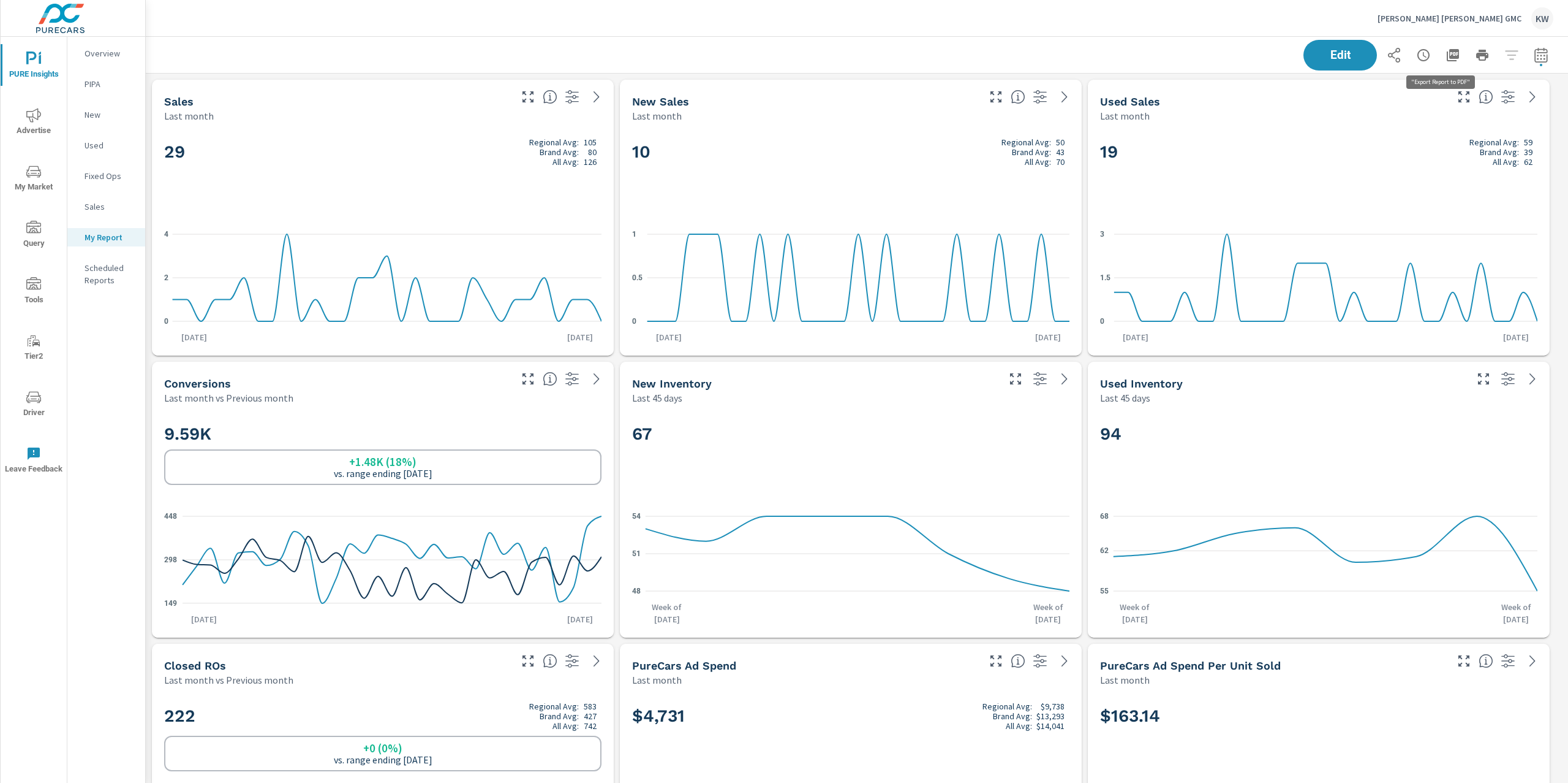
scroll to position [8348, 1436]
click at [1445, 60] on icon "button" at bounding box center [1453, 55] width 15 height 15
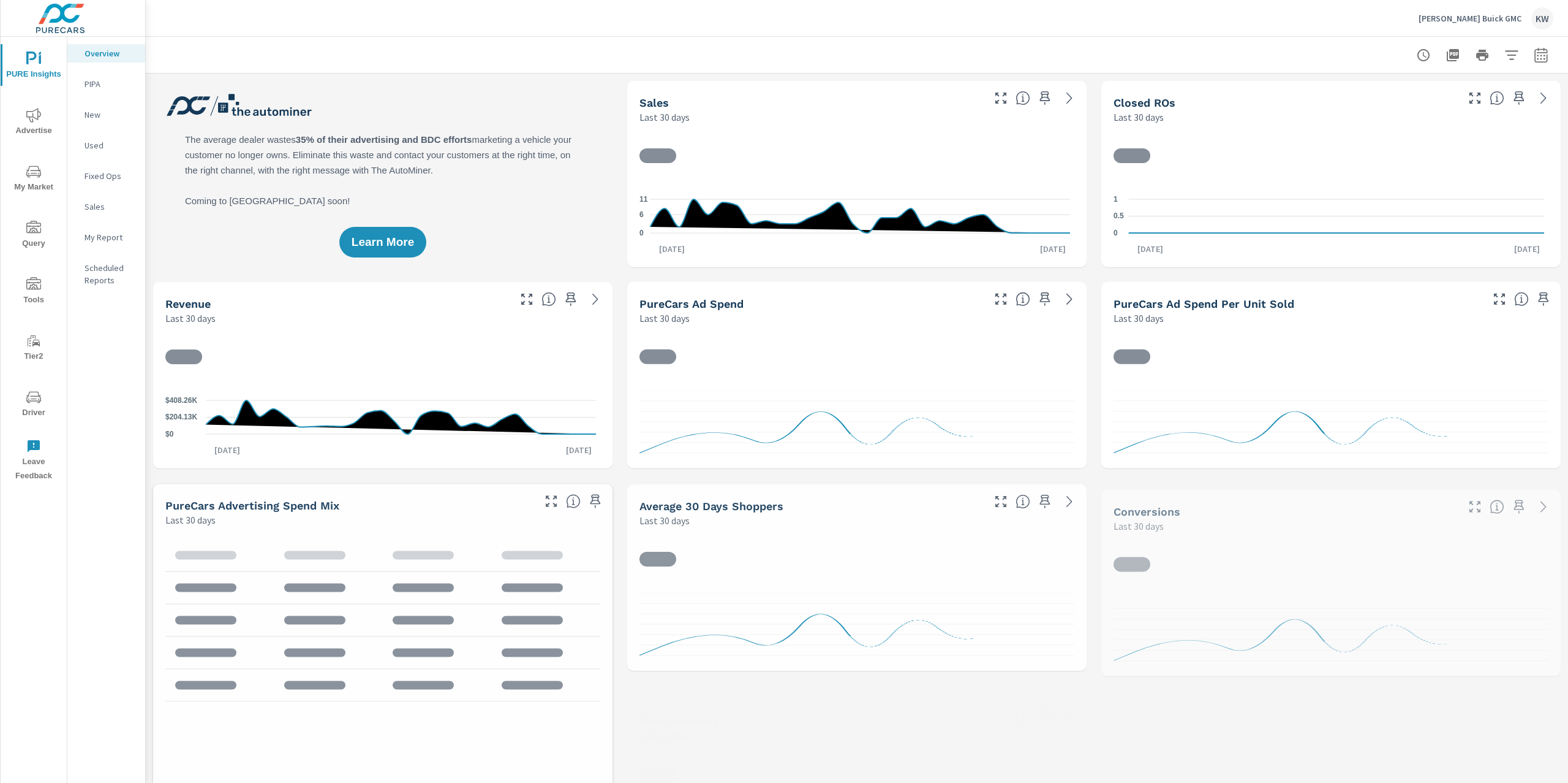
scroll to position [1, 0]
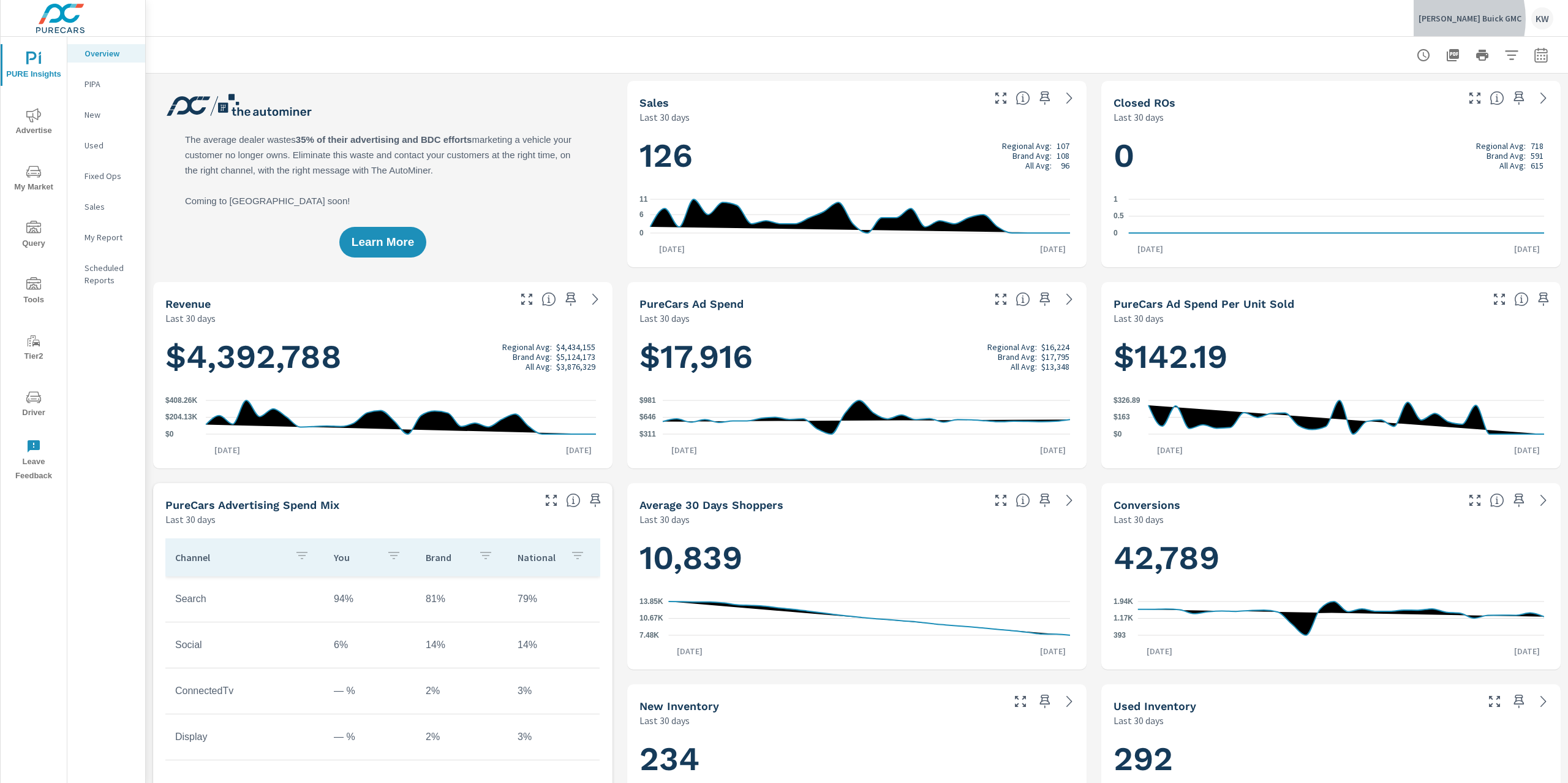
click at [1465, 19] on p "[PERSON_NAME] Buick GMC" at bounding box center [1470, 18] width 103 height 11
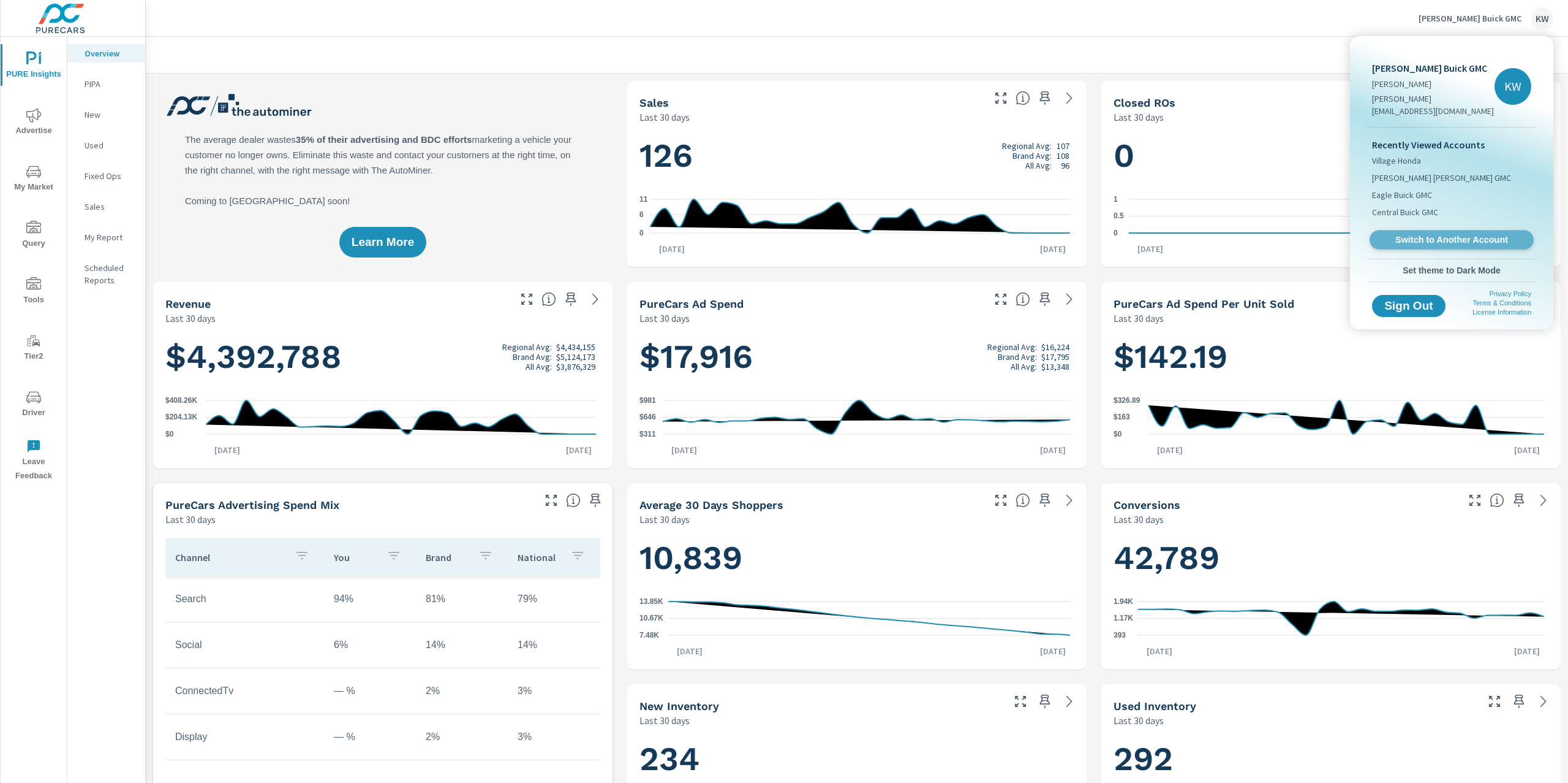
click at [1451, 234] on span "Switch to Another Account" at bounding box center [1452, 240] width 150 height 12
